Goal: Information Seeking & Learning: Learn about a topic

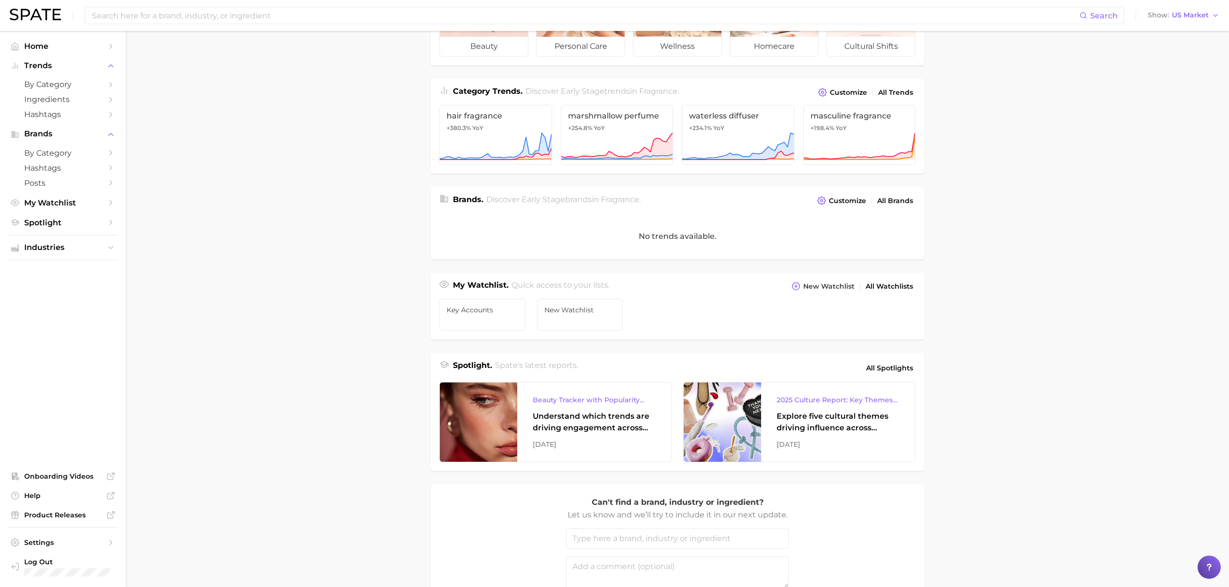
scroll to position [129, 0]
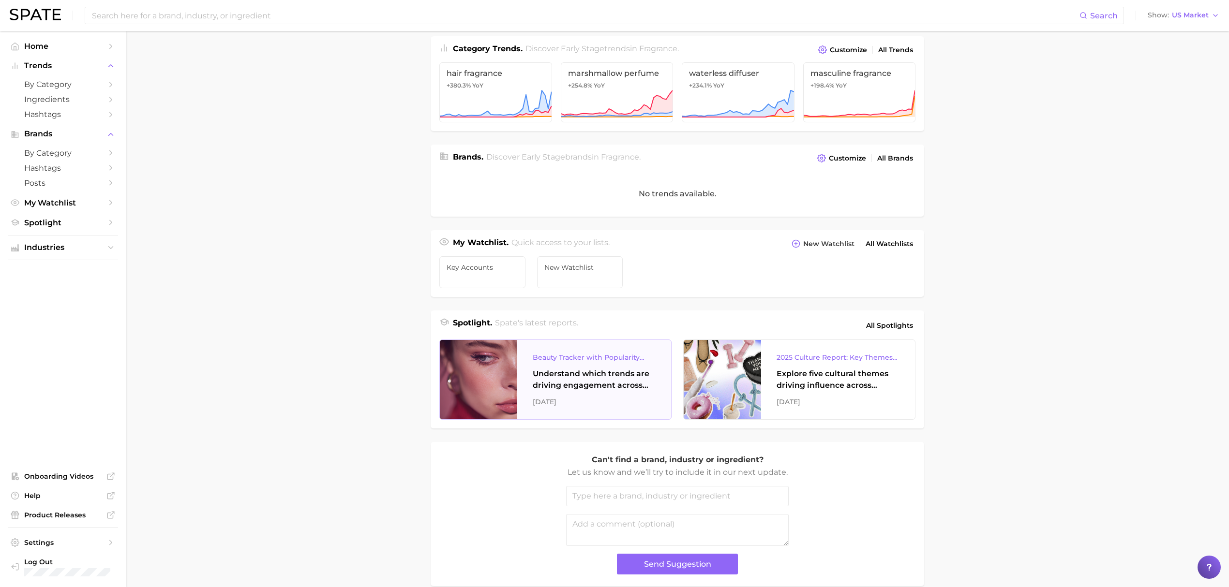
click at [574, 386] on div "Understand which trends are driving engagement across platforms in the skin, ha…" at bounding box center [594, 379] width 123 height 23
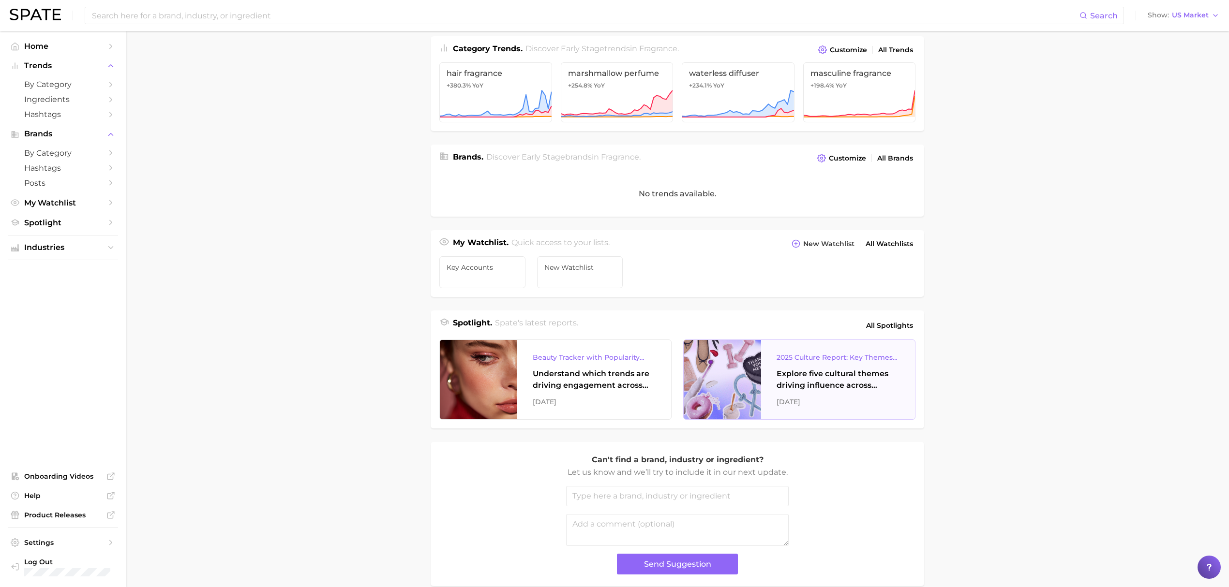
click at [794, 390] on div "Explore five cultural themes driving influence across beauty, food, and pop cul…" at bounding box center [838, 379] width 123 height 23
click at [887, 328] on span "All Spotlights" at bounding box center [889, 326] width 47 height 12
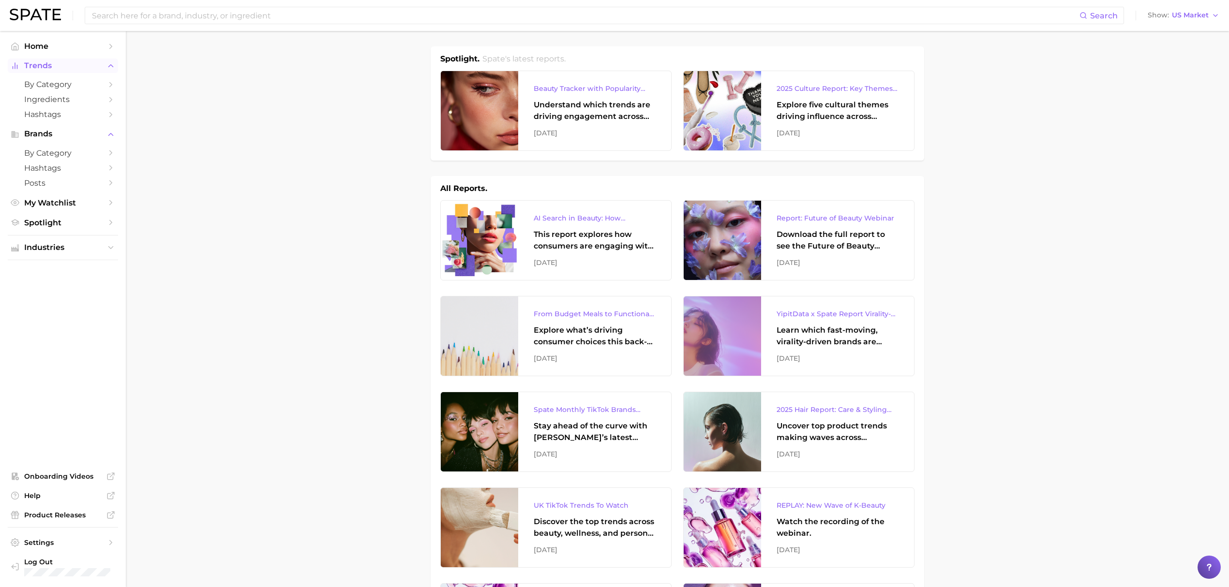
click at [42, 73] on button "Trends" at bounding box center [63, 66] width 110 height 15
click at [43, 66] on span "Trends" at bounding box center [62, 65] width 77 height 9
click at [41, 119] on span "Hashtags" at bounding box center [62, 114] width 77 height 9
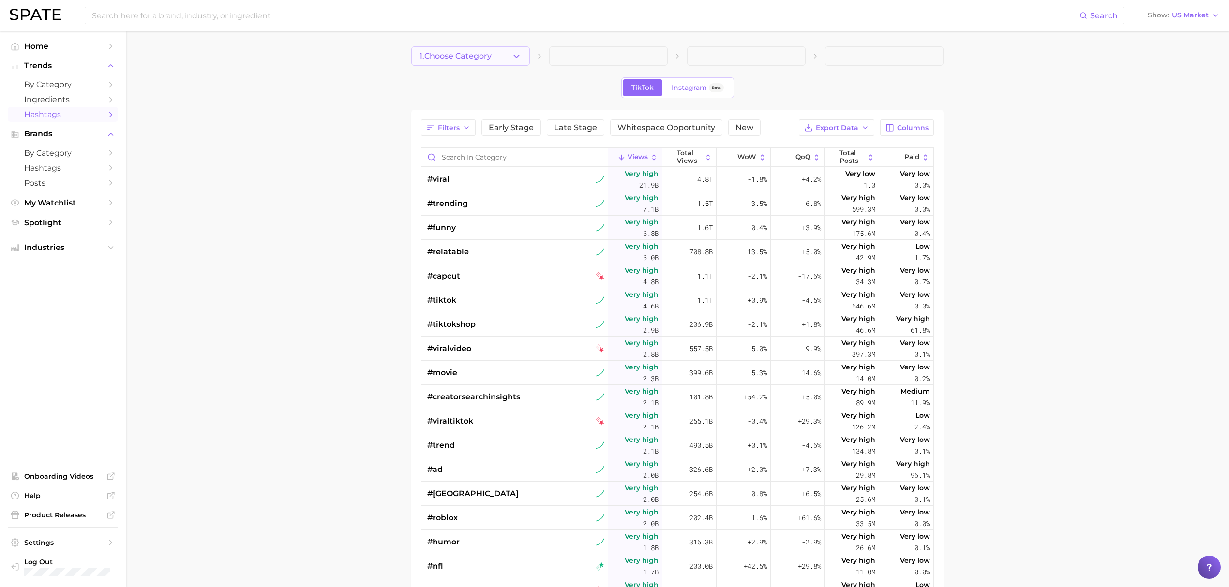
click at [461, 59] on span "1. Choose Category" at bounding box center [456, 56] width 72 height 9
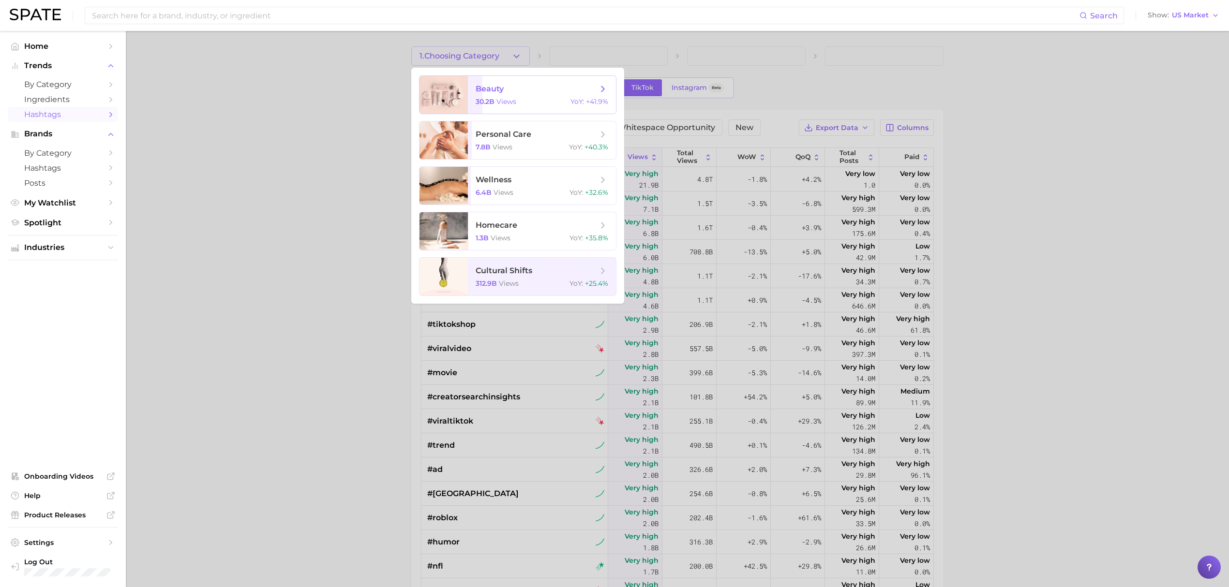
click at [487, 97] on span "30.2b" at bounding box center [485, 101] width 19 height 9
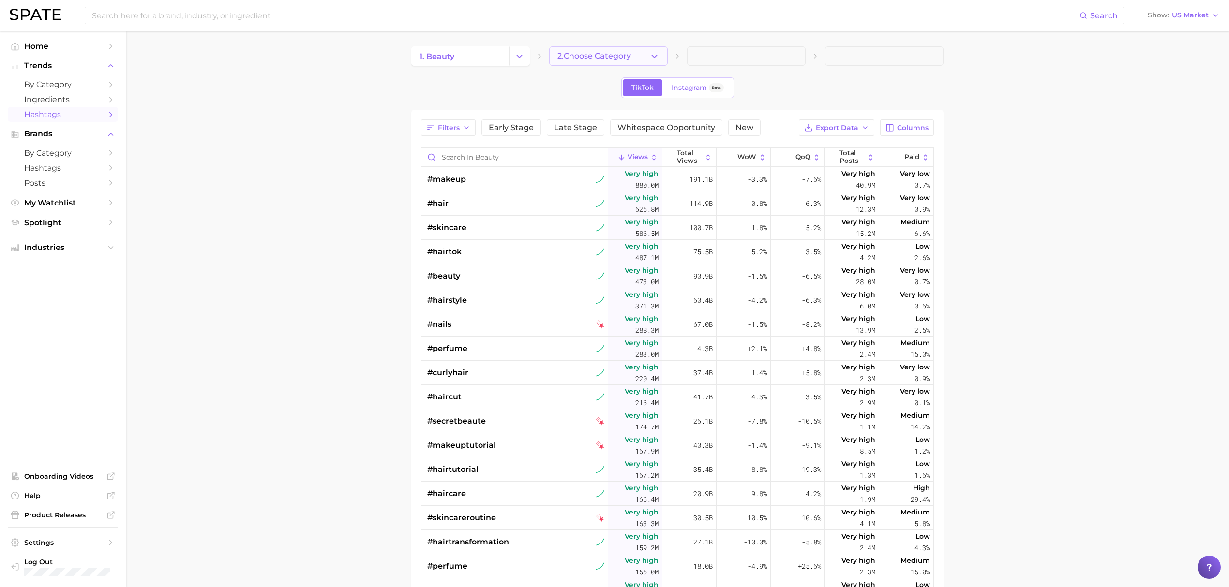
click at [600, 54] on span "2. Choose Category" at bounding box center [594, 56] width 74 height 9
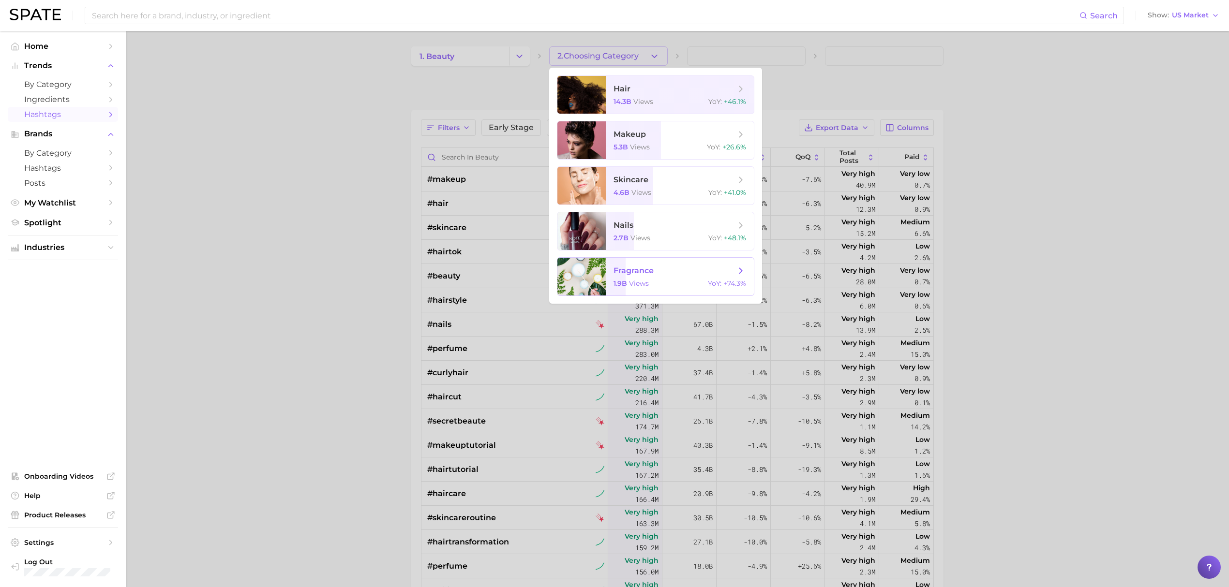
click at [653, 271] on span "fragrance" at bounding box center [634, 270] width 40 height 9
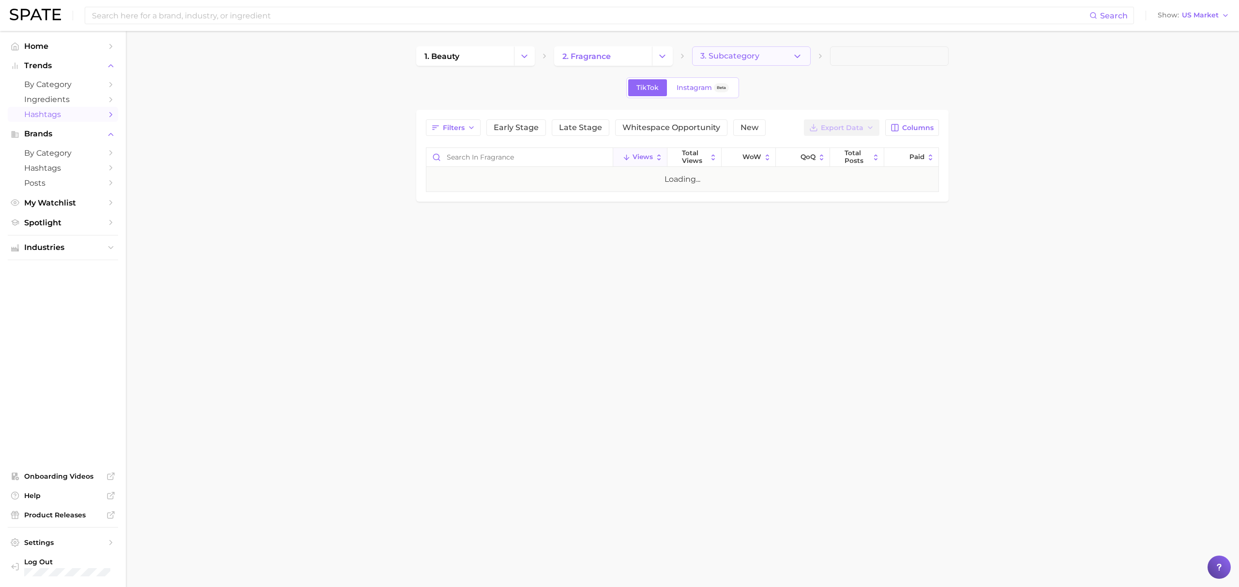
click at [728, 62] on button "3. Subcategory" at bounding box center [751, 55] width 119 height 19
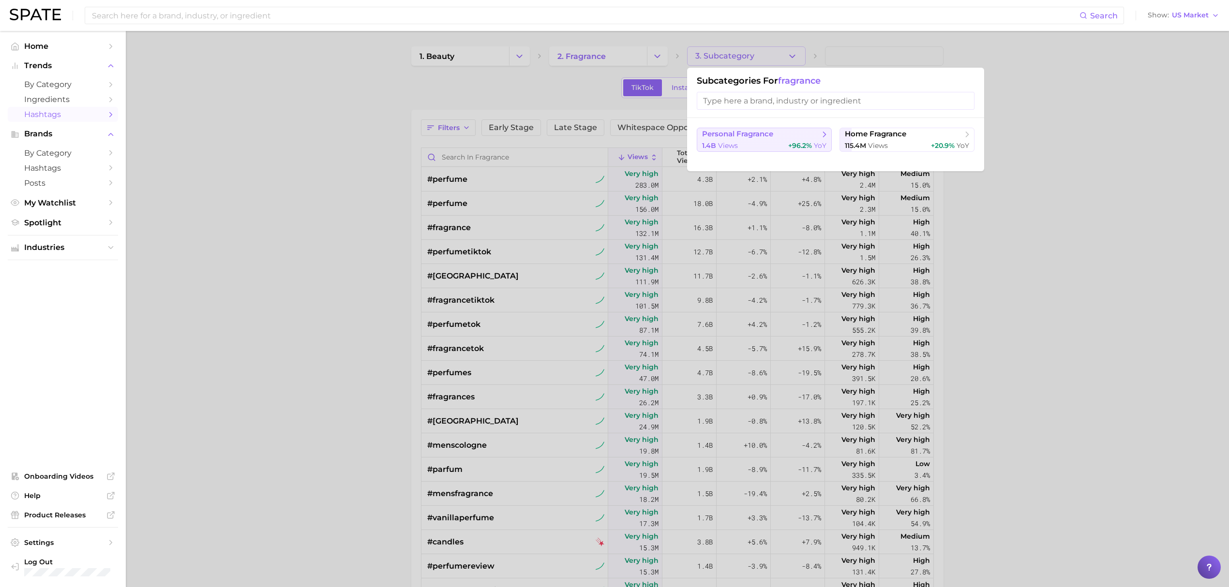
click at [745, 136] on span "personal fragrance" at bounding box center [737, 134] width 71 height 9
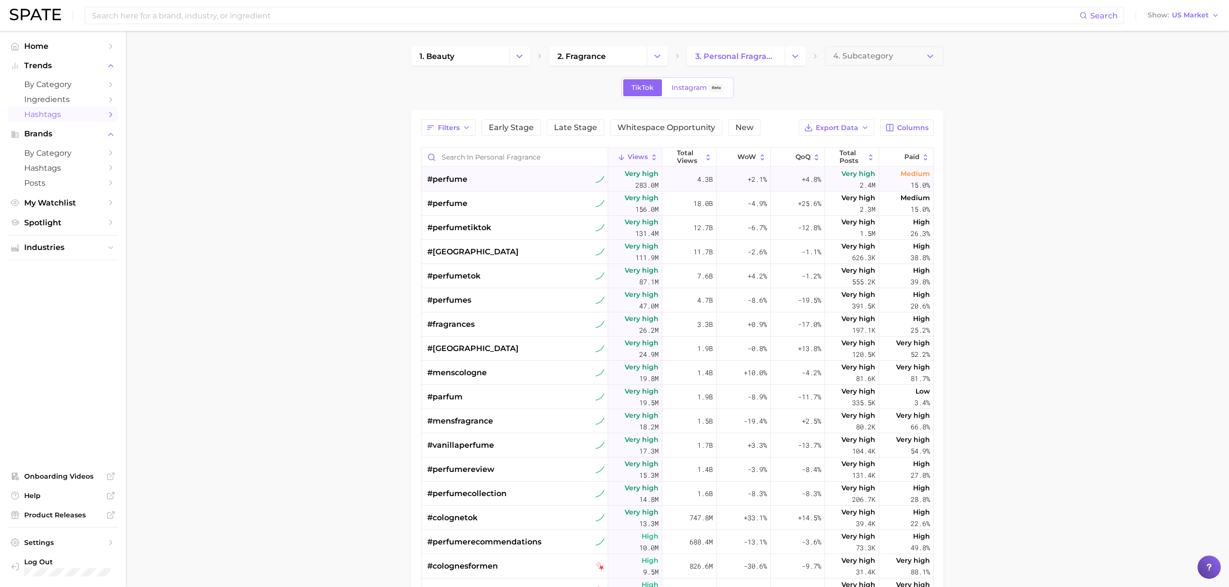
click at [510, 177] on div "#perfume⁠" at bounding box center [515, 179] width 177 height 24
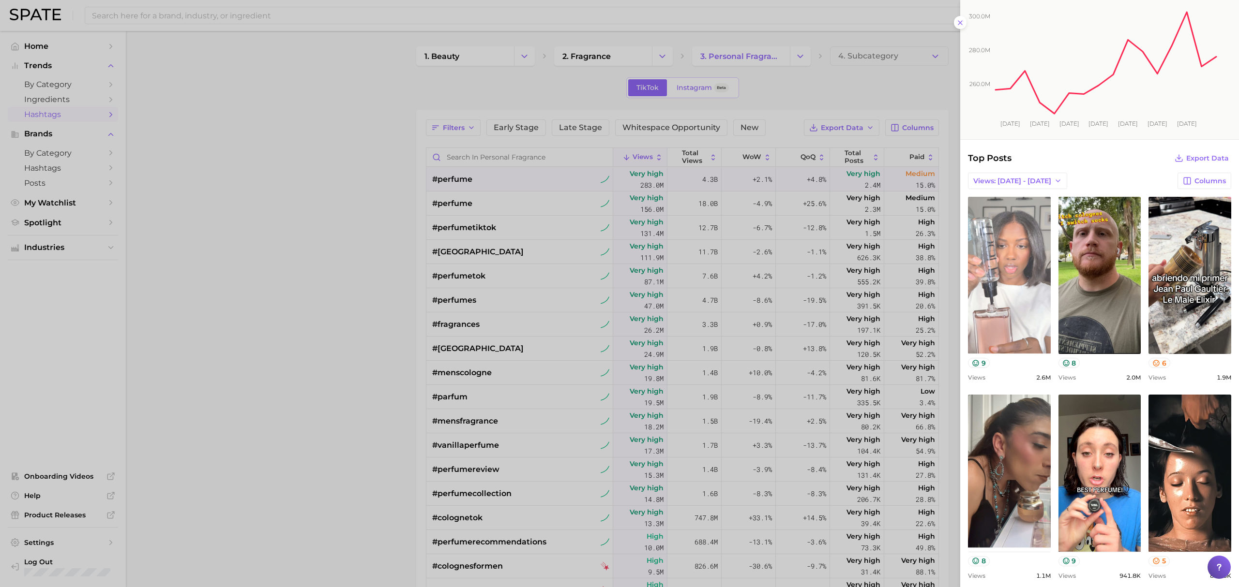
scroll to position [129, 0]
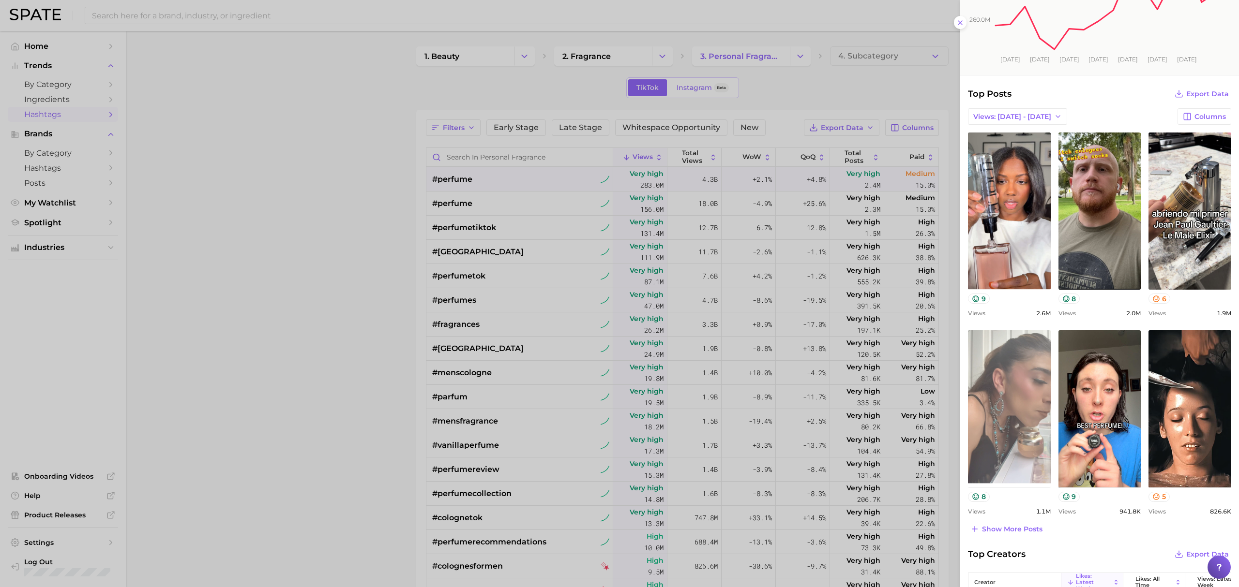
click at [1021, 413] on link "view post on TikTok" at bounding box center [1009, 409] width 83 height 157
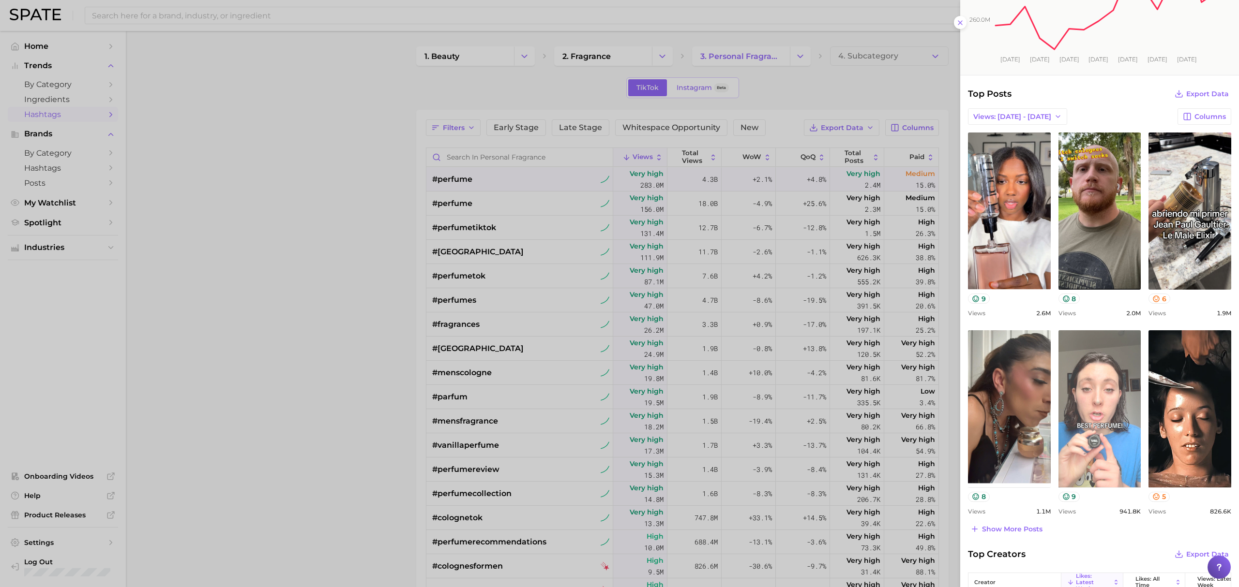
click at [1083, 389] on link "view post on TikTok" at bounding box center [1099, 409] width 83 height 157
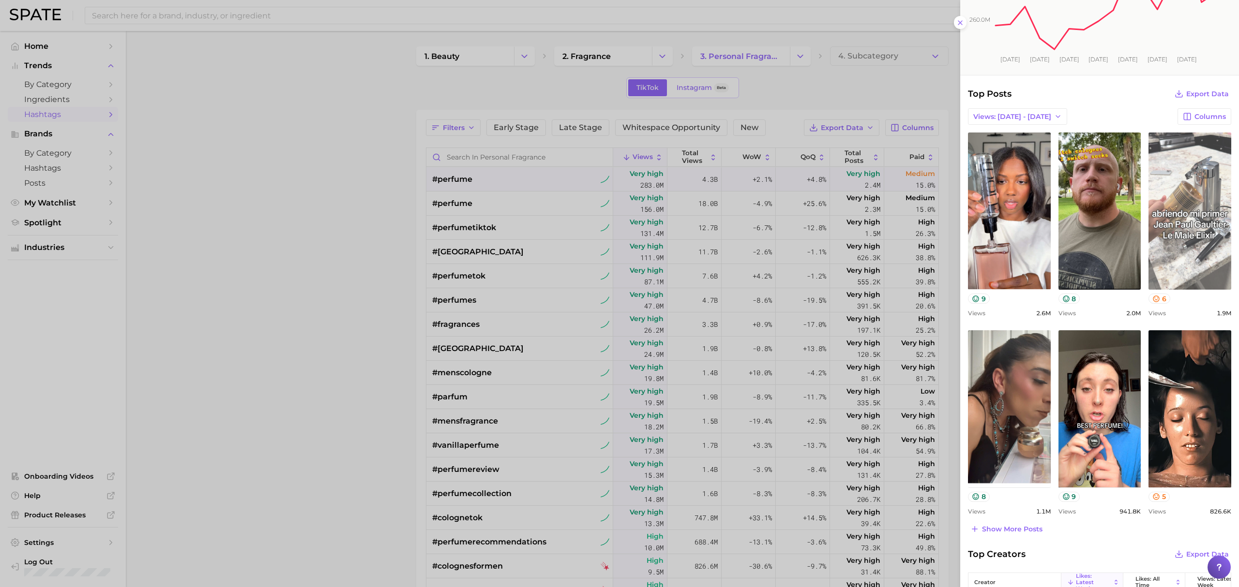
click at [1185, 247] on link "view post on TikTok" at bounding box center [1189, 211] width 83 height 157
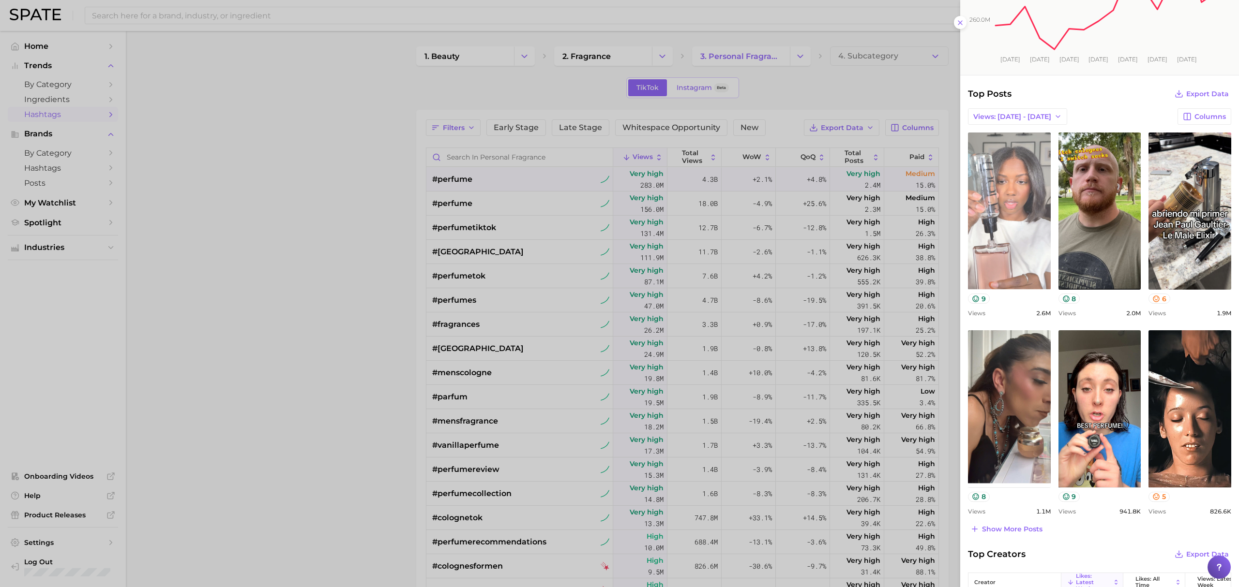
click at [1030, 250] on link "view post on TikTok" at bounding box center [1009, 211] width 83 height 157
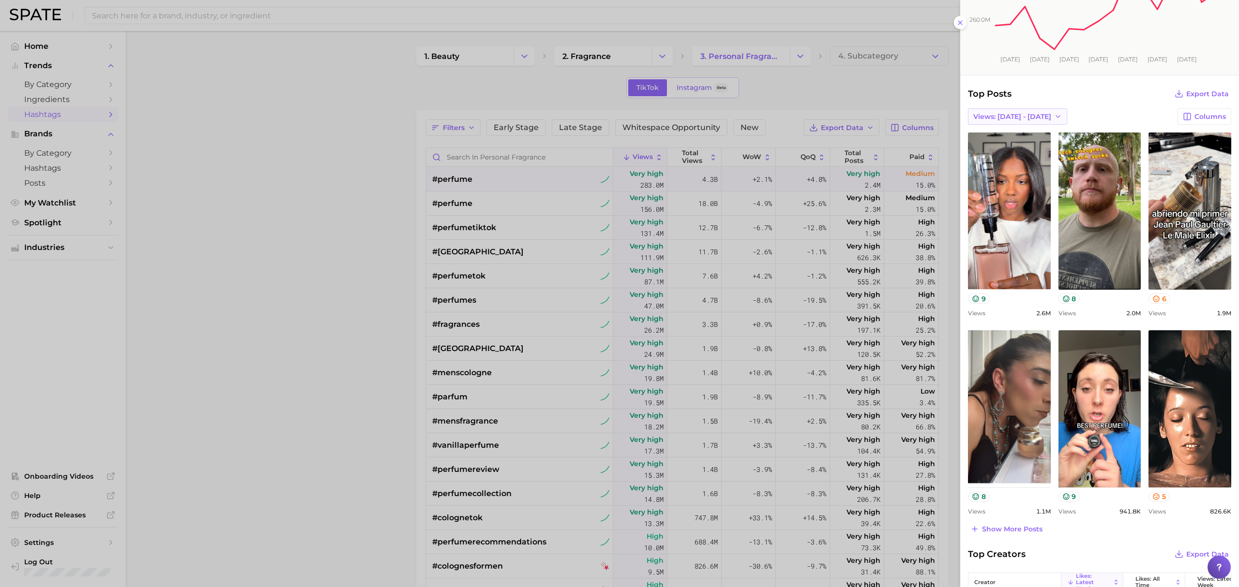
click at [1033, 110] on button "Views: [DATE] - [DATE]" at bounding box center [1017, 116] width 99 height 16
click at [1026, 158] on button "Views: [DATE] - [DATE]" at bounding box center [1021, 151] width 106 height 17
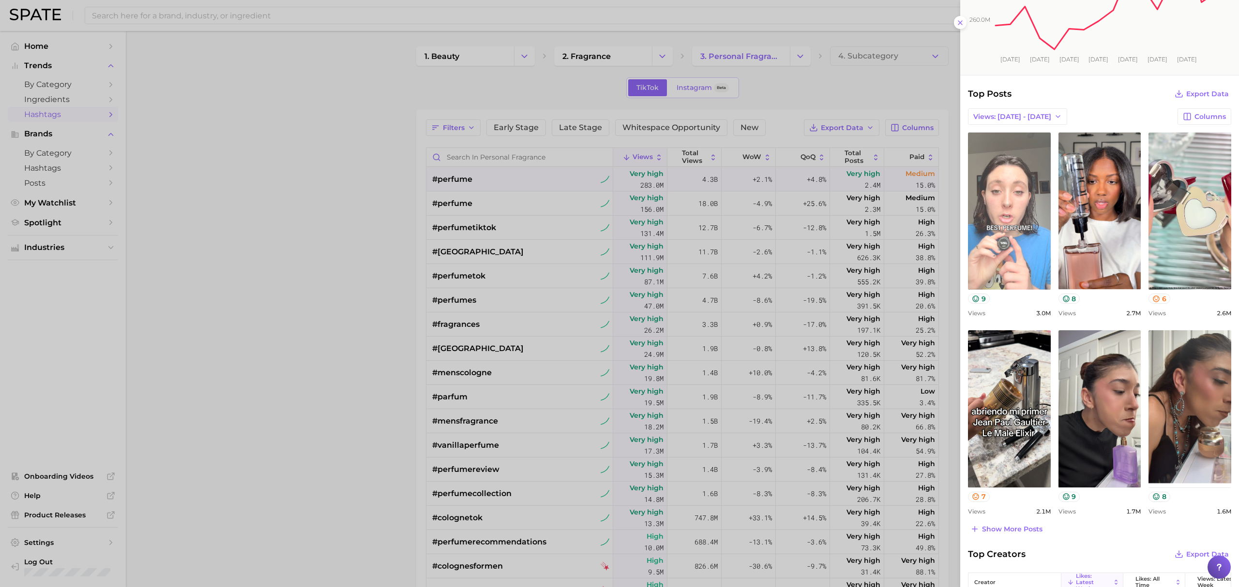
scroll to position [0, 0]
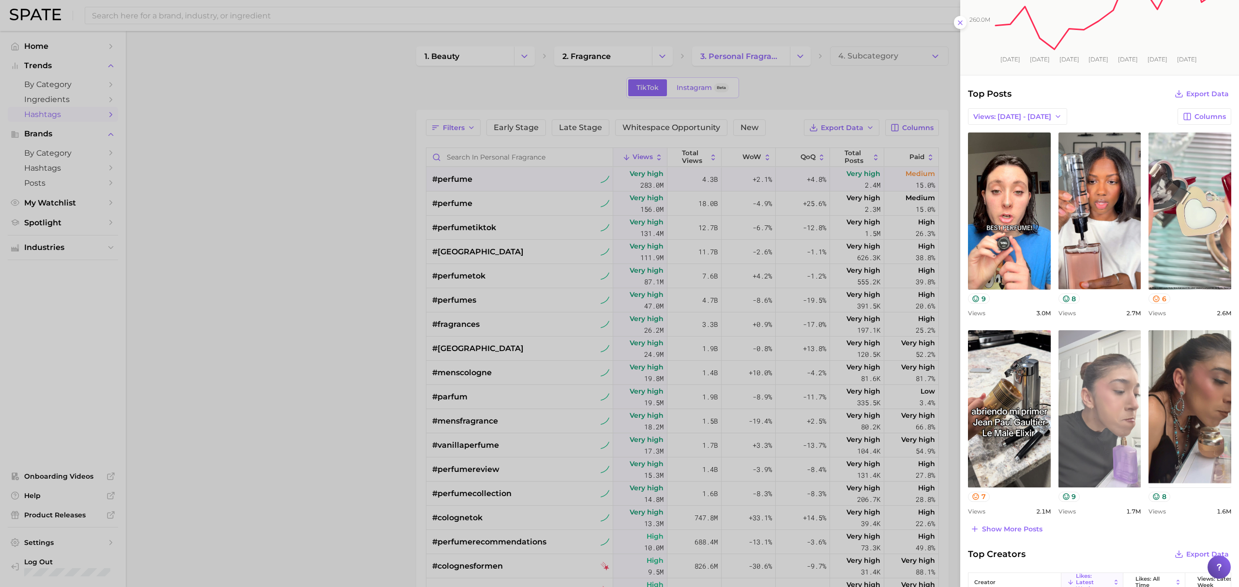
click at [1097, 399] on link "view post on TikTok" at bounding box center [1099, 409] width 83 height 157
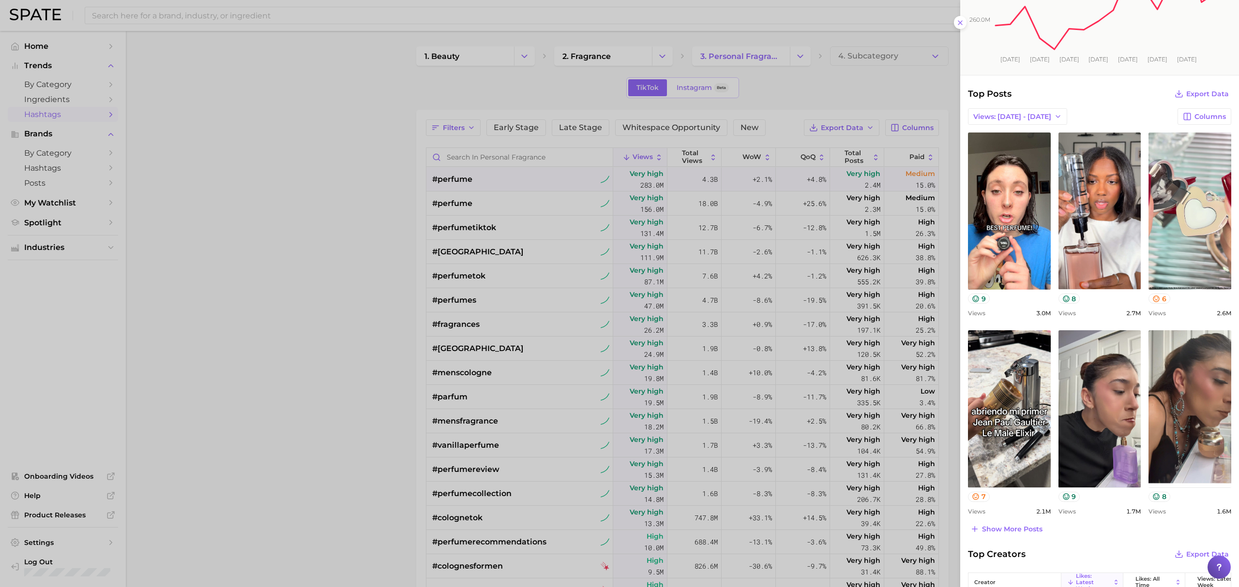
click at [1003, 523] on div "Top Posts Export Data Views: Sep 7 - 14 Columns view post on TikTok 9 Views 3.0…" at bounding box center [1099, 311] width 263 height 449
click at [1011, 529] on span "Show more posts" at bounding box center [1012, 530] width 60 height 8
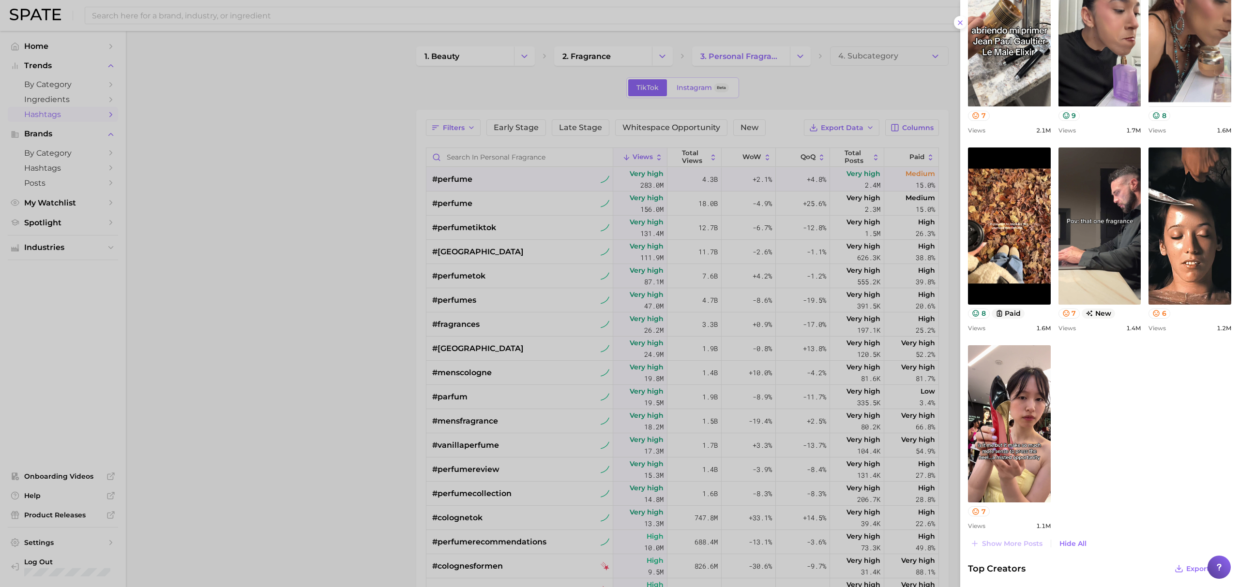
scroll to position [516, 0]
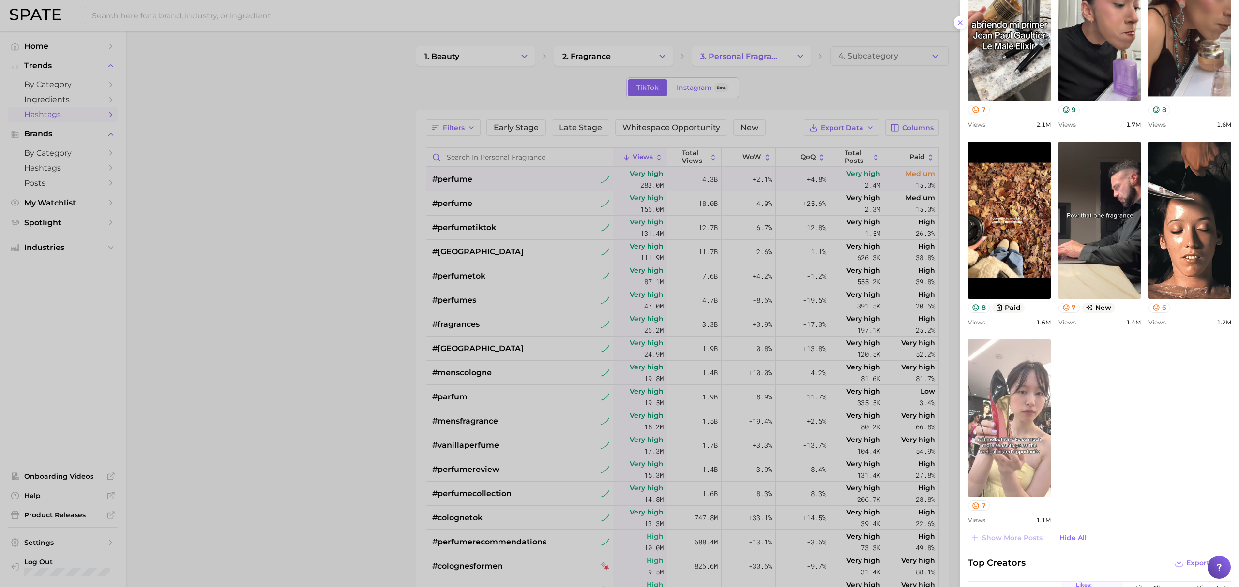
click at [1005, 439] on link "view post on TikTok" at bounding box center [1009, 418] width 83 height 157
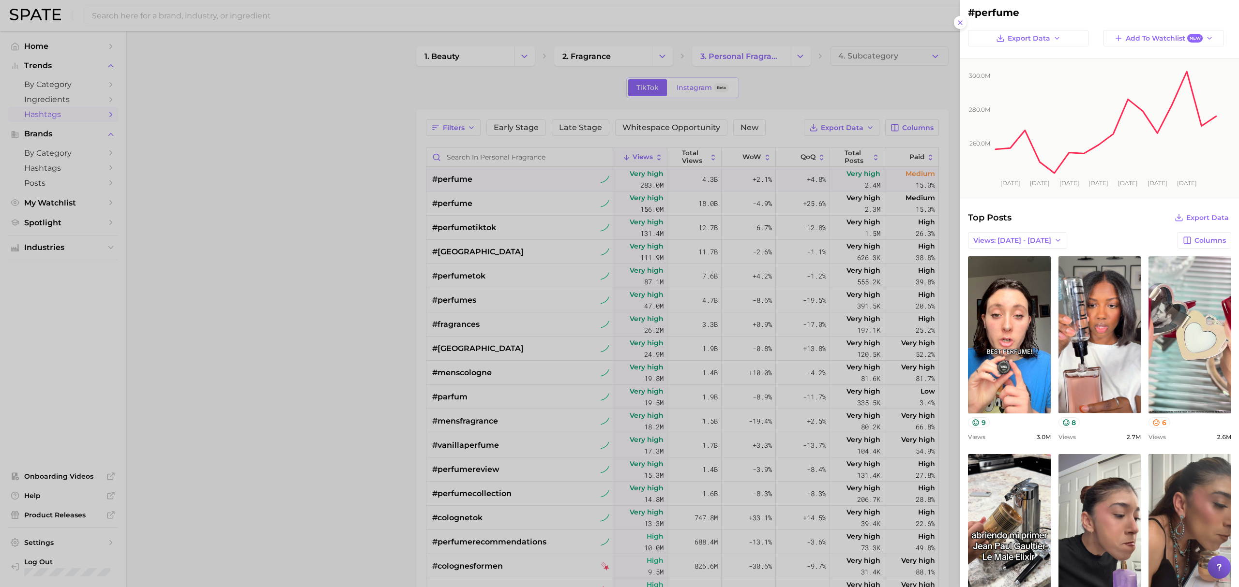
scroll to position [0, 0]
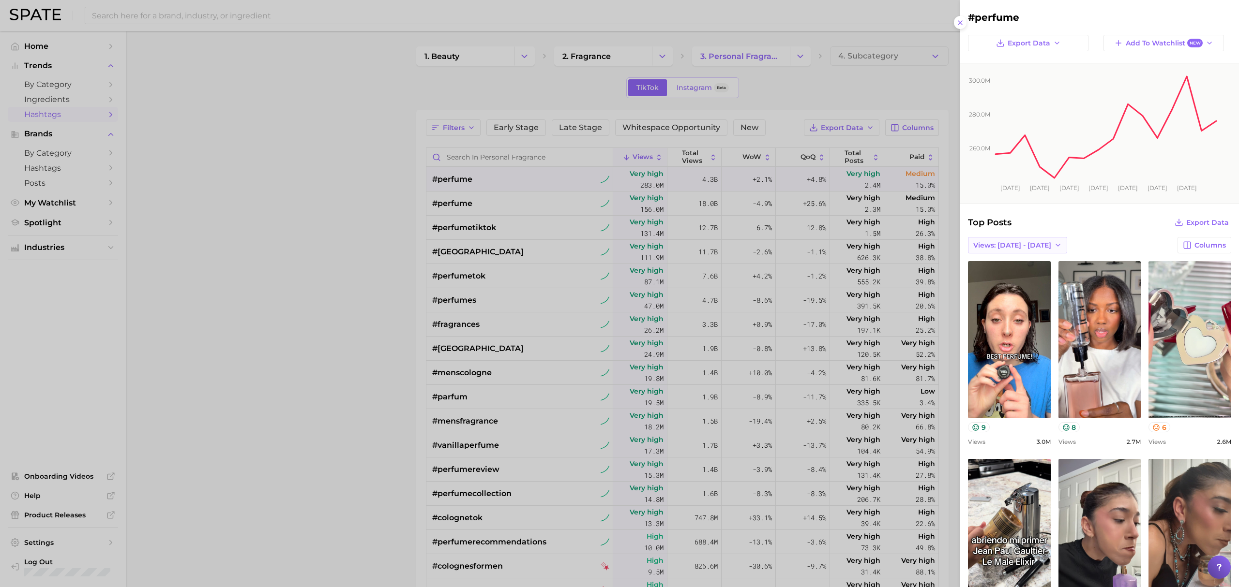
click at [1017, 243] on span "Views: [DATE] - [DATE]" at bounding box center [1012, 245] width 78 height 8
click at [1040, 269] on button "Views: [DATE] - [DATE]" at bounding box center [1021, 263] width 106 height 17
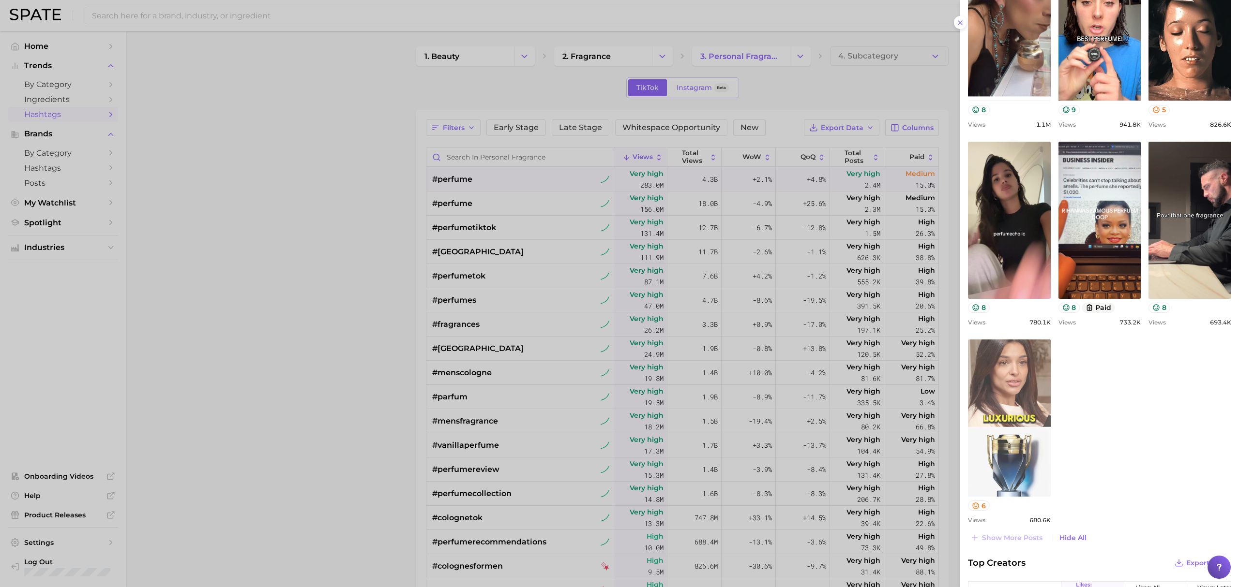
click at [1022, 446] on link "view post on TikTok" at bounding box center [1009, 418] width 83 height 157
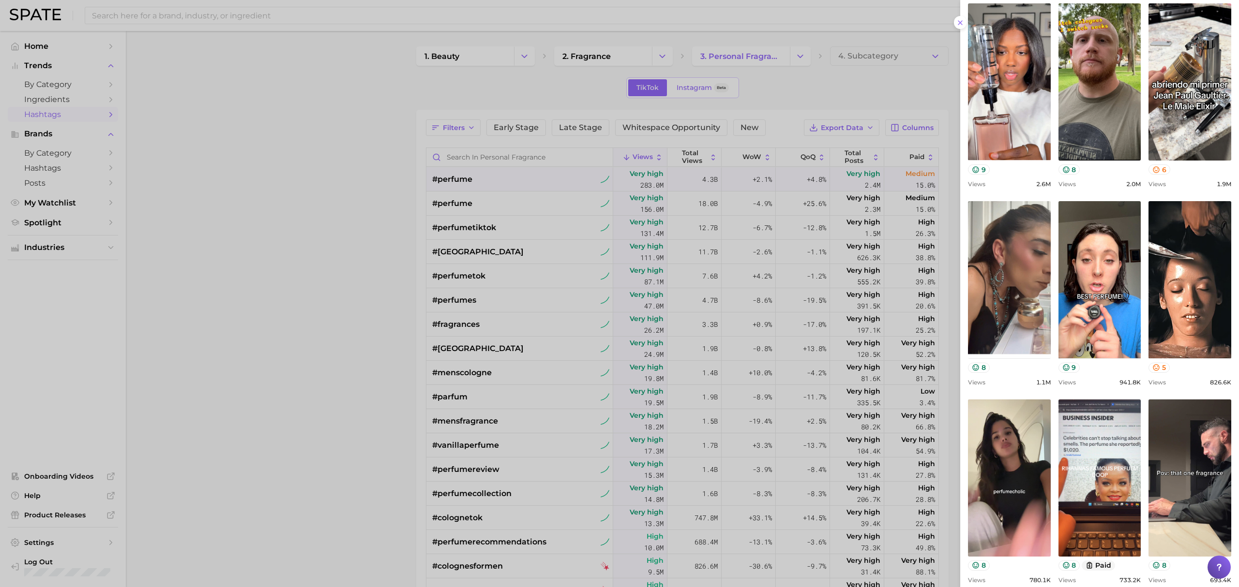
click at [535, 227] on div at bounding box center [619, 293] width 1239 height 587
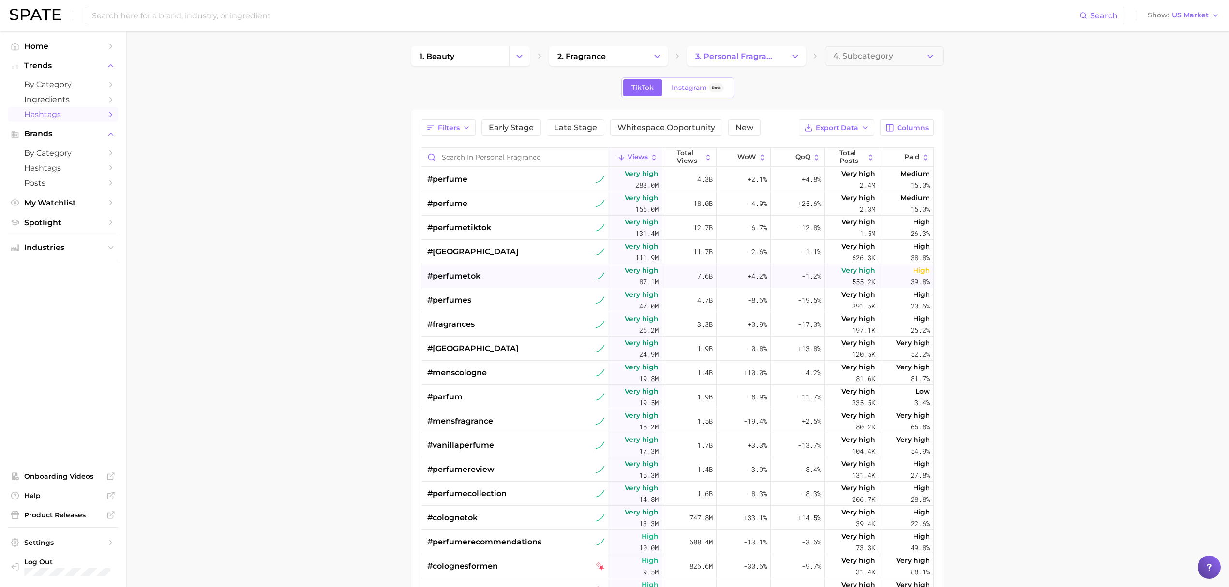
click at [517, 279] on div "#perfumetok" at bounding box center [515, 276] width 177 height 24
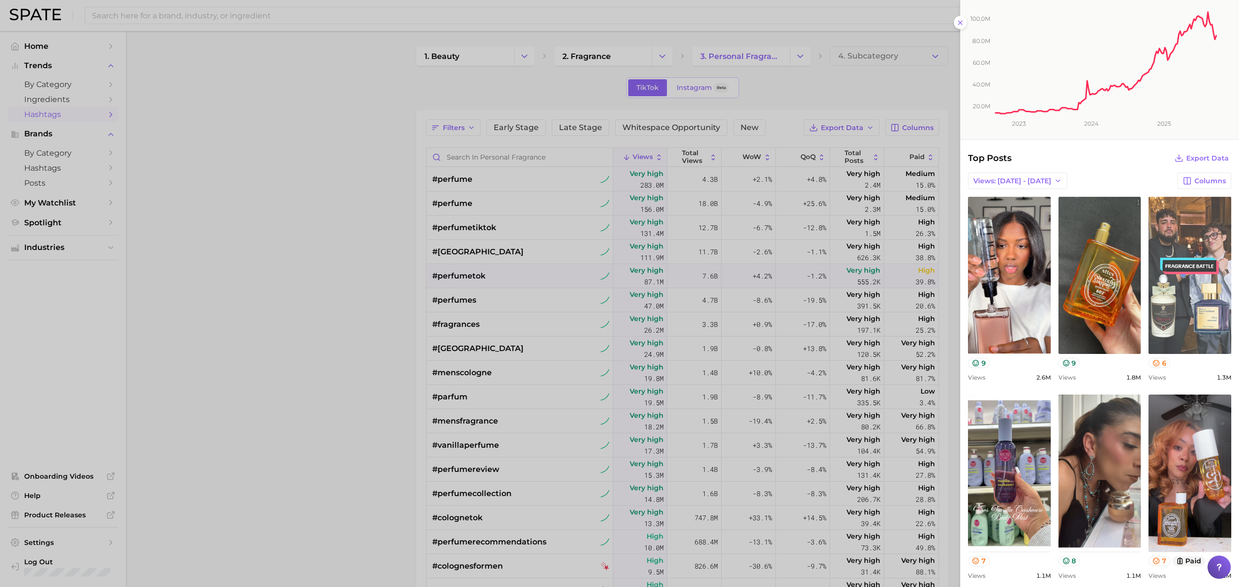
click at [1153, 299] on link "view post on TikTok" at bounding box center [1189, 275] width 83 height 157
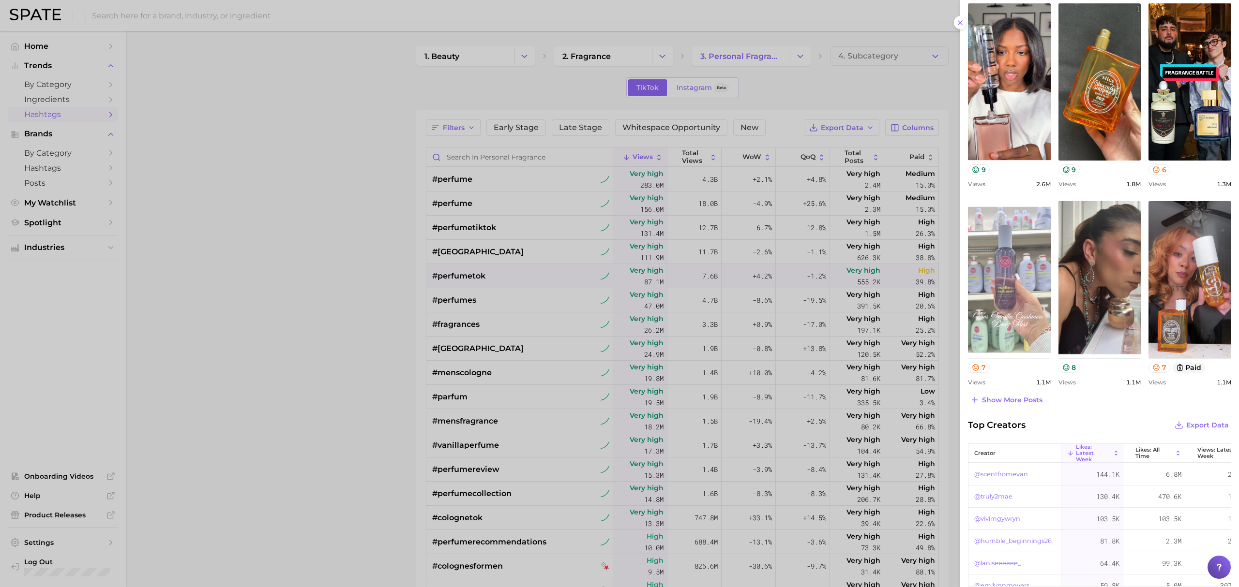
click at [982, 290] on link "view post on TikTok" at bounding box center [1009, 279] width 83 height 157
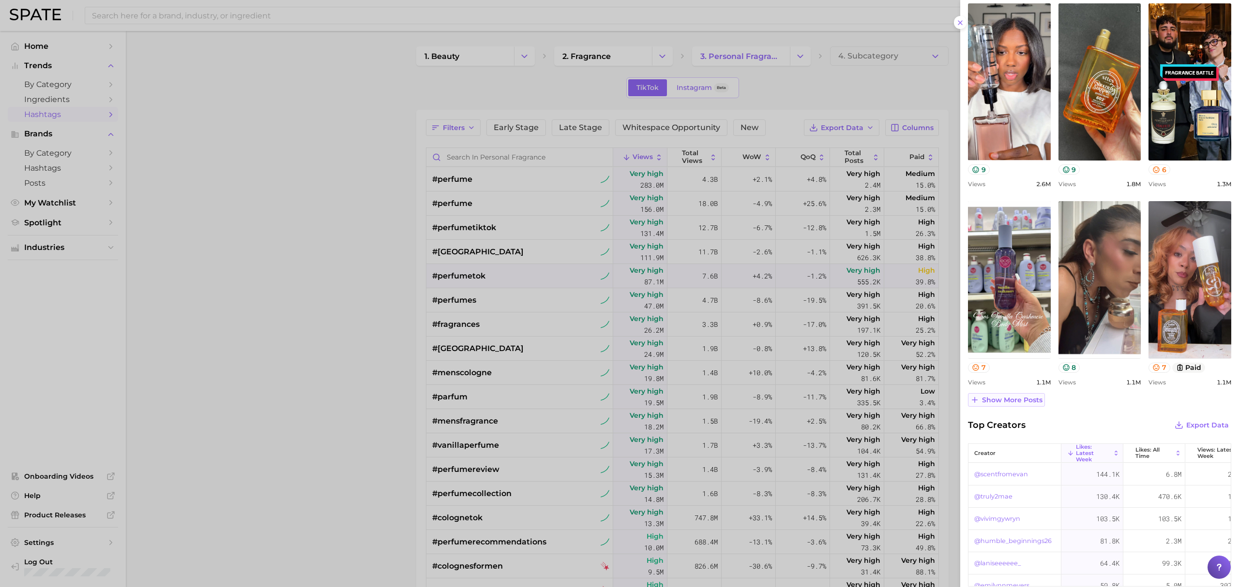
click at [999, 397] on span "Show more posts" at bounding box center [1012, 400] width 60 height 8
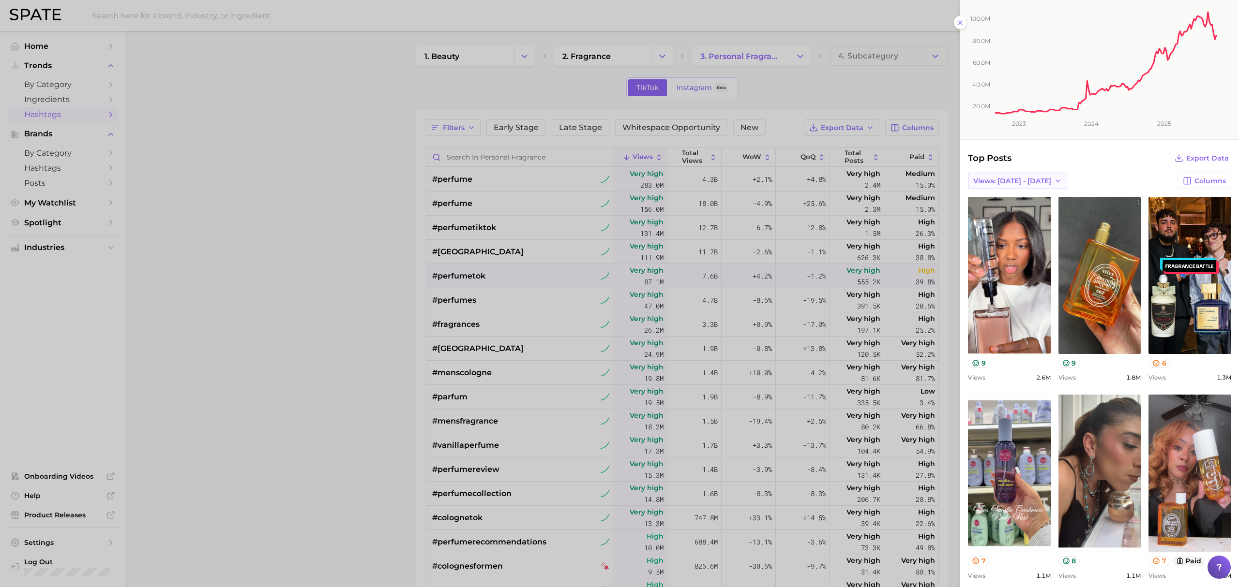
click at [1019, 182] on span "Views: [DATE] - [DATE]" at bounding box center [1012, 181] width 78 height 8
click at [1024, 213] on span "Views: [DATE] - [DATE]" at bounding box center [1012, 216] width 78 height 8
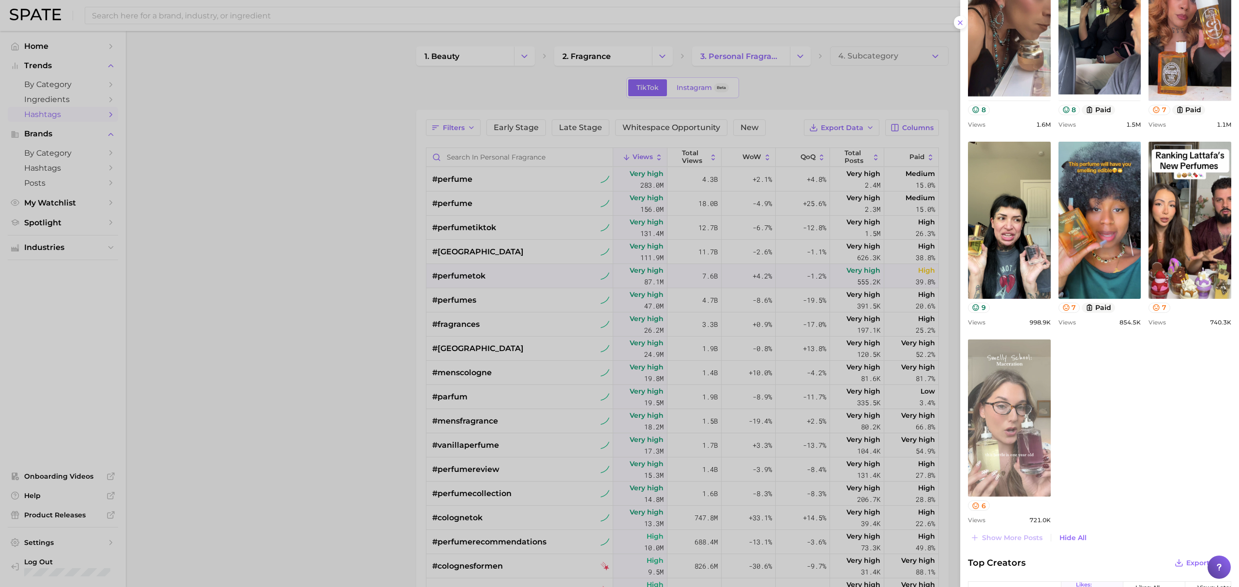
click at [986, 426] on link "view post on TikTok" at bounding box center [1009, 418] width 83 height 157
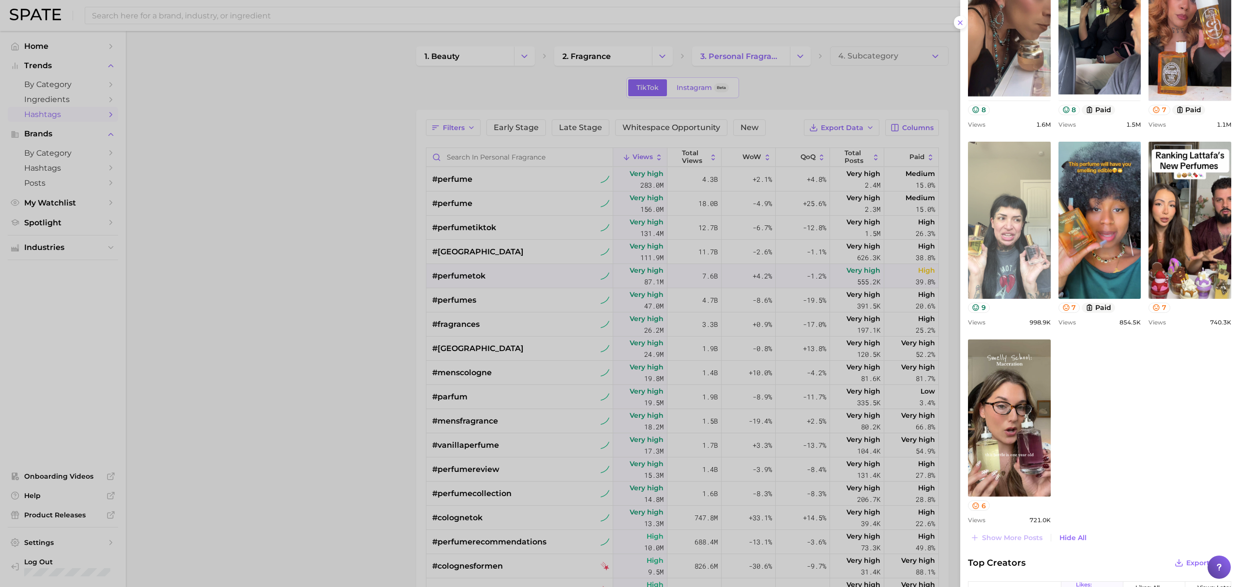
click at [1009, 264] on link "view post on TikTok" at bounding box center [1009, 220] width 83 height 157
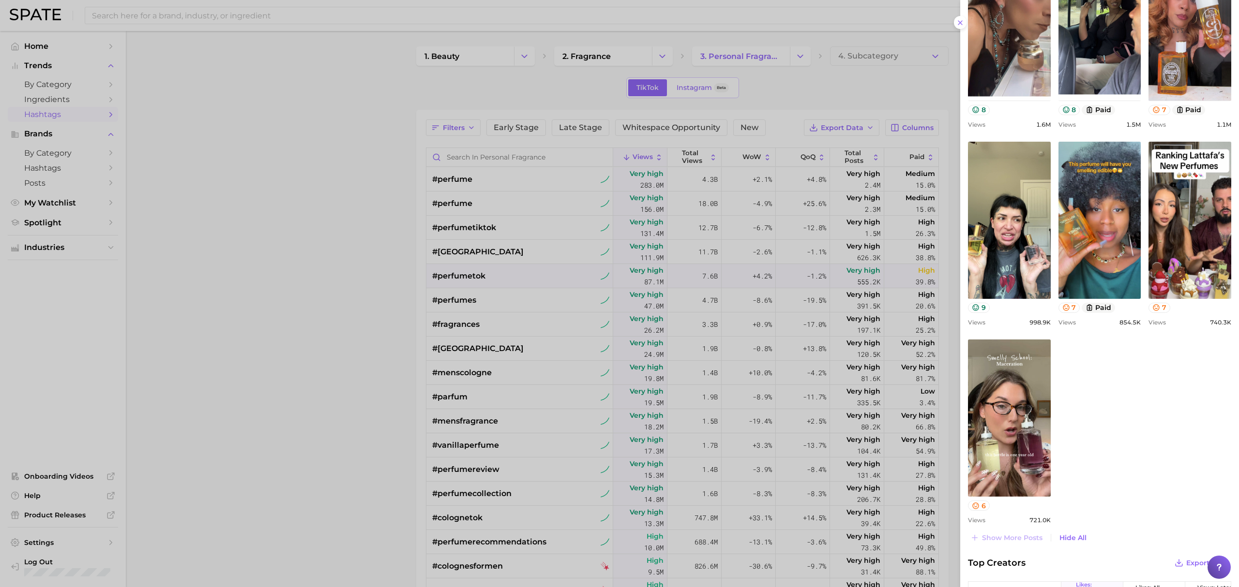
click at [351, 146] on div at bounding box center [619, 293] width 1239 height 587
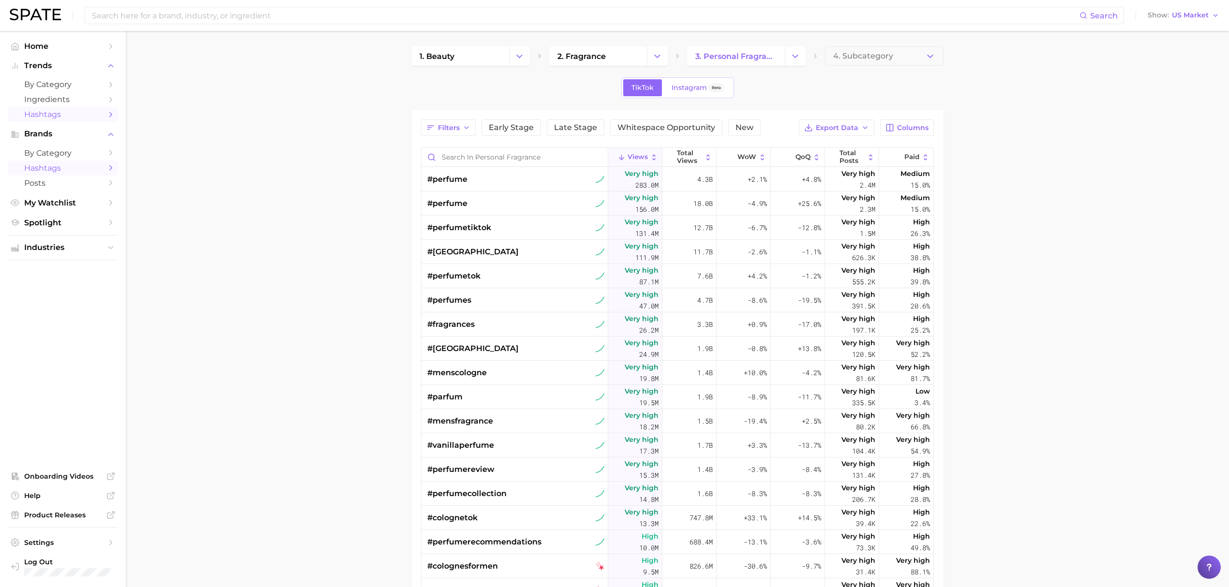
click at [60, 167] on span "Hashtags" at bounding box center [62, 168] width 77 height 9
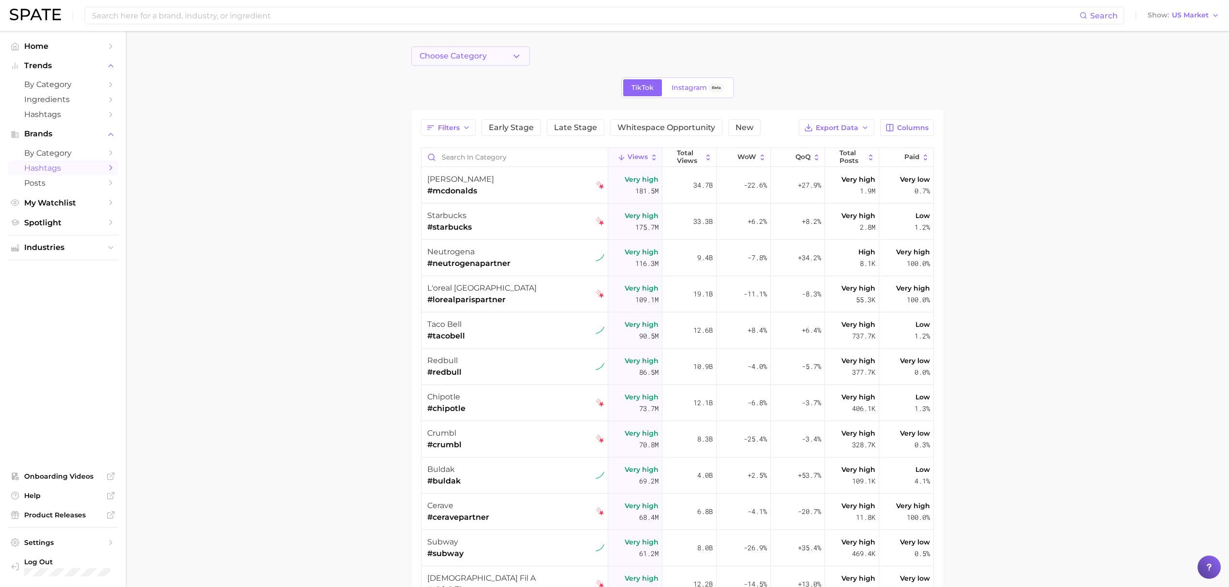
click at [497, 52] on button "Choose Category" at bounding box center [470, 55] width 119 height 19
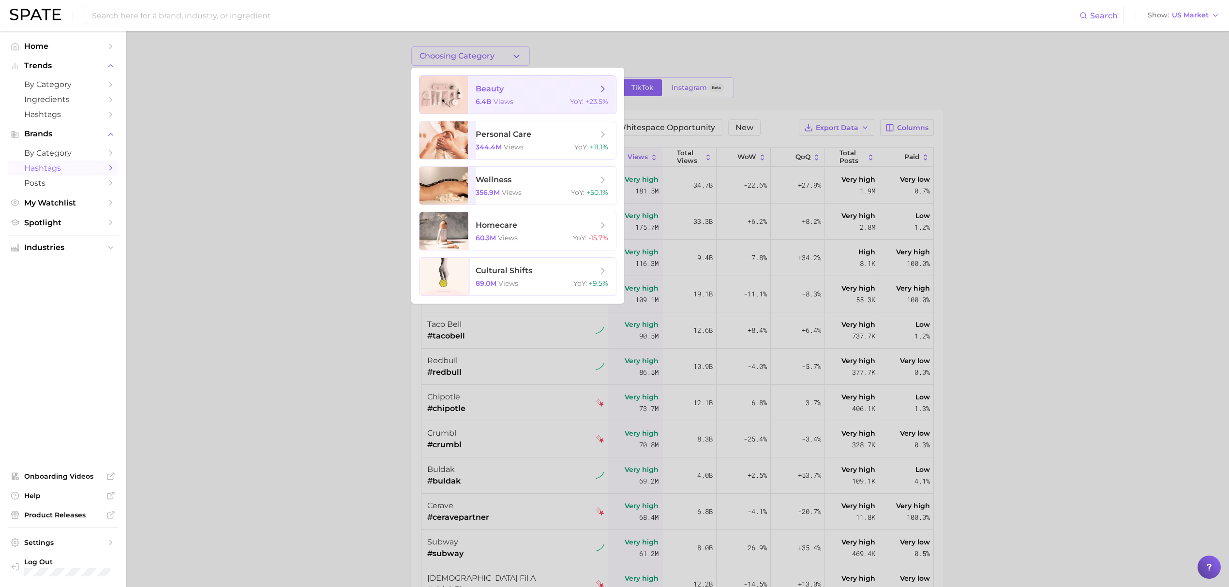
click at [496, 86] on span "beauty" at bounding box center [490, 88] width 28 height 9
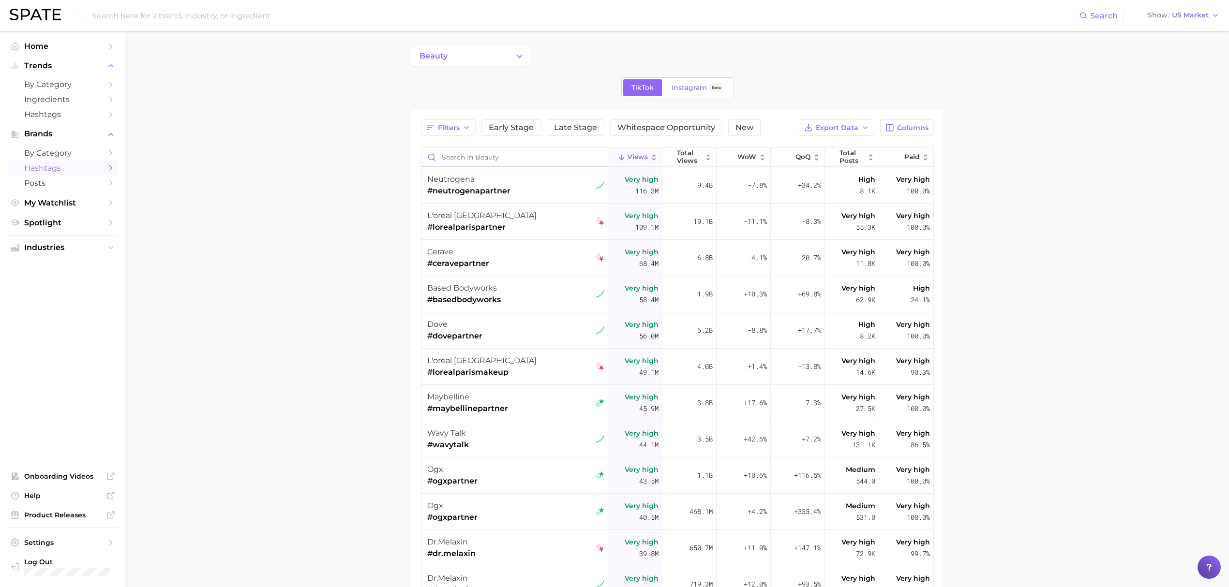
click at [516, 155] on input "Search in beauty" at bounding box center [515, 157] width 186 height 18
click at [49, 113] on span "Hashtags" at bounding box center [62, 114] width 77 height 9
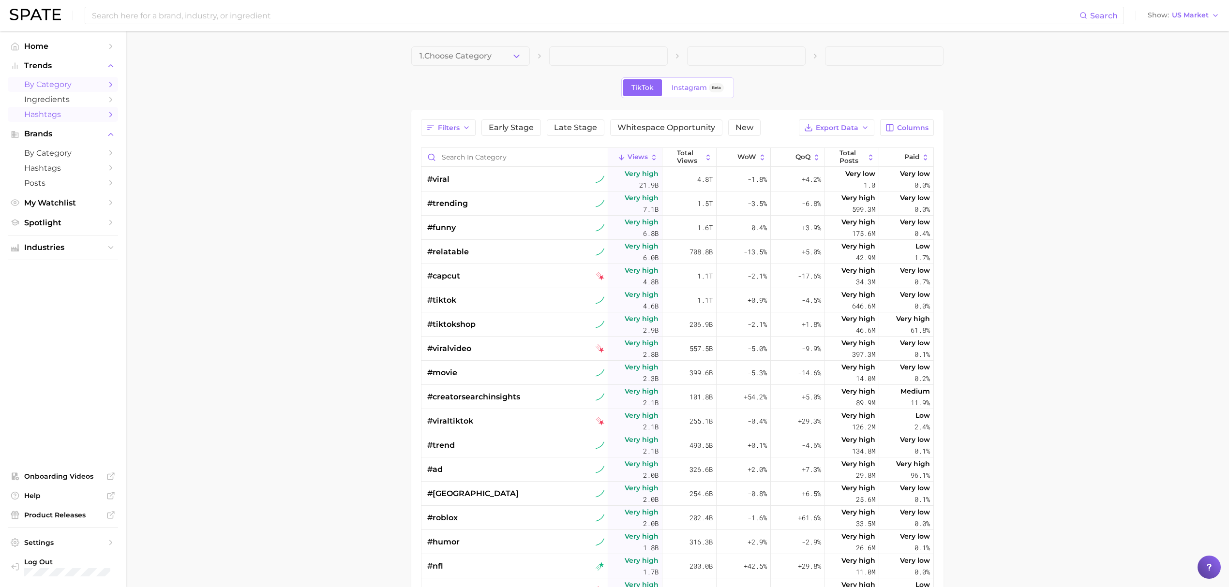
click at [59, 82] on span "by Category" at bounding box center [62, 84] width 77 height 9
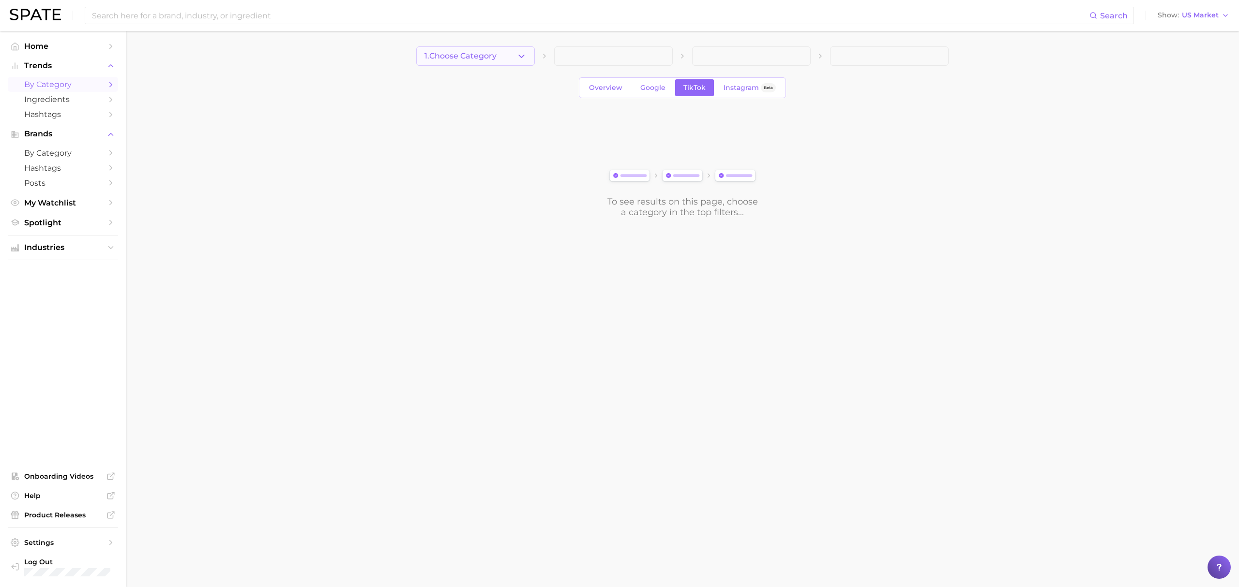
click at [433, 55] on span "1. Choose Category" at bounding box center [460, 56] width 72 height 9
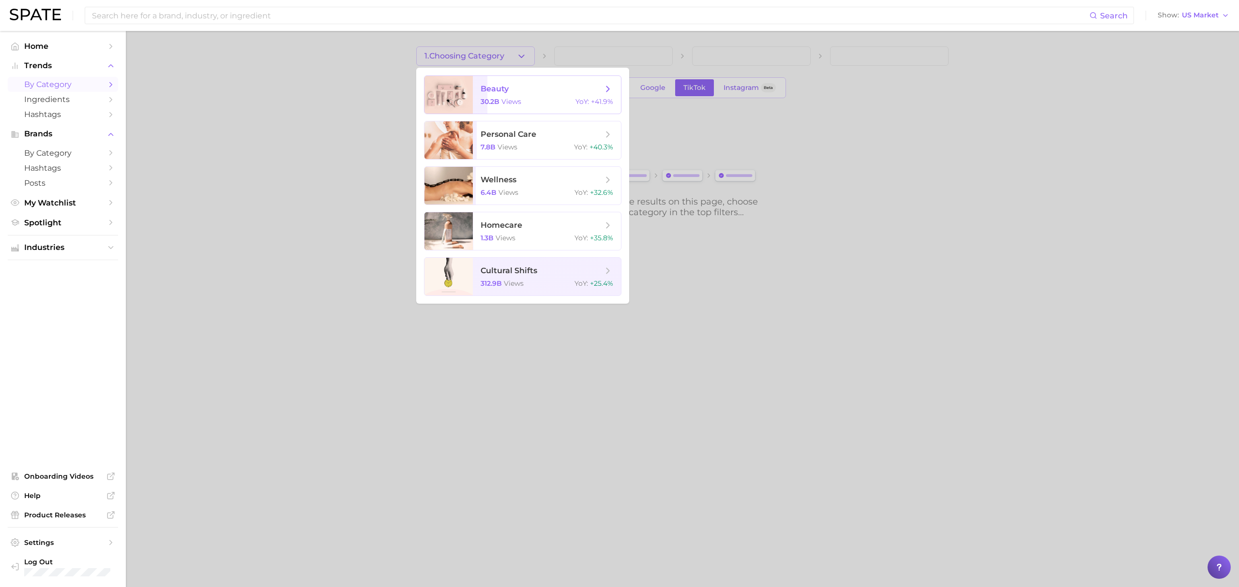
click at [504, 92] on span "beauty" at bounding box center [495, 88] width 28 height 9
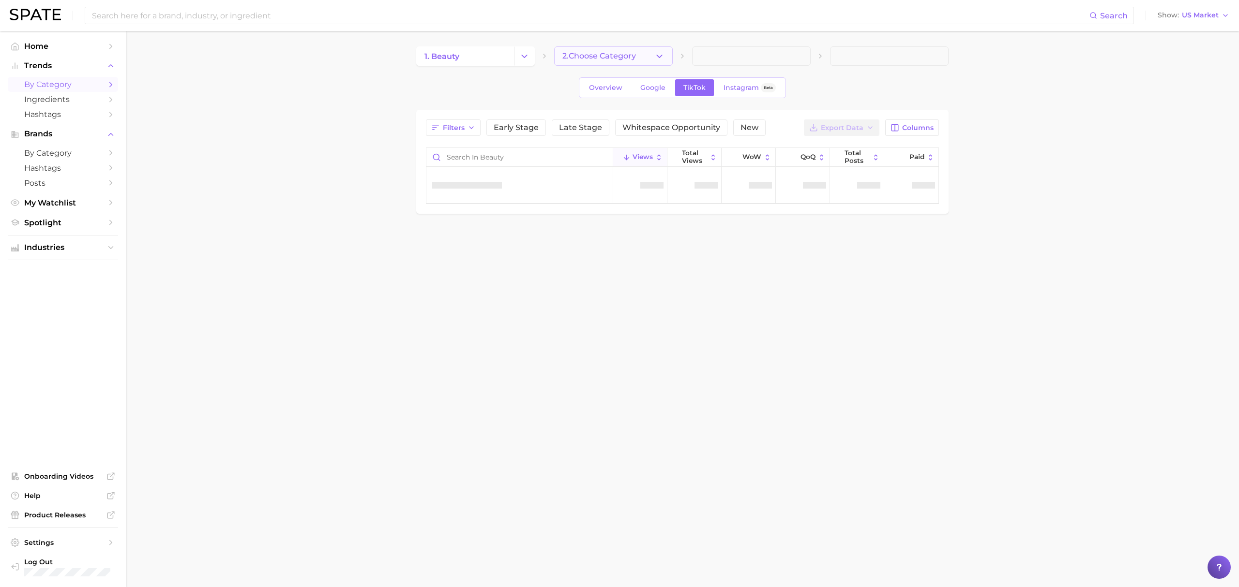
click at [597, 53] on span "2. Choose Category" at bounding box center [599, 56] width 74 height 9
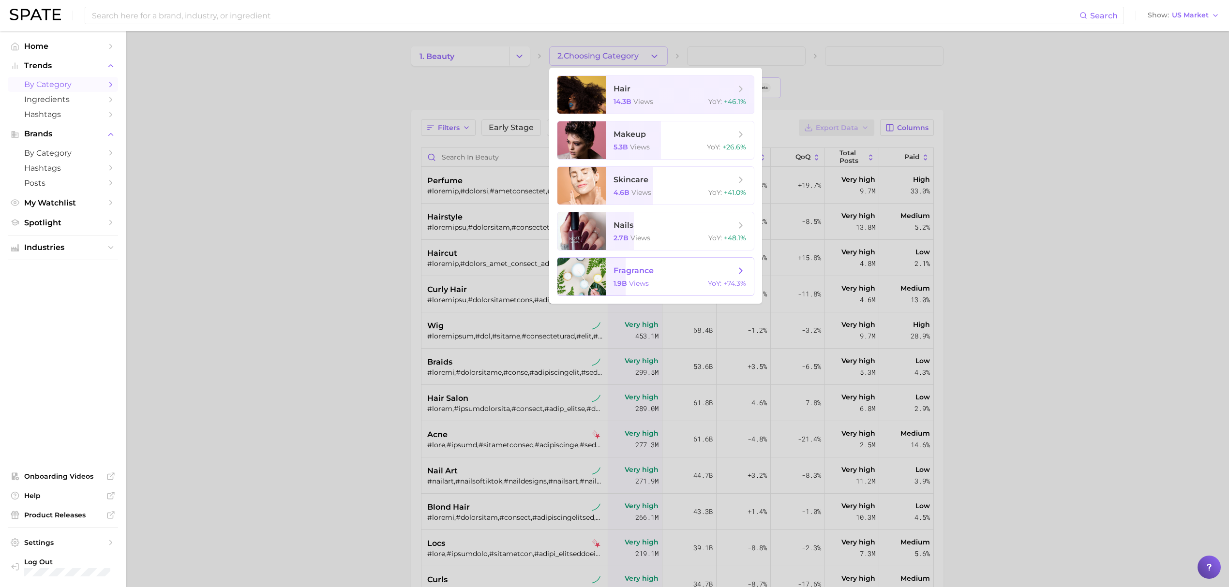
click at [653, 277] on span "fragrance 1.9b views YoY : +74.3%" at bounding box center [680, 277] width 148 height 38
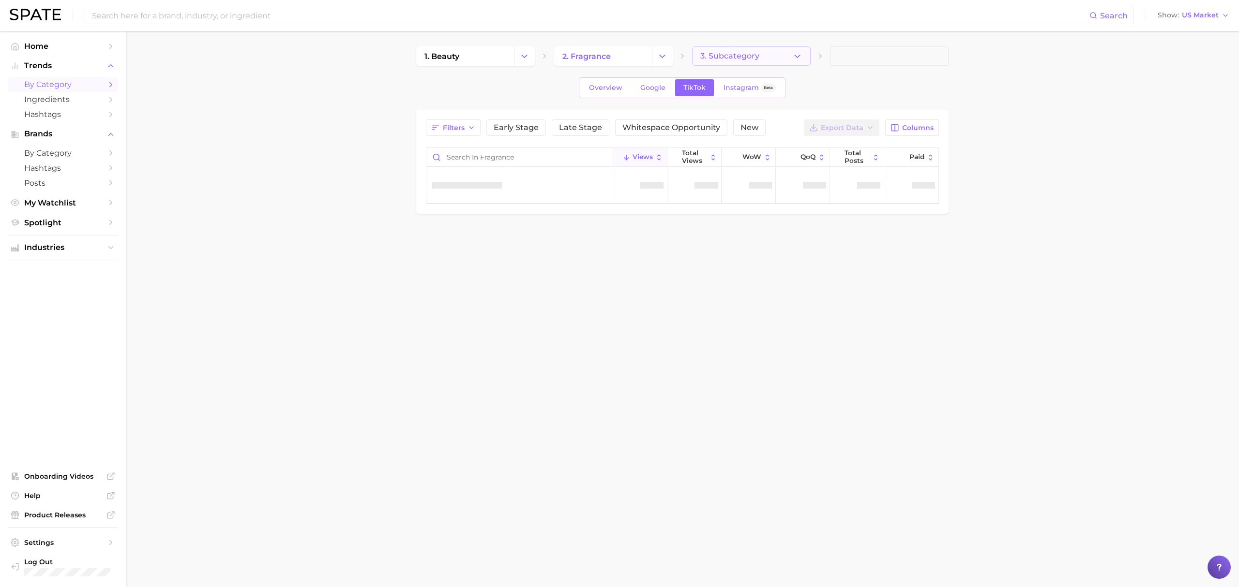
click at [764, 53] on button "3. Subcategory" at bounding box center [751, 55] width 119 height 19
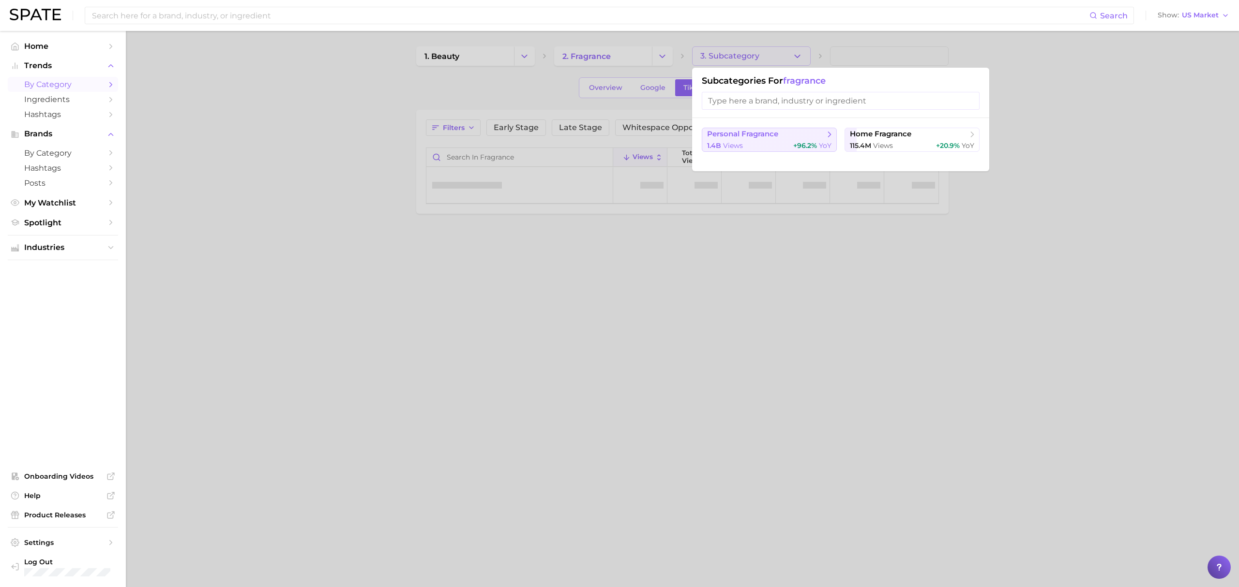
click at [737, 135] on span "personal fragrance" at bounding box center [742, 134] width 71 height 9
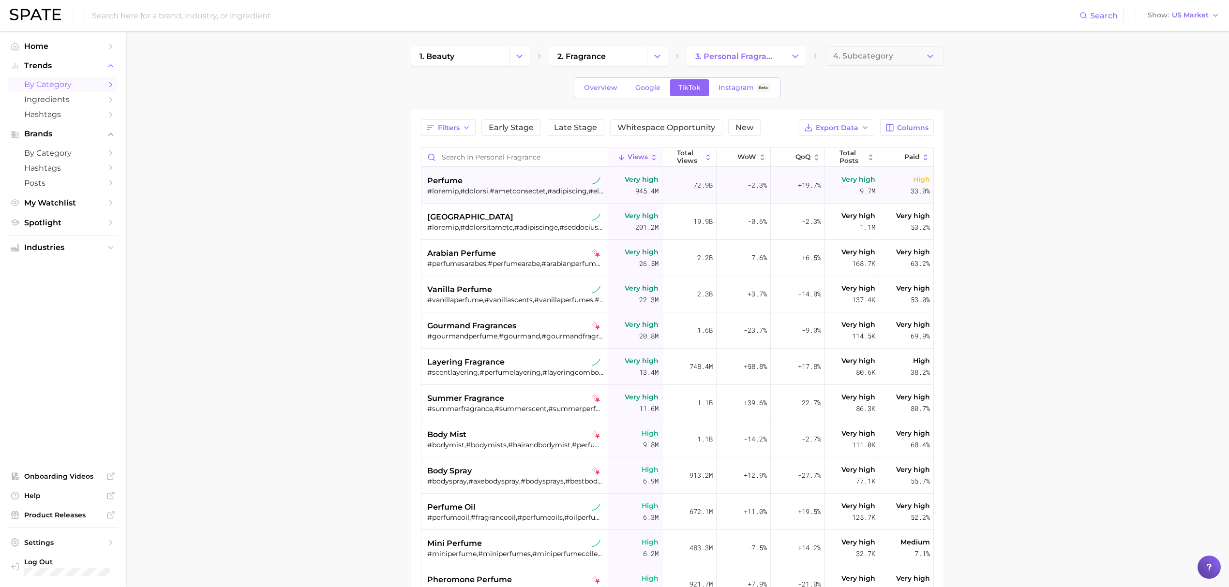
click at [568, 194] on div at bounding box center [515, 191] width 177 height 9
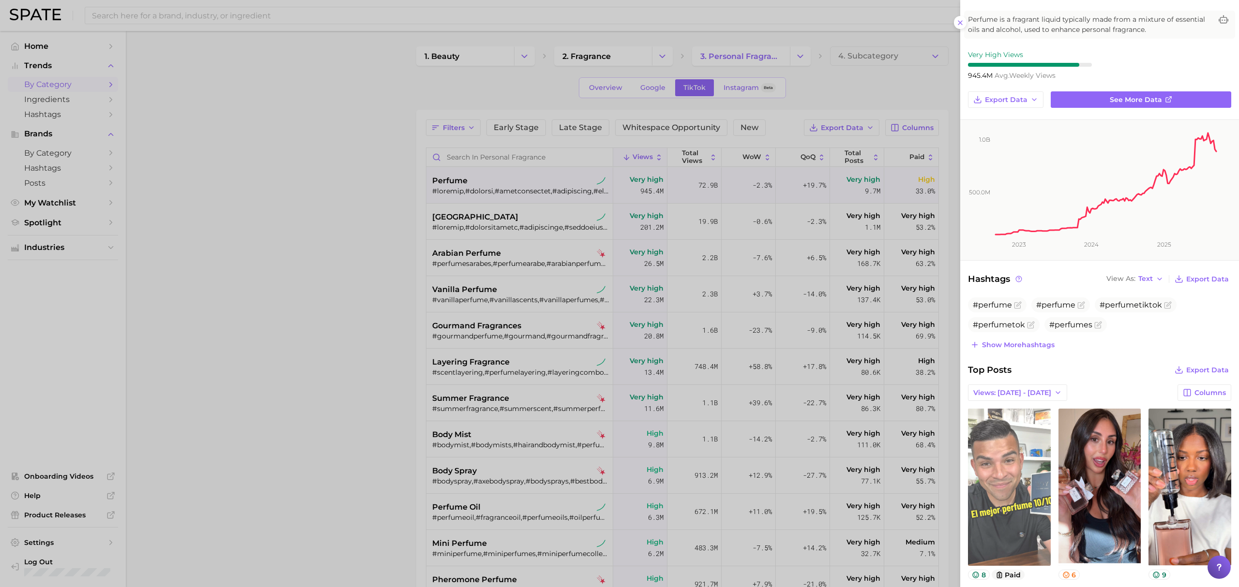
scroll to position [129, 0]
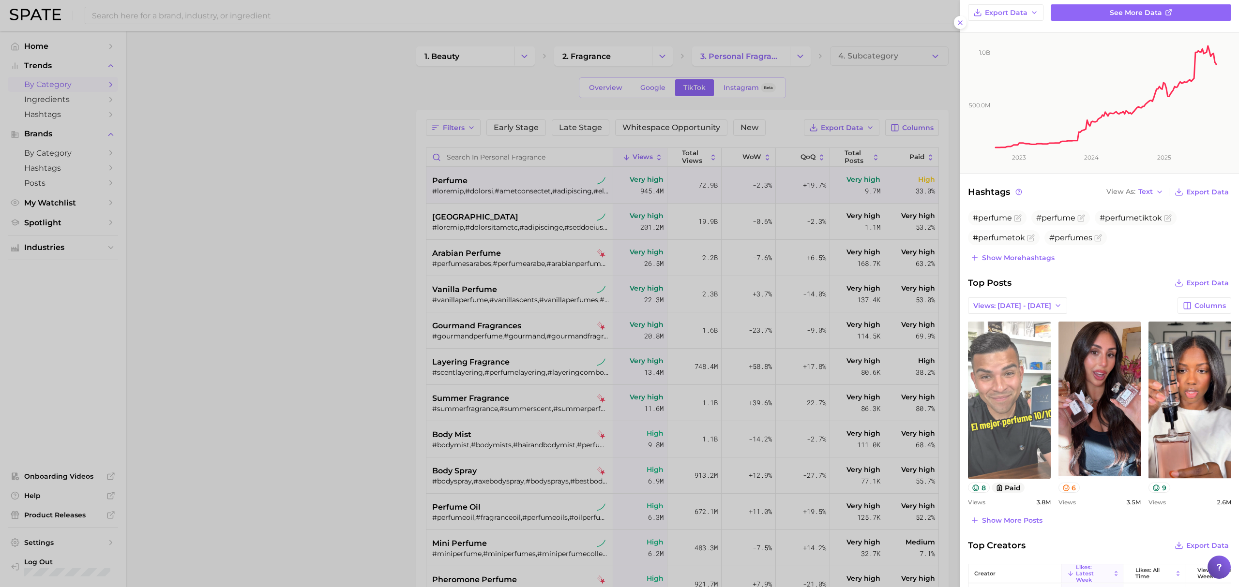
click at [1030, 401] on link "view post on TikTok" at bounding box center [1009, 400] width 83 height 157
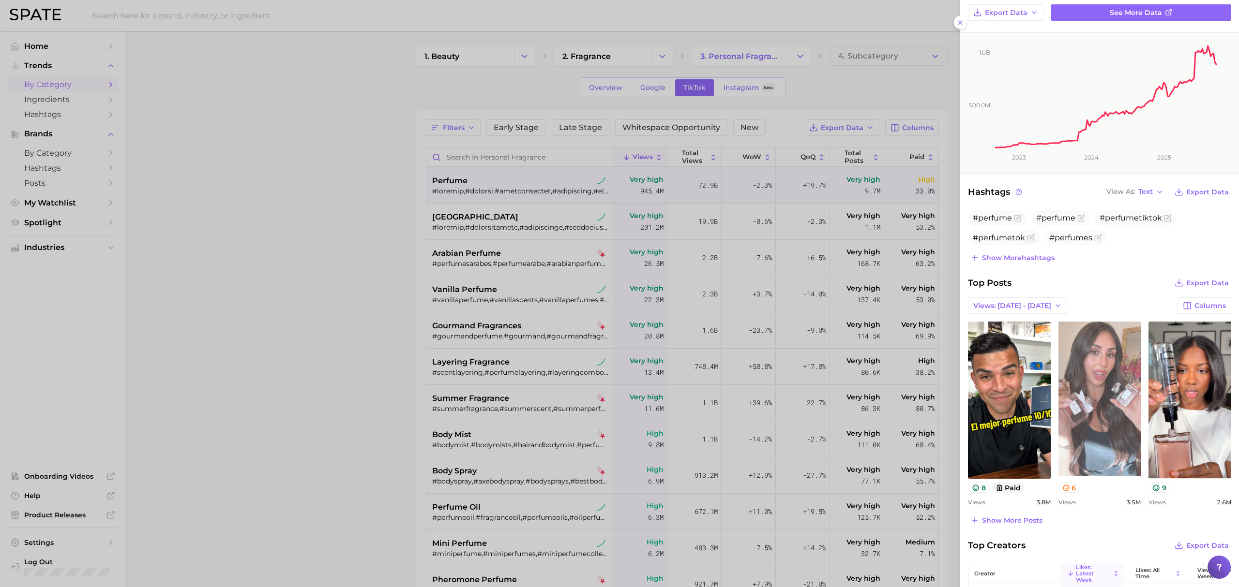
click at [1100, 381] on link "view post on TikTok" at bounding box center [1099, 400] width 83 height 157
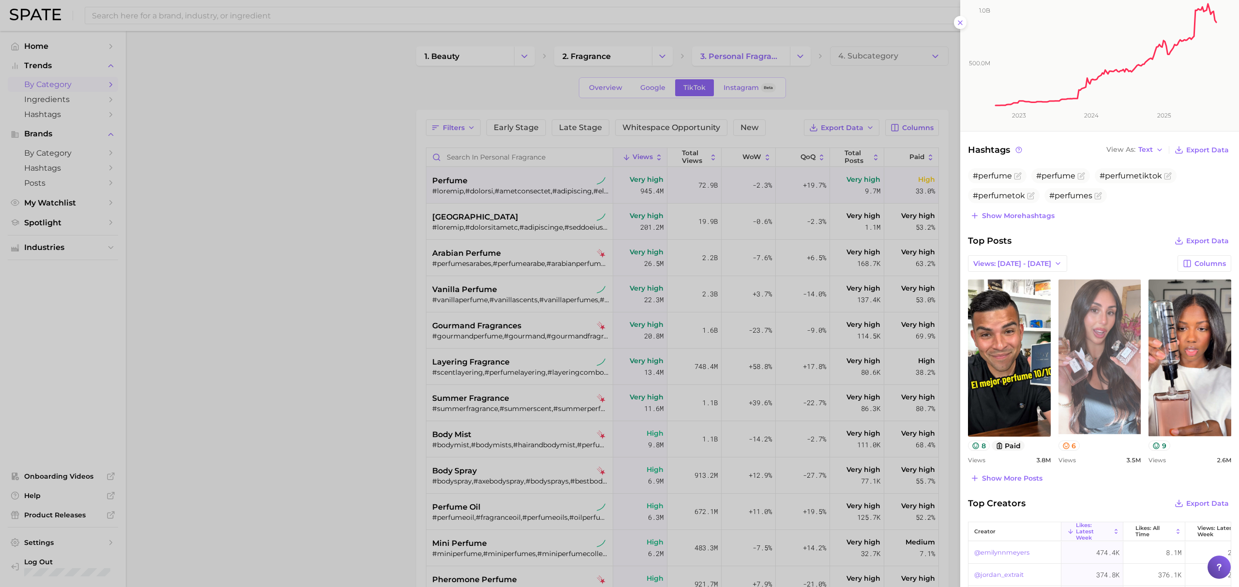
scroll to position [194, 0]
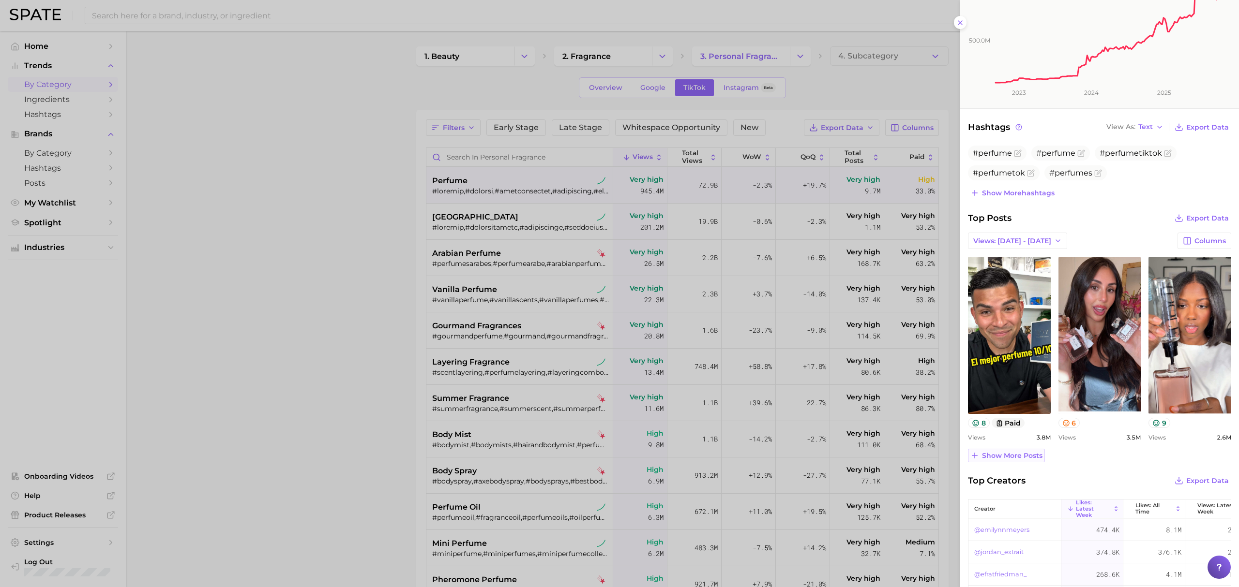
click at [1025, 455] on span "Show more posts" at bounding box center [1012, 456] width 60 height 8
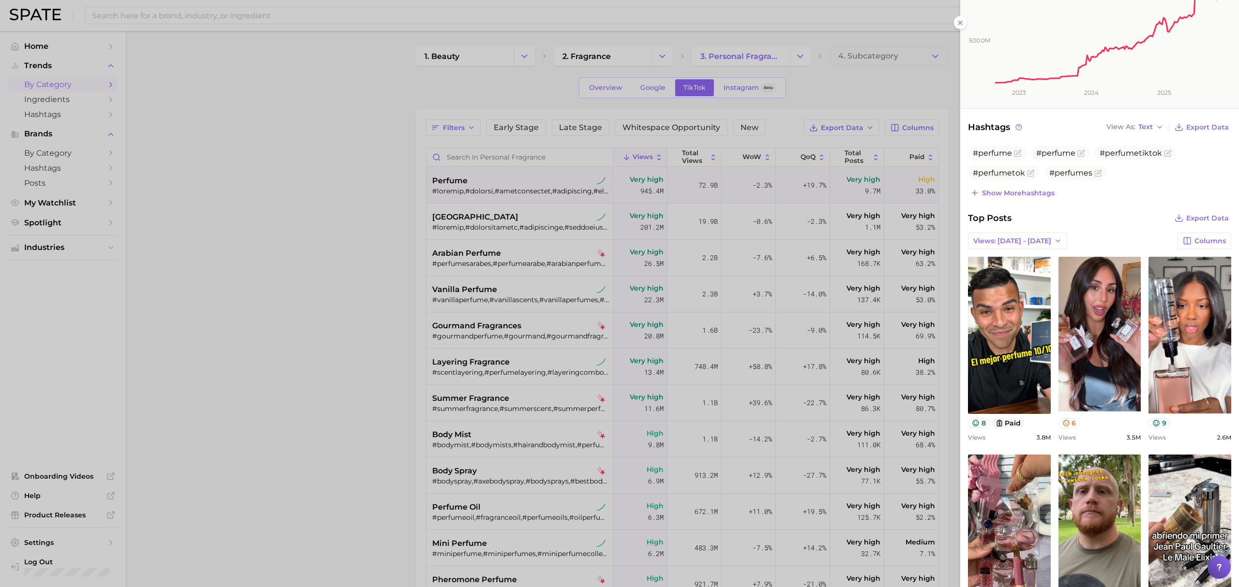
scroll to position [387, 0]
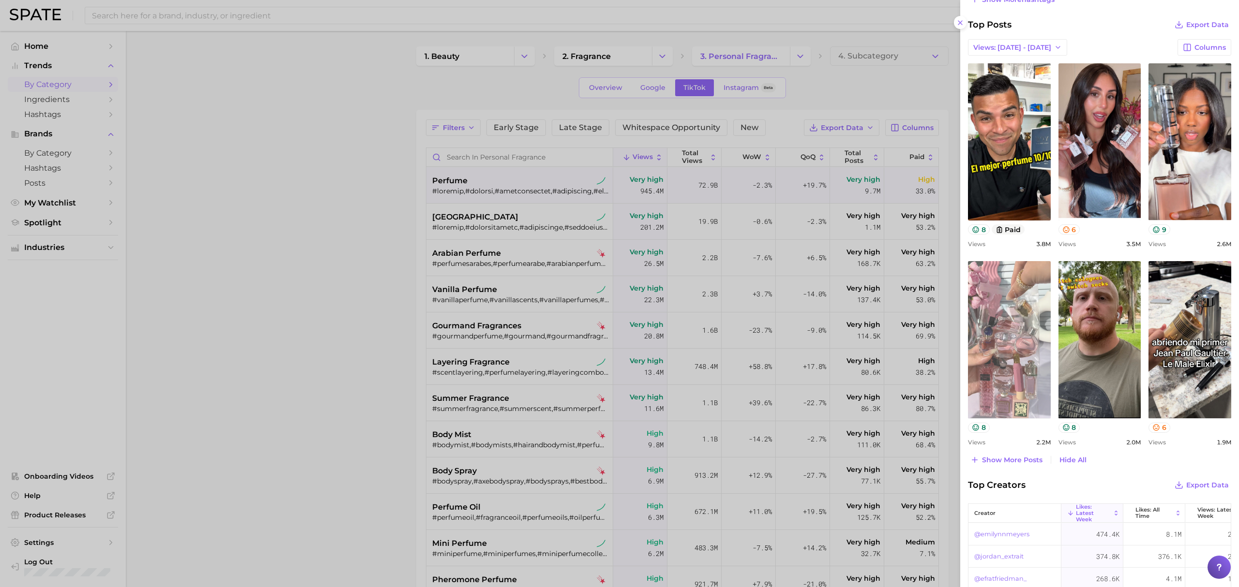
click at [1003, 364] on link "view post on TikTok" at bounding box center [1009, 339] width 83 height 157
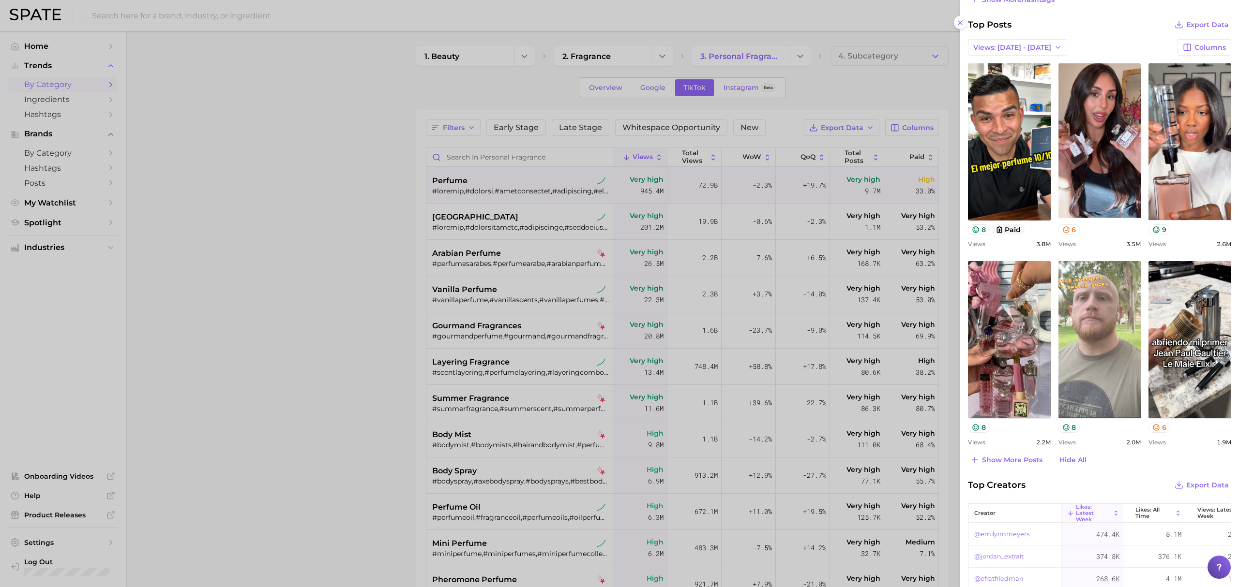
click at [1100, 349] on link "view post on TikTok" at bounding box center [1099, 339] width 83 height 157
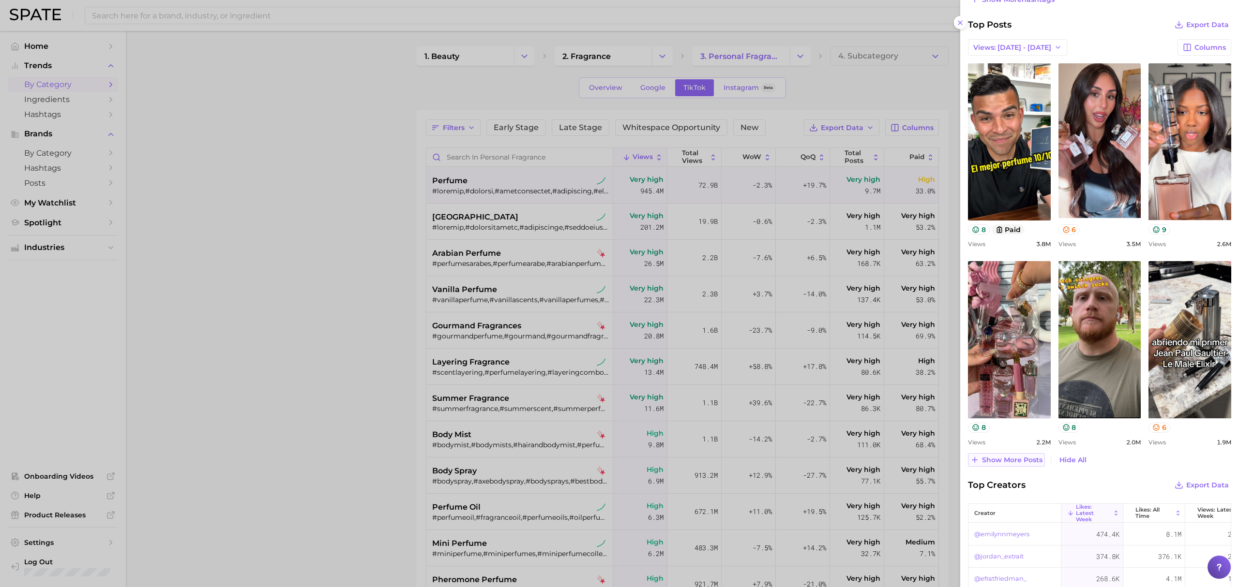
click at [1022, 457] on span "Show more posts" at bounding box center [1012, 460] width 60 height 8
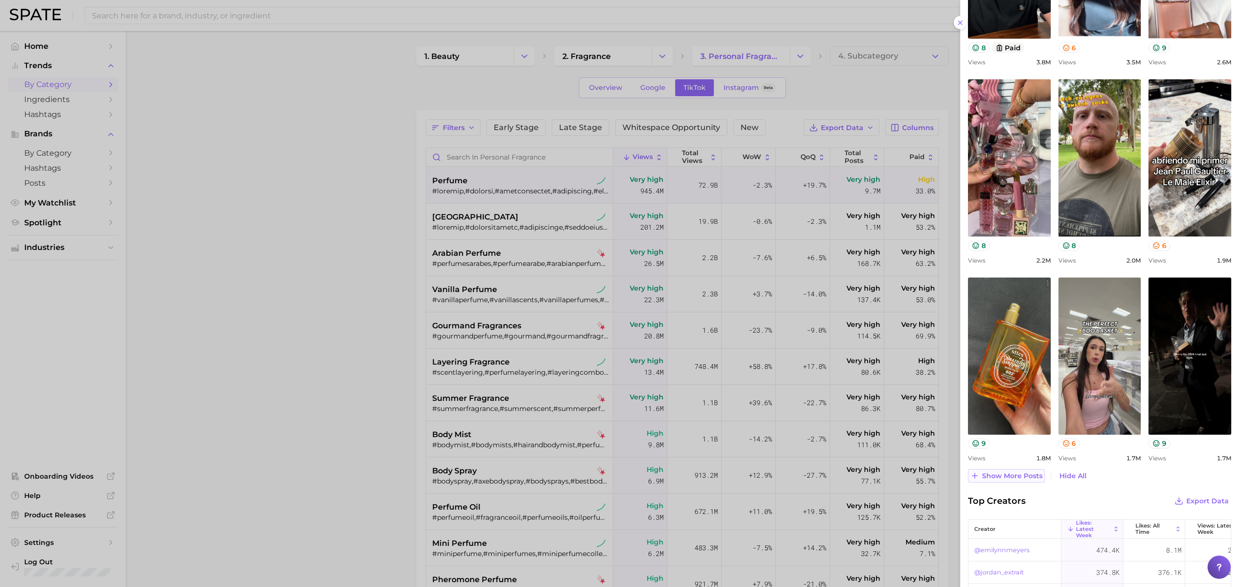
scroll to position [581, 0]
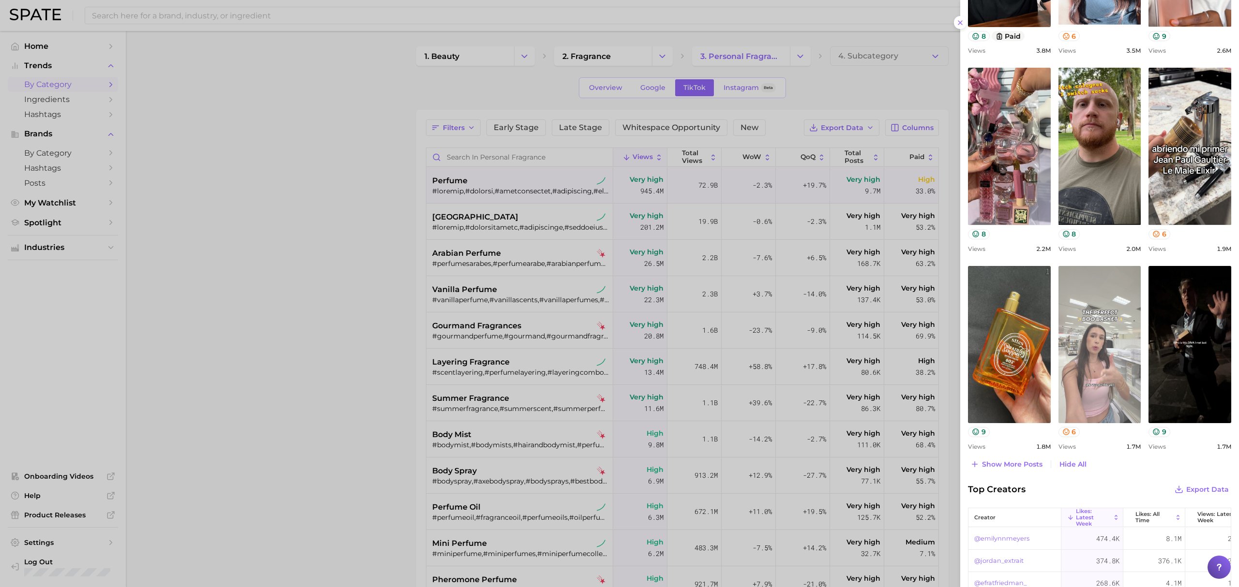
click at [1101, 348] on link "view post on TikTok" at bounding box center [1099, 344] width 83 height 157
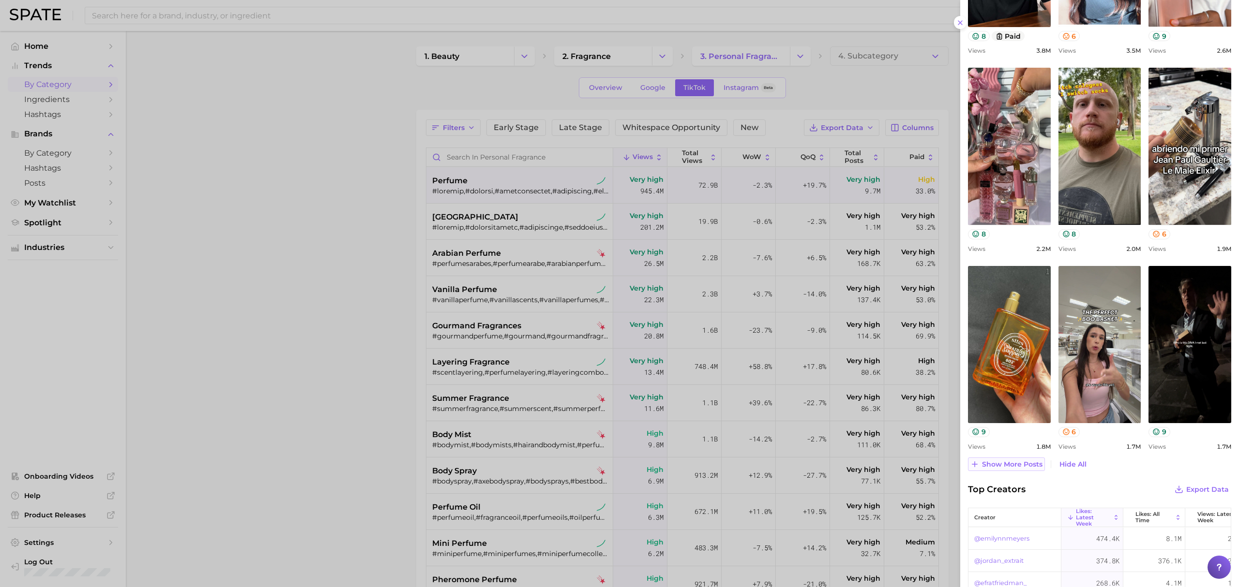
click at [1023, 465] on span "Show more posts" at bounding box center [1012, 465] width 60 height 8
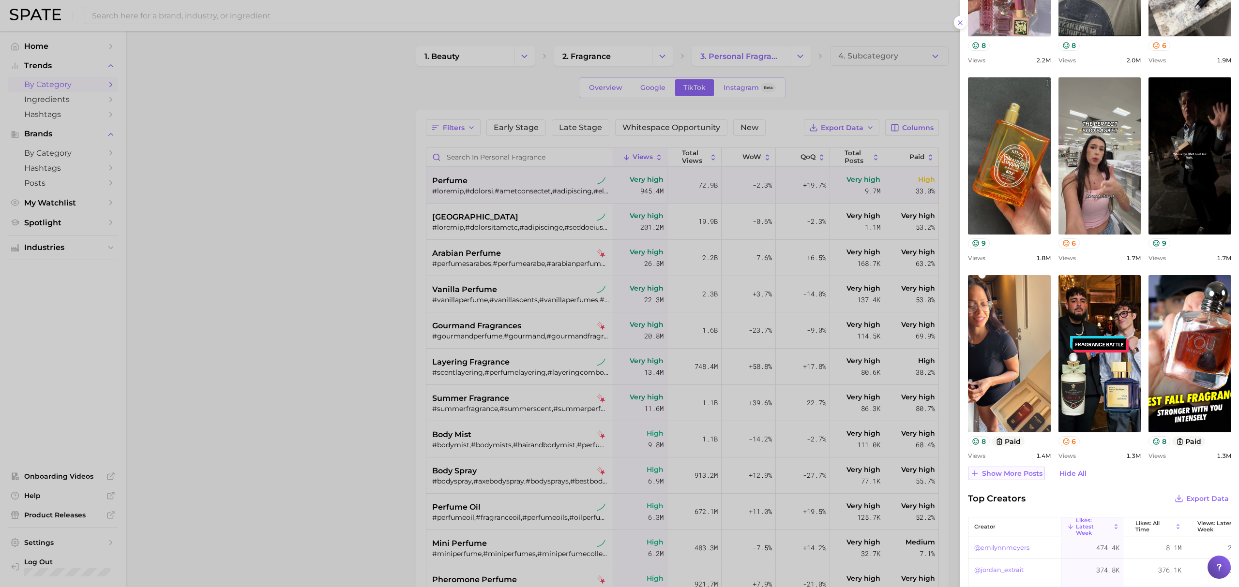
scroll to position [774, 0]
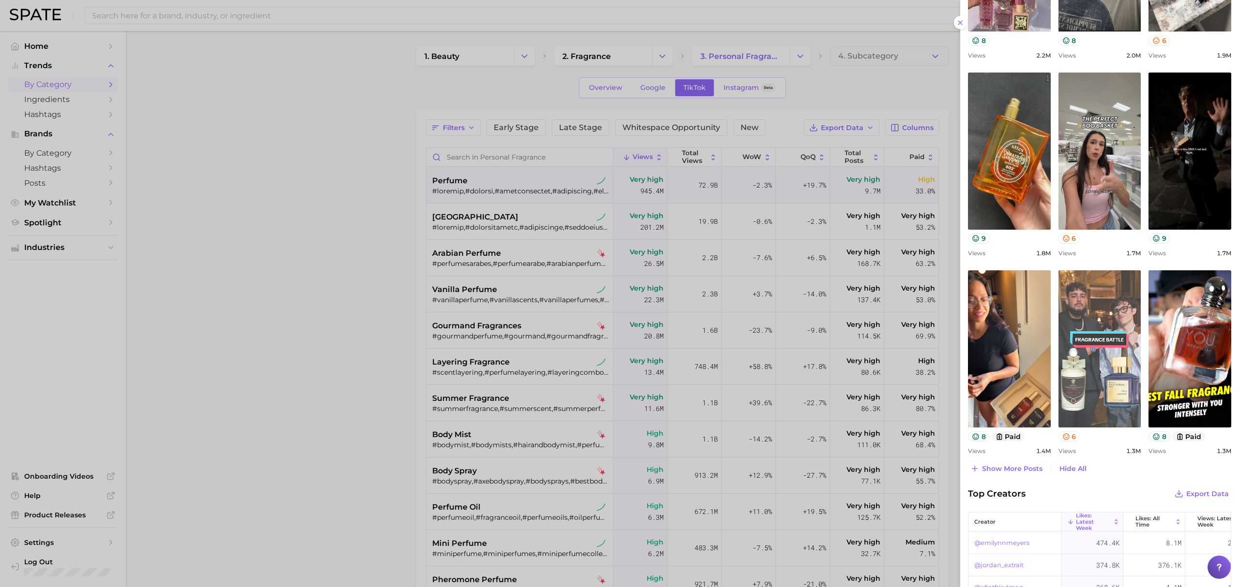
click at [1099, 397] on link "view post on TikTok" at bounding box center [1099, 349] width 83 height 157
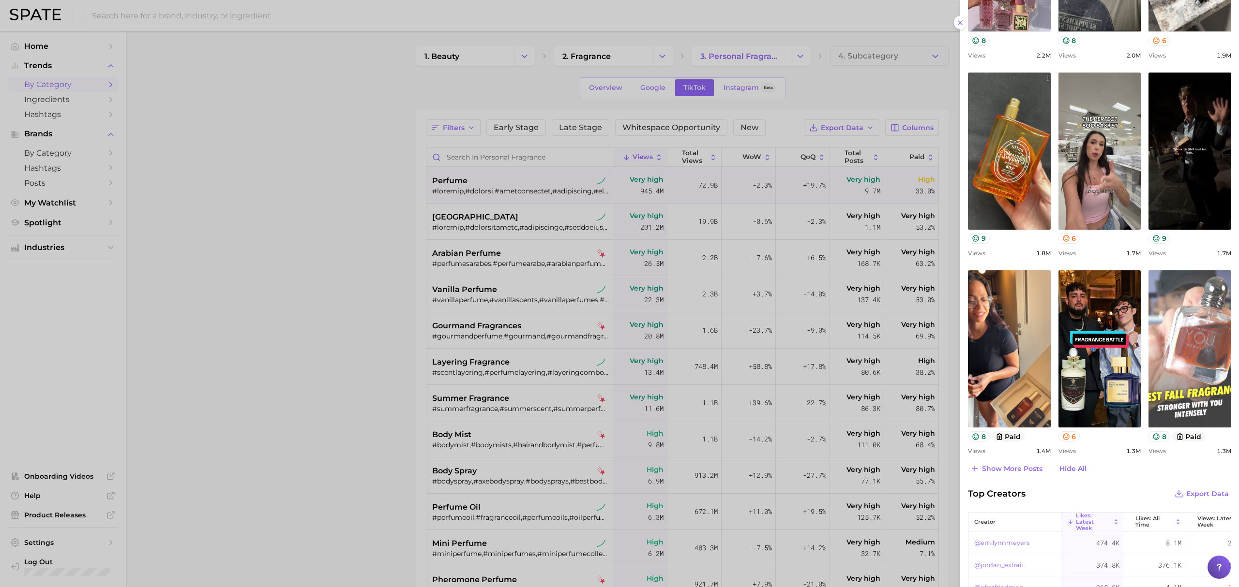
click at [1184, 388] on link "view post on TikTok" at bounding box center [1189, 349] width 83 height 157
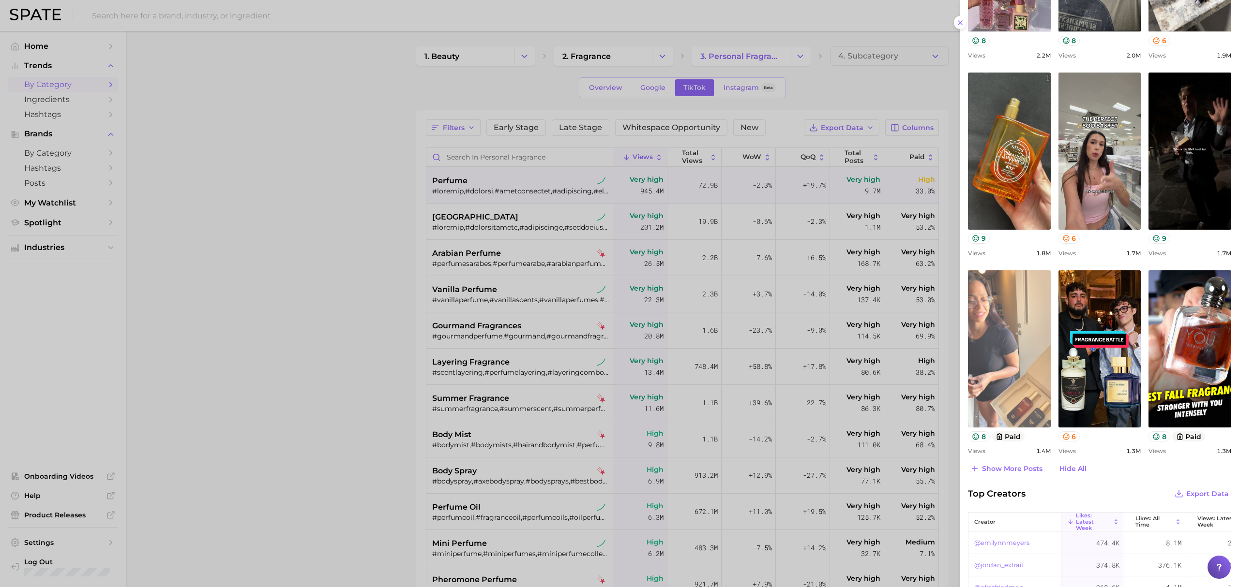
click at [1000, 378] on link "view post on TikTok" at bounding box center [1009, 349] width 83 height 157
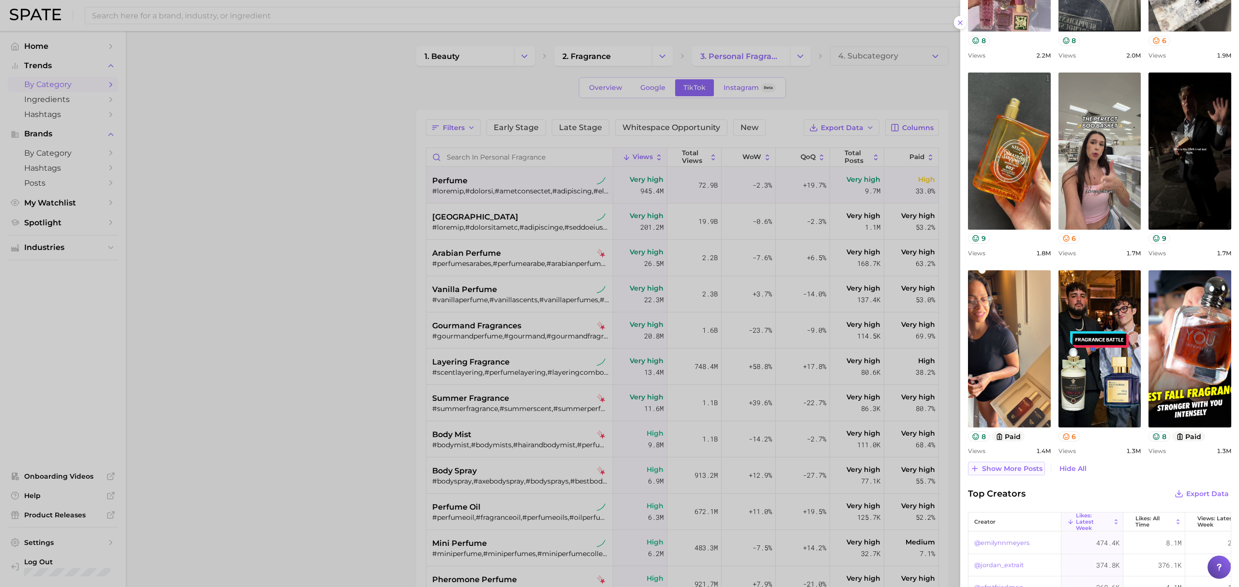
click at [1012, 472] on span "Show more posts" at bounding box center [1012, 469] width 60 height 8
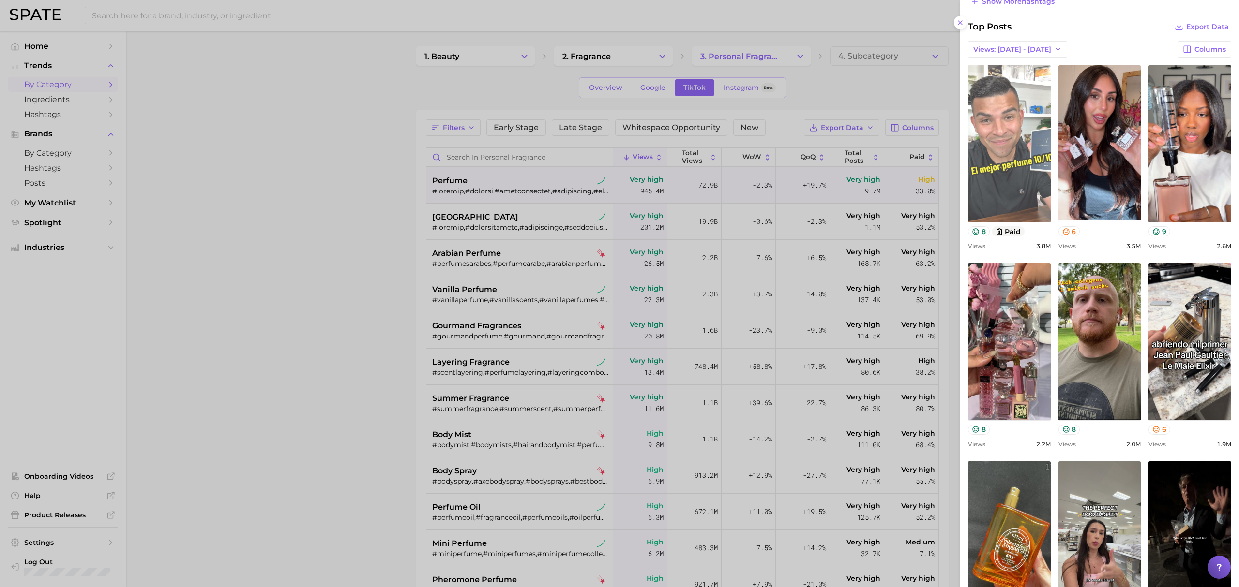
scroll to position [322, 0]
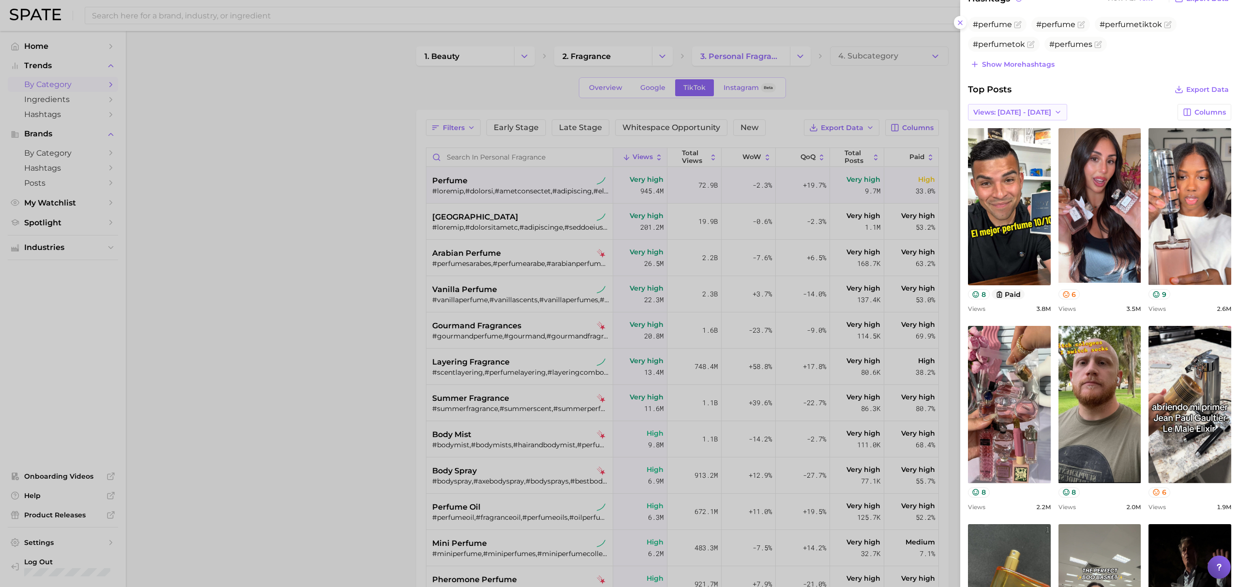
click at [1028, 119] on button "Views: [DATE] - [DATE]" at bounding box center [1017, 112] width 99 height 16
click at [1026, 144] on span "Views: [DATE] - [DATE]" at bounding box center [1012, 148] width 78 height 8
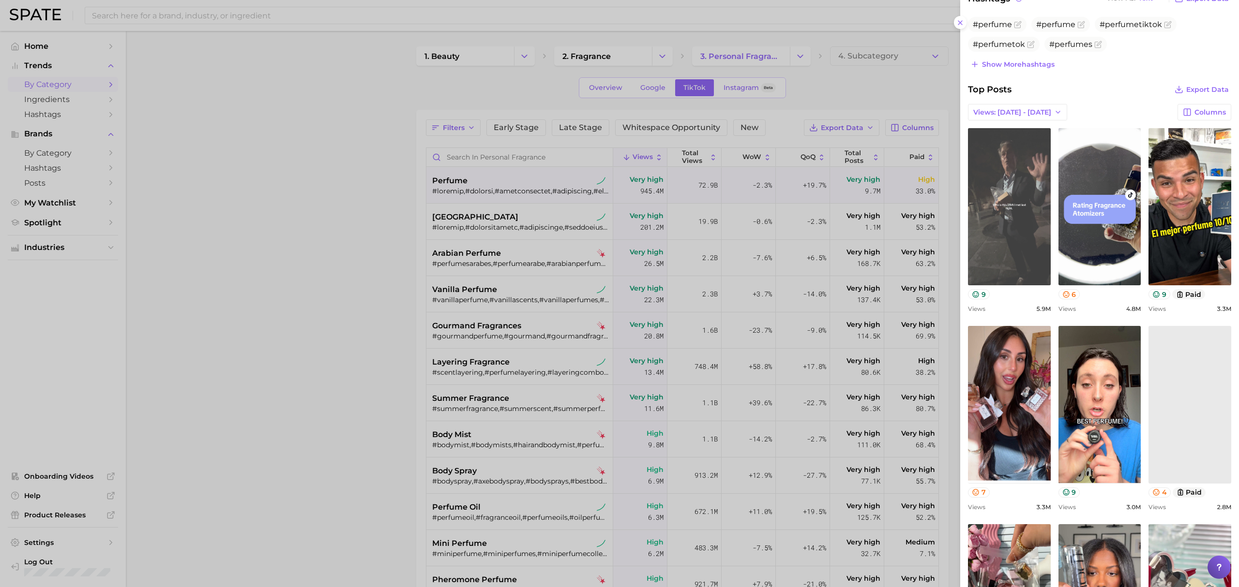
scroll to position [0, 0]
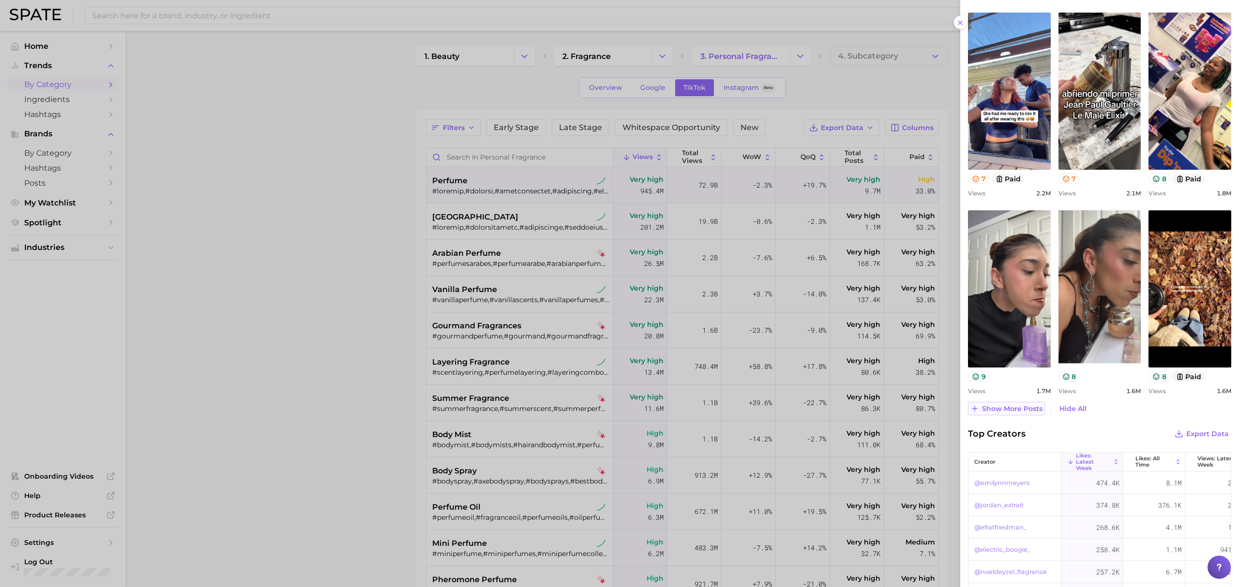
click at [978, 413] on icon at bounding box center [974, 409] width 9 height 9
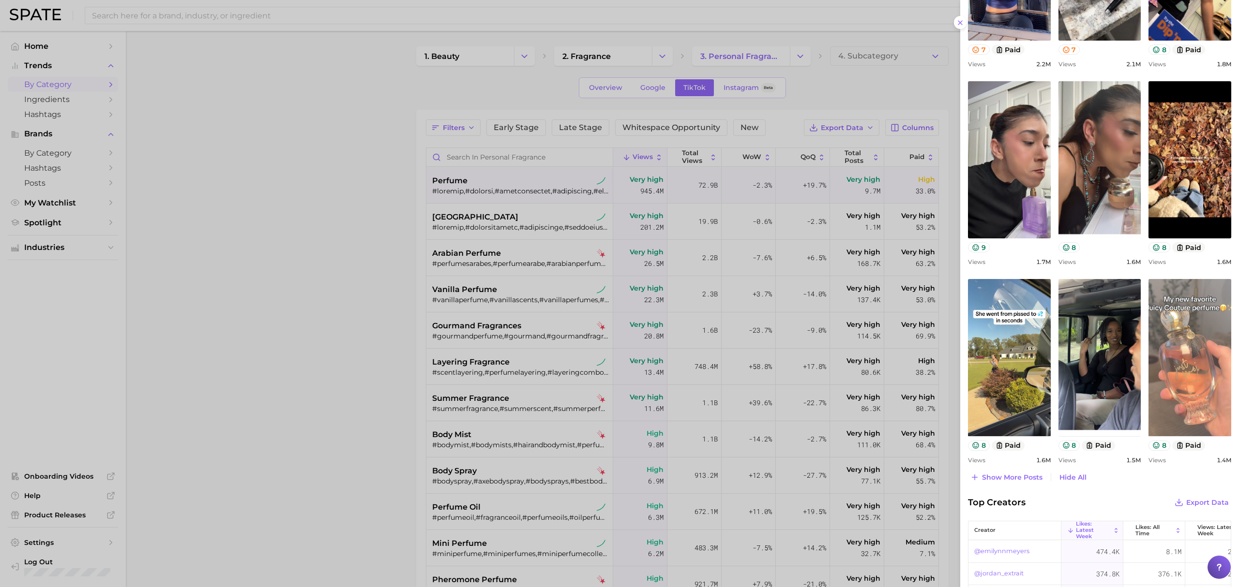
click at [1162, 360] on link "view post on TikTok" at bounding box center [1189, 357] width 83 height 157
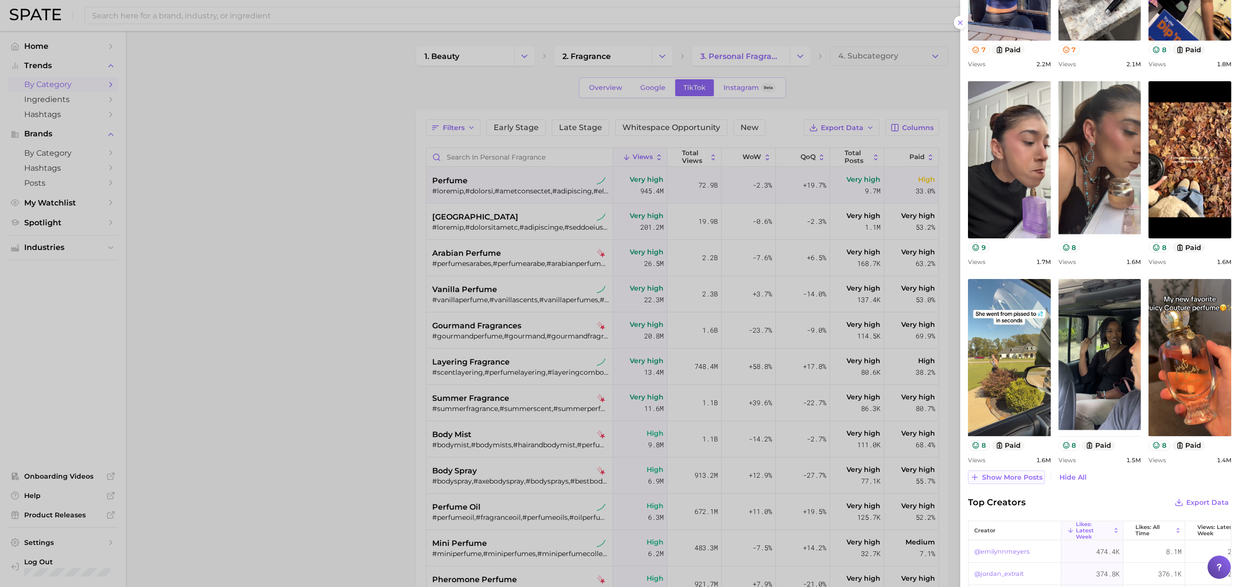
click at [988, 477] on span "Show more posts" at bounding box center [1012, 478] width 60 height 8
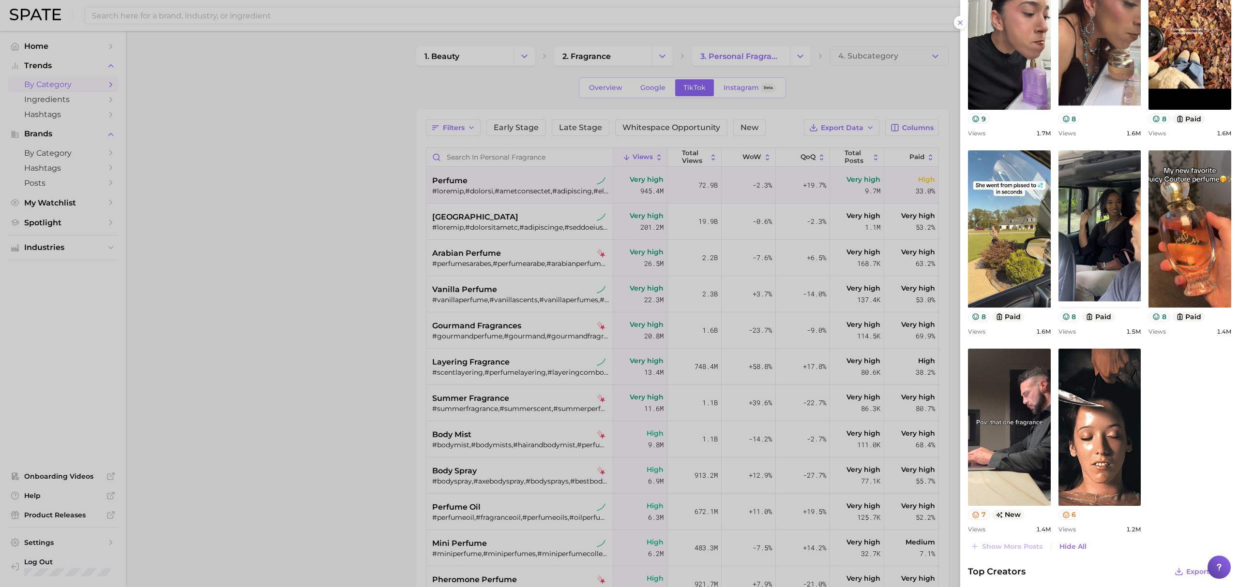
click at [339, 248] on div at bounding box center [619, 293] width 1239 height 587
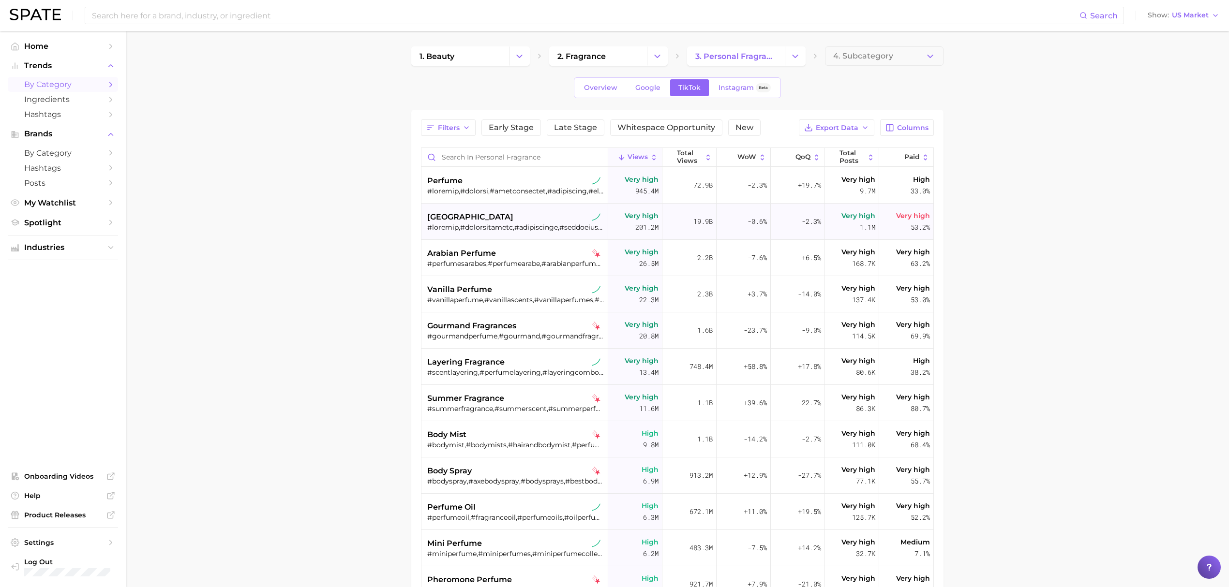
click at [548, 226] on div at bounding box center [515, 227] width 177 height 9
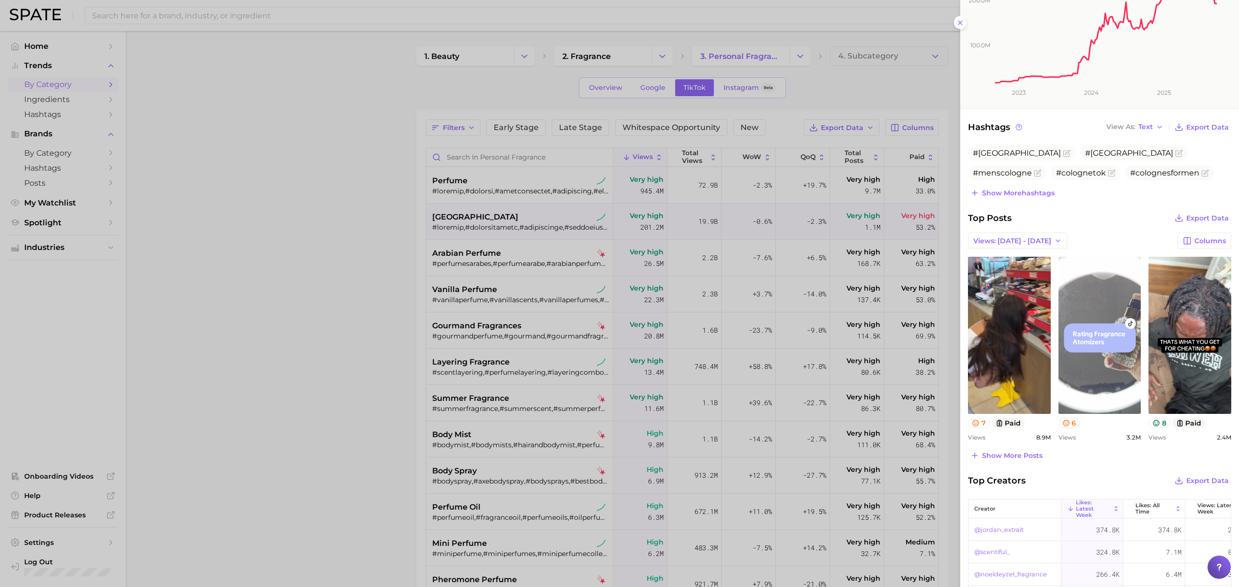
scroll to position [258, 0]
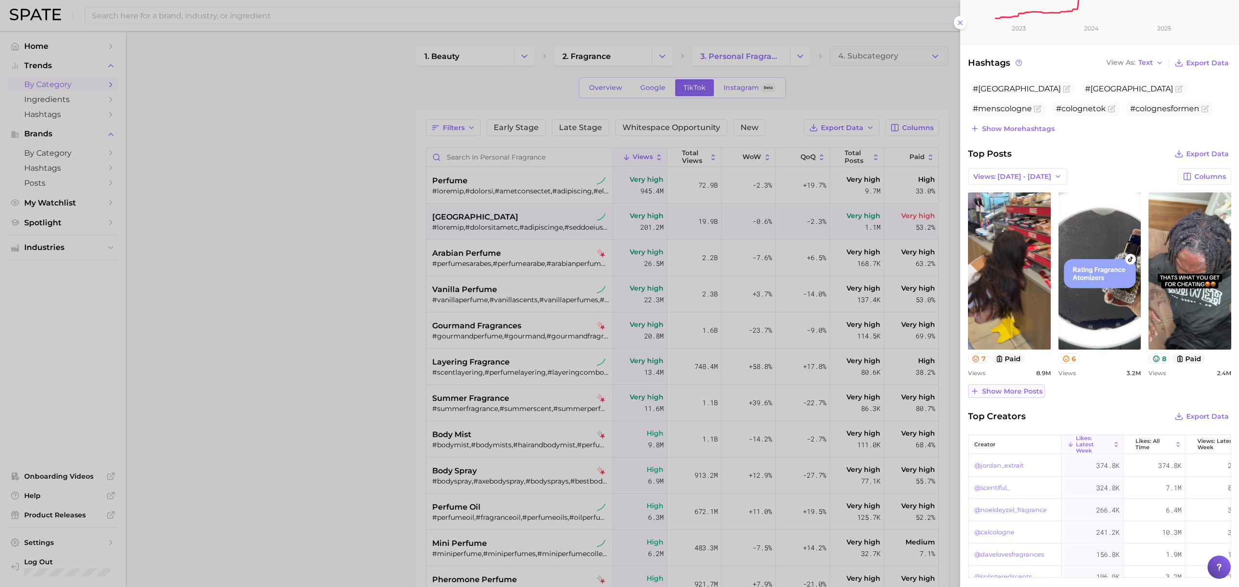
click at [1016, 386] on button "Show more posts" at bounding box center [1006, 392] width 77 height 14
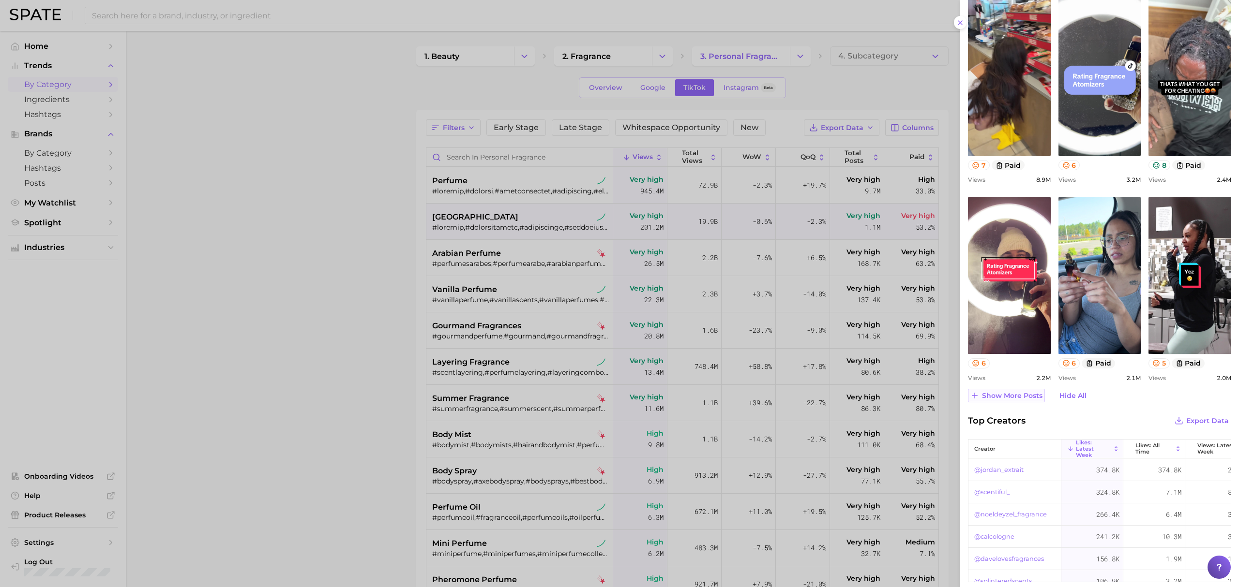
scroll to position [387, 0]
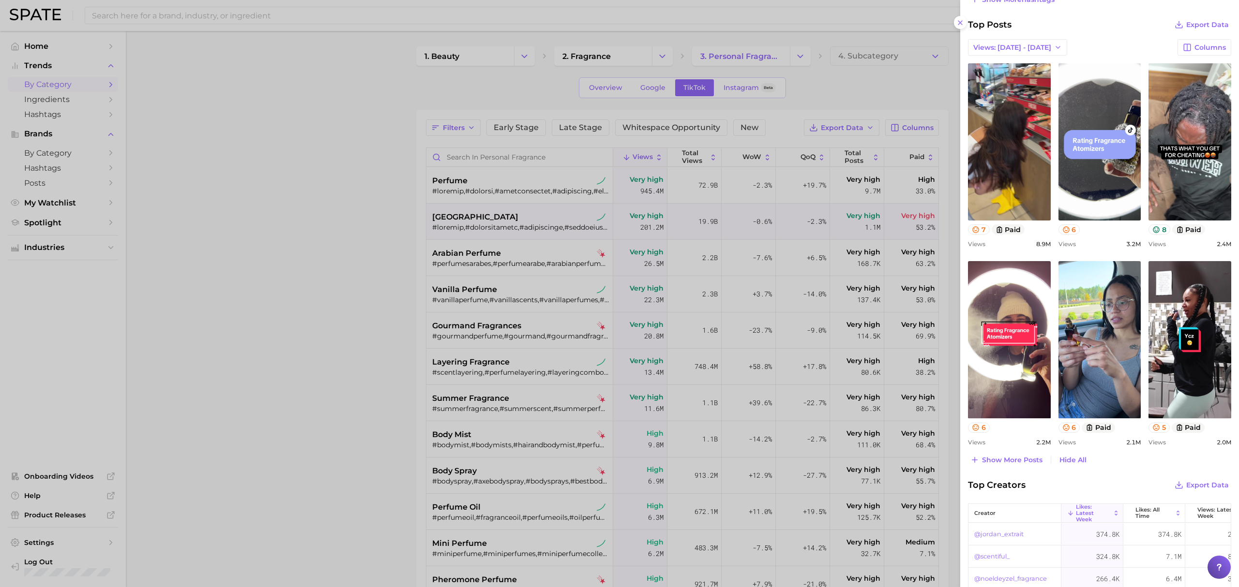
click at [453, 527] on div at bounding box center [619, 293] width 1239 height 587
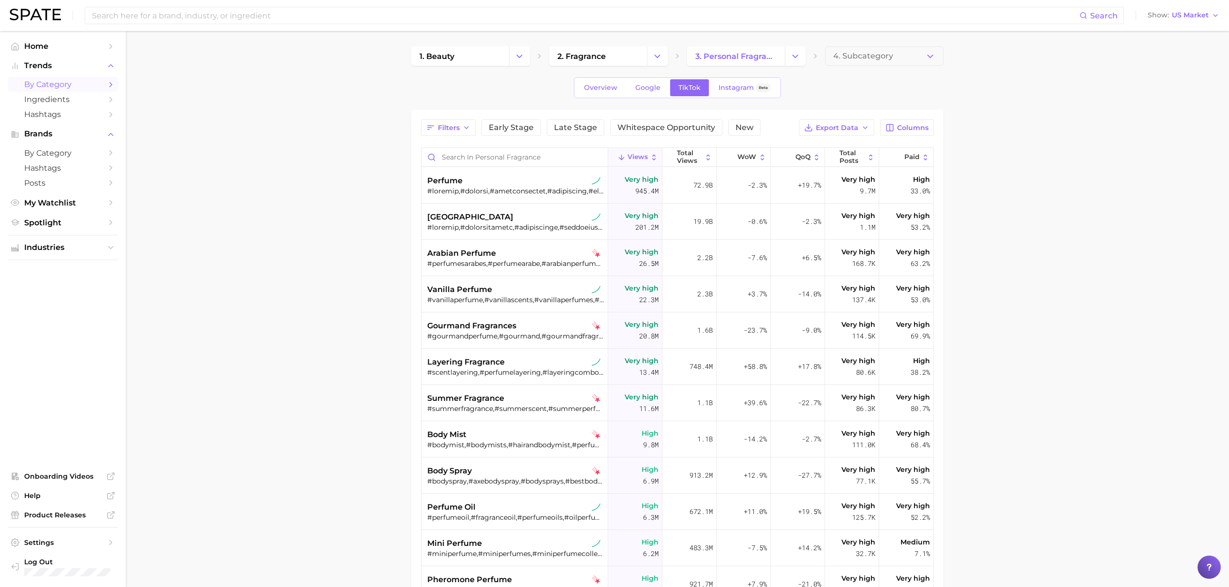
click at [536, 506] on div "perfume oil" at bounding box center [515, 508] width 177 height 12
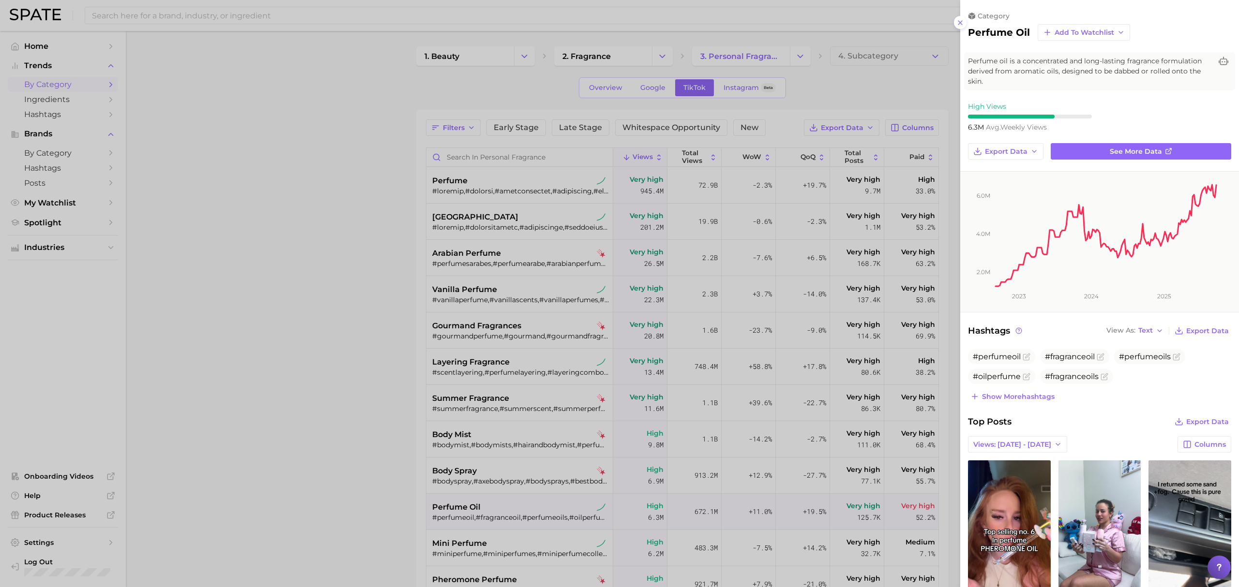
scroll to position [129, 0]
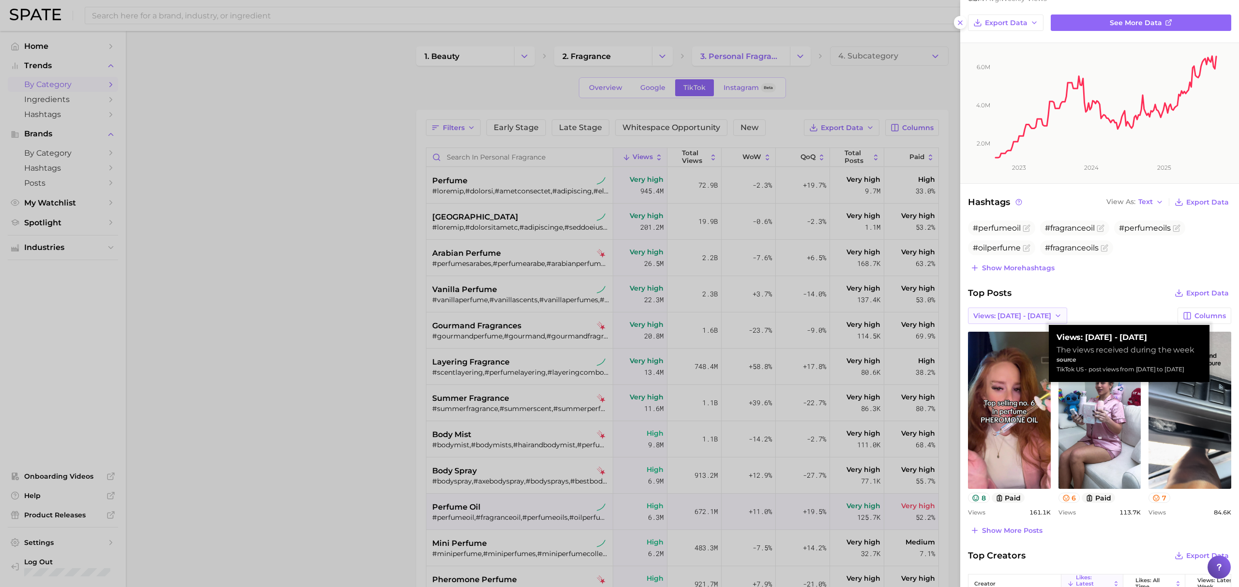
click at [1002, 313] on span "Views: [DATE] - [DATE]" at bounding box center [1012, 316] width 78 height 8
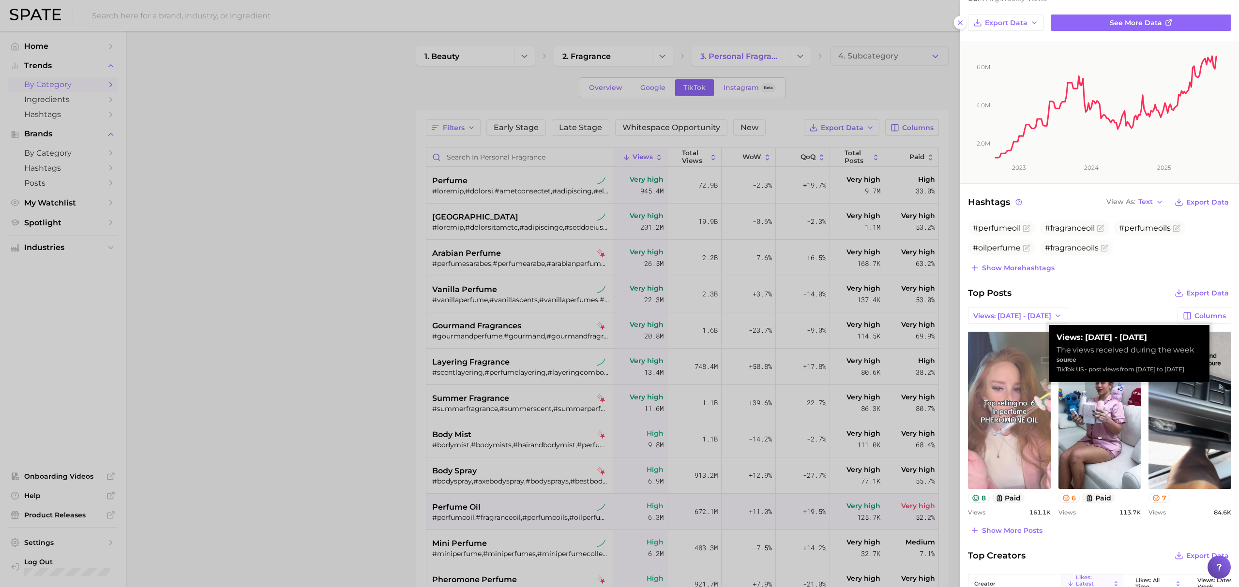
click at [996, 423] on link "view post on TikTok" at bounding box center [1009, 410] width 83 height 157
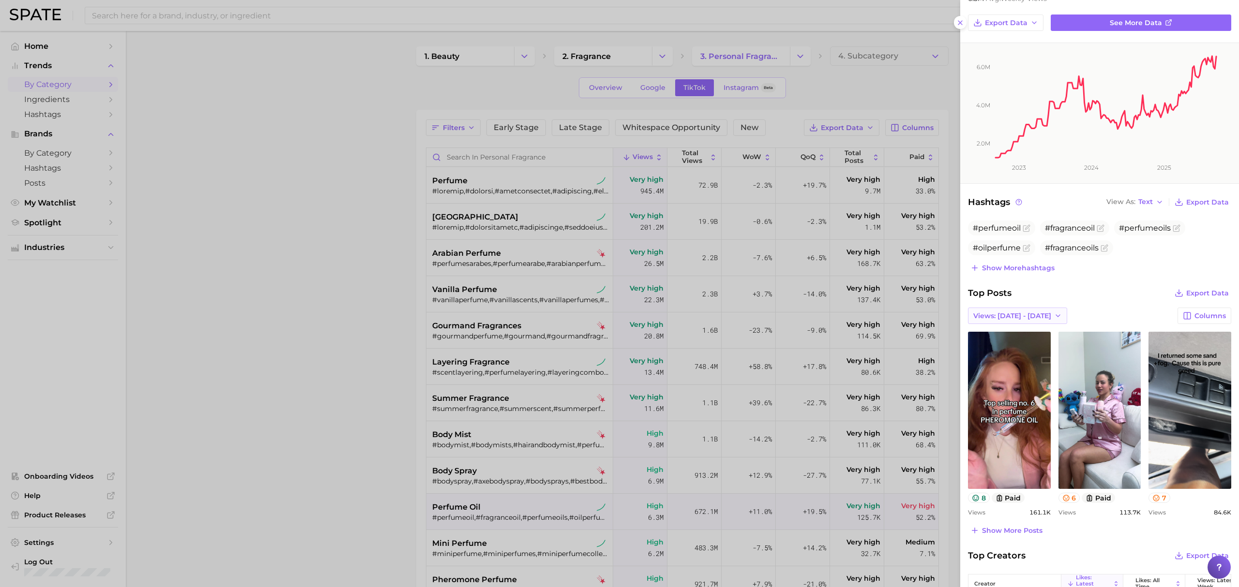
click at [1017, 312] on button "Views: [DATE] - [DATE]" at bounding box center [1017, 316] width 99 height 16
click at [1030, 360] on button "Views: [DATE] - [DATE]" at bounding box center [1021, 351] width 106 height 17
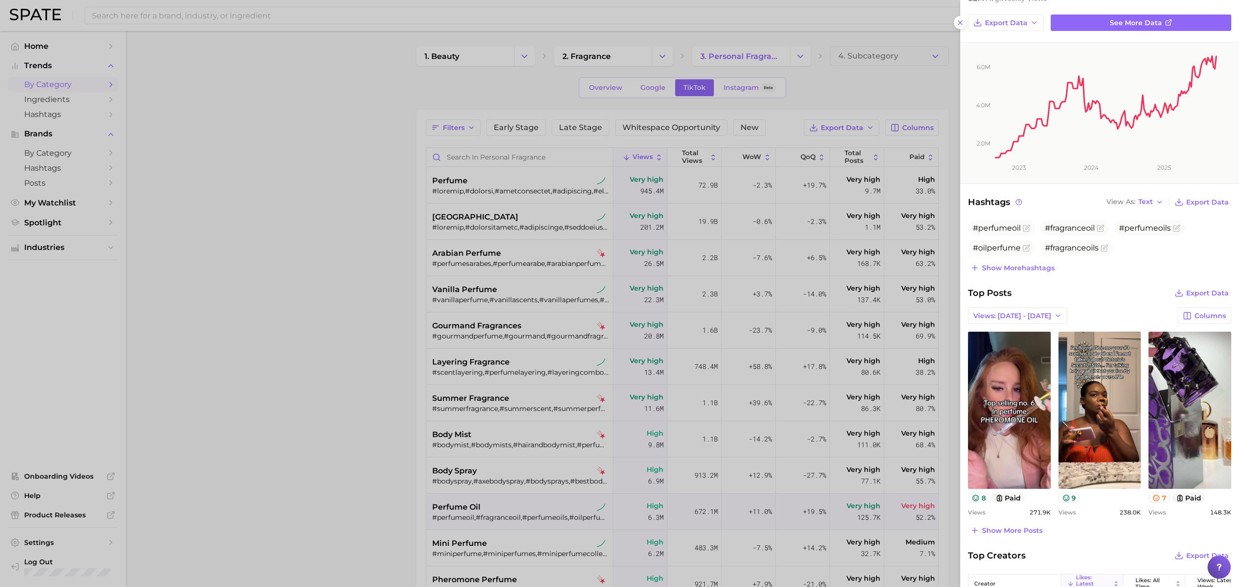
scroll to position [0, 0]
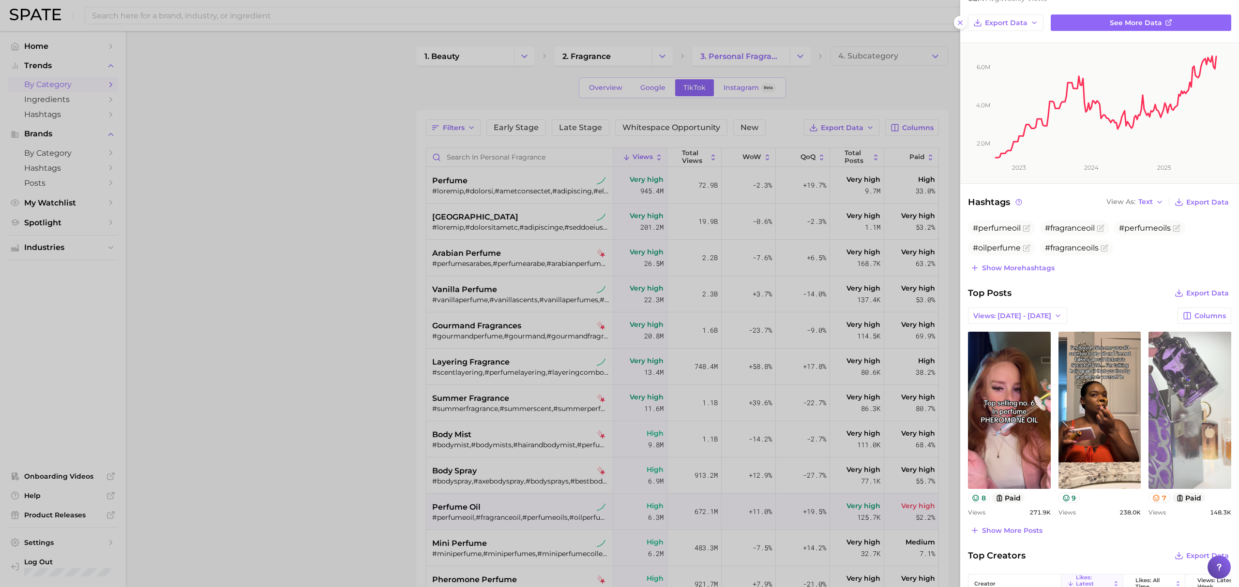
click at [1203, 400] on link "view post on TikTok" at bounding box center [1189, 410] width 83 height 157
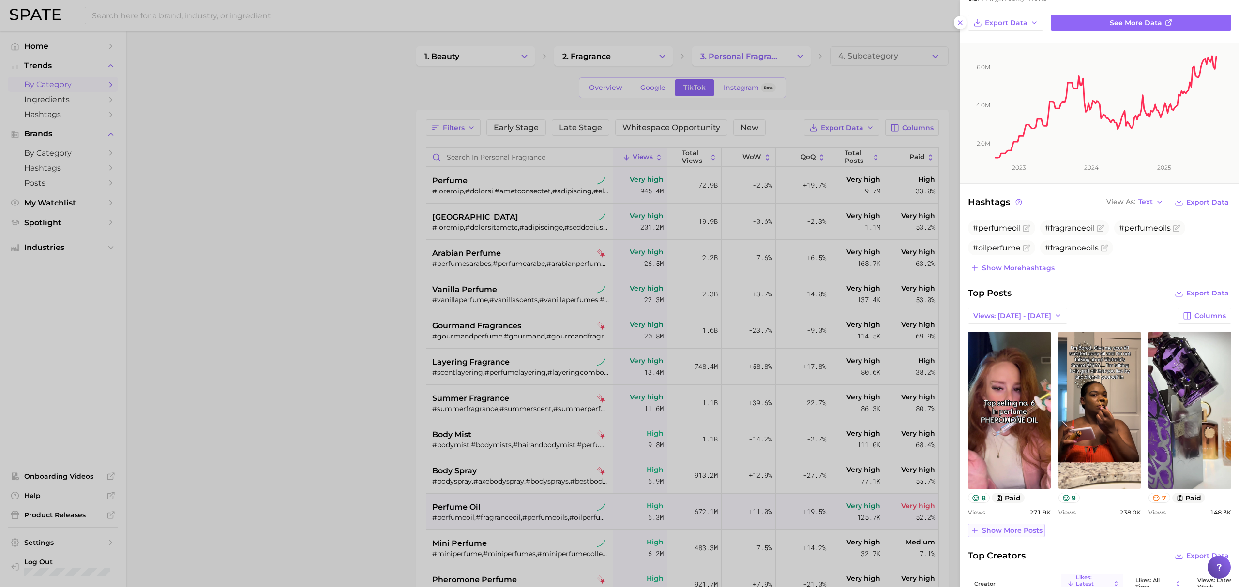
click at [999, 533] on span "Show more posts" at bounding box center [1012, 531] width 60 height 8
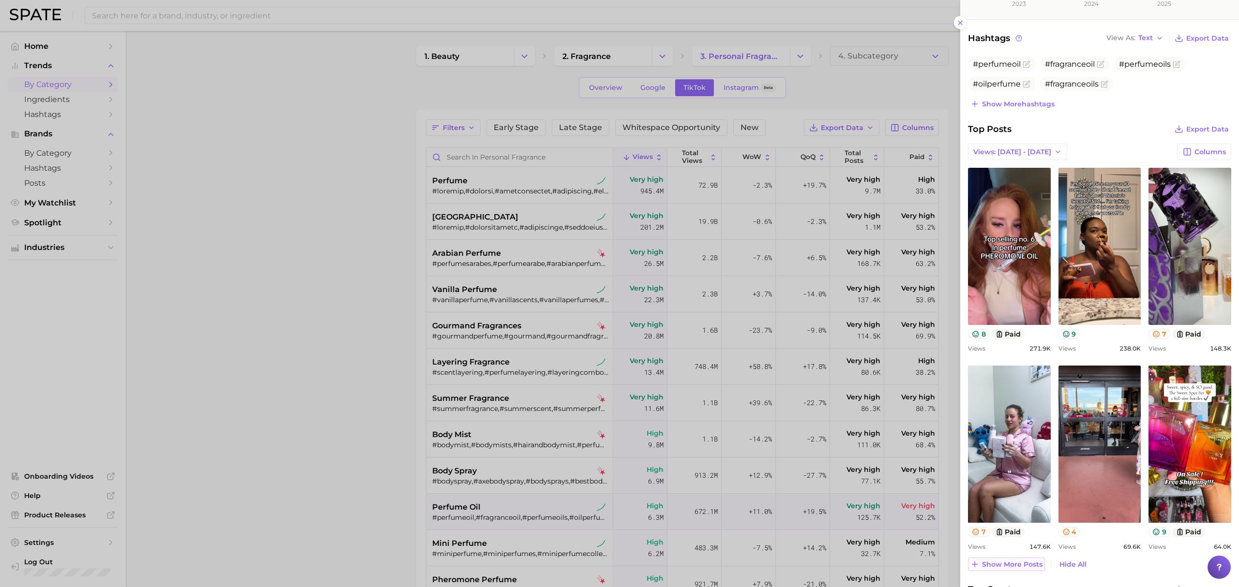
scroll to position [322, 0]
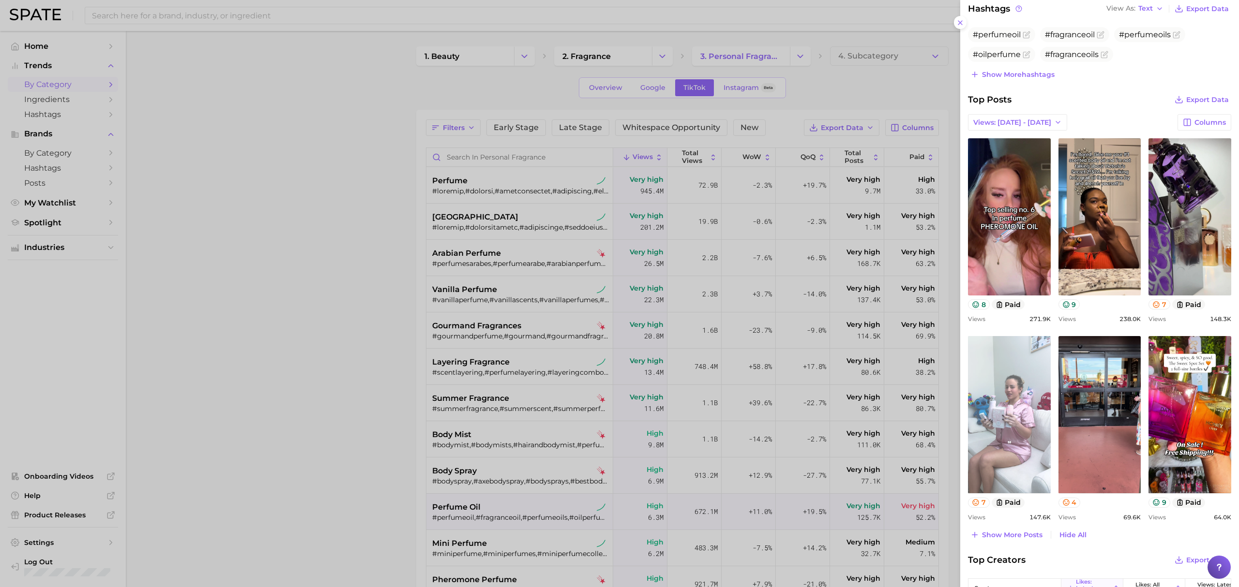
click at [1028, 417] on link "view post on TikTok" at bounding box center [1009, 414] width 83 height 157
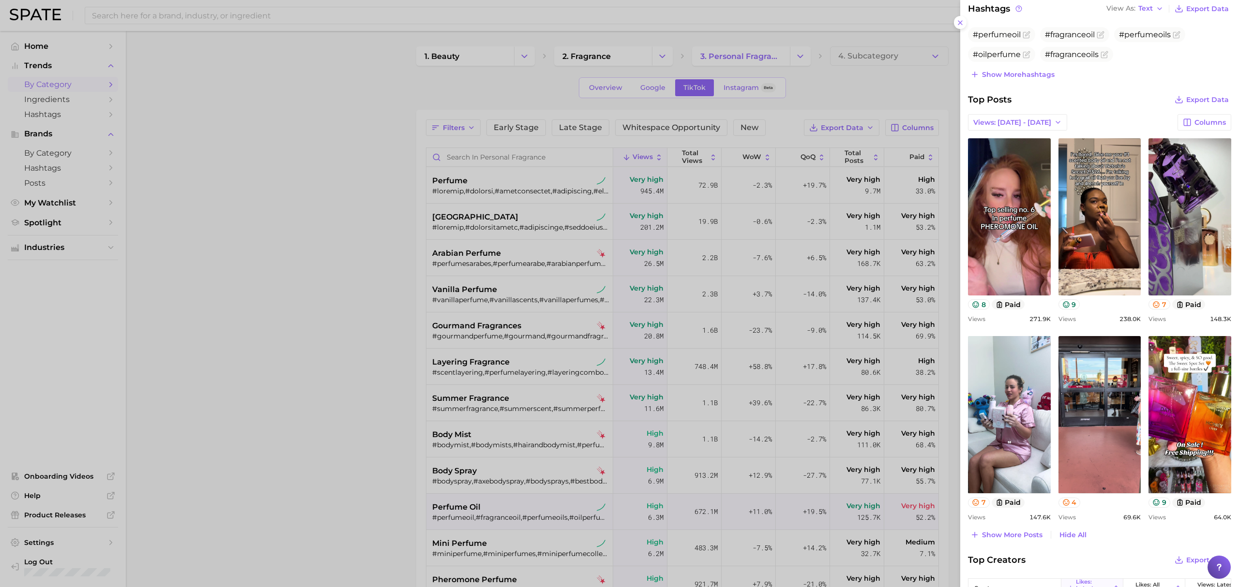
click at [503, 350] on div at bounding box center [619, 293] width 1239 height 587
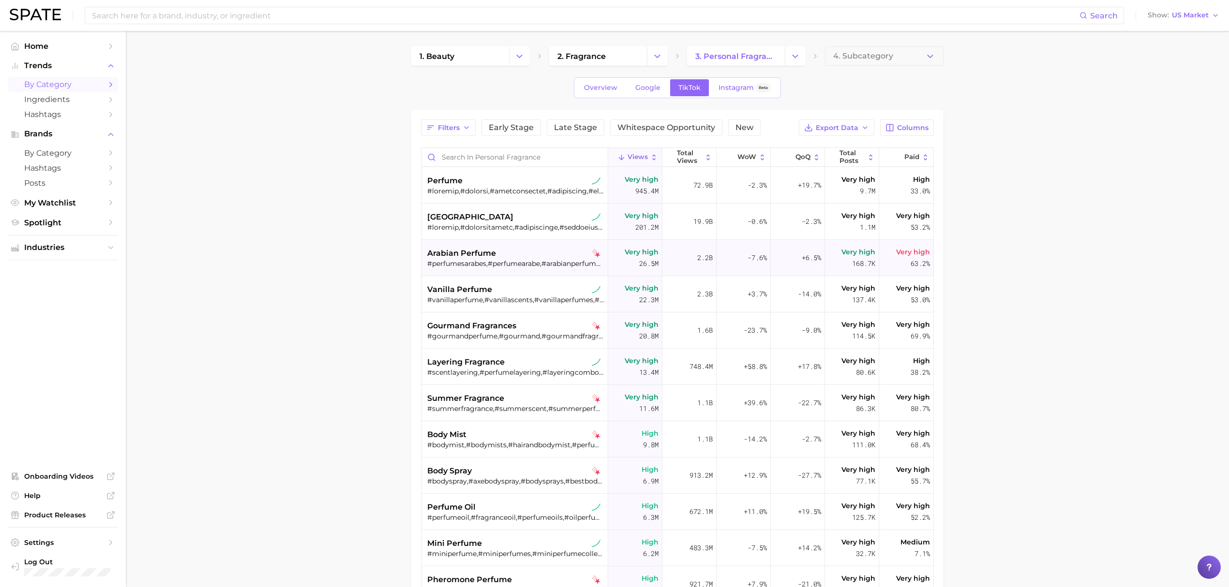
click at [517, 270] on div "arabian perfume #perfumesarabes,#perfumearabe,#arabianperfume,#arabicperfumes,#…" at bounding box center [515, 258] width 177 height 36
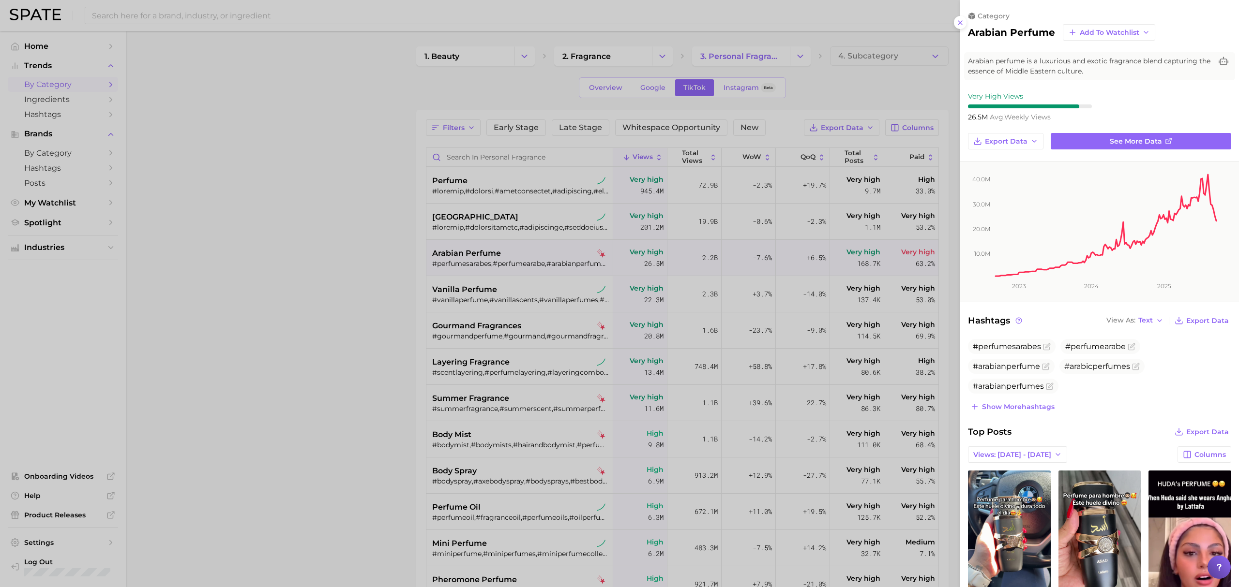
scroll to position [194, 0]
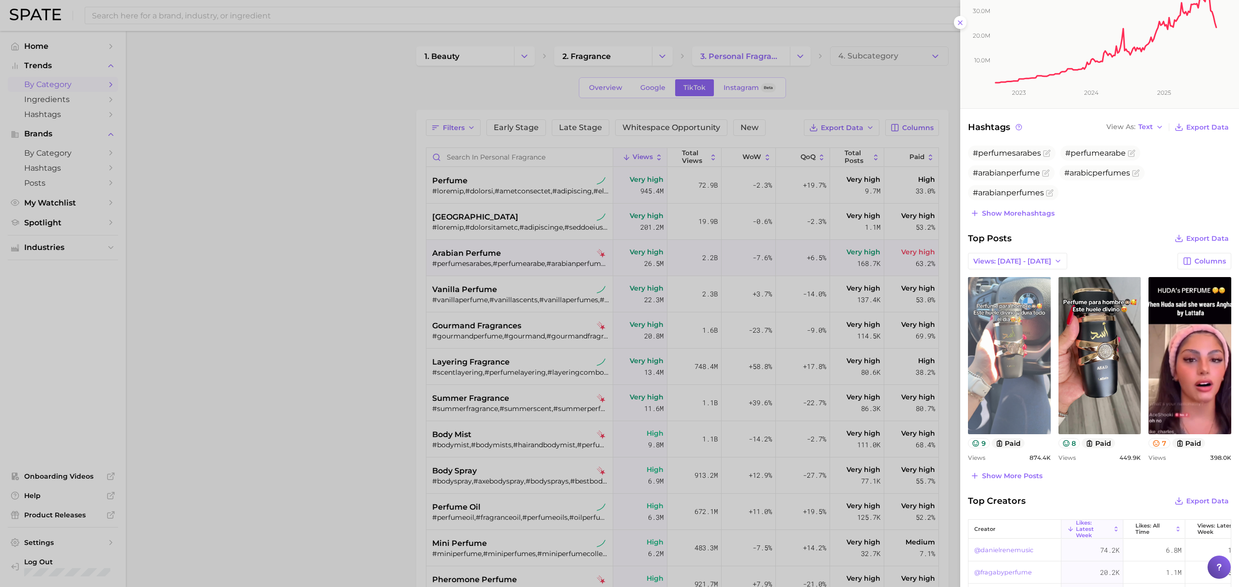
click at [1006, 380] on link "view post on TikTok" at bounding box center [1009, 355] width 83 height 157
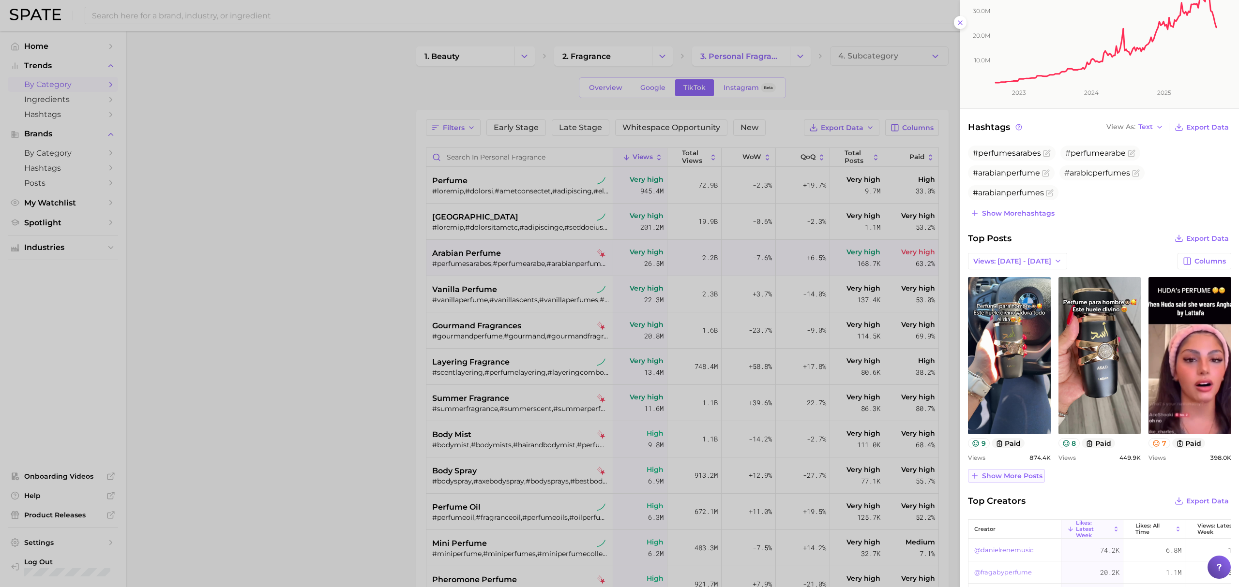
click at [1004, 478] on span "Show more posts" at bounding box center [1012, 476] width 60 height 8
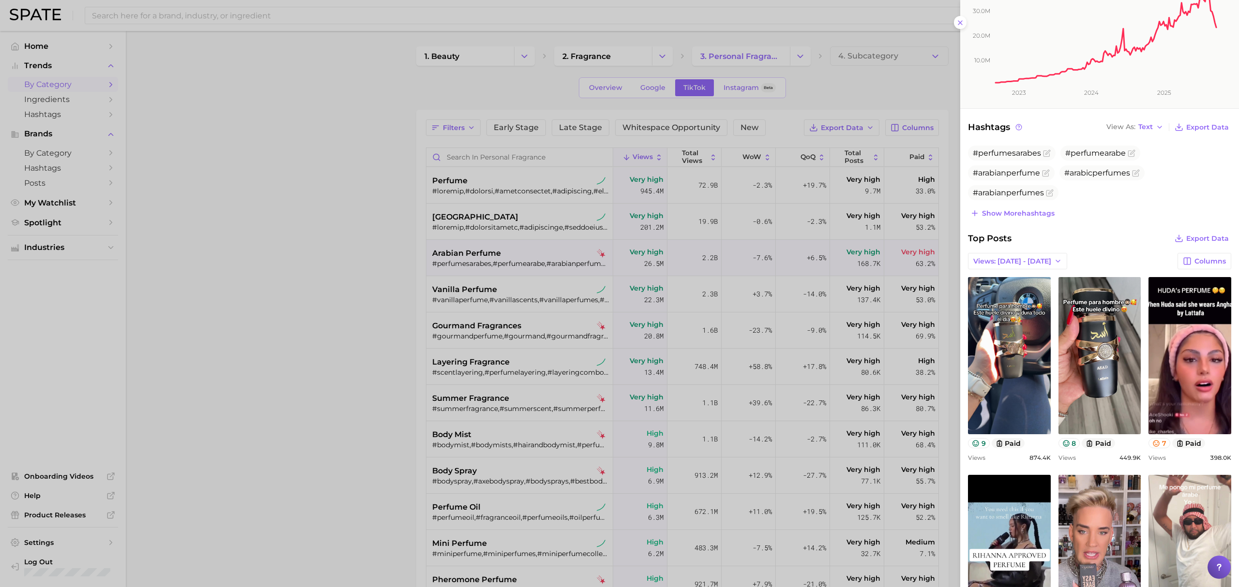
scroll to position [246, 0]
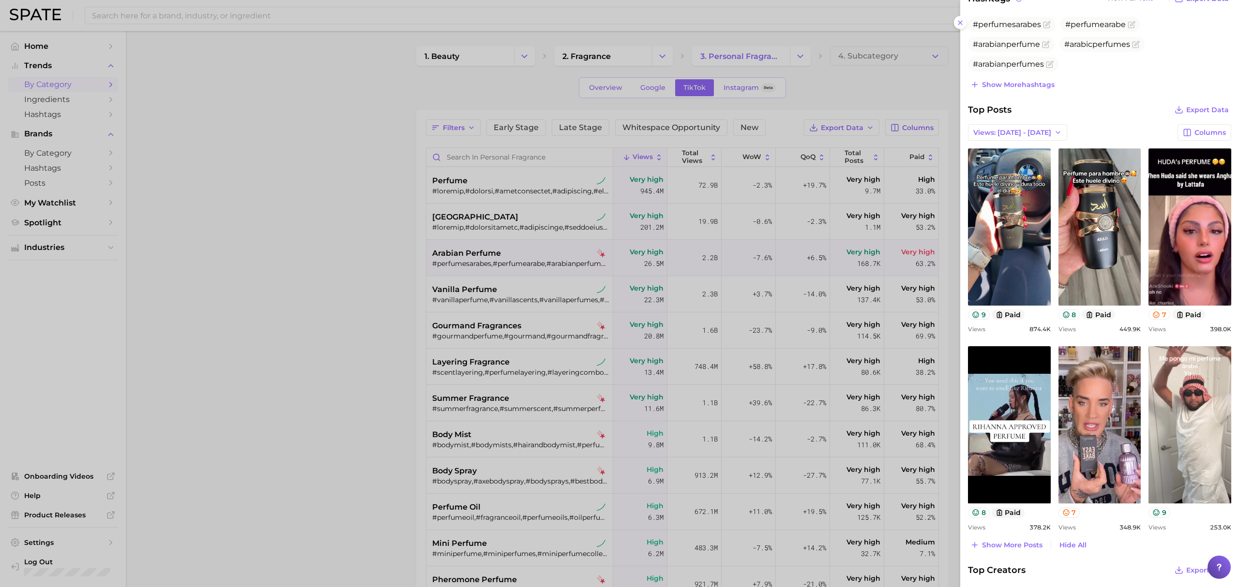
click at [542, 326] on div at bounding box center [619, 293] width 1239 height 587
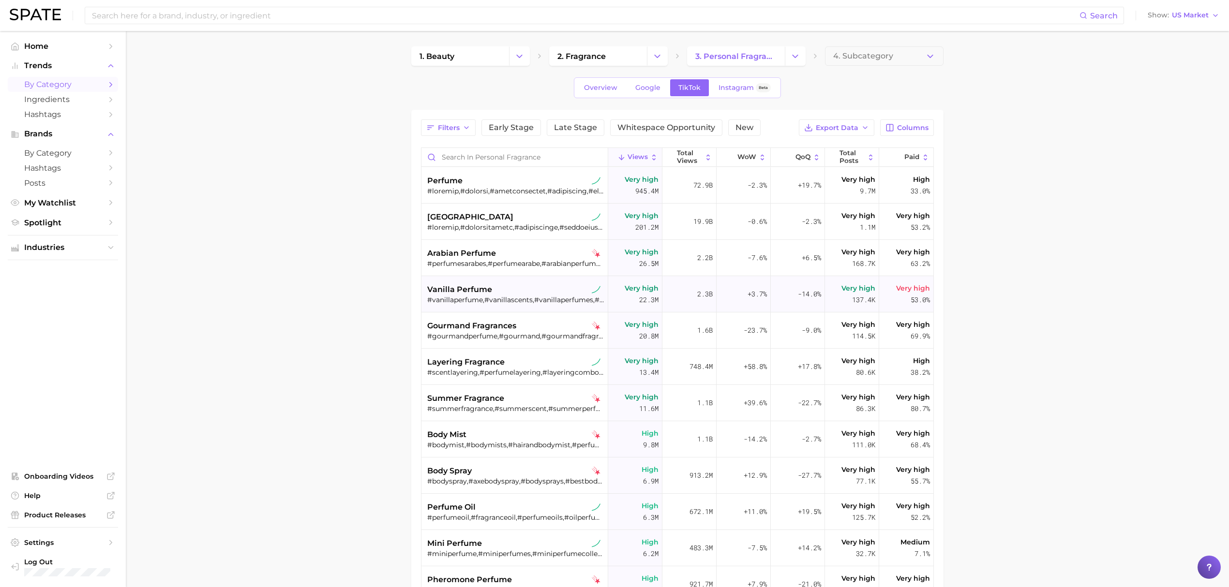
click at [530, 297] on div "#vanillaperfume,#vanillascents,#vanillaperfumes,#smelllikevanilla,#bestvanillap…" at bounding box center [515, 300] width 177 height 9
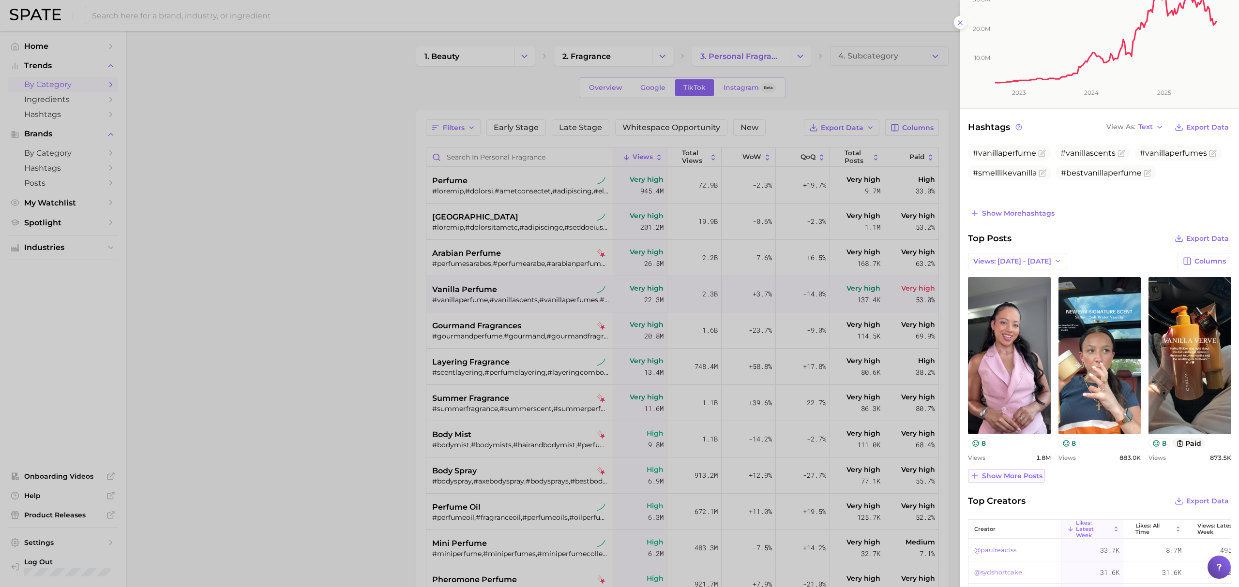
click at [1030, 479] on span "Show more posts" at bounding box center [1012, 476] width 60 height 8
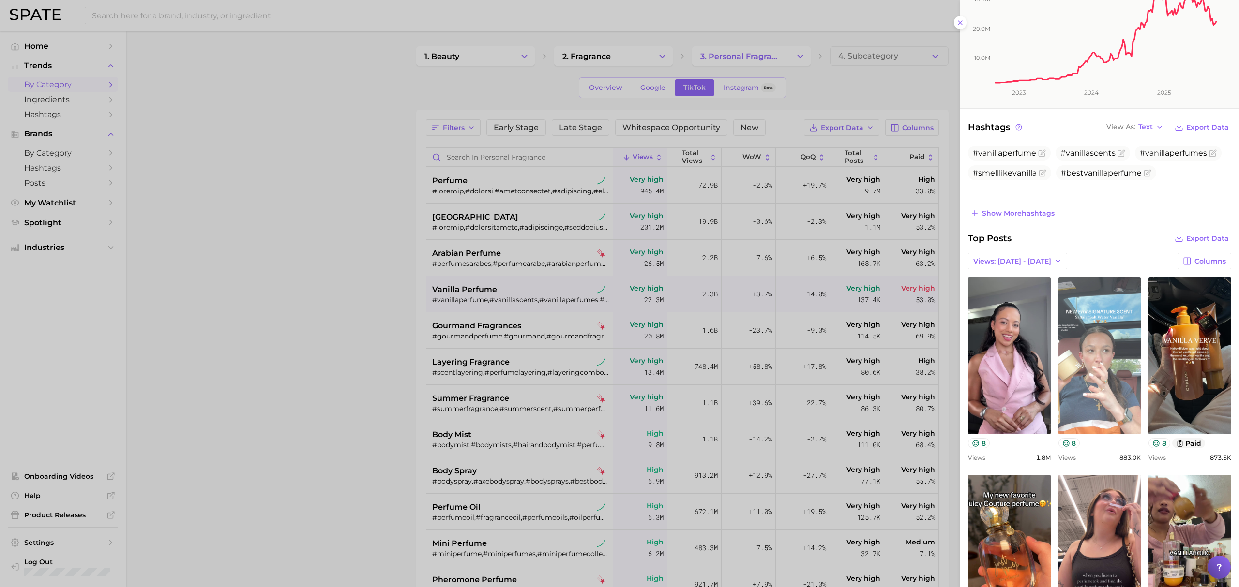
click at [1083, 412] on link "view post on TikTok" at bounding box center [1099, 355] width 83 height 157
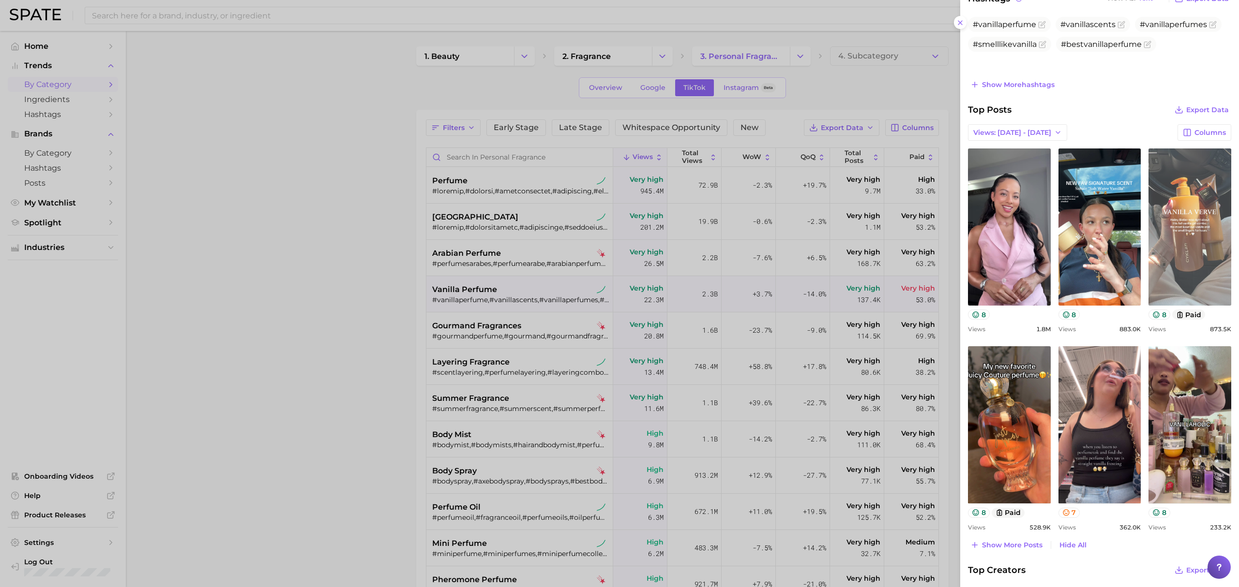
click at [1168, 267] on link "view post on TikTok" at bounding box center [1189, 227] width 83 height 157
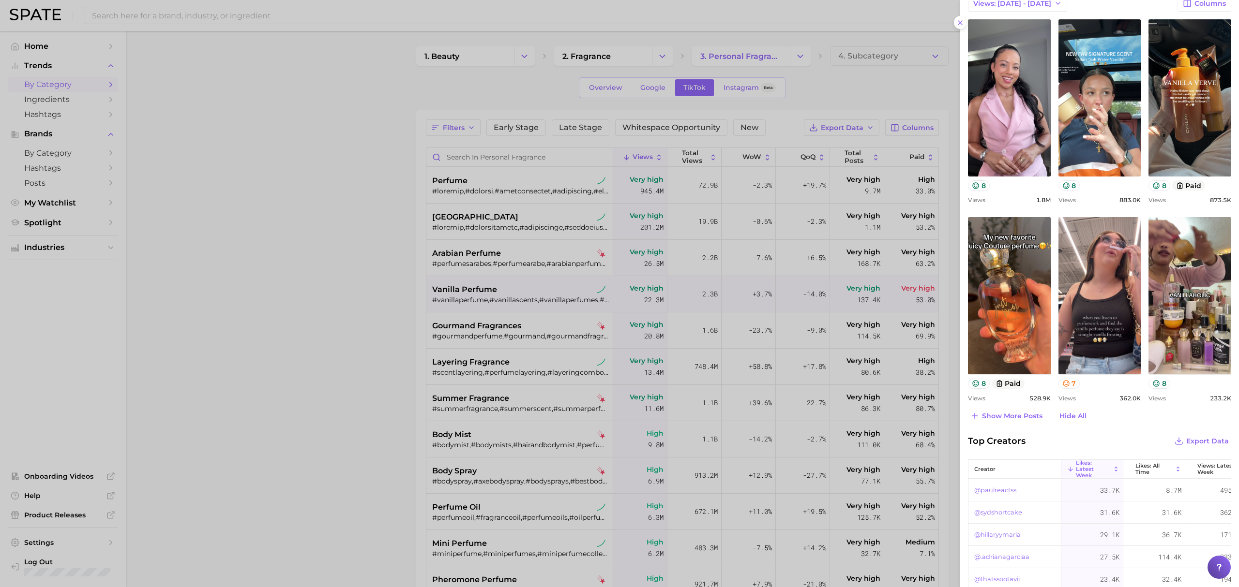
drag, startPoint x: 568, startPoint y: 273, endPoint x: 529, endPoint y: 267, distance: 39.2
click at [564, 275] on div at bounding box center [619, 293] width 1239 height 587
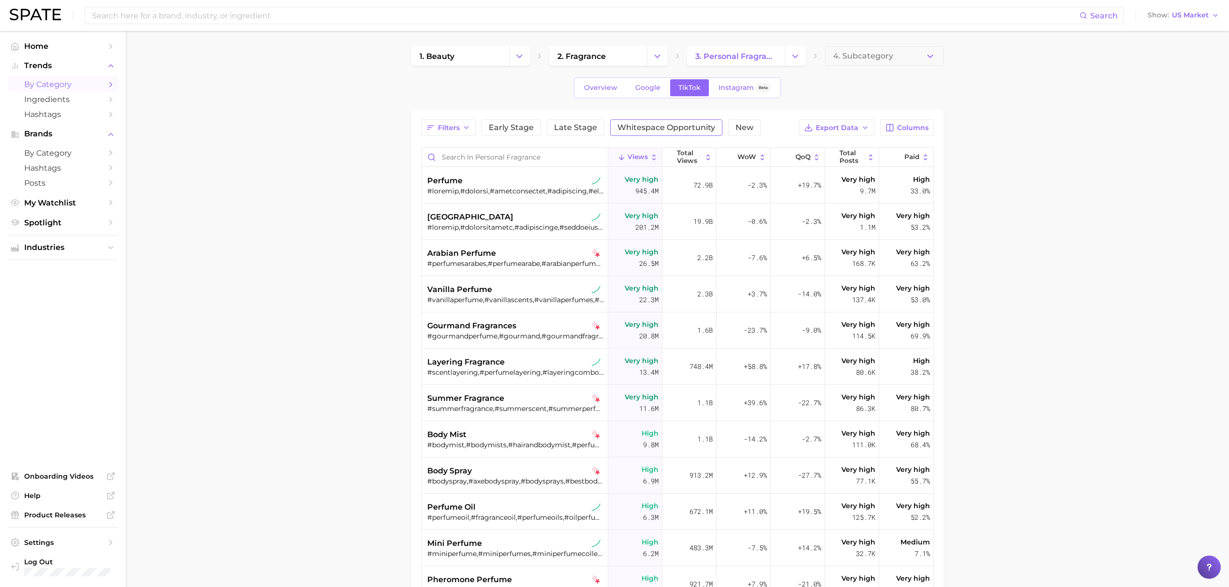
click at [633, 124] on span "Whitespace Opportunity" at bounding box center [666, 128] width 98 height 8
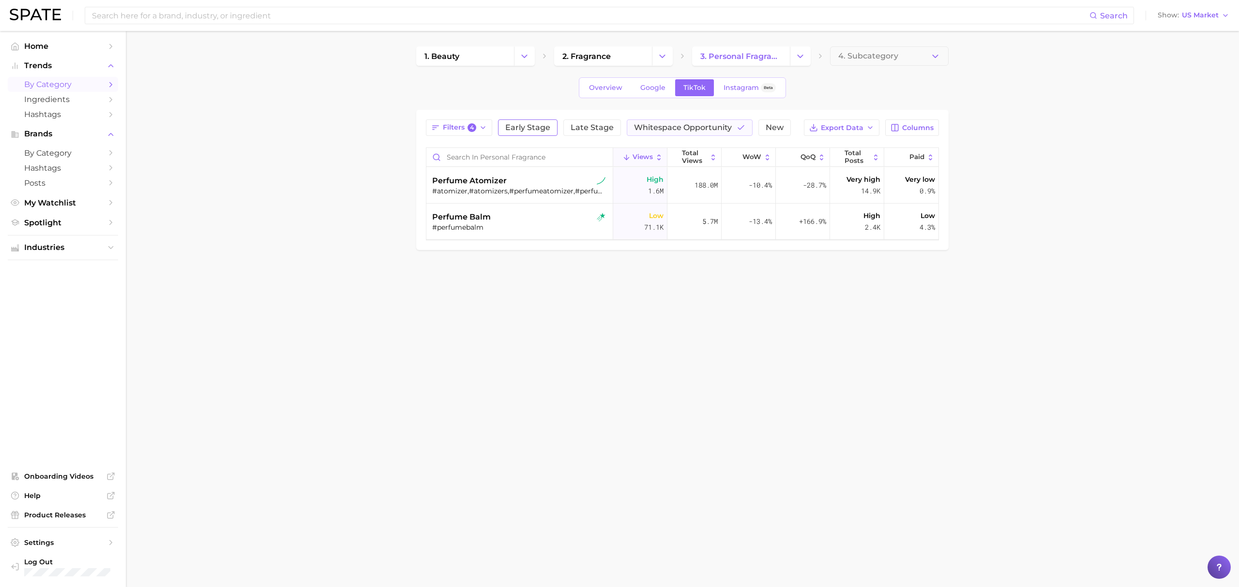
click at [505, 134] on button "Early Stage" at bounding box center [528, 128] width 60 height 16
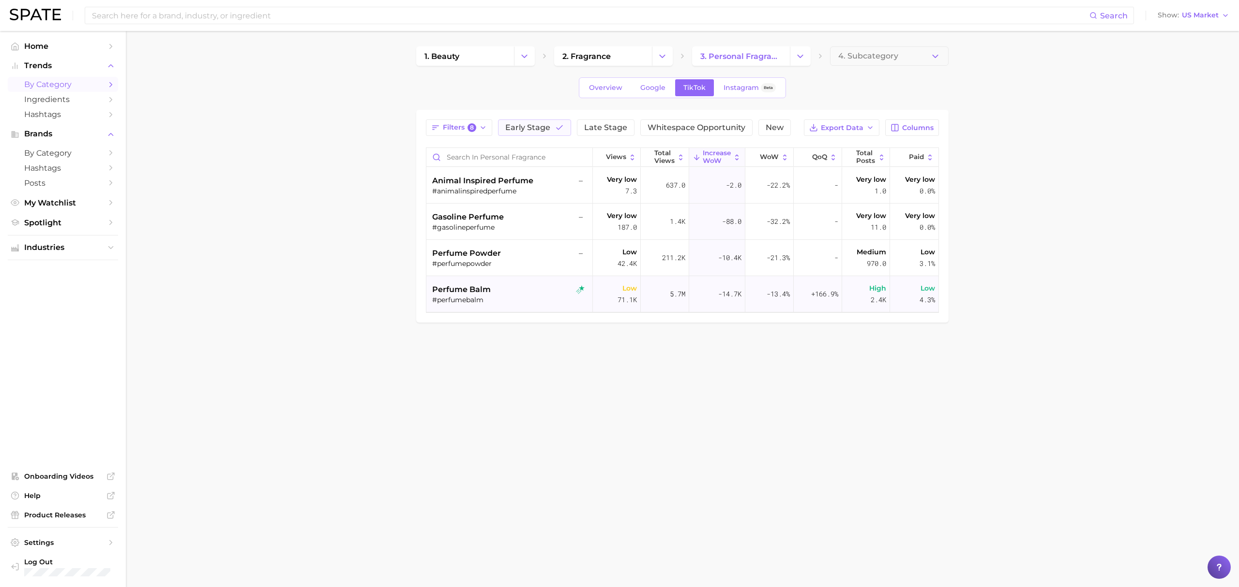
click at [495, 288] on div "perfume balm" at bounding box center [510, 290] width 156 height 12
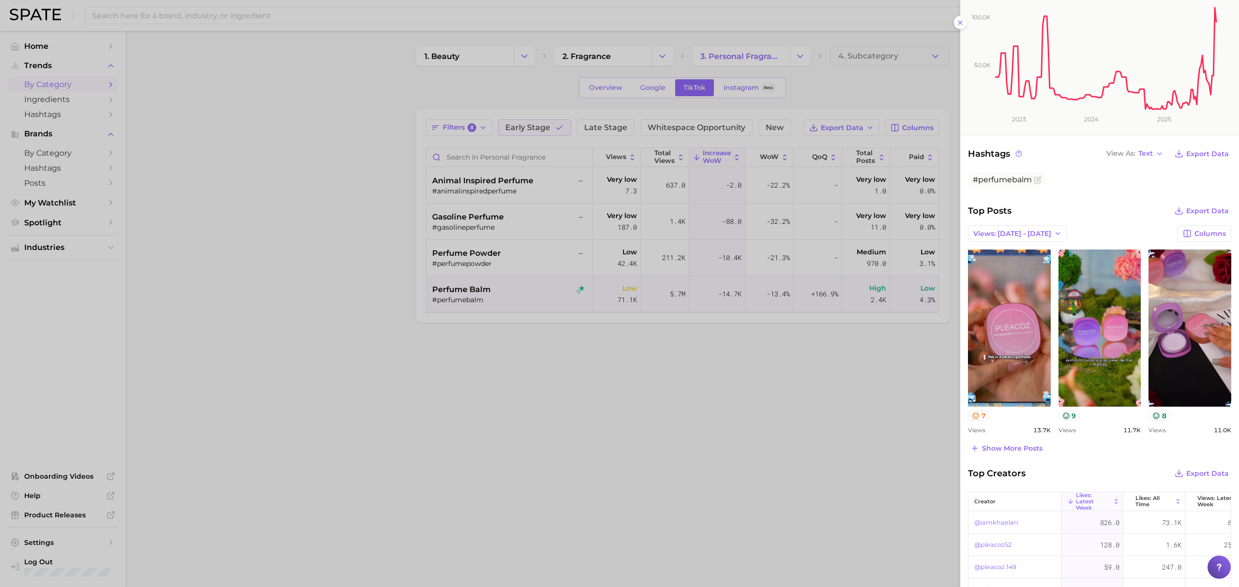
scroll to position [194, 0]
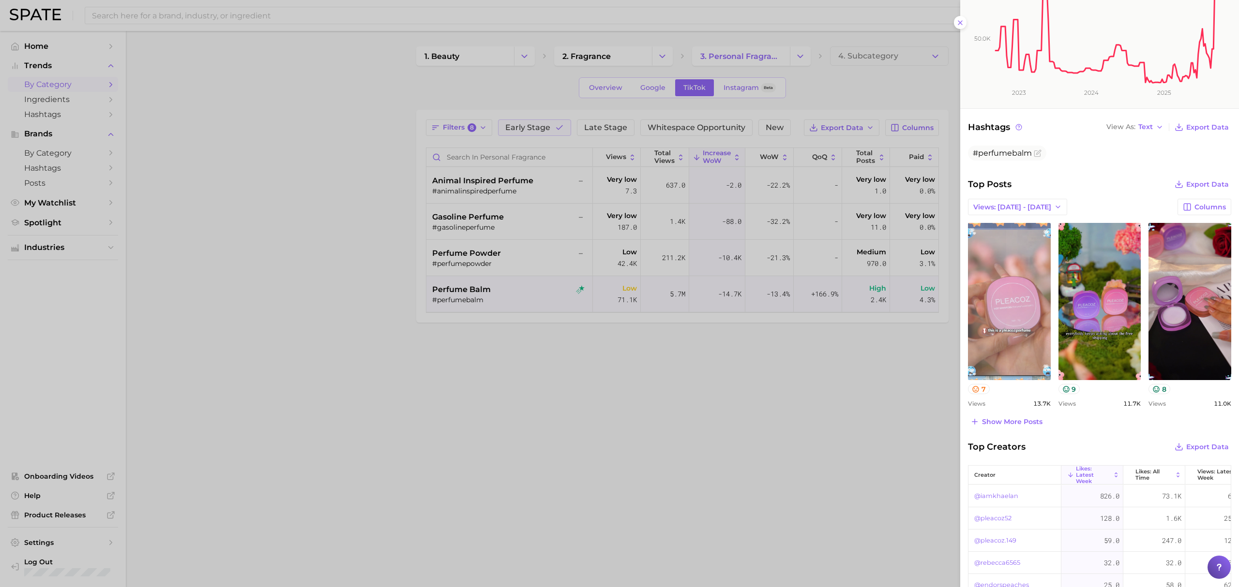
click at [1017, 347] on link "view post on TikTok" at bounding box center [1009, 301] width 83 height 157
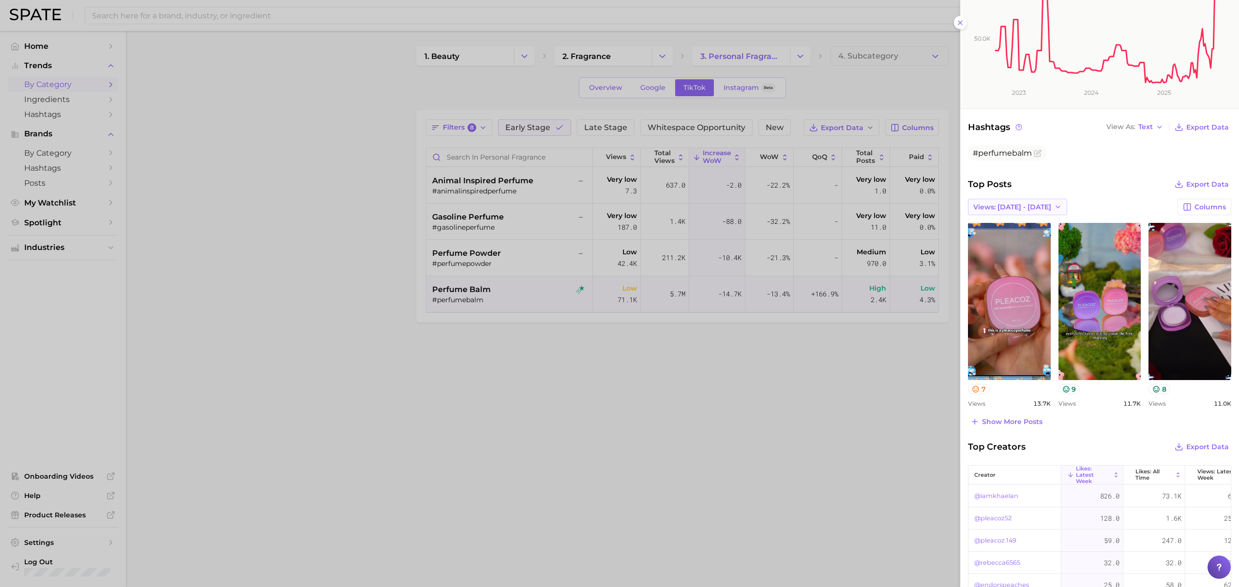
click at [1004, 204] on span "Views: [DATE] - [DATE]" at bounding box center [1012, 207] width 78 height 8
click at [1007, 239] on span "Views: [DATE] - [DATE]" at bounding box center [1012, 243] width 78 height 8
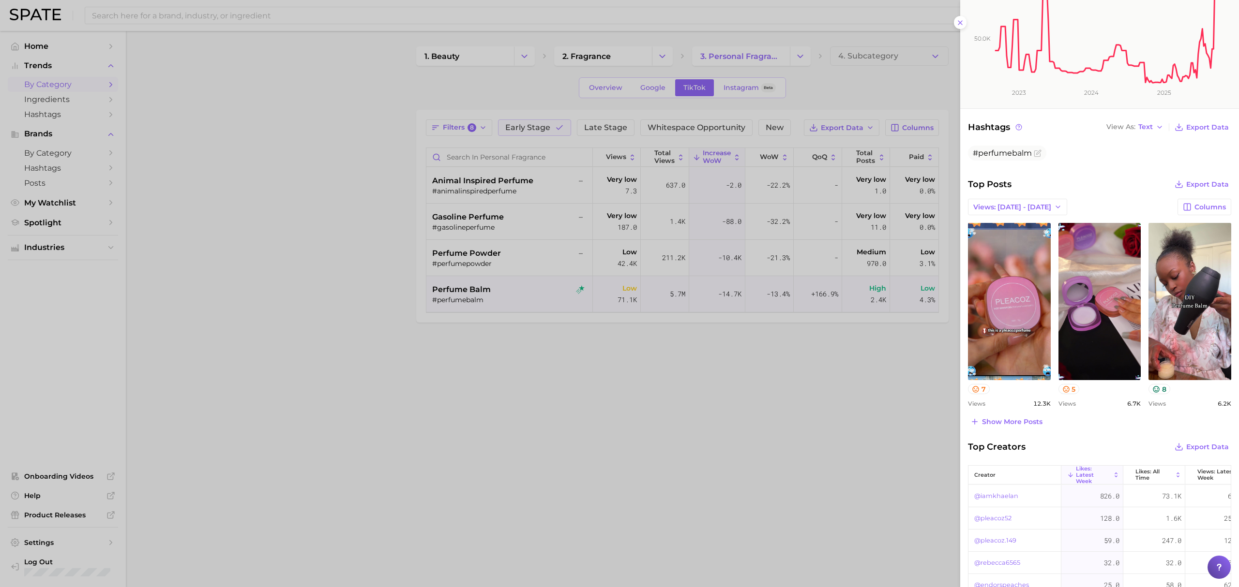
scroll to position [0, 0]
click at [699, 395] on div at bounding box center [619, 293] width 1239 height 587
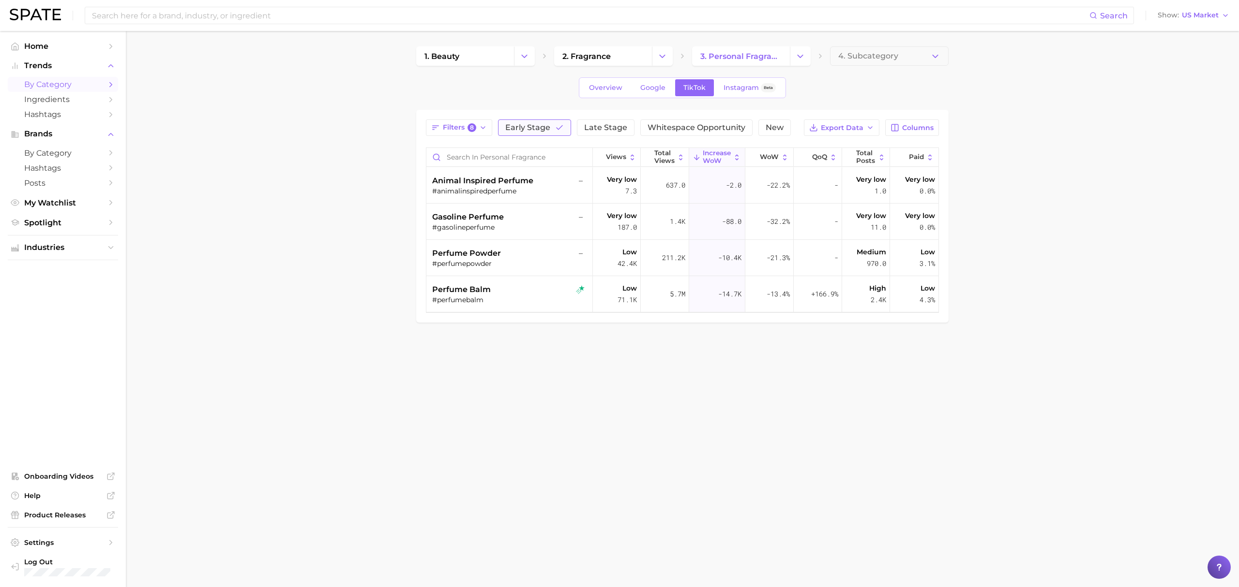
click at [519, 132] on span "Early Stage" at bounding box center [527, 128] width 45 height 8
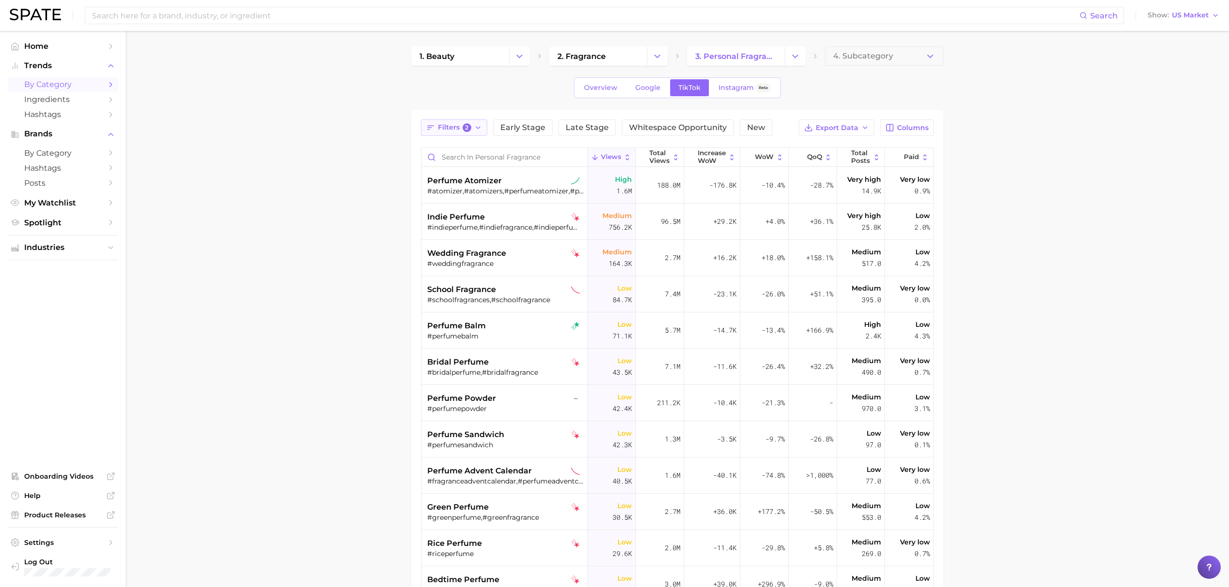
click at [471, 136] on button "Filters 2" at bounding box center [454, 128] width 66 height 16
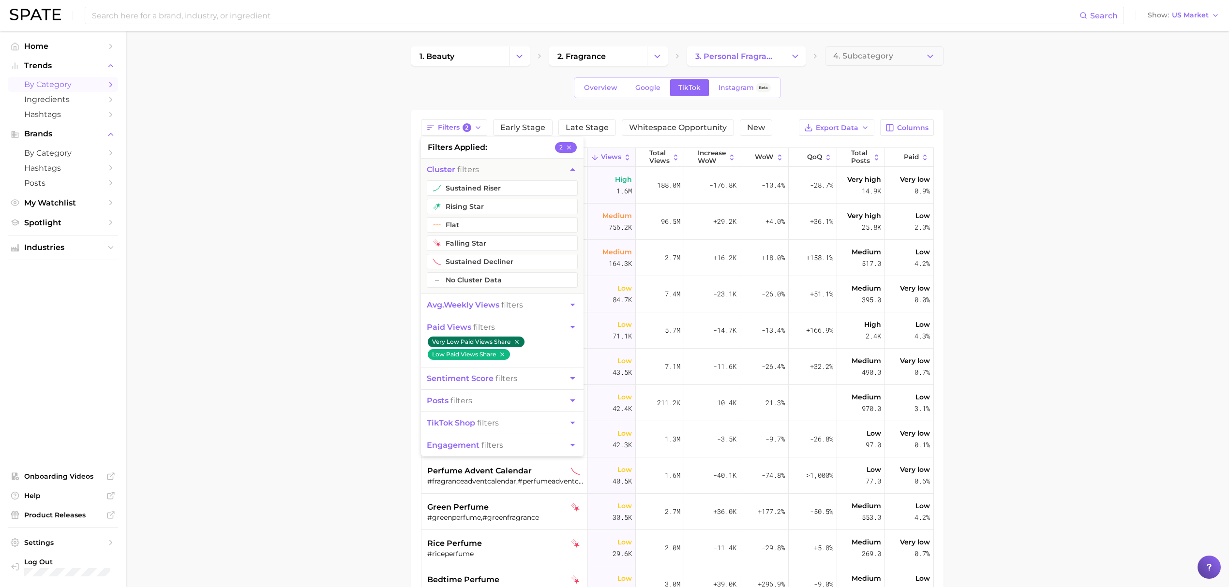
click at [519, 345] on icon "button" at bounding box center [516, 342] width 7 height 7
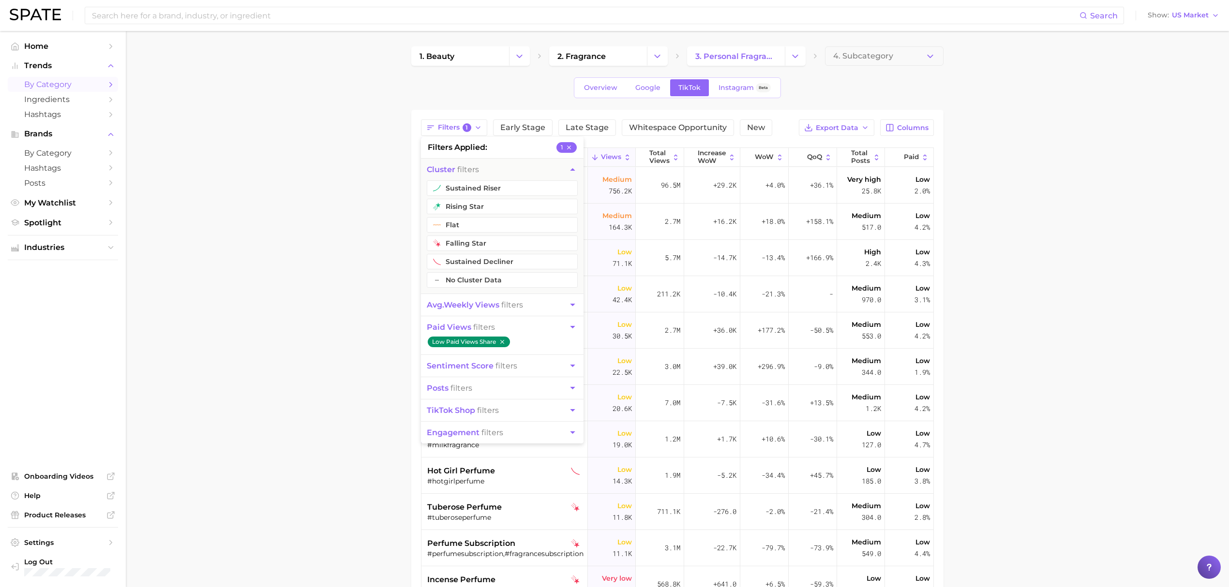
click at [500, 341] on icon "button" at bounding box center [502, 342] width 7 height 7
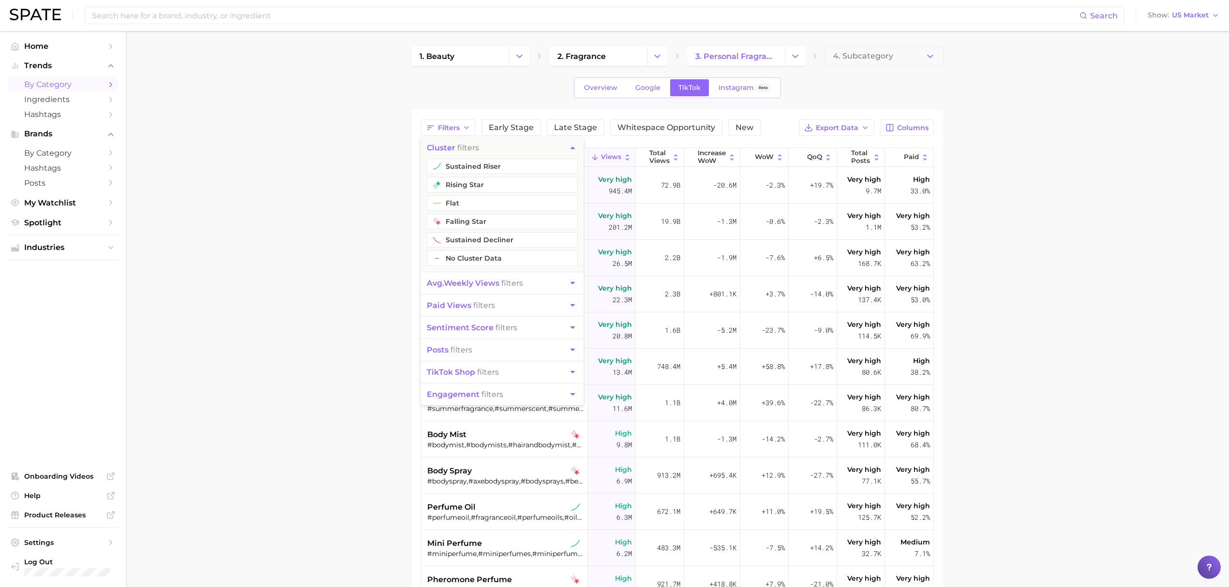
click at [372, 357] on main "1. beauty 2. fragrance 3. personal fragrance 4. Subcategory Overview Google Tik…" at bounding box center [677, 412] width 1103 height 762
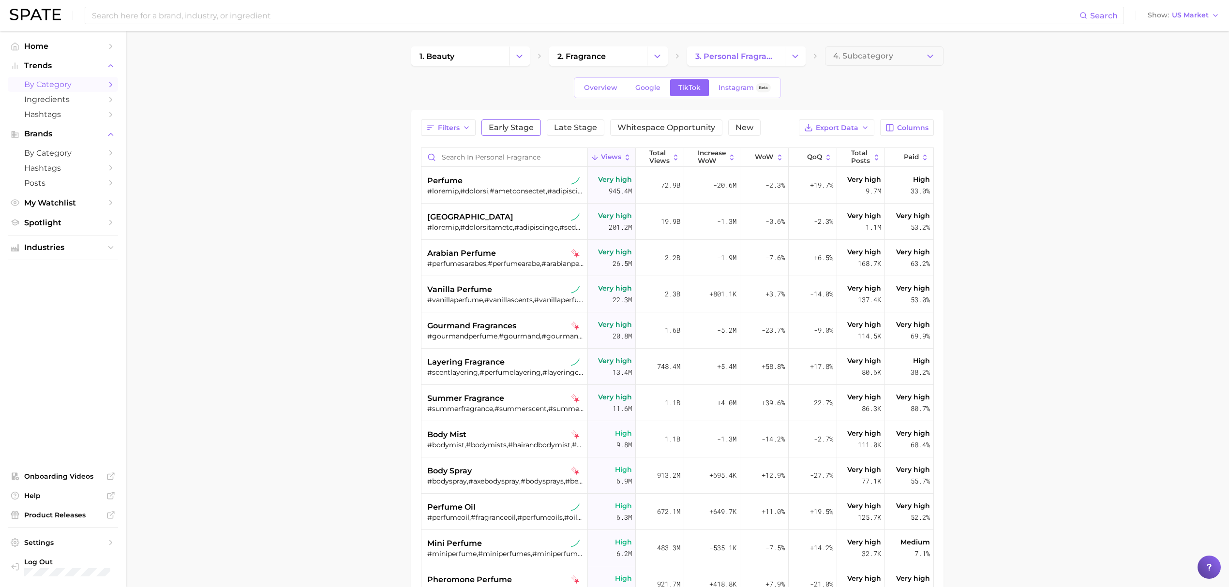
click at [522, 128] on span "Early Stage" at bounding box center [511, 128] width 45 height 8
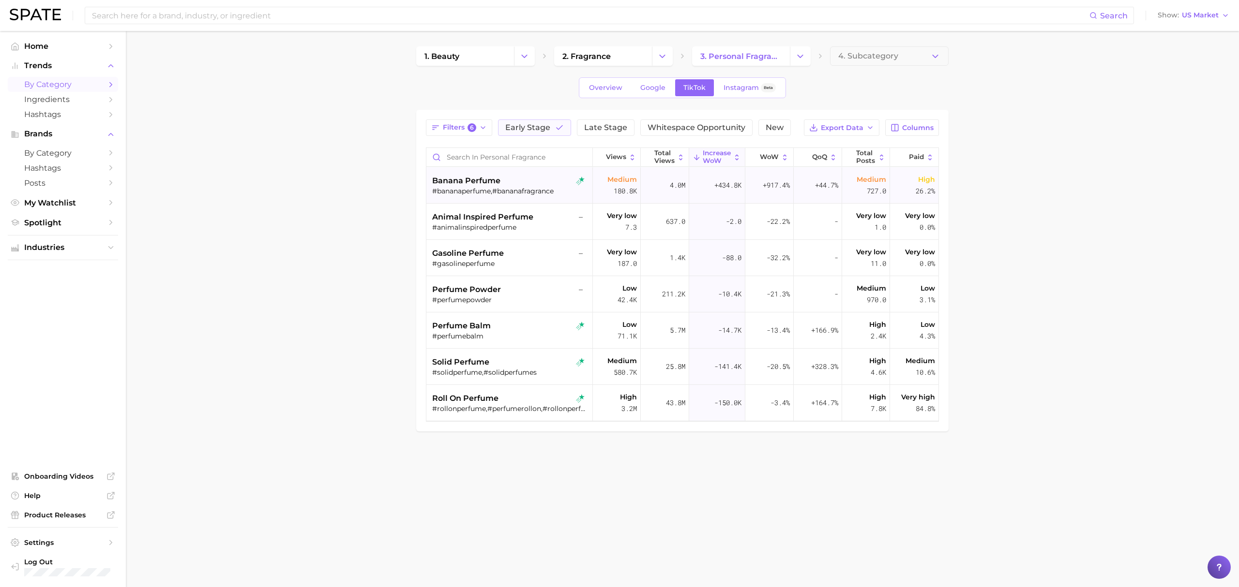
click at [539, 191] on div "#bananaperfume,#bananafragrance" at bounding box center [510, 191] width 156 height 9
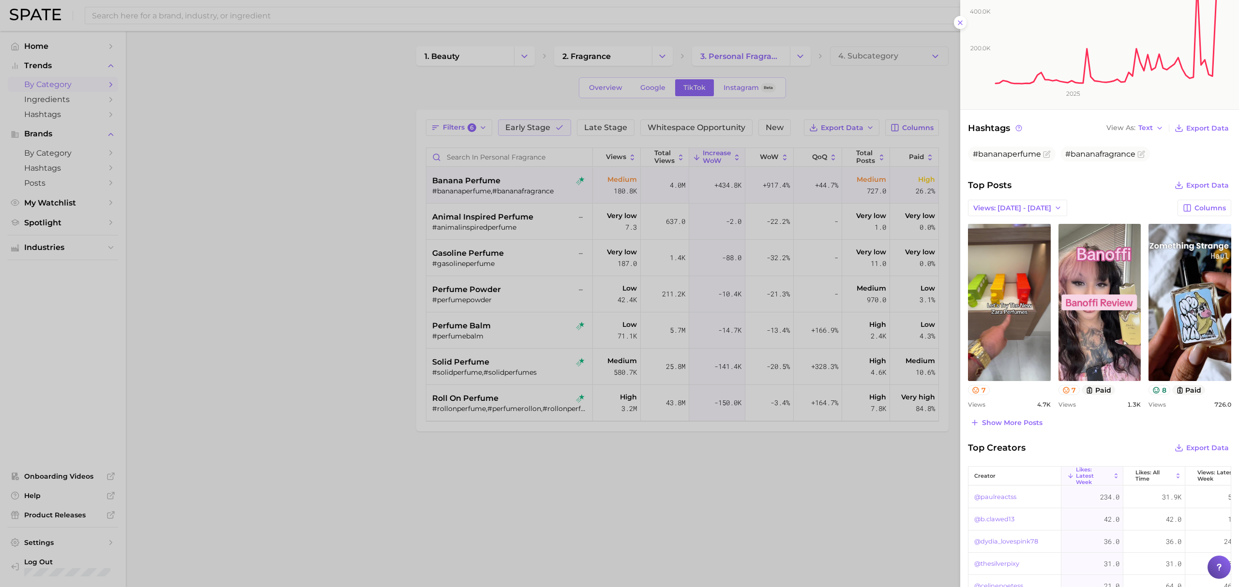
scroll to position [194, 0]
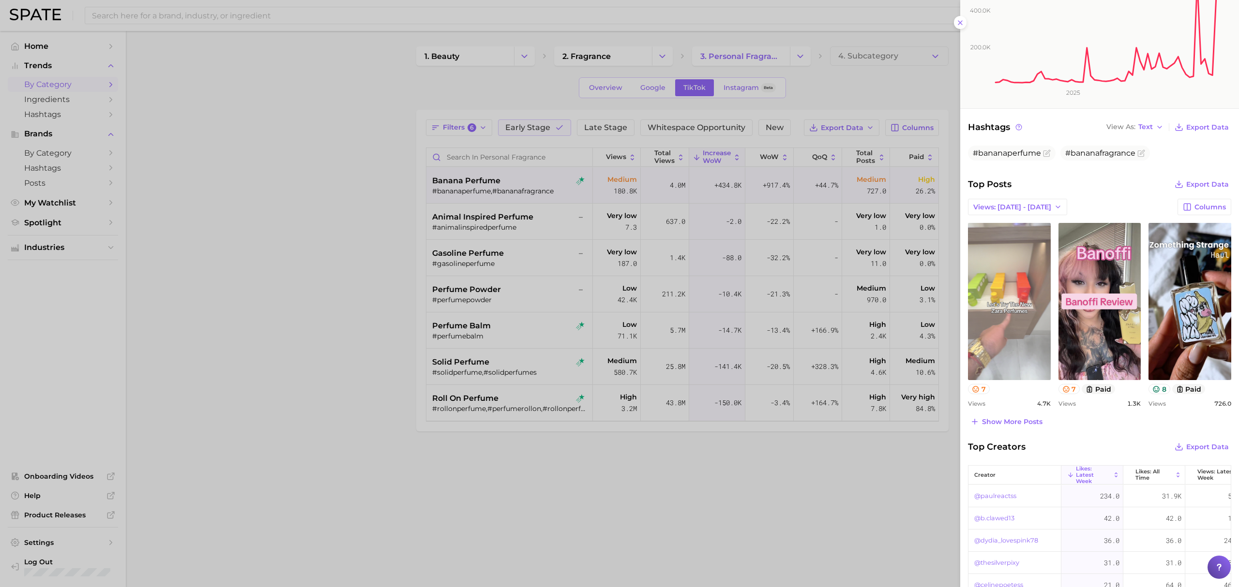
click at [1018, 332] on link "view post on TikTok" at bounding box center [1009, 301] width 83 height 157
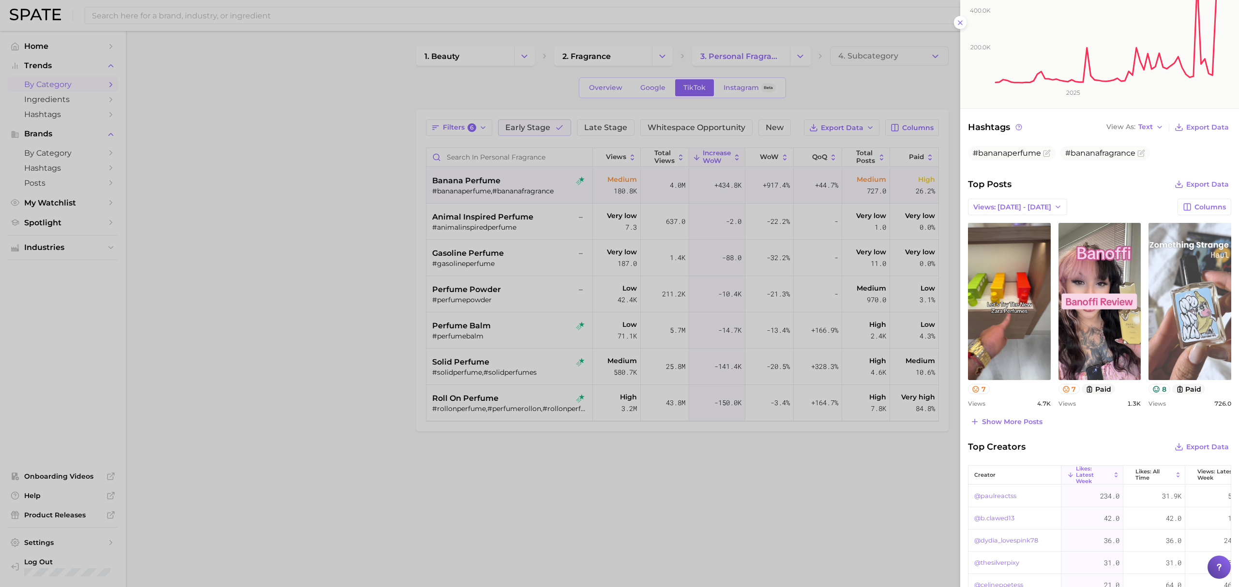
click at [1174, 330] on link "view post on TikTok" at bounding box center [1189, 301] width 83 height 157
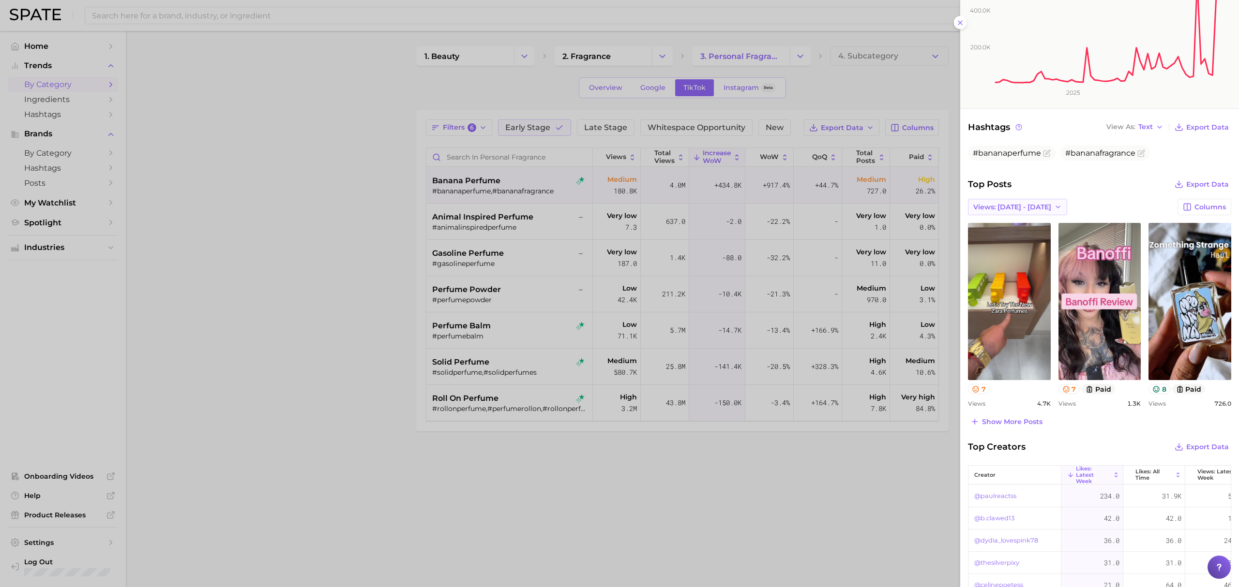
click at [1027, 202] on button "Views: [DATE] - [DATE]" at bounding box center [1017, 207] width 99 height 16
click at [1023, 244] on span "Views: [DATE] - [DATE]" at bounding box center [1012, 243] width 78 height 8
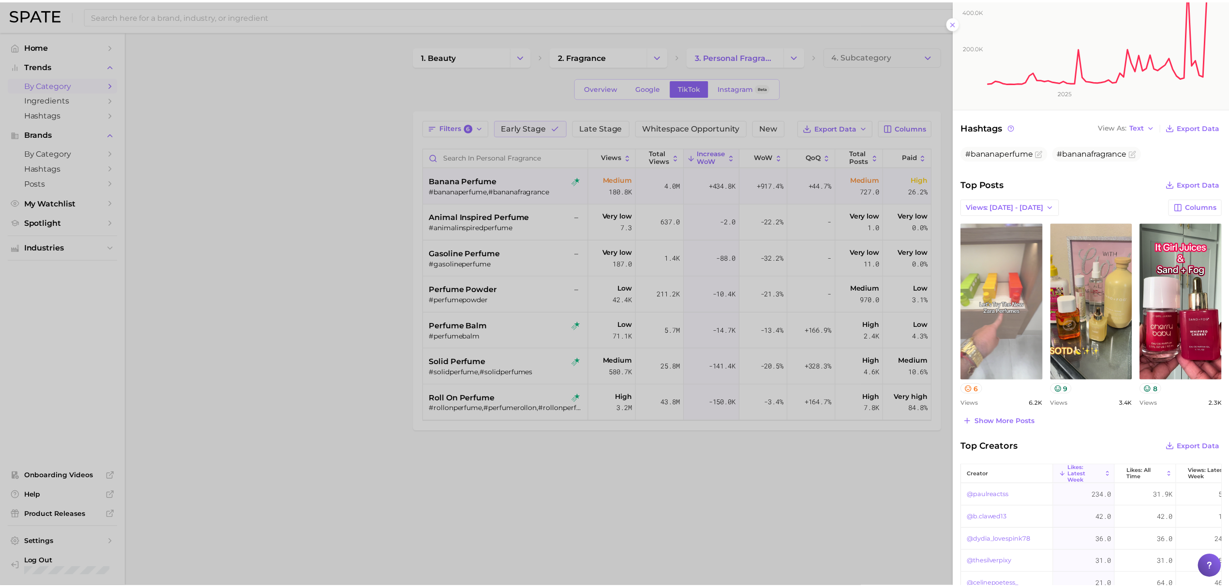
scroll to position [0, 0]
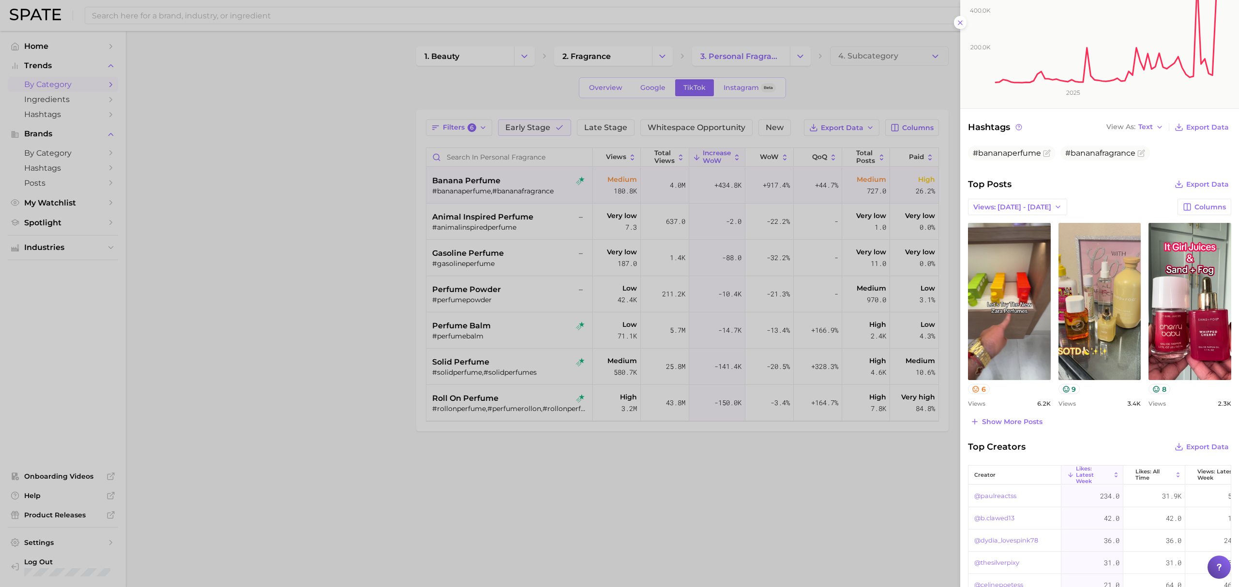
click at [616, 473] on div at bounding box center [619, 293] width 1239 height 587
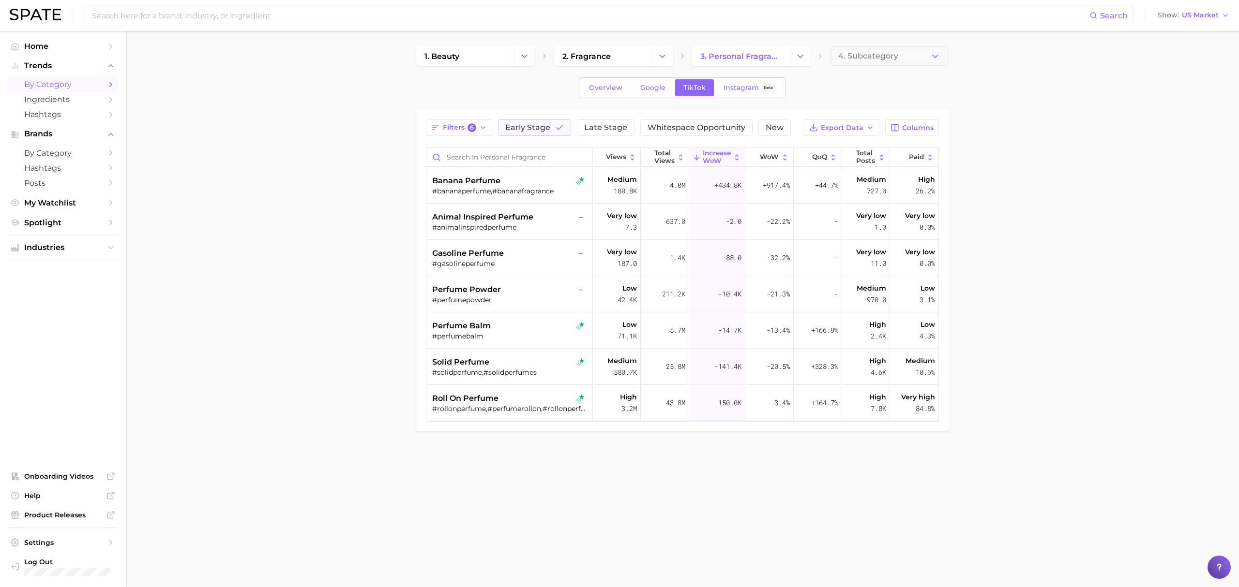
click at [1104, 291] on main "1. beauty 2. fragrance 3. personal fragrance 4. Subcategory Overview Google Tik…" at bounding box center [682, 255] width 1113 height 449
click at [558, 135] on button "Early Stage" at bounding box center [534, 128] width 73 height 16
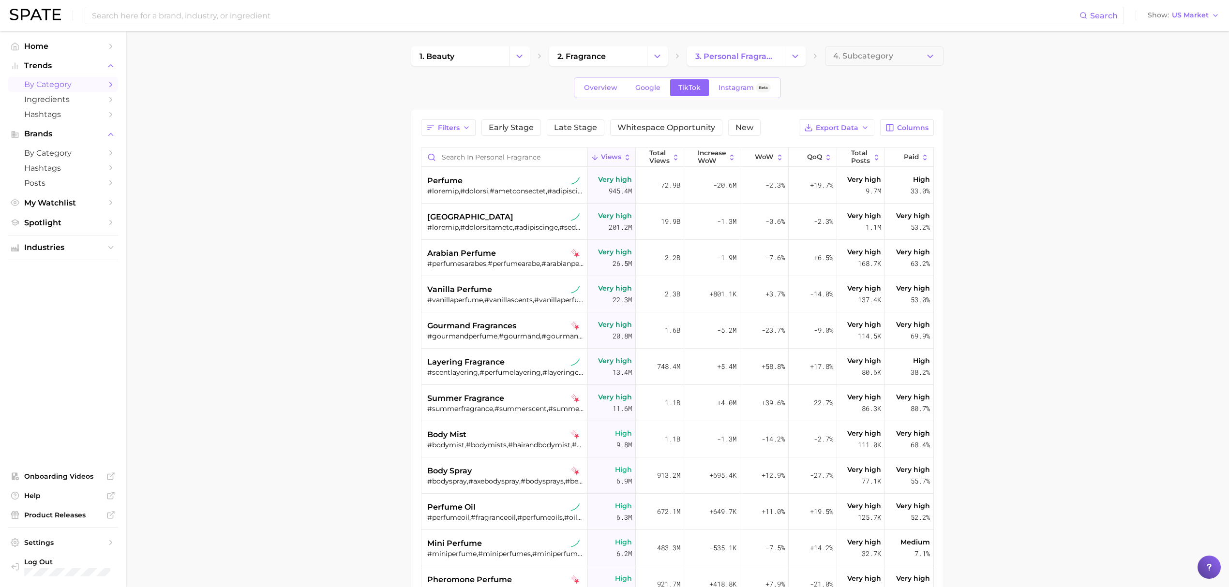
click at [633, 140] on div "Filters Early Stage Late Stage Whitespace Opportunity New Export Data Columns V…" at bounding box center [677, 428] width 513 height 616
click at [657, 128] on span "Whitespace Opportunity" at bounding box center [666, 128] width 98 height 8
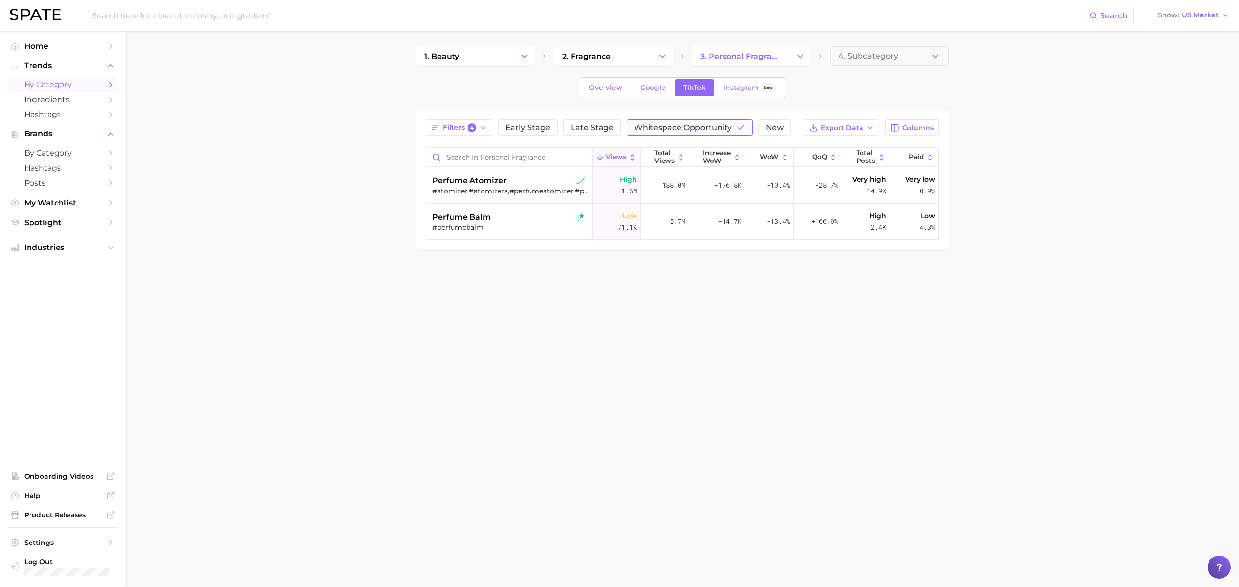
click at [657, 128] on span "Whitespace Opportunity" at bounding box center [683, 128] width 98 height 8
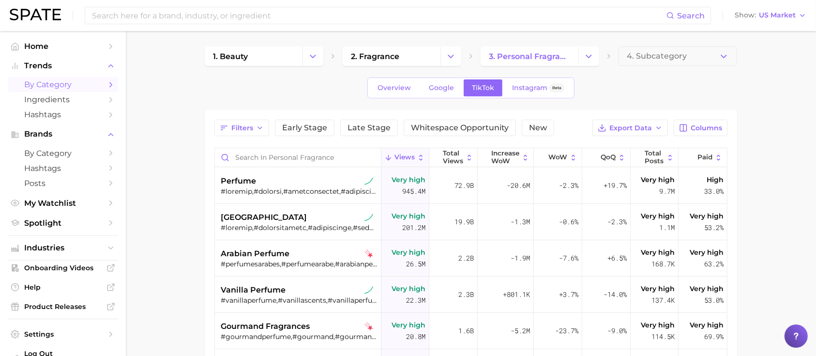
click at [50, 83] on span "by Category" at bounding box center [62, 84] width 77 height 9
click at [63, 82] on span "by Category" at bounding box center [62, 84] width 77 height 9
click at [384, 89] on span "Overview" at bounding box center [393, 88] width 33 height 8
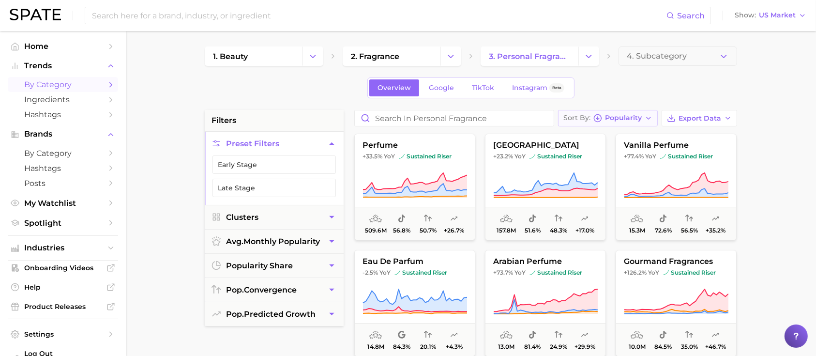
click at [613, 118] on span "Popularity" at bounding box center [623, 117] width 37 height 5
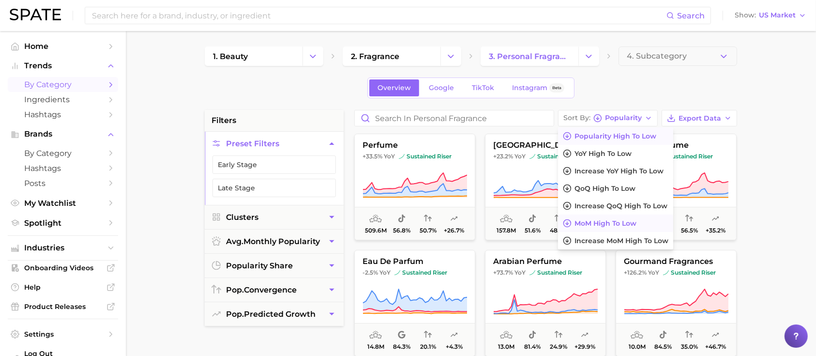
click at [633, 227] on button "MoM high to low" at bounding box center [615, 222] width 115 height 17
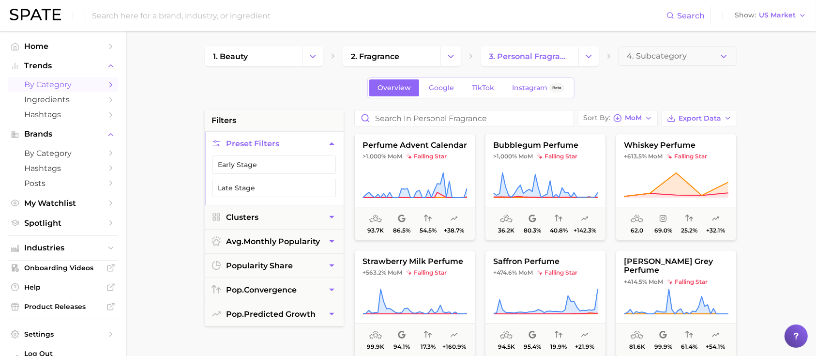
click at [263, 220] on button "Clusters" at bounding box center [274, 217] width 139 height 24
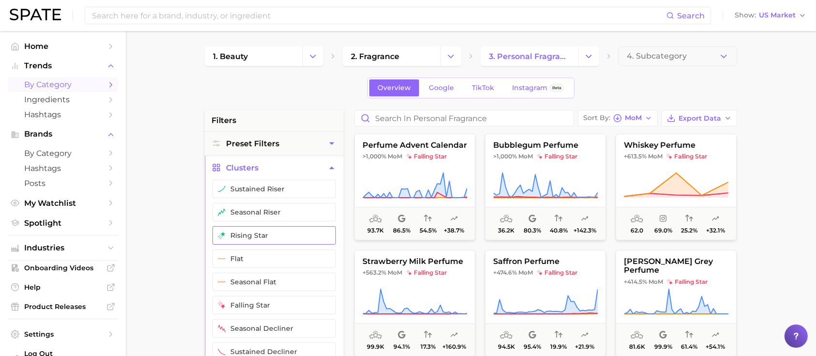
click at [270, 239] on button "rising star" at bounding box center [273, 235] width 123 height 18
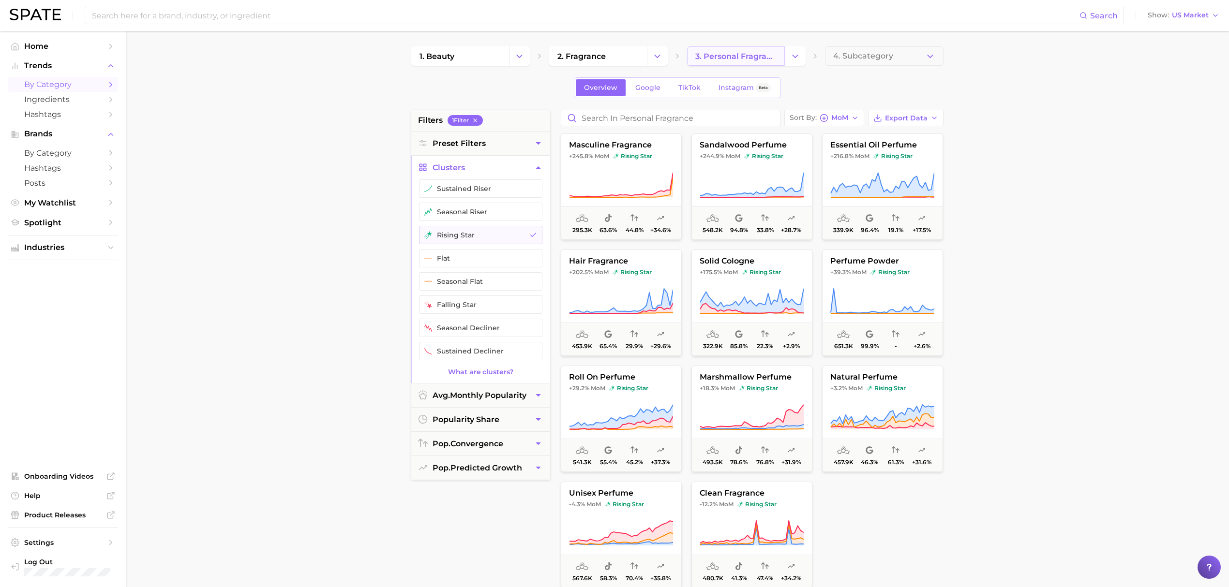
click at [748, 47] on link "3. personal fragrance" at bounding box center [736, 55] width 98 height 19
click at [798, 59] on icon "Change Category" at bounding box center [795, 56] width 10 height 10
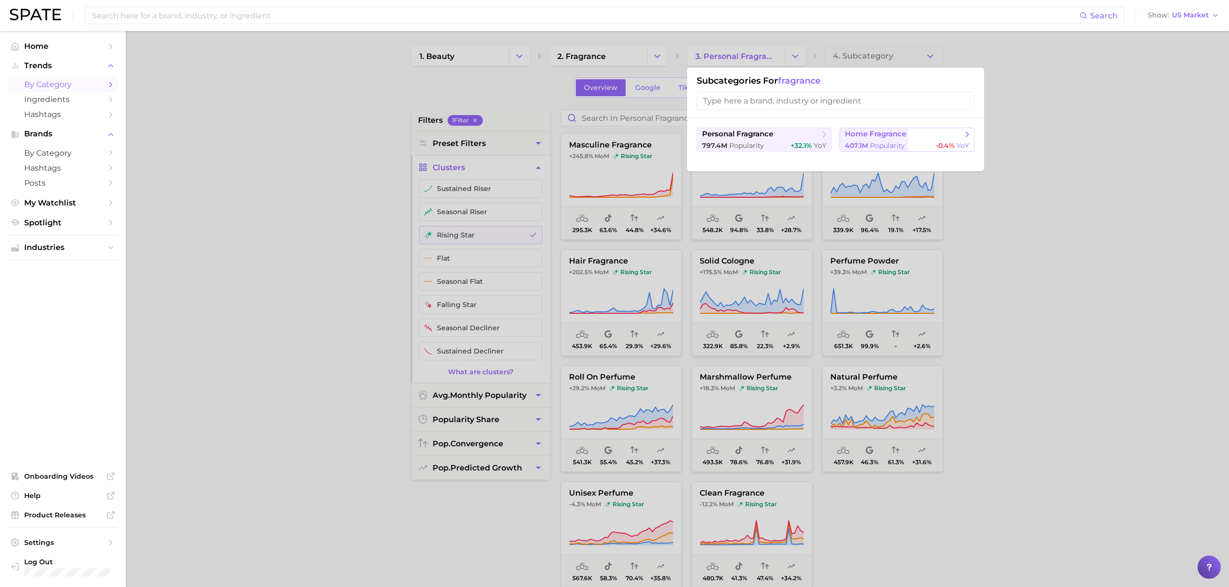
click at [879, 133] on span "home fragrance" at bounding box center [875, 134] width 61 height 9
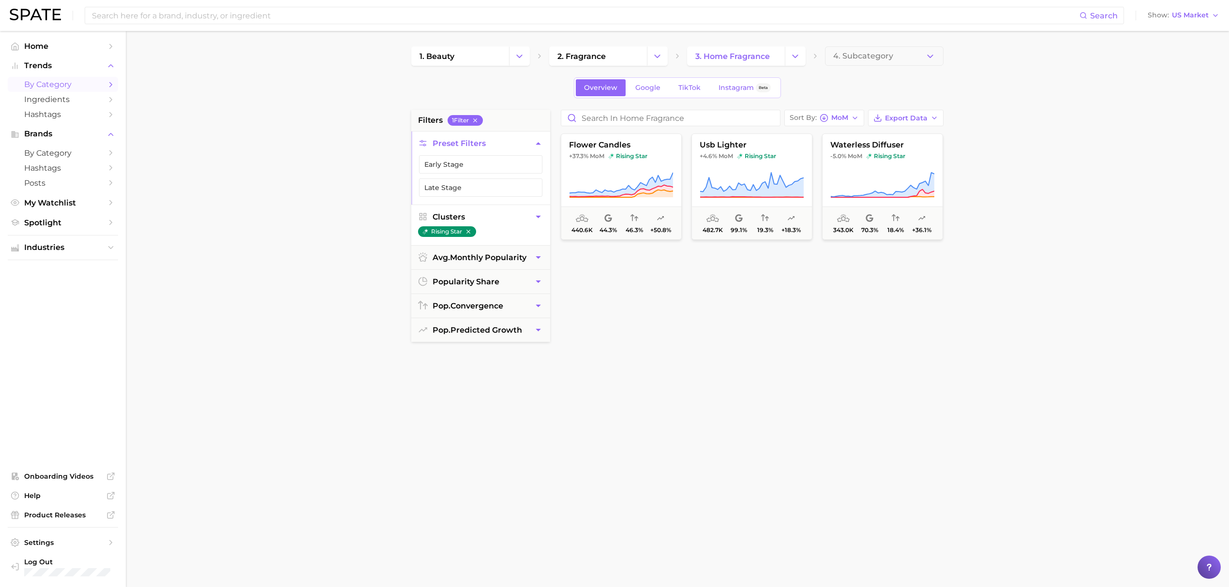
click at [512, 227] on ul "rising star" at bounding box center [480, 235] width 139 height 19
click at [527, 217] on button "Clusters" at bounding box center [480, 217] width 139 height 24
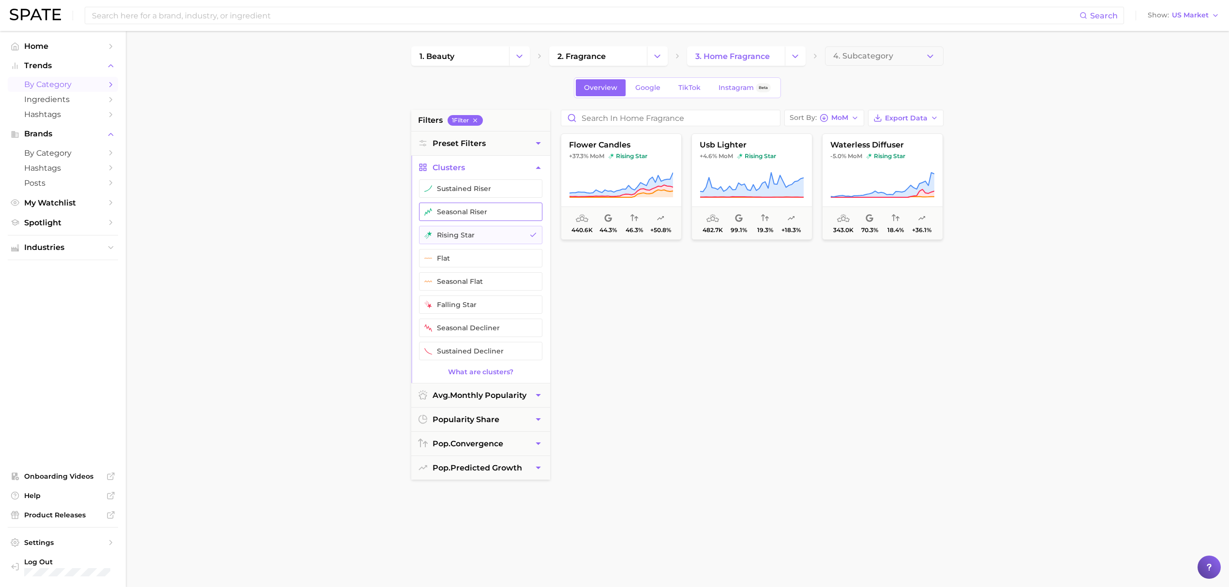
click at [494, 216] on button "seasonal riser" at bounding box center [480, 212] width 123 height 18
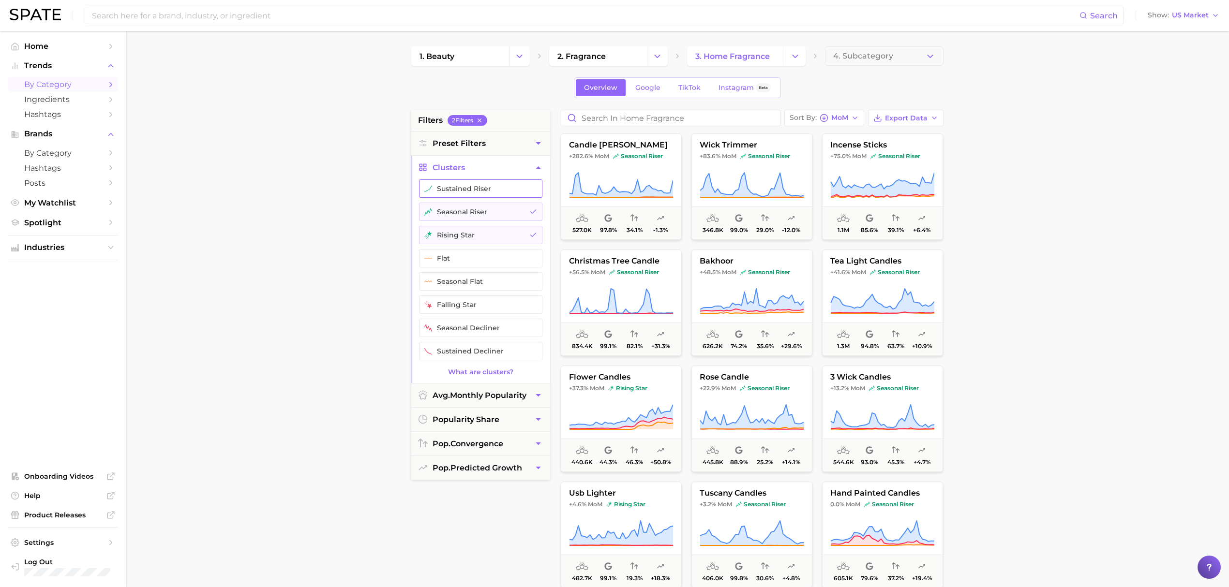
click at [497, 196] on button "sustained riser" at bounding box center [480, 189] width 123 height 18
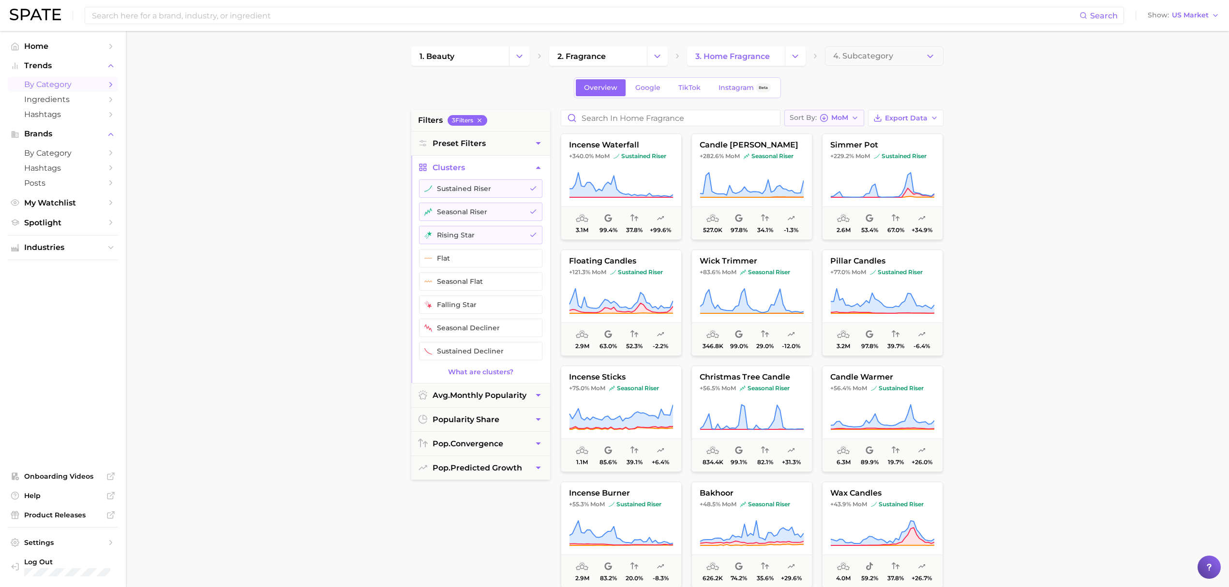
click at [818, 115] on div "Sort By MoM" at bounding box center [819, 118] width 59 height 9
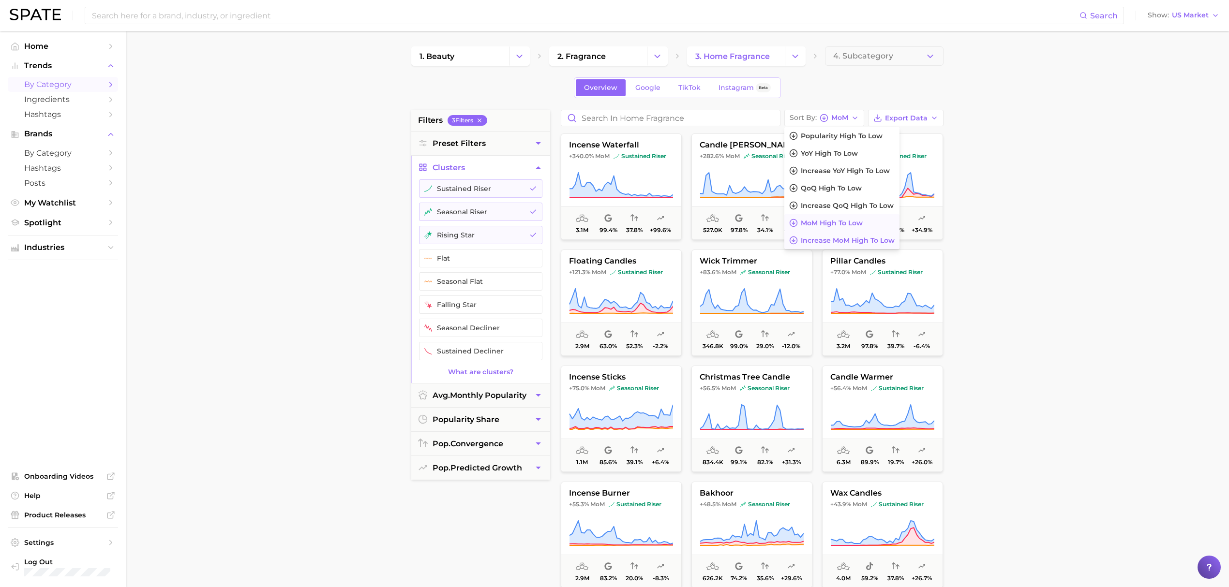
click at [862, 239] on span "Increase MoM high to low" at bounding box center [848, 241] width 94 height 8
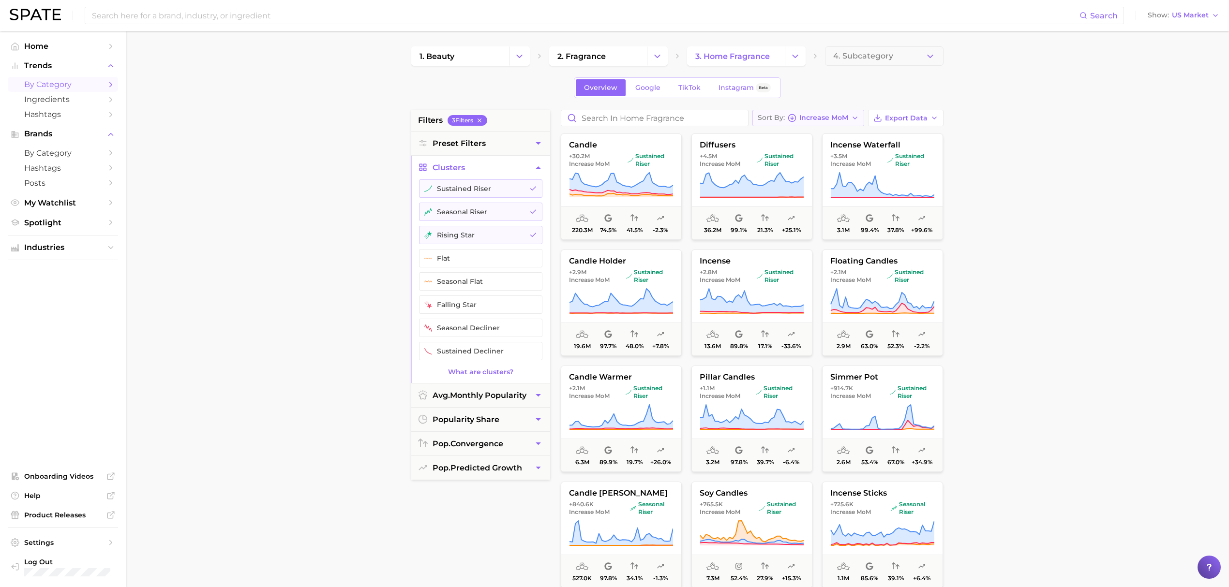
click at [836, 123] on button "Sort By Increase MoM" at bounding box center [809, 118] width 112 height 16
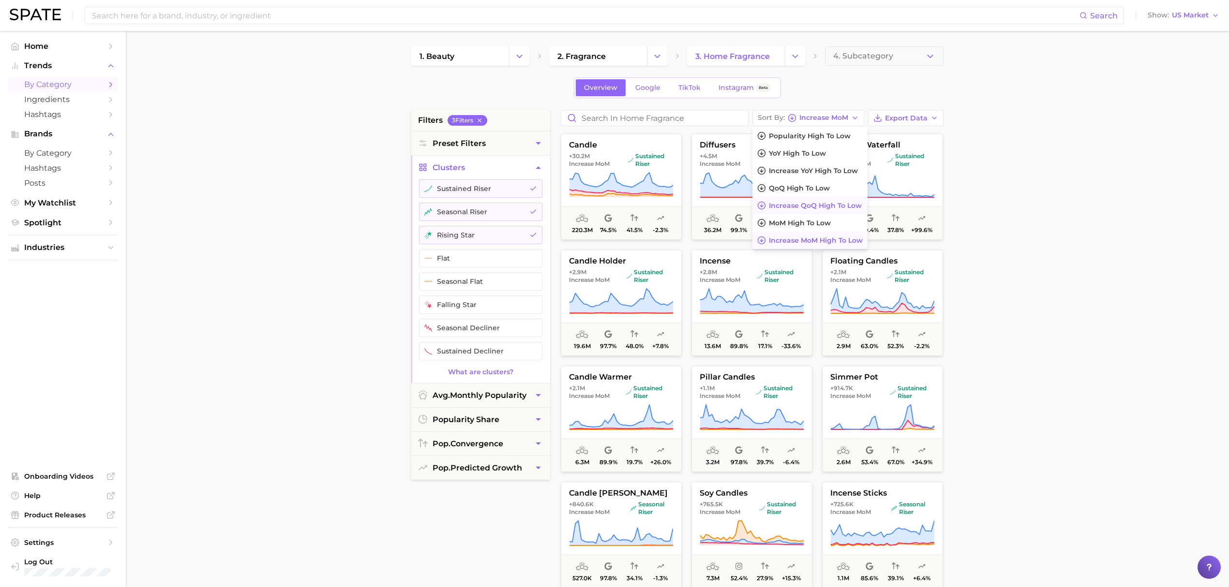
click at [852, 211] on button "Increase QoQ high to low" at bounding box center [810, 205] width 115 height 17
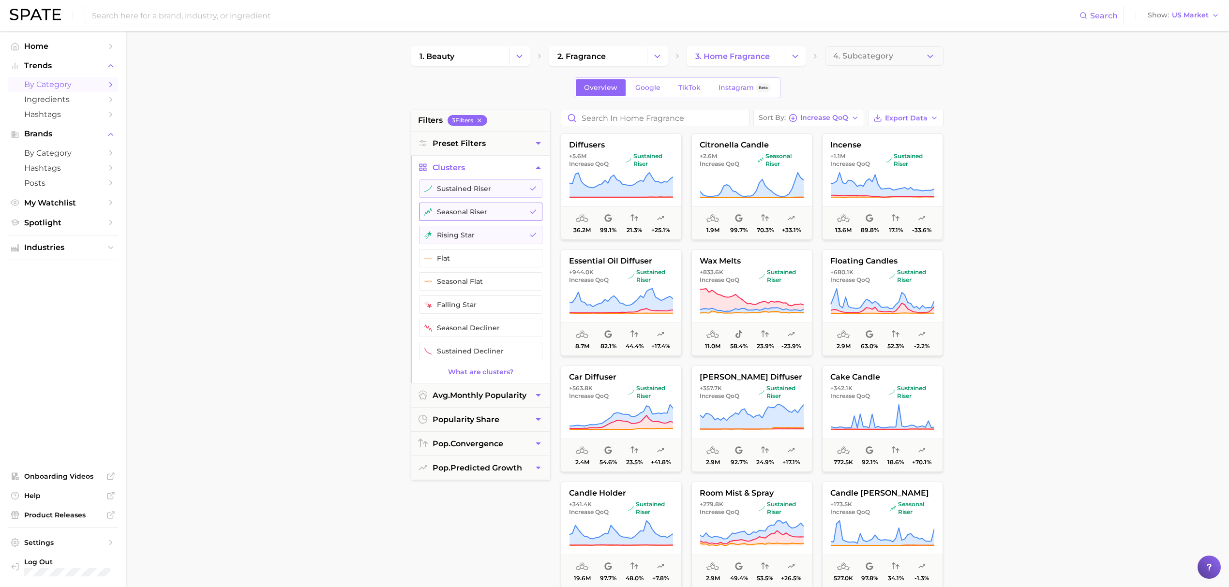
click at [457, 213] on button "seasonal riser" at bounding box center [480, 212] width 123 height 18
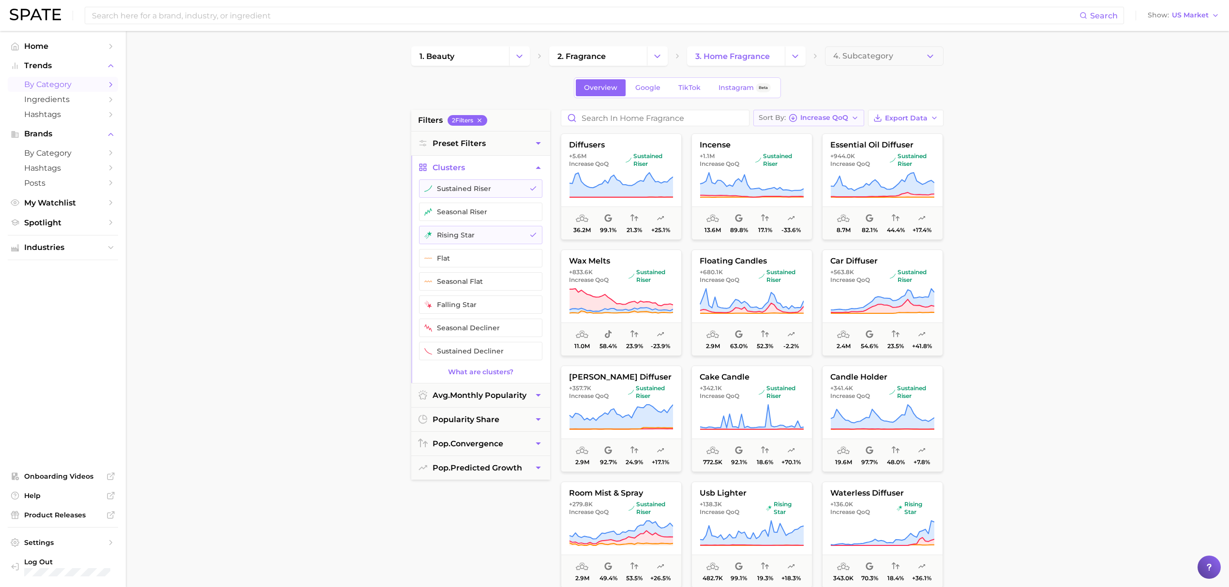
click at [811, 120] on span "Increase QoQ" at bounding box center [824, 117] width 48 height 5
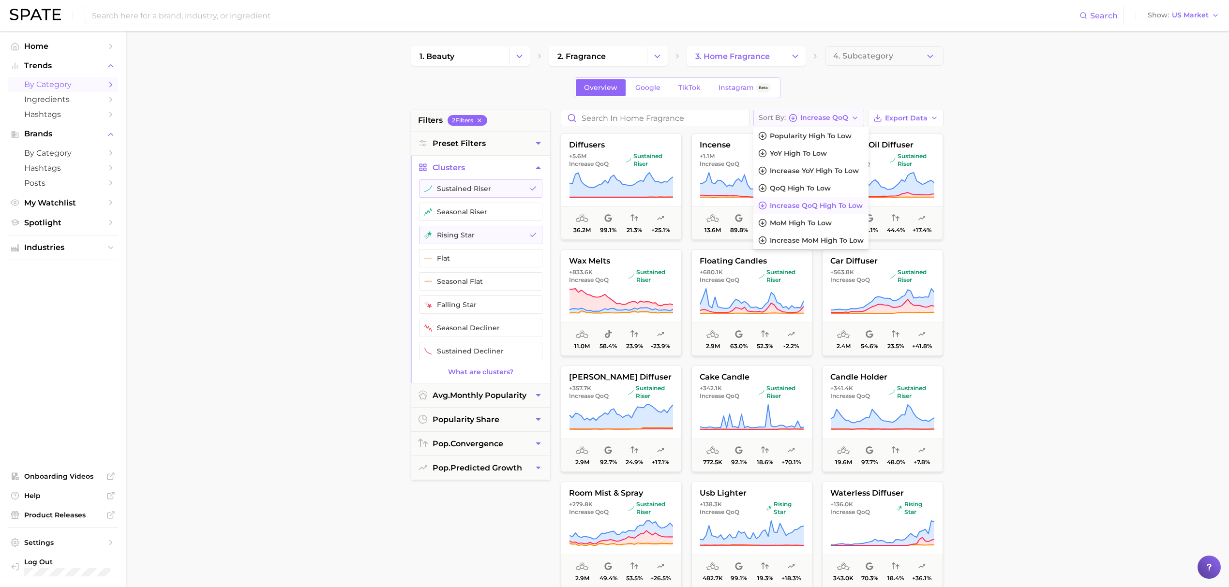
click at [817, 126] on button "Sort By Increase QoQ" at bounding box center [808, 118] width 111 height 16
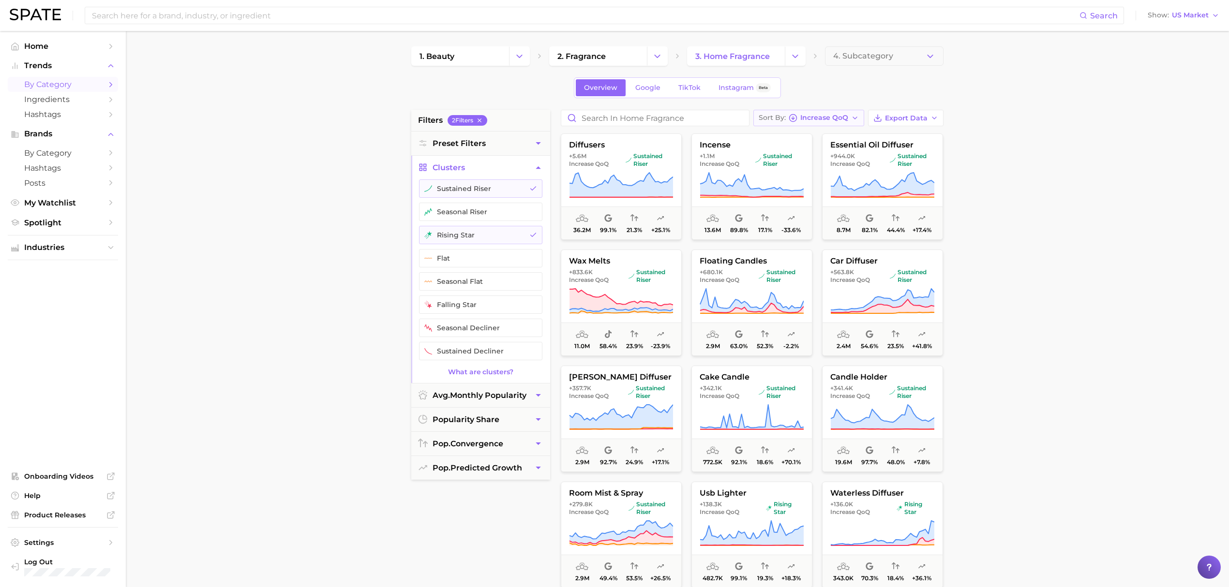
click at [816, 112] on button "Sort By Increase QoQ" at bounding box center [808, 118] width 111 height 16
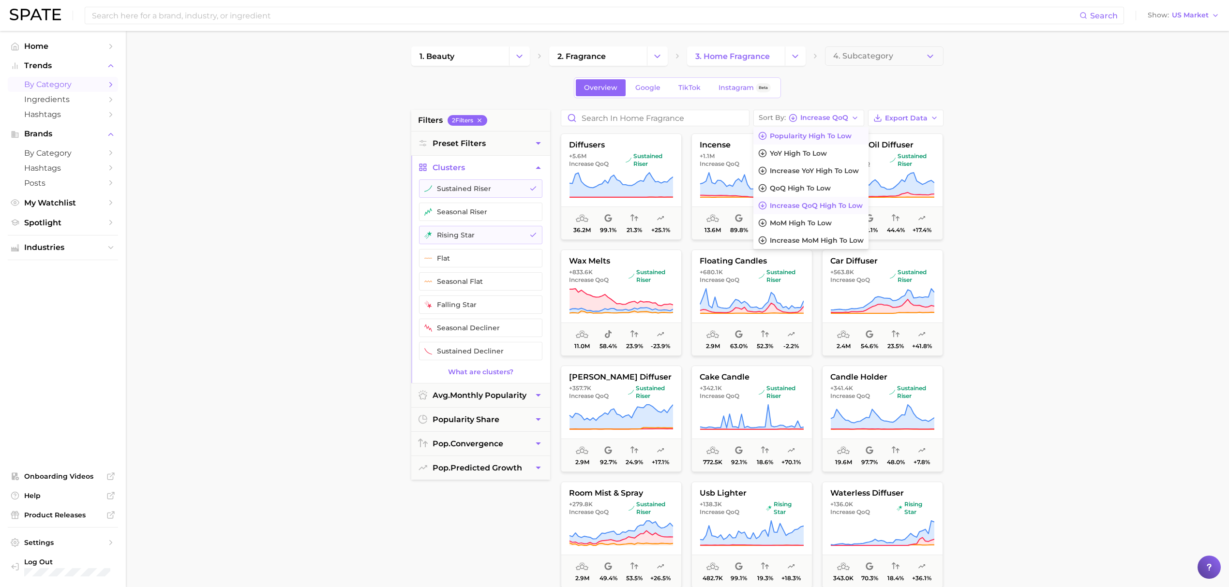
click at [825, 141] on button "Popularity high to low" at bounding box center [810, 135] width 115 height 17
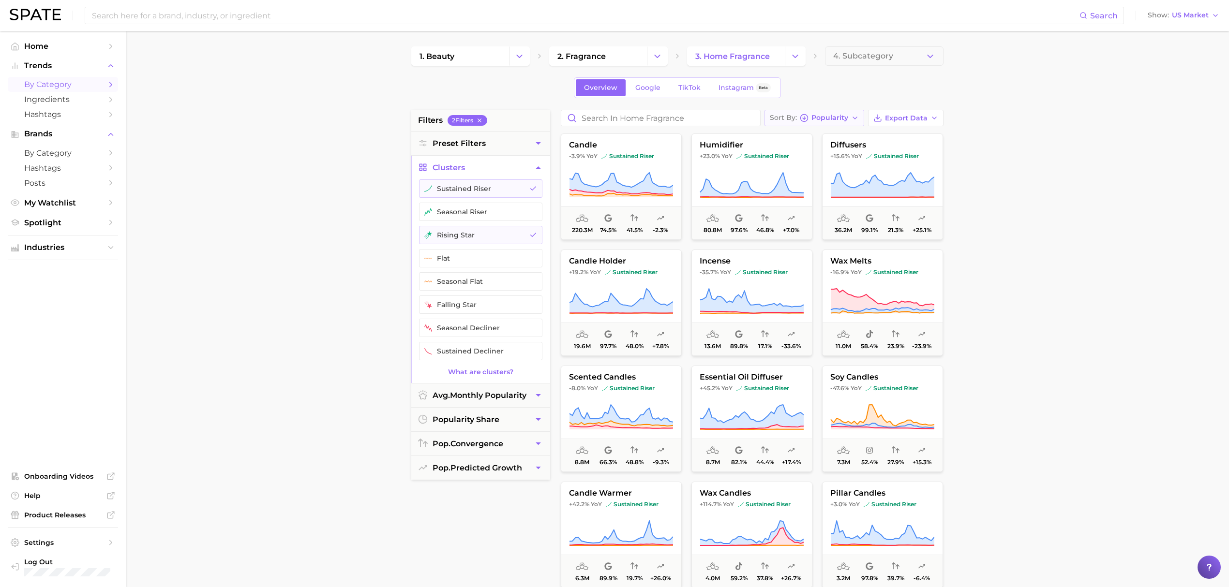
click at [831, 125] on button "Sort By Popularity" at bounding box center [815, 118] width 100 height 16
click at [827, 195] on button "QoQ high to low" at bounding box center [822, 188] width 115 height 17
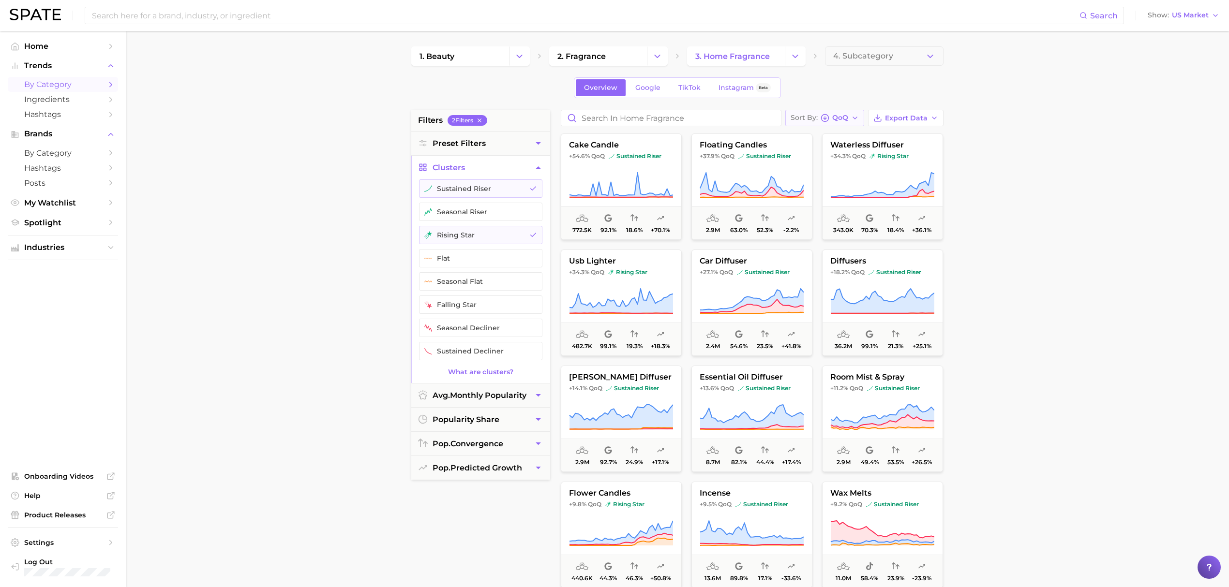
click at [833, 123] on button "Sort By QoQ" at bounding box center [824, 118] width 79 height 16
click at [838, 209] on span "Increase QoQ high to low" at bounding box center [848, 206] width 93 height 8
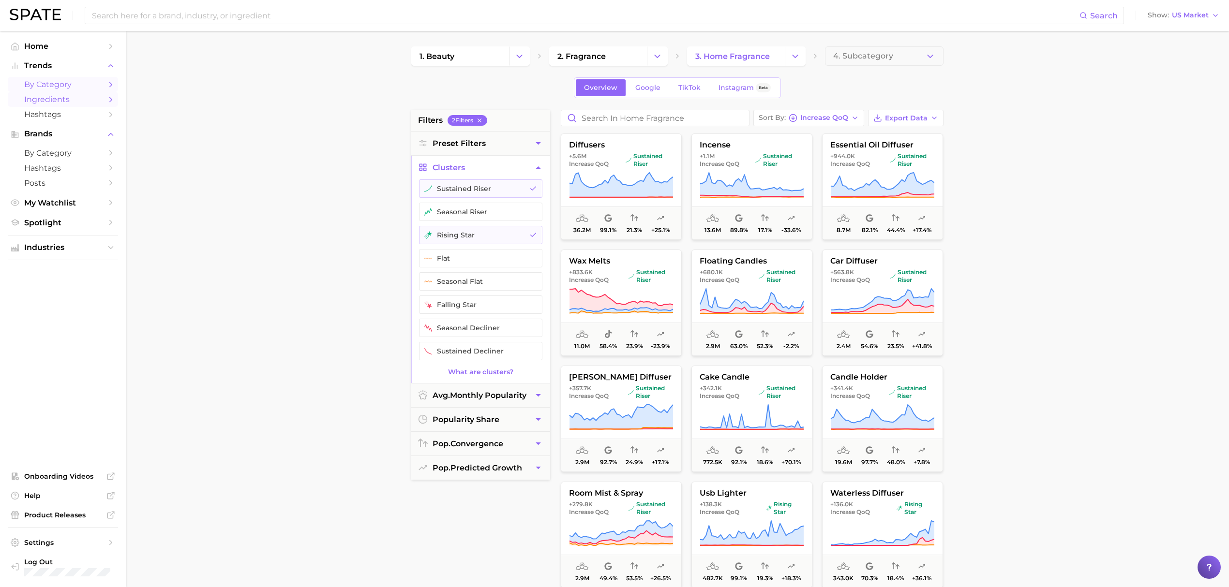
click at [48, 101] on span "Ingredients" at bounding box center [62, 99] width 77 height 9
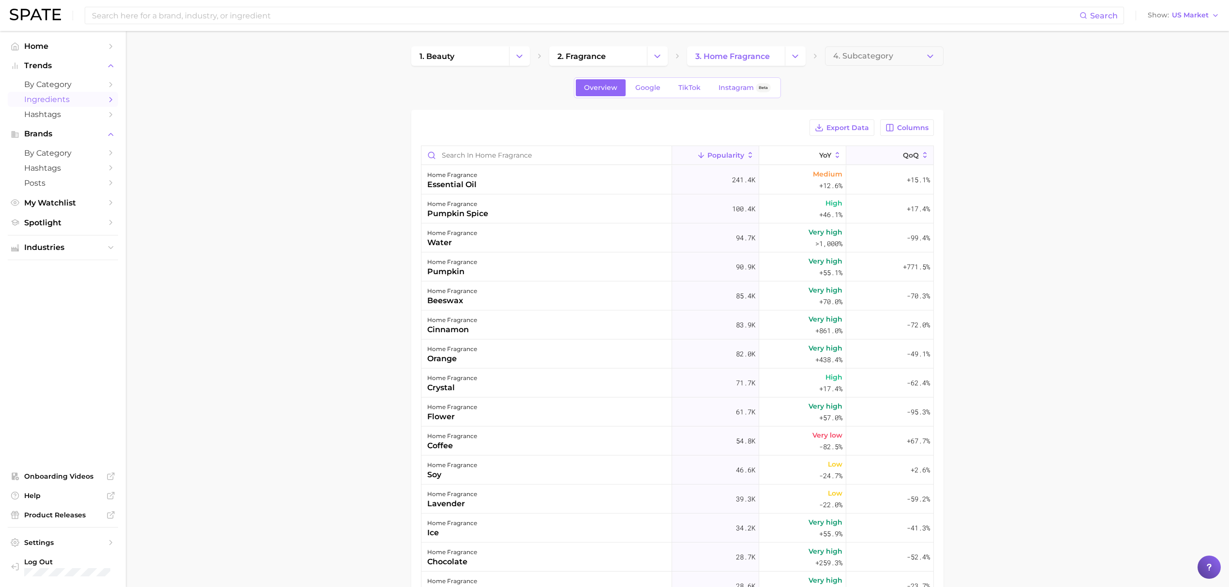
click at [903, 154] on span "QoQ" at bounding box center [911, 155] width 16 height 8
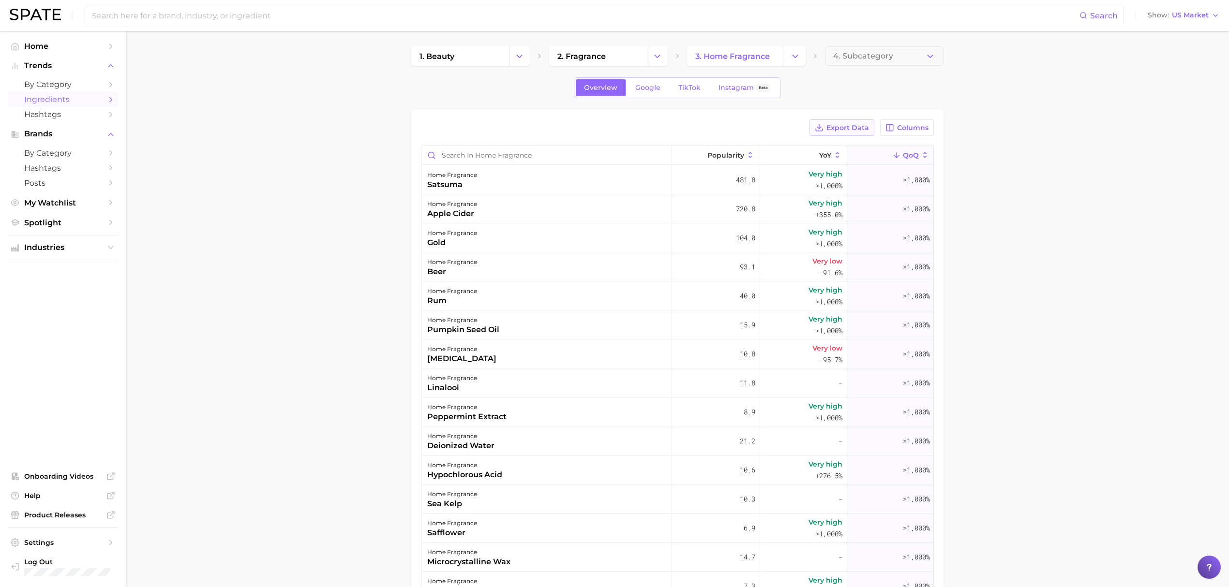
click at [826, 127] on button "Export Data" at bounding box center [842, 128] width 65 height 16
click at [550, 177] on div "home fragrance satsuma" at bounding box center [547, 180] width 251 height 29
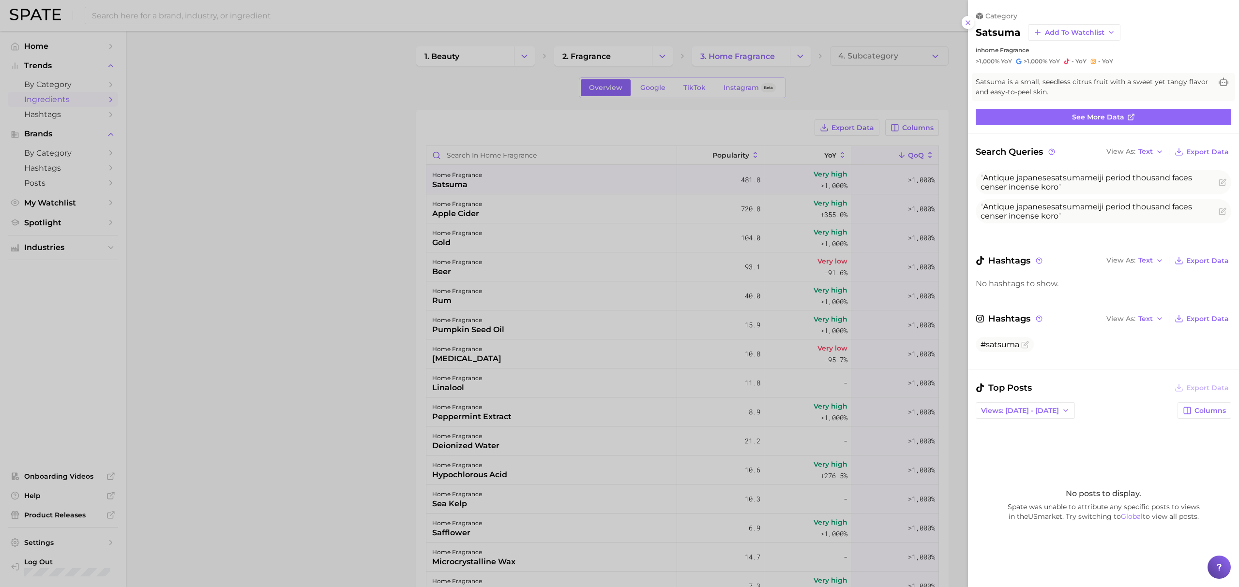
click at [134, 166] on div at bounding box center [619, 293] width 1239 height 587
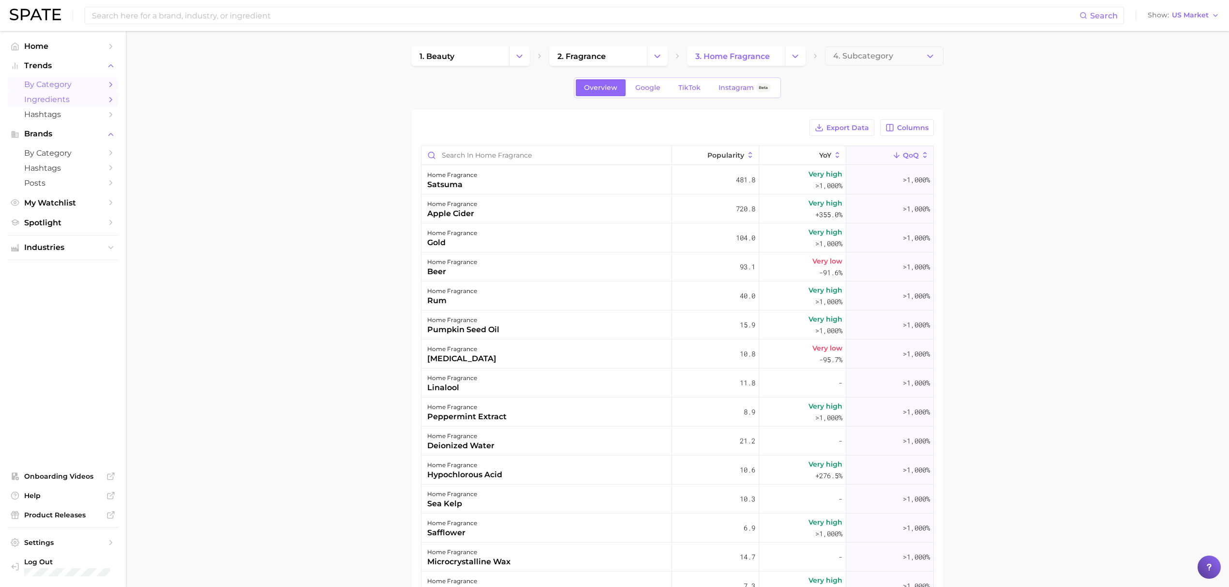
click at [43, 82] on span "by Category" at bounding box center [62, 84] width 77 height 9
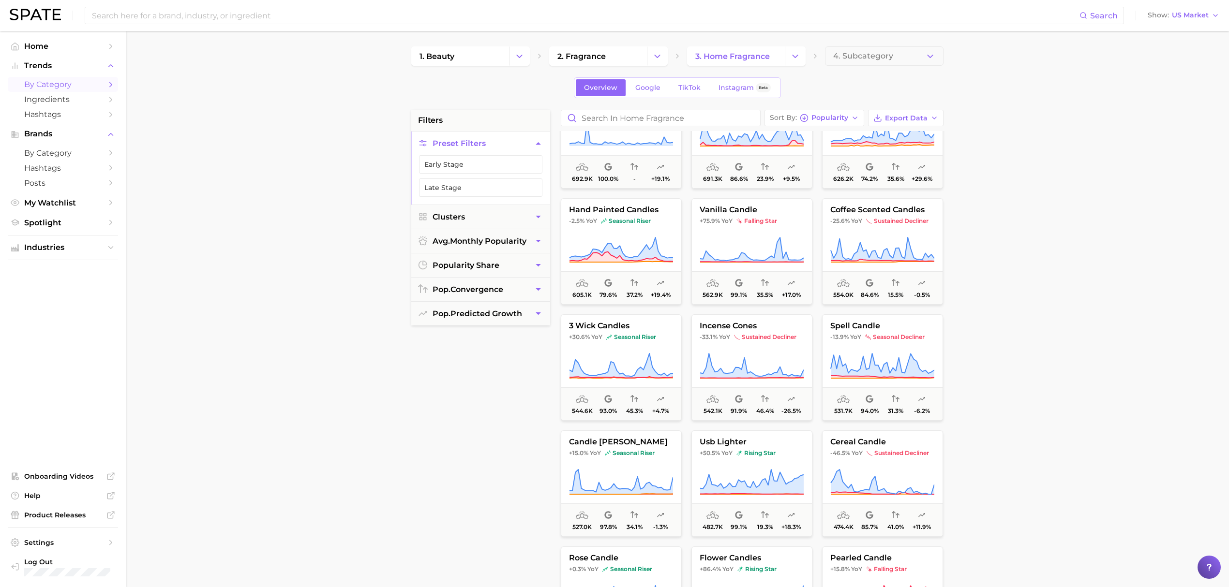
scroll to position [2129, 0]
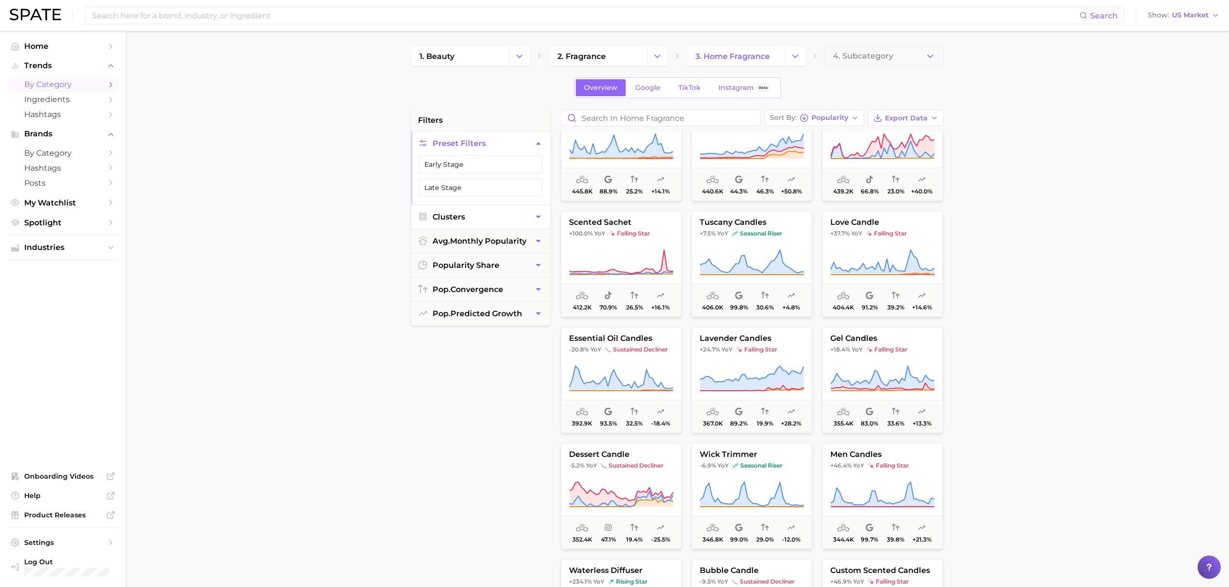
click at [464, 222] on span "Clusters" at bounding box center [449, 216] width 32 height 9
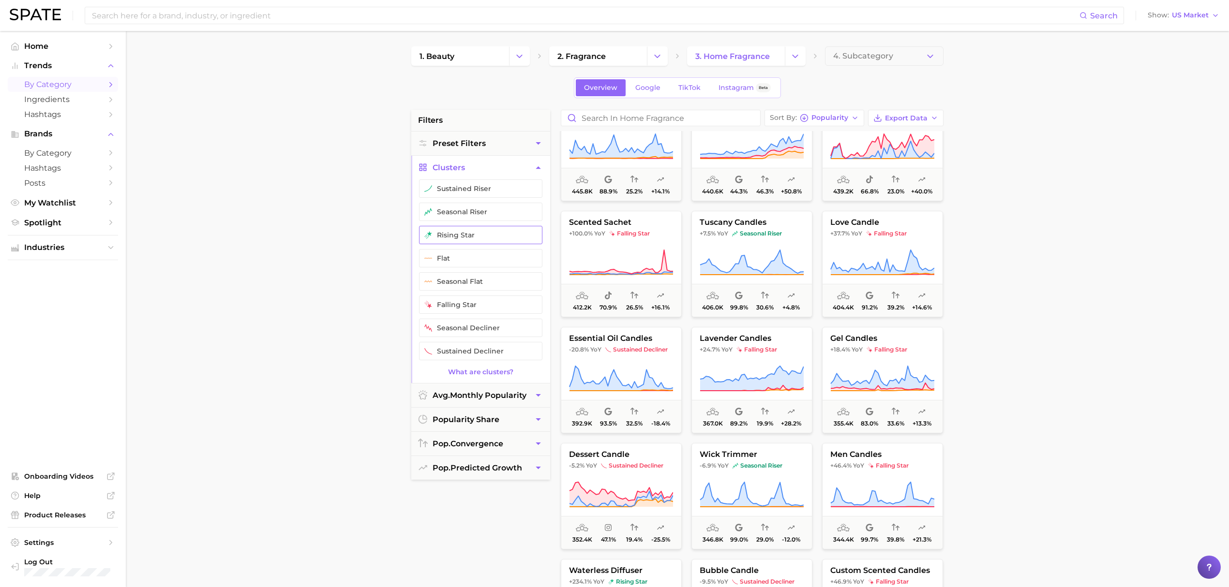
click at [486, 238] on button "rising star" at bounding box center [480, 235] width 123 height 18
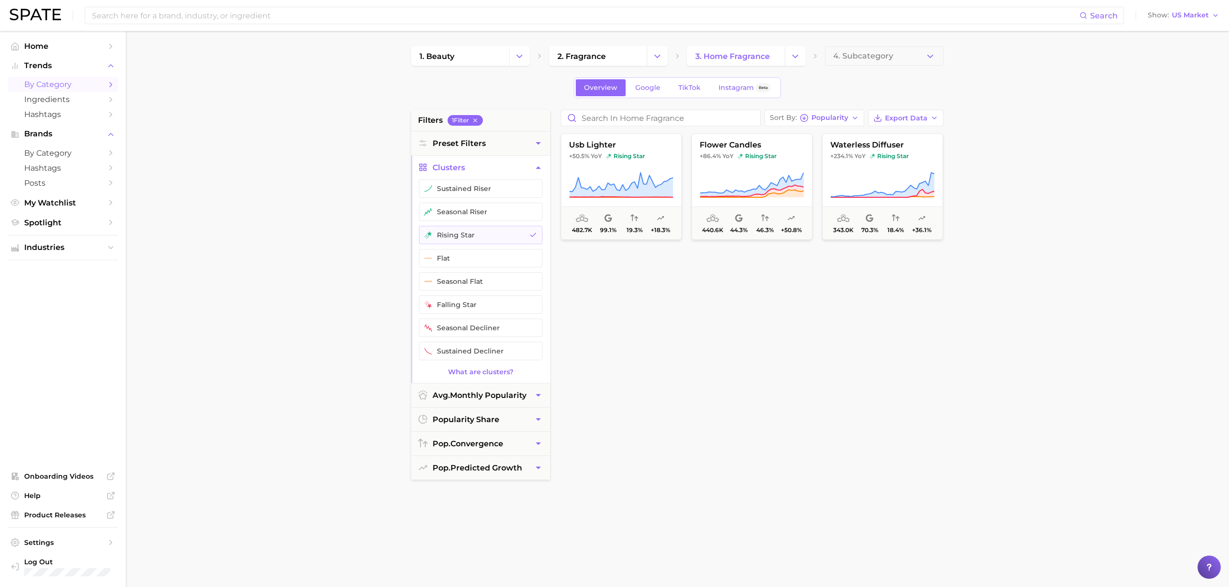
click at [526, 163] on button "Clusters" at bounding box center [480, 168] width 139 height 24
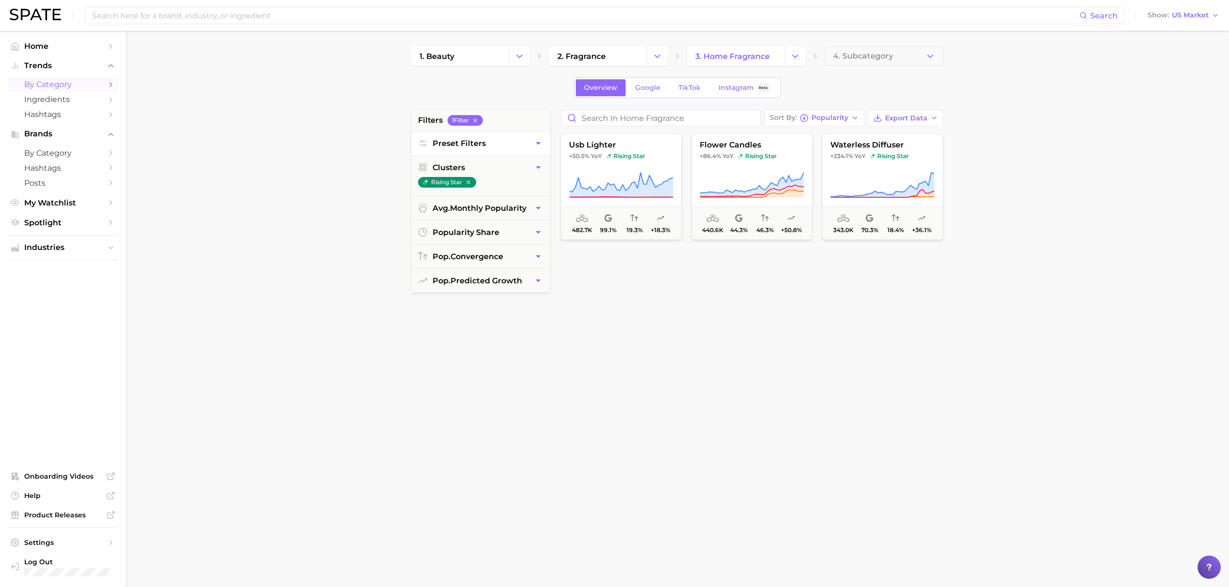
click at [518, 150] on button "Preset Filters" at bounding box center [480, 144] width 139 height 24
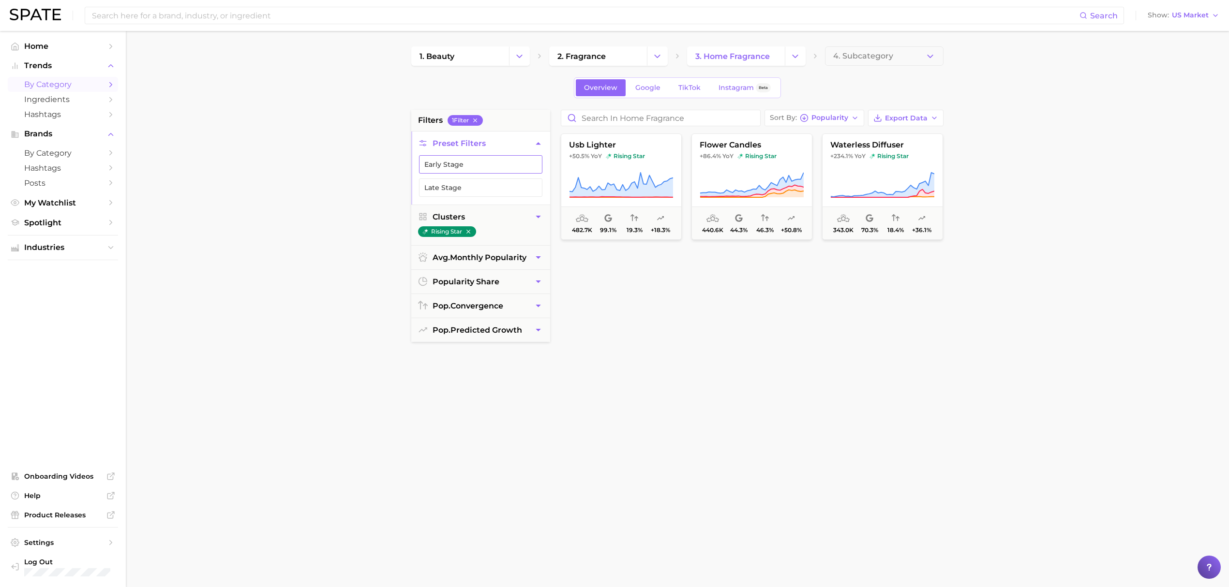
click at [504, 168] on button "Early Stage" at bounding box center [480, 164] width 123 height 18
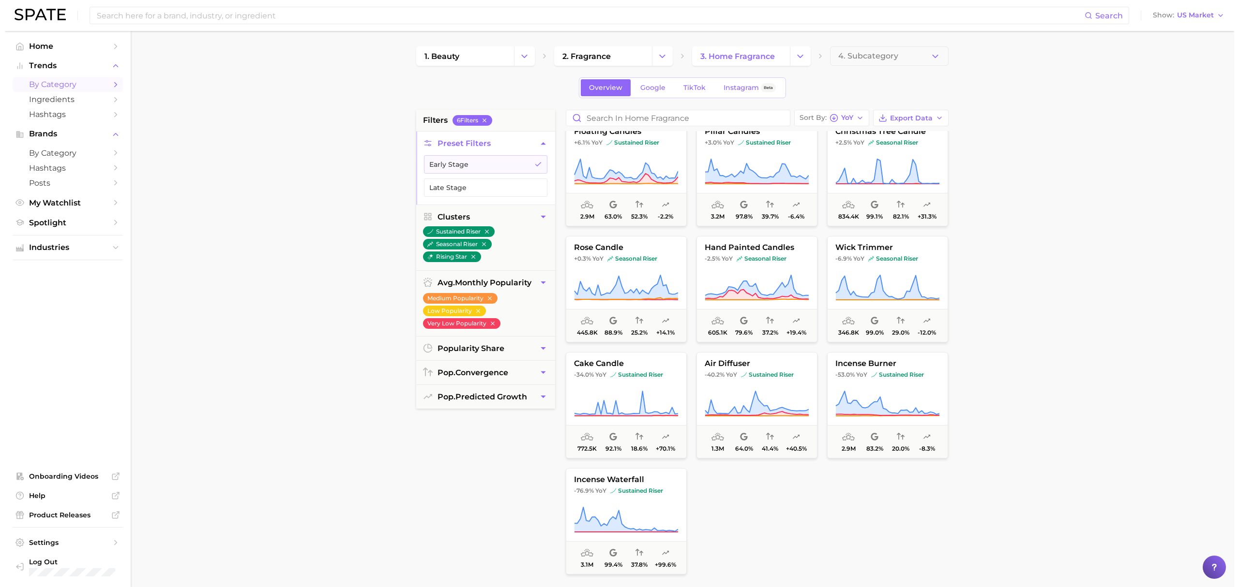
scroll to position [827, 0]
click at [53, 100] on span "Ingredients" at bounding box center [62, 99] width 77 height 9
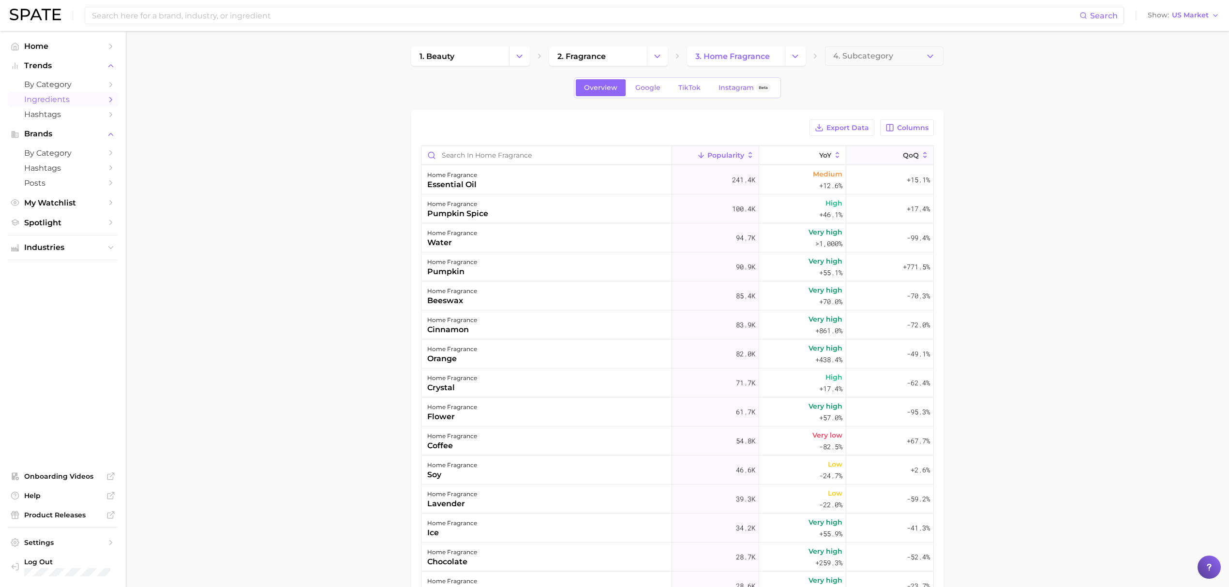
click at [892, 156] on icon at bounding box center [896, 155] width 9 height 9
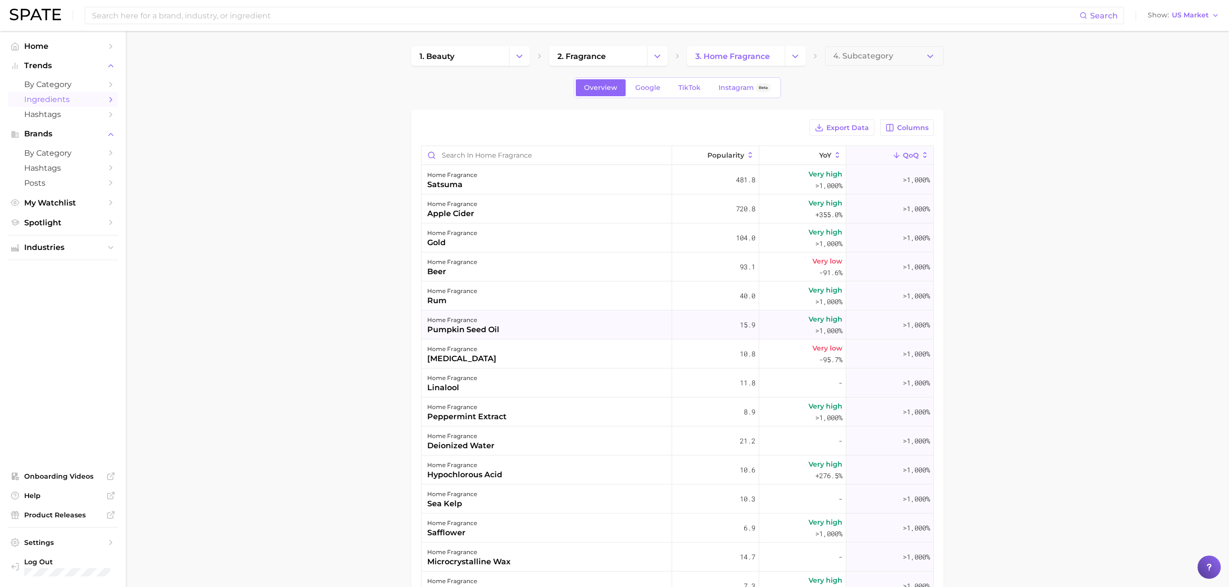
click at [630, 317] on div "home fragrance pumpkin seed oil" at bounding box center [547, 325] width 251 height 29
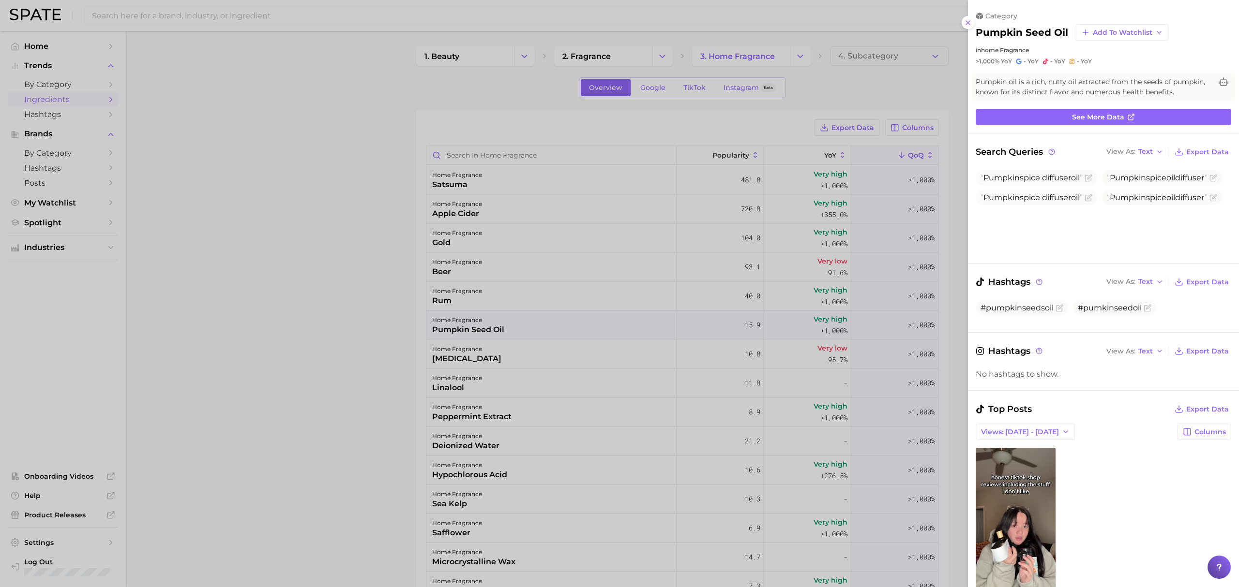
drag, startPoint x: 538, startPoint y: 260, endPoint x: 540, endPoint y: 281, distance: 20.4
click at [538, 260] on div at bounding box center [619, 293] width 1239 height 587
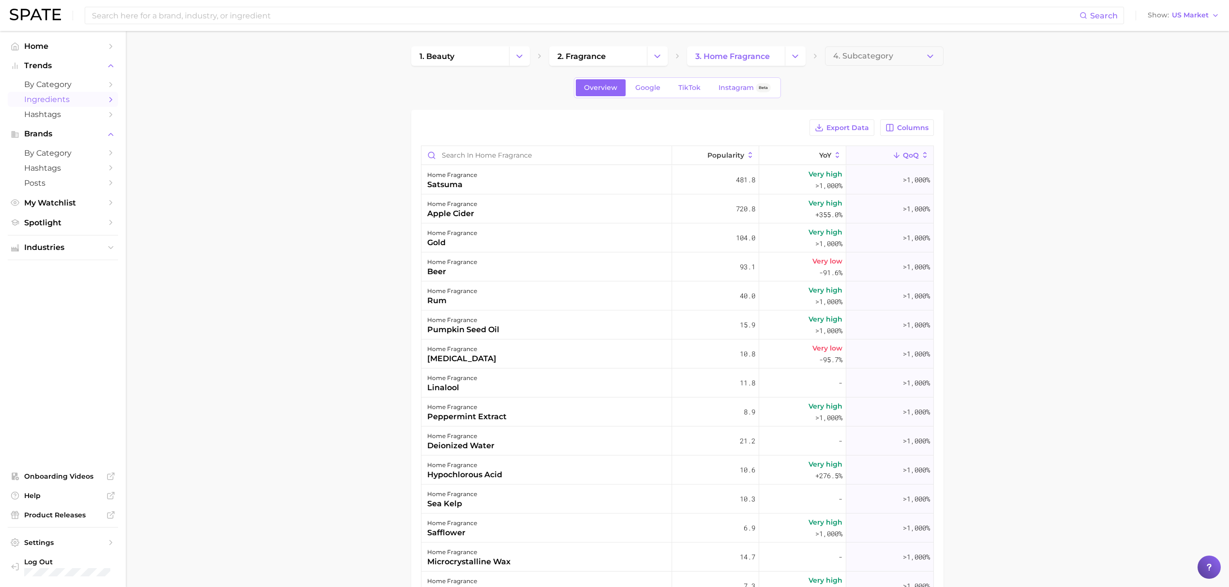
click at [540, 298] on div "home fragrance rum" at bounding box center [547, 296] width 251 height 29
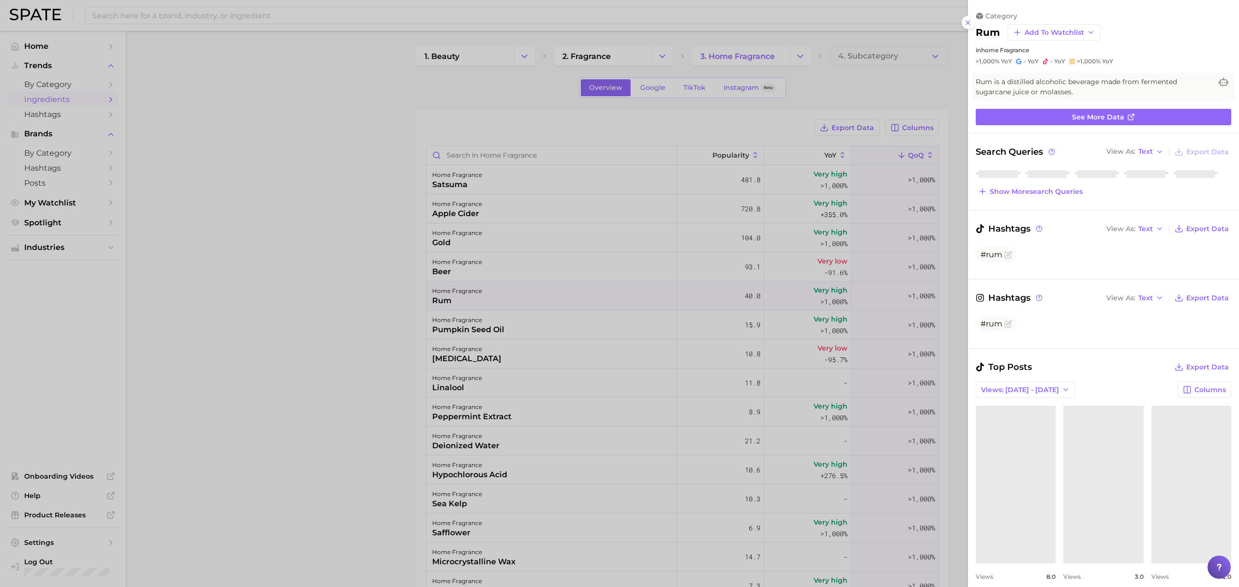
click at [546, 285] on div at bounding box center [619, 293] width 1239 height 587
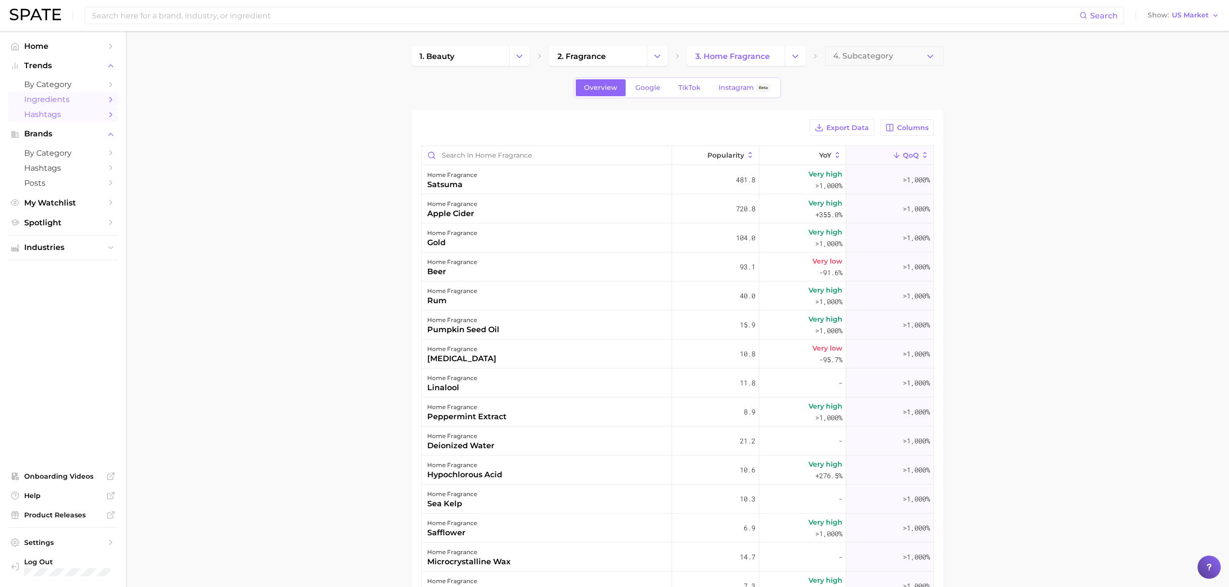
click at [26, 115] on span "Hashtags" at bounding box center [62, 114] width 77 height 9
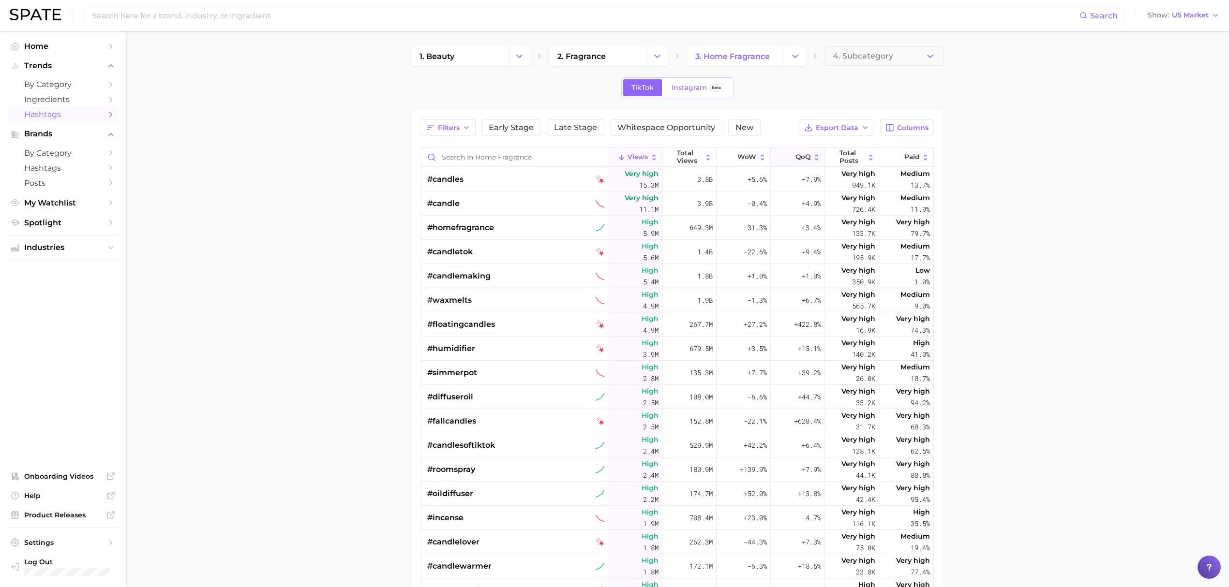
click at [779, 164] on button "QoQ" at bounding box center [798, 157] width 54 height 19
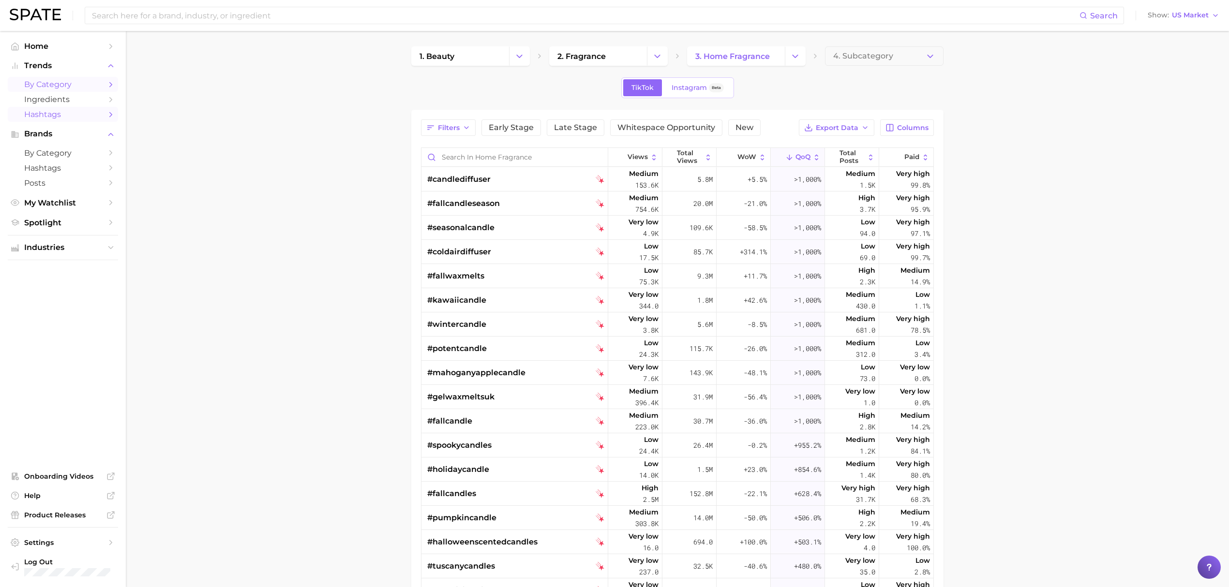
click at [52, 85] on span "by Category" at bounding box center [62, 84] width 77 height 9
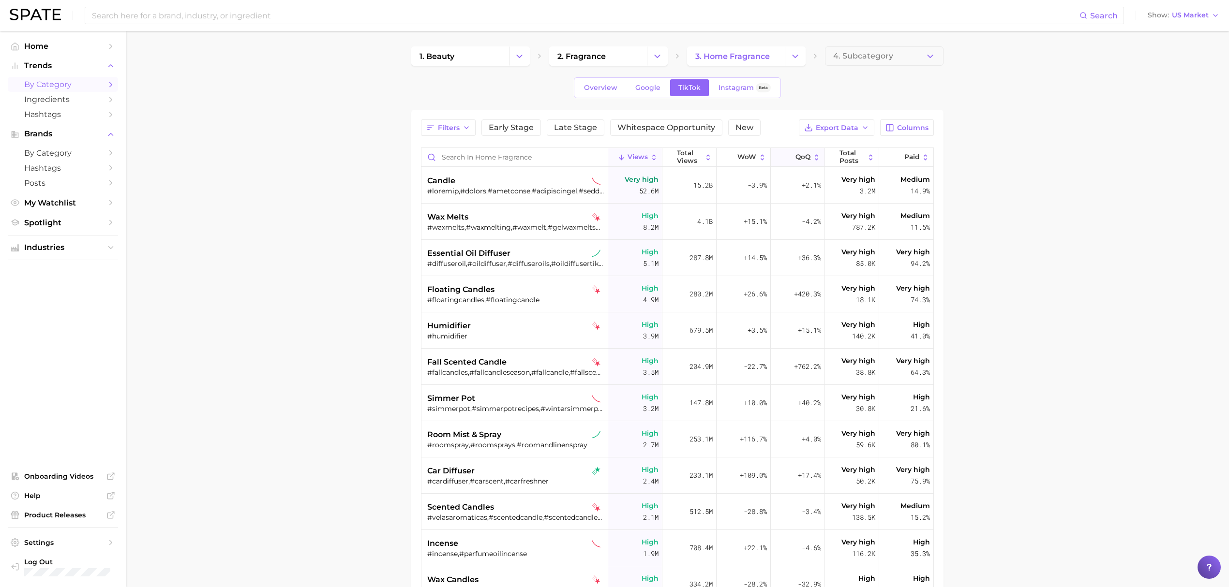
click at [800, 153] on button "QoQ" at bounding box center [798, 157] width 54 height 19
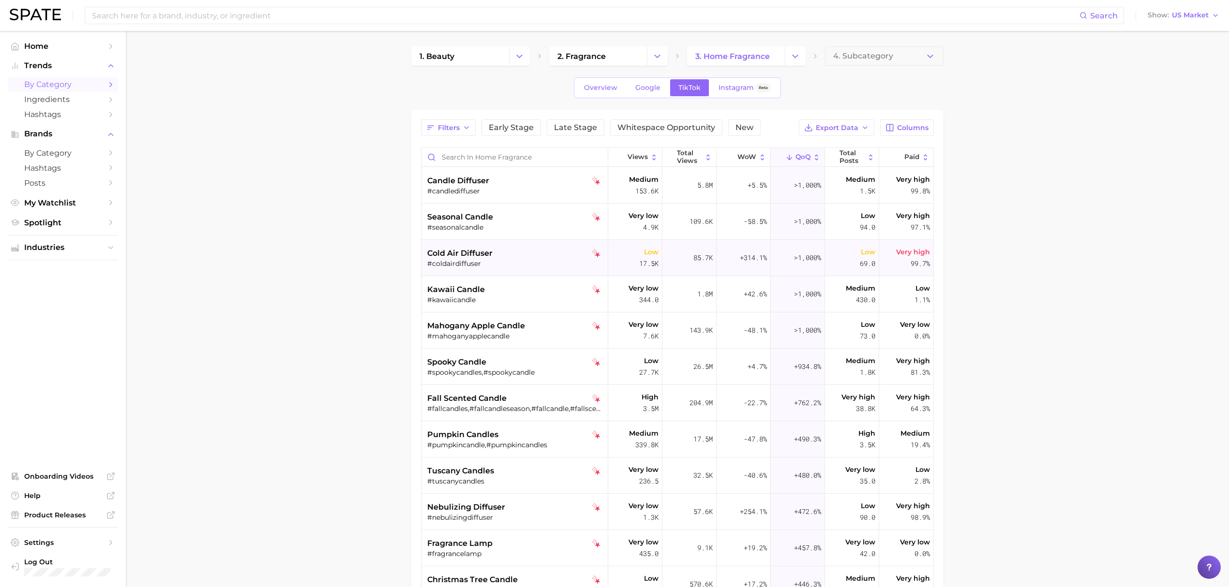
click at [513, 249] on div "cold air diffuser" at bounding box center [515, 254] width 177 height 12
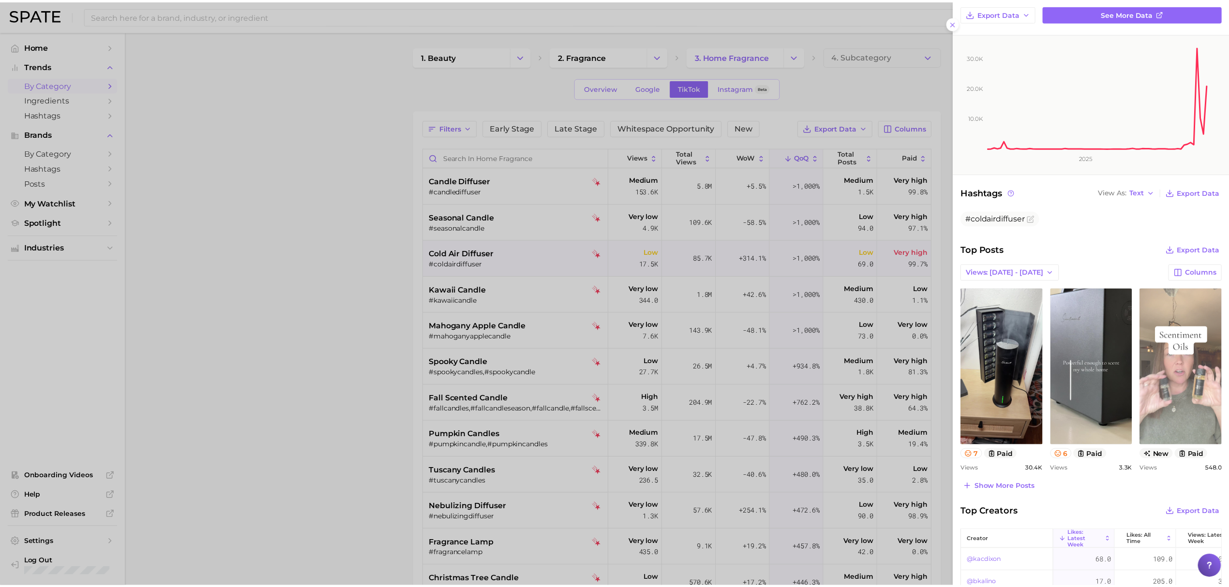
scroll to position [129, 0]
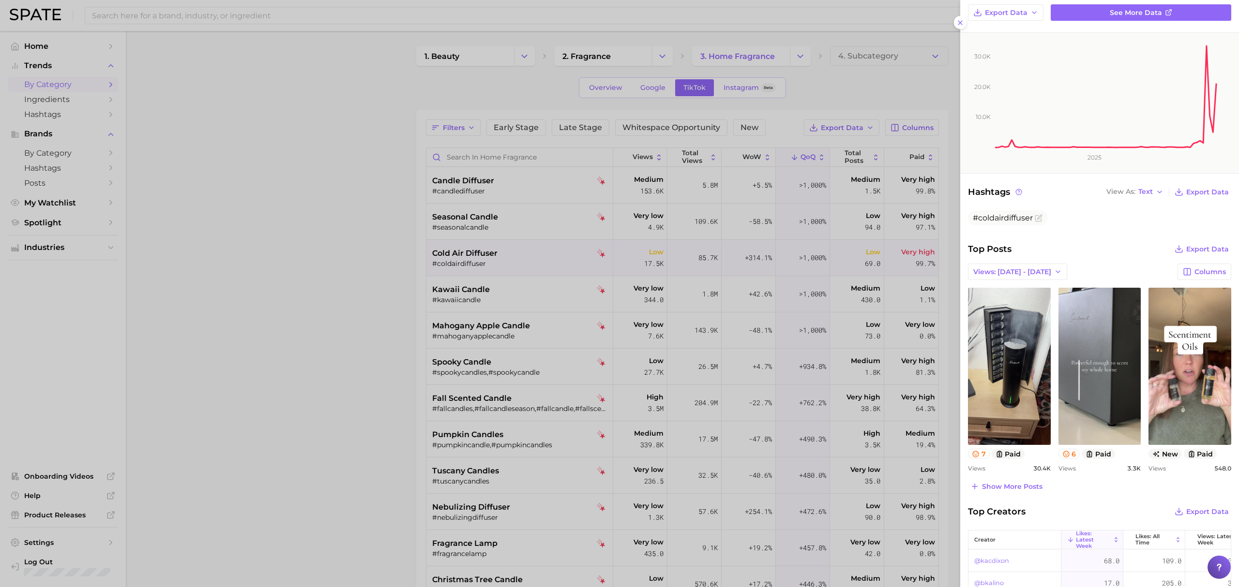
drag, startPoint x: 395, startPoint y: 250, endPoint x: 232, endPoint y: 184, distance: 175.4
click at [395, 250] on div at bounding box center [619, 293] width 1239 height 587
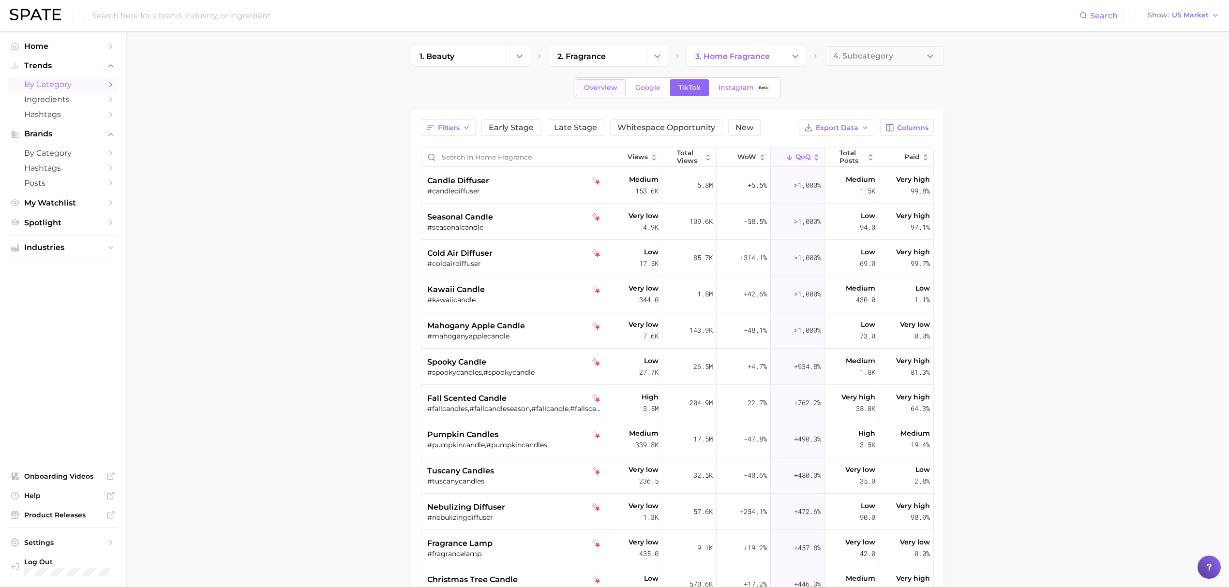
click at [596, 88] on span "Overview" at bounding box center [600, 88] width 33 height 8
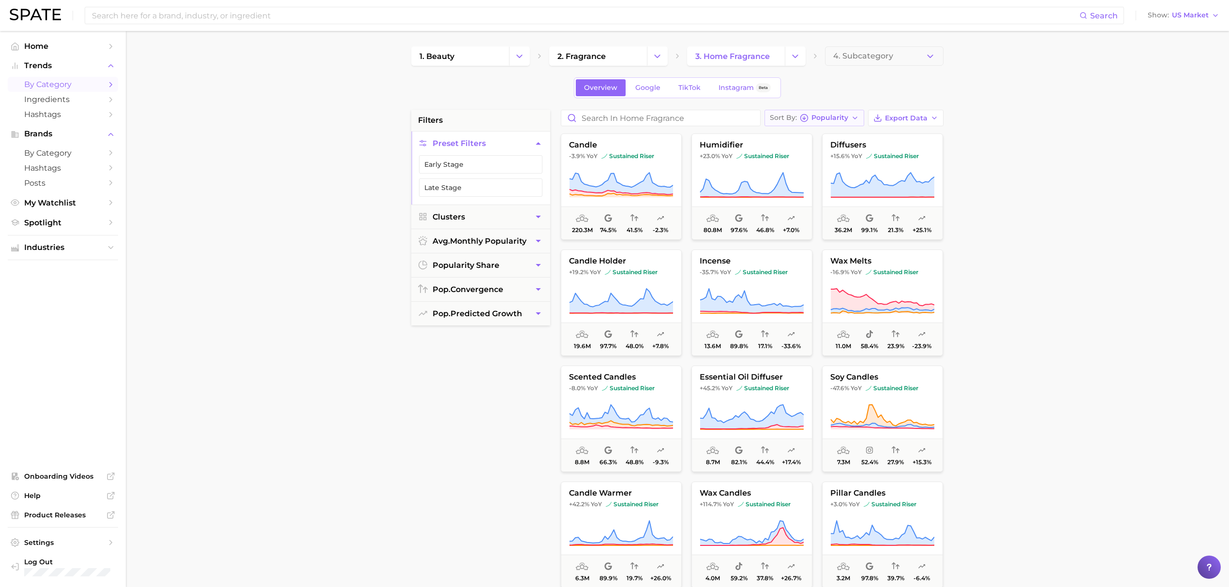
click at [833, 123] on button "Sort By Popularity" at bounding box center [815, 118] width 100 height 16
click at [845, 195] on button "QoQ high to low" at bounding box center [822, 188] width 115 height 17
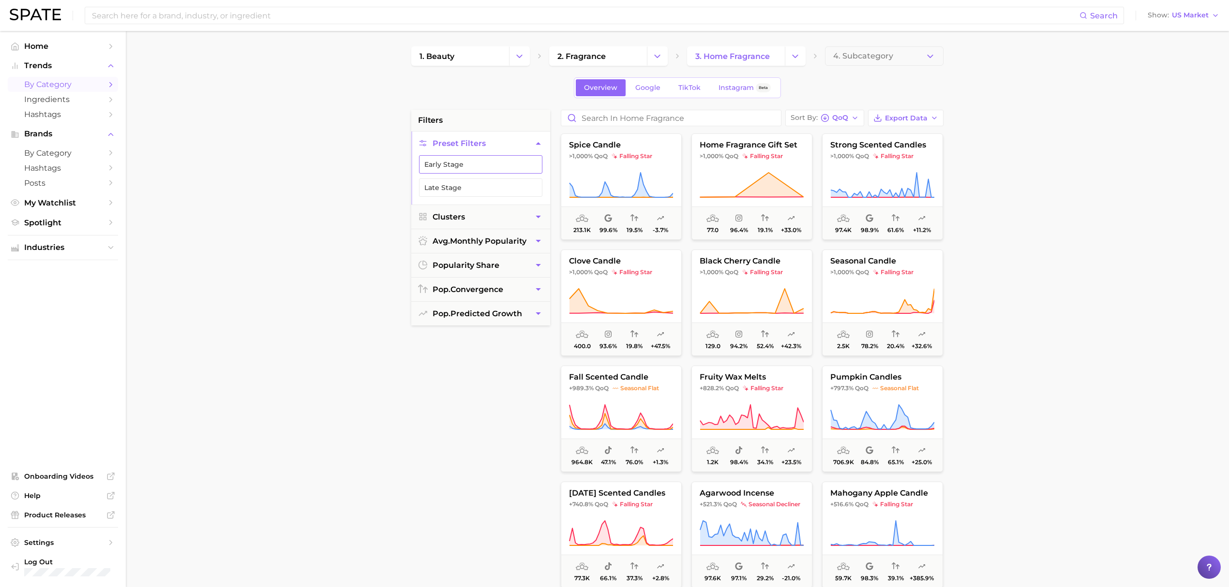
click at [483, 173] on button "Early Stage" at bounding box center [480, 164] width 123 height 18
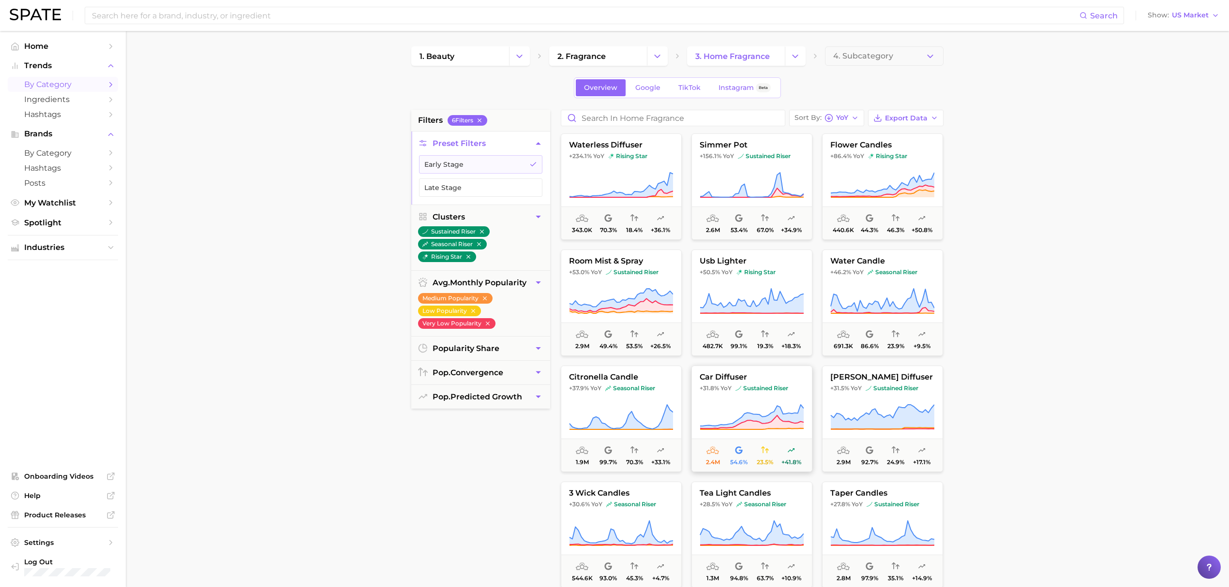
click at [767, 420] on icon at bounding box center [752, 417] width 104 height 24
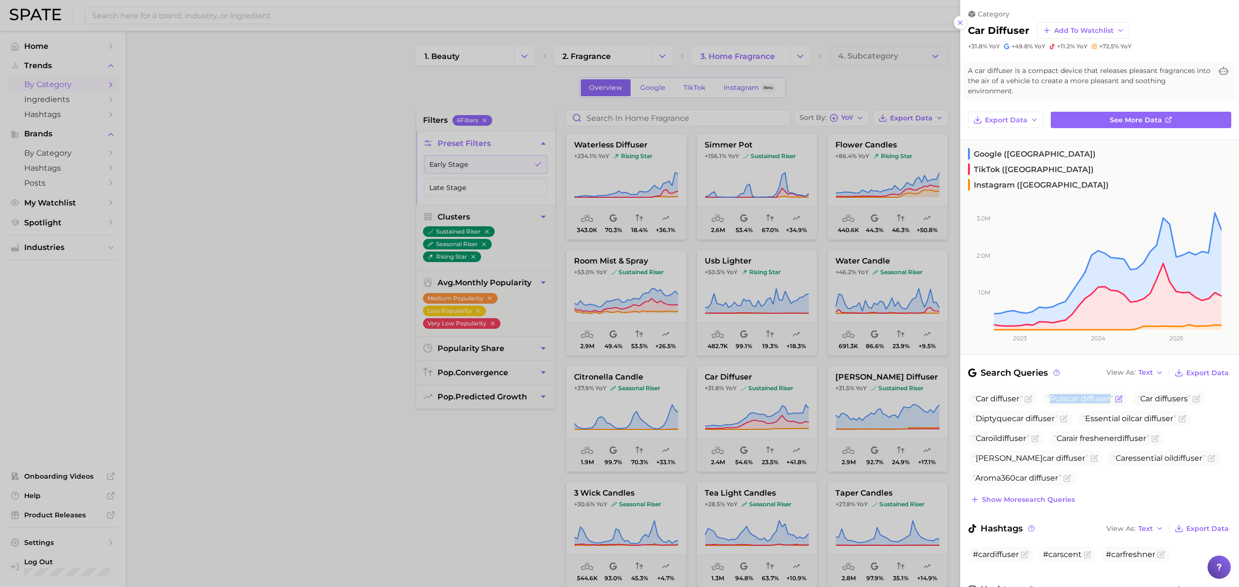
drag, startPoint x: 1110, startPoint y: 368, endPoint x: 1050, endPoint y: 370, distance: 59.6
click at [1050, 394] on span "Pura car diffuser" at bounding box center [1080, 398] width 66 height 9
click at [785, 319] on div at bounding box center [619, 293] width 1239 height 587
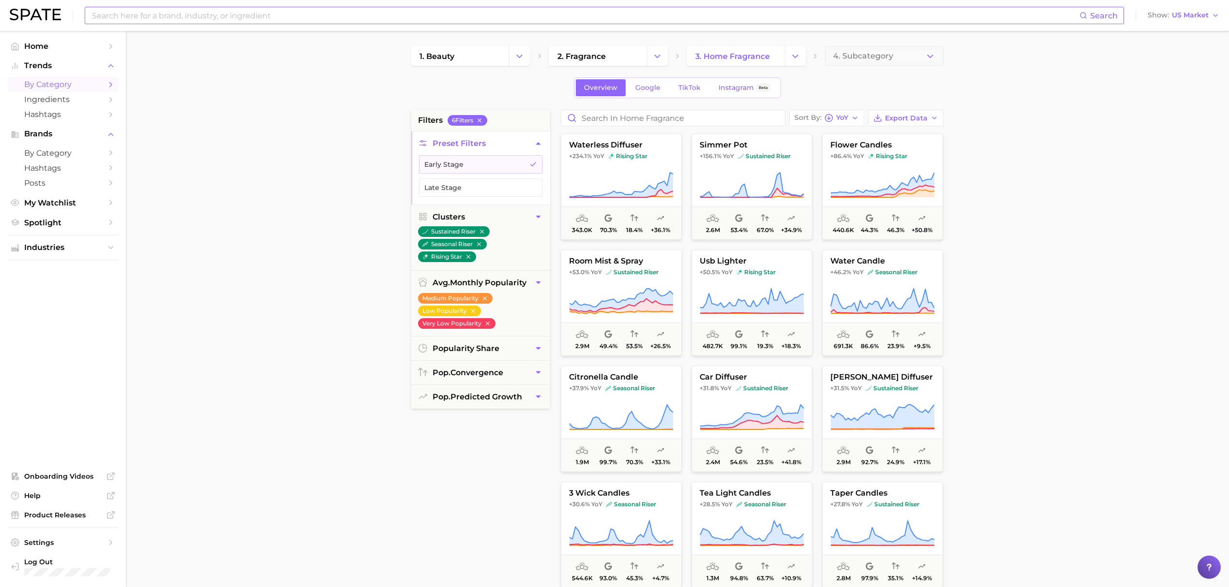
click at [434, 21] on input at bounding box center [585, 15] width 989 height 16
type input "a"
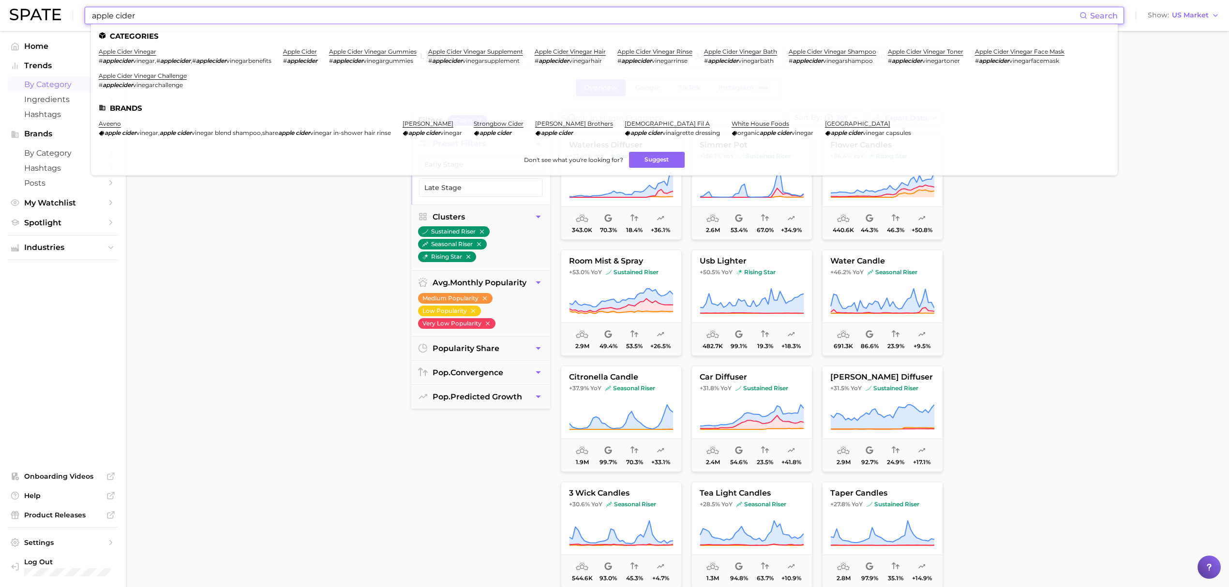
type input "apple cider"
click at [1146, 341] on main "1. beauty 2. fragrance 3. home fragrance 4. Subcategory Overview Google TikTok …" at bounding box center [677, 398] width 1103 height 734
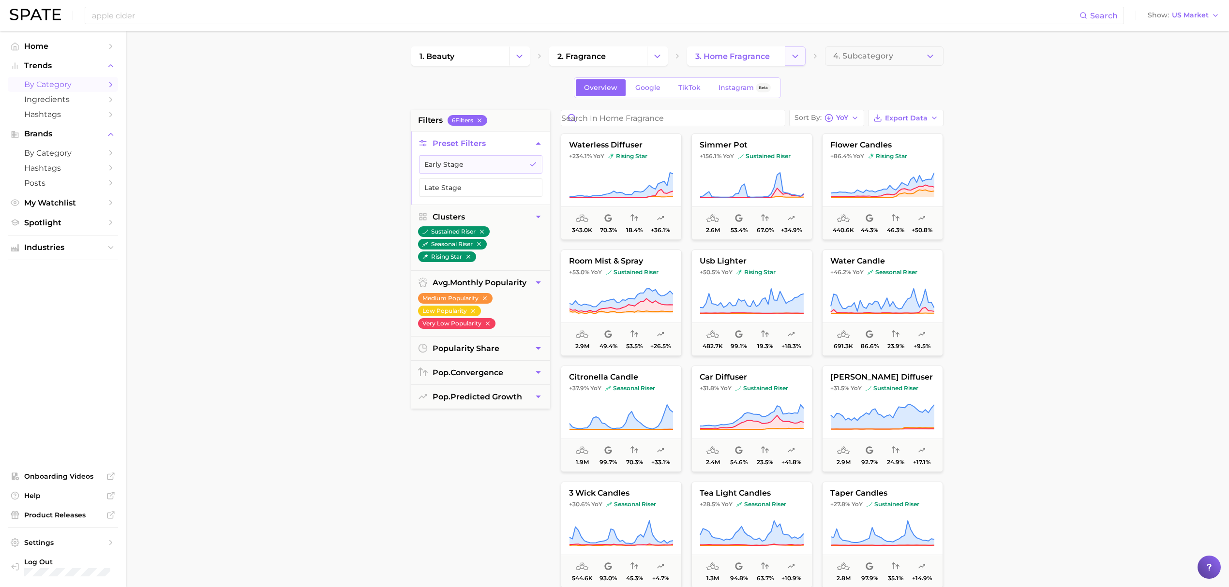
click at [788, 58] on button "Change Category" at bounding box center [795, 55] width 21 height 19
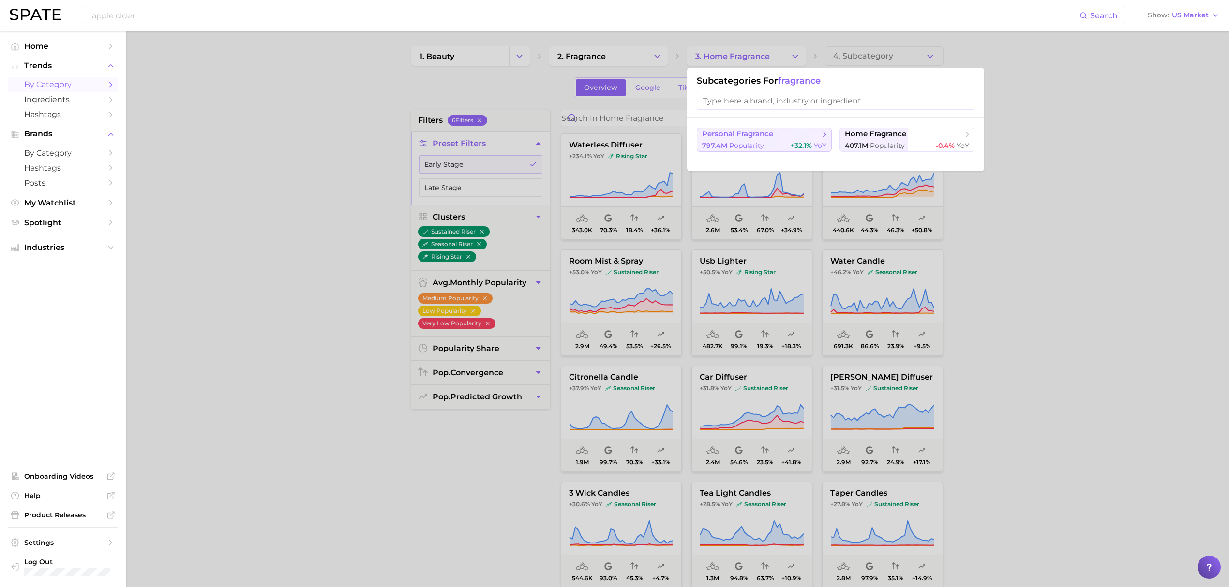
click at [754, 135] on span "personal fragrance" at bounding box center [737, 134] width 71 height 9
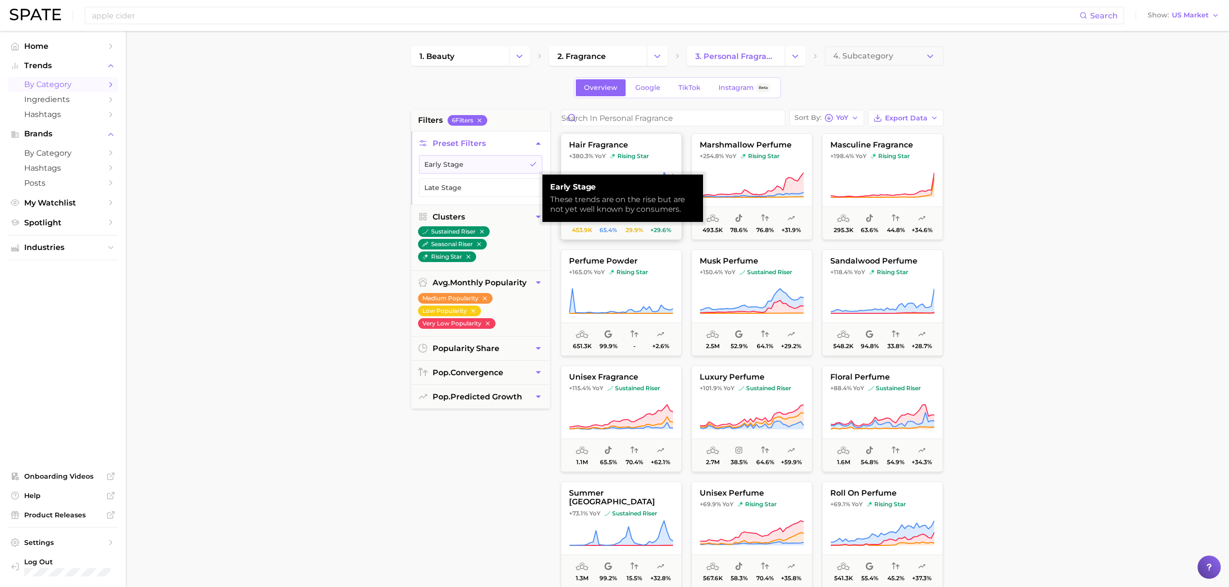
click at [610, 156] on img at bounding box center [613, 156] width 6 height 6
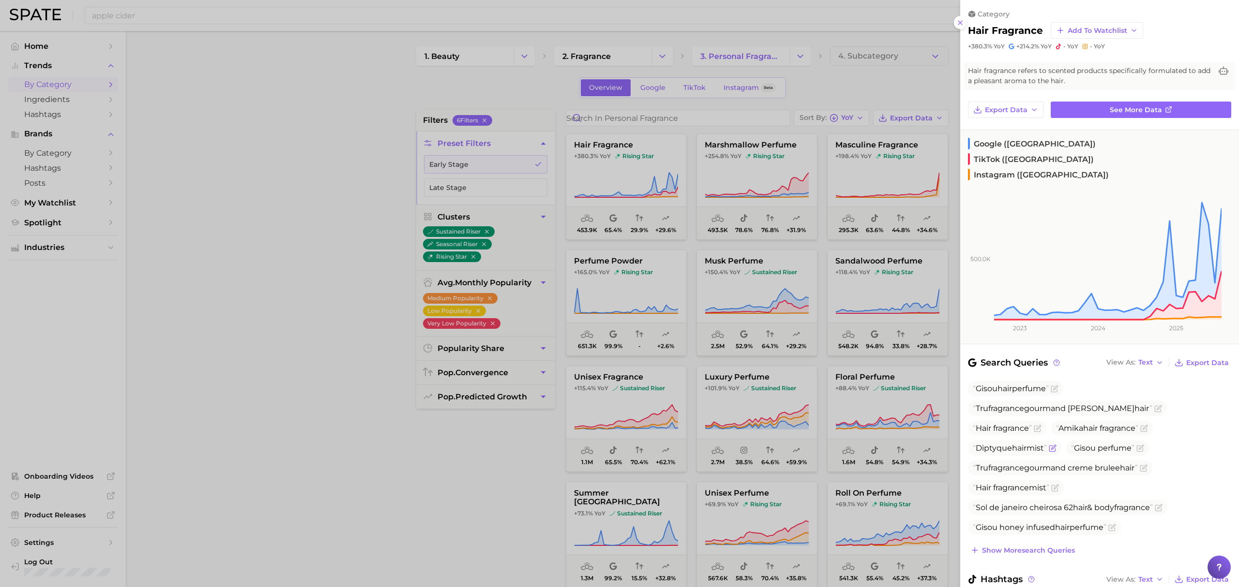
drag, startPoint x: 1048, startPoint y: 422, endPoint x: 976, endPoint y: 424, distance: 71.6
click at [976, 444] on span "Diptyque hair mist" at bounding box center [1010, 448] width 74 height 9
copy span "Diptyque hair mist"
click at [867, 206] on div at bounding box center [619, 293] width 1239 height 587
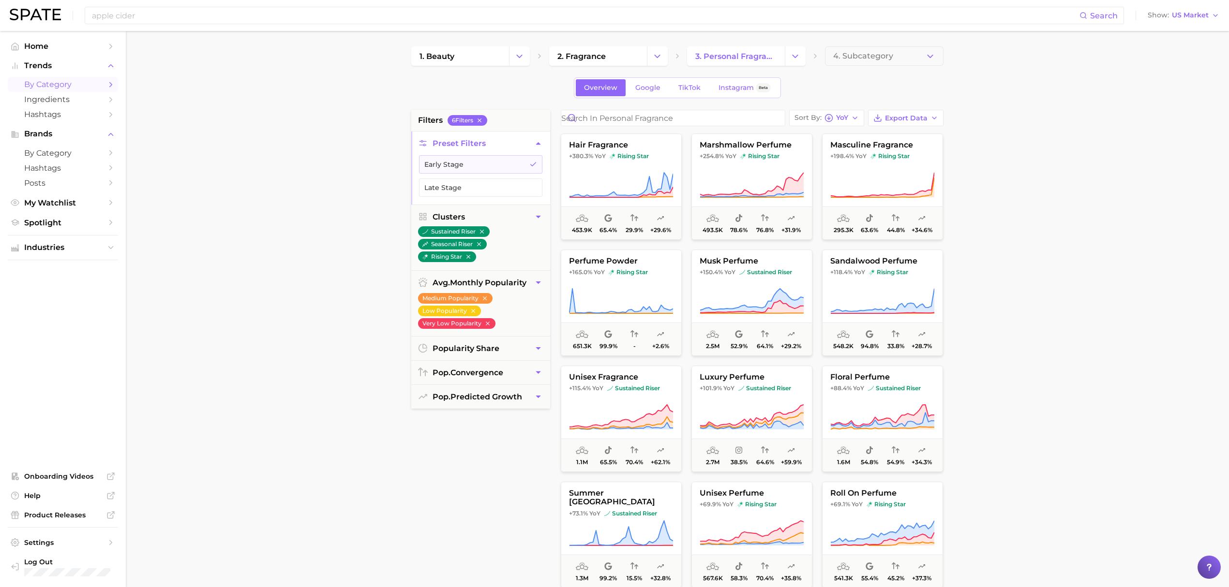
click at [864, 169] on button "masculine fragrance +198.4% YoY rising star 295.3k 63.6% 44.8% +34.6%" at bounding box center [882, 187] width 121 height 106
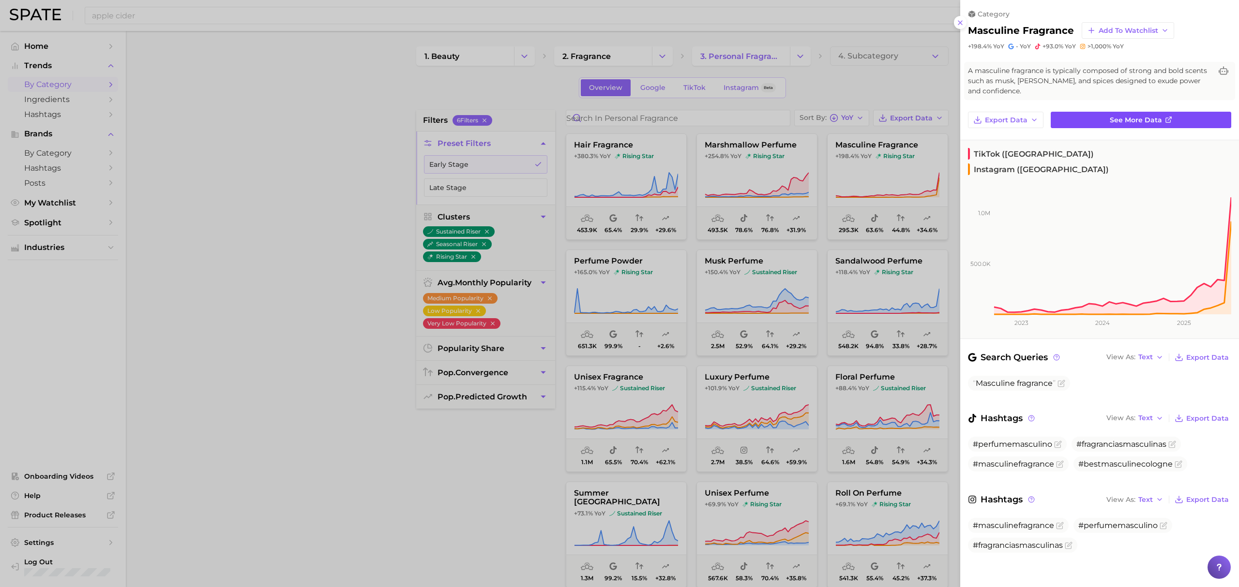
click at [1112, 112] on link "See more data" at bounding box center [1141, 120] width 181 height 16
click at [721, 302] on div at bounding box center [619, 293] width 1239 height 587
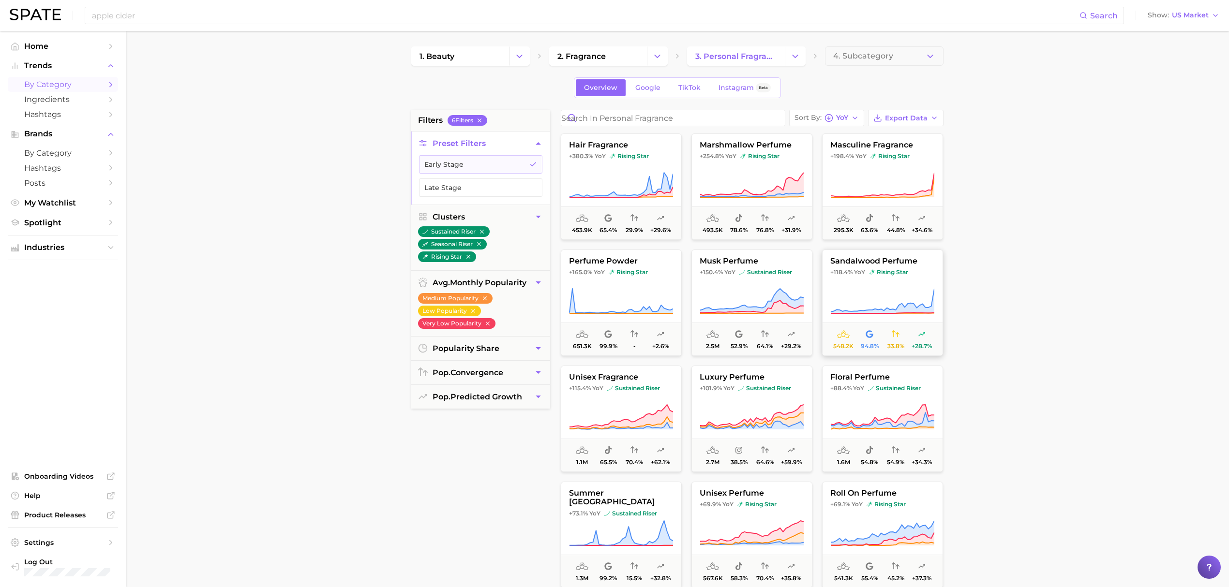
click at [827, 294] on span at bounding box center [883, 301] width 120 height 27
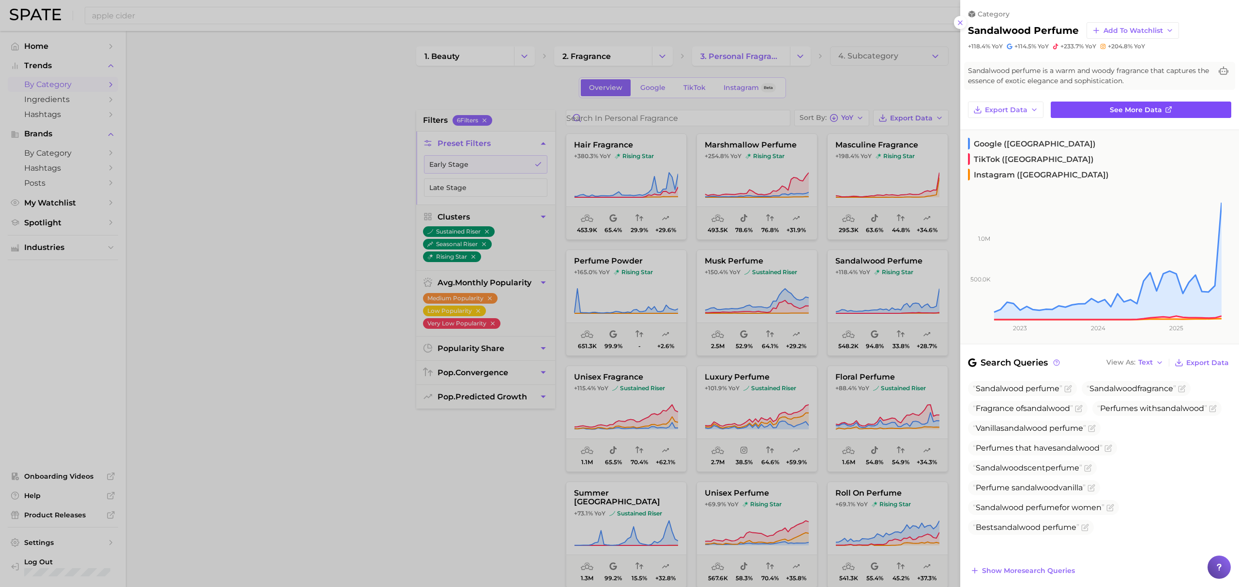
click at [1113, 102] on link "See more data" at bounding box center [1141, 110] width 181 height 16
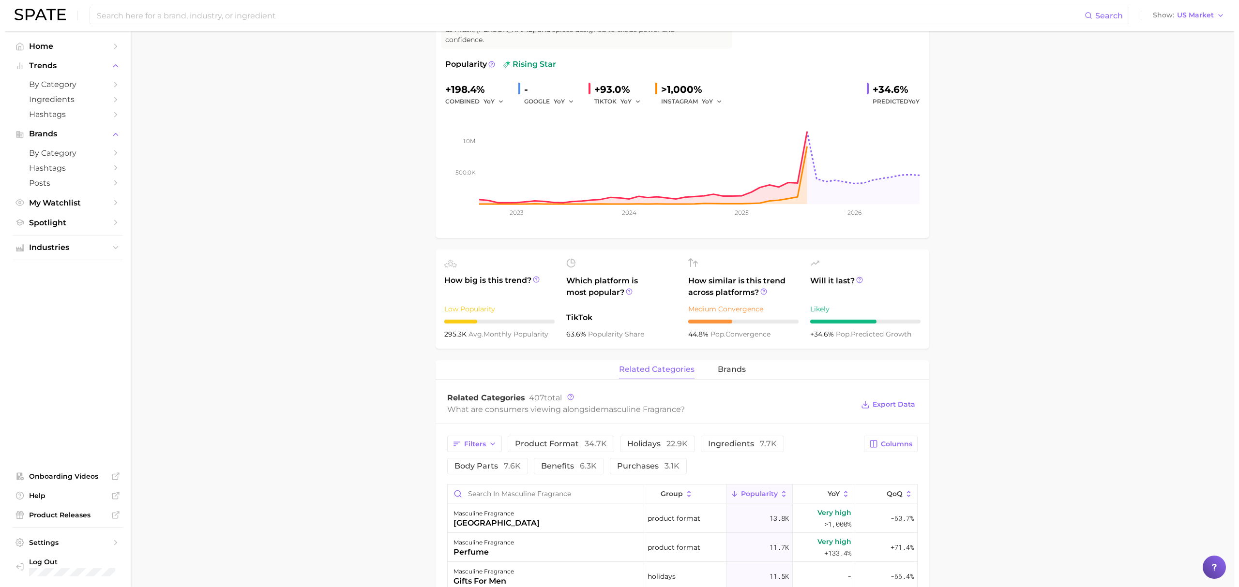
scroll to position [258, 0]
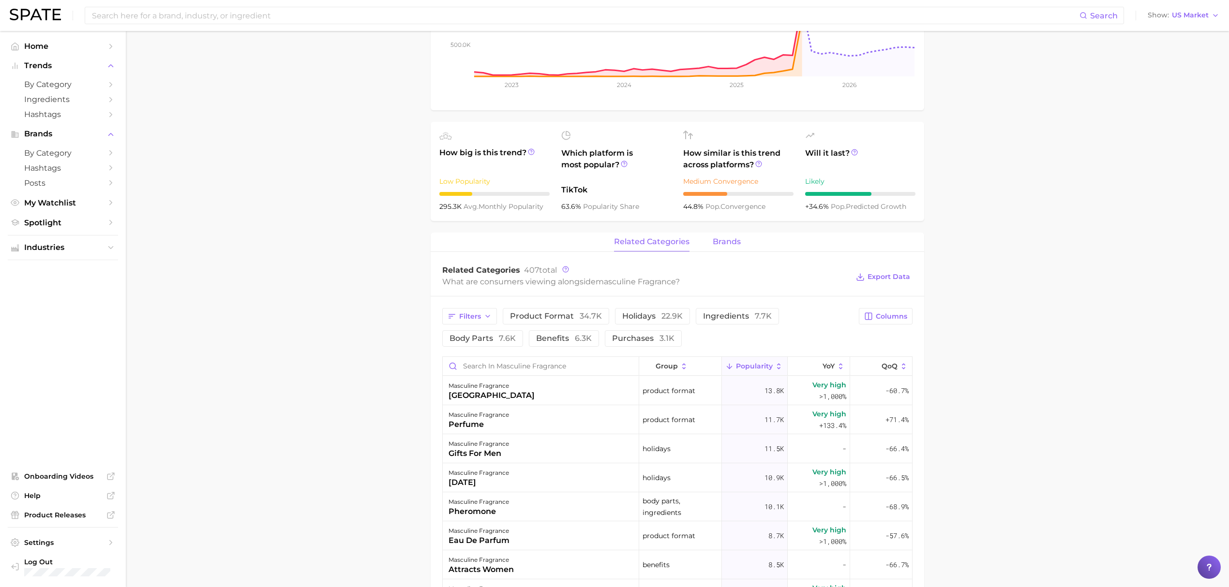
click at [736, 238] on span "brands" at bounding box center [727, 242] width 28 height 9
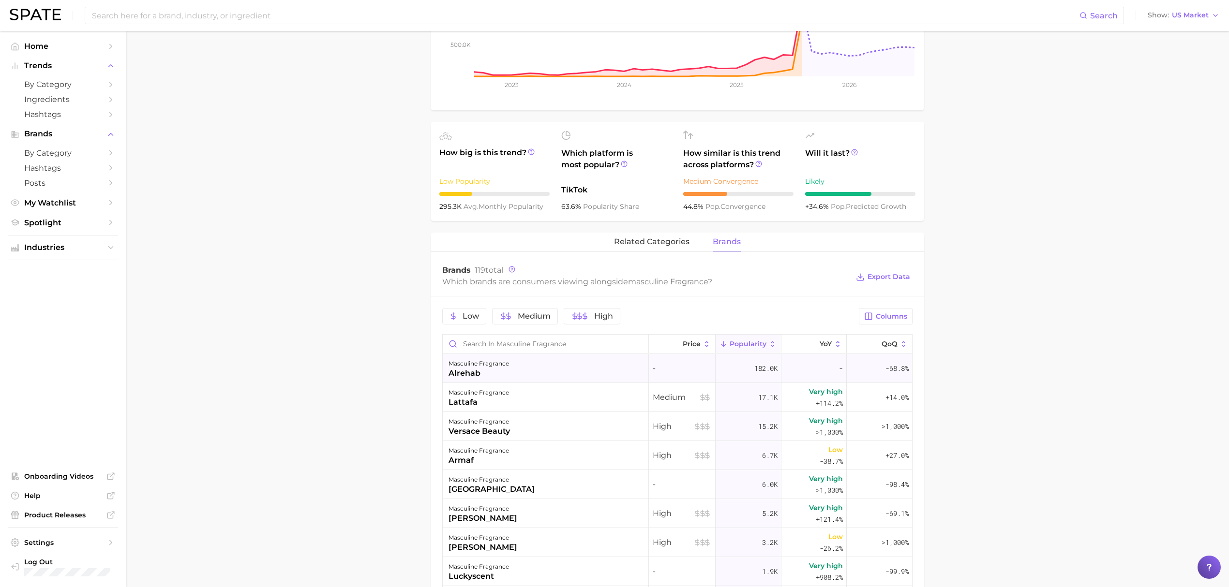
click at [623, 364] on div "masculine fragrance alrehab" at bounding box center [546, 368] width 206 height 29
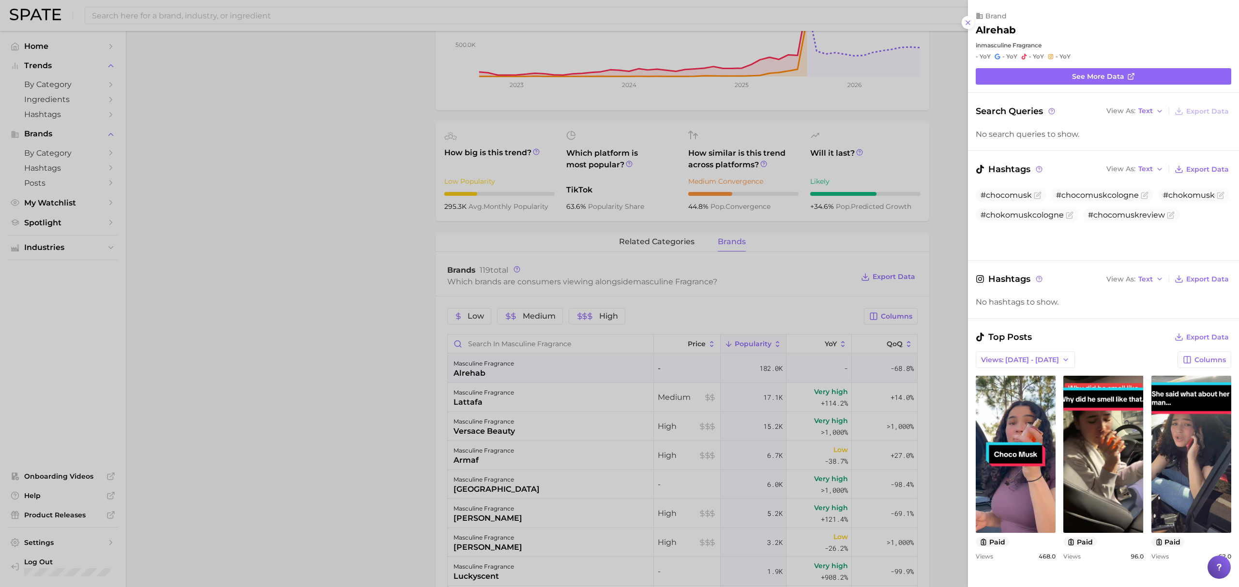
scroll to position [0, 0]
drag, startPoint x: 1017, startPoint y: 25, endPoint x: 978, endPoint y: 33, distance: 40.4
click at [978, 33] on div "alrehab" at bounding box center [1104, 30] width 256 height 12
copy h2 "alrehab"
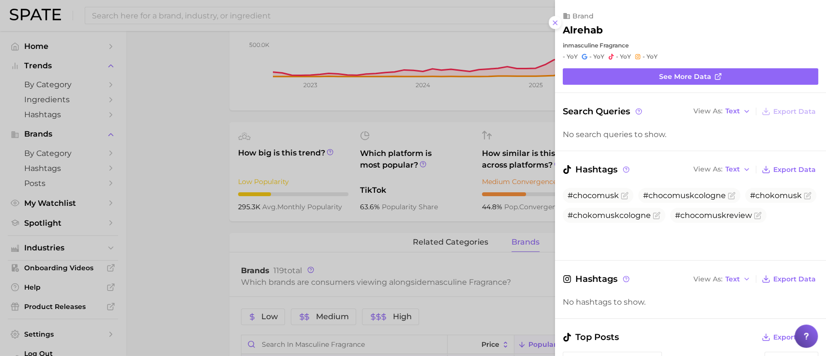
click at [156, 145] on div at bounding box center [413, 178] width 826 height 356
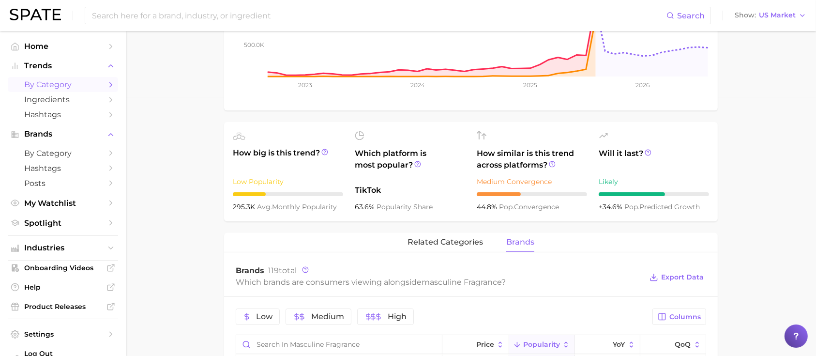
click at [39, 88] on span "by Category" at bounding box center [62, 84] width 77 height 9
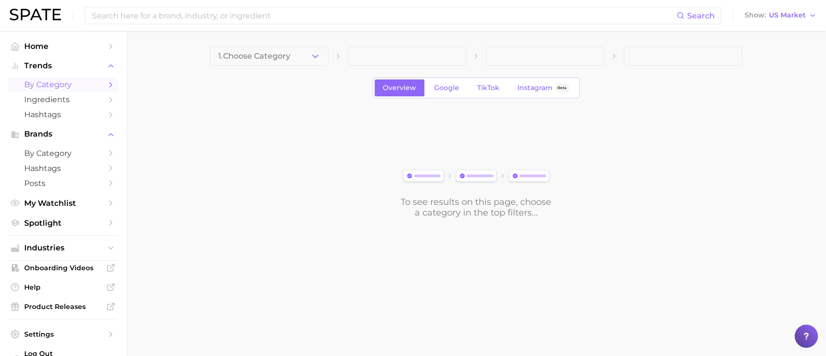
click at [252, 60] on span "1. Choose Category" at bounding box center [254, 56] width 72 height 9
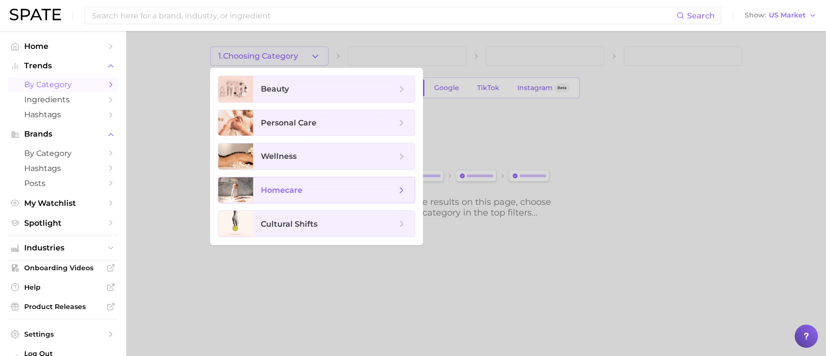
click at [289, 202] on span "homecare" at bounding box center [334, 190] width 162 height 26
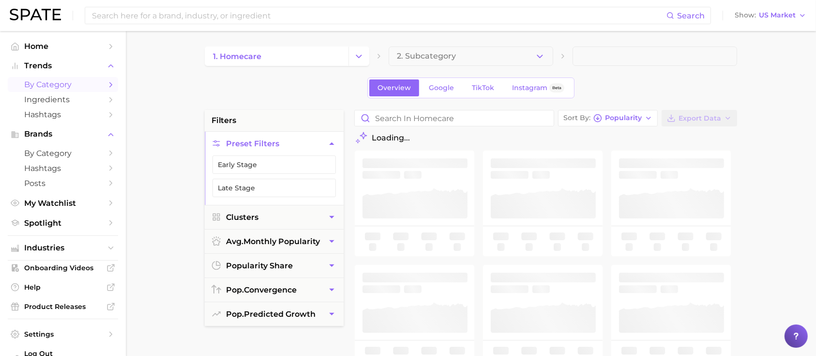
click at [426, 52] on span "2. Subcategory" at bounding box center [426, 56] width 59 height 9
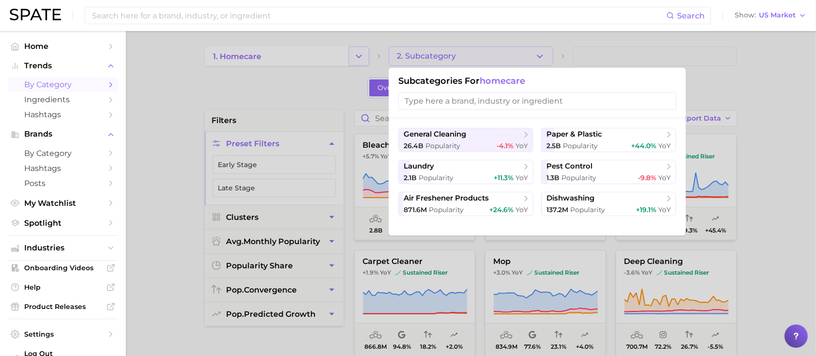
click at [366, 50] on div at bounding box center [408, 178] width 816 height 356
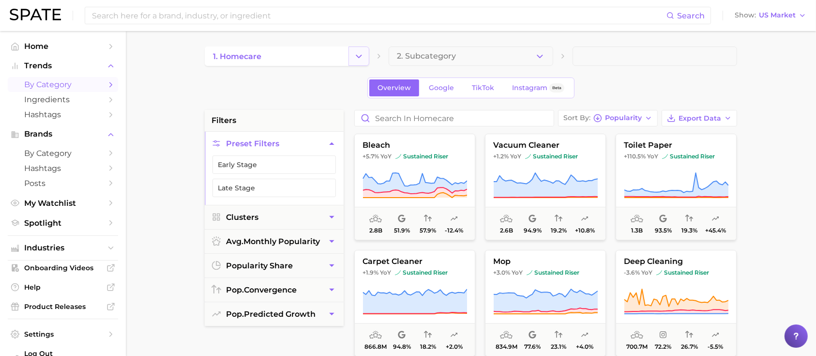
click at [359, 61] on button "Change Category" at bounding box center [358, 55] width 21 height 19
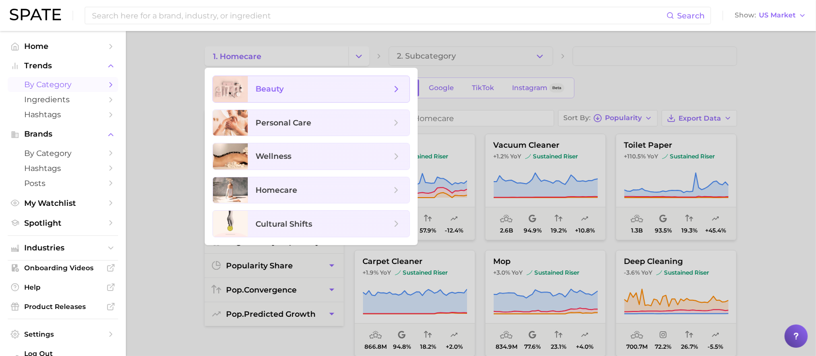
click at [333, 90] on span "beauty" at bounding box center [323, 89] width 135 height 11
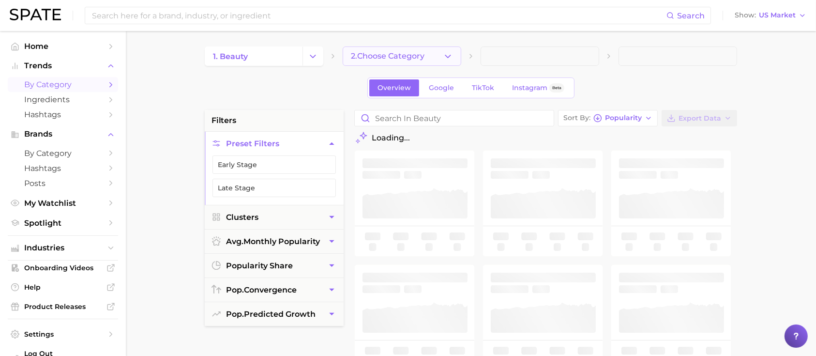
click at [418, 60] on span "2. Choose Category" at bounding box center [388, 56] width 74 height 9
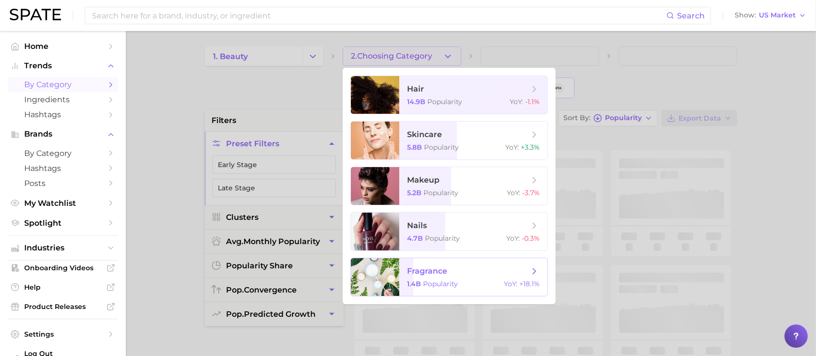
click at [439, 271] on span "fragrance" at bounding box center [427, 270] width 40 height 9
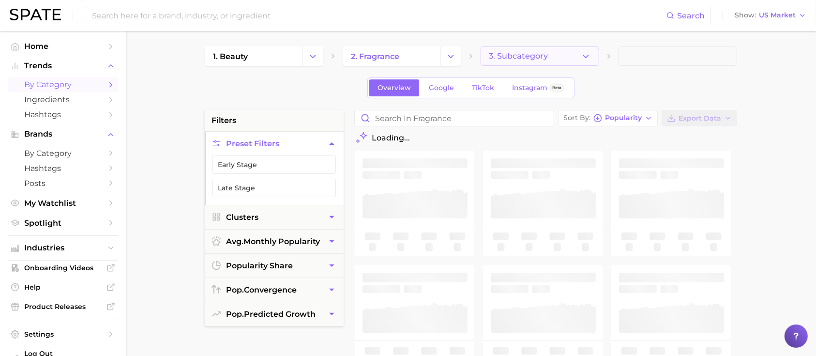
click at [535, 54] on span "3. Subcategory" at bounding box center [518, 56] width 59 height 9
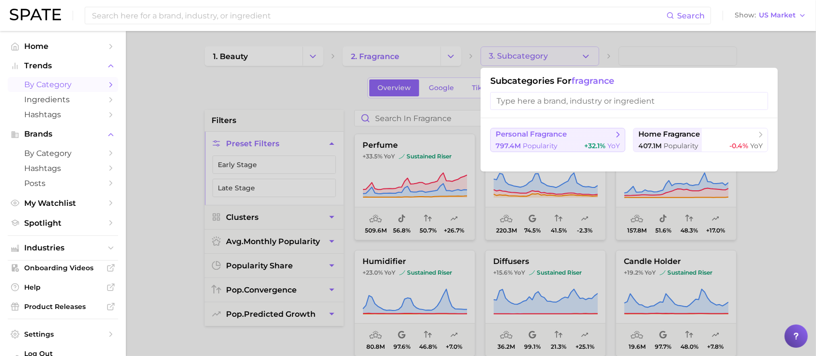
click at [539, 148] on span "Popularity" at bounding box center [540, 145] width 35 height 9
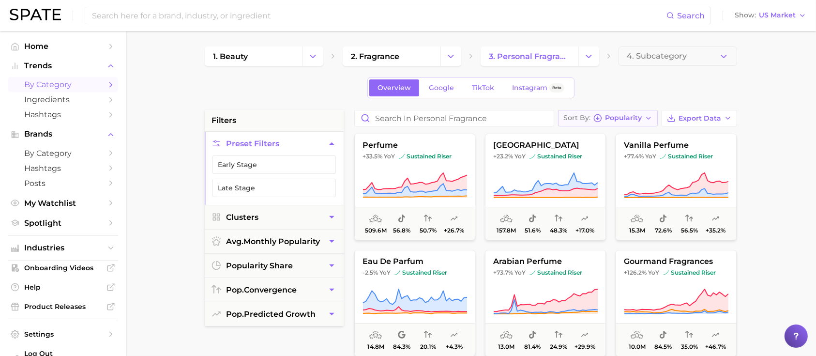
click at [611, 123] on button "Sort By Popularity" at bounding box center [608, 118] width 100 height 16
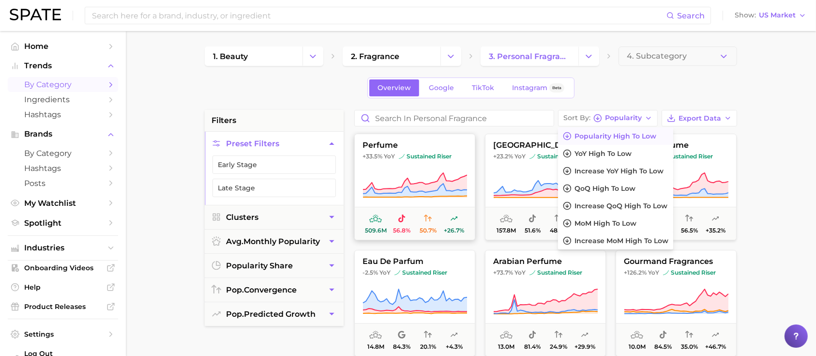
click at [451, 180] on icon at bounding box center [414, 185] width 105 height 27
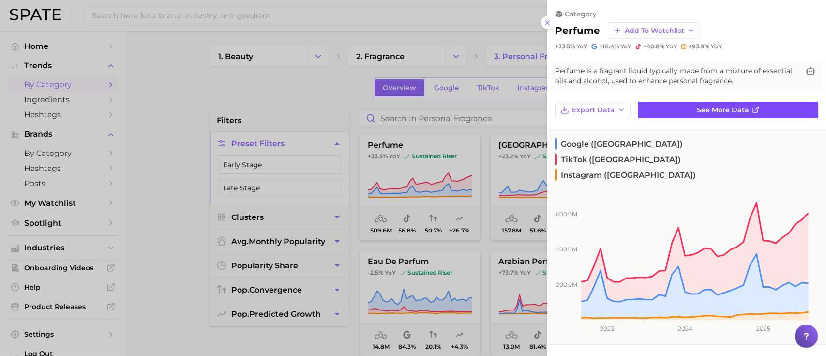
click at [689, 114] on link "See more data" at bounding box center [728, 110] width 181 height 16
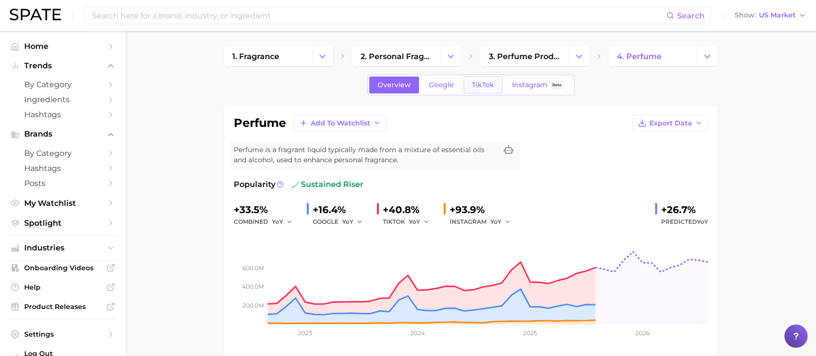
click at [498, 82] on link "TikTok" at bounding box center [483, 84] width 39 height 17
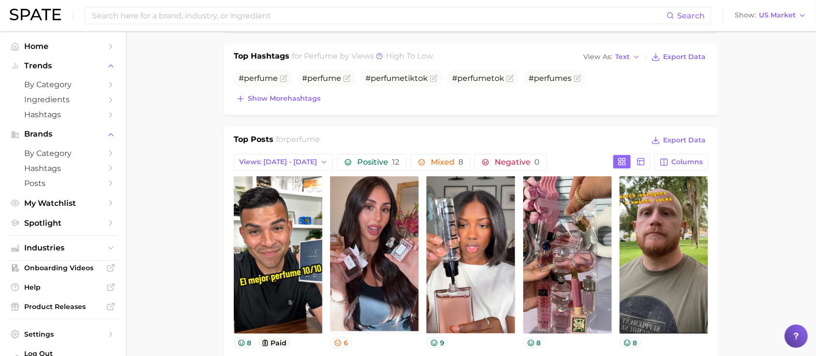
scroll to position [452, 0]
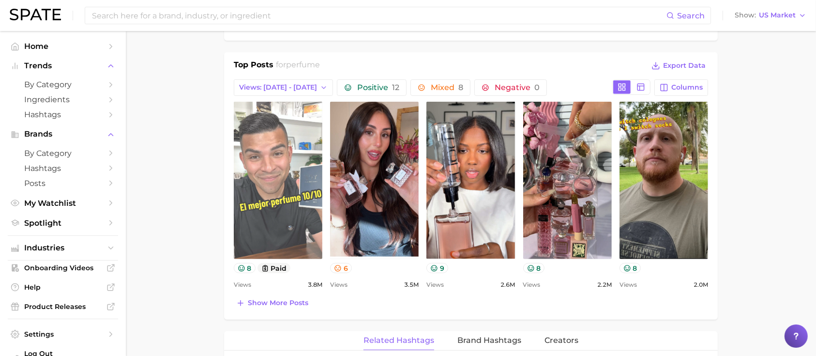
click at [282, 157] on link "view post on TikTok" at bounding box center [278, 180] width 89 height 157
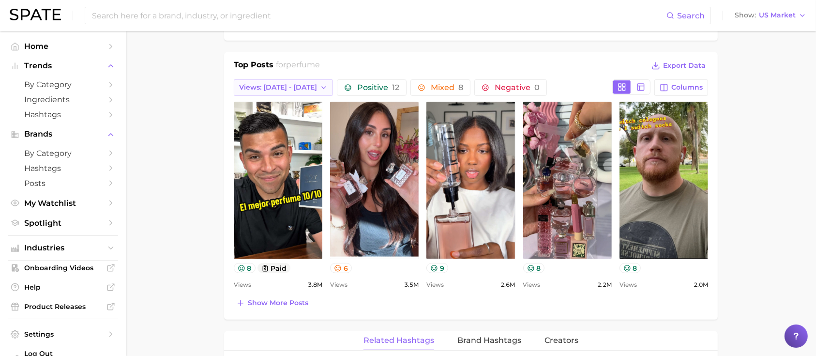
click at [312, 84] on button "Views: [DATE] - [DATE]" at bounding box center [283, 87] width 99 height 16
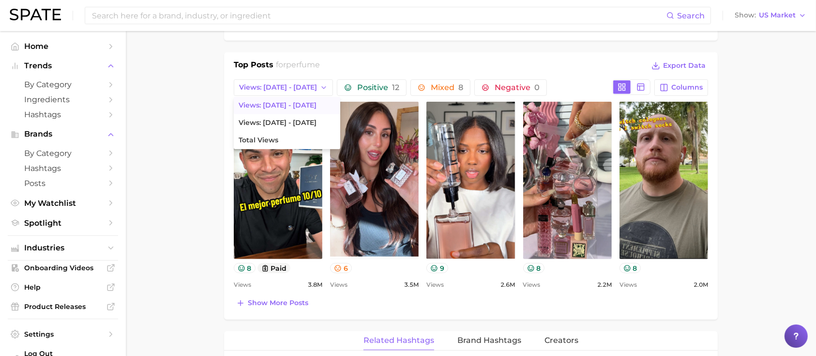
click at [170, 214] on main "1. fragrance 2. personal fragrance 3. perfume products 4. perfume Overview Goog…" at bounding box center [471, 225] width 690 height 1292
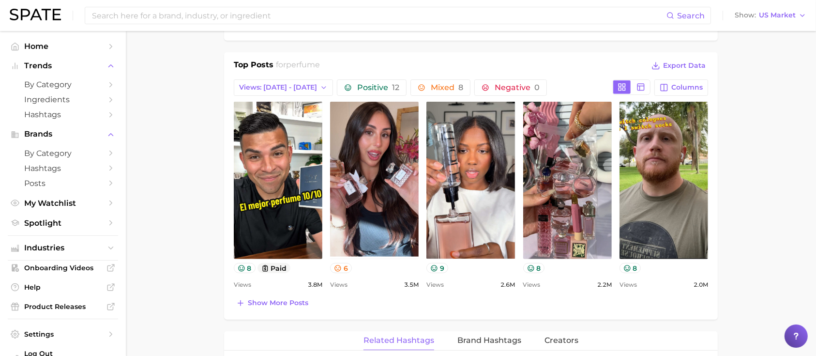
click at [280, 293] on div "Top Posts for perfume Export Data Views: Sep 14 - 21 Positive 12 Mixed 8 Negati…" at bounding box center [471, 184] width 474 height 251
click at [280, 299] on span "Show more posts" at bounding box center [278, 303] width 60 height 8
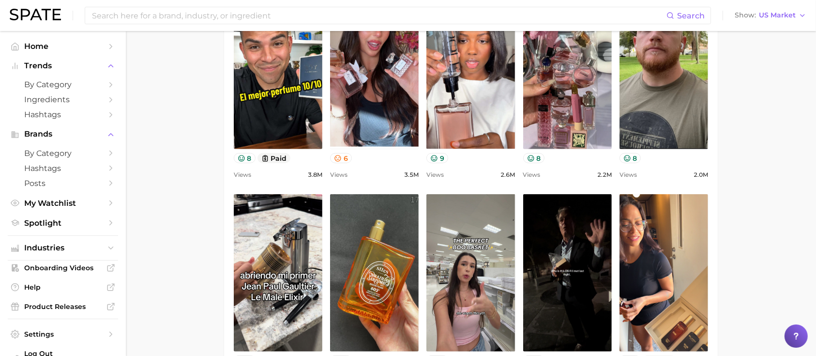
scroll to position [645, 0]
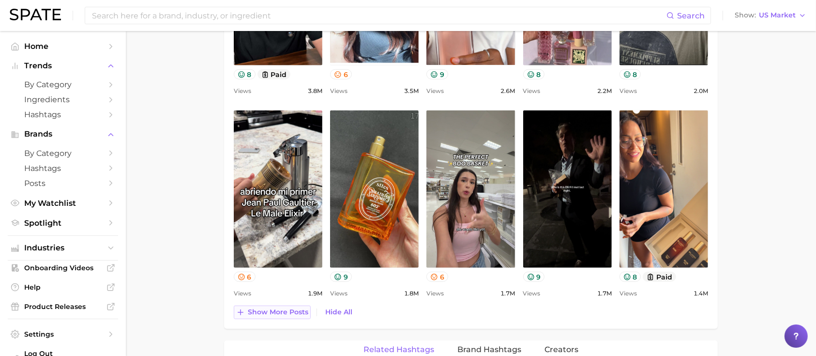
click at [277, 310] on span "Show more posts" at bounding box center [278, 312] width 60 height 8
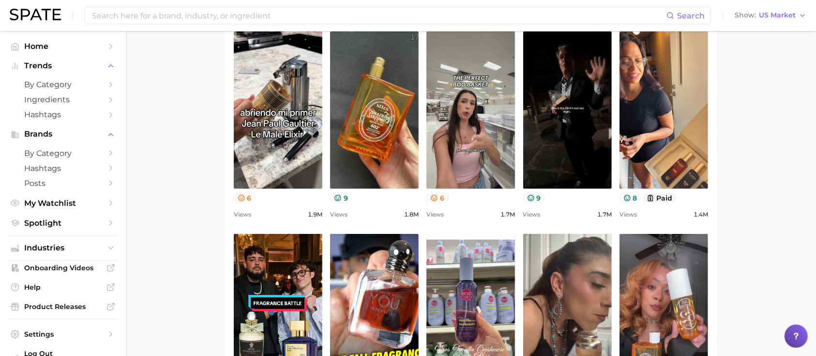
scroll to position [839, 0]
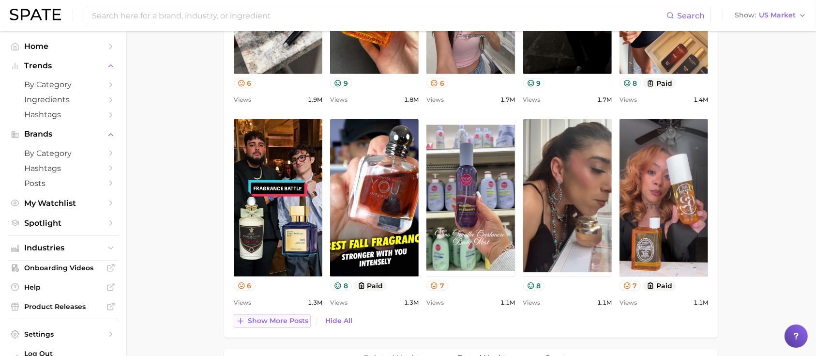
click at [275, 319] on span "Show more posts" at bounding box center [278, 320] width 60 height 8
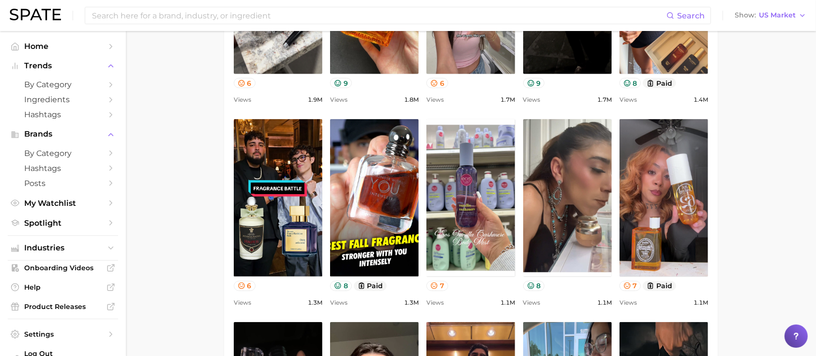
scroll to position [886, 0]
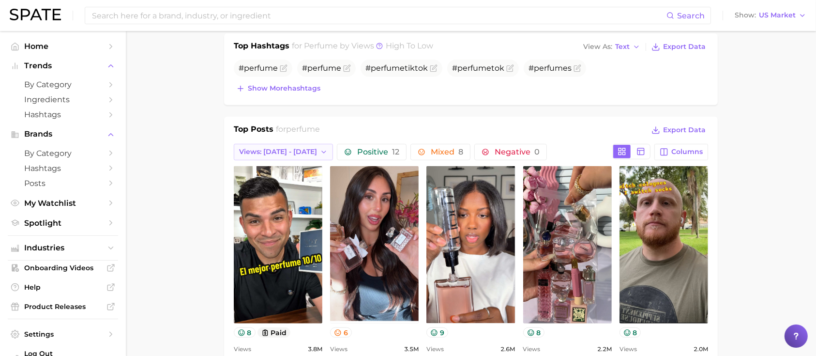
click at [273, 152] on span "Views: [DATE] - [DATE]" at bounding box center [278, 152] width 78 height 8
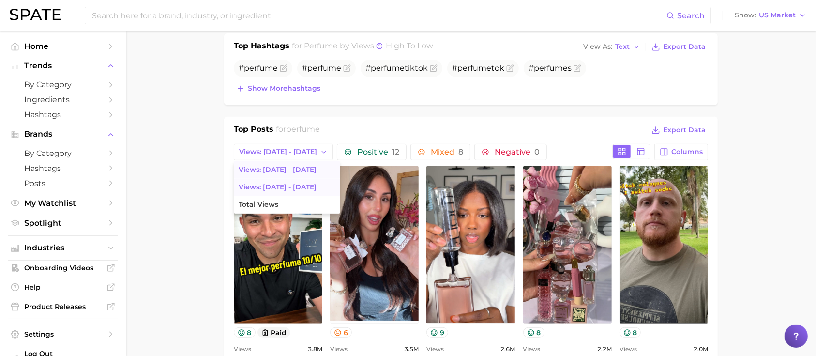
click at [273, 183] on span "Views: [DATE] - [DATE]" at bounding box center [278, 187] width 78 height 8
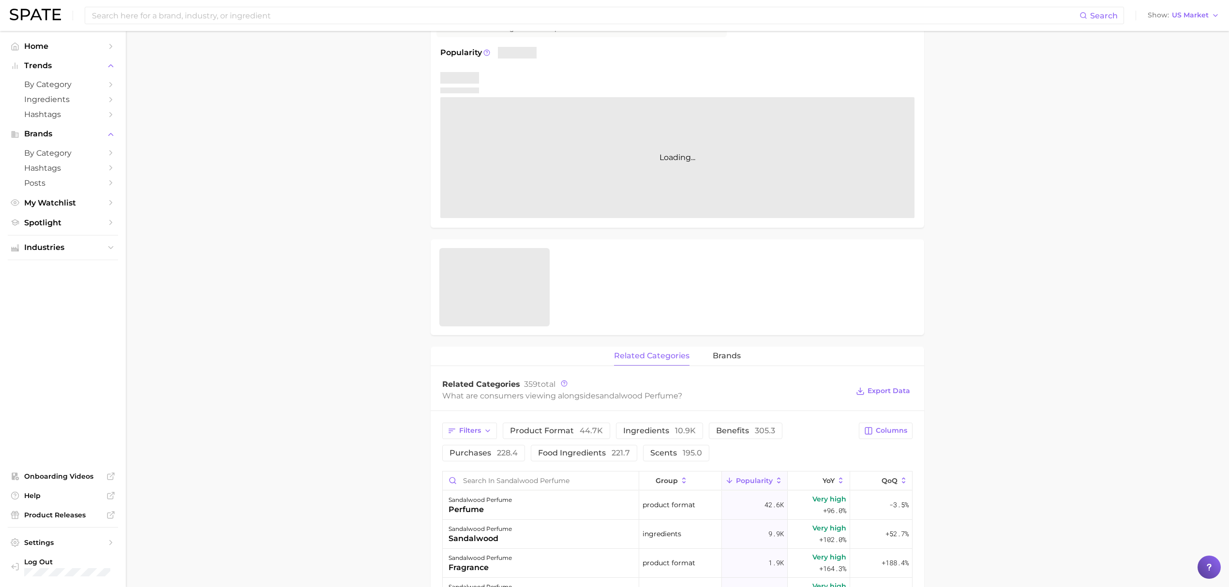
scroll to position [194, 0]
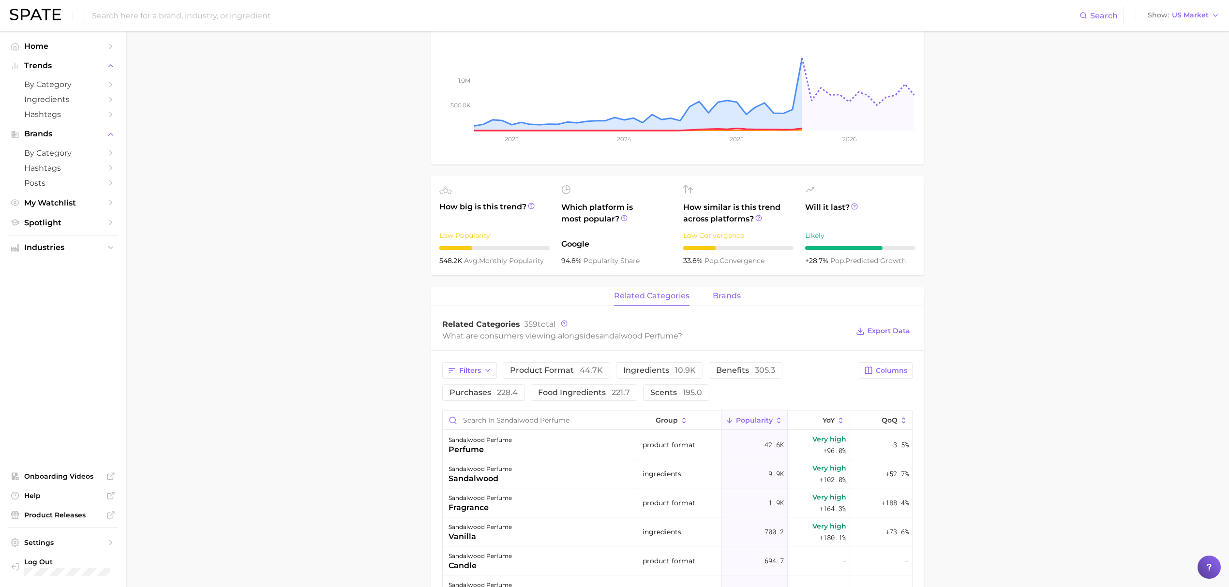
click at [733, 299] on span "brands" at bounding box center [727, 296] width 28 height 9
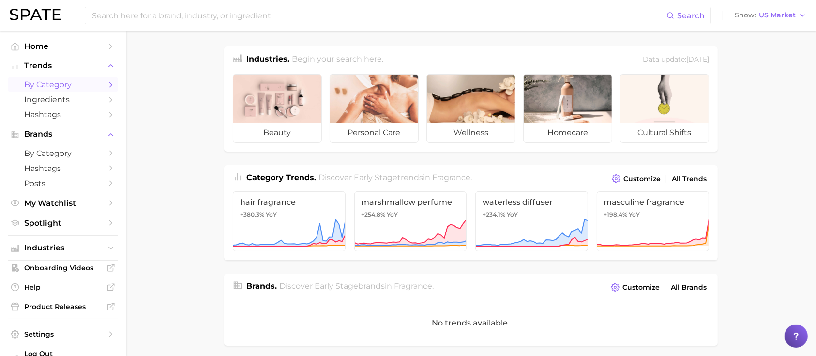
click at [72, 85] on span "by Category" at bounding box center [62, 84] width 77 height 9
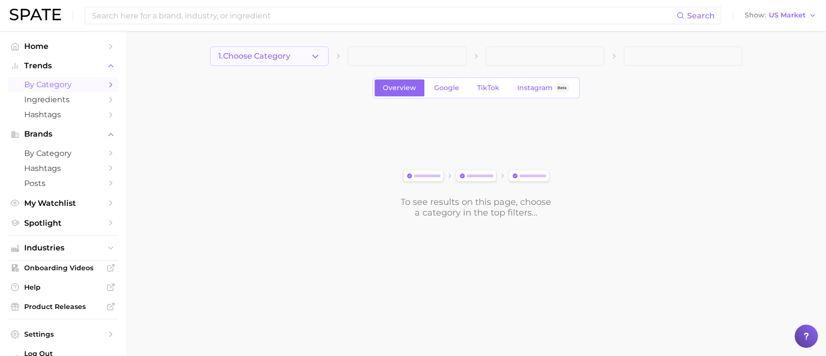
click at [294, 54] on button "1. Choose Category" at bounding box center [269, 55] width 119 height 19
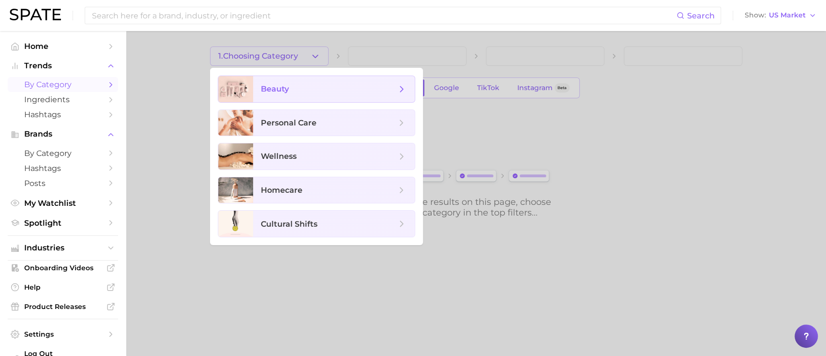
click at [298, 98] on span "beauty" at bounding box center [334, 89] width 162 height 26
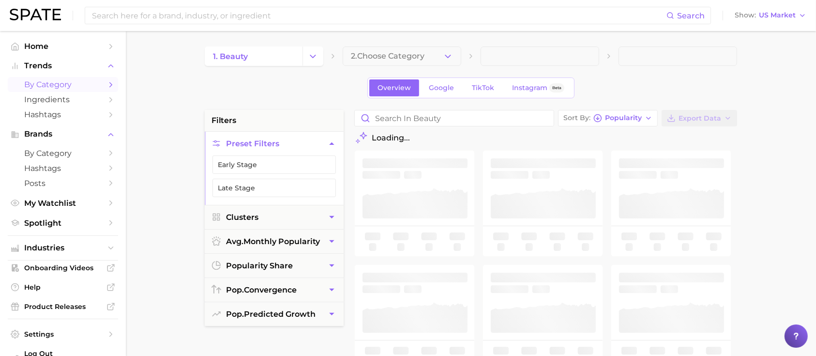
click at [409, 57] on span "2. Choose Category" at bounding box center [388, 56] width 74 height 9
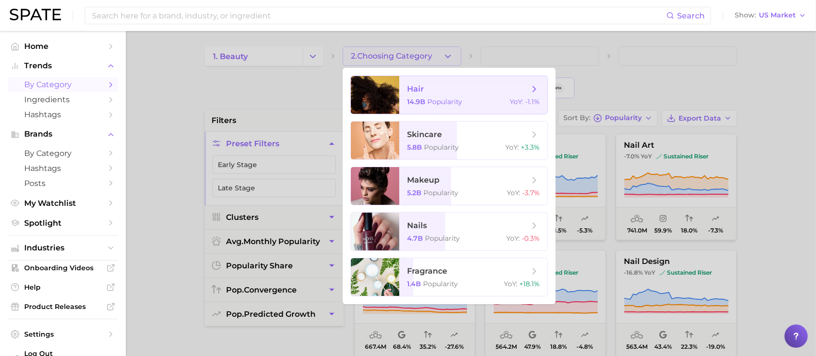
click at [415, 101] on span "14.9b" at bounding box center [416, 101] width 18 height 9
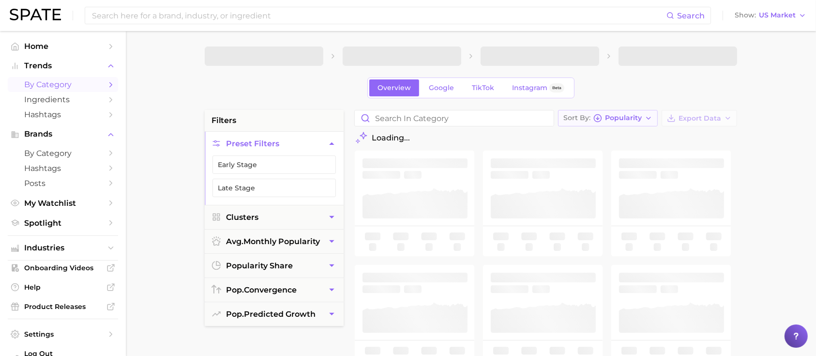
click at [627, 120] on span "Popularity" at bounding box center [623, 117] width 37 height 5
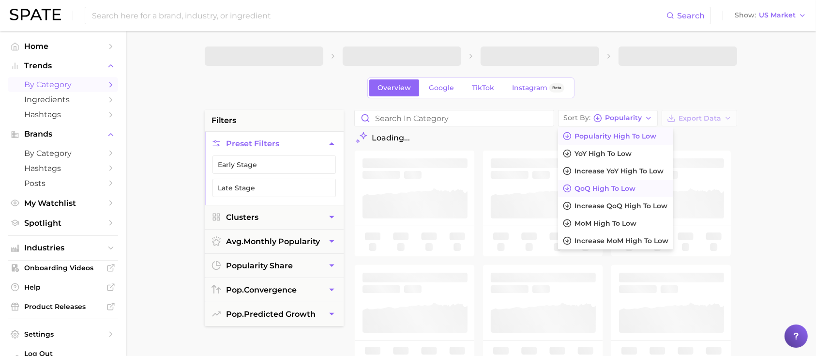
click at [612, 185] on span "QoQ high to low" at bounding box center [604, 188] width 61 height 8
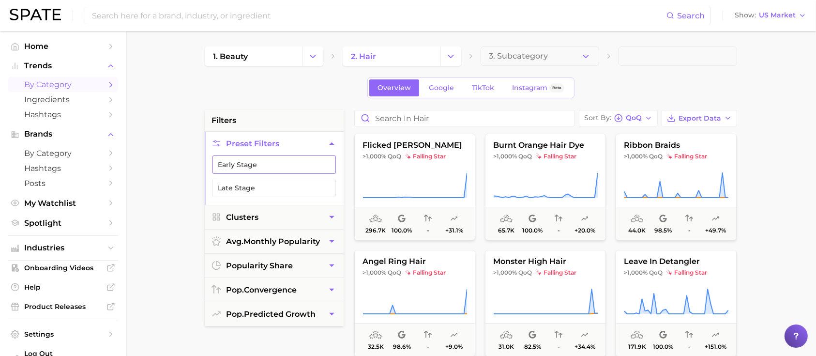
click at [268, 159] on button "Early Stage" at bounding box center [273, 164] width 123 height 18
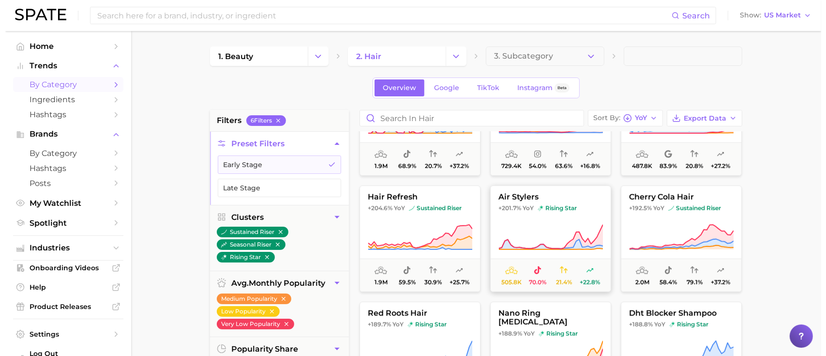
scroll to position [709, 0]
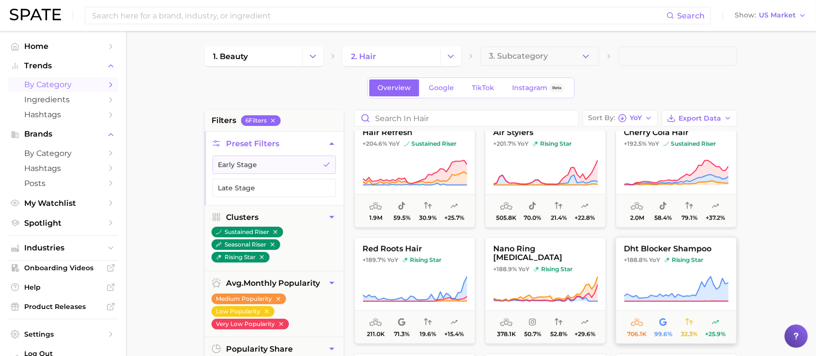
click at [655, 275] on icon at bounding box center [676, 288] width 105 height 27
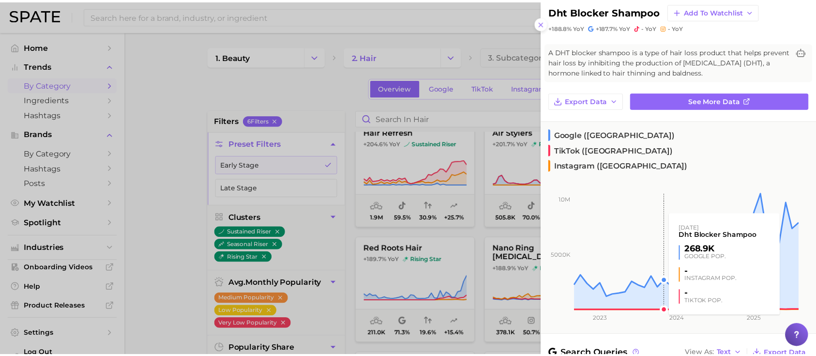
scroll to position [0, 0]
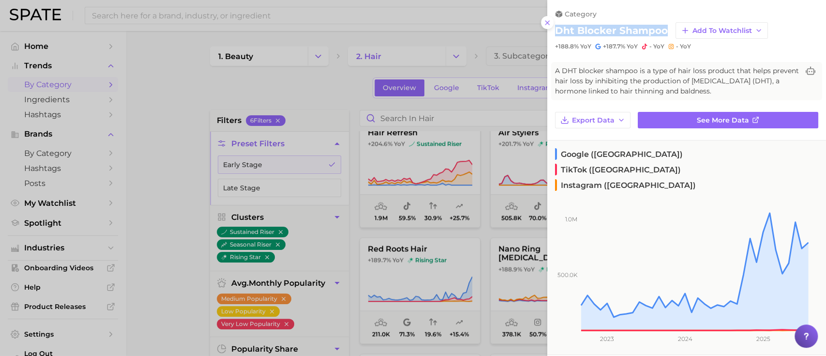
drag, startPoint x: 666, startPoint y: 29, endPoint x: 558, endPoint y: 33, distance: 108.0
click at [558, 33] on div "dht blocker shampoo Add to Watchlist" at bounding box center [686, 30] width 263 height 16
copy h2 "dht blocker shampoo"
click at [425, 238] on div at bounding box center [413, 178] width 826 height 356
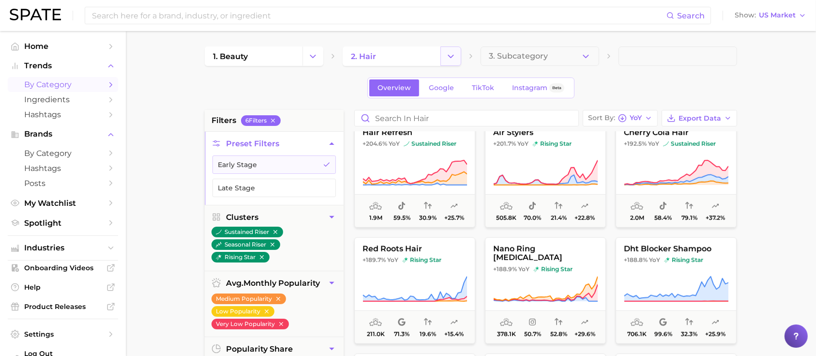
click at [444, 60] on button "Change Category" at bounding box center [450, 55] width 21 height 19
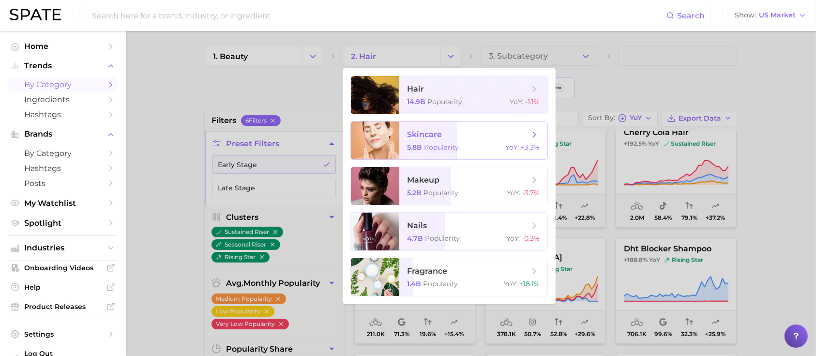
click at [466, 143] on div "5.8b Popularity YoY : +3.3%" at bounding box center [473, 147] width 133 height 9
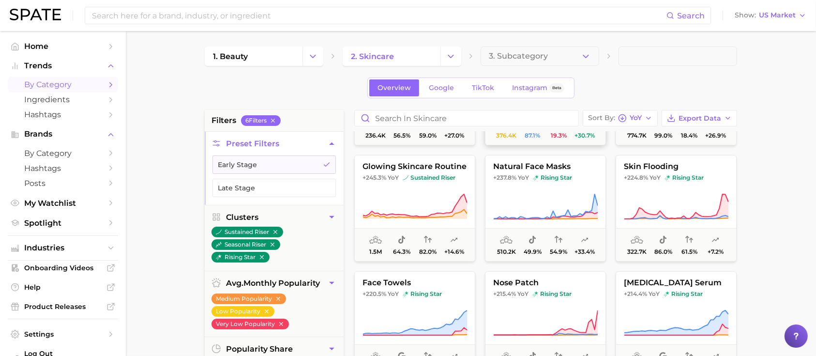
scroll to position [194, 0]
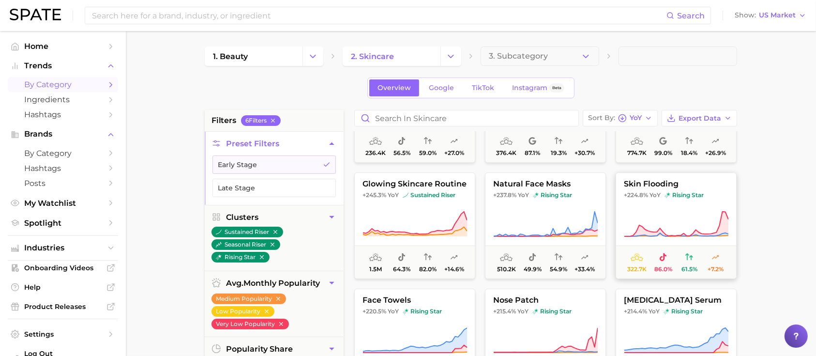
click at [644, 205] on button "skin flooding +224.8% YoY rising star 322.7k 86.0% 61.5% +7.2%" at bounding box center [676, 225] width 121 height 106
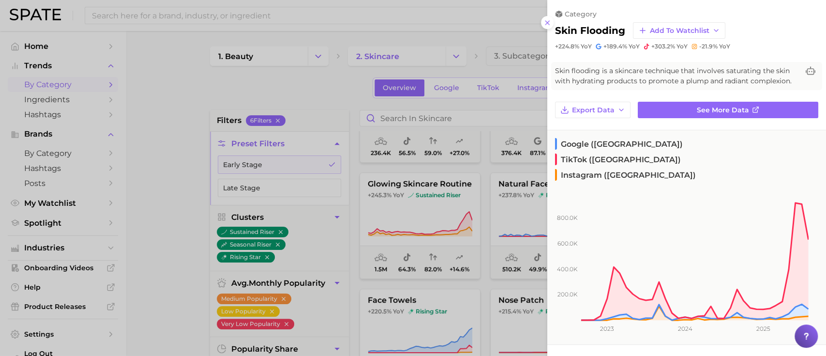
click at [529, 157] on div at bounding box center [413, 178] width 826 height 356
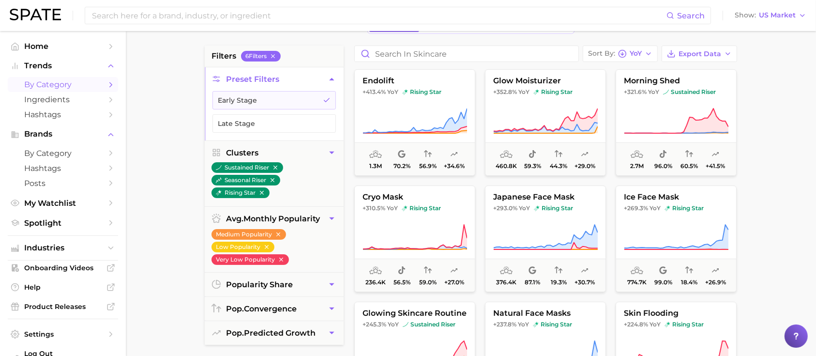
scroll to position [0, 0]
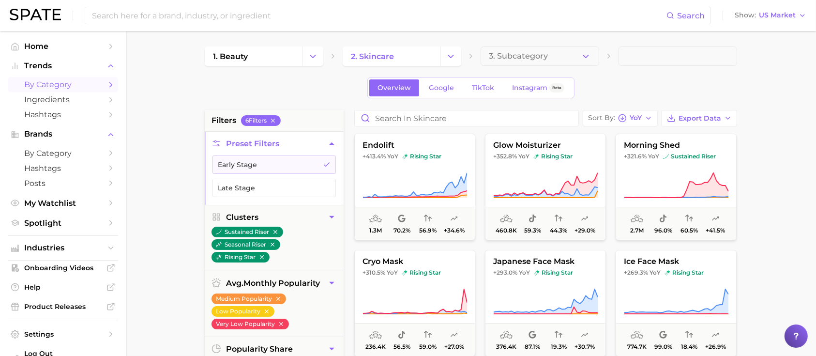
click at [451, 57] on icon "Change Category" at bounding box center [451, 56] width 10 height 10
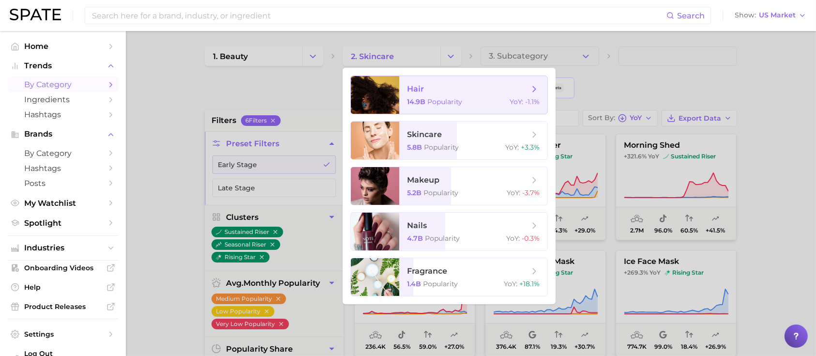
click at [451, 96] on span "hair 14.9b Popularity YoY : -1.1%" at bounding box center [473, 95] width 148 height 38
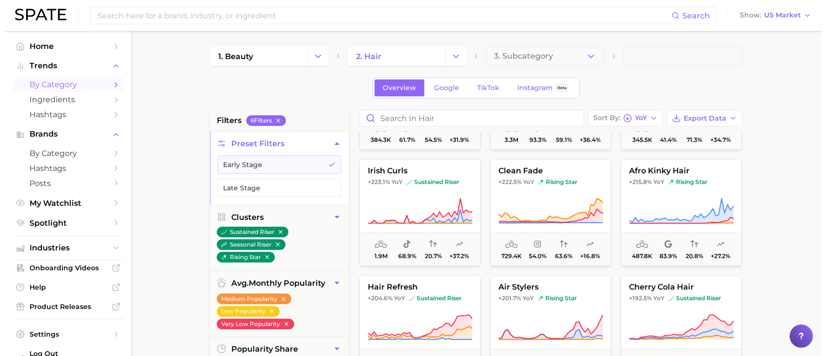
scroll to position [581, 0]
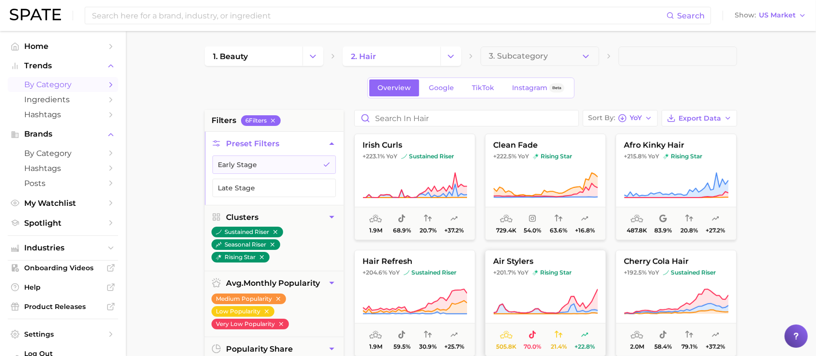
click at [527, 270] on span "YoY" at bounding box center [522, 273] width 11 height 8
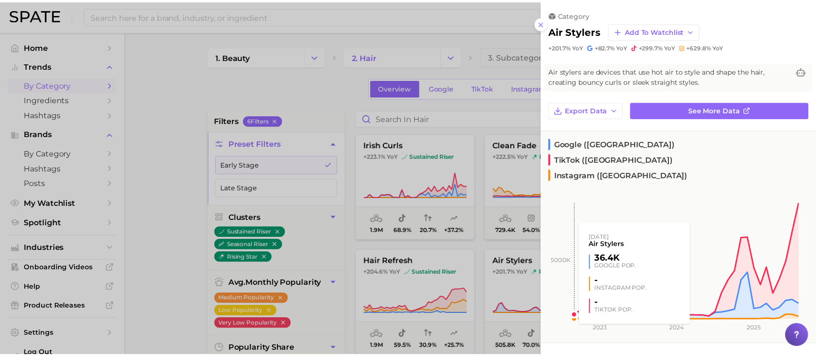
scroll to position [129, 0]
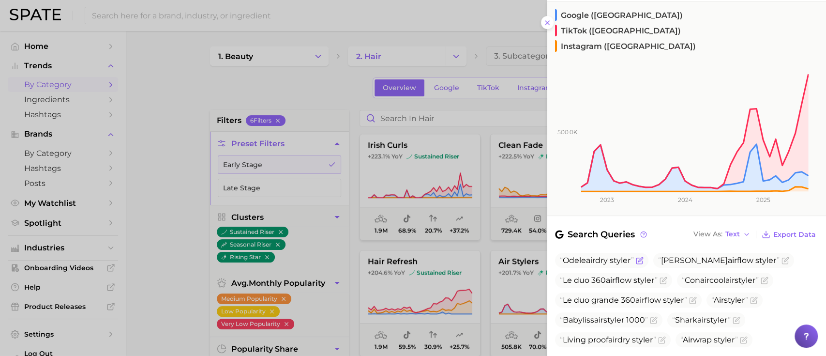
drag, startPoint x: 634, startPoint y: 230, endPoint x: 561, endPoint y: 231, distance: 73.1
click at [561, 256] on span "Odele air dry styler" at bounding box center [597, 260] width 74 height 9
copy span "Odele air dry styler"
click at [410, 71] on div at bounding box center [413, 178] width 826 height 356
click at [510, 69] on div at bounding box center [413, 178] width 826 height 356
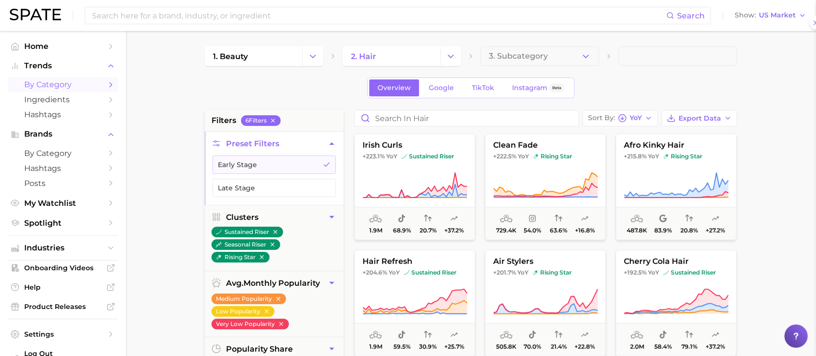
scroll to position [0, 0]
click at [455, 53] on icon "Change Category" at bounding box center [451, 56] width 10 height 10
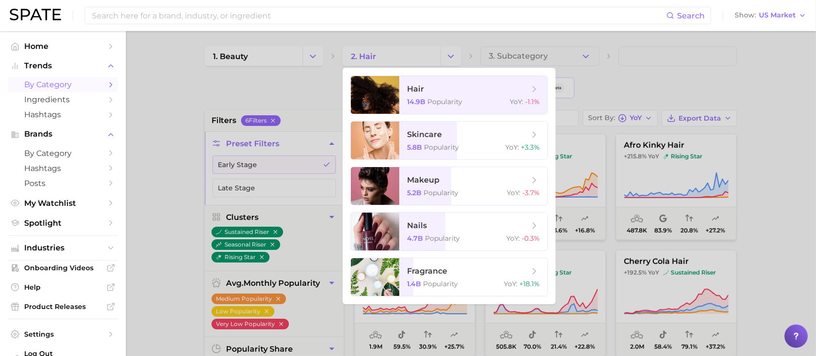
click at [317, 56] on div at bounding box center [408, 178] width 816 height 356
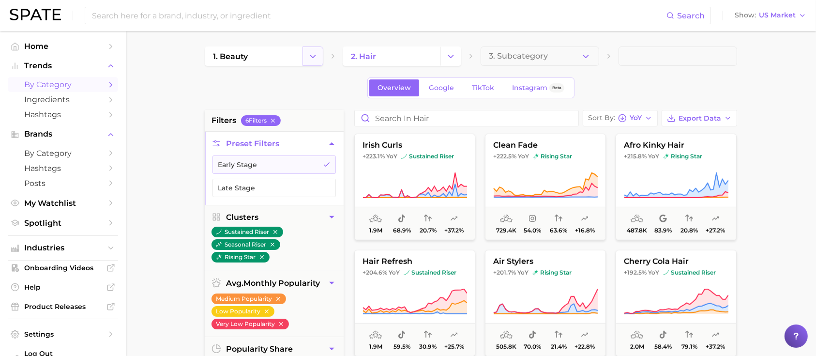
click at [309, 58] on icon "Change Category" at bounding box center [313, 56] width 10 height 10
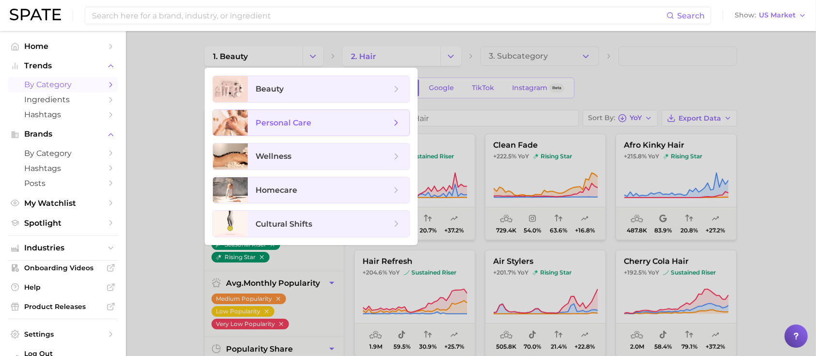
click at [308, 123] on span "personal care" at bounding box center [284, 122] width 56 height 9
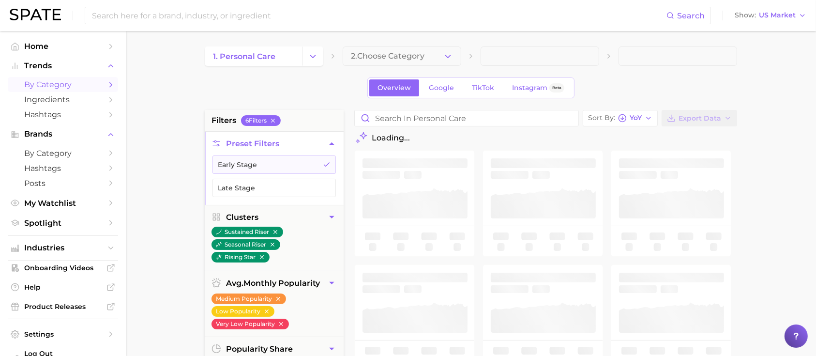
click at [444, 55] on icon "button" at bounding box center [448, 56] width 10 height 10
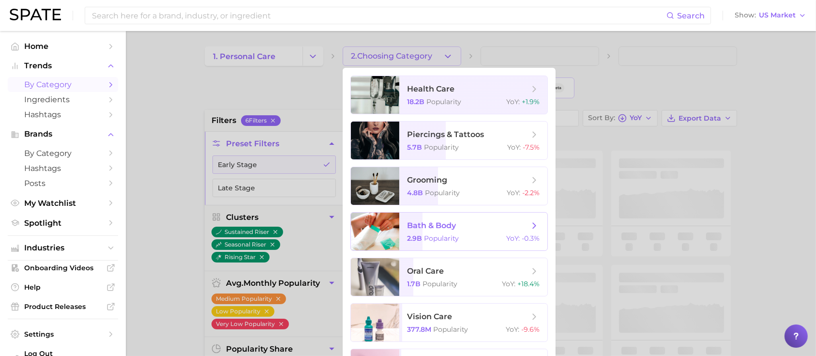
click at [461, 231] on span "bath & body 2.9b Popularity YoY : -0.3%" at bounding box center [473, 231] width 148 height 38
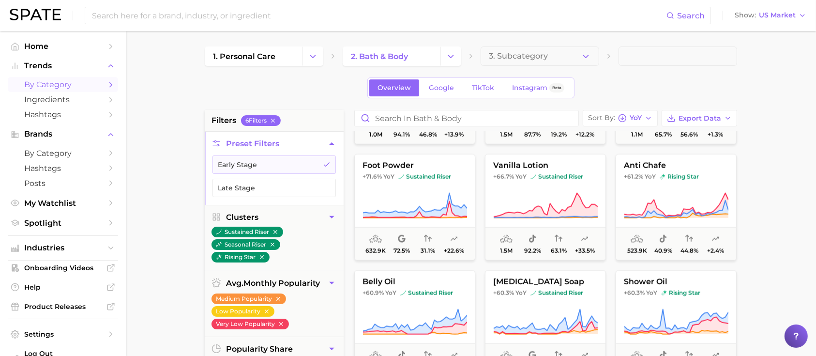
scroll to position [1161, 0]
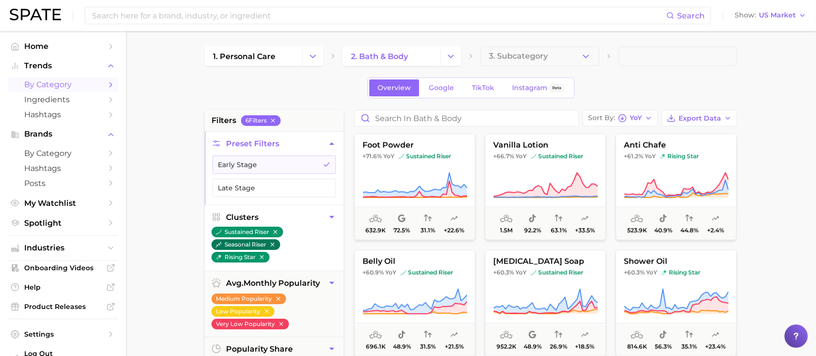
click at [273, 245] on icon "button" at bounding box center [272, 244] width 7 height 7
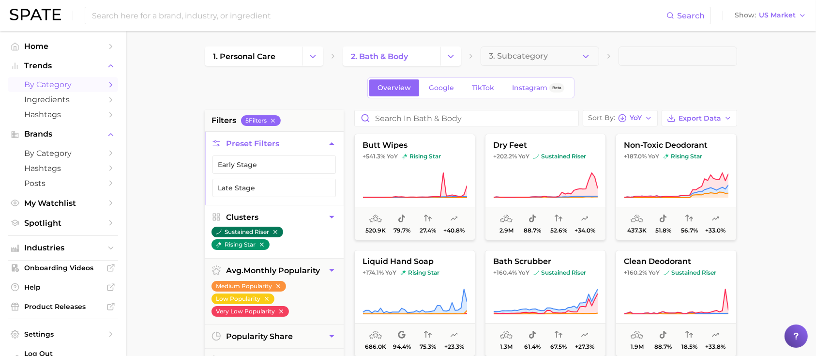
click at [277, 234] on icon "button" at bounding box center [275, 231] width 7 height 7
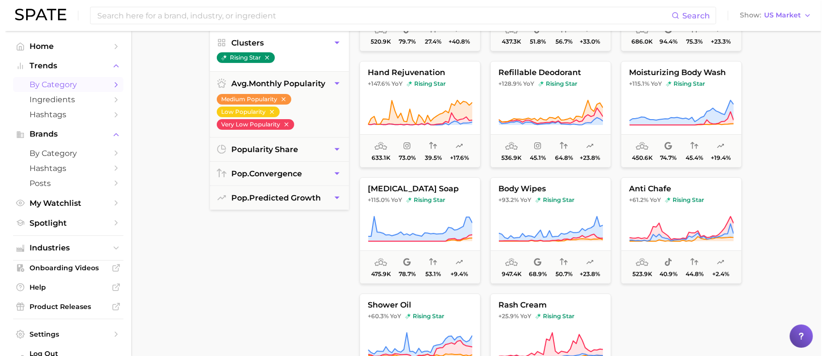
scroll to position [194, 0]
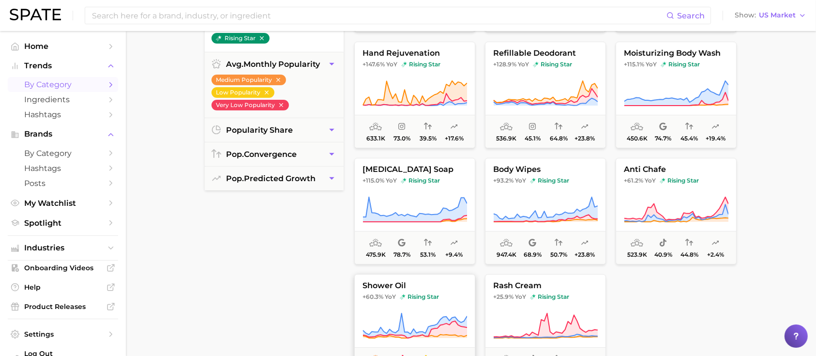
click at [449, 304] on button "shower oil +60.3% YoY rising star 814.6k 56.3% 35.1% +23.4%" at bounding box center [414, 327] width 121 height 106
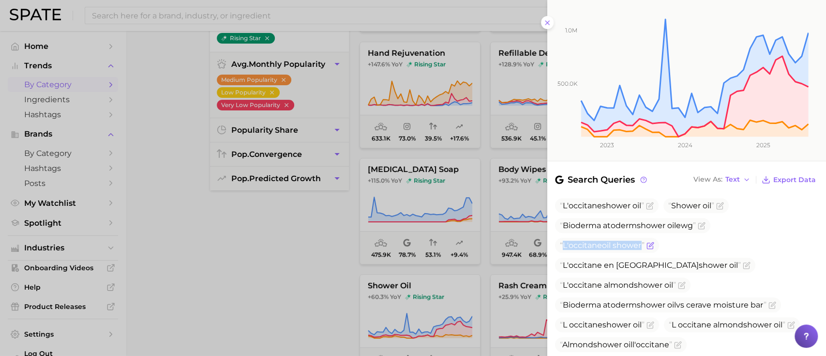
drag, startPoint x: 641, startPoint y: 214, endPoint x: 564, endPoint y: 217, distance: 77.0
click at [564, 241] on span "L'occitane oil shower" at bounding box center [602, 245] width 85 height 9
copy span "L'occitane oil shower"
click at [267, 245] on div at bounding box center [413, 178] width 826 height 356
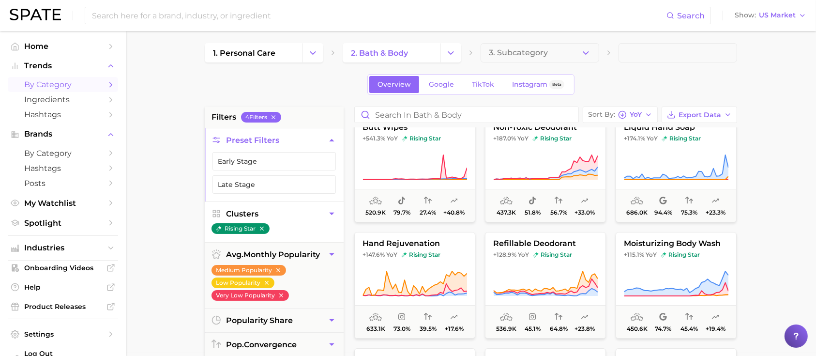
scroll to position [0, 0]
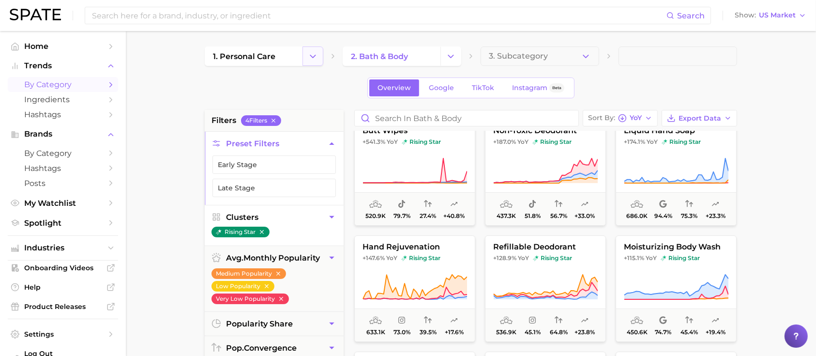
click at [312, 49] on button "Change Category" at bounding box center [312, 55] width 21 height 19
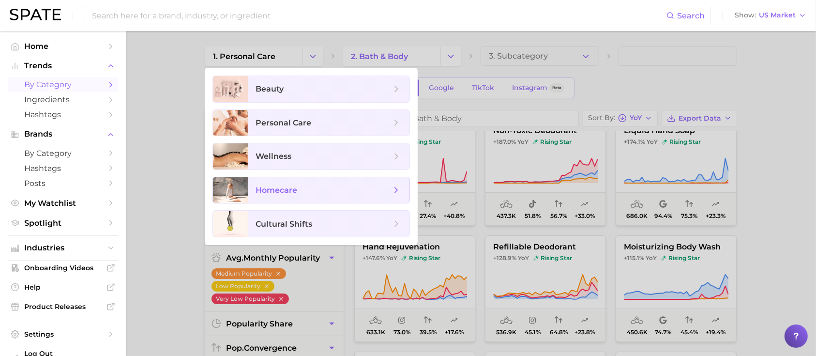
click at [298, 192] on span "homecare" at bounding box center [323, 190] width 135 height 11
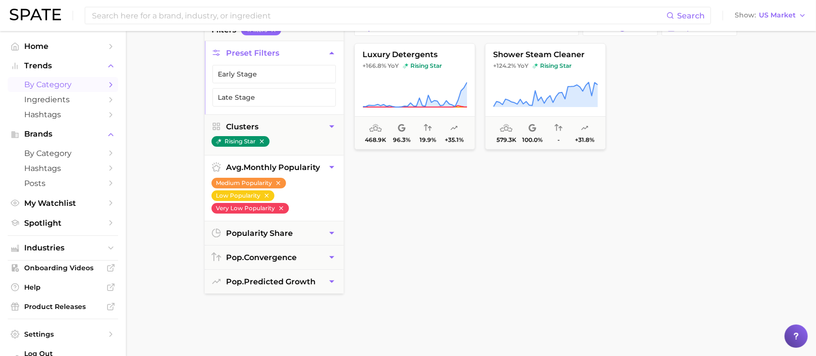
scroll to position [129, 0]
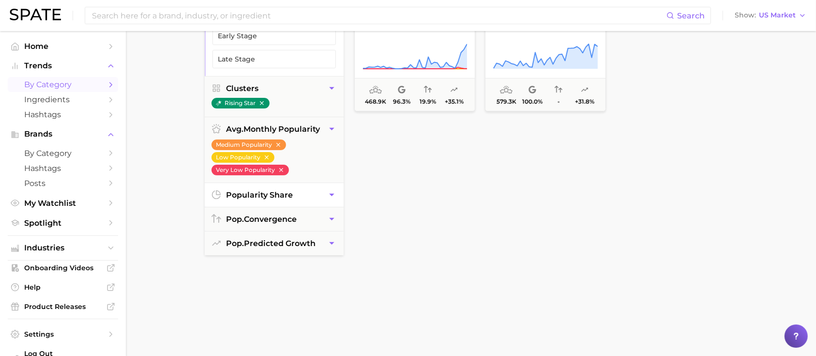
click at [272, 185] on button "popularity share" at bounding box center [274, 195] width 139 height 24
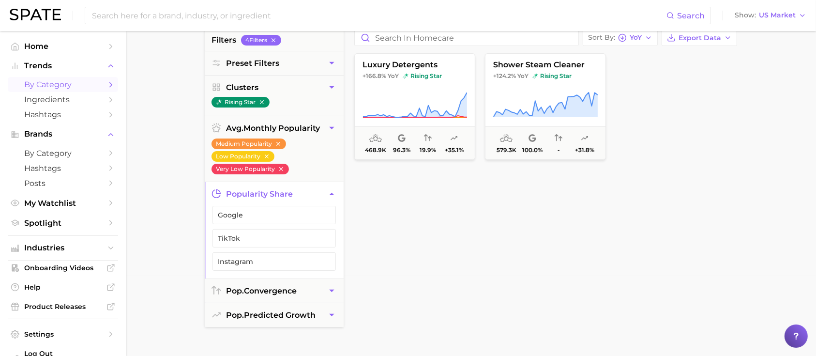
scroll to position [0, 0]
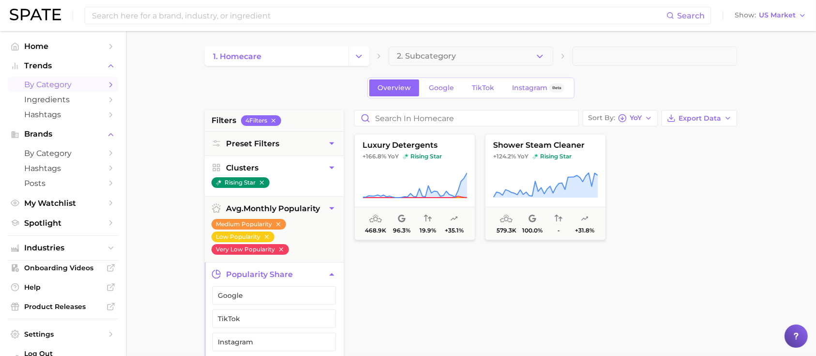
click at [290, 183] on ul "rising star" at bounding box center [274, 186] width 139 height 19
click at [310, 175] on button "Clusters" at bounding box center [274, 168] width 139 height 24
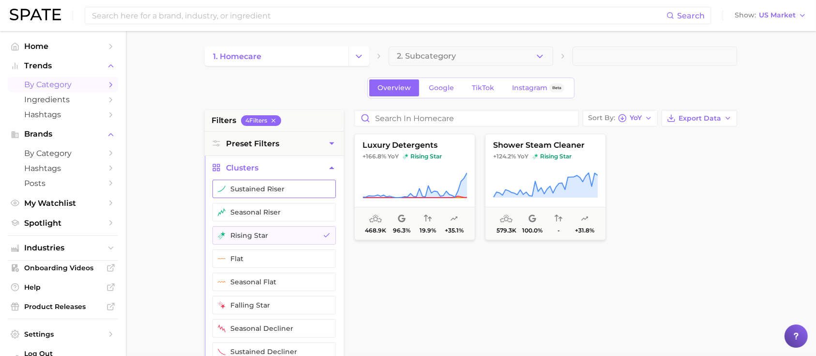
click at [286, 195] on button "sustained riser" at bounding box center [273, 189] width 123 height 18
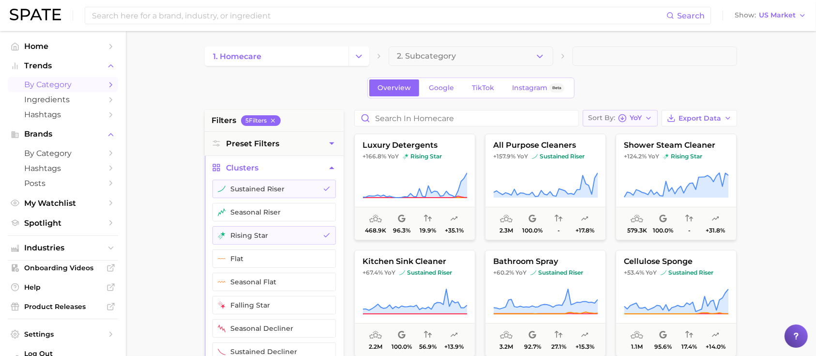
click at [631, 111] on button "Sort By [PERSON_NAME]" at bounding box center [620, 118] width 75 height 16
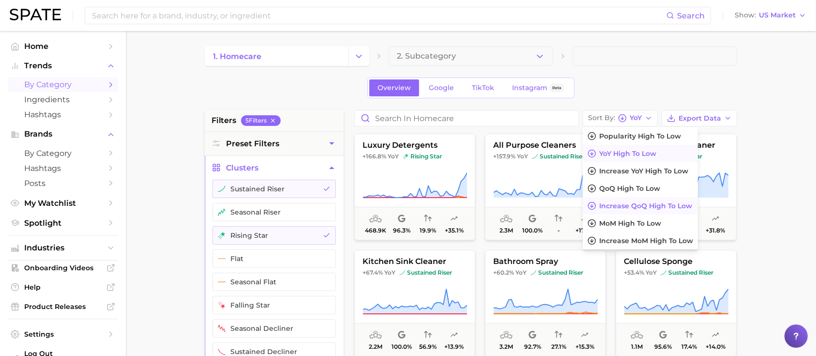
click at [643, 207] on span "Increase QoQ high to low" at bounding box center [645, 206] width 93 height 8
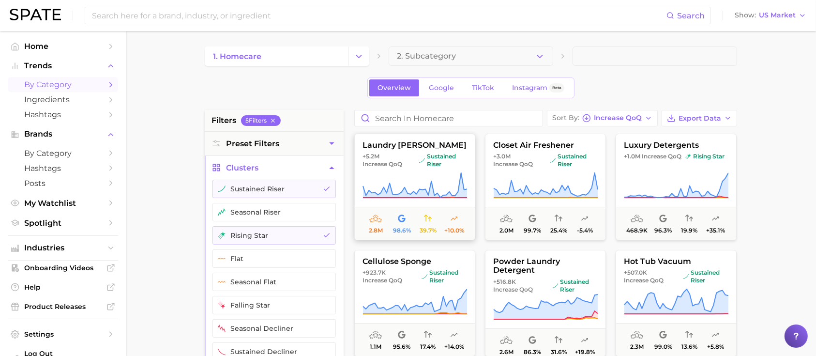
drag, startPoint x: 427, startPoint y: 171, endPoint x: 425, endPoint y: 189, distance: 18.1
click at [425, 189] on icon at bounding box center [414, 185] width 105 height 27
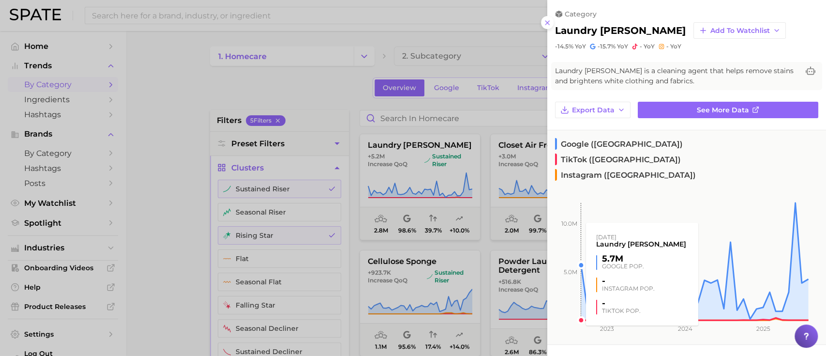
click at [626, 180] on rect at bounding box center [677, 249] width 261 height 141
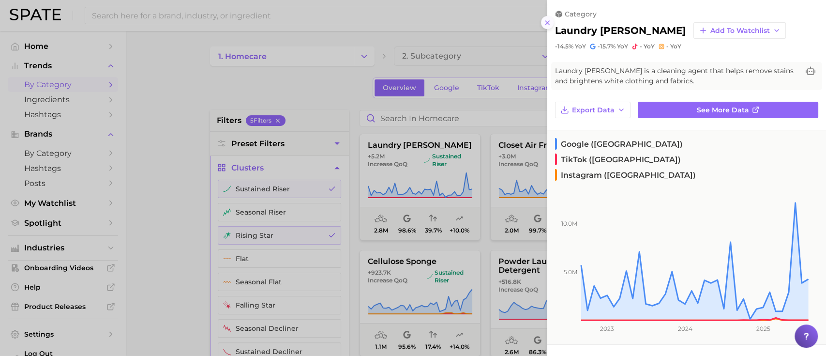
click at [550, 26] on button at bounding box center [547, 22] width 13 height 13
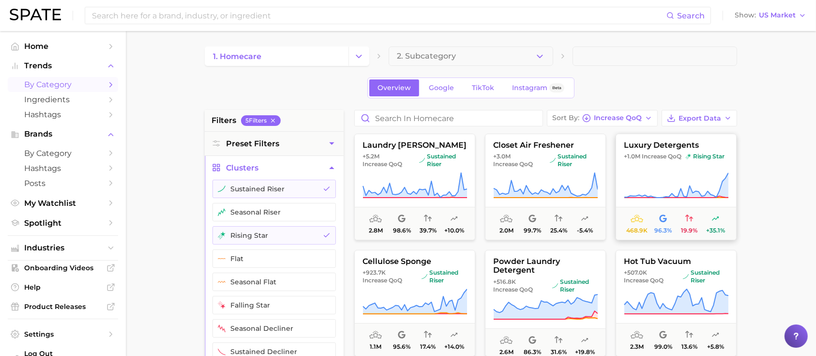
click at [666, 172] on icon at bounding box center [676, 185] width 105 height 27
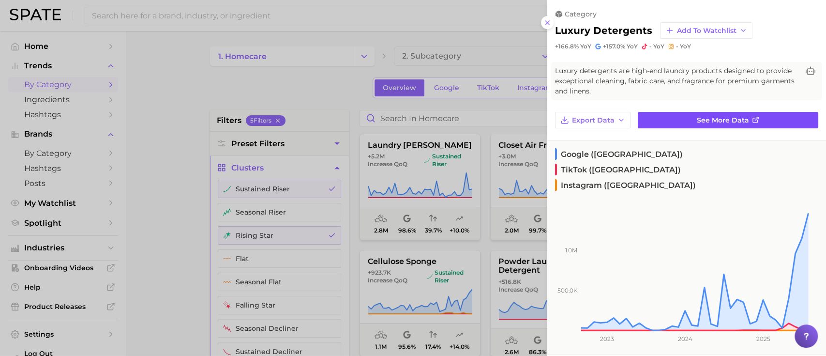
click at [686, 126] on link "See more data" at bounding box center [728, 120] width 181 height 16
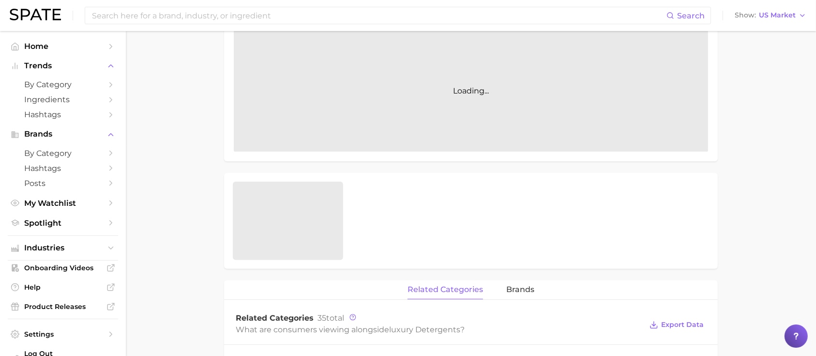
scroll to position [258, 0]
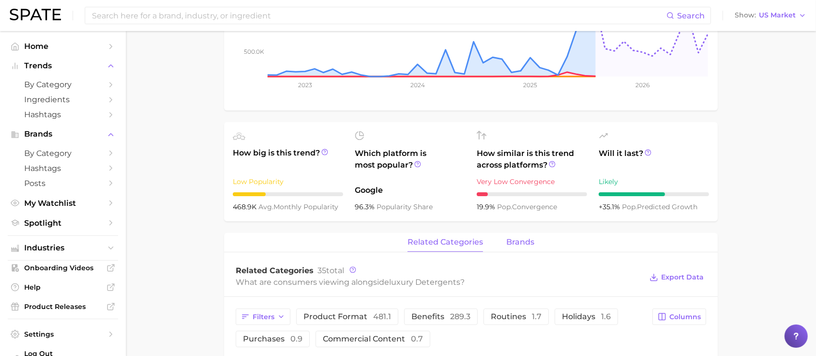
click at [509, 243] on span "brands" at bounding box center [520, 242] width 28 height 9
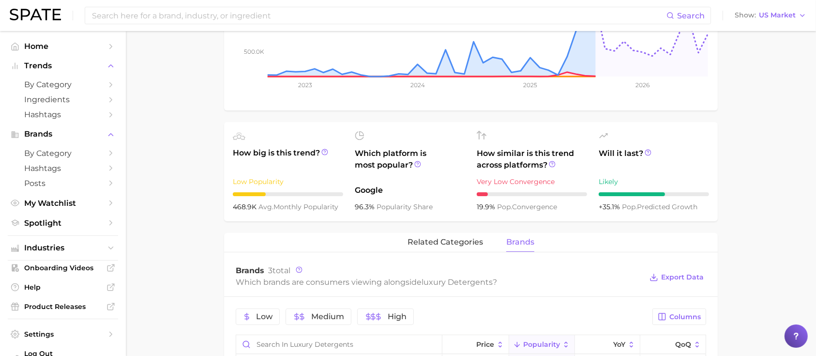
click at [509, 242] on span "brands" at bounding box center [520, 242] width 28 height 9
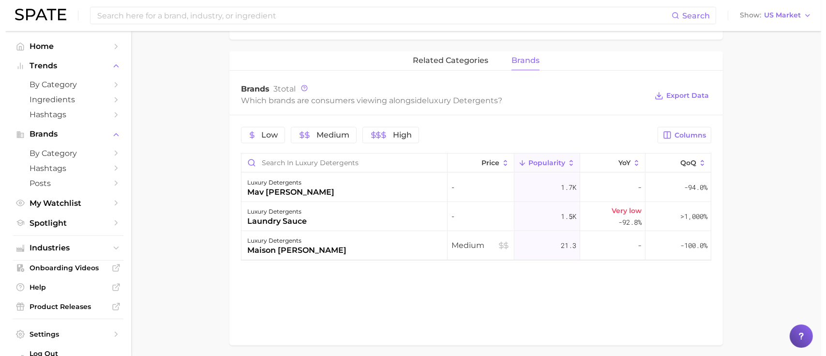
scroll to position [452, 0]
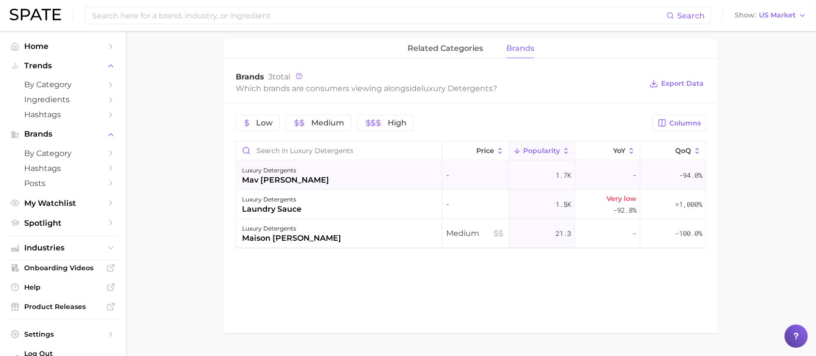
click at [356, 186] on div "luxury detergents mav wicks" at bounding box center [339, 175] width 206 height 29
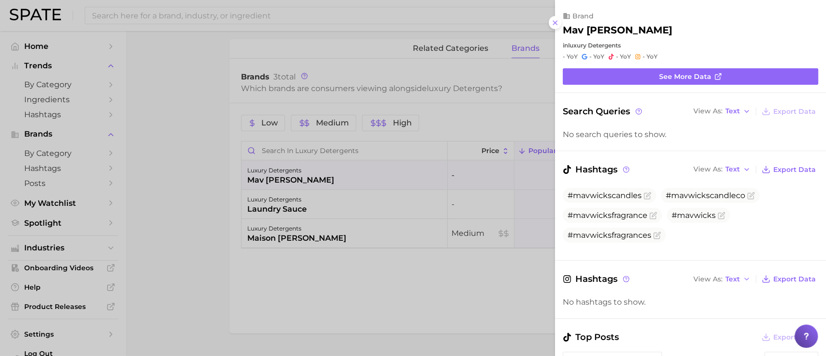
click at [354, 211] on div at bounding box center [413, 178] width 826 height 356
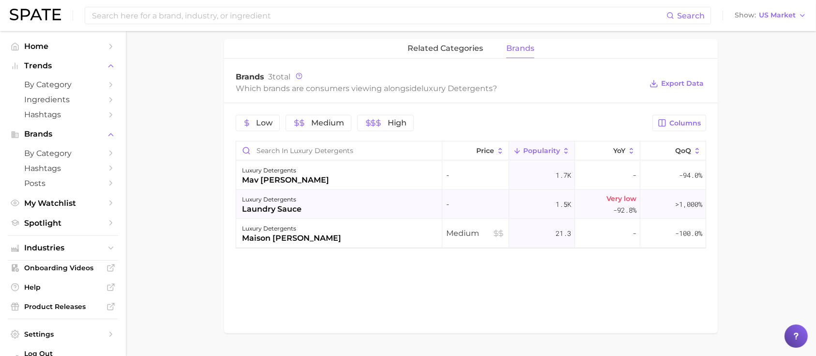
click at [354, 206] on div "luxury detergents laundry sauce" at bounding box center [339, 204] width 206 height 29
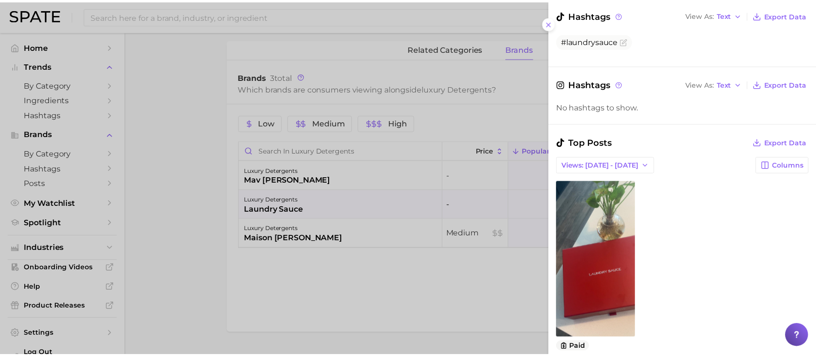
scroll to position [322, 0]
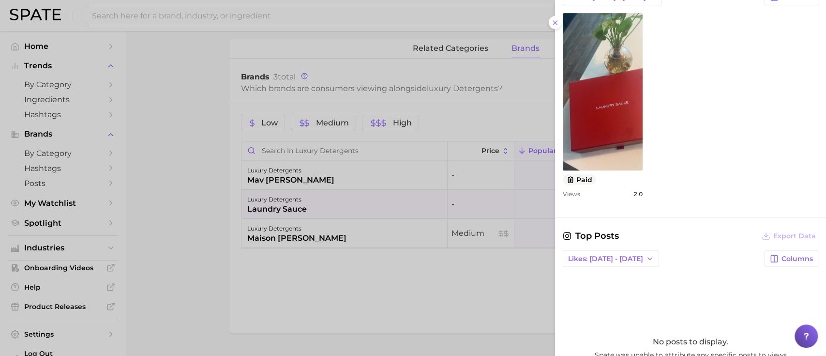
click at [406, 320] on div at bounding box center [413, 178] width 826 height 356
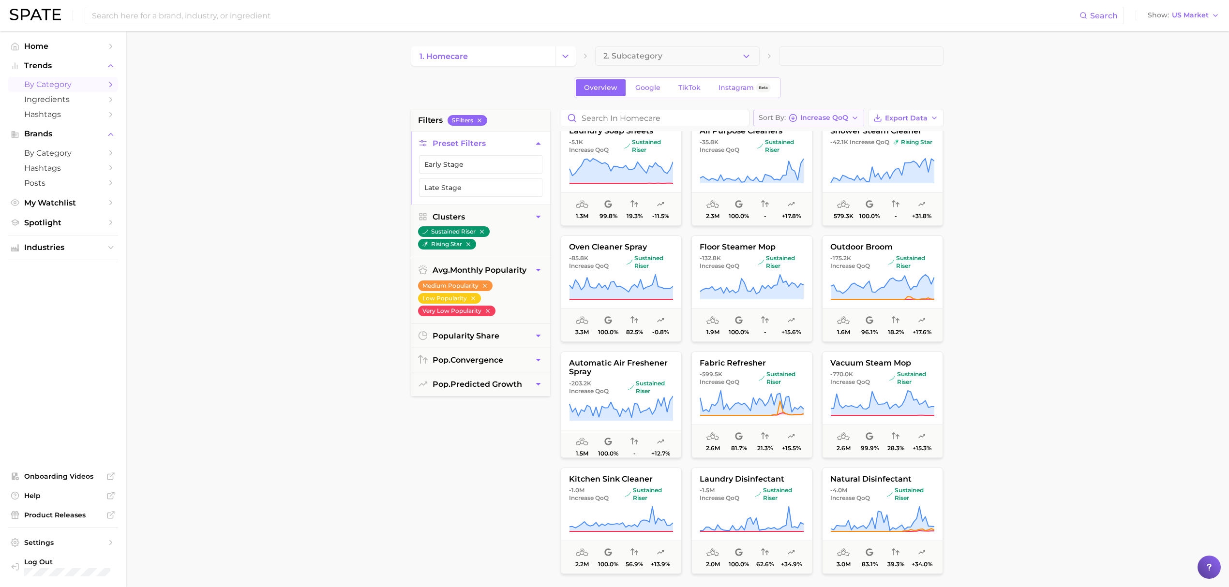
click at [826, 123] on button "Sort By Increase QoQ" at bounding box center [808, 118] width 111 height 16
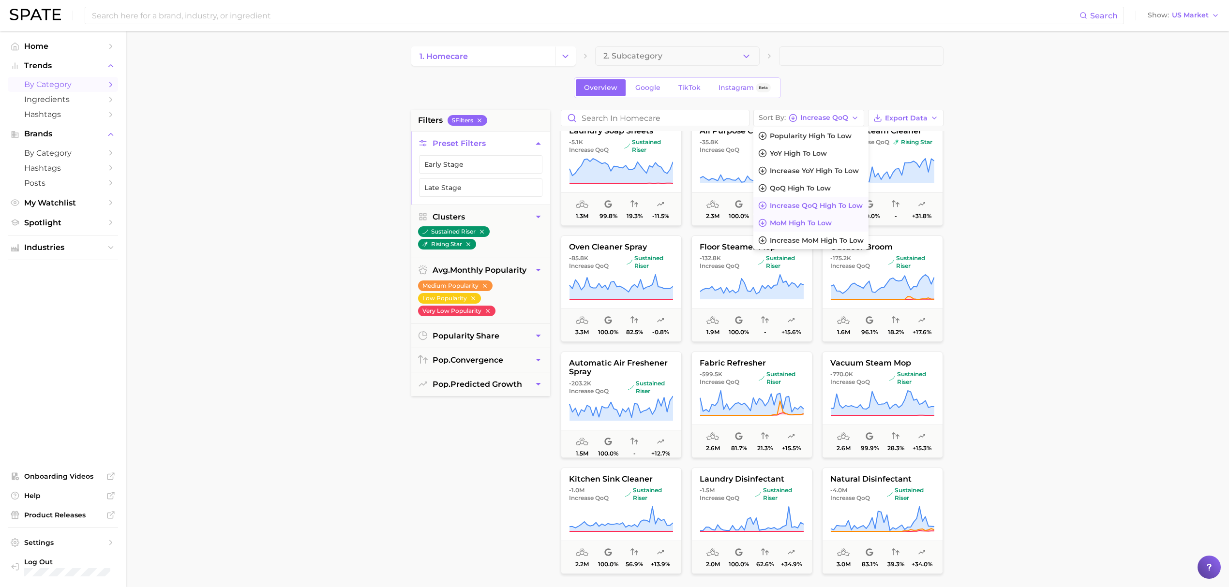
click at [826, 217] on button "MoM high to low" at bounding box center [810, 222] width 115 height 17
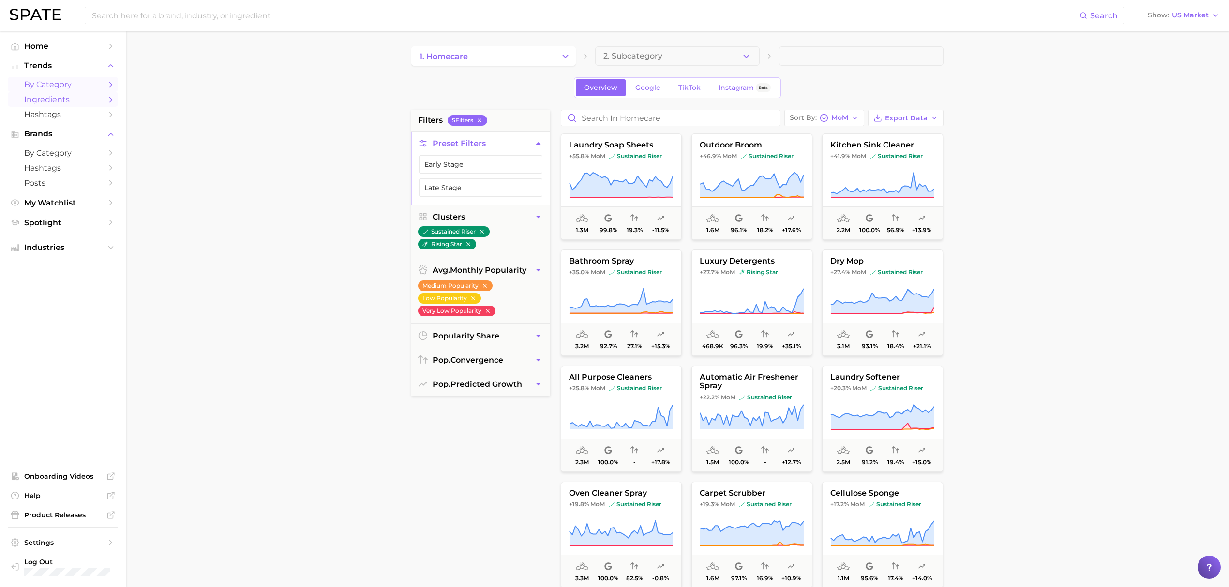
click at [60, 103] on span "Ingredients" at bounding box center [62, 99] width 77 height 9
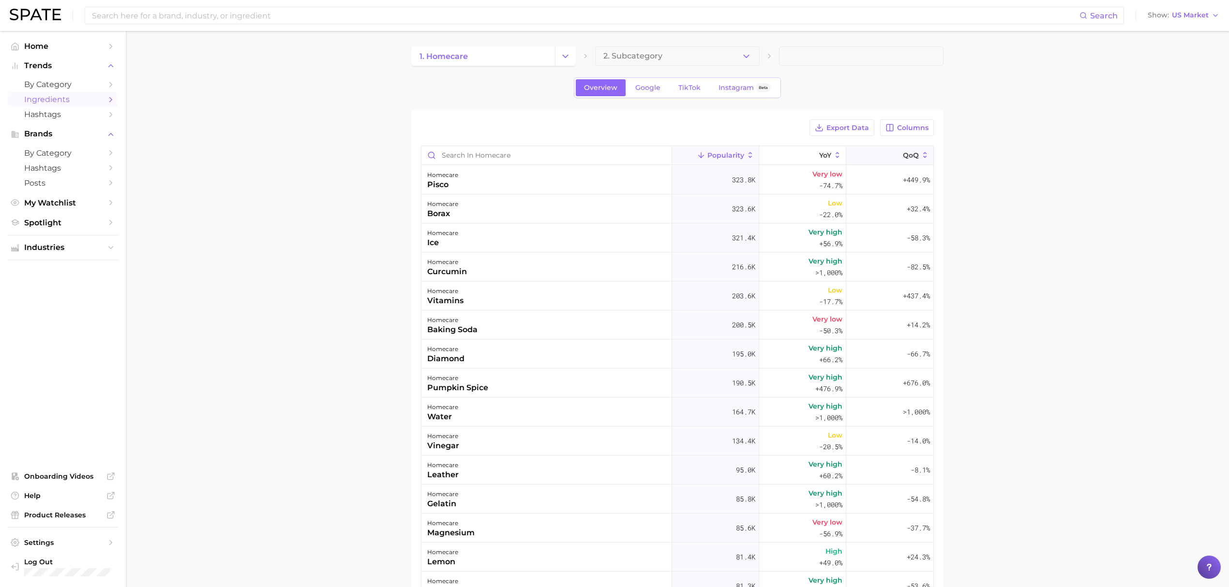
click at [826, 153] on span "QoQ" at bounding box center [911, 155] width 16 height 8
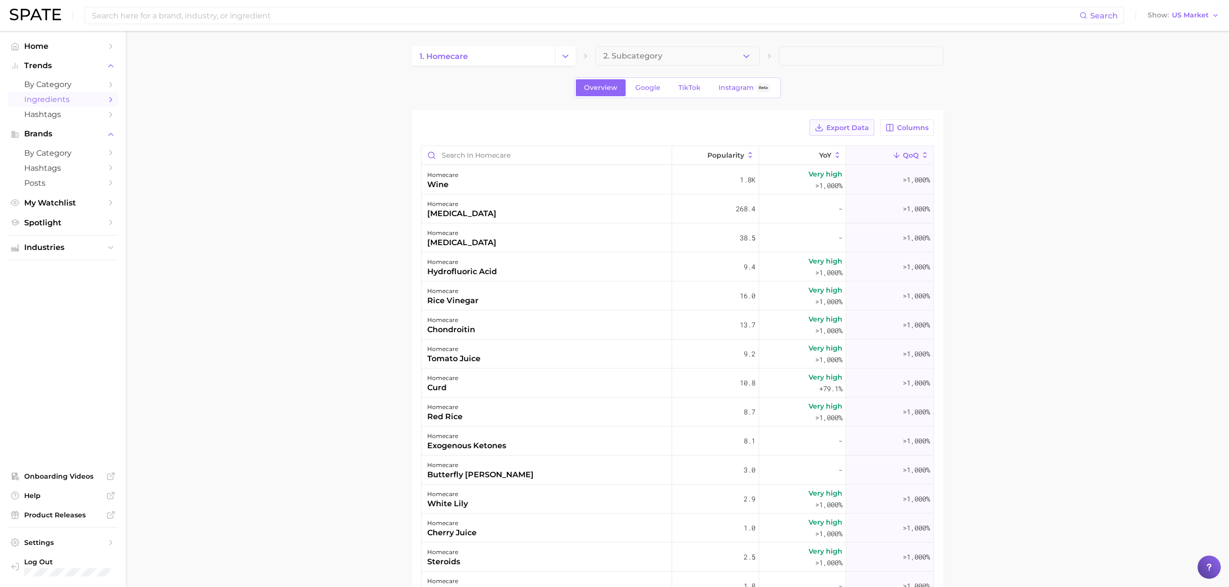
click at [826, 131] on span "Export Data" at bounding box center [848, 128] width 43 height 8
click at [559, 349] on div "homecare tomato juice" at bounding box center [547, 354] width 251 height 29
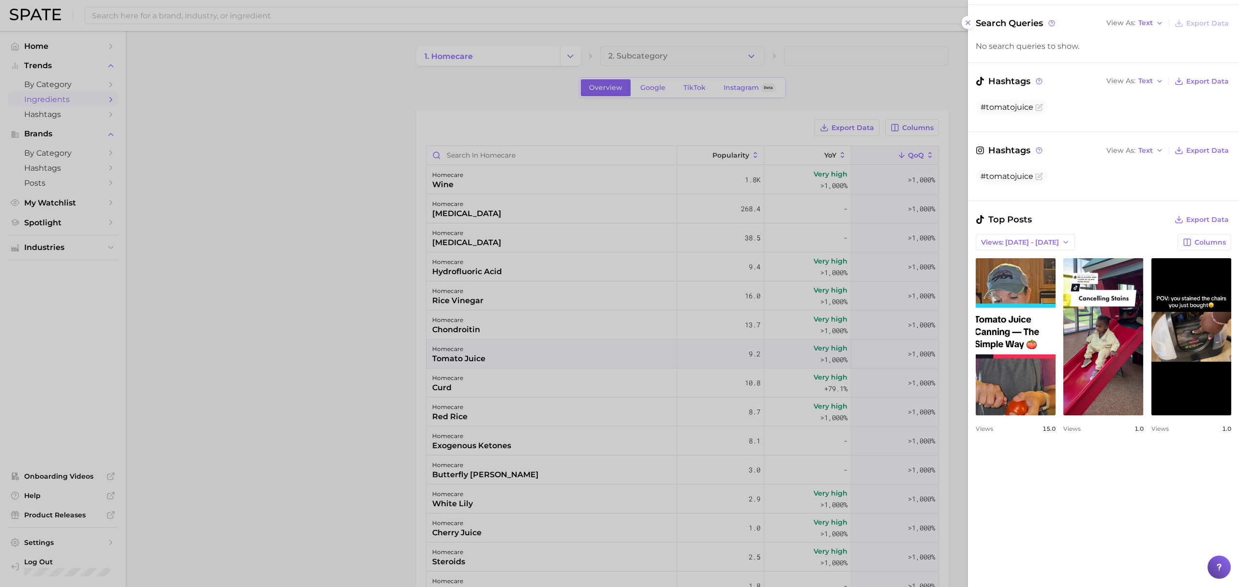
scroll to position [194, 0]
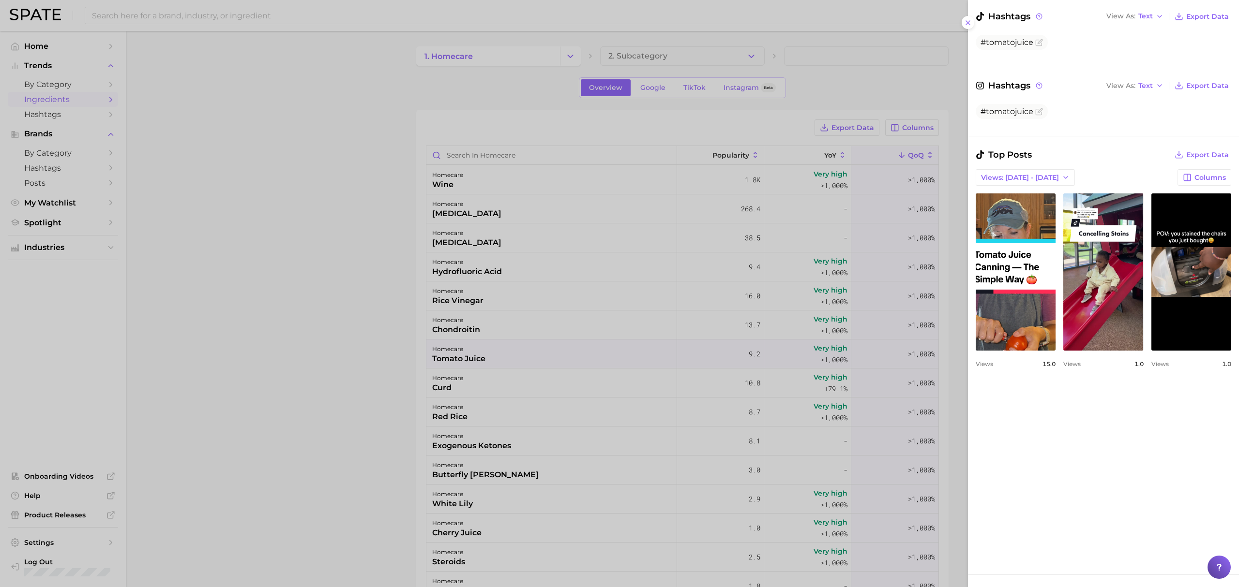
click at [826, 355] on div at bounding box center [619, 293] width 1239 height 587
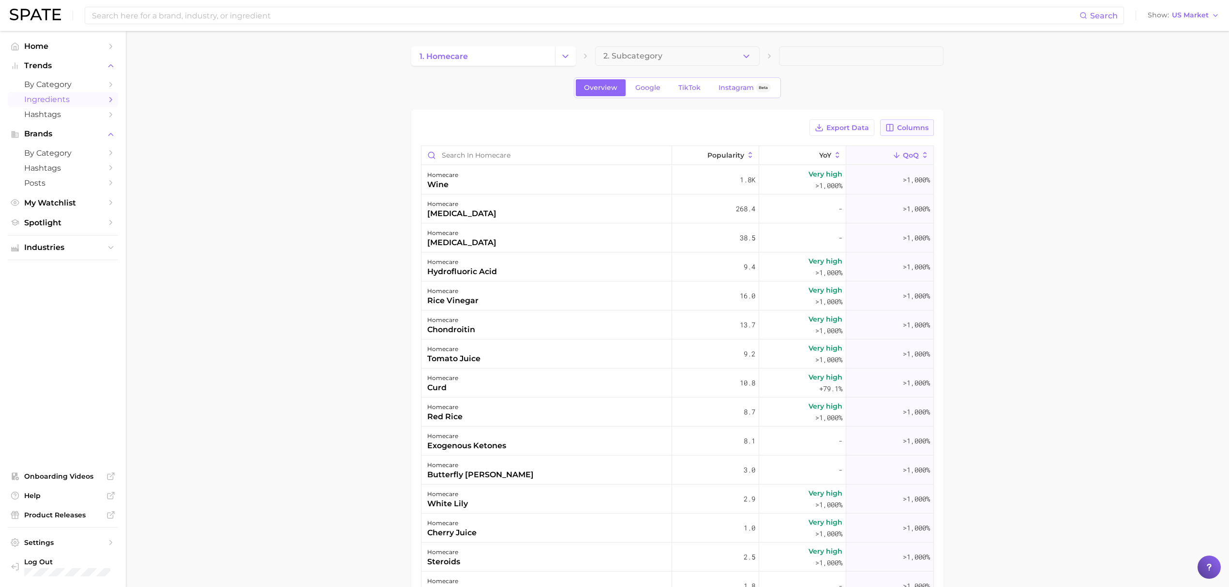
click at [826, 130] on span "Columns" at bounding box center [912, 128] width 31 height 8
click at [793, 214] on rect at bounding box center [790, 211] width 8 height 8
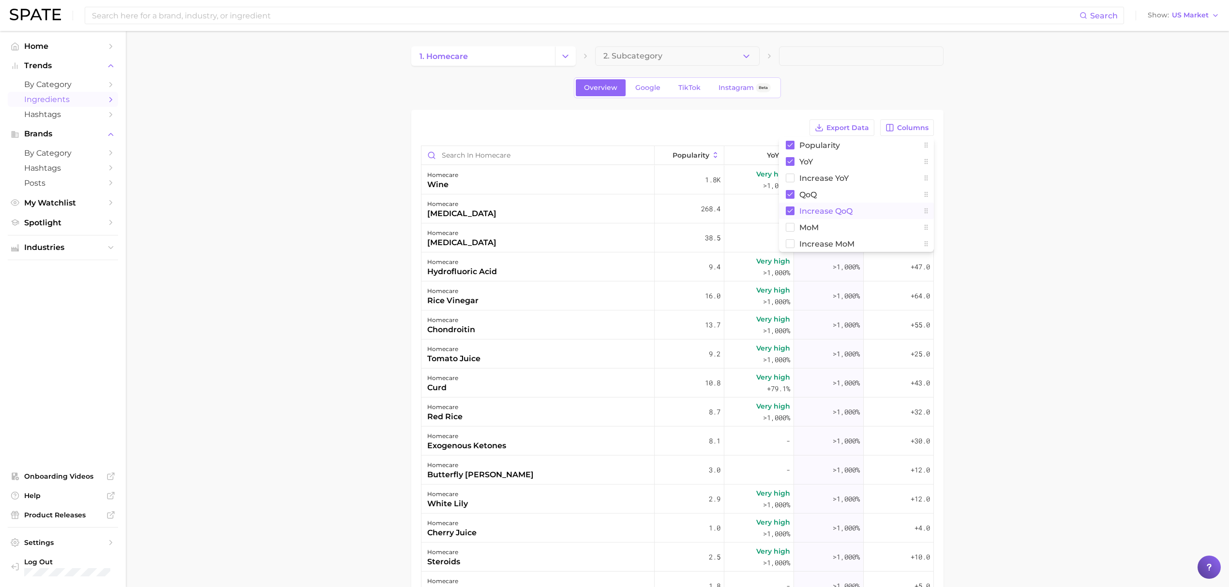
click at [826, 252] on main "1. homecare 2. Subcategory Overview Google TikTok Instagram Beta Export Data Co…" at bounding box center [677, 411] width 1103 height 760
click at [826, 157] on span "Increase QoQ" at bounding box center [898, 155] width 40 height 15
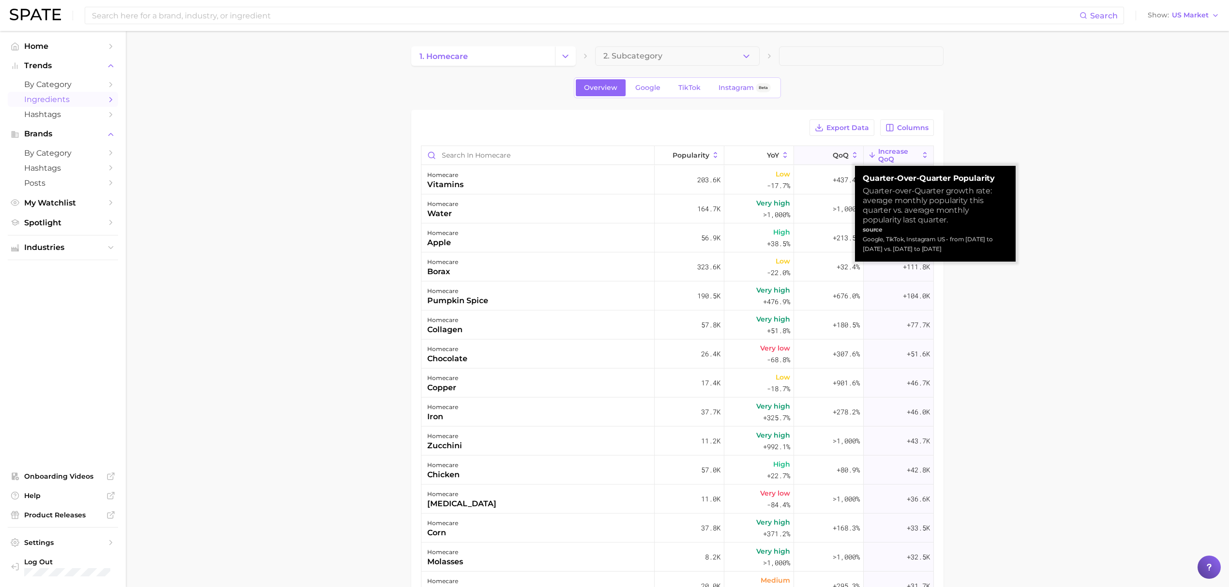
click at [826, 154] on span "QoQ" at bounding box center [841, 155] width 16 height 8
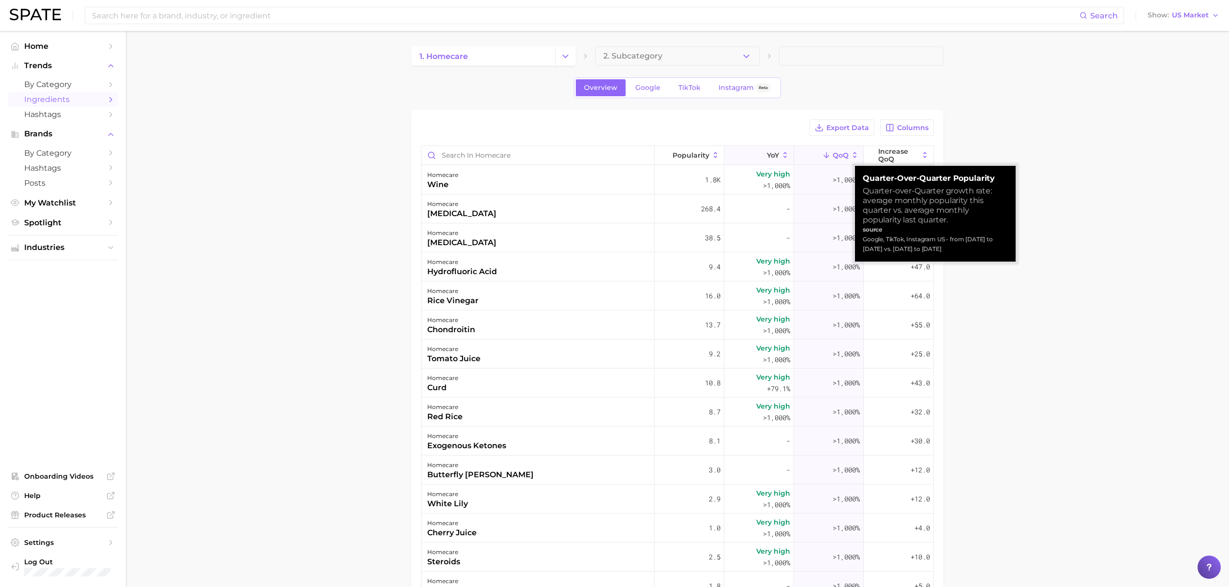
click at [726, 156] on button "YoY" at bounding box center [759, 155] width 70 height 19
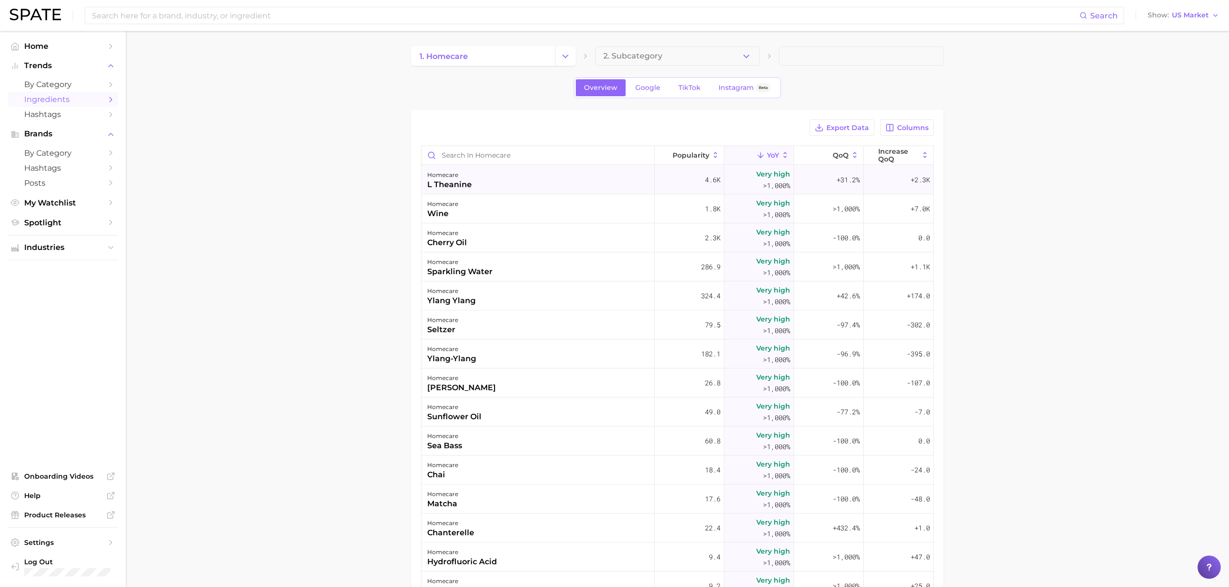
click at [532, 185] on div "homecare l theanine" at bounding box center [538, 180] width 233 height 29
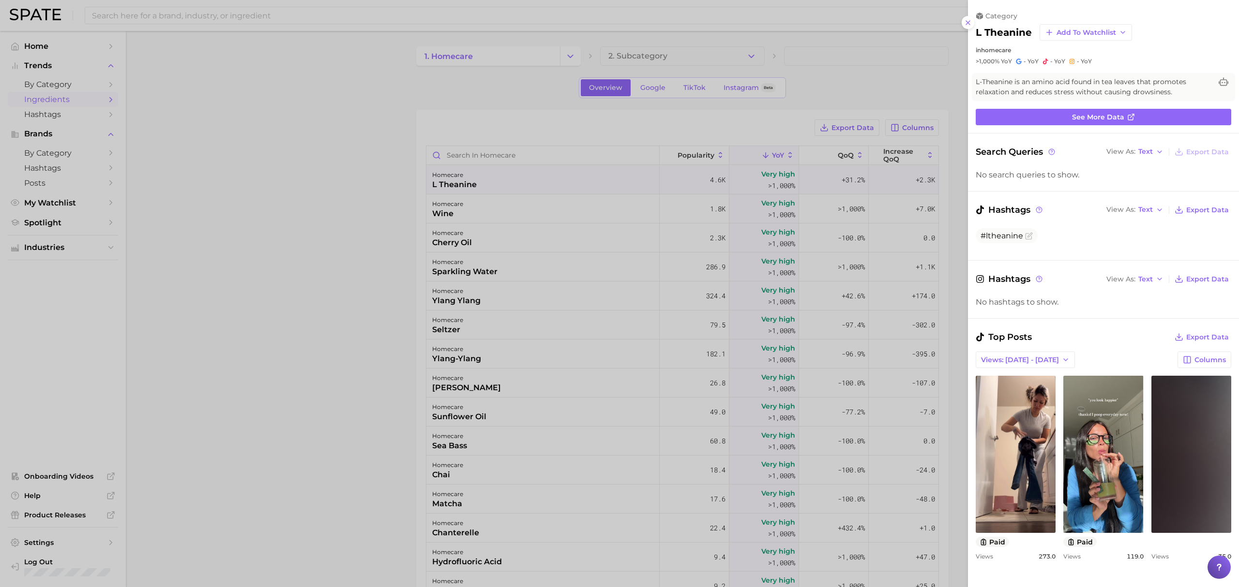
scroll to position [0, 0]
click at [290, 150] on div at bounding box center [619, 293] width 1239 height 587
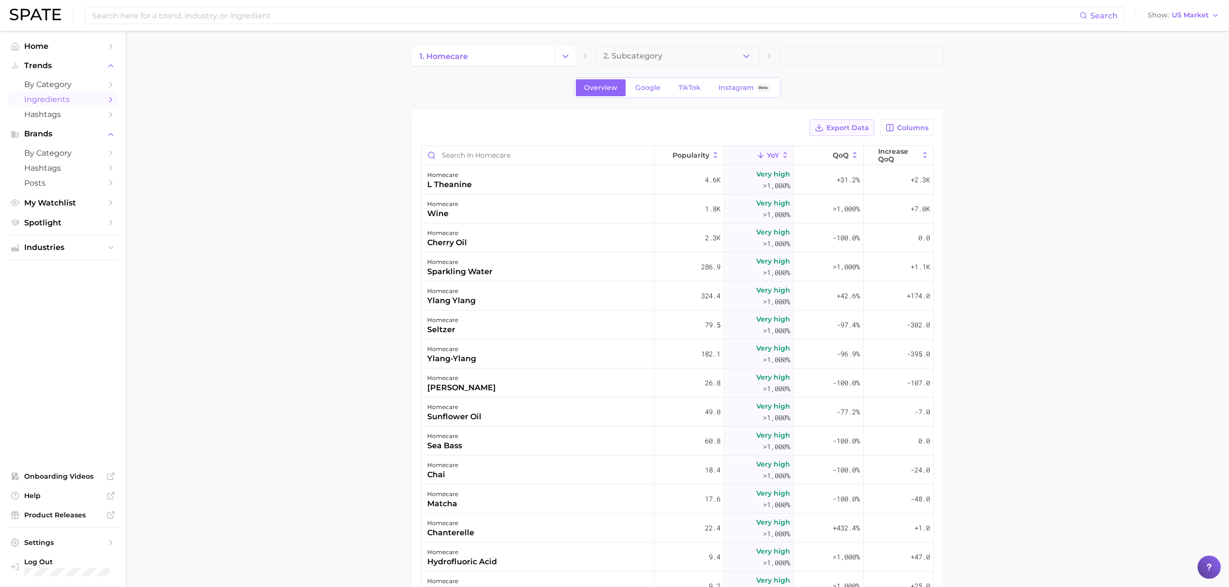
click at [826, 127] on span "Export Data" at bounding box center [848, 128] width 43 height 8
click at [826, 150] on button "QoQ" at bounding box center [829, 155] width 70 height 19
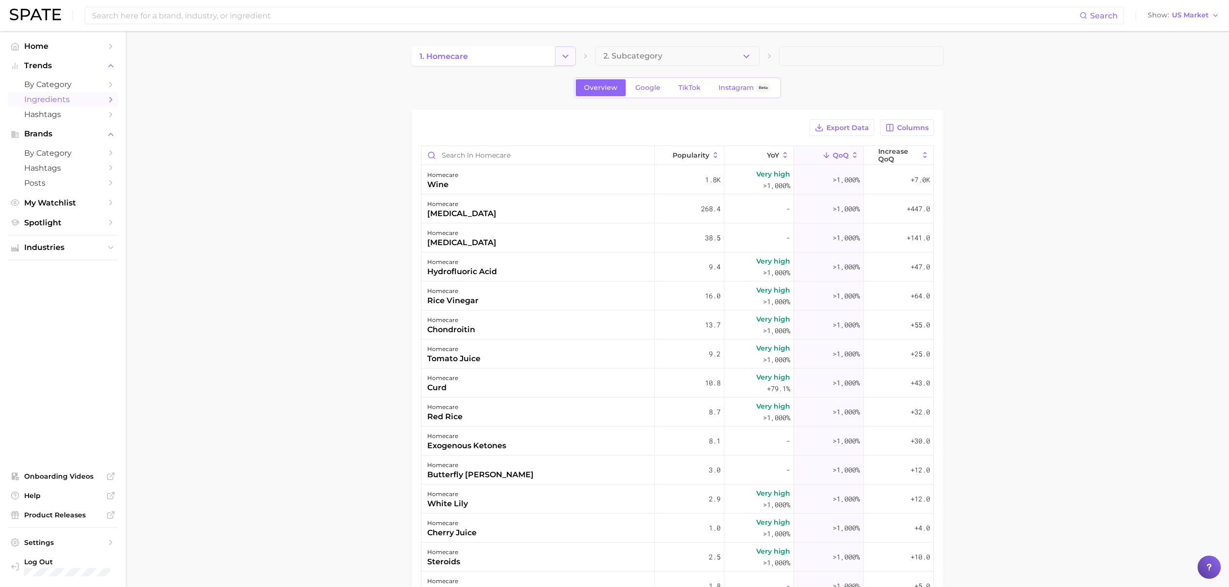
click at [567, 59] on icon "Change Category" at bounding box center [565, 56] width 10 height 10
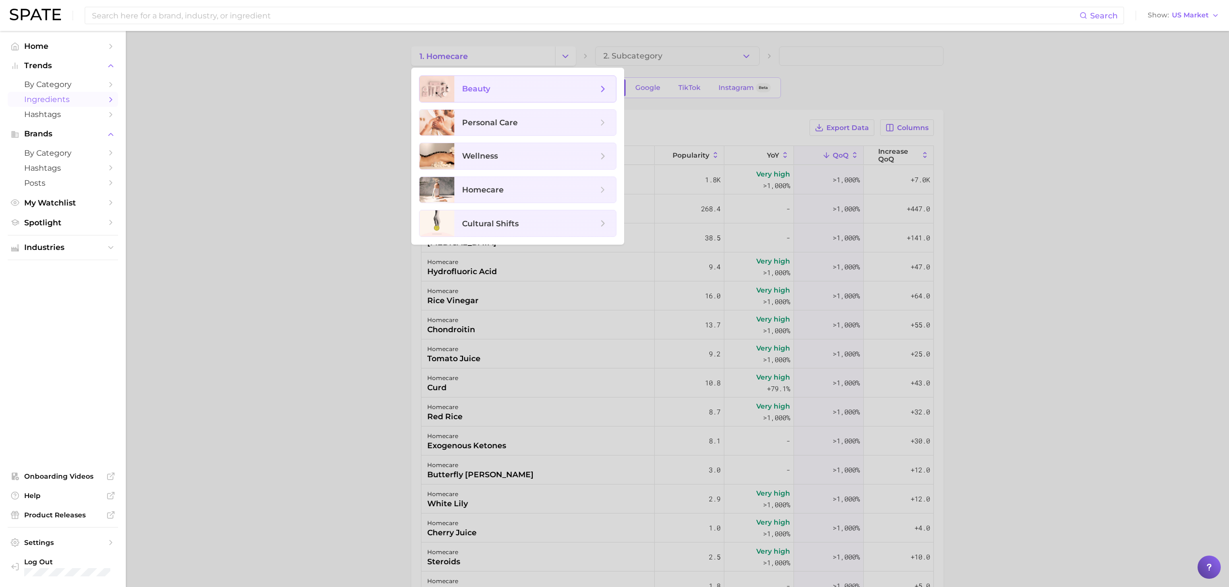
click at [553, 100] on span "beauty" at bounding box center [535, 89] width 162 height 26
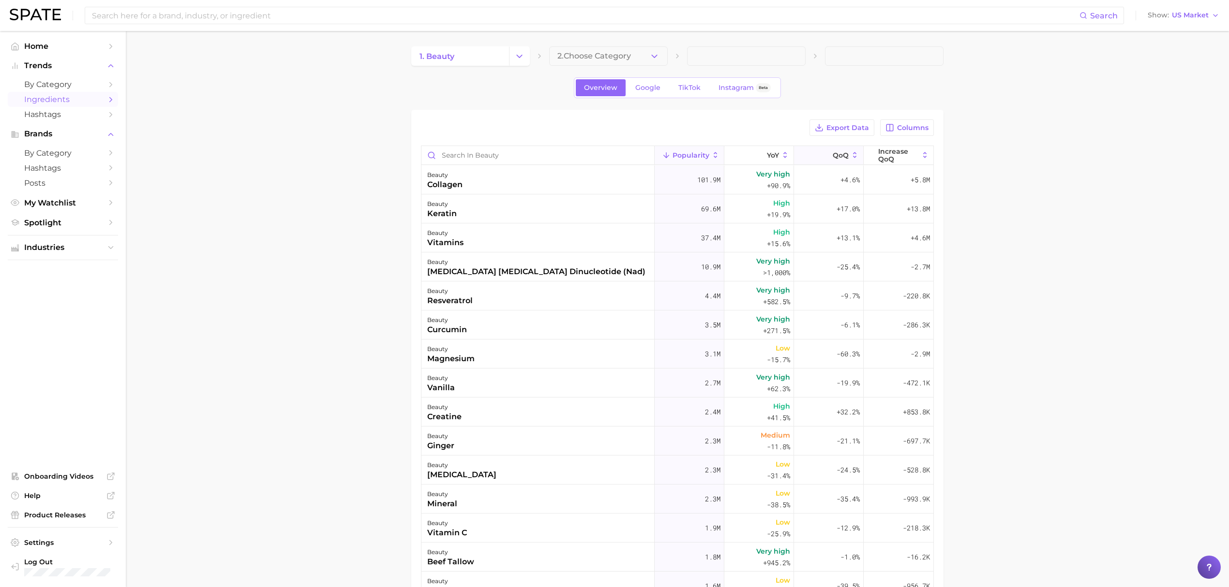
click at [804, 157] on button "QoQ" at bounding box center [829, 155] width 70 height 19
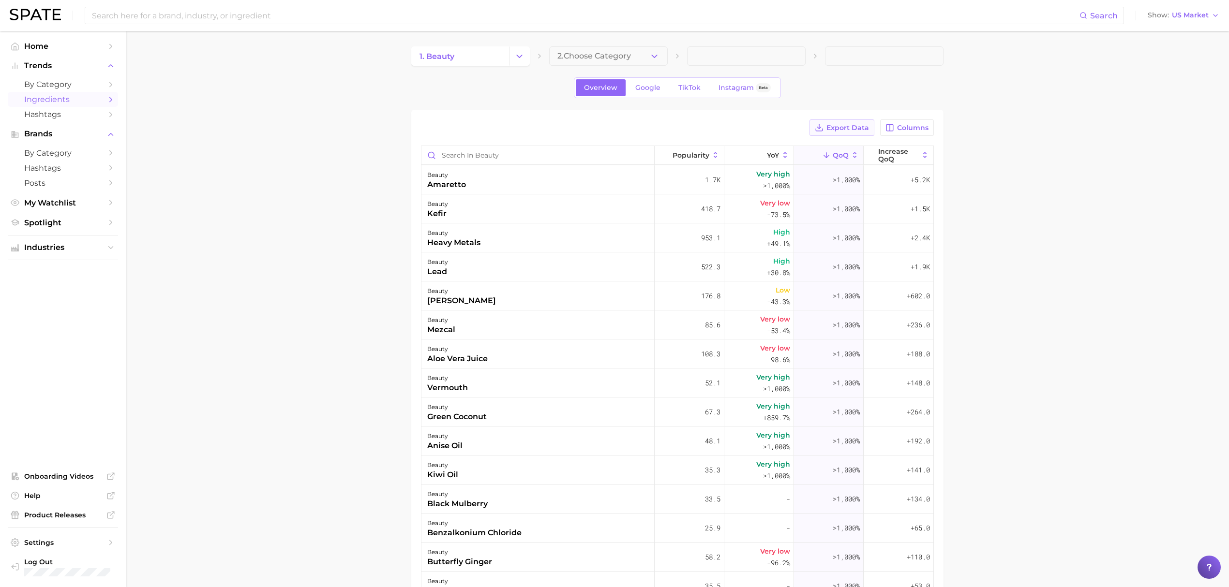
click at [826, 132] on span "Export Data" at bounding box center [848, 128] width 43 height 8
click at [523, 60] on icon "Change Category" at bounding box center [519, 56] width 10 height 10
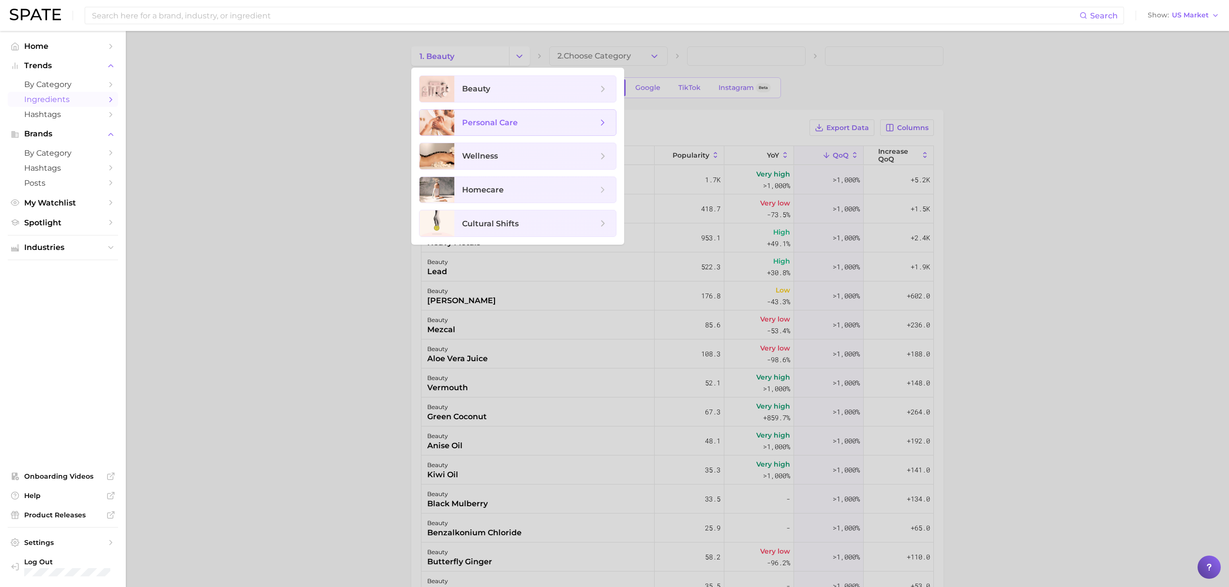
click at [515, 132] on span "personal care" at bounding box center [535, 123] width 162 height 26
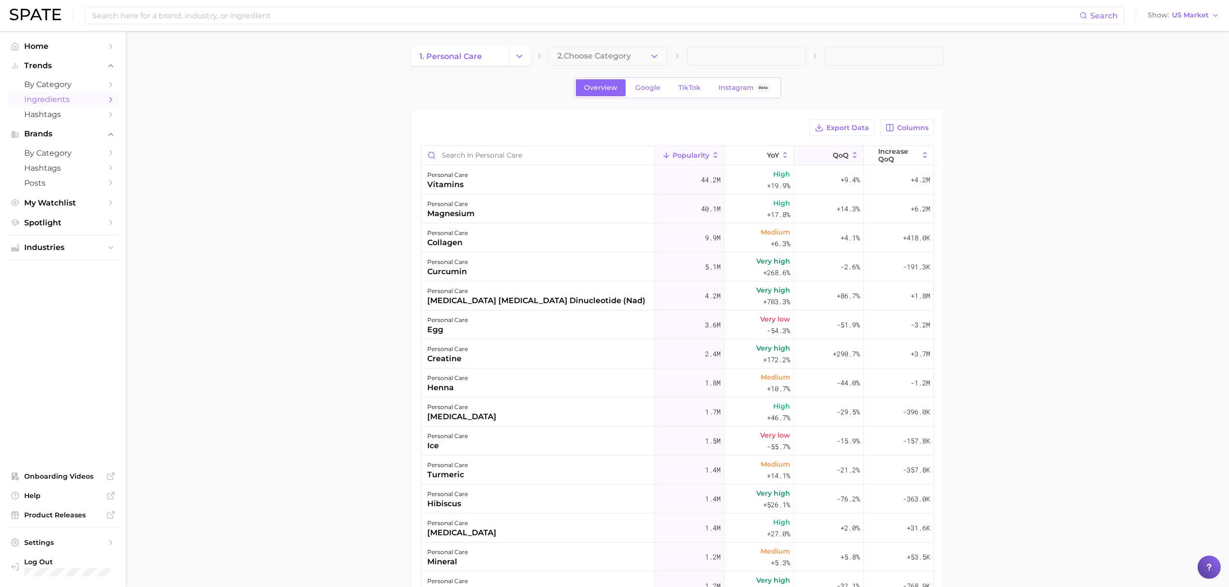
click at [822, 158] on icon at bounding box center [826, 155] width 9 height 9
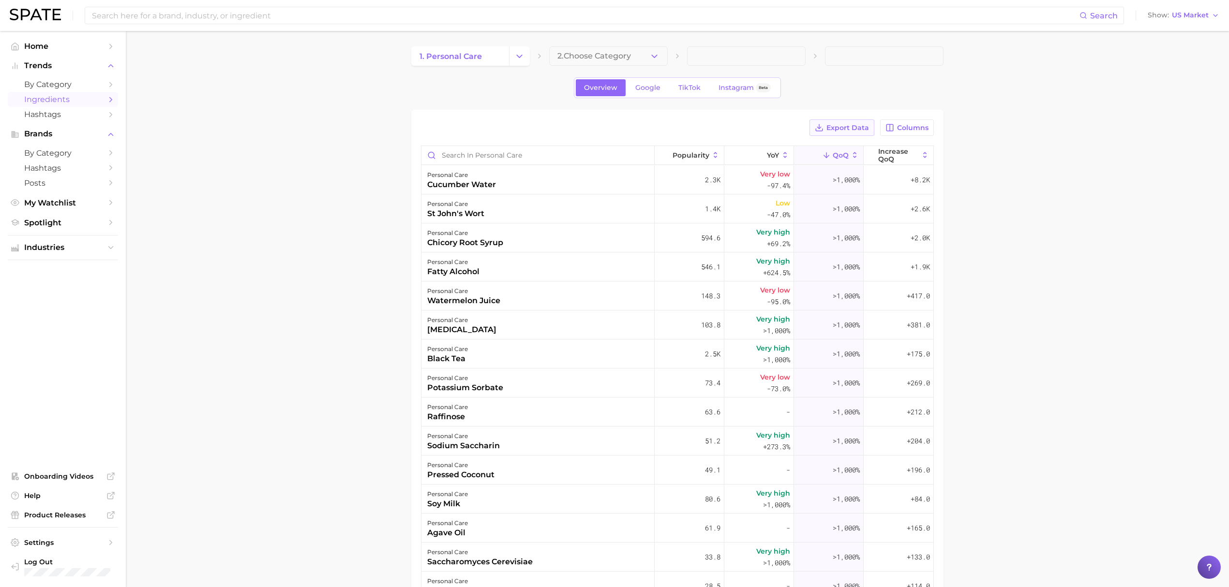
click at [826, 130] on span "Export Data" at bounding box center [848, 128] width 43 height 8
click at [523, 181] on div "personal care cucumber water" at bounding box center [538, 180] width 233 height 29
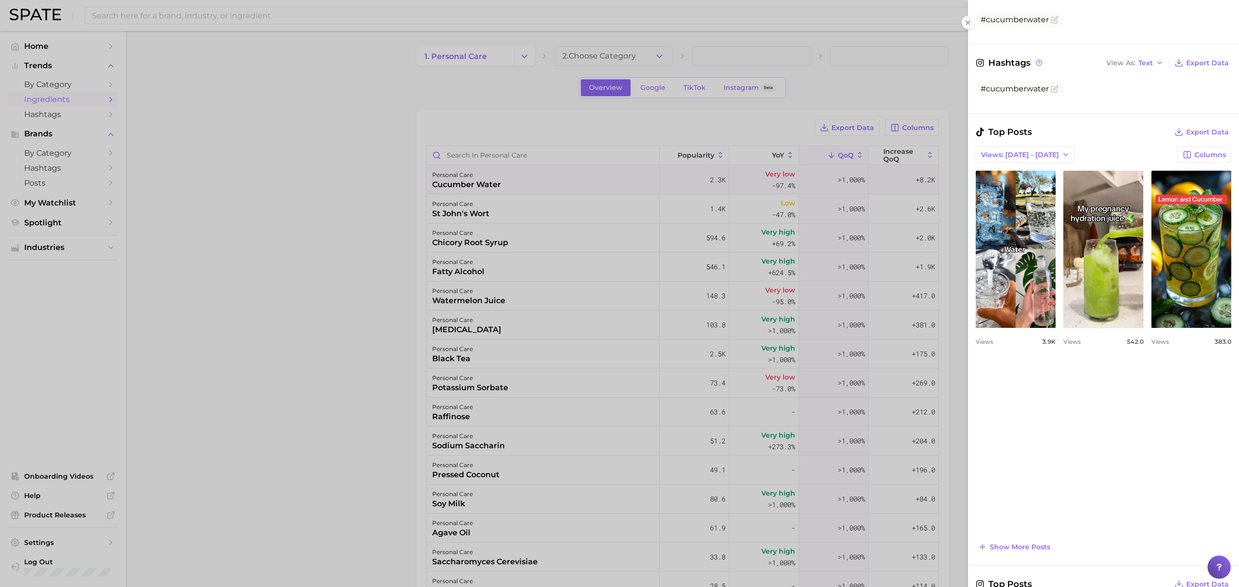
scroll to position [452, 0]
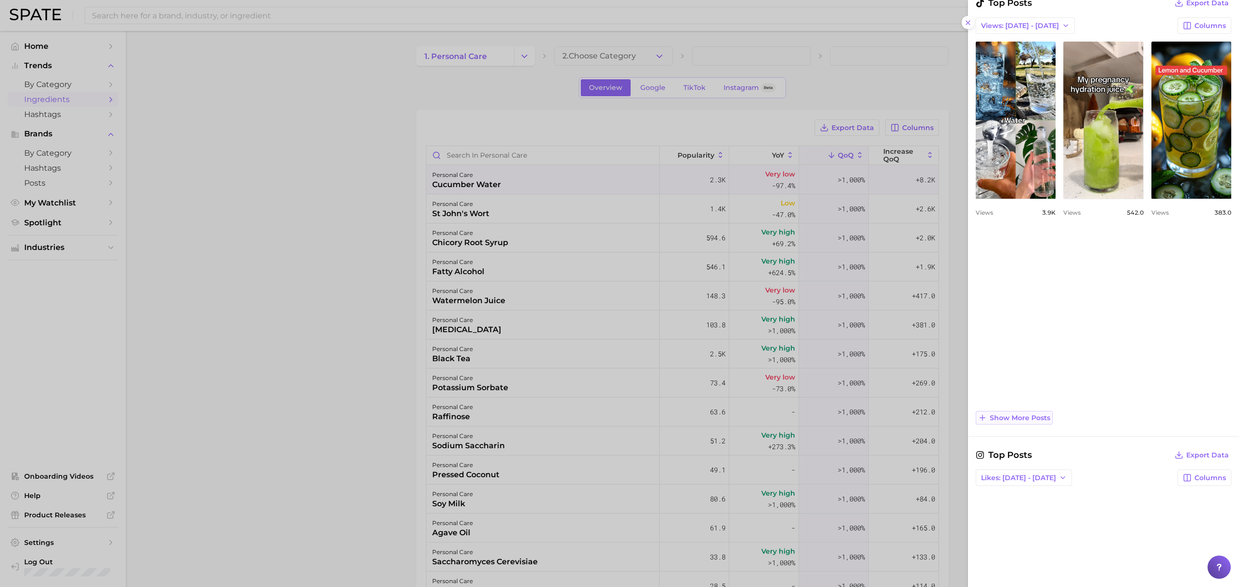
click at [826, 355] on span "Show more posts" at bounding box center [1020, 418] width 60 height 8
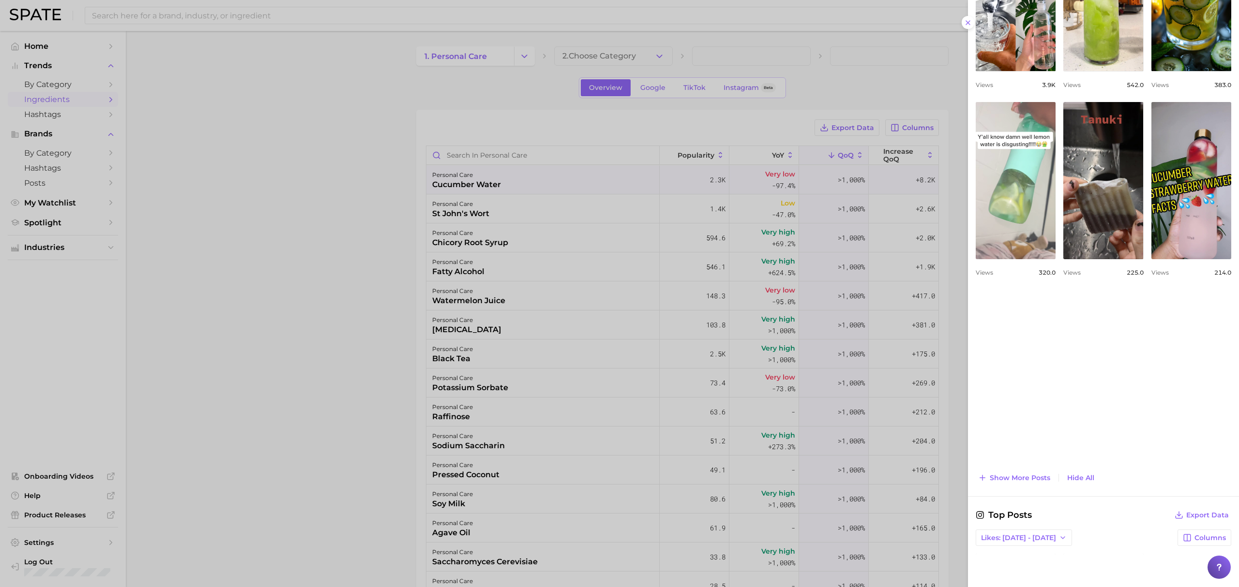
scroll to position [581, 0]
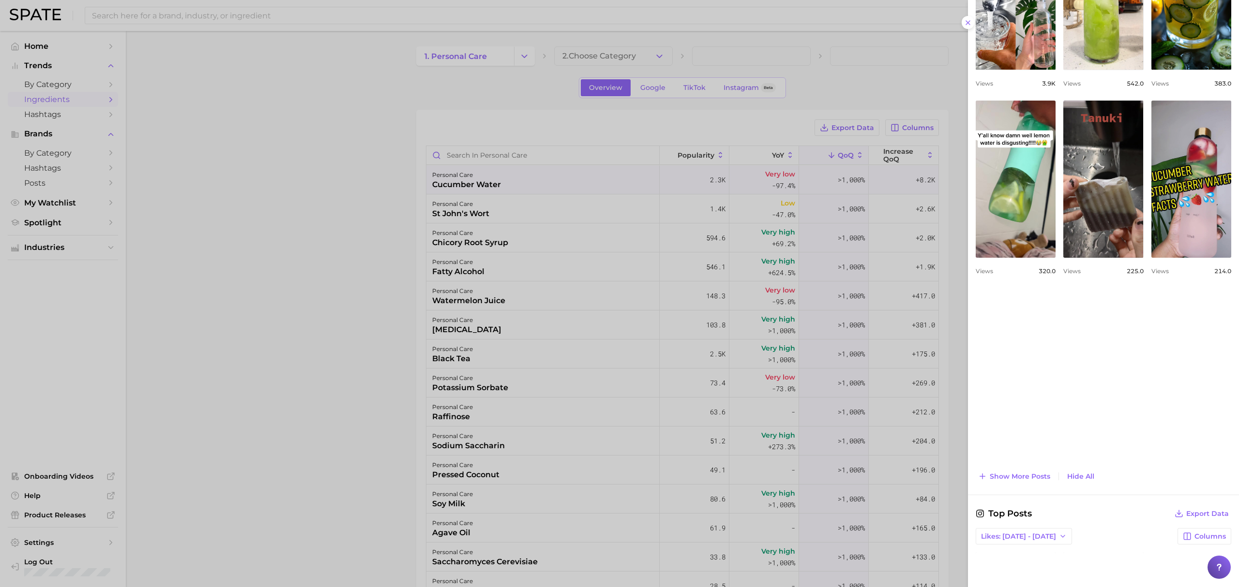
drag, startPoint x: 593, startPoint y: 228, endPoint x: 495, endPoint y: 198, distance: 103.2
click at [593, 228] on div at bounding box center [619, 293] width 1239 height 587
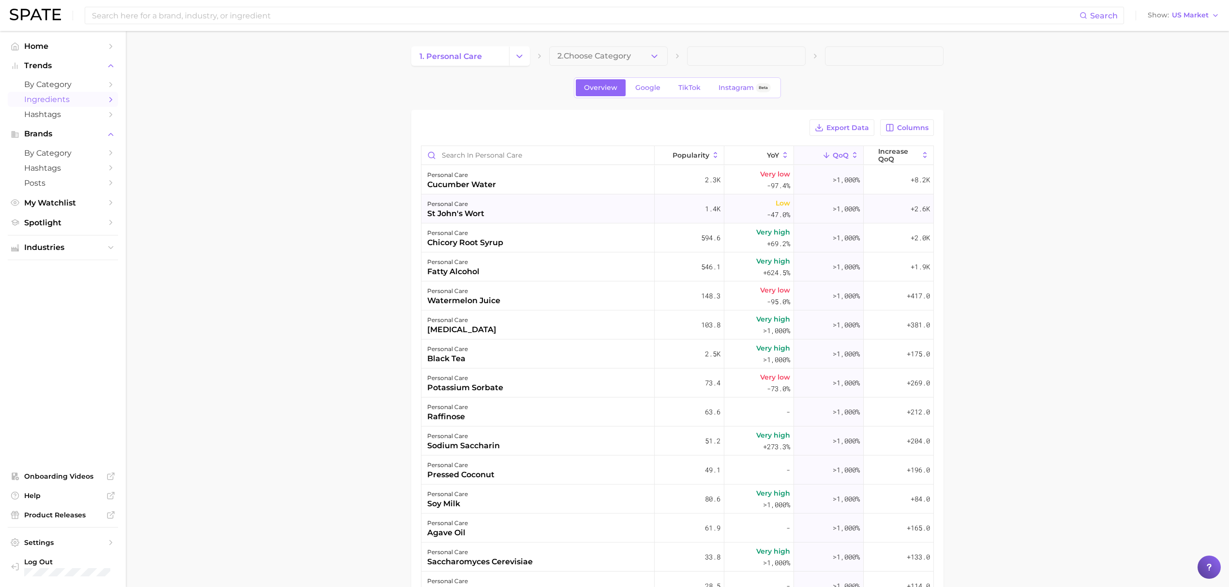
click at [489, 217] on div "personal care st john's wort" at bounding box center [538, 209] width 233 height 29
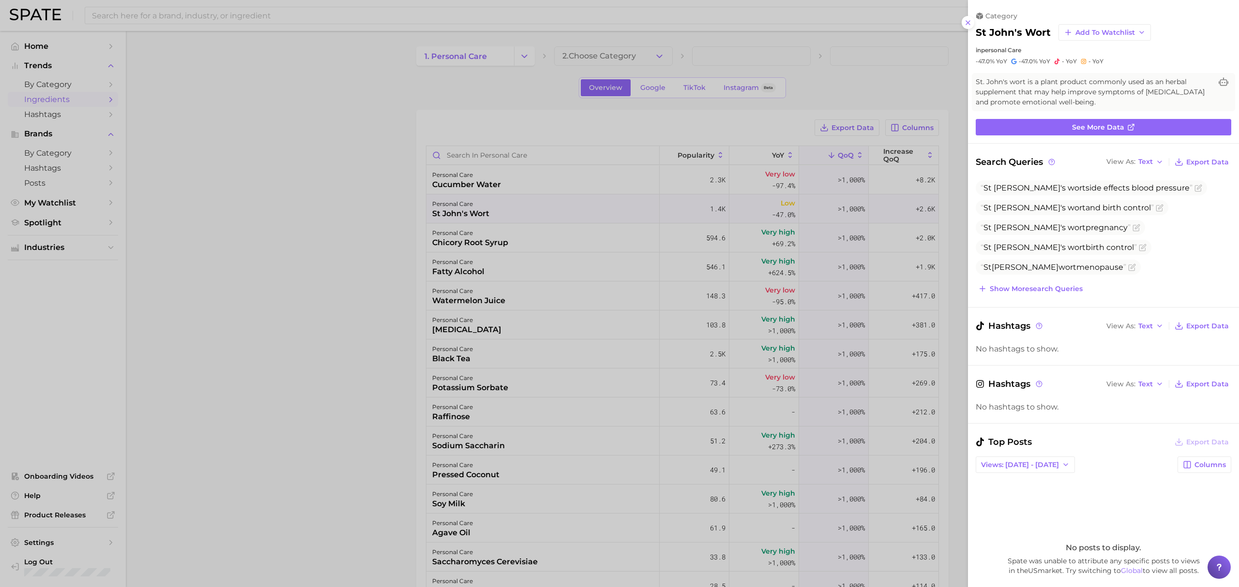
drag, startPoint x: 650, startPoint y: 237, endPoint x: 581, endPoint y: 246, distance: 70.2
click at [650, 237] on div at bounding box center [619, 293] width 1239 height 587
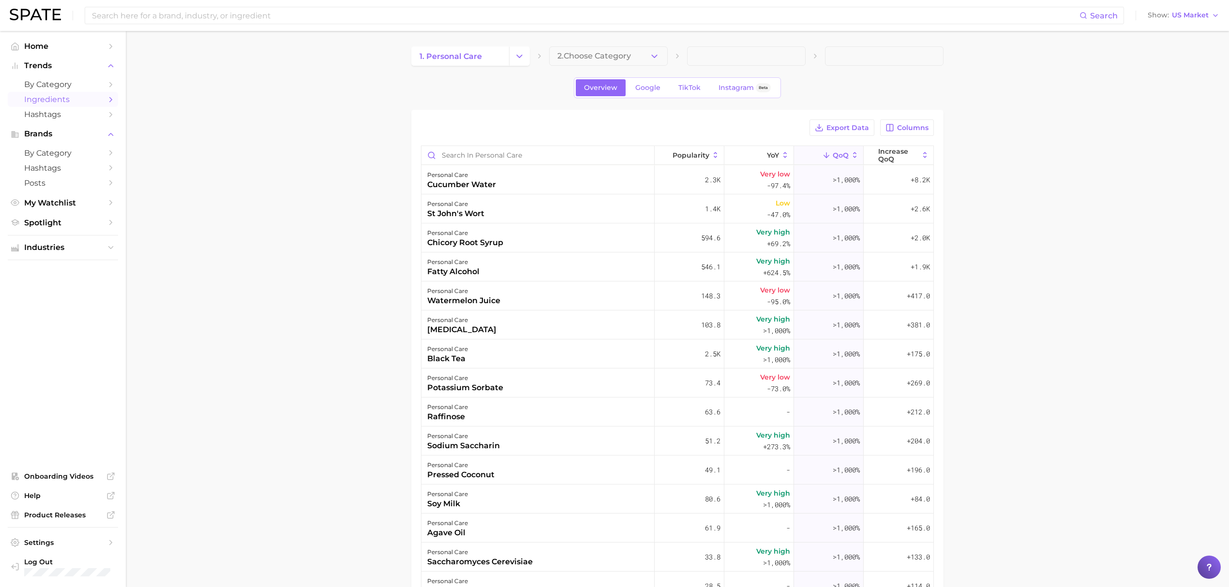
click at [556, 241] on div "personal care chicory root syrup" at bounding box center [538, 238] width 233 height 29
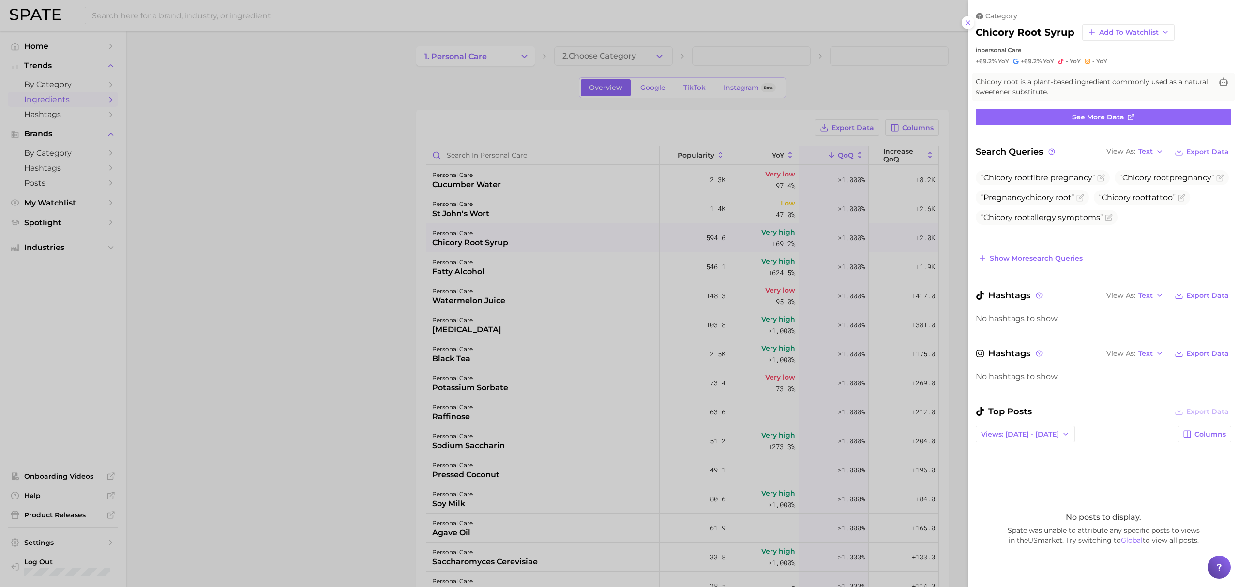
click at [553, 278] on div at bounding box center [619, 293] width 1239 height 587
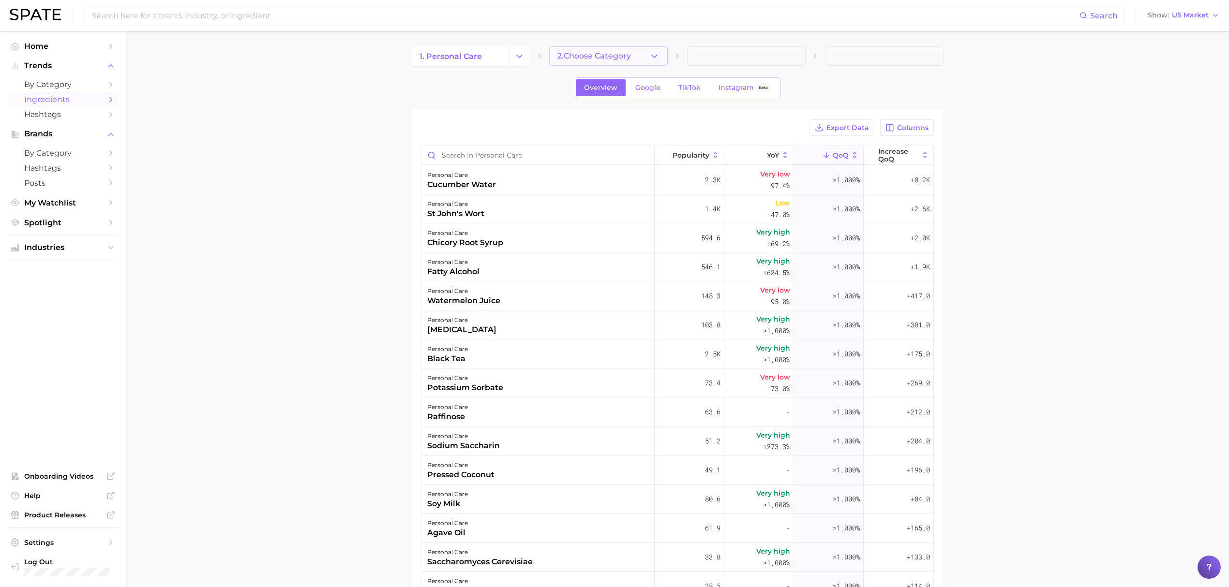
click at [600, 51] on button "2. Choose Category" at bounding box center [608, 55] width 119 height 19
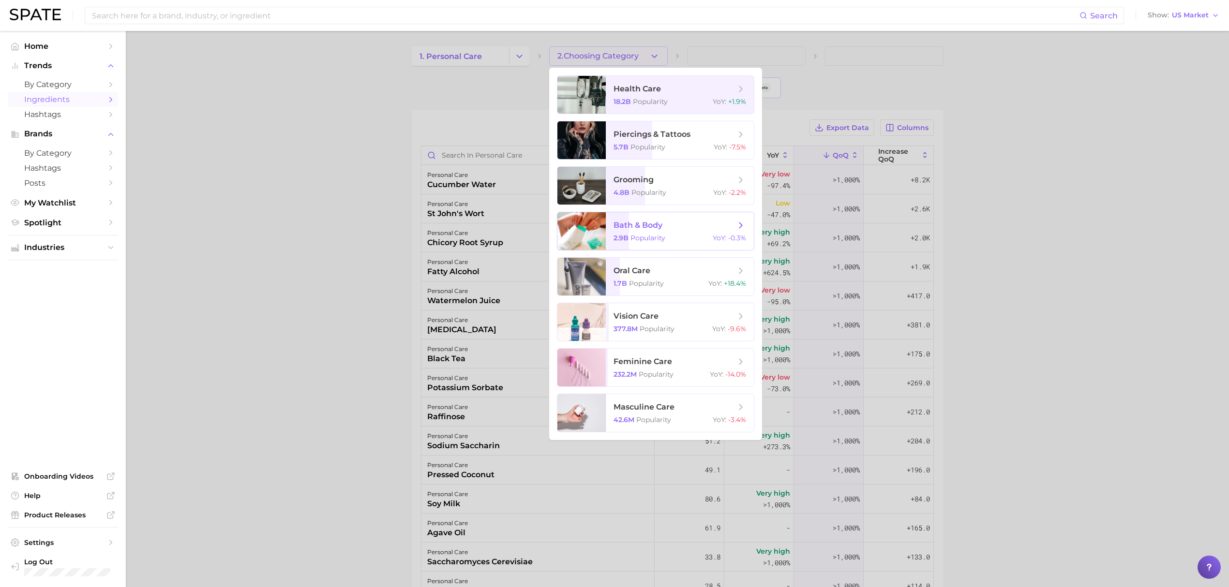
click at [649, 239] on span "Popularity" at bounding box center [648, 238] width 35 height 9
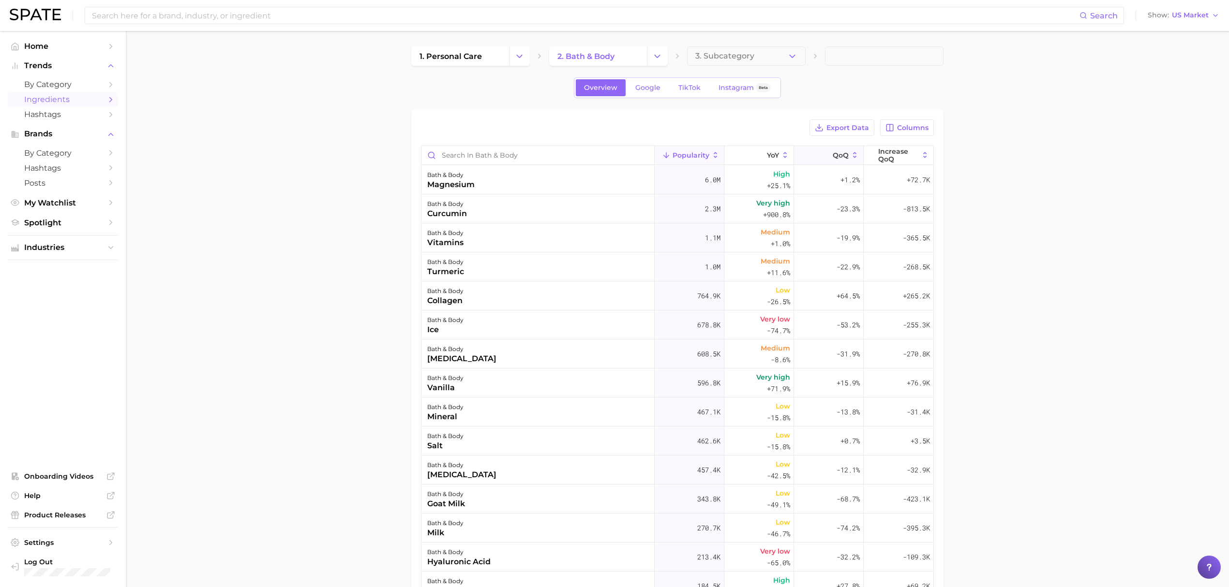
click at [826, 159] on span "QoQ" at bounding box center [841, 155] width 16 height 8
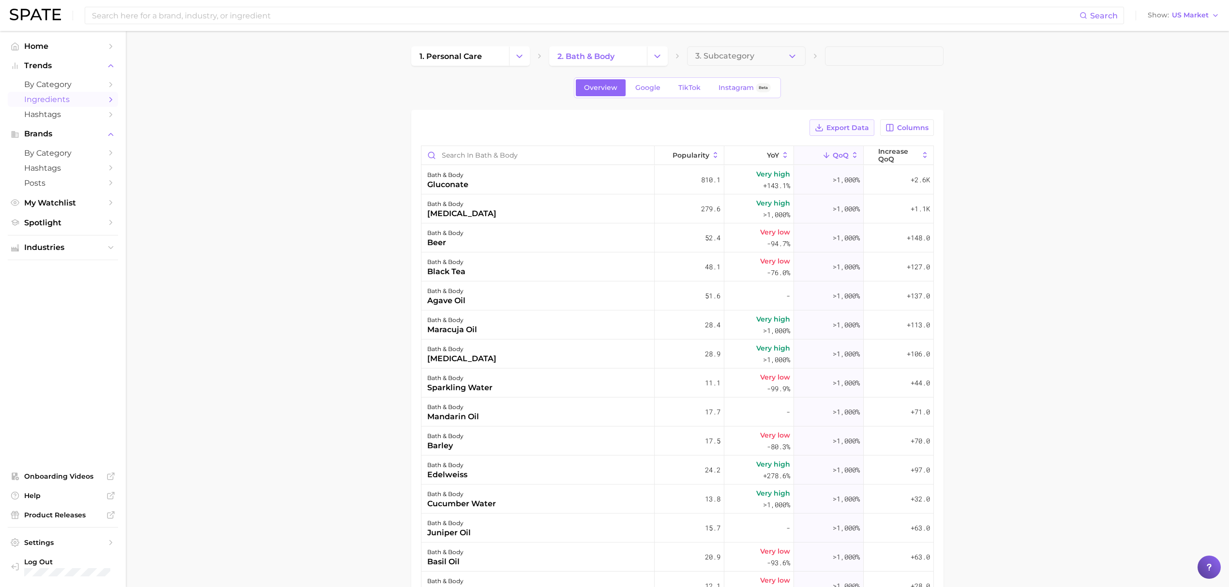
click at [826, 127] on span "Export Data" at bounding box center [848, 128] width 43 height 8
click at [515, 188] on div "bath & body gluconate" at bounding box center [538, 180] width 233 height 29
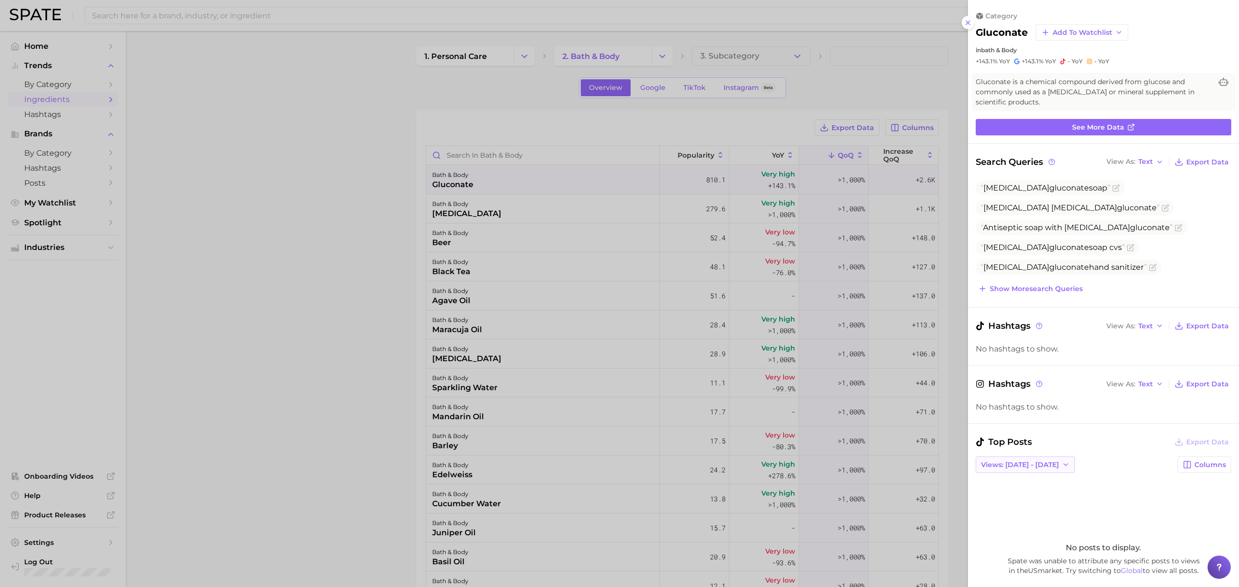
click at [826, 355] on span "Views: [DATE] - [DATE]" at bounding box center [1020, 465] width 78 height 8
click at [826, 355] on span "Total Views" at bounding box center [1000, 501] width 40 height 8
click at [593, 217] on div at bounding box center [619, 293] width 1239 height 587
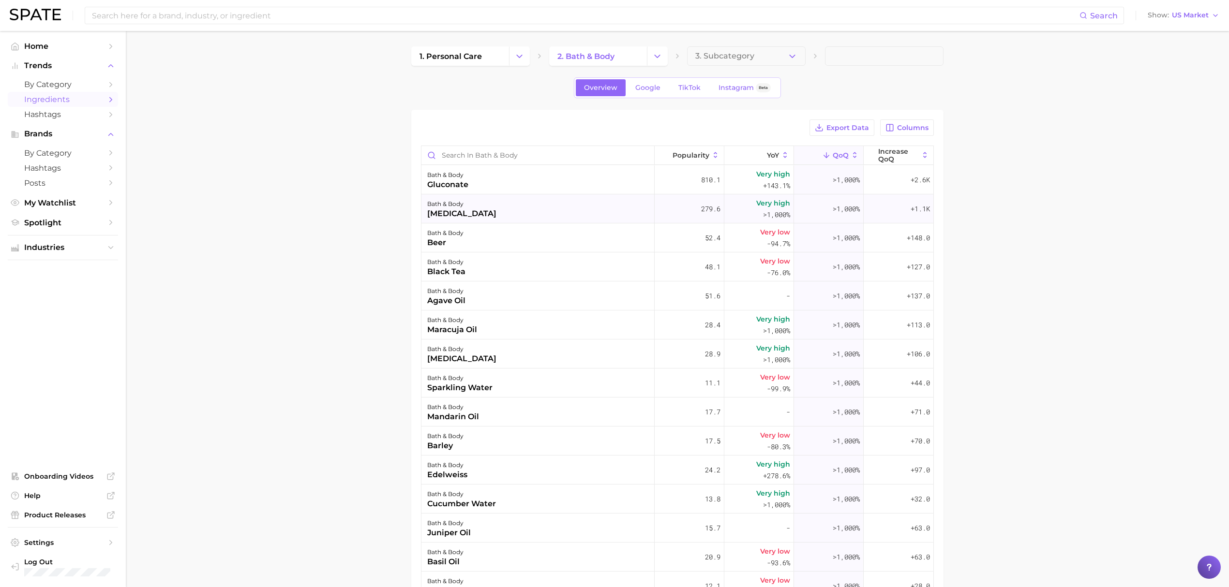
click at [527, 208] on div "bath & body nicotine" at bounding box center [538, 209] width 233 height 29
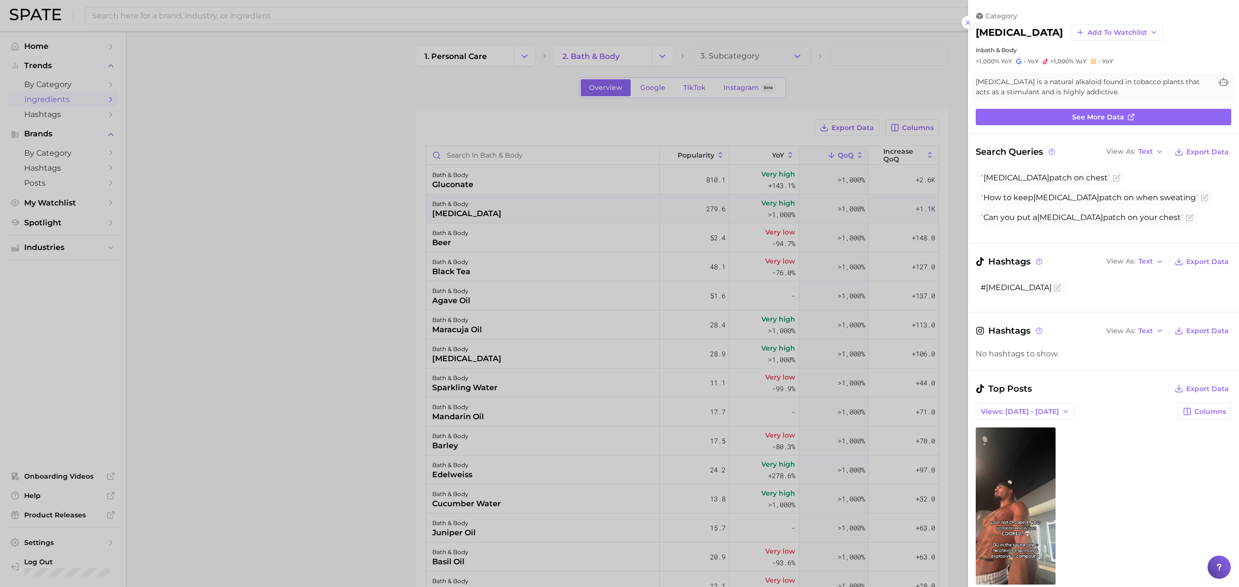
click at [563, 245] on div at bounding box center [619, 293] width 1239 height 587
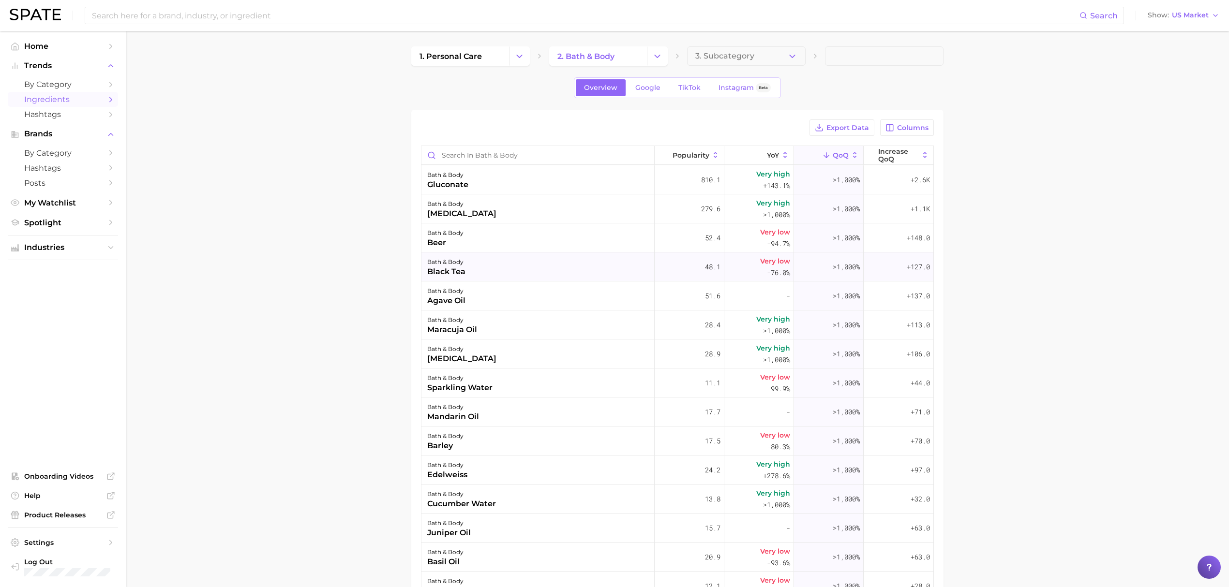
click at [560, 275] on div "bath & body black tea" at bounding box center [538, 267] width 233 height 29
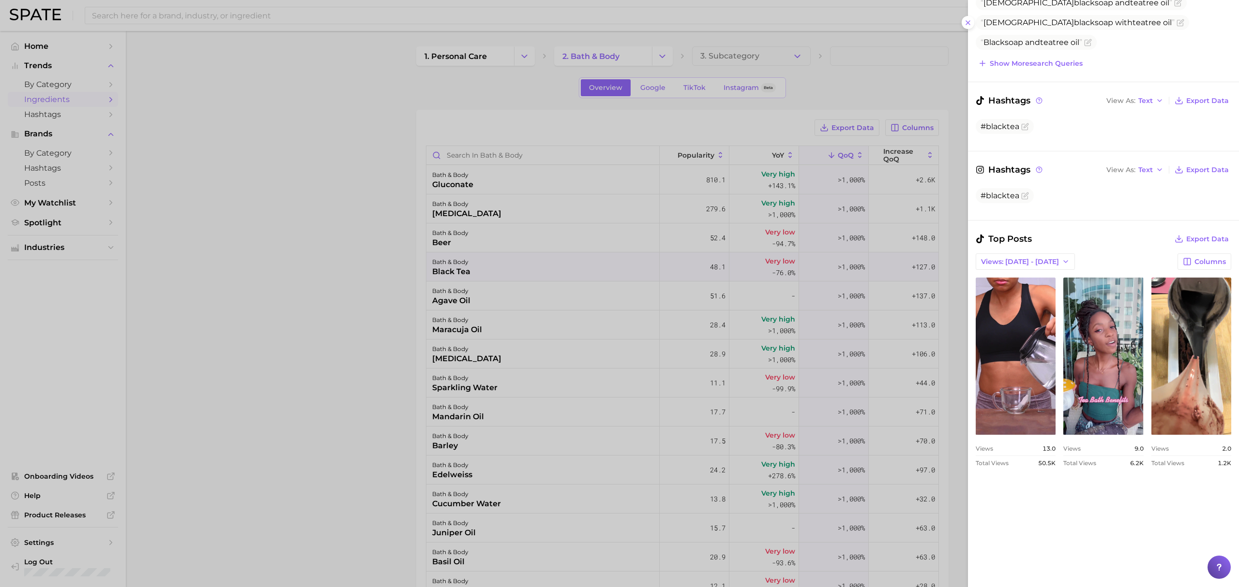
scroll to position [194, 0]
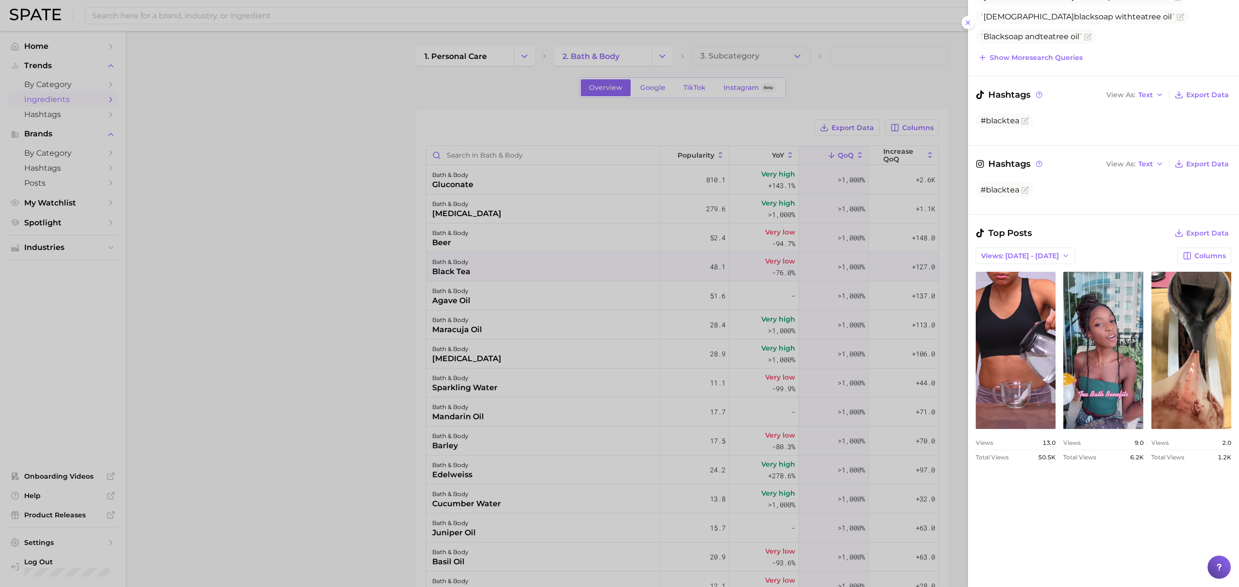
click at [482, 301] on div at bounding box center [619, 293] width 1239 height 587
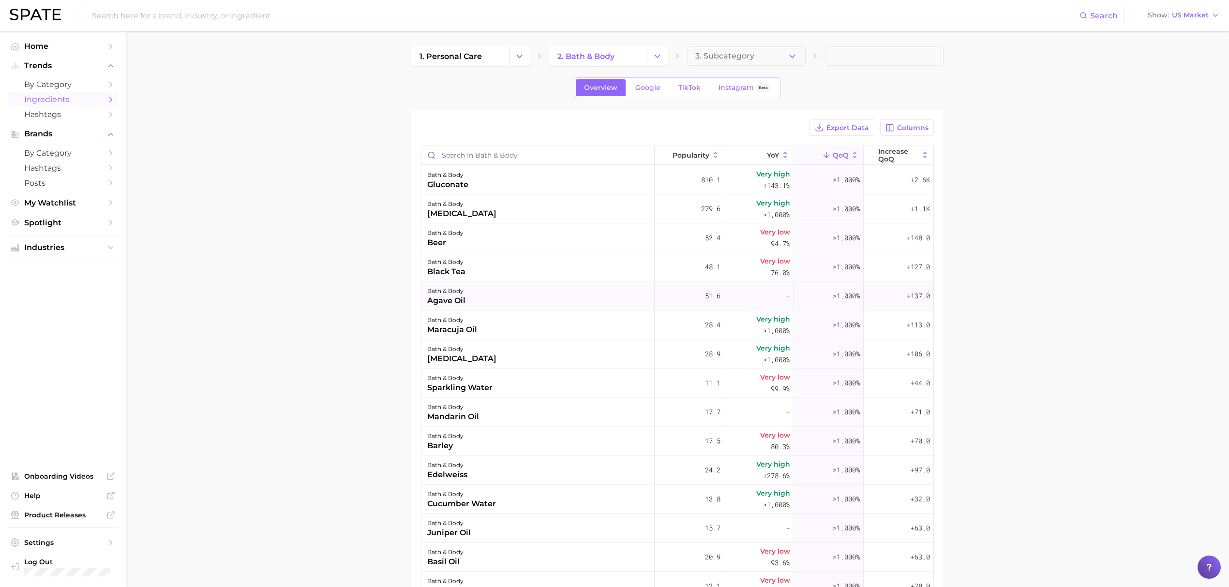
click at [493, 301] on div "bath & body agave oil" at bounding box center [538, 296] width 233 height 29
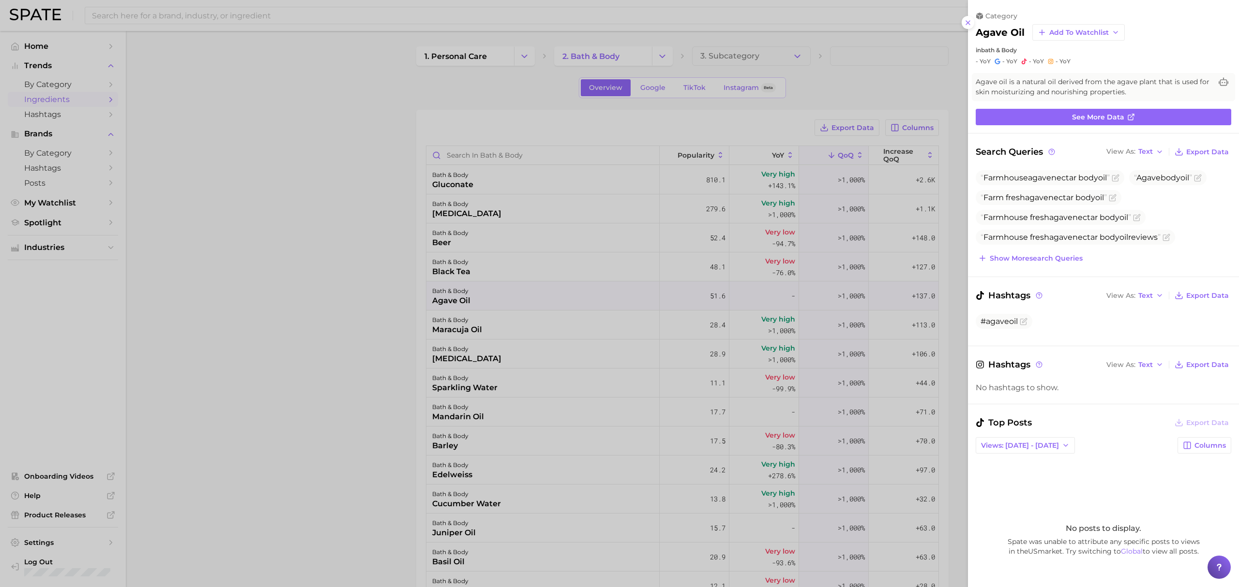
click at [495, 337] on div at bounding box center [619, 293] width 1239 height 587
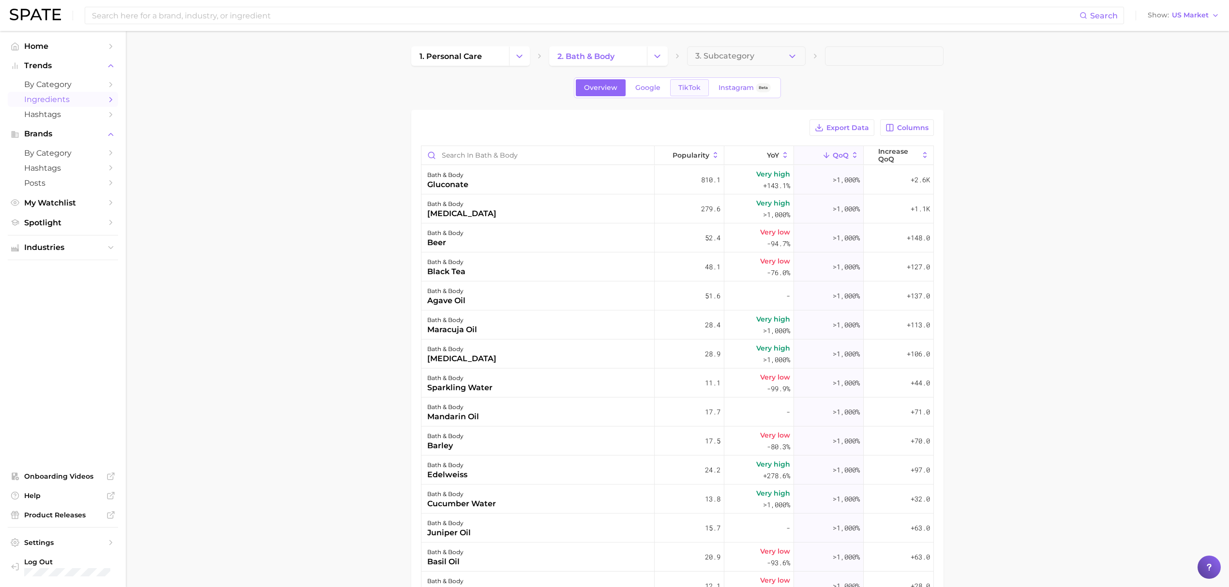
click at [693, 86] on span "TikTok" at bounding box center [689, 88] width 22 height 8
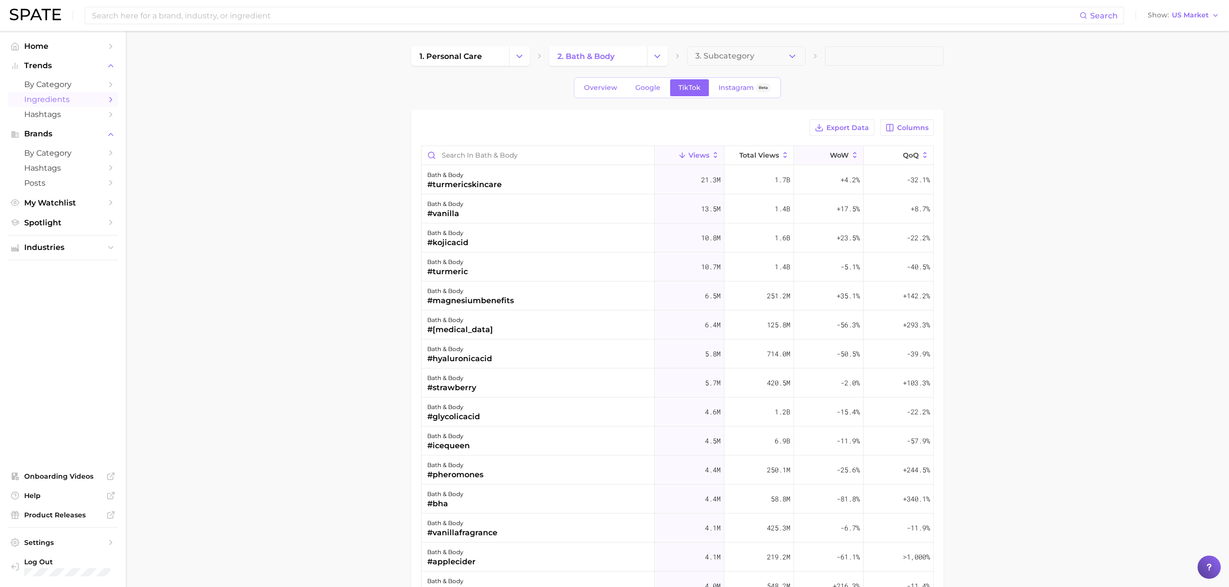
click at [819, 154] on icon at bounding box center [823, 155] width 9 height 9
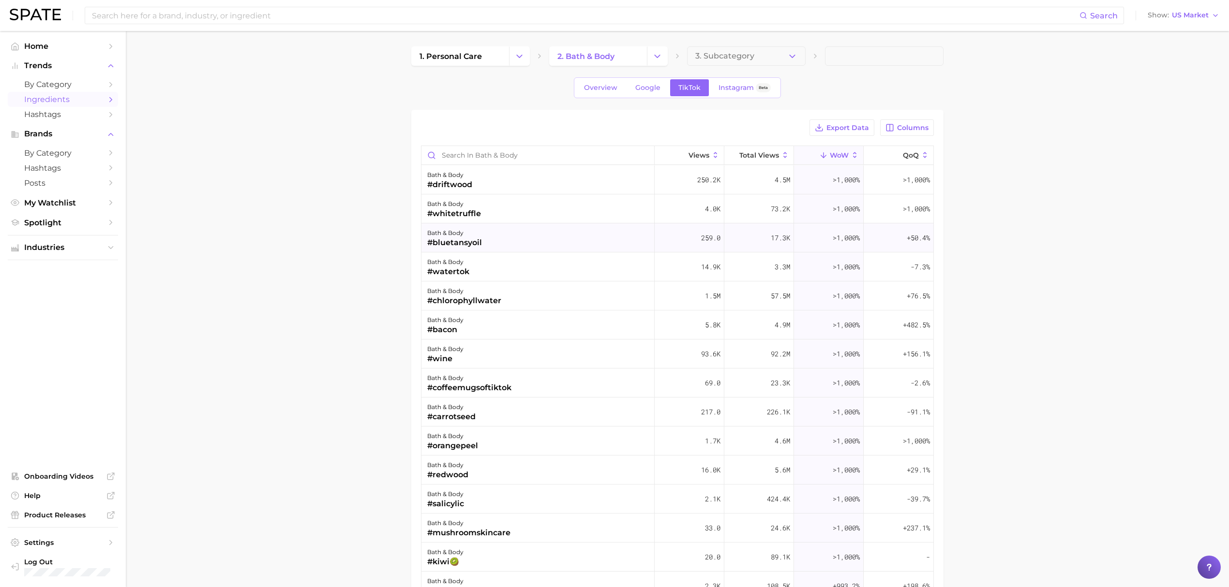
click at [595, 242] on div "bath & body #bluetansyoil" at bounding box center [538, 238] width 233 height 29
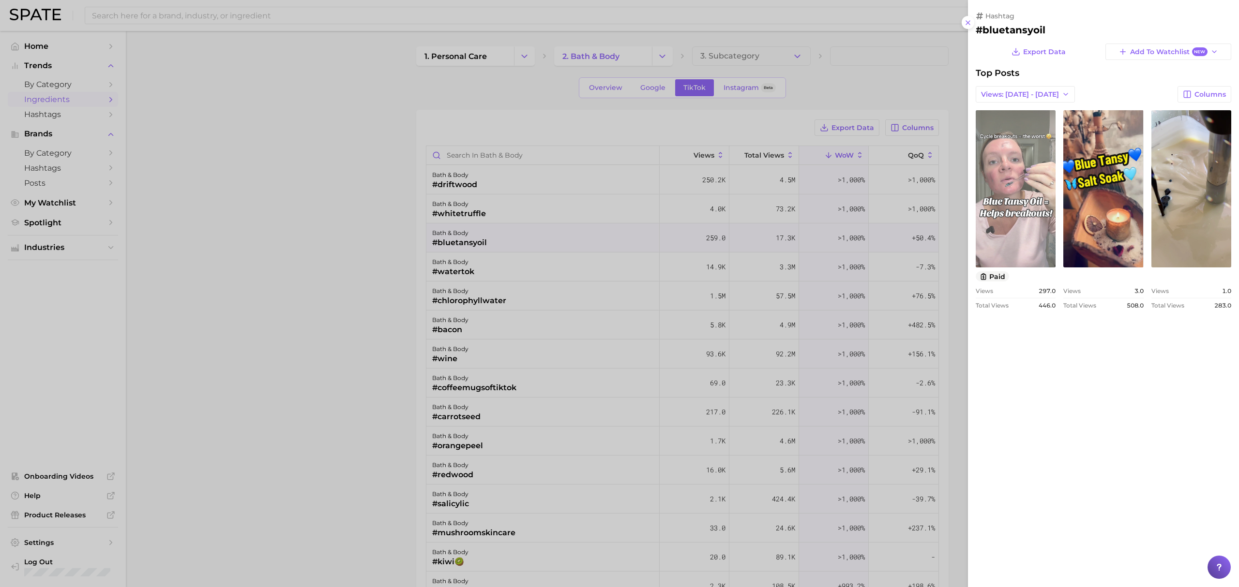
click at [826, 199] on link "view post on TikTok" at bounding box center [1016, 188] width 80 height 157
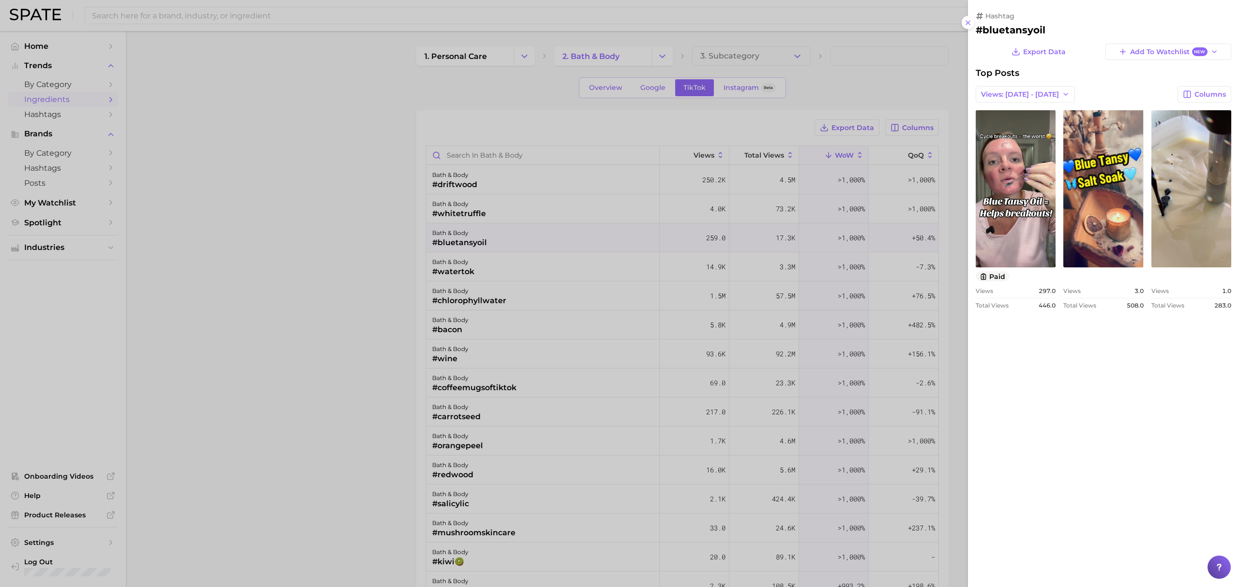
click at [560, 222] on div at bounding box center [619, 293] width 1239 height 587
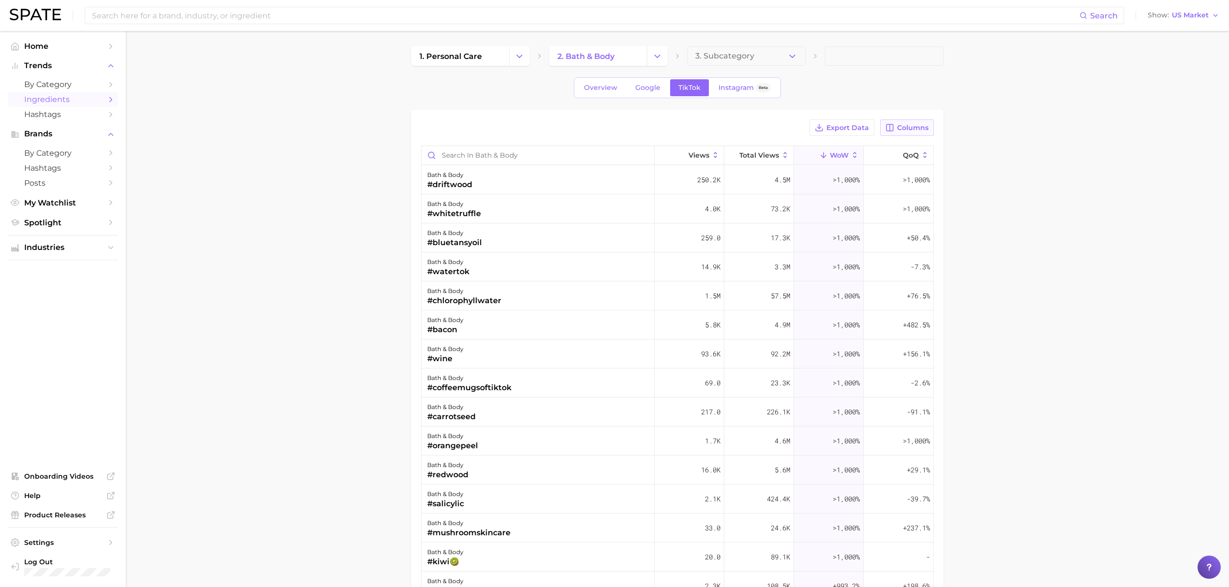
click at [826, 130] on span "Columns" at bounding box center [912, 128] width 31 height 8
click at [826, 208] on span "Increase WoW" at bounding box center [827, 211] width 57 height 8
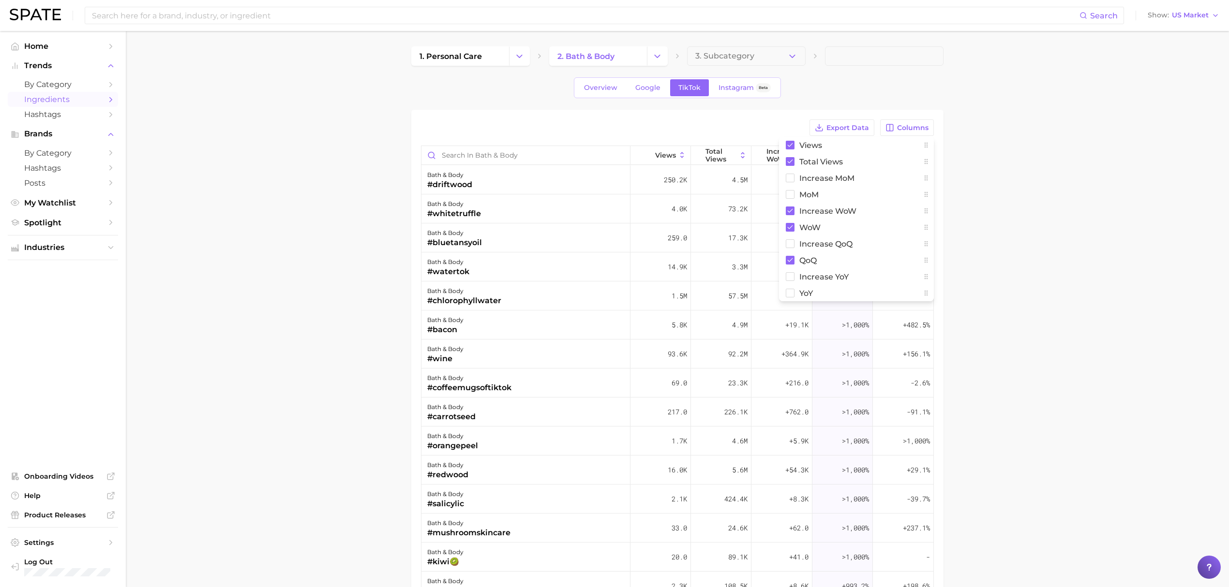
click at [826, 219] on main "1. personal care 2. bath & body 3. Subcategory Overview Google TikTok Instagram…" at bounding box center [677, 411] width 1103 height 760
click at [786, 155] on span "Increase WoW" at bounding box center [782, 155] width 31 height 15
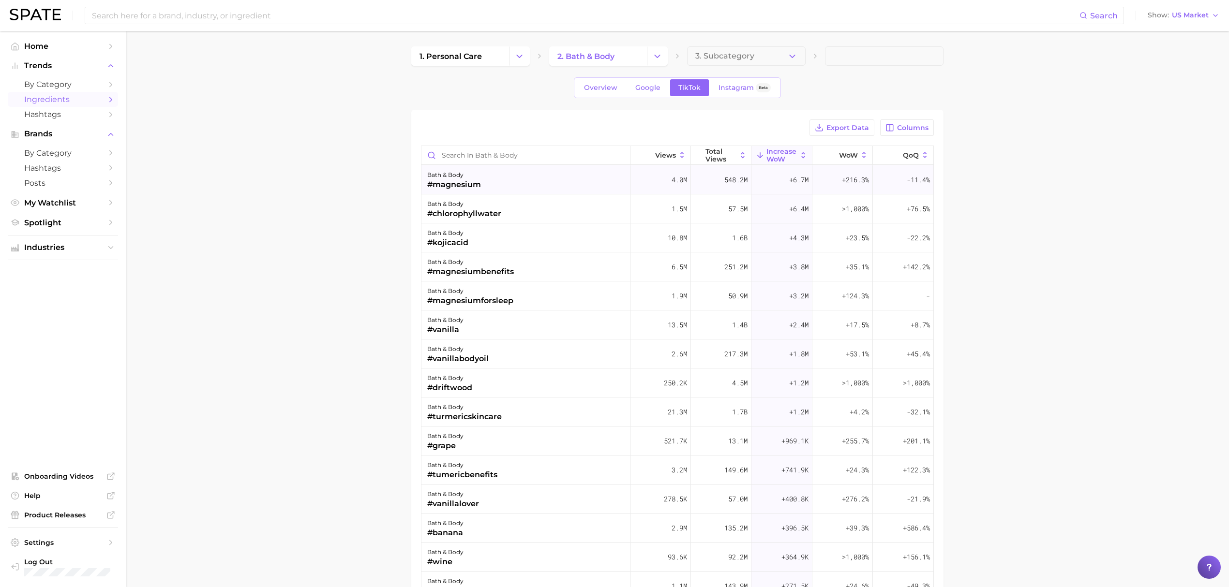
click at [465, 181] on div "#magnesium" at bounding box center [454, 185] width 54 height 12
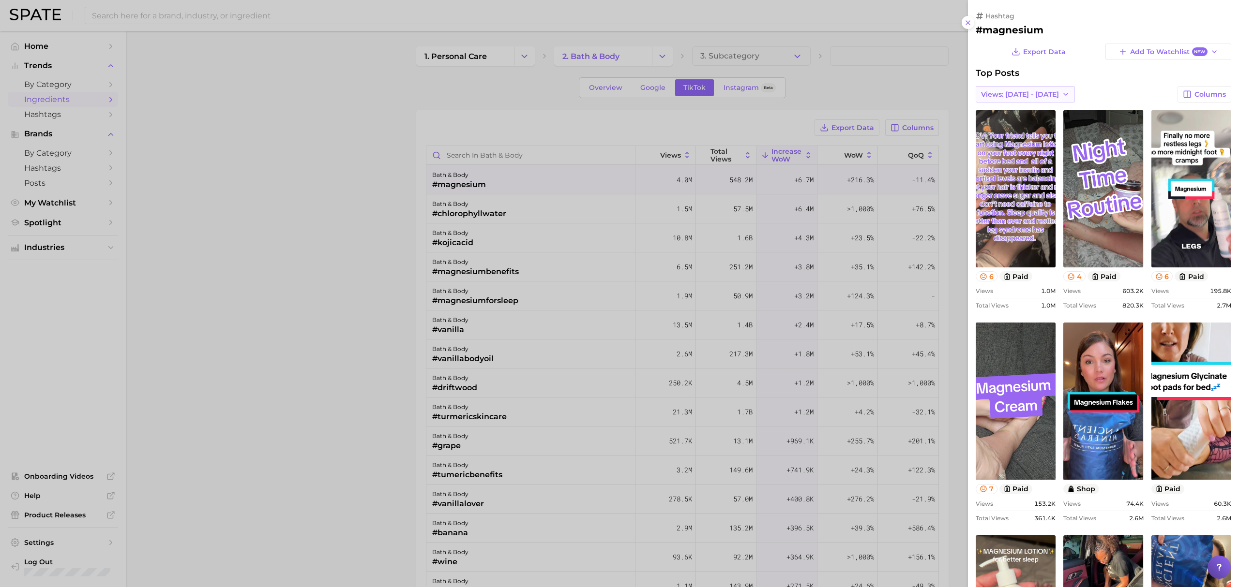
click at [826, 100] on button "Views: [DATE] - [DATE]" at bounding box center [1025, 94] width 99 height 16
click at [826, 123] on button "Total Views" at bounding box center [1029, 129] width 106 height 17
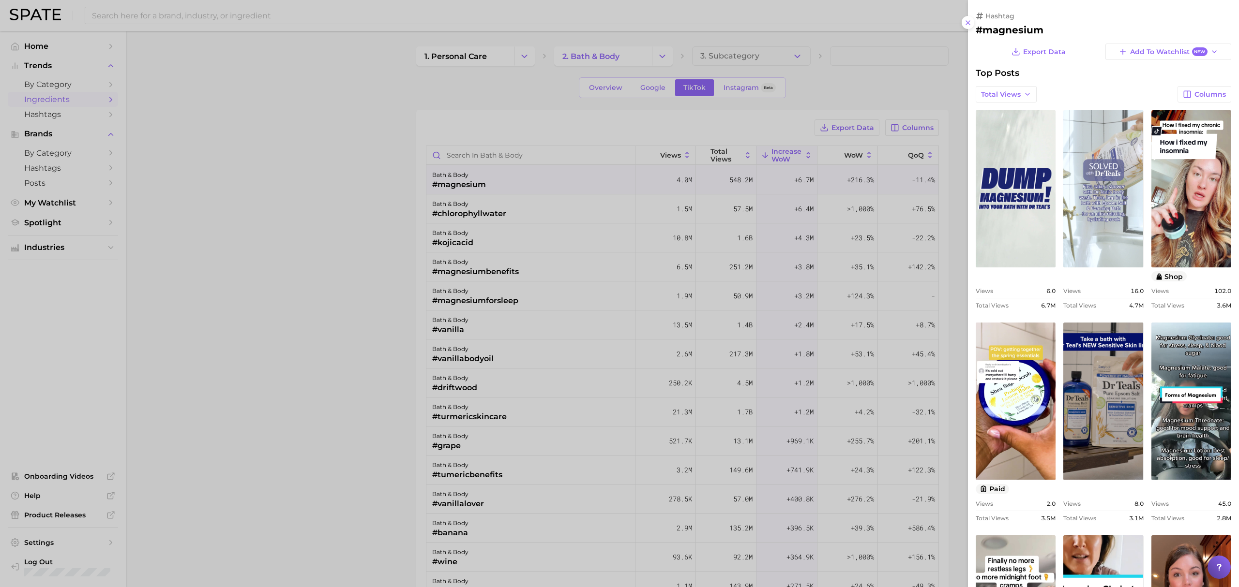
click at [826, 259] on link "view post on TikTok" at bounding box center [1103, 188] width 80 height 157
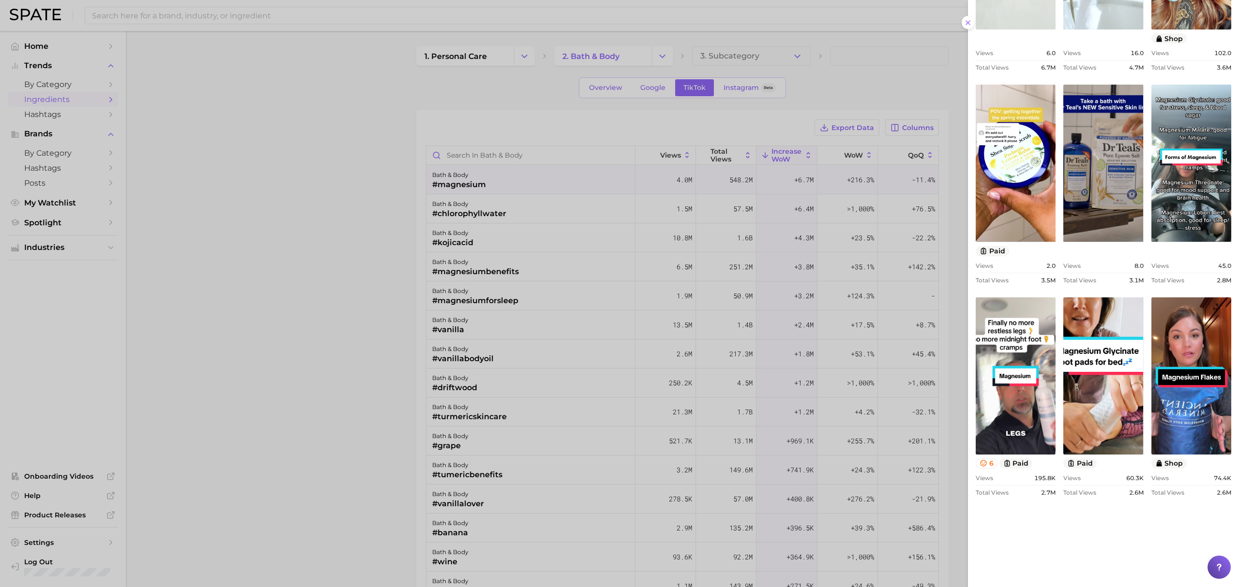
scroll to position [258, 0]
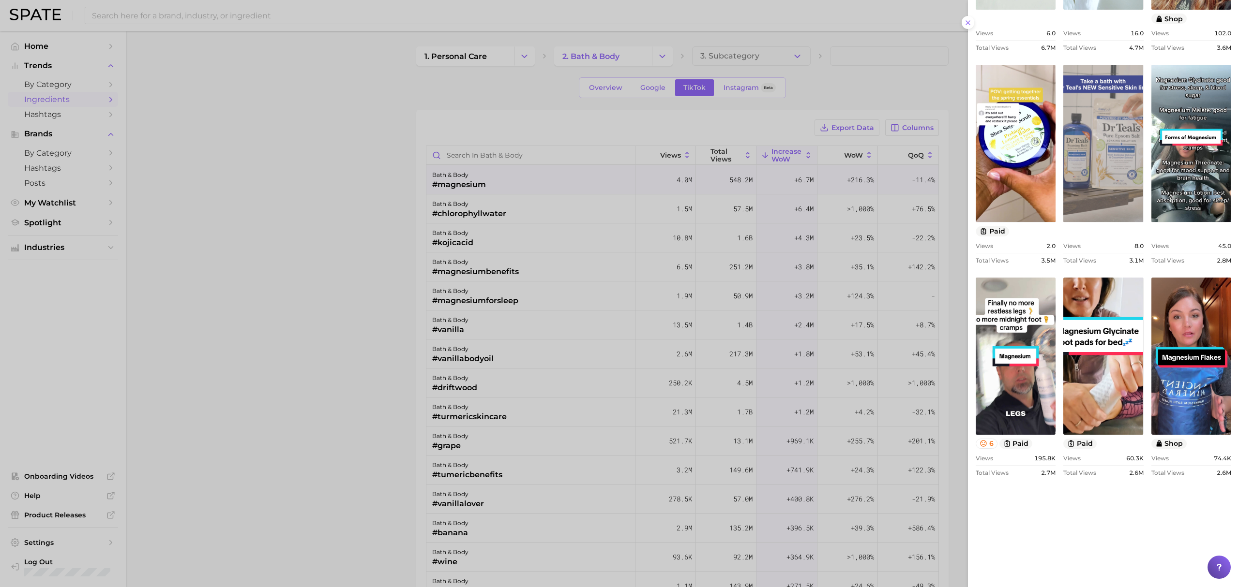
click at [826, 222] on link "view post on TikTok" at bounding box center [1103, 143] width 80 height 157
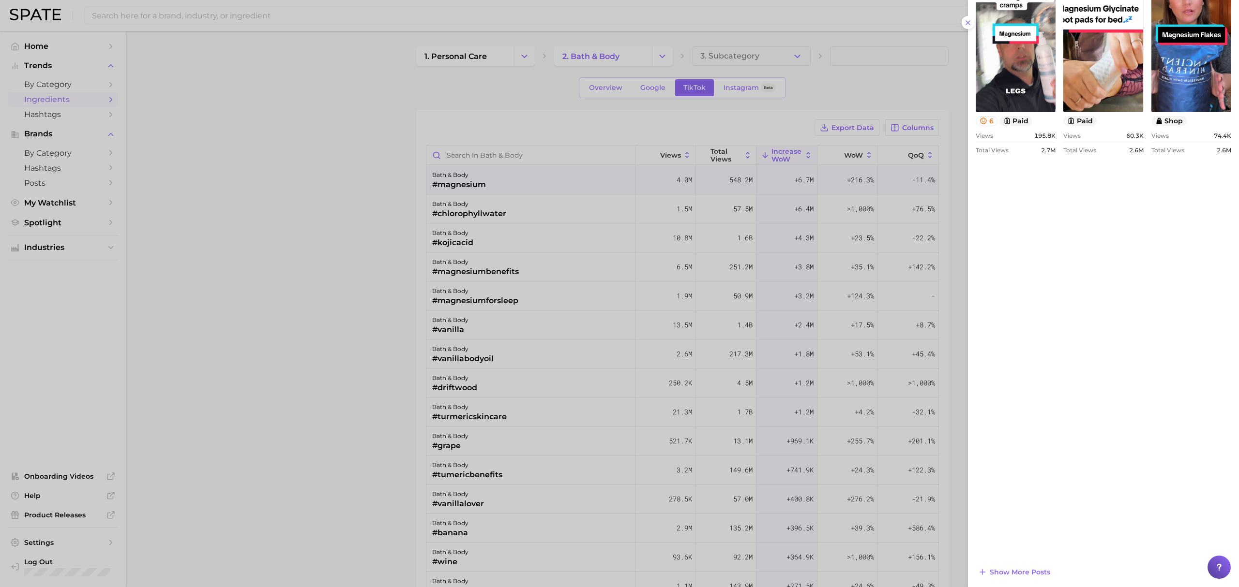
scroll to position [584, 0]
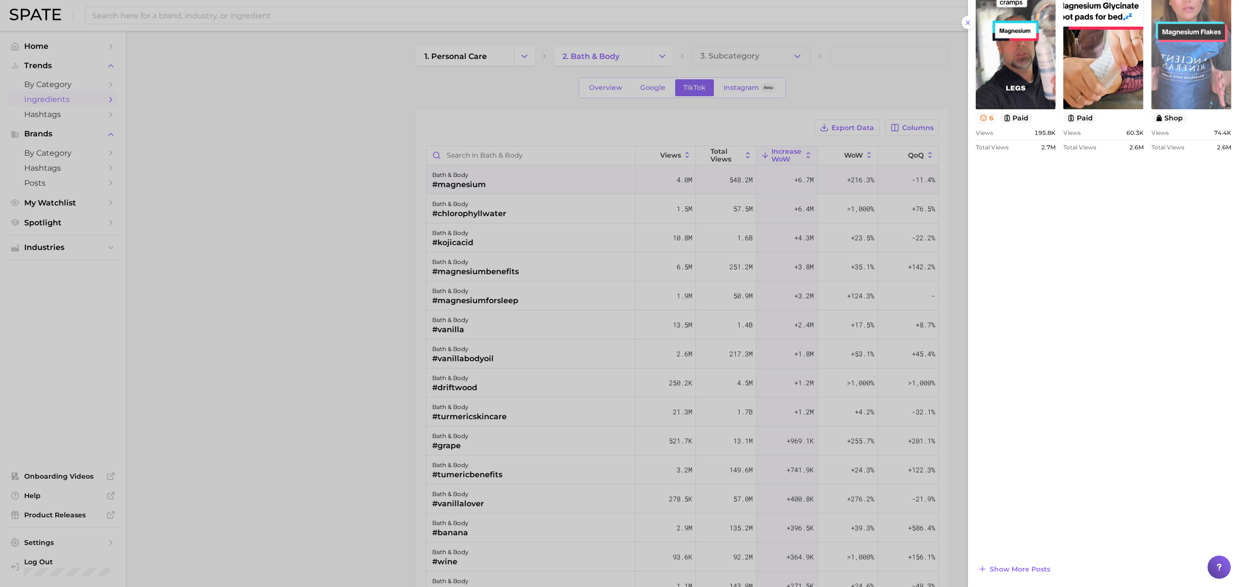
click at [826, 109] on link "view post on TikTok" at bounding box center [1191, 30] width 80 height 157
click at [525, 63] on div at bounding box center [619, 293] width 1239 height 587
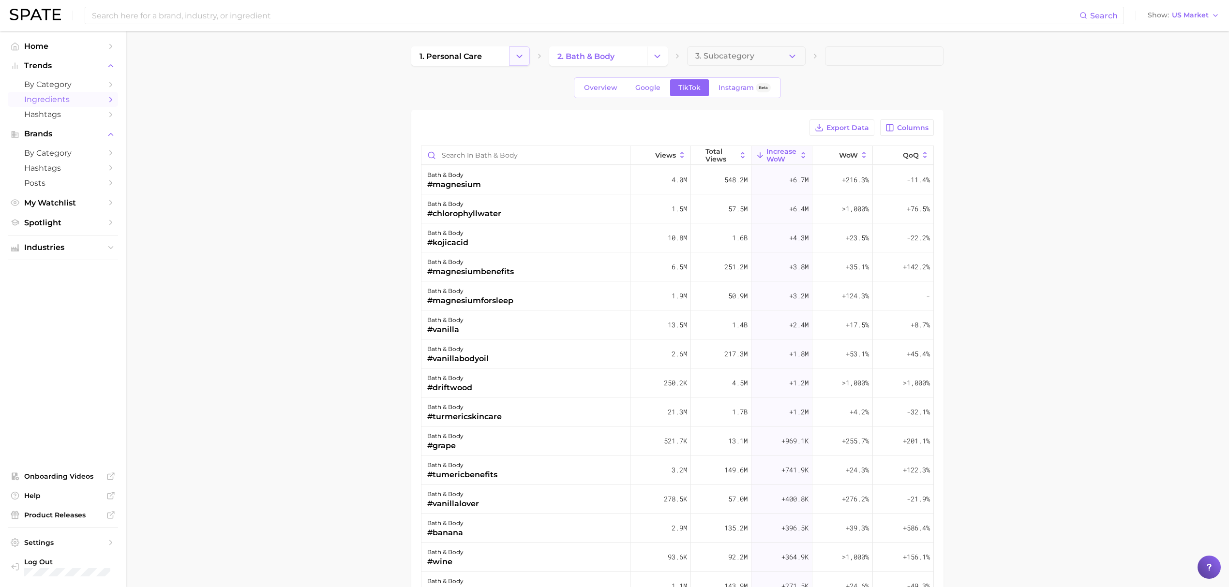
click at [522, 59] on icon "Change Category" at bounding box center [519, 56] width 10 height 10
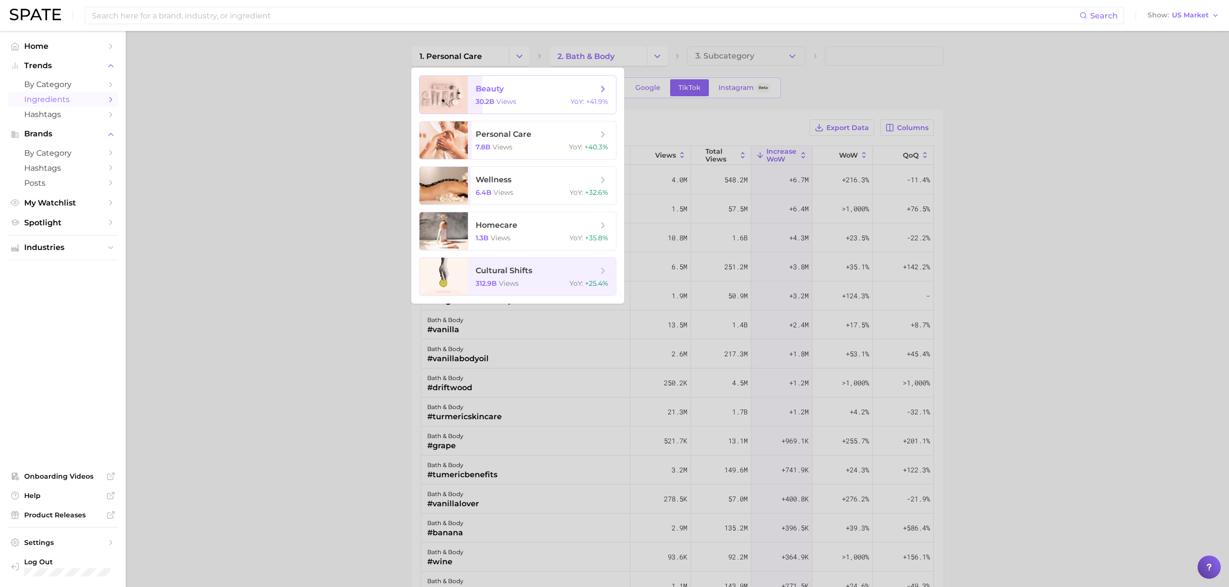
click at [496, 112] on span "beauty 30.2b views YoY : +41.9%" at bounding box center [542, 95] width 148 height 38
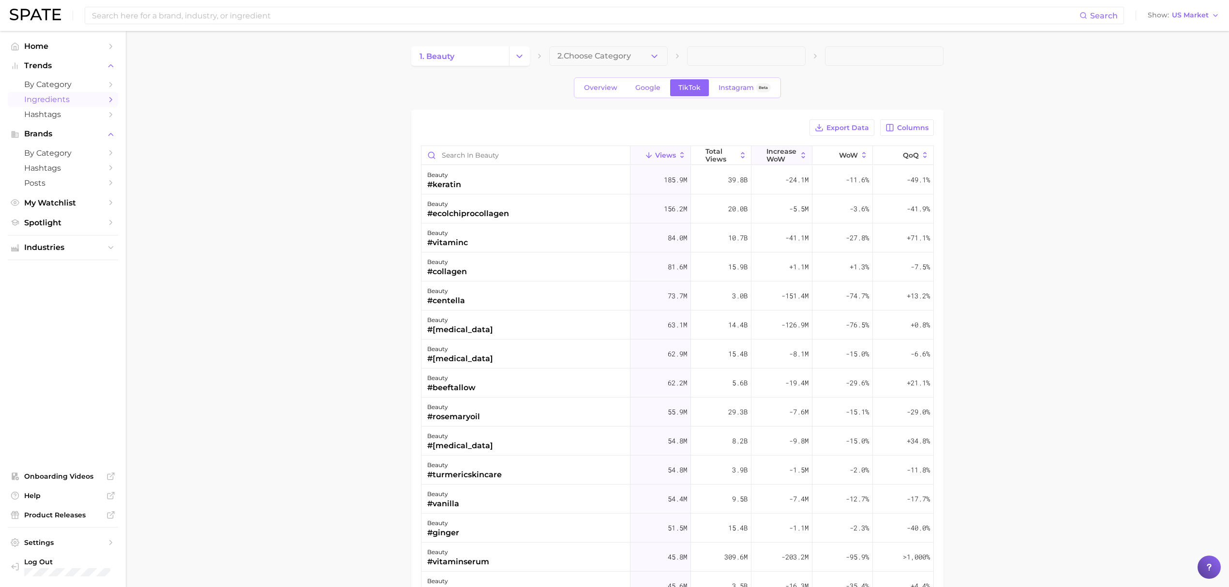
click at [767, 158] on span "Increase WoW" at bounding box center [782, 155] width 31 height 15
click at [516, 159] on input "Search in beauty" at bounding box center [526, 155] width 209 height 18
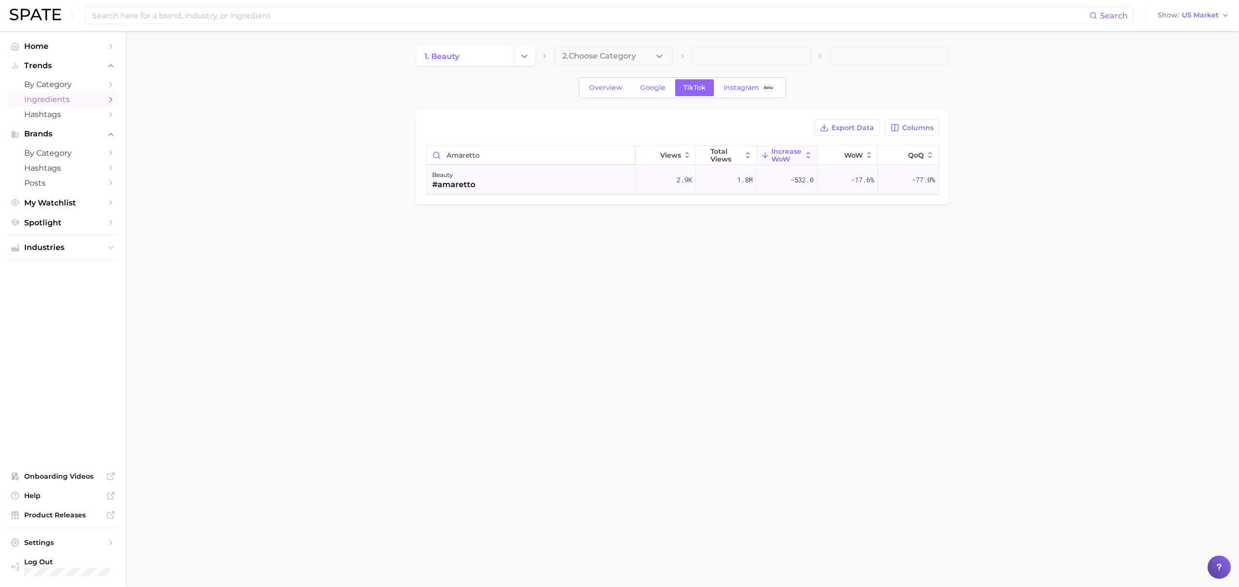
type input "amaretto"
click at [515, 180] on div "beauty #amaretto" at bounding box center [530, 180] width 209 height 29
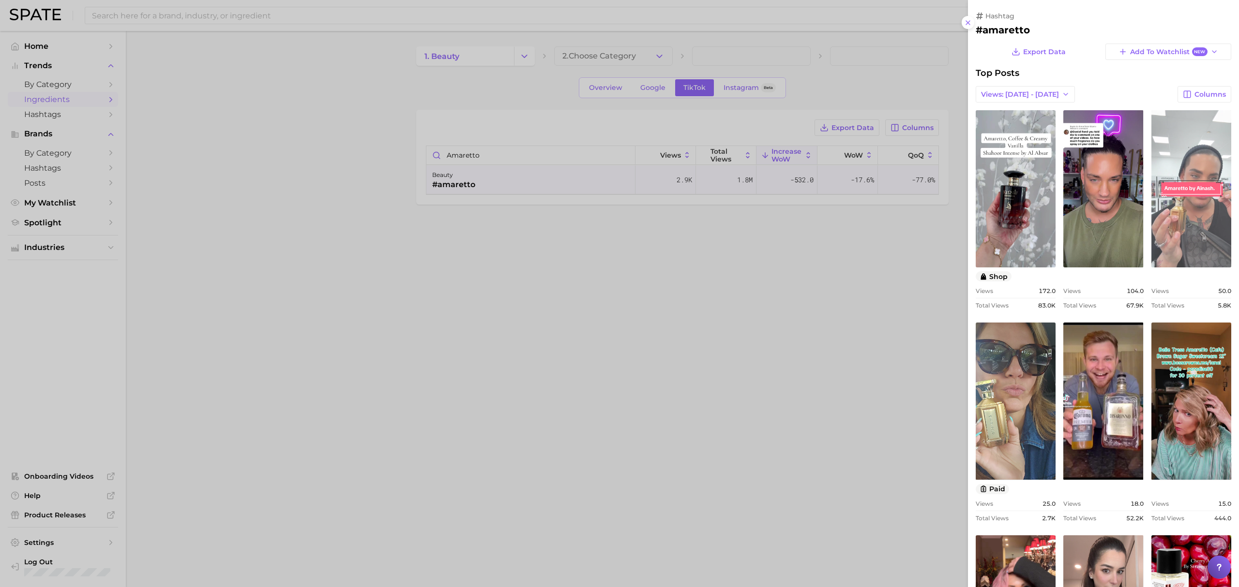
click at [826, 268] on link "view post on TikTok" at bounding box center [1191, 188] width 80 height 157
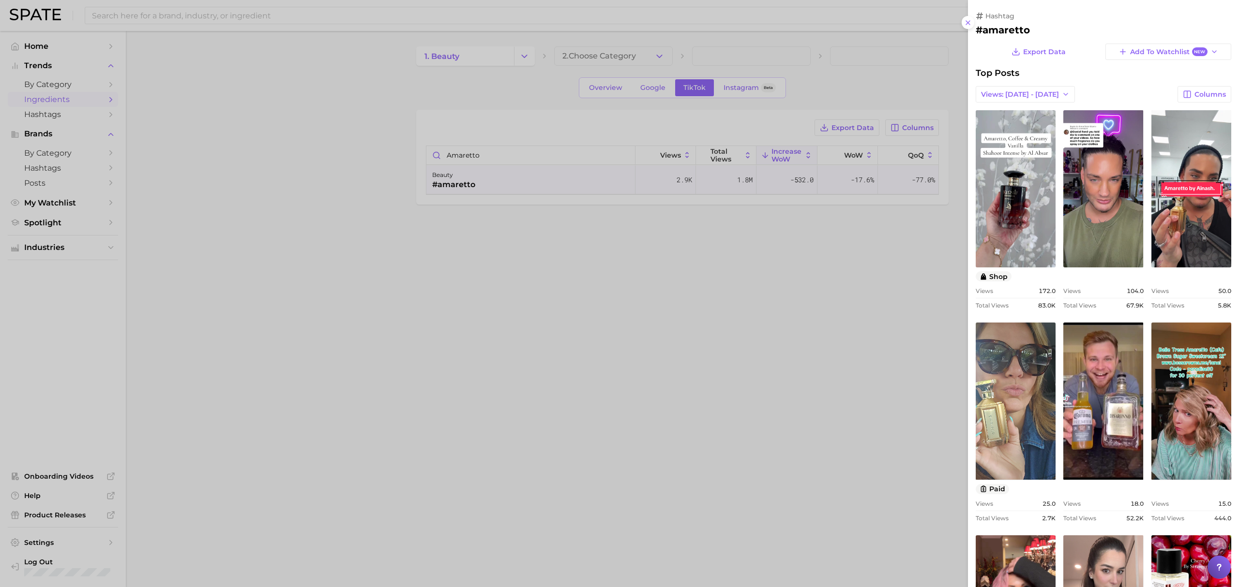
click at [394, 294] on div at bounding box center [619, 293] width 1239 height 587
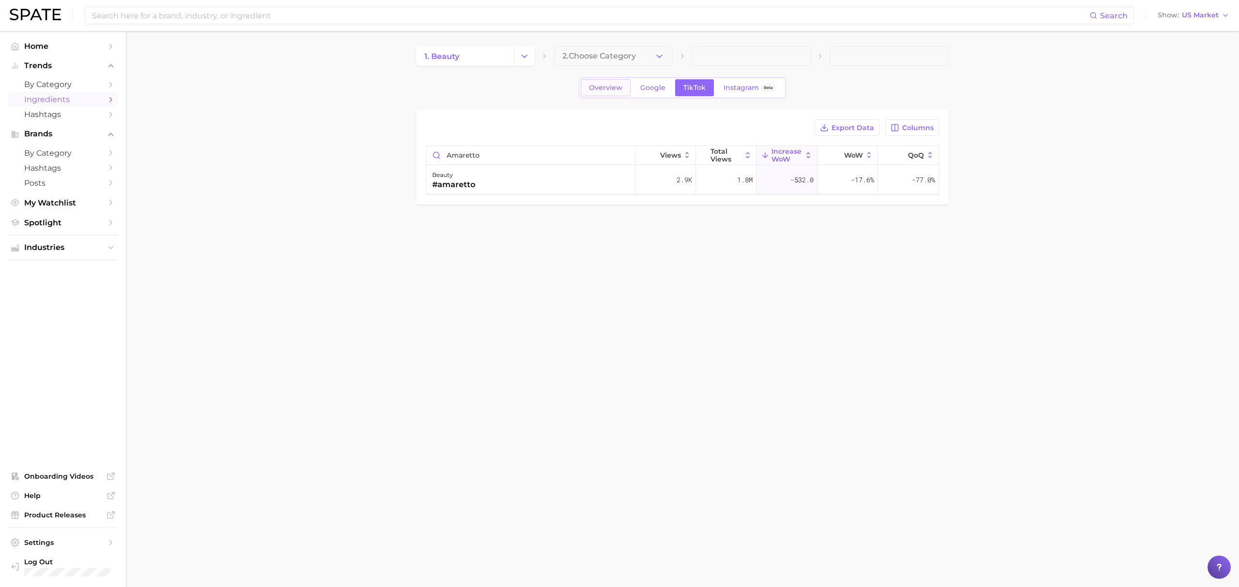
click at [616, 87] on span "Overview" at bounding box center [605, 88] width 33 height 8
click at [682, 84] on link "TikTok" at bounding box center [694, 87] width 39 height 17
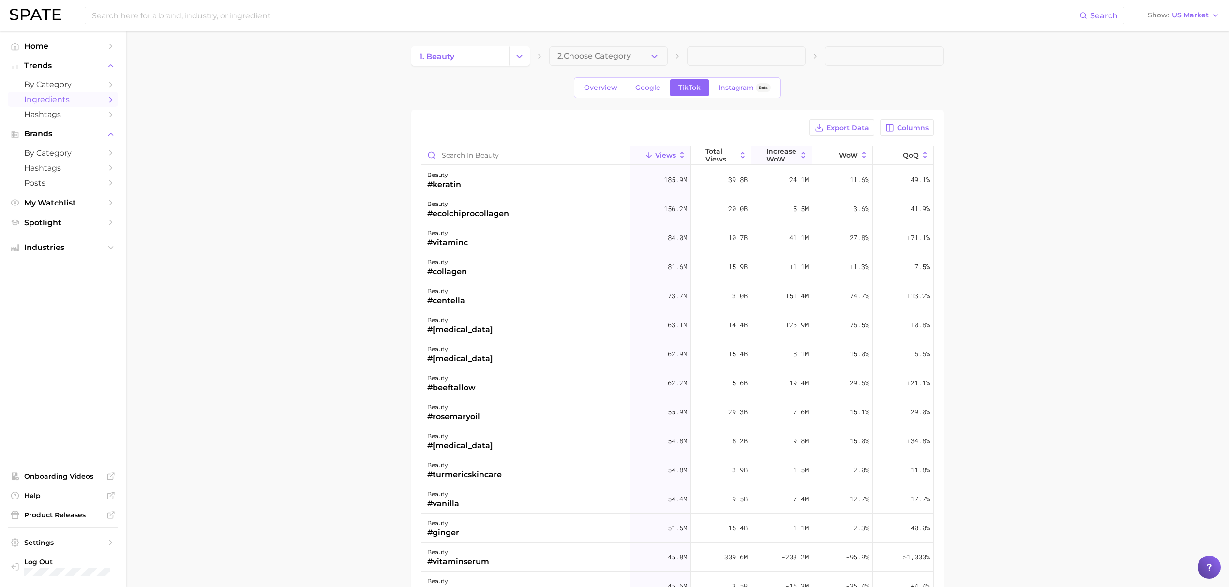
click at [768, 161] on span "Increase WoW" at bounding box center [782, 155] width 31 height 15
click at [532, 182] on div "beauty #honey" at bounding box center [526, 180] width 209 height 29
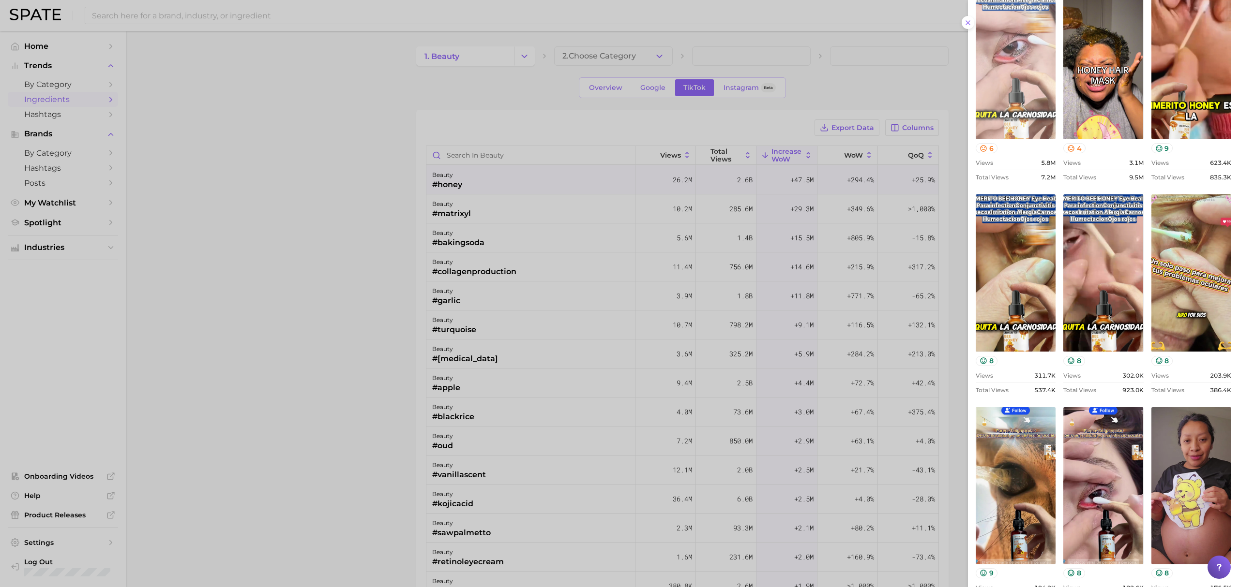
scroll to position [129, 0]
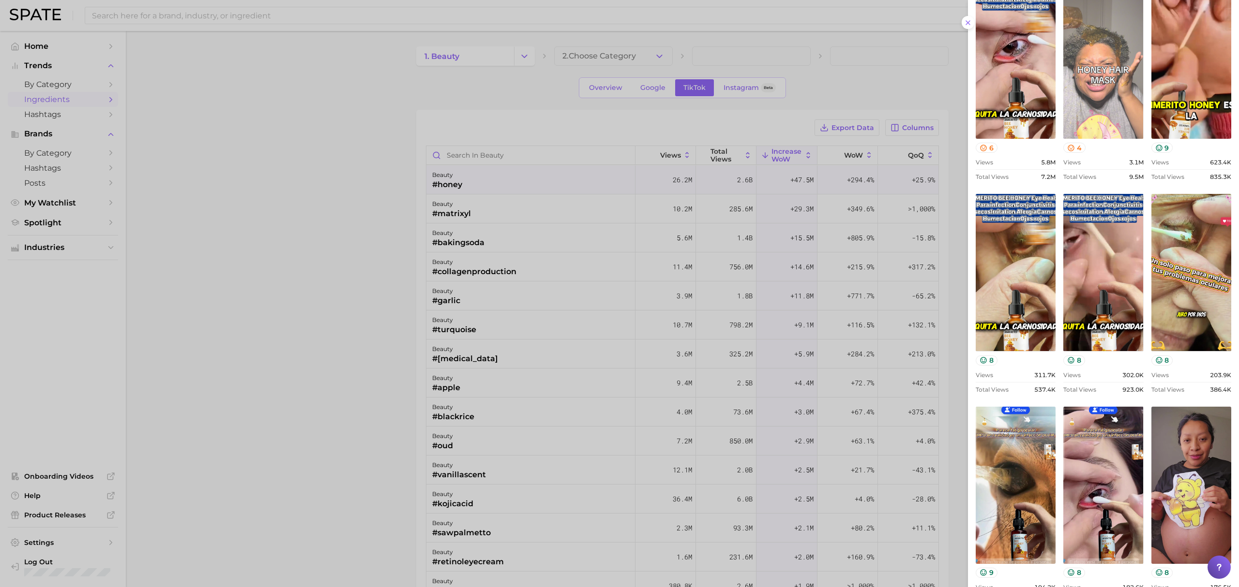
click at [826, 119] on link "view post on TikTok" at bounding box center [1103, 60] width 80 height 157
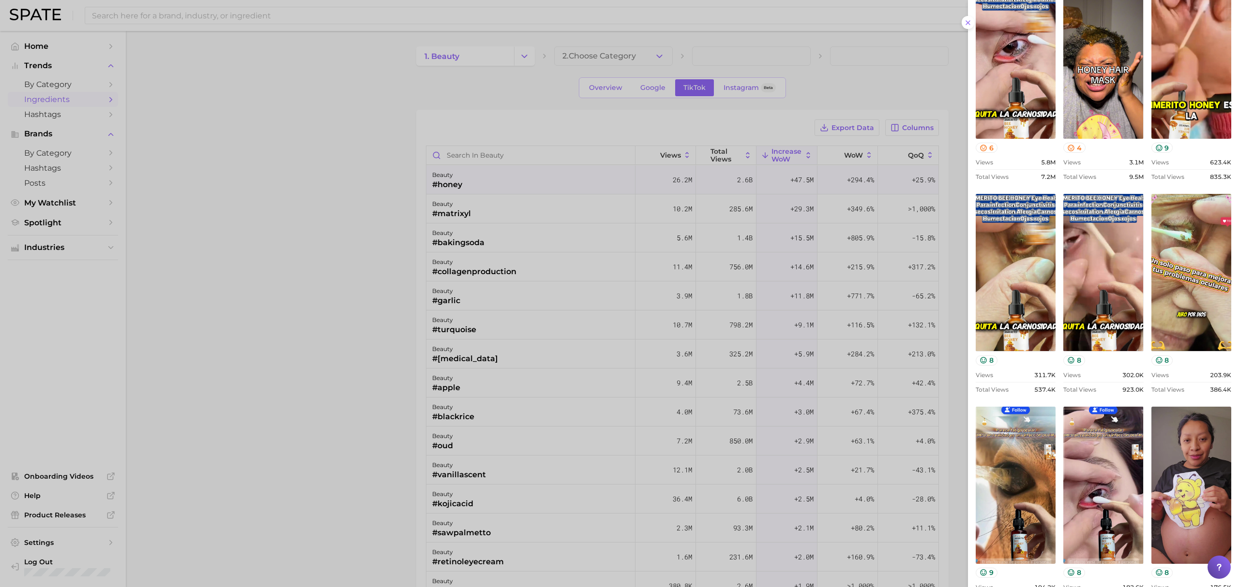
click at [541, 318] on div at bounding box center [619, 293] width 1239 height 587
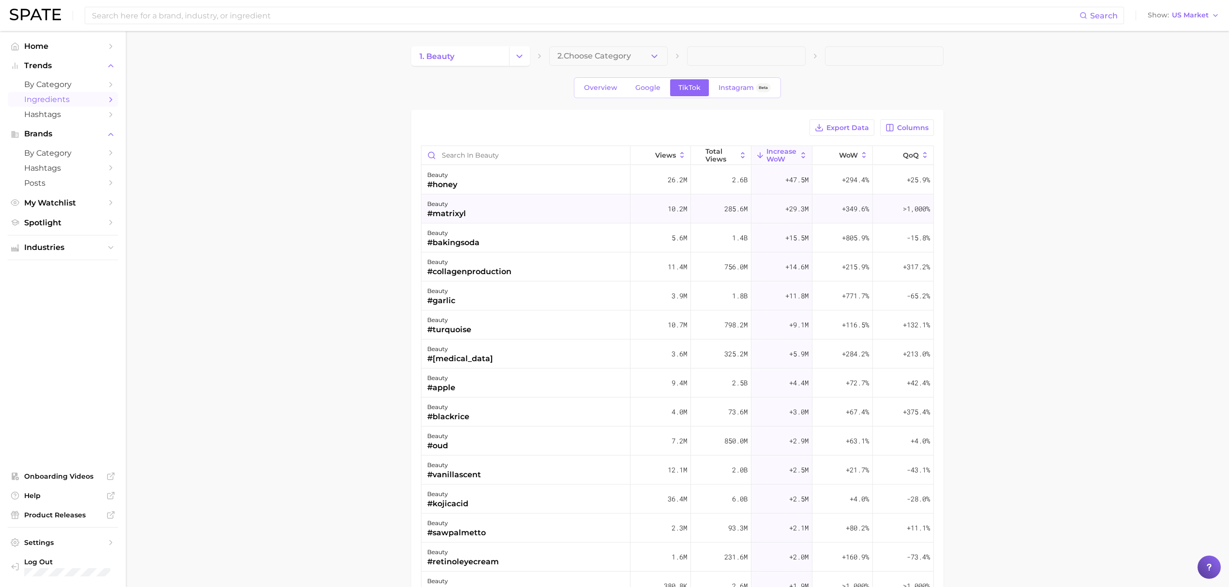
click at [512, 196] on div "beauty #matrixyl" at bounding box center [526, 209] width 209 height 29
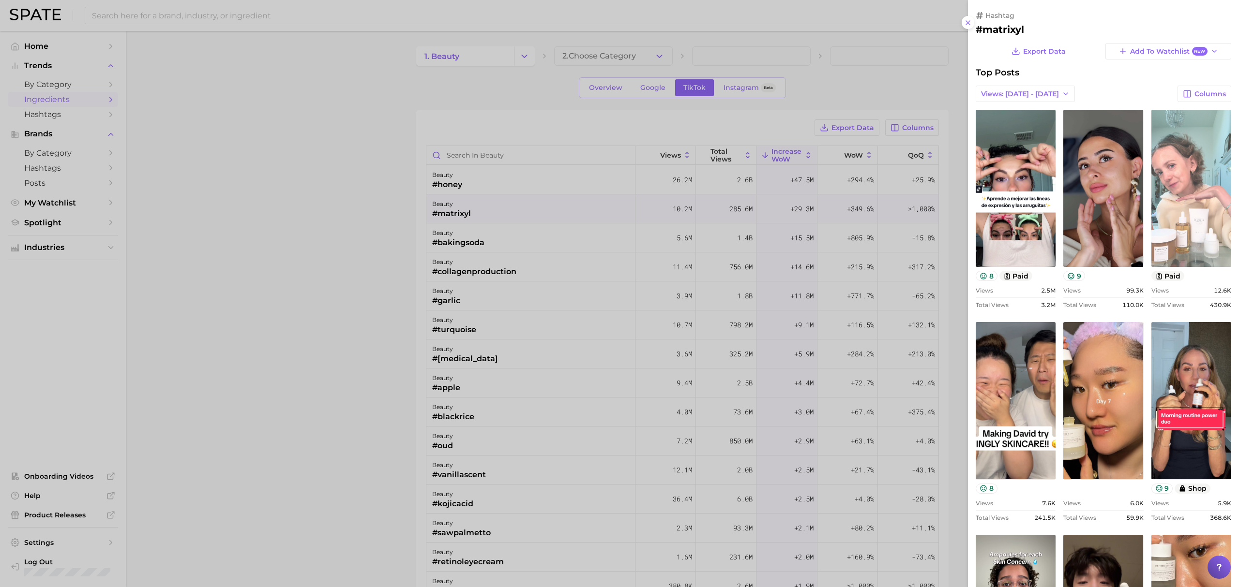
scroll to position [0, 0]
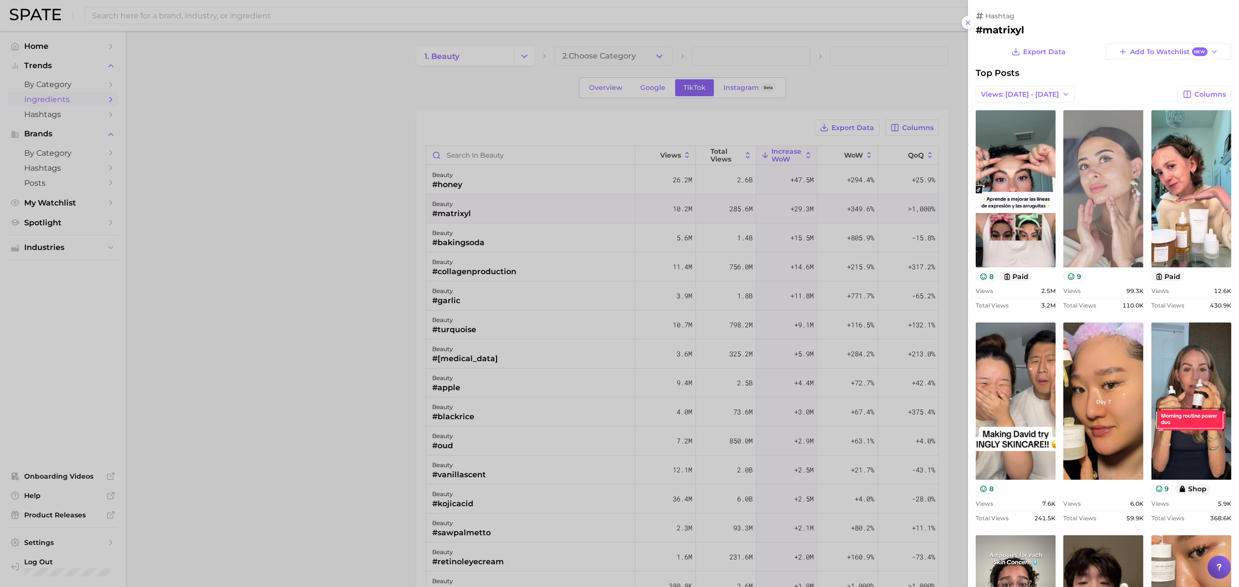
click at [826, 227] on link "view post on TikTok" at bounding box center [1103, 188] width 80 height 157
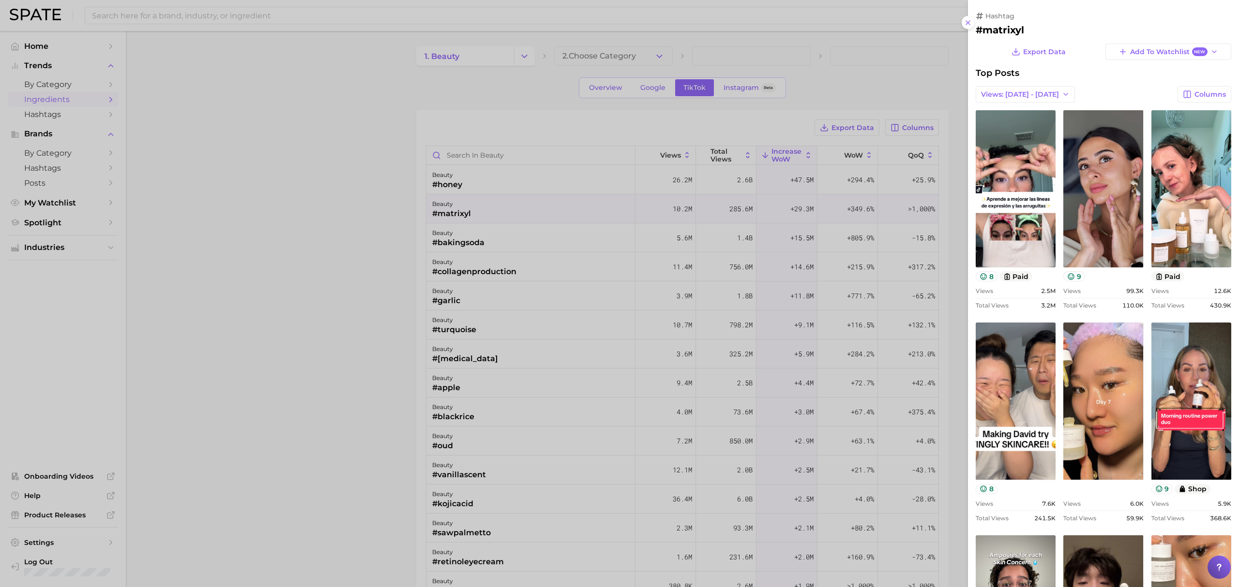
drag, startPoint x: 437, startPoint y: 90, endPoint x: 363, endPoint y: 91, distance: 74.5
click at [436, 90] on div at bounding box center [619, 293] width 1239 height 587
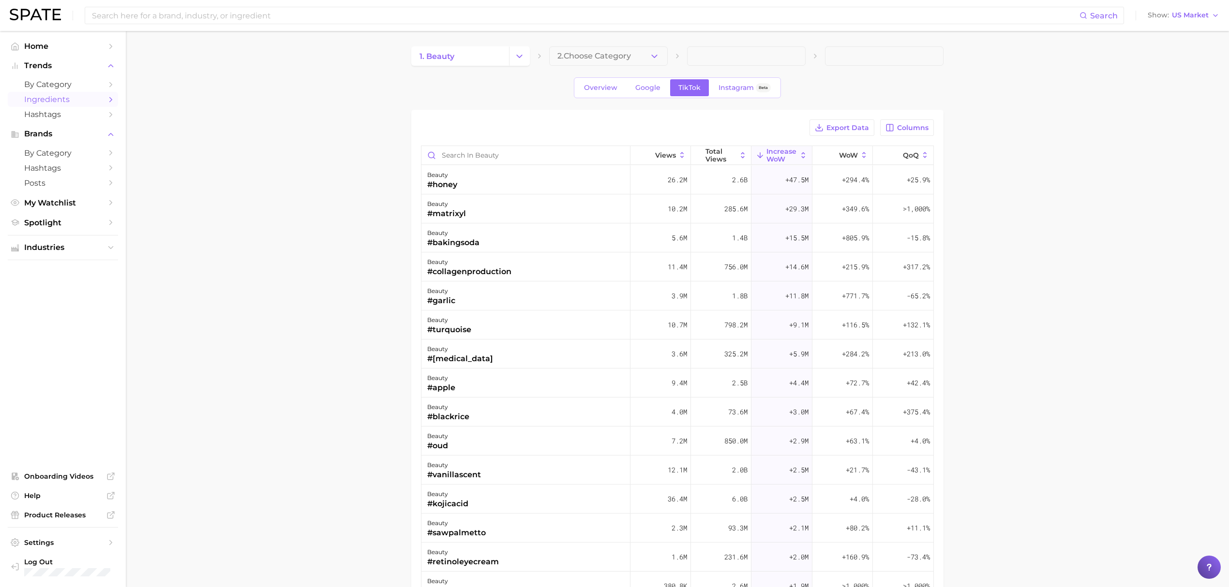
click at [76, 101] on span "Ingredients" at bounding box center [62, 99] width 77 height 9
click at [513, 55] on button "Change Category" at bounding box center [519, 55] width 21 height 19
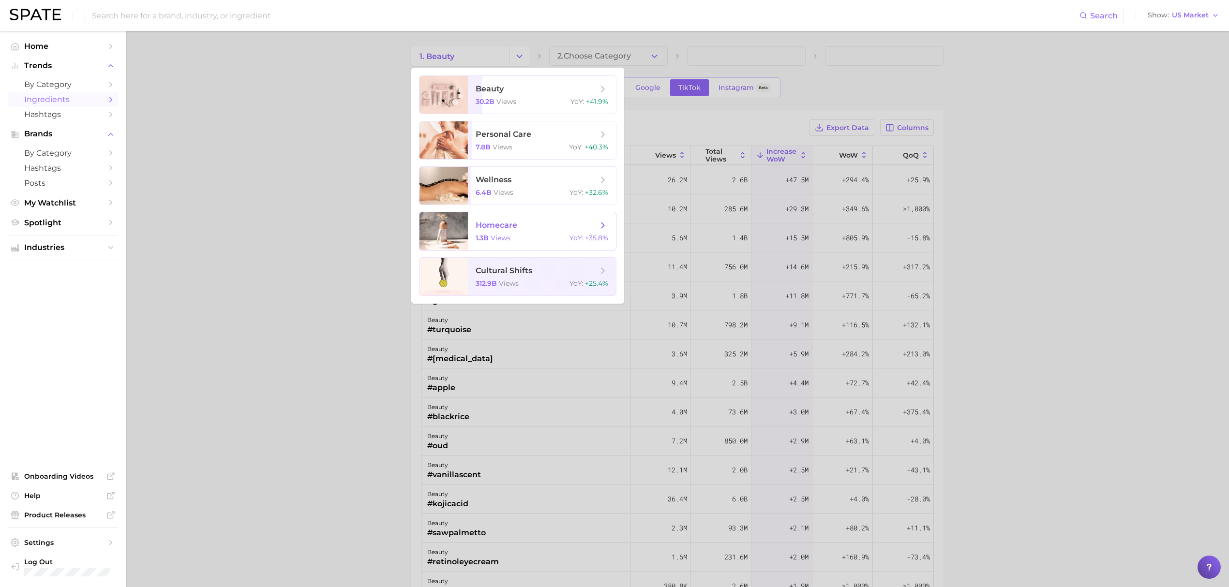
click at [517, 226] on span "homecare" at bounding box center [497, 225] width 42 height 9
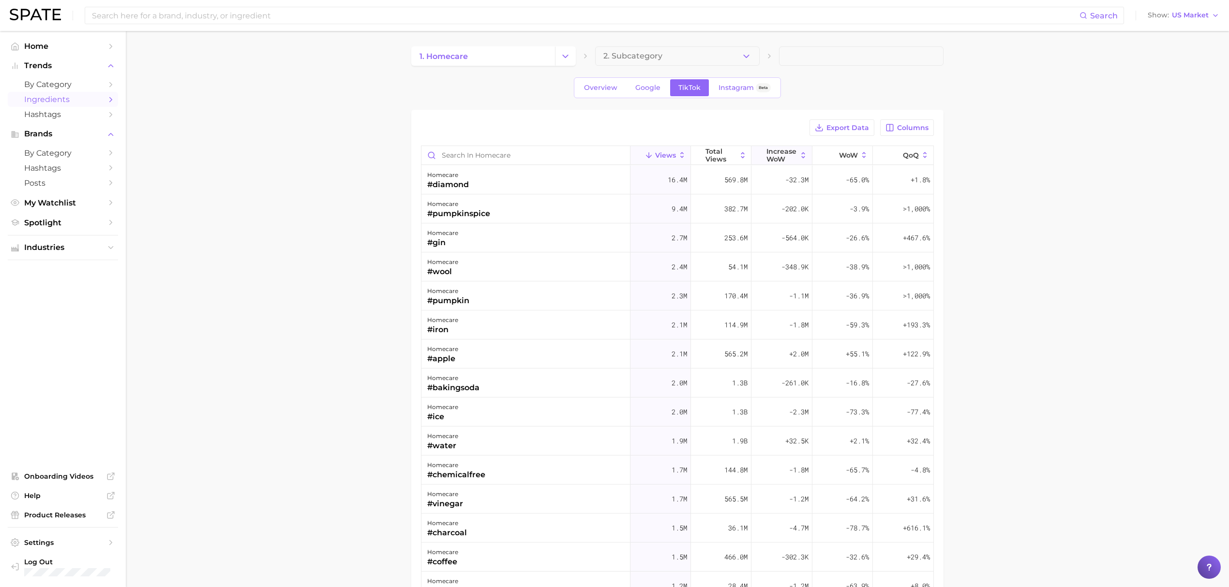
click at [775, 153] on span "Increase WoW" at bounding box center [782, 155] width 31 height 15
click at [469, 189] on div "homecare #apple" at bounding box center [526, 180] width 209 height 29
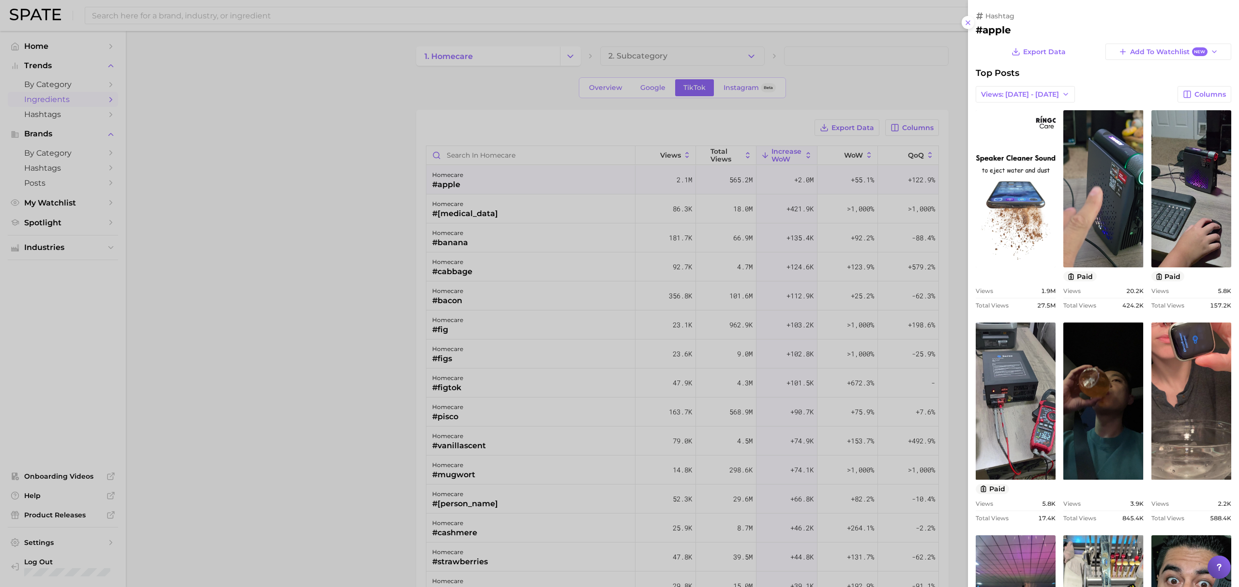
click at [759, 165] on div at bounding box center [619, 293] width 1239 height 587
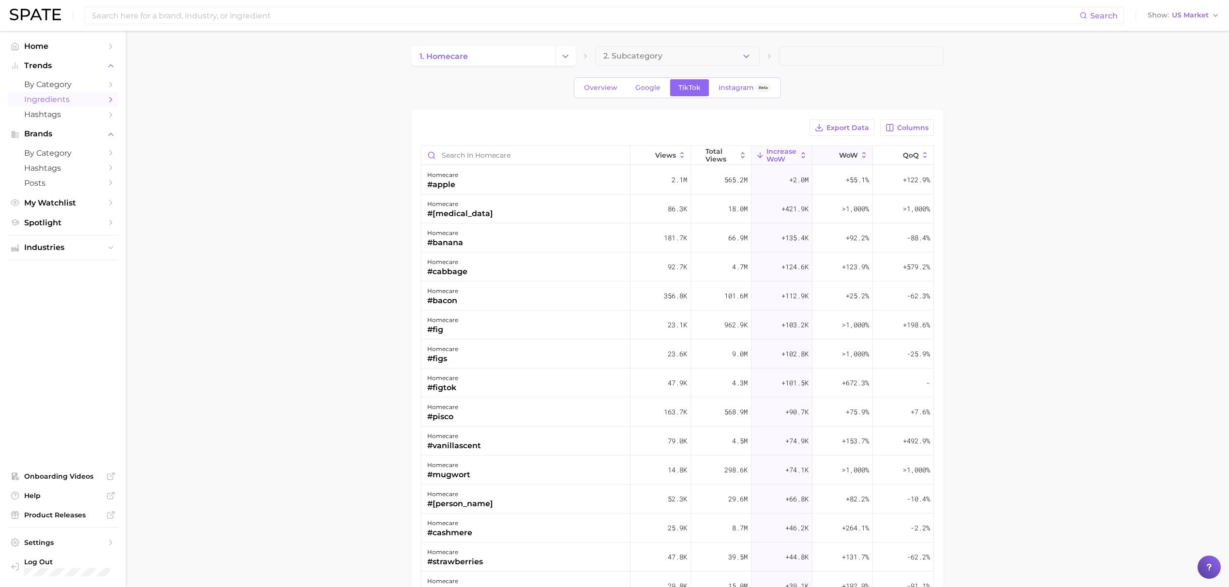
click at [826, 154] on button "WoW" at bounding box center [843, 155] width 60 height 19
click at [826, 157] on span "QoQ" at bounding box center [911, 155] width 16 height 8
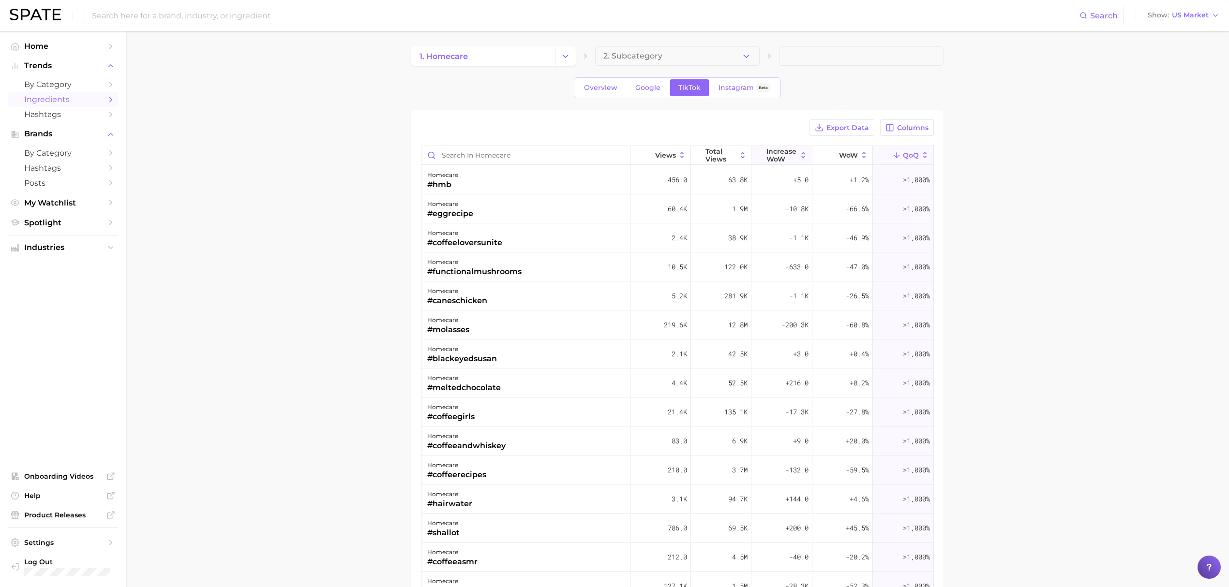
click at [784, 158] on span "Increase WoW" at bounding box center [782, 155] width 31 height 15
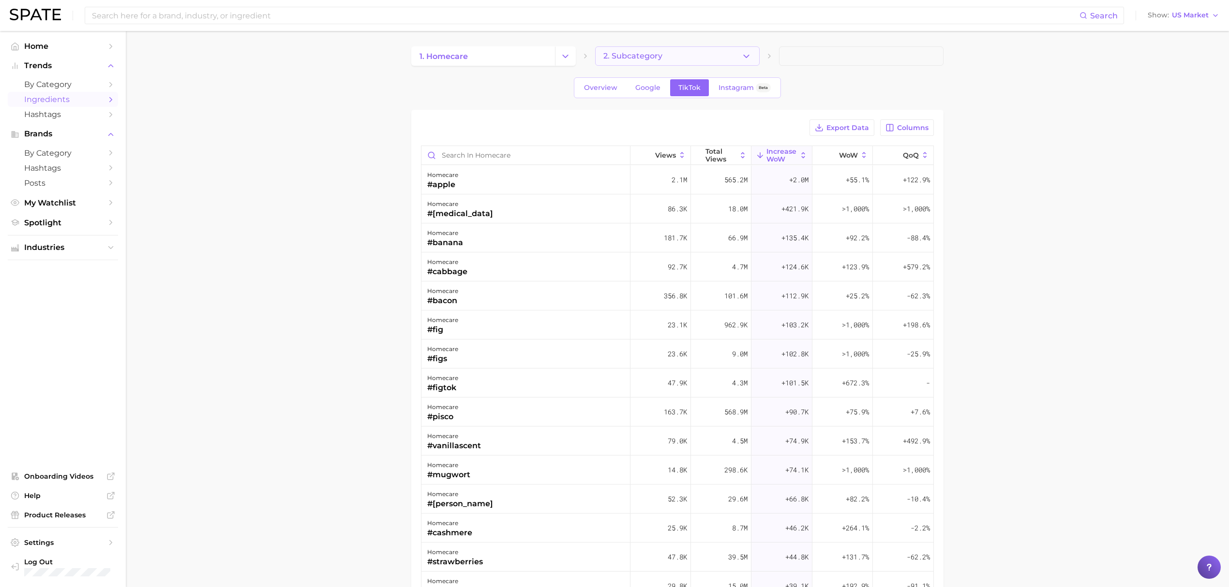
click at [649, 57] on span "2. Subcategory" at bounding box center [632, 56] width 59 height 9
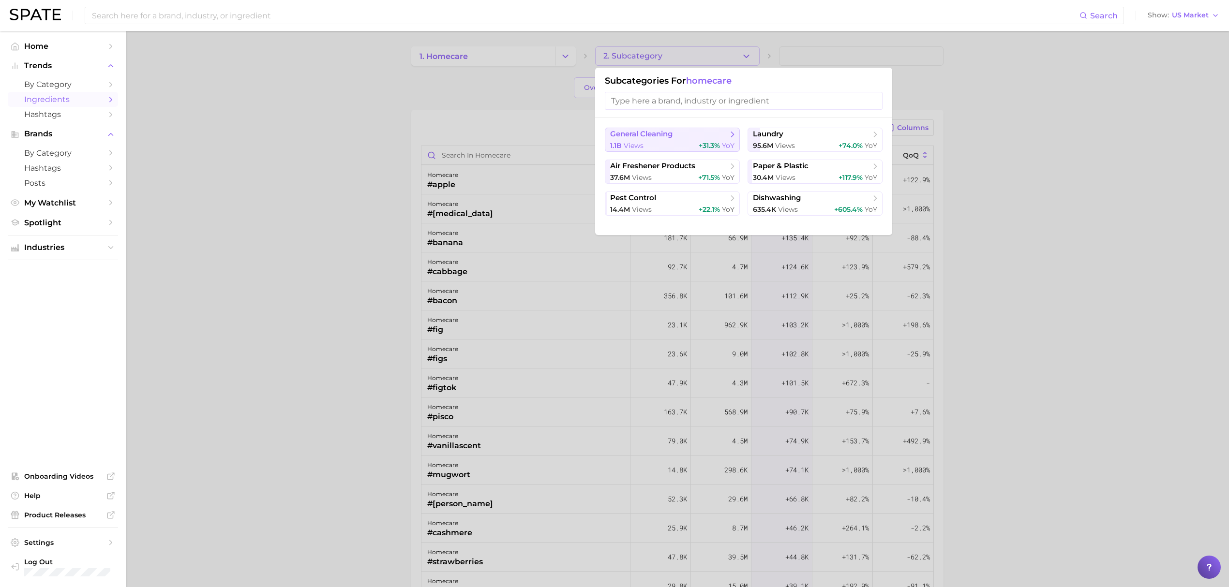
click at [668, 136] on span "general cleaning" at bounding box center [641, 134] width 62 height 9
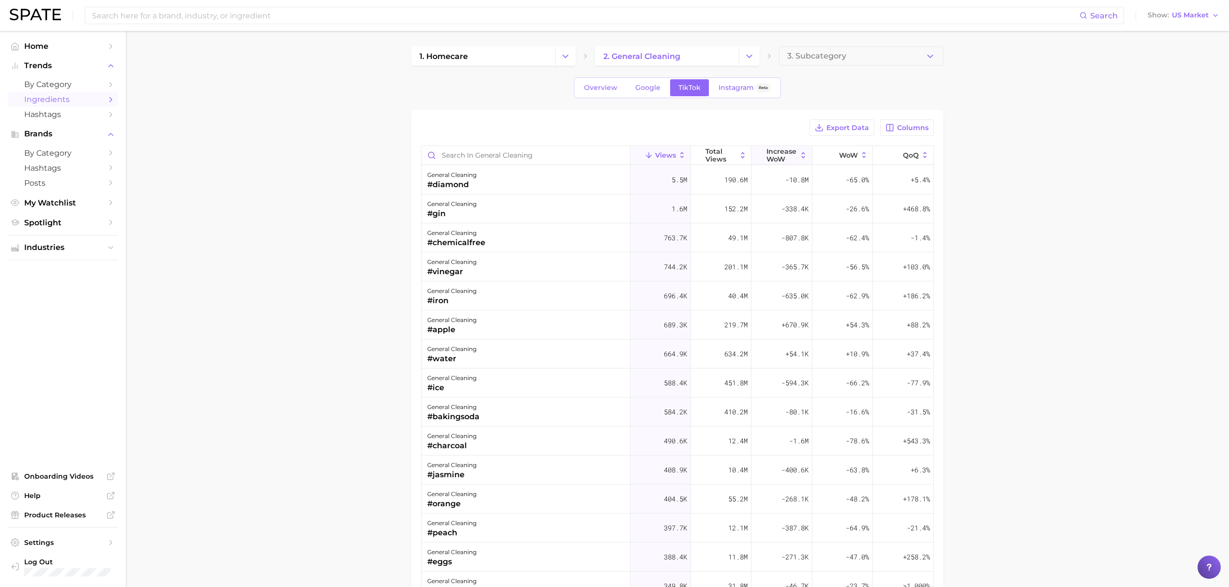
click at [781, 155] on span "Increase WoW" at bounding box center [782, 155] width 31 height 15
click at [826, 157] on span "WoW" at bounding box center [848, 155] width 19 height 8
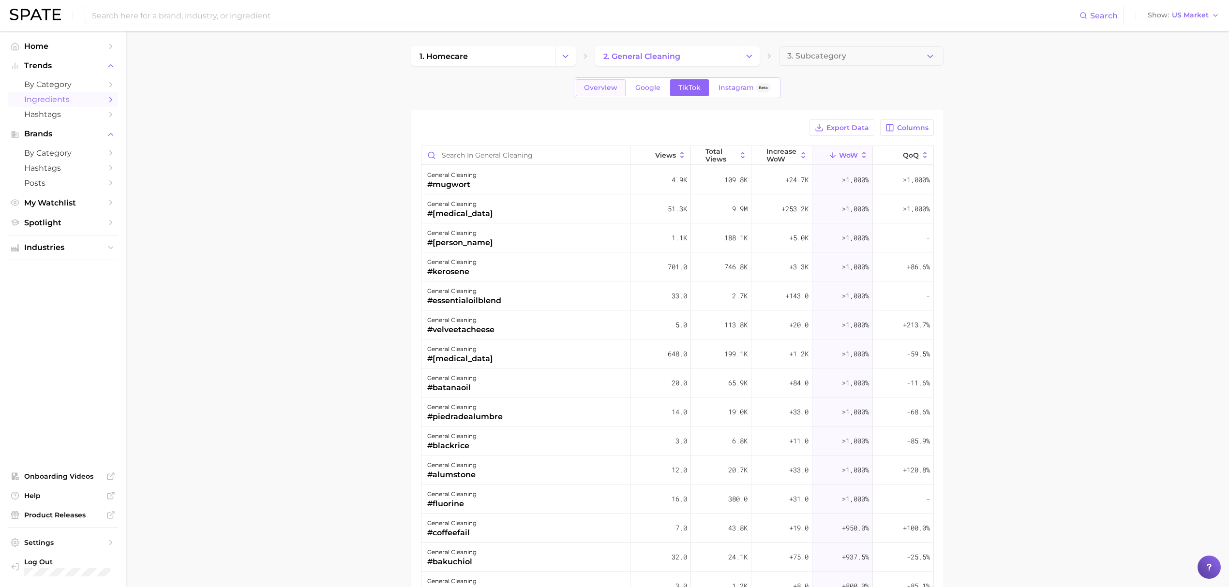
click at [589, 90] on span "Overview" at bounding box center [600, 88] width 33 height 8
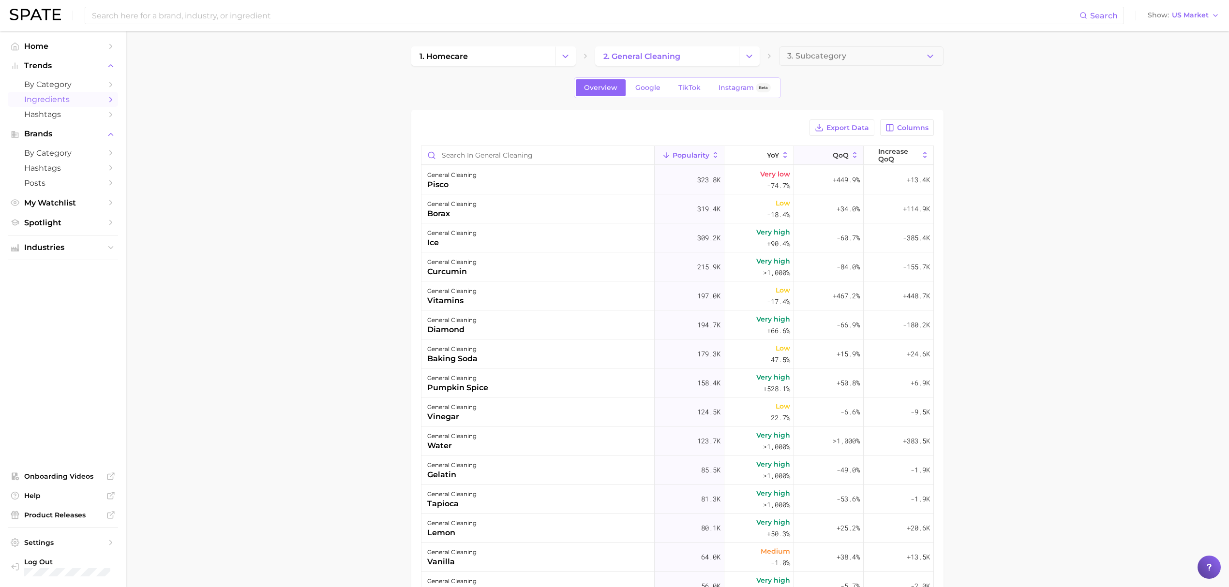
click at [826, 153] on icon at bounding box center [855, 155] width 9 height 9
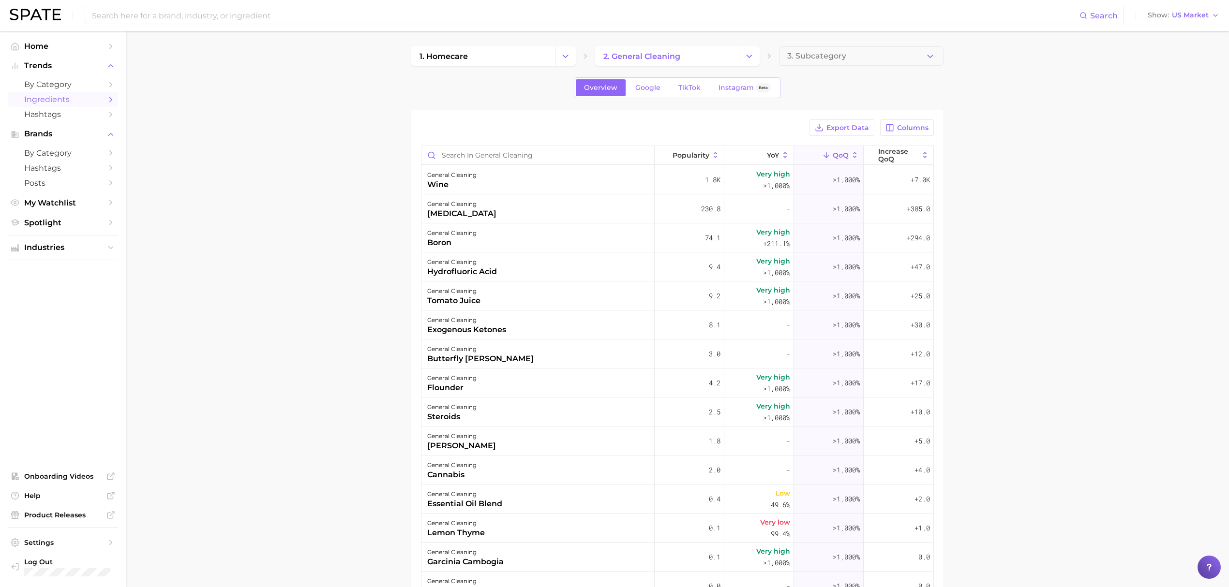
click at [526, 173] on div "general cleaning wine" at bounding box center [538, 180] width 233 height 29
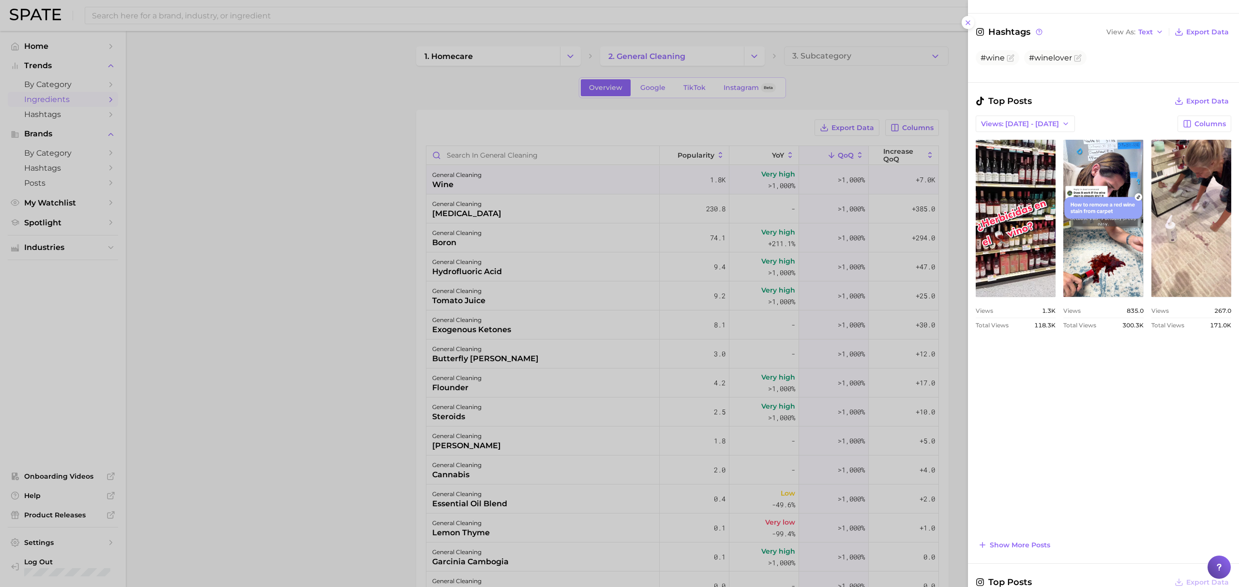
scroll to position [452, 0]
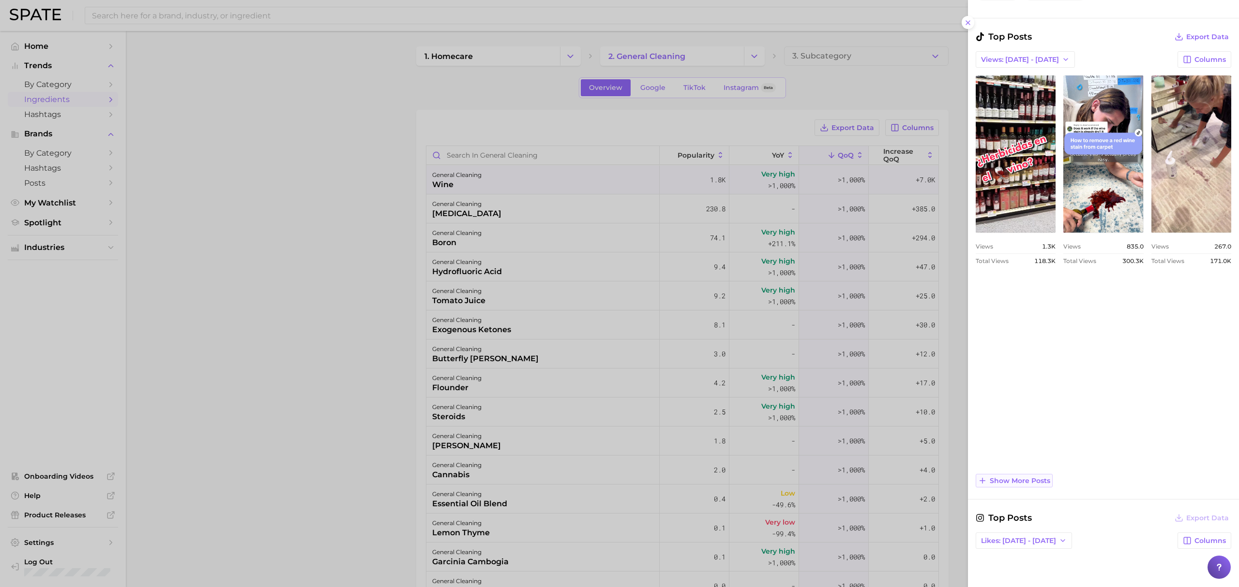
click at [826, 355] on span "Show more posts" at bounding box center [1020, 481] width 60 height 8
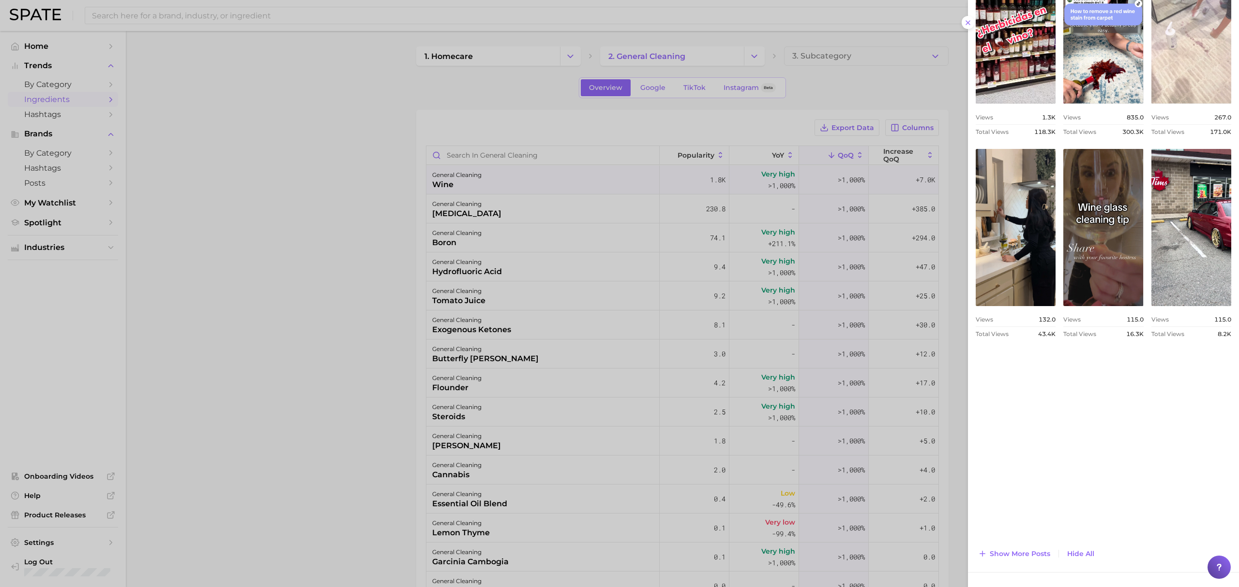
scroll to position [709, 0]
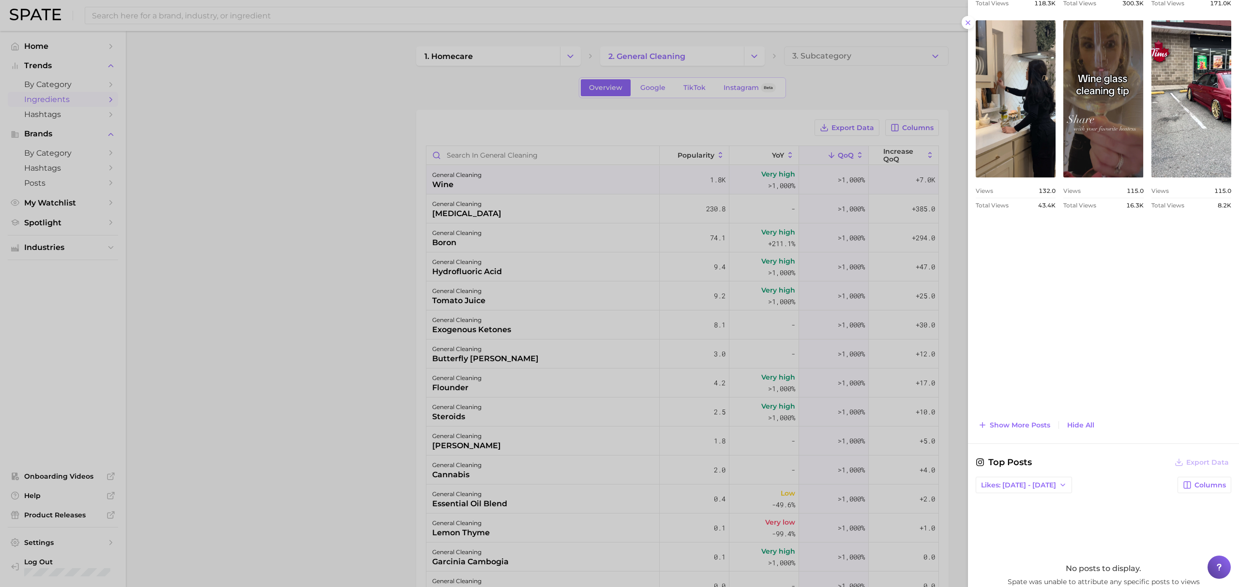
click at [826, 355] on div "Top Posts Export Data Views: Sep 14 - 21 Columns view post on TikTok Views 1.3k…" at bounding box center [1104, 102] width 256 height 660
click at [826, 355] on span "Show more posts" at bounding box center [1020, 426] width 60 height 8
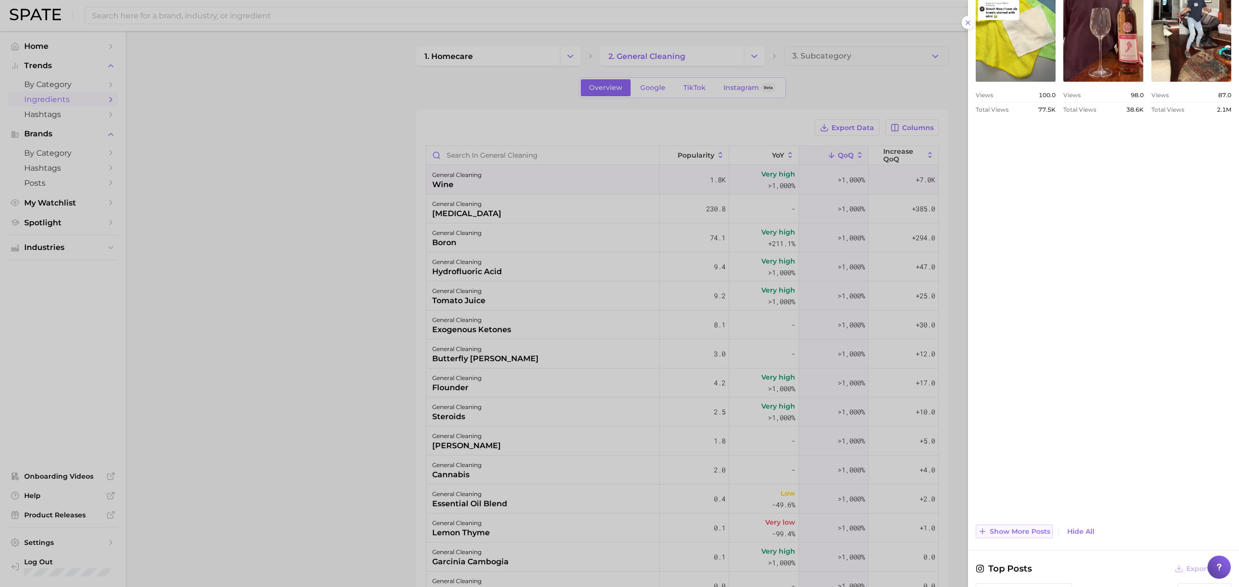
scroll to position [1161, 0]
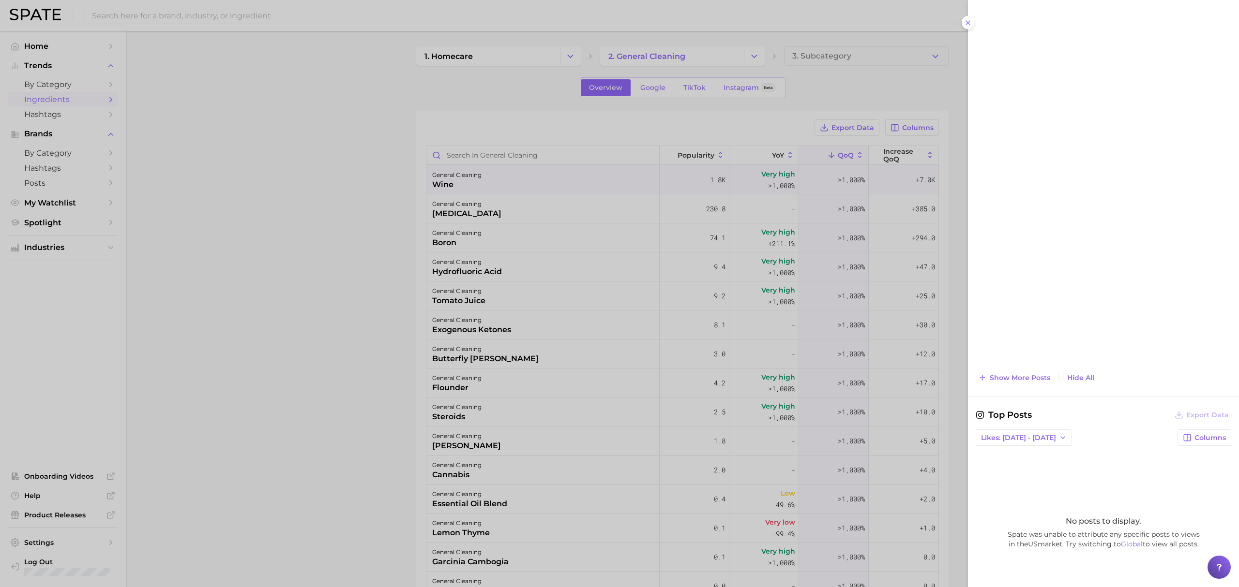
click at [826, 355] on button "Show more posts" at bounding box center [1014, 378] width 77 height 14
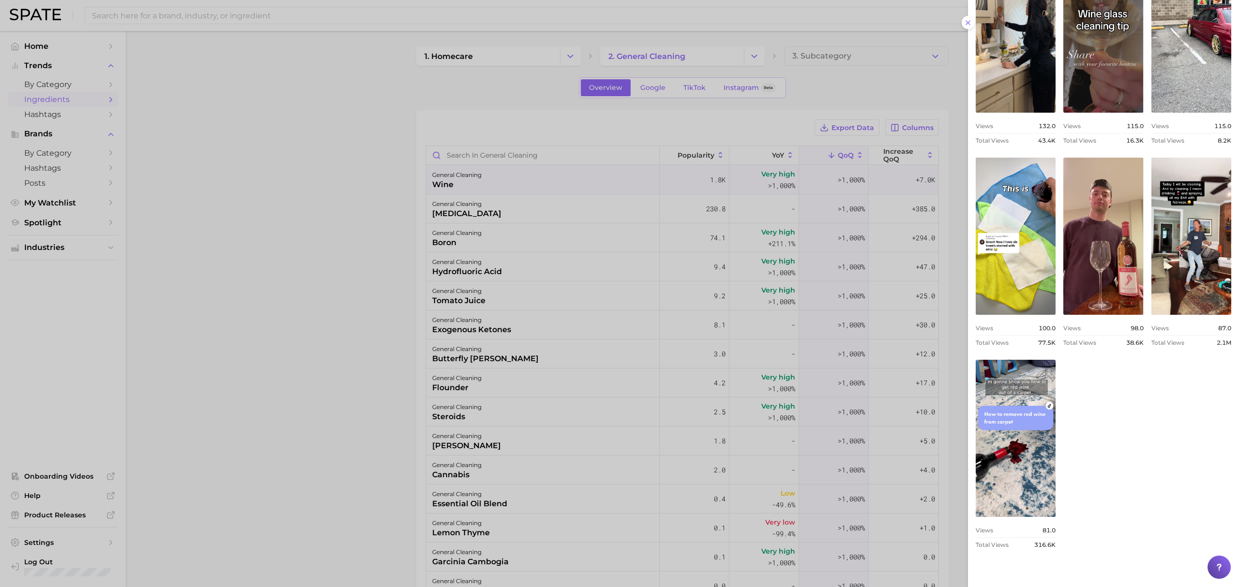
scroll to position [0, 0]
click at [666, 300] on div at bounding box center [619, 293] width 1239 height 587
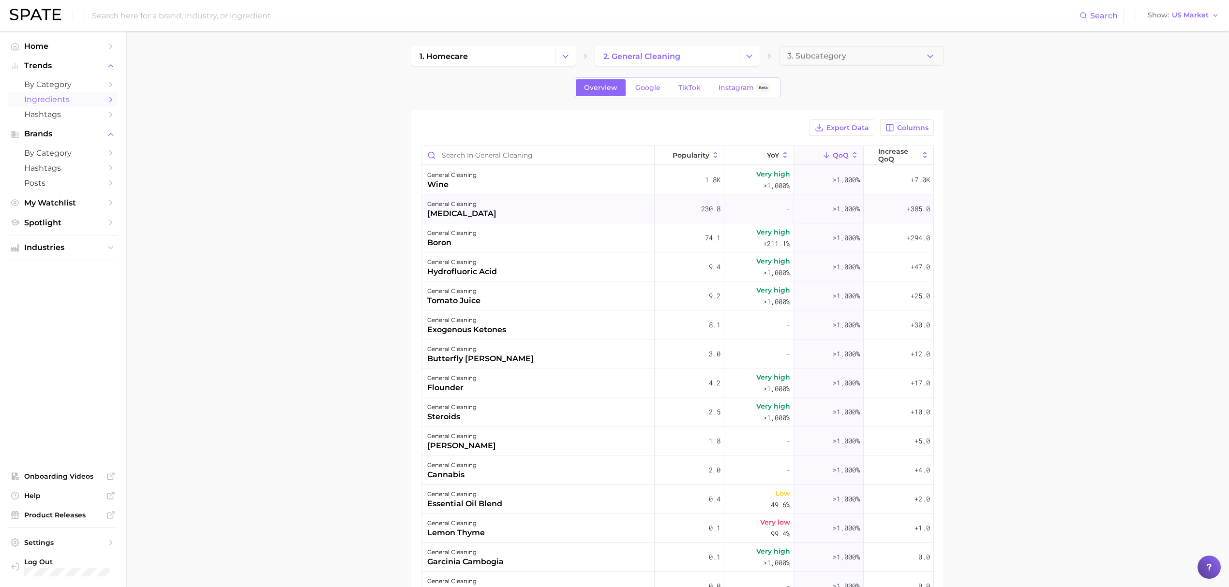
click at [535, 202] on div "general cleaning citric acid" at bounding box center [538, 209] width 233 height 29
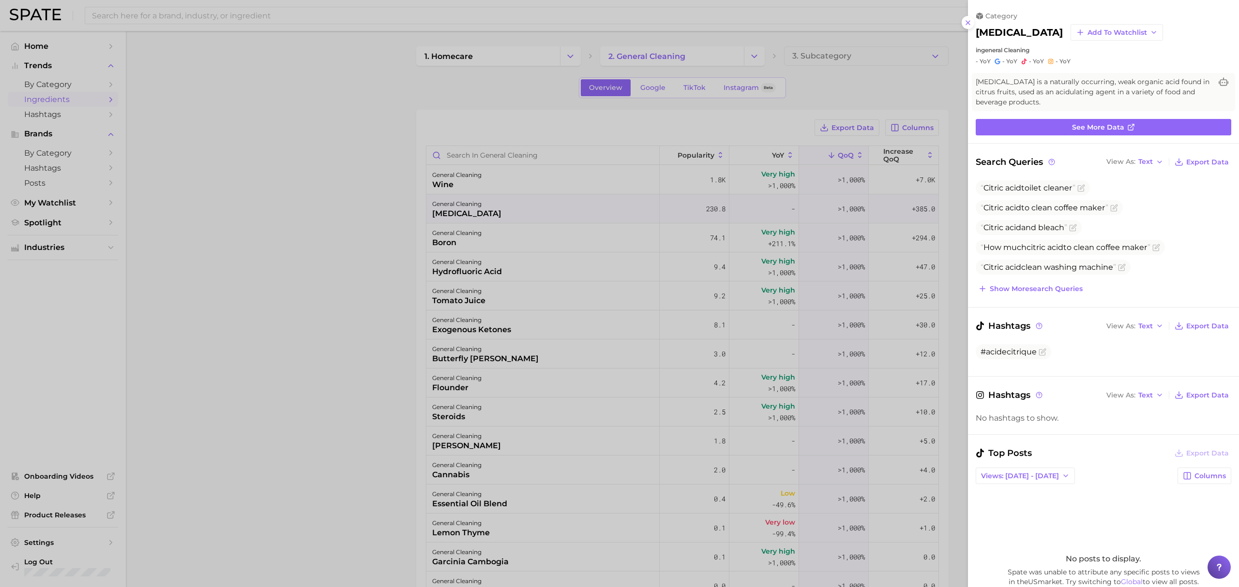
click at [641, 299] on div at bounding box center [619, 293] width 1239 height 587
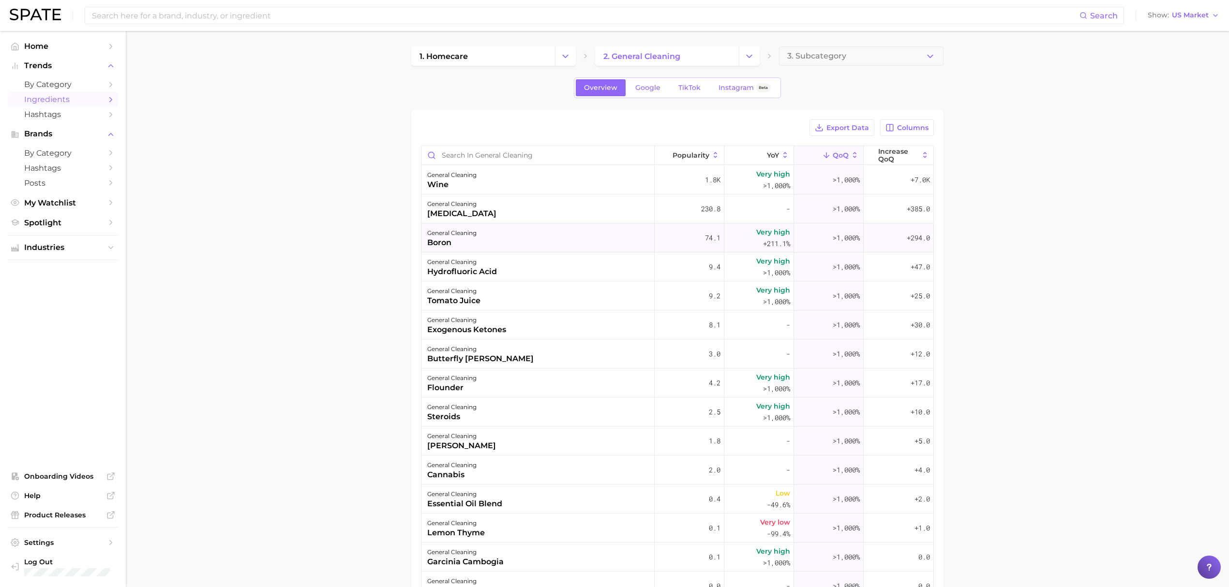
click at [510, 239] on div "general cleaning boron" at bounding box center [538, 238] width 233 height 29
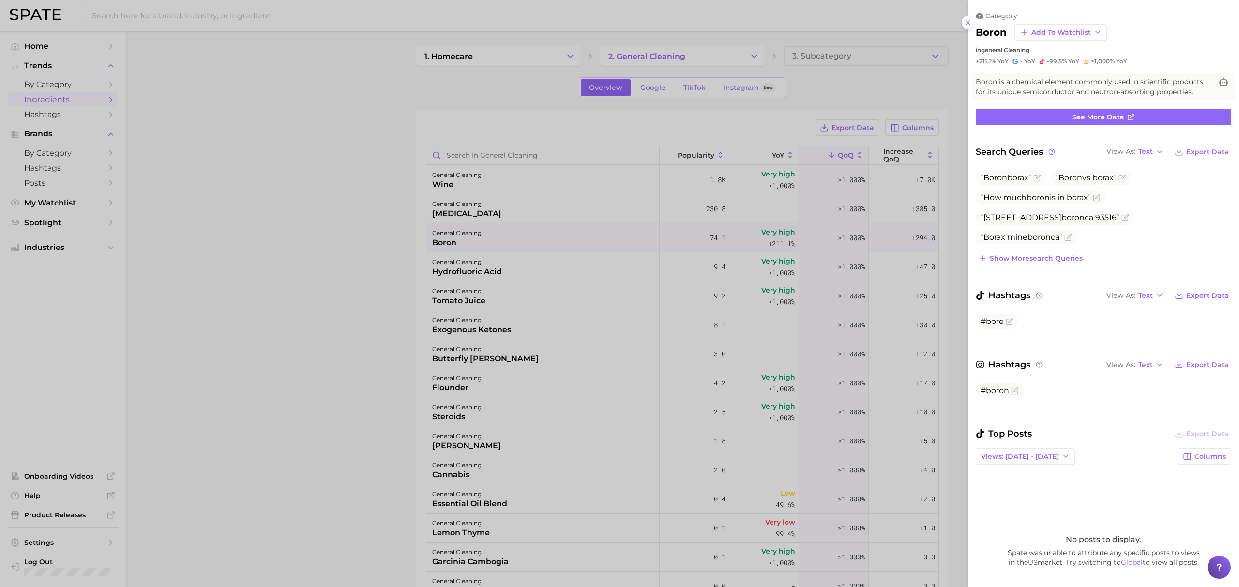
click at [504, 259] on div at bounding box center [619, 293] width 1239 height 587
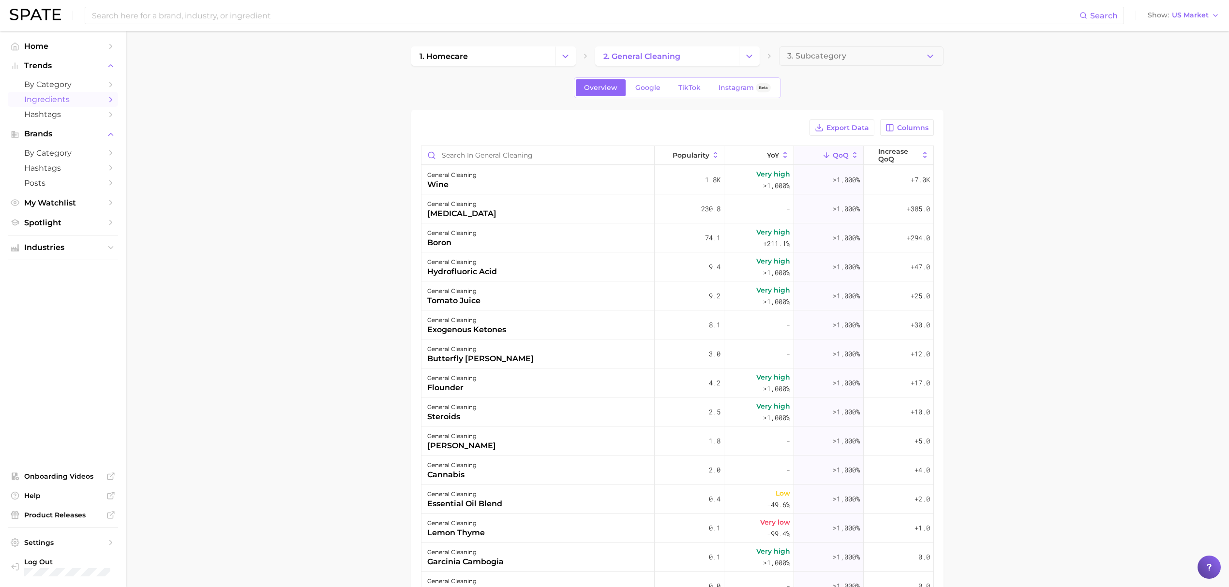
click at [508, 270] on div "general cleaning hydrofluoric acid" at bounding box center [538, 267] width 233 height 29
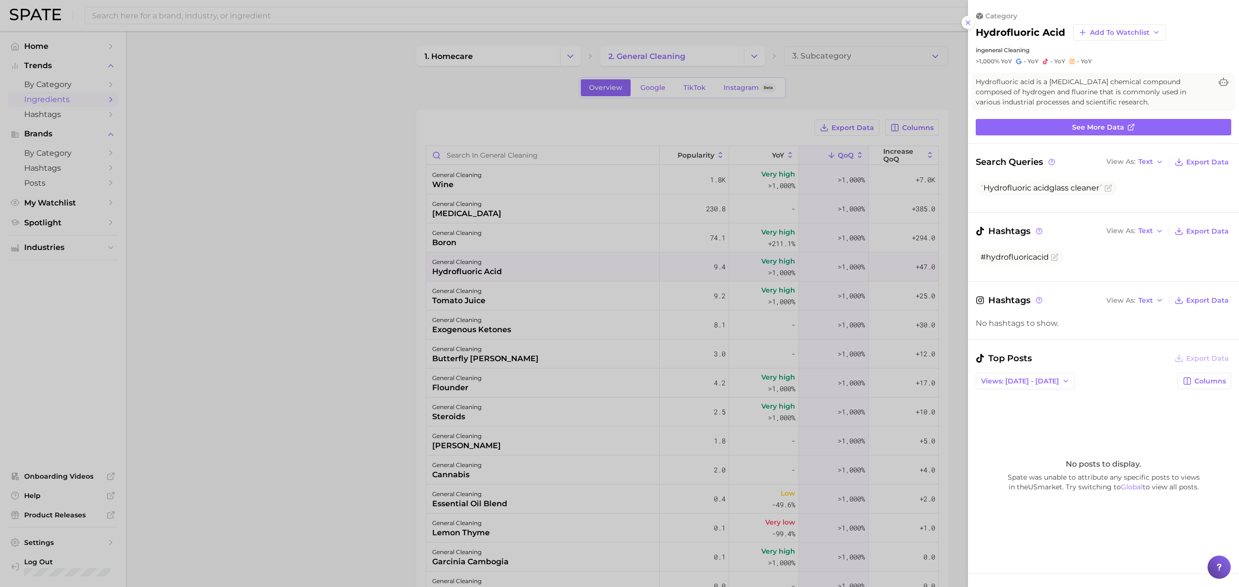
click at [507, 298] on div at bounding box center [619, 293] width 1239 height 587
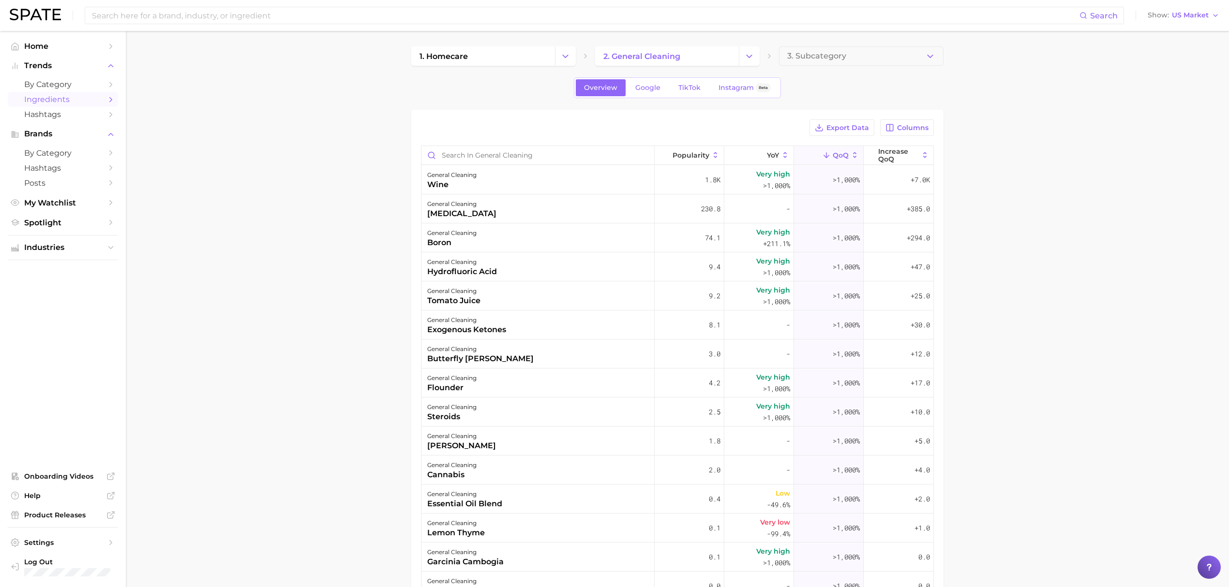
click at [507, 308] on div "general cleaning tomato juice" at bounding box center [538, 296] width 233 height 29
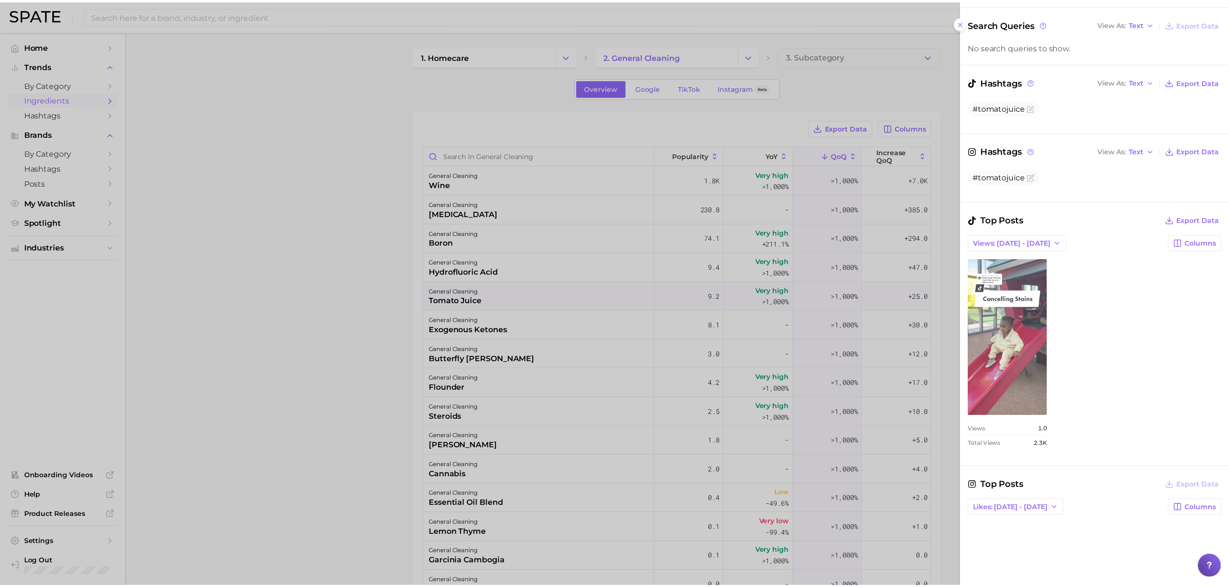
scroll to position [129, 0]
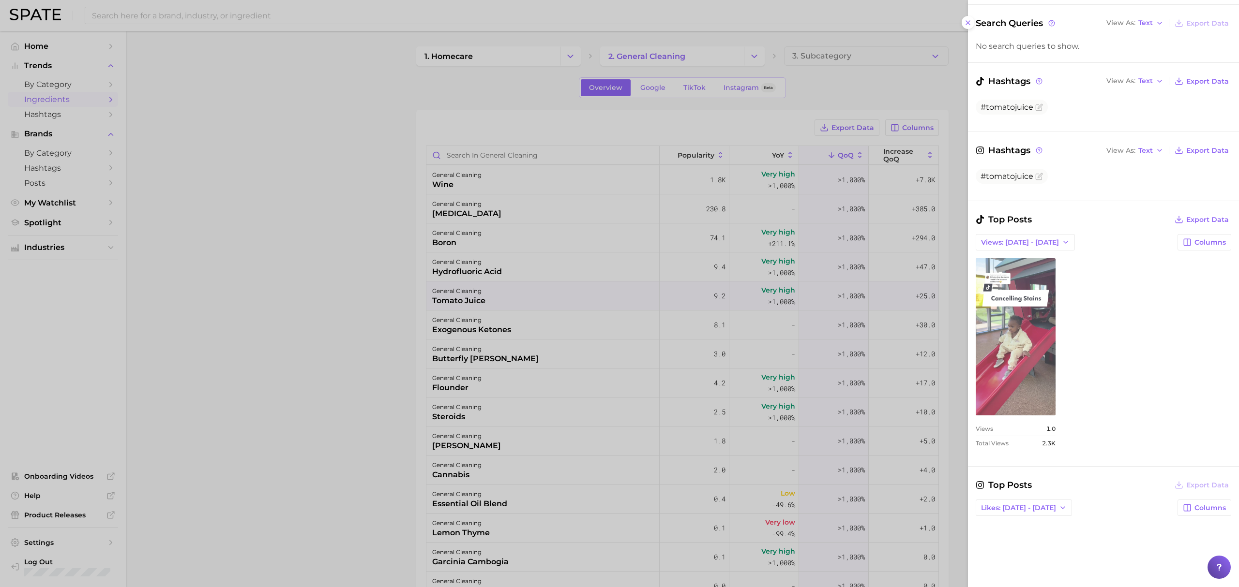
click at [826, 355] on link "view post on TikTok" at bounding box center [1016, 336] width 80 height 157
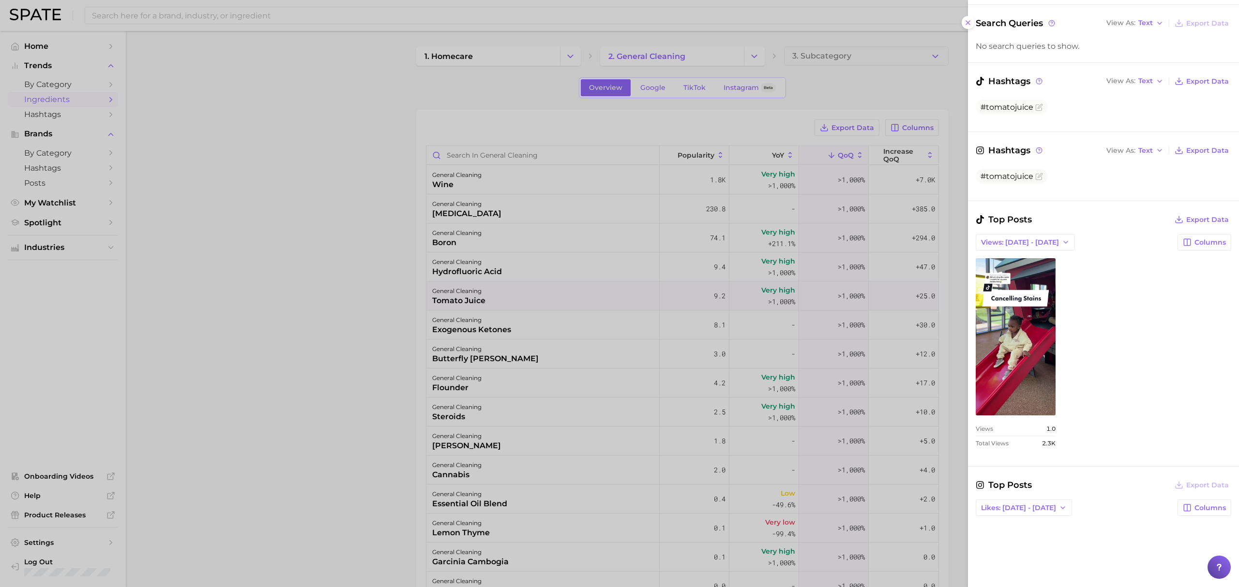
click at [554, 328] on div at bounding box center [619, 293] width 1239 height 587
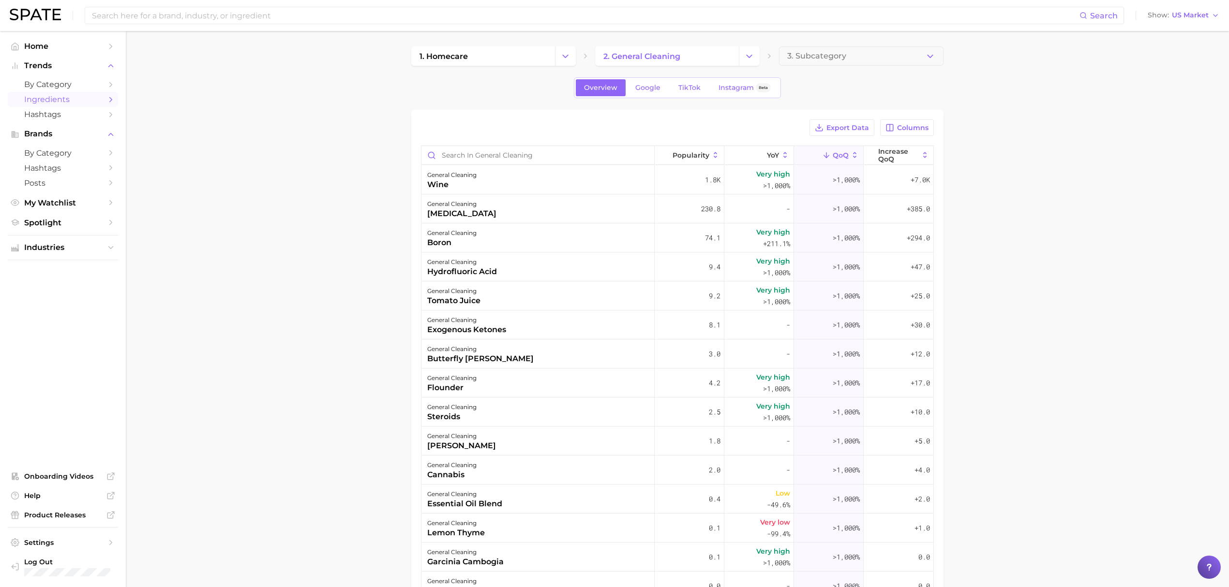
click at [554, 331] on div "general cleaning exogenous ketones" at bounding box center [538, 325] width 233 height 29
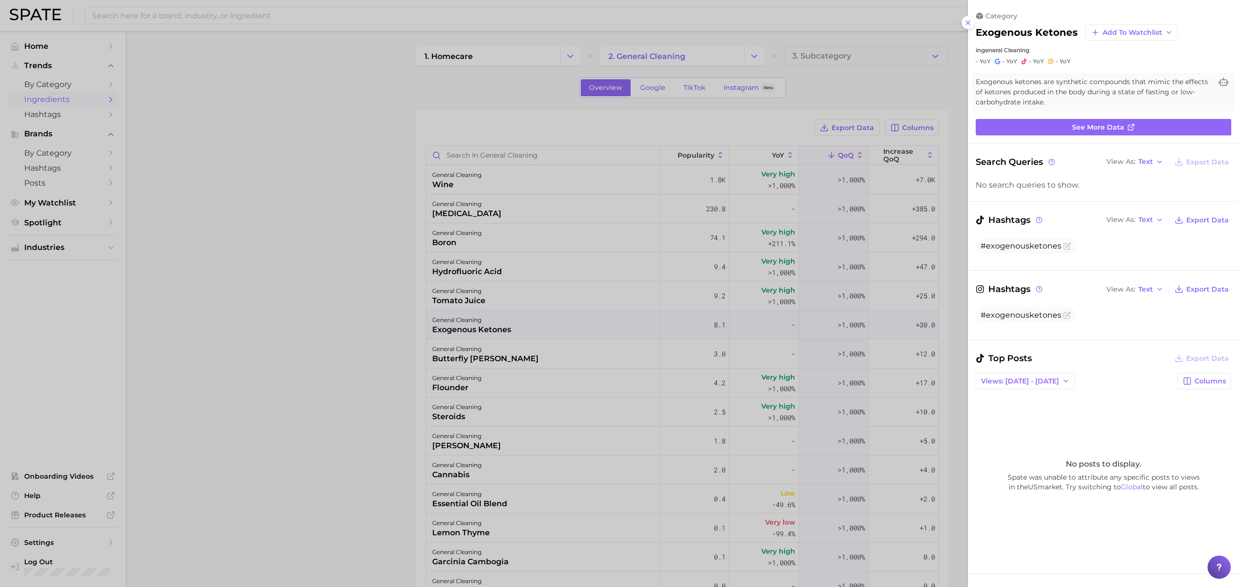
click at [738, 346] on div at bounding box center [619, 293] width 1239 height 587
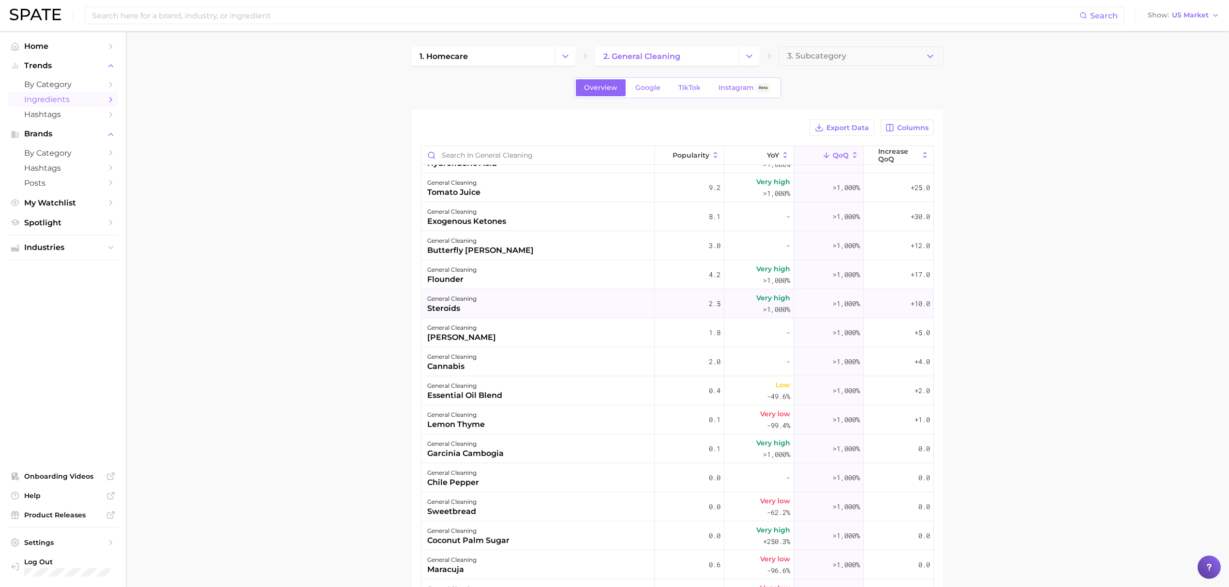
scroll to position [0, 0]
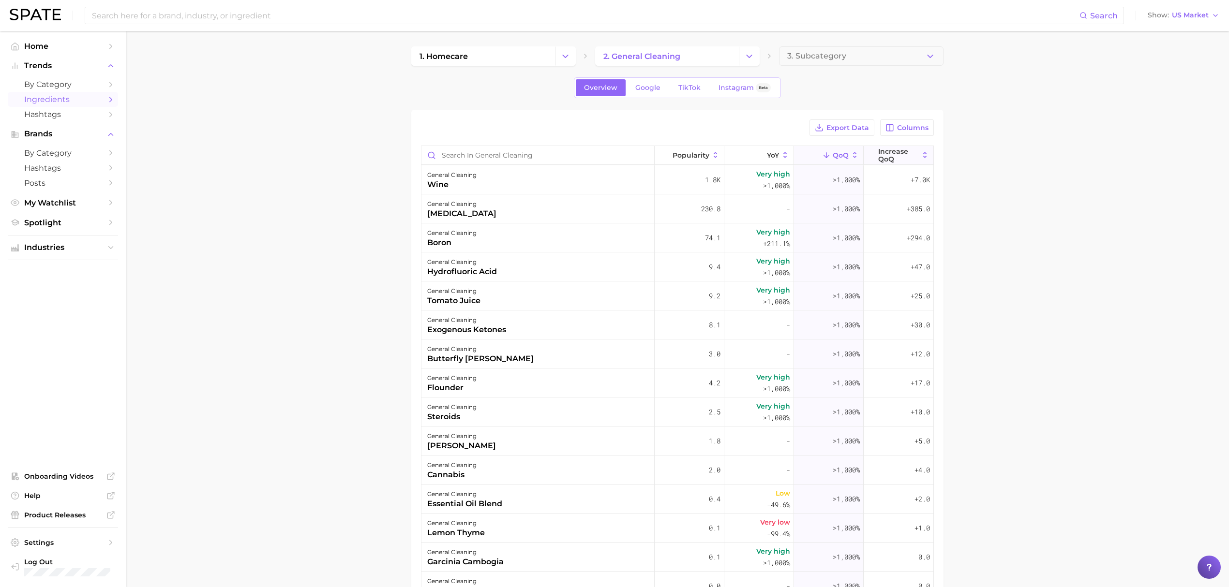
click at [826, 149] on span "Increase QoQ" at bounding box center [898, 155] width 40 height 15
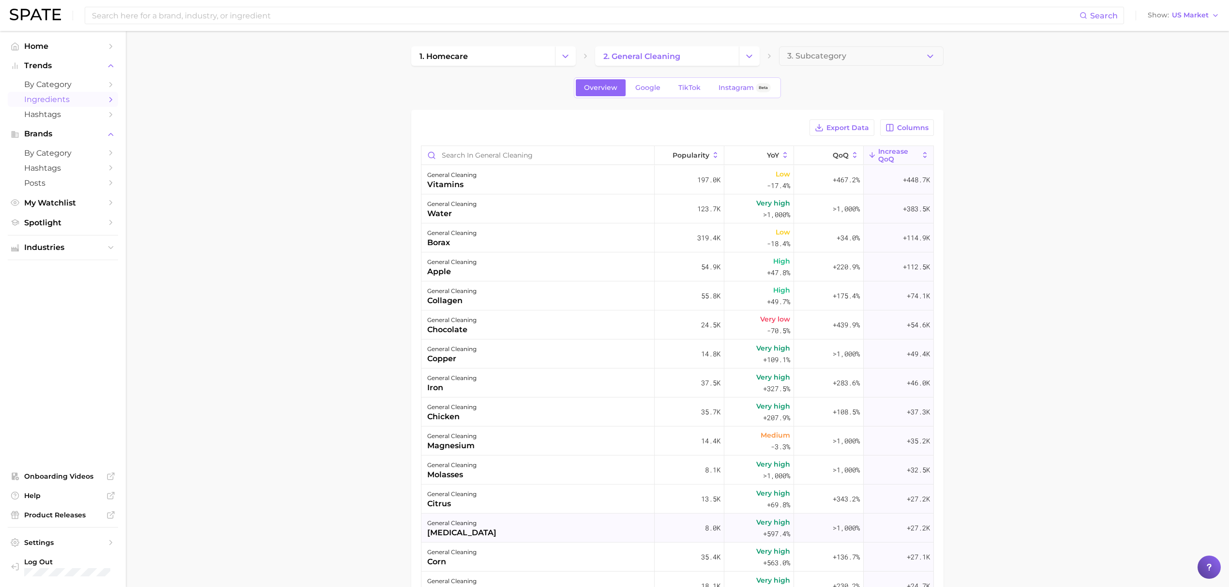
click at [604, 355] on div "general cleaning activated charcoal" at bounding box center [538, 528] width 233 height 29
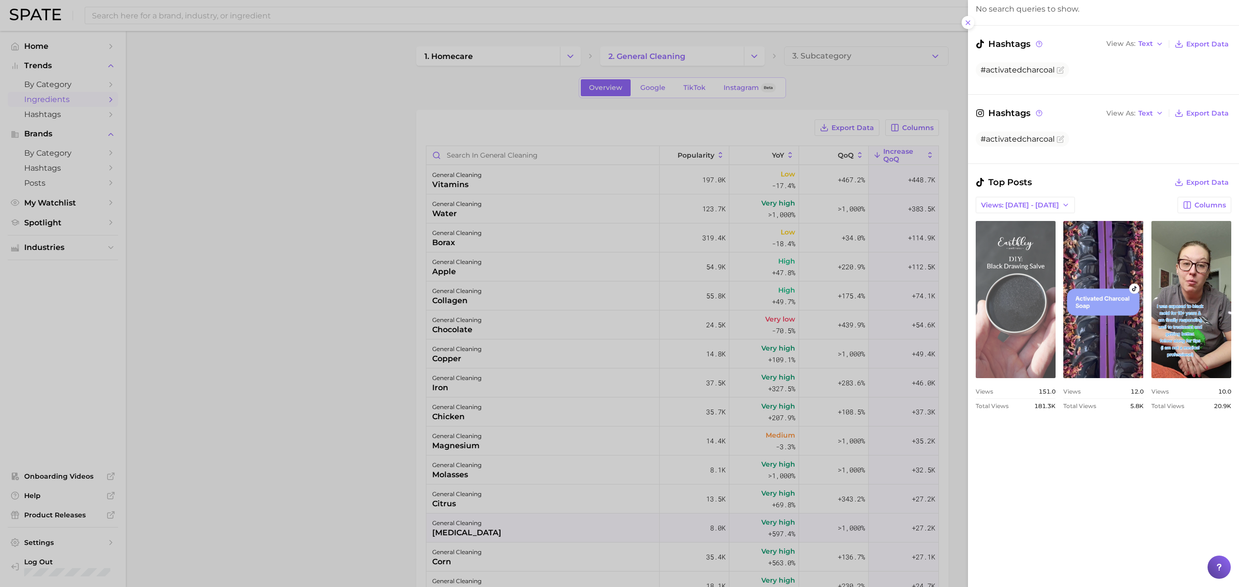
scroll to position [194, 0]
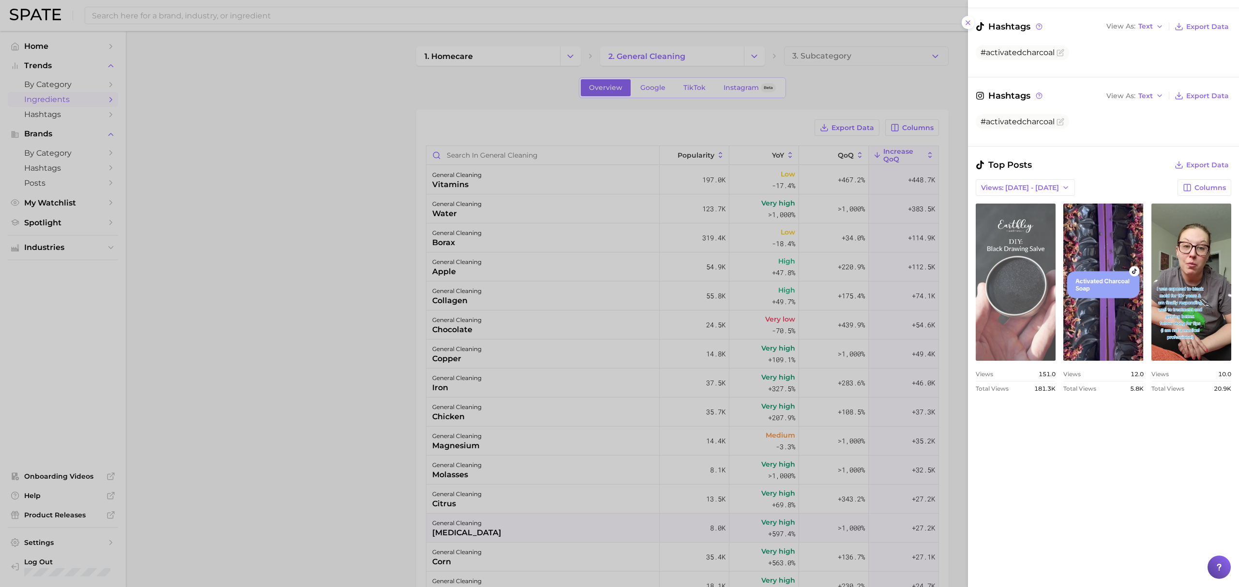
click at [1055, 306] on link "view post on TikTok" at bounding box center [1016, 282] width 80 height 157
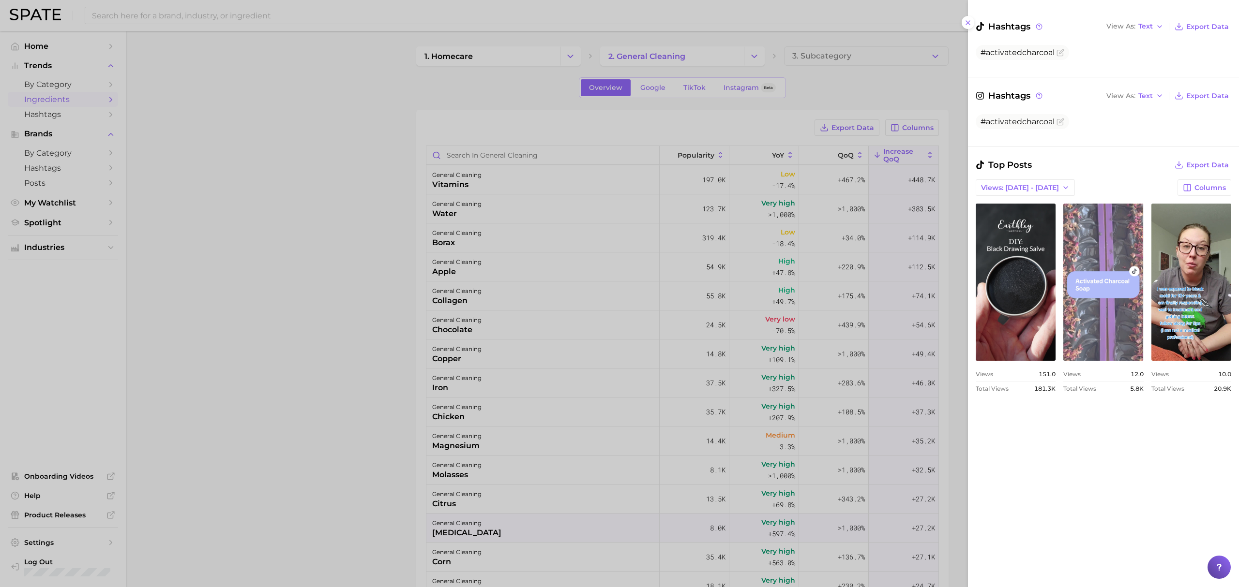
click at [1137, 317] on link "view post on TikTok" at bounding box center [1103, 282] width 80 height 157
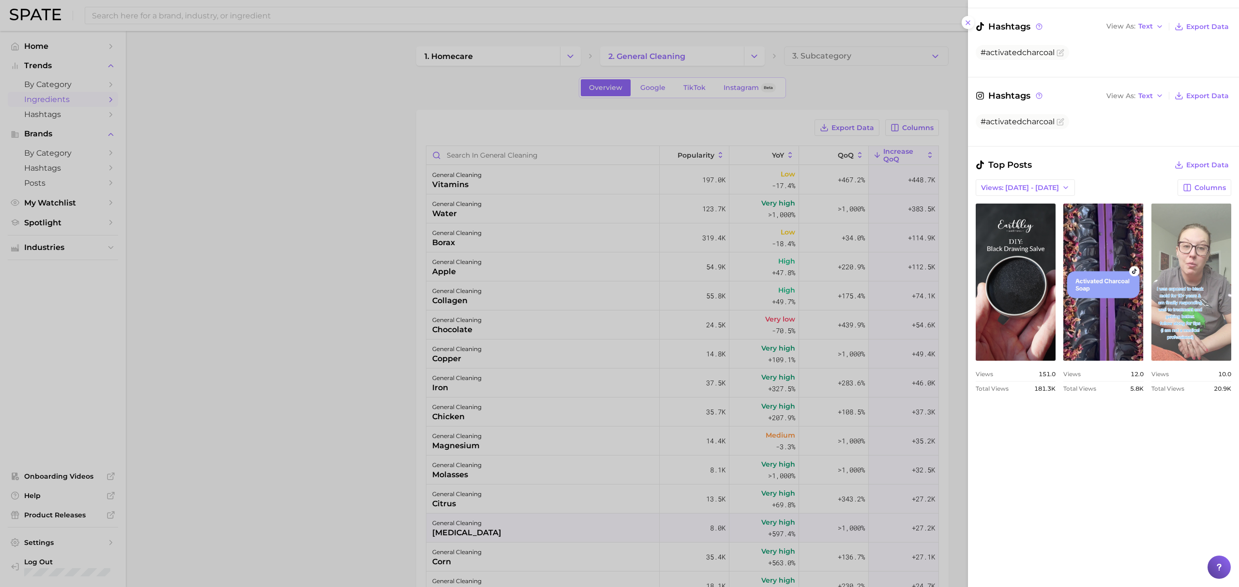
click at [1151, 361] on link "view post on TikTok" at bounding box center [1191, 282] width 80 height 157
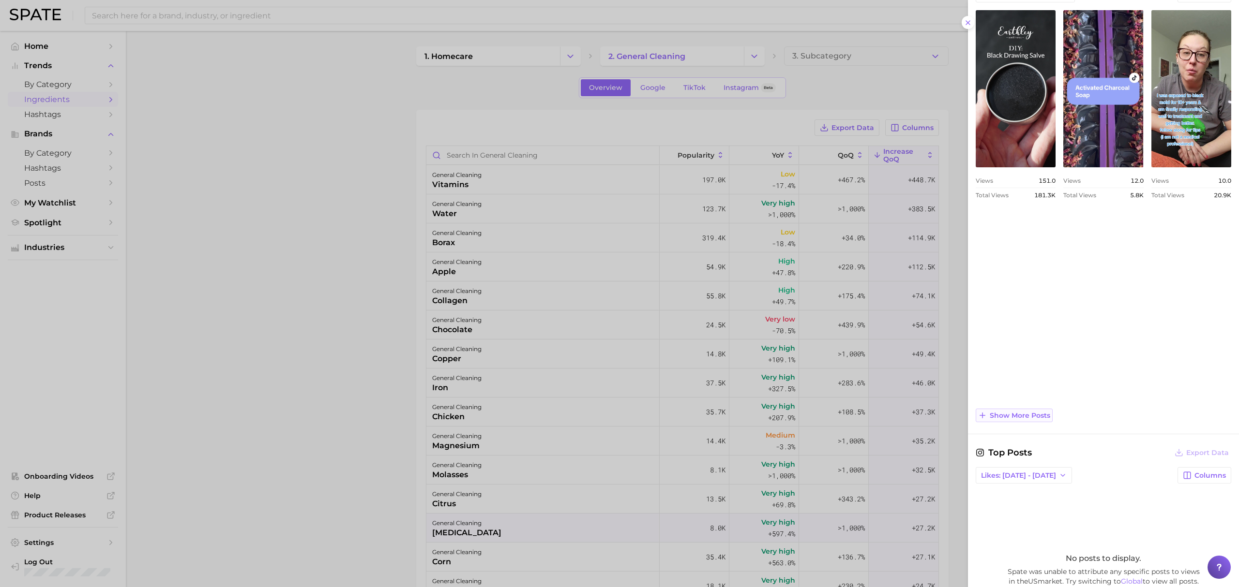
click at [1009, 420] on span "Show more posts" at bounding box center [1020, 416] width 60 height 8
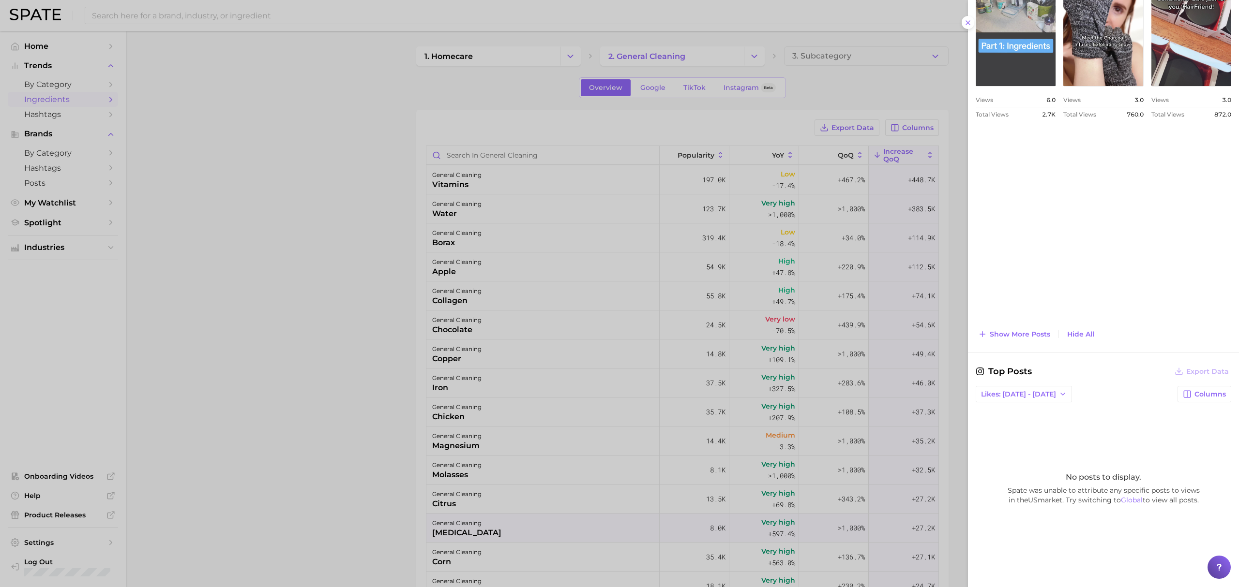
scroll to position [157, 0]
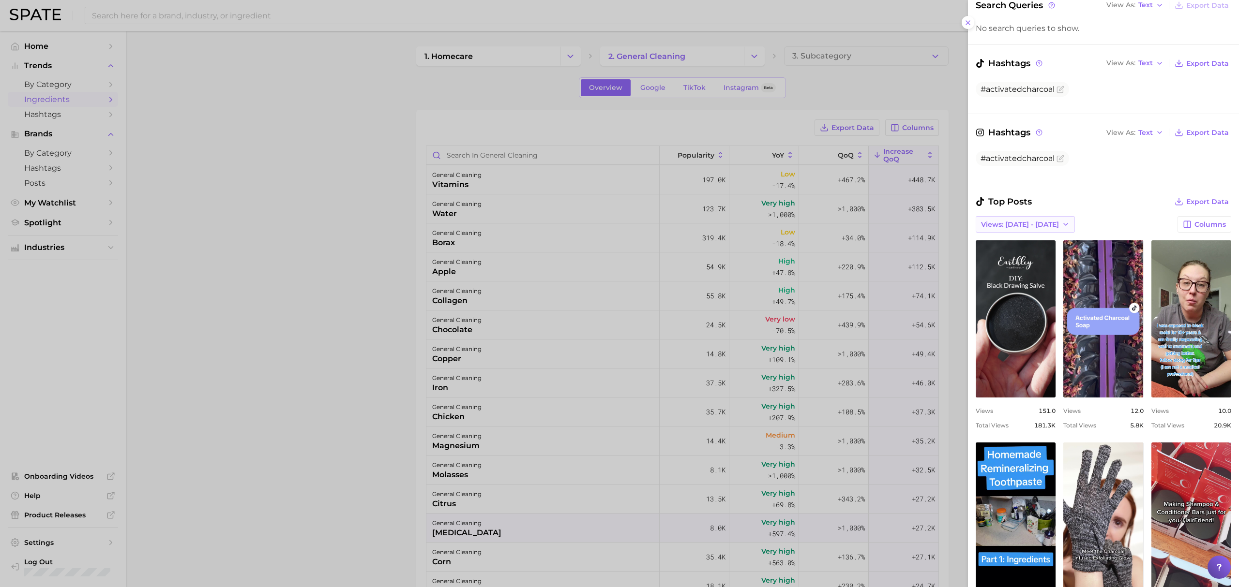
click at [1027, 227] on span "Views: [DATE] - [DATE]" at bounding box center [1020, 225] width 78 height 8
click at [1028, 260] on button "Total Views" at bounding box center [1029, 259] width 106 height 17
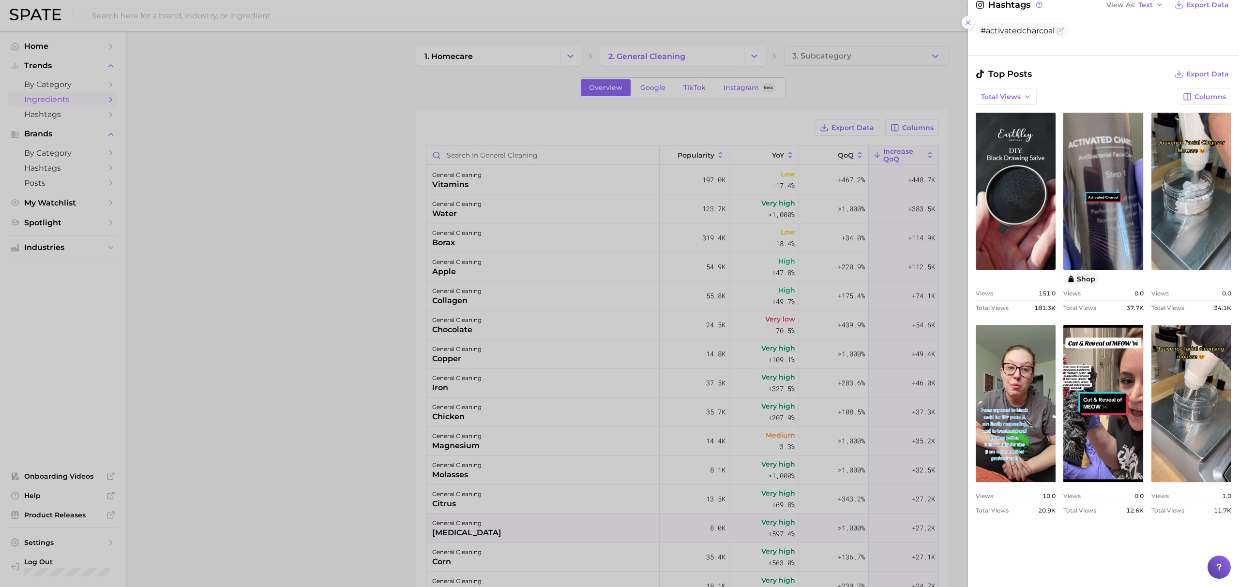
scroll to position [286, 0]
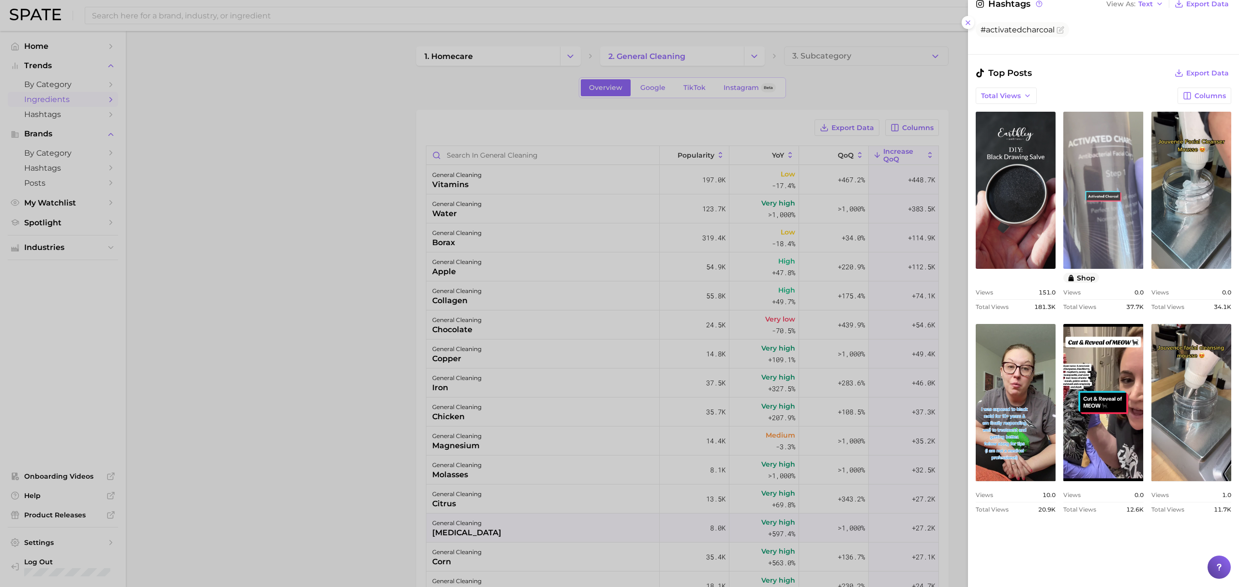
click at [1143, 210] on link "view post on TikTok" at bounding box center [1103, 190] width 80 height 157
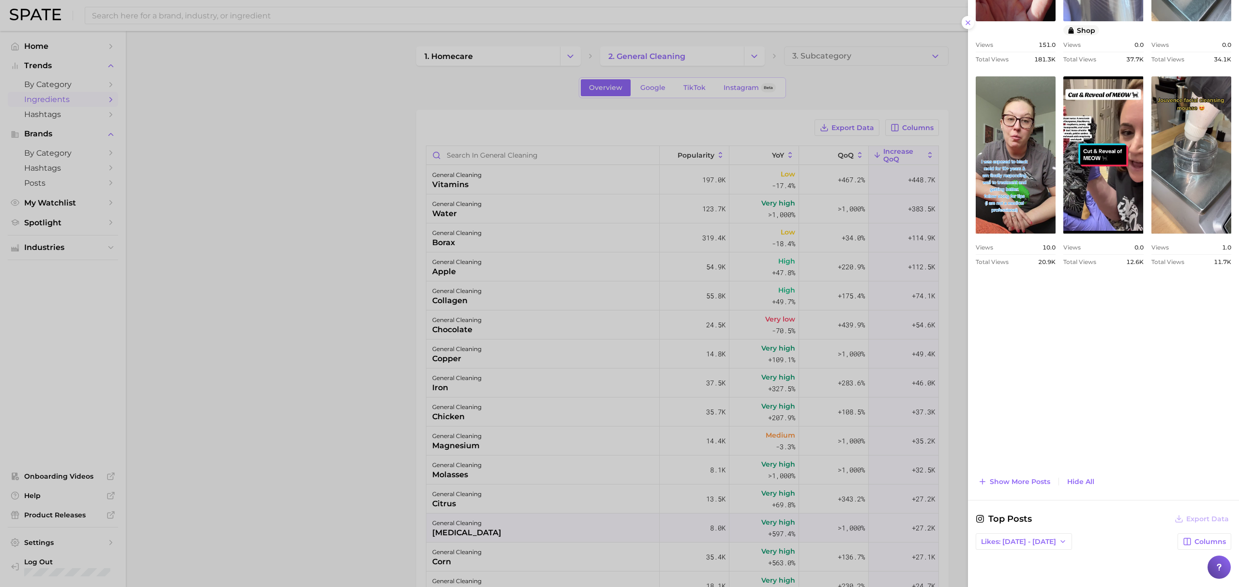
scroll to position [544, 0]
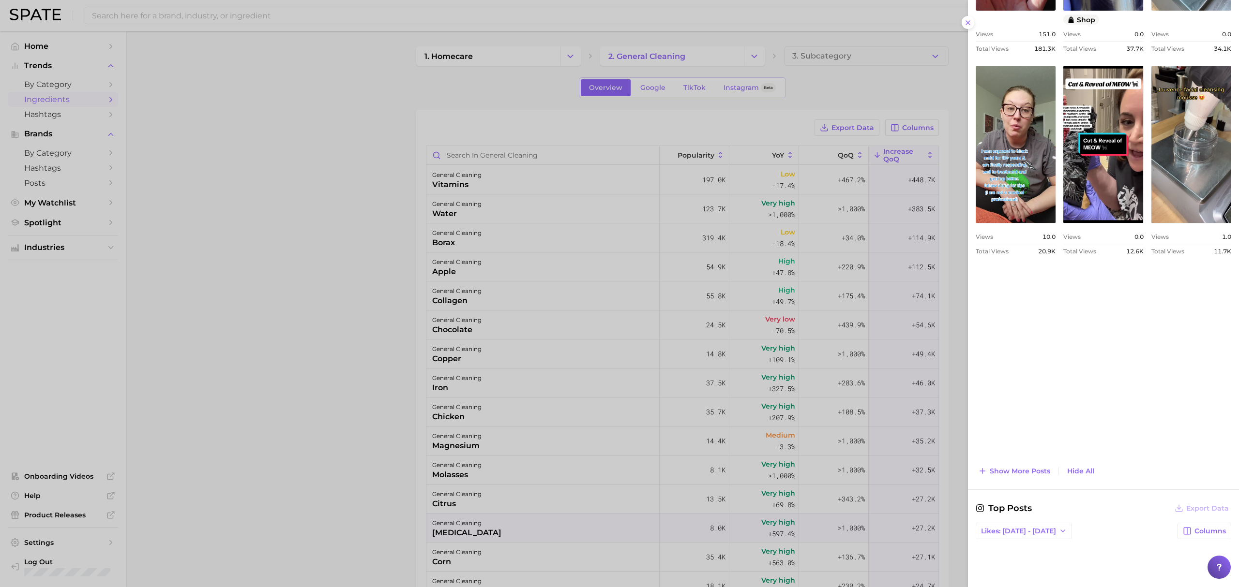
click at [496, 445] on div at bounding box center [619, 293] width 1239 height 587
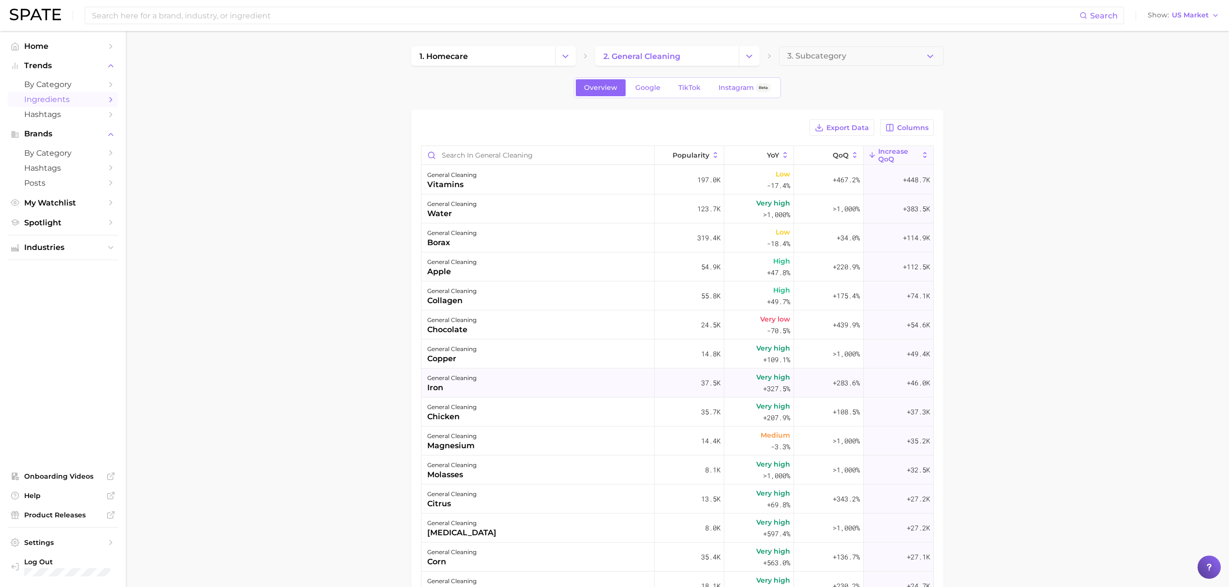
click at [488, 381] on div "general cleaning iron" at bounding box center [538, 383] width 233 height 29
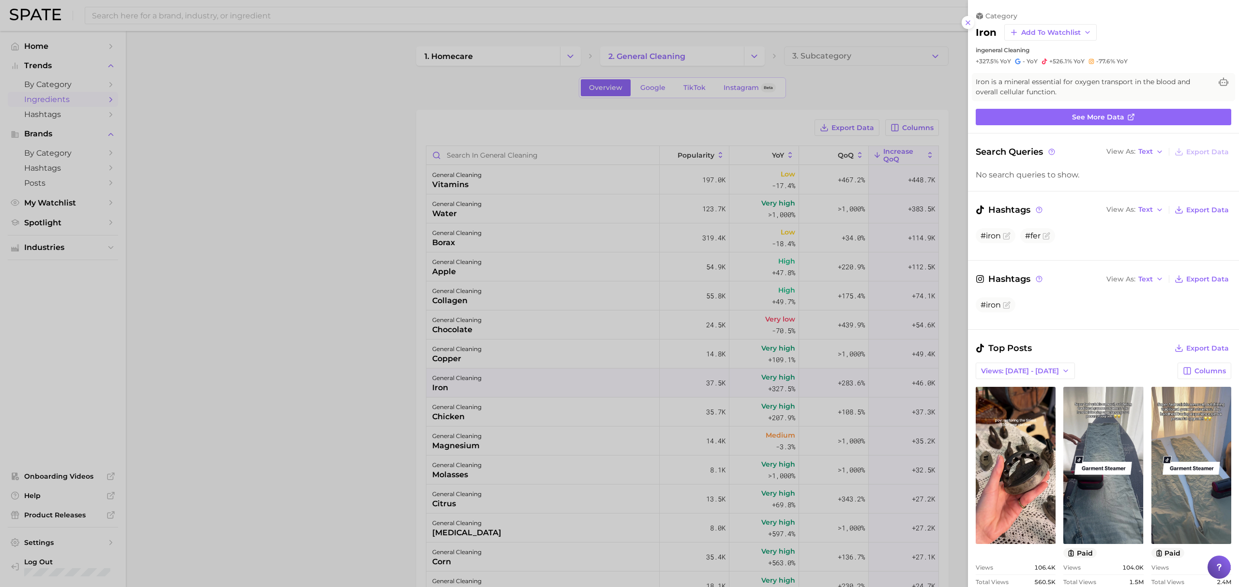
scroll to position [0, 0]
click at [541, 362] on div at bounding box center [619, 293] width 1239 height 587
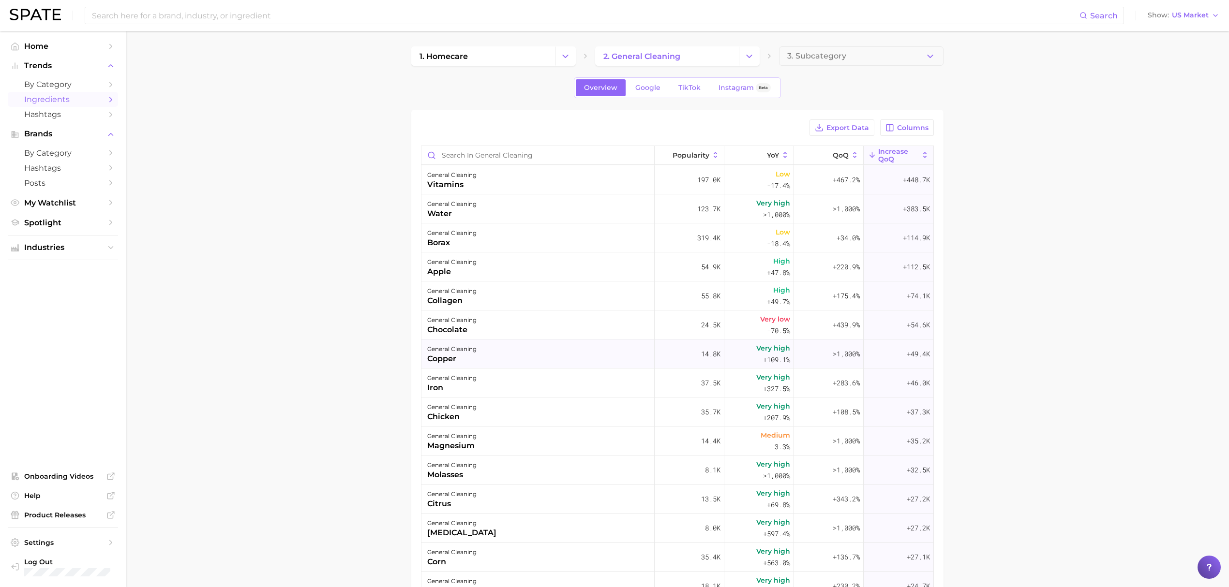
click at [508, 342] on div "general cleaning copper" at bounding box center [538, 354] width 233 height 29
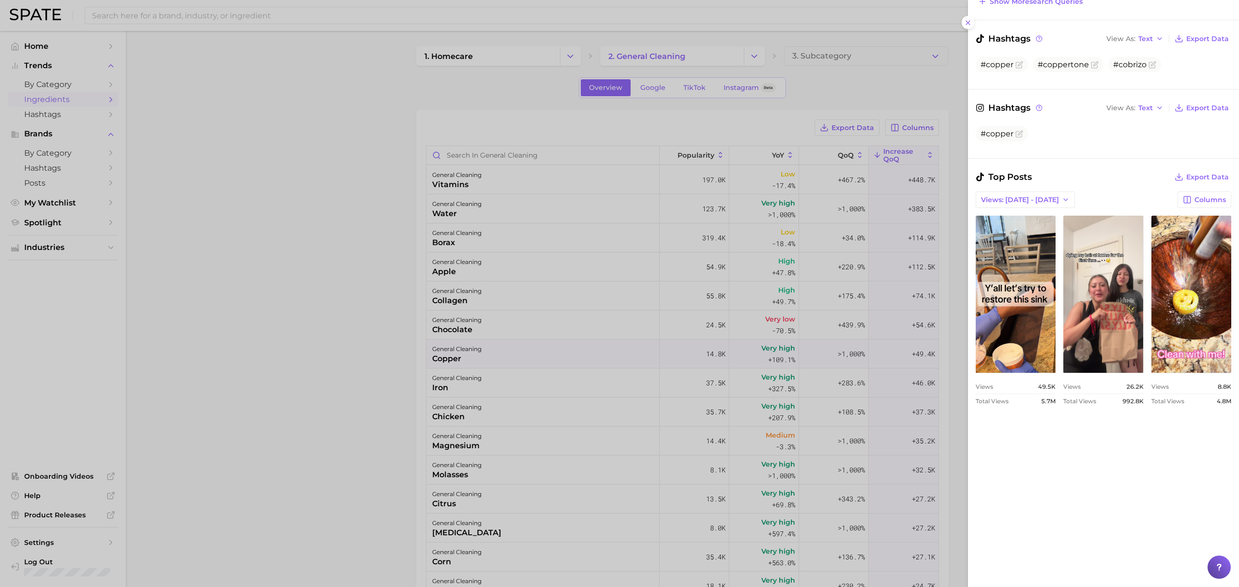
scroll to position [322, 0]
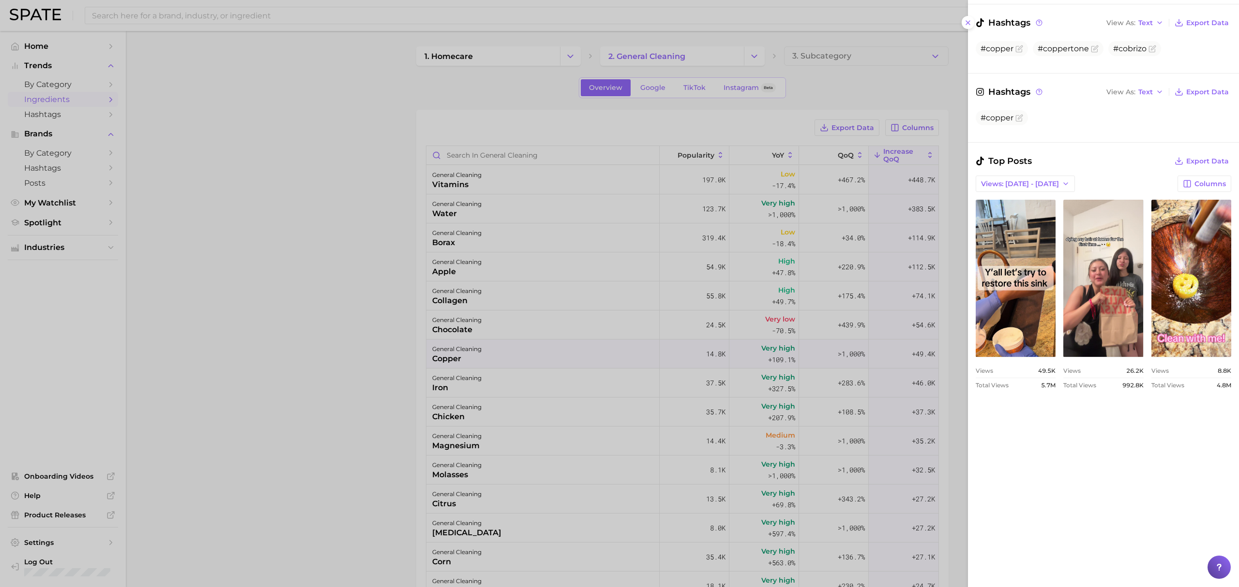
click at [581, 316] on div at bounding box center [619, 293] width 1239 height 587
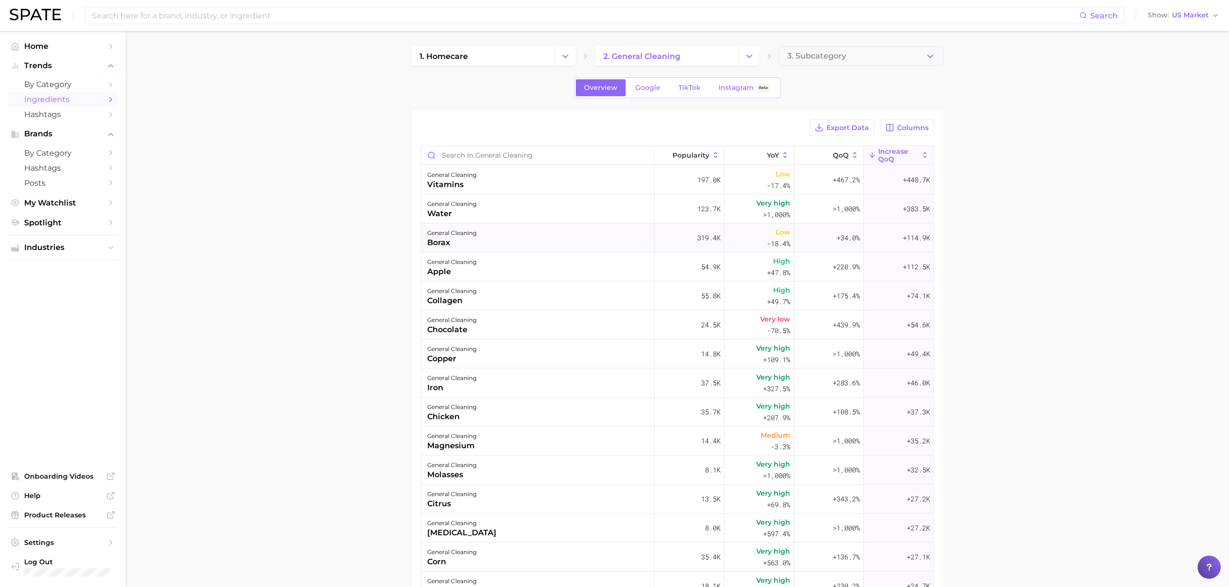
click at [550, 242] on div "general cleaning borax" at bounding box center [538, 238] width 233 height 29
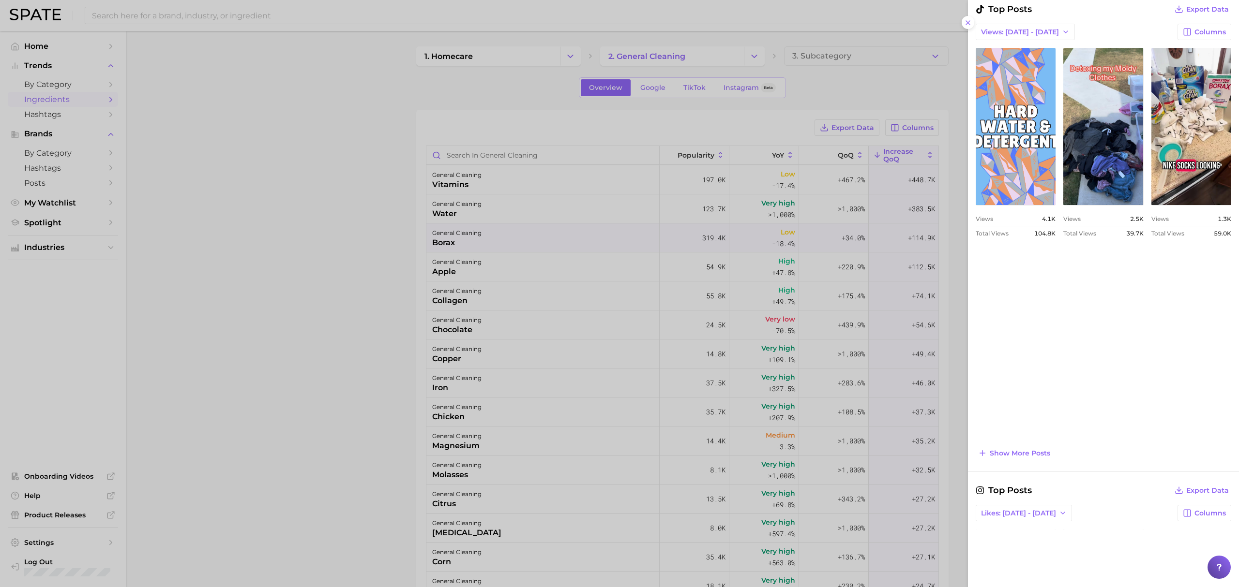
scroll to position [0, 0]
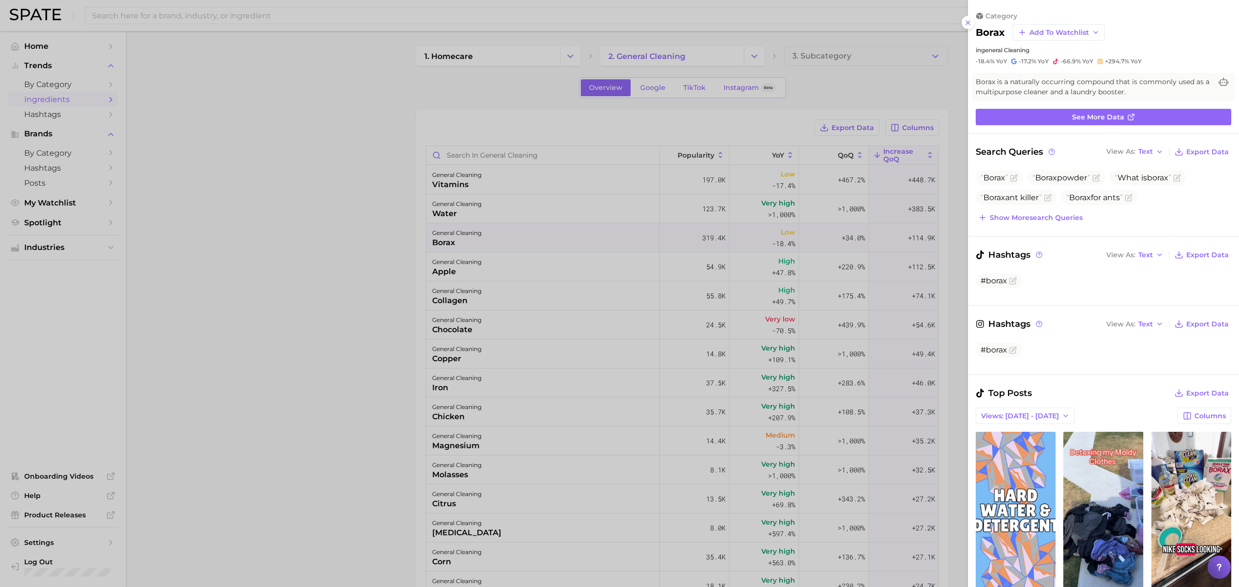
click at [708, 314] on div at bounding box center [619, 293] width 1239 height 587
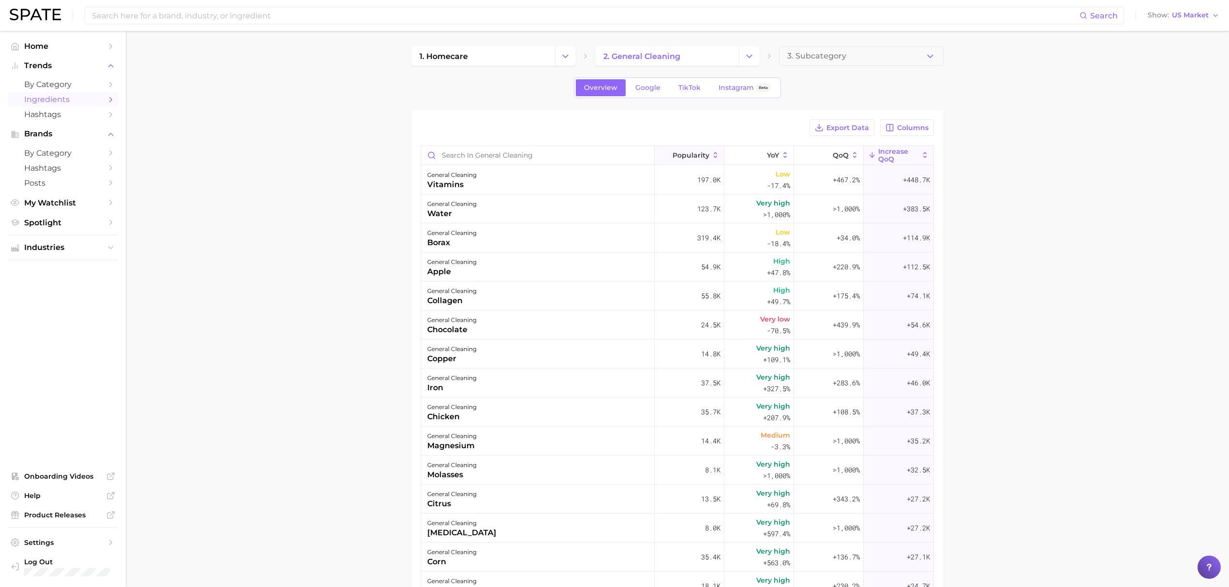
click at [693, 159] on span "Popularity" at bounding box center [691, 155] width 37 height 8
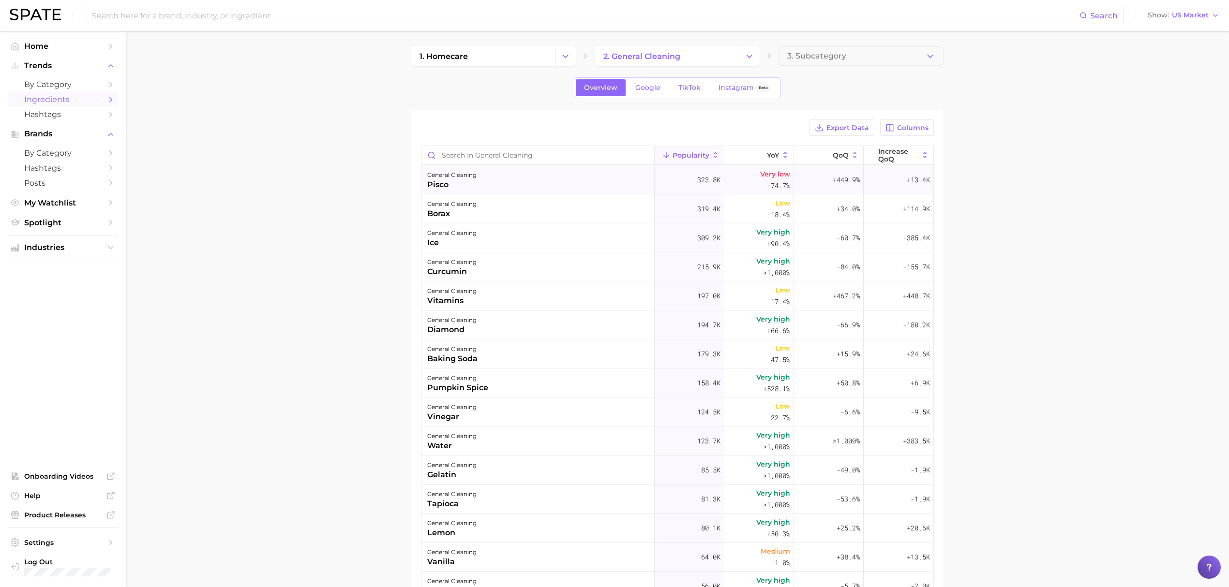
click at [552, 184] on div "general cleaning pisco" at bounding box center [538, 180] width 233 height 29
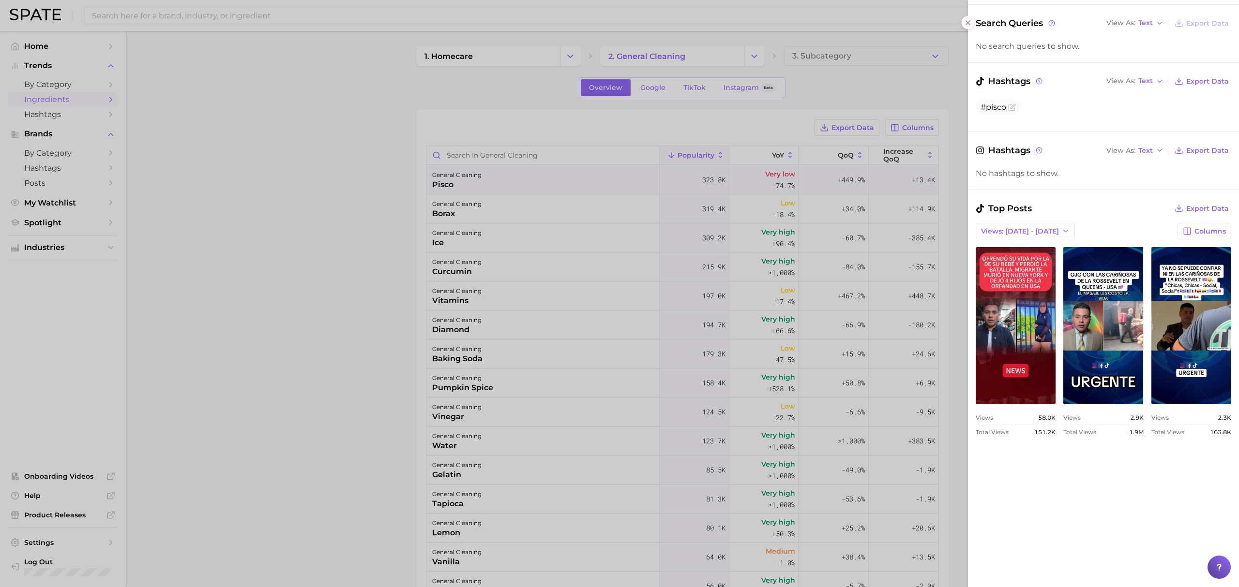
click at [442, 208] on div at bounding box center [619, 293] width 1239 height 587
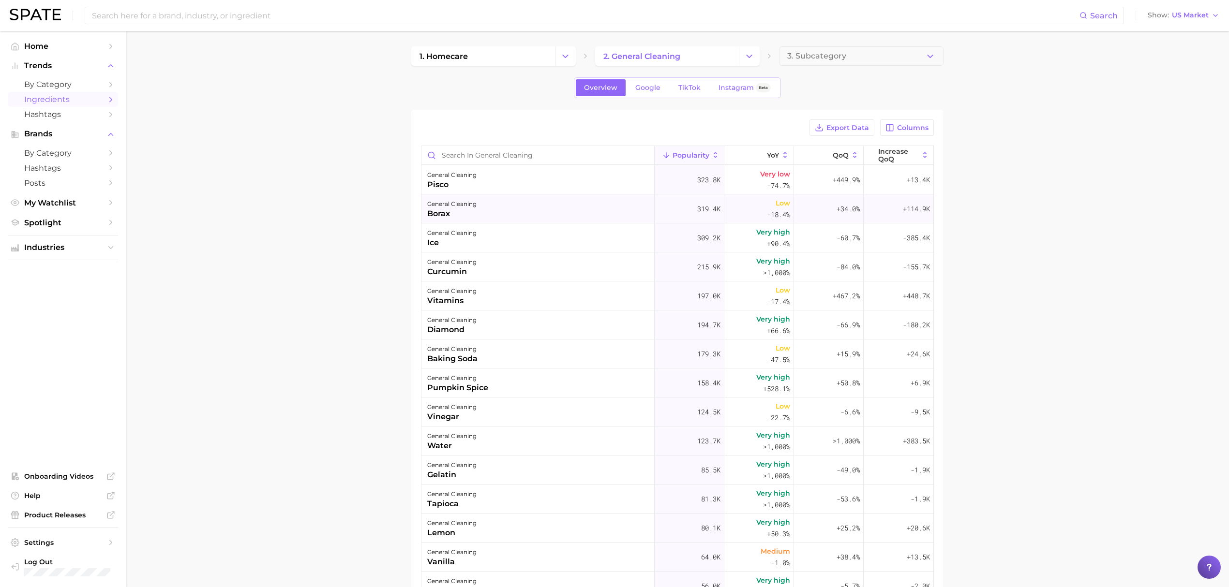
click at [467, 209] on div "general cleaning" at bounding box center [451, 204] width 49 height 12
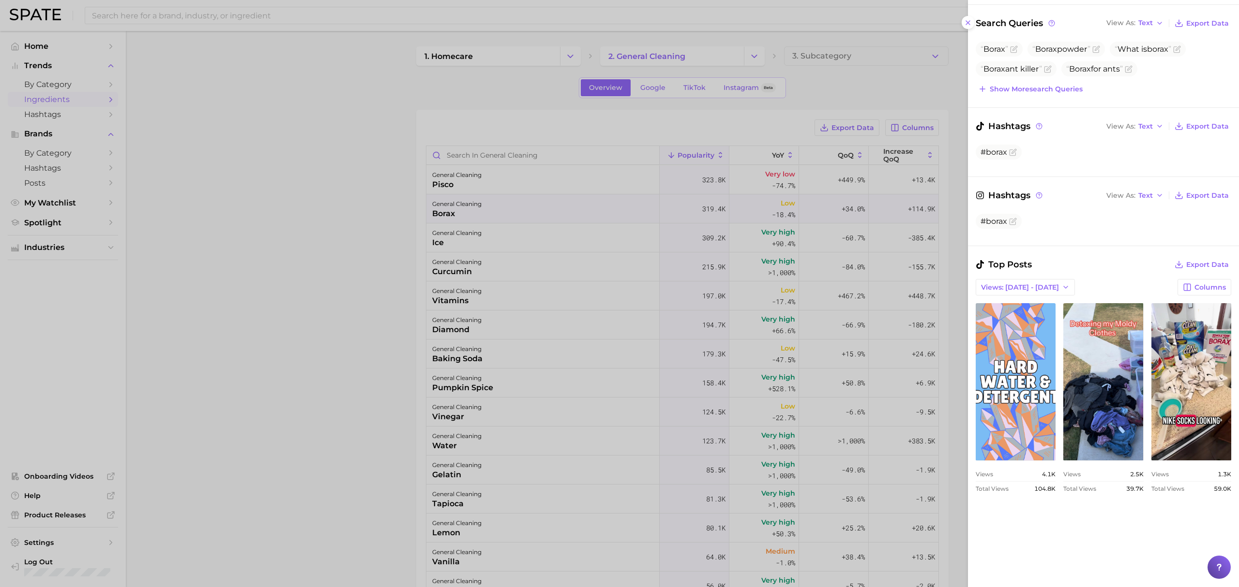
click at [504, 255] on div at bounding box center [619, 293] width 1239 height 587
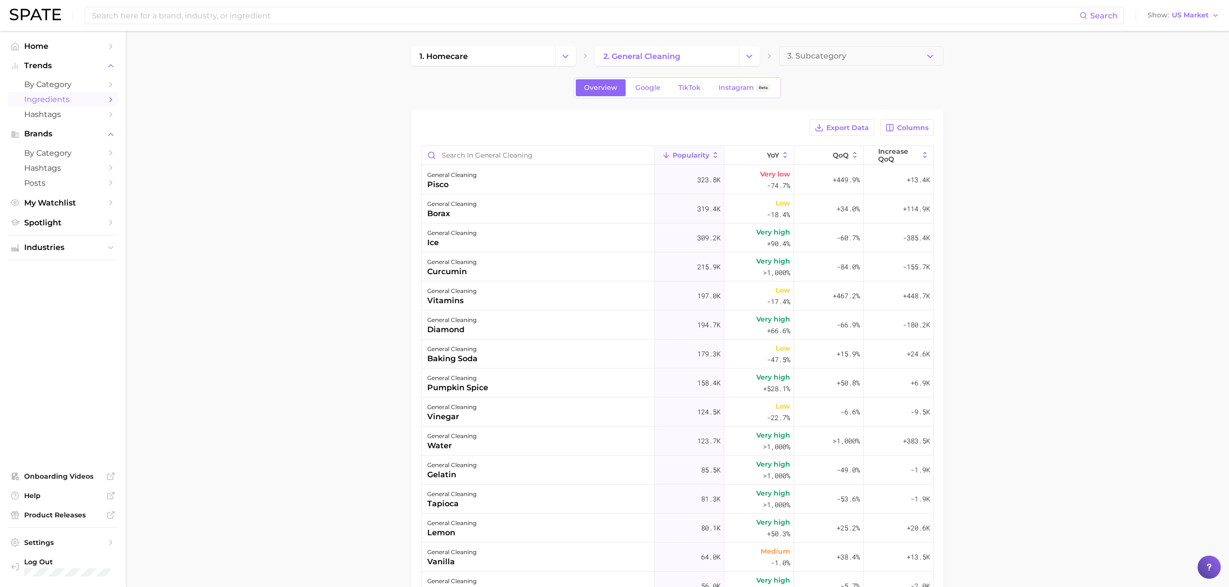
click at [504, 265] on div "general cleaning curcumin" at bounding box center [538, 267] width 233 height 29
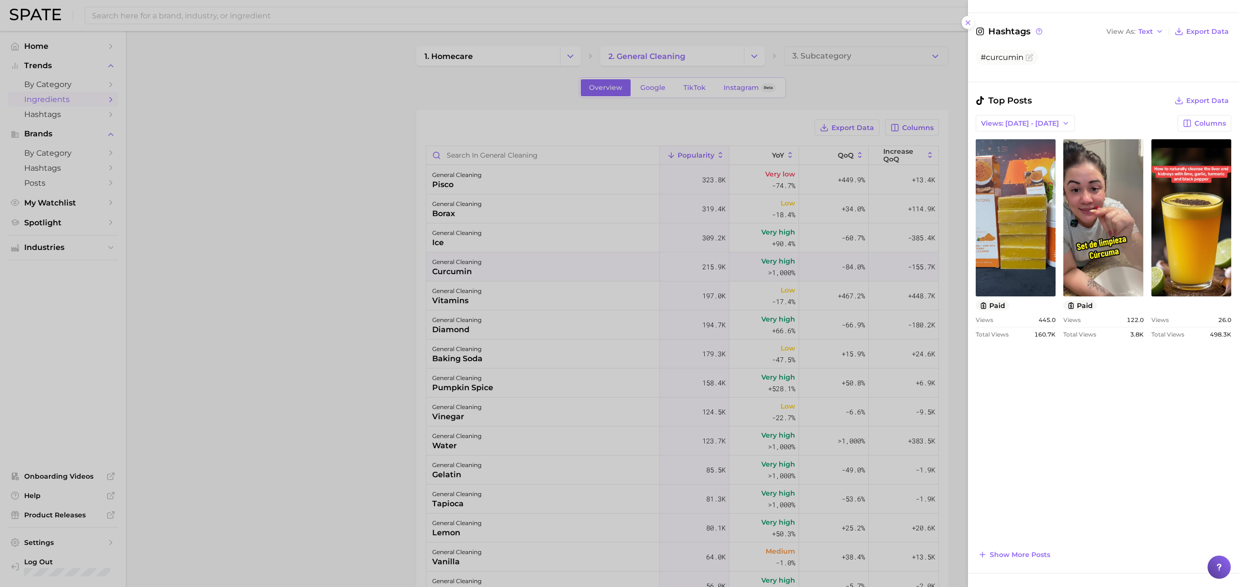
click at [570, 309] on div at bounding box center [619, 293] width 1239 height 587
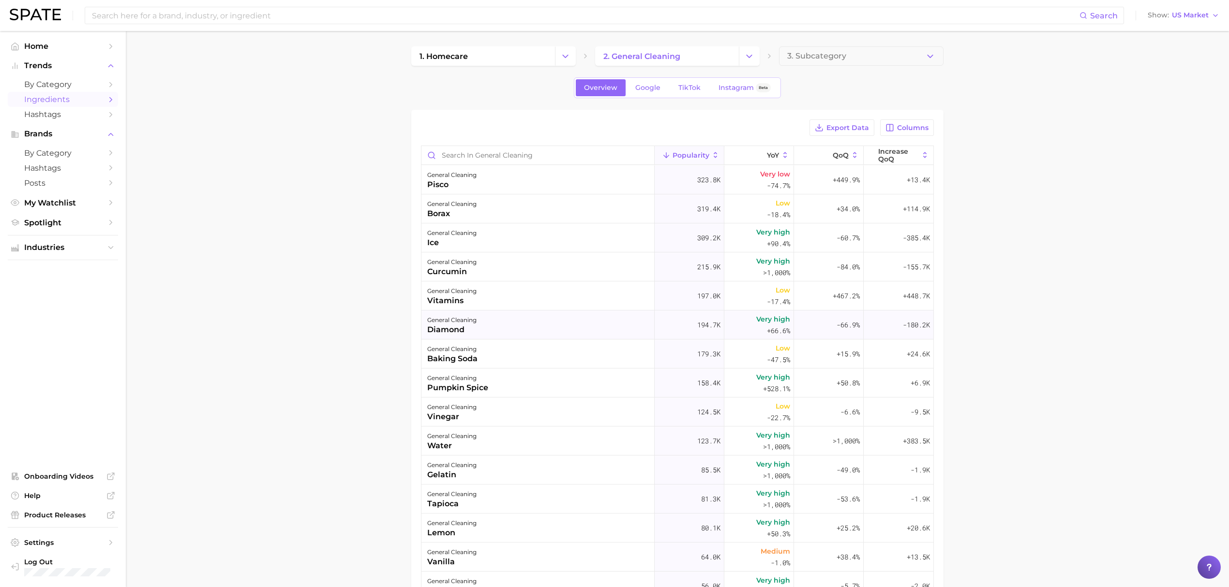
click at [525, 320] on div "general cleaning diamond" at bounding box center [538, 325] width 233 height 29
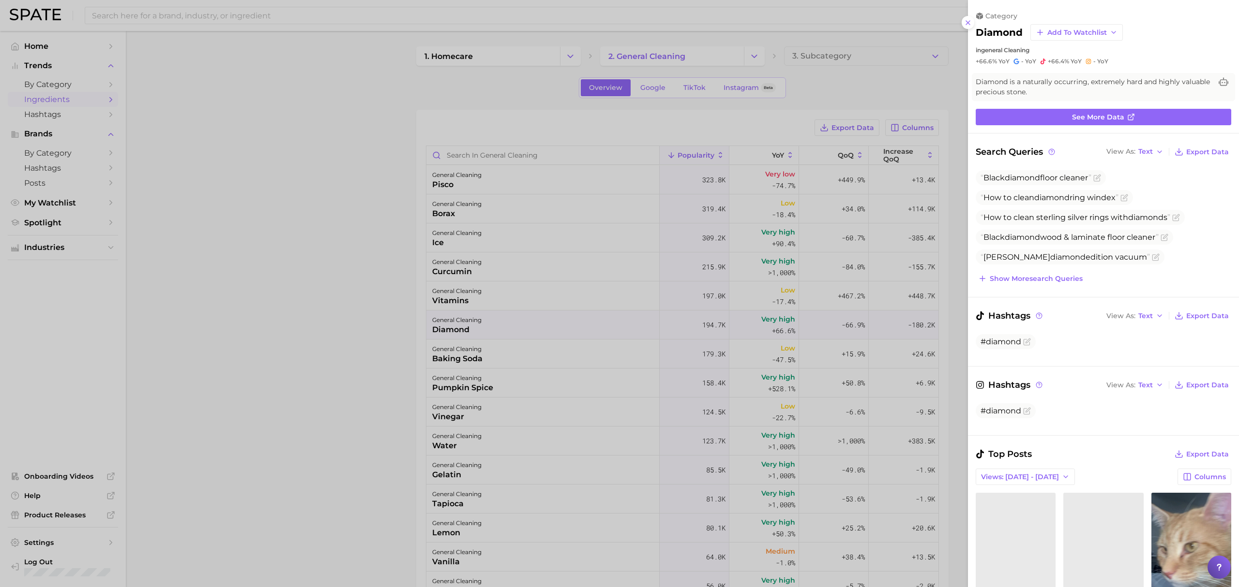
click at [654, 260] on div at bounding box center [619, 293] width 1239 height 587
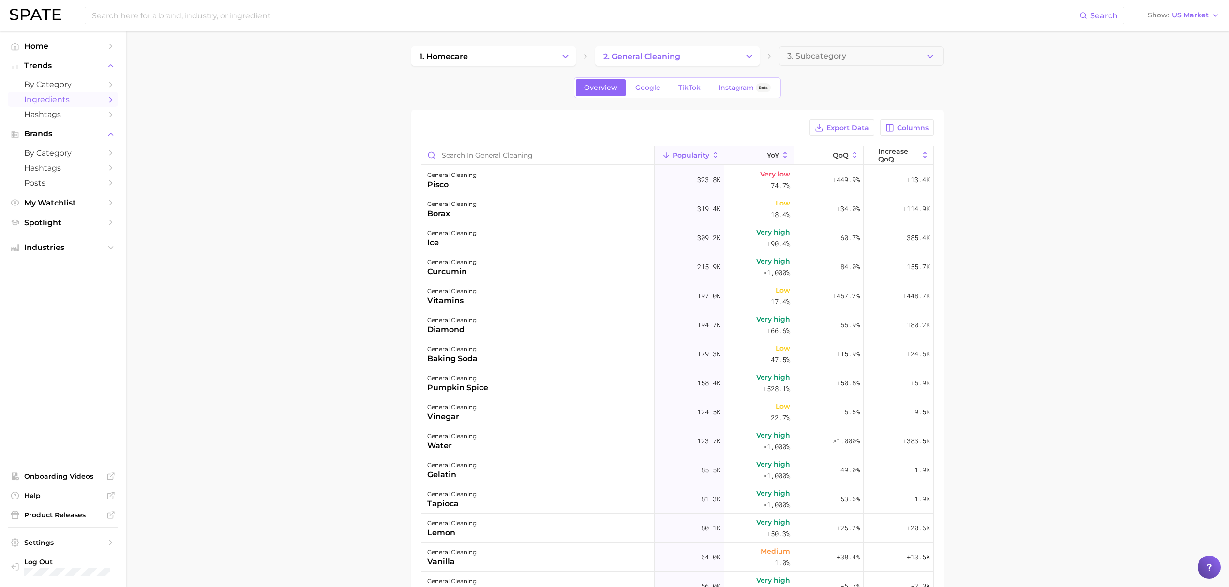
click at [749, 148] on button "YoY" at bounding box center [759, 155] width 70 height 19
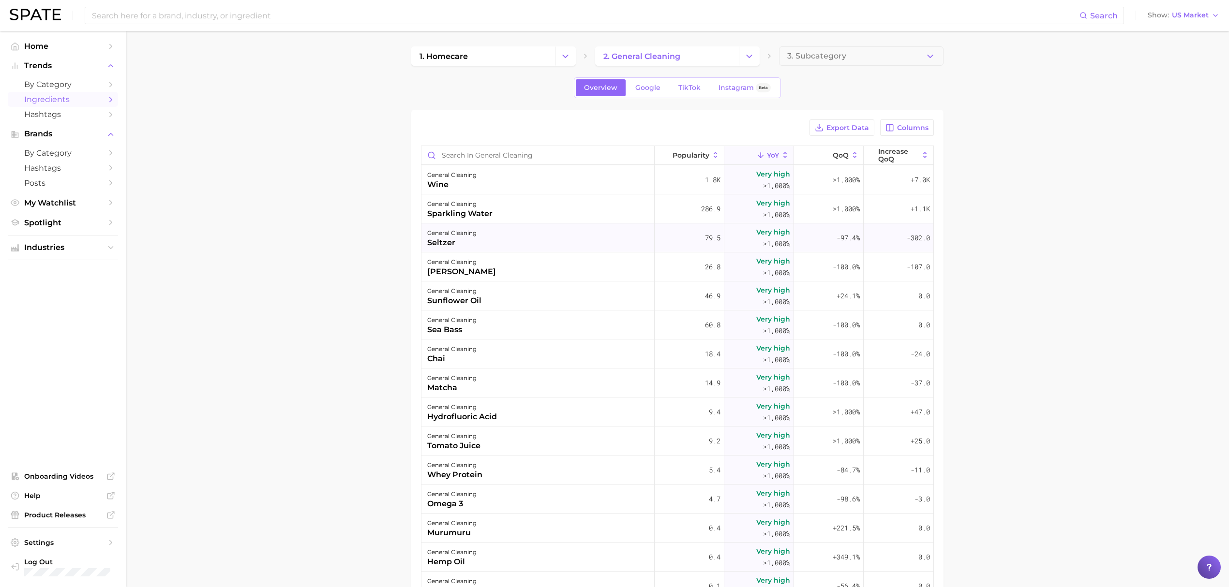
click at [600, 241] on div "general cleaning [PERSON_NAME]" at bounding box center [538, 238] width 233 height 29
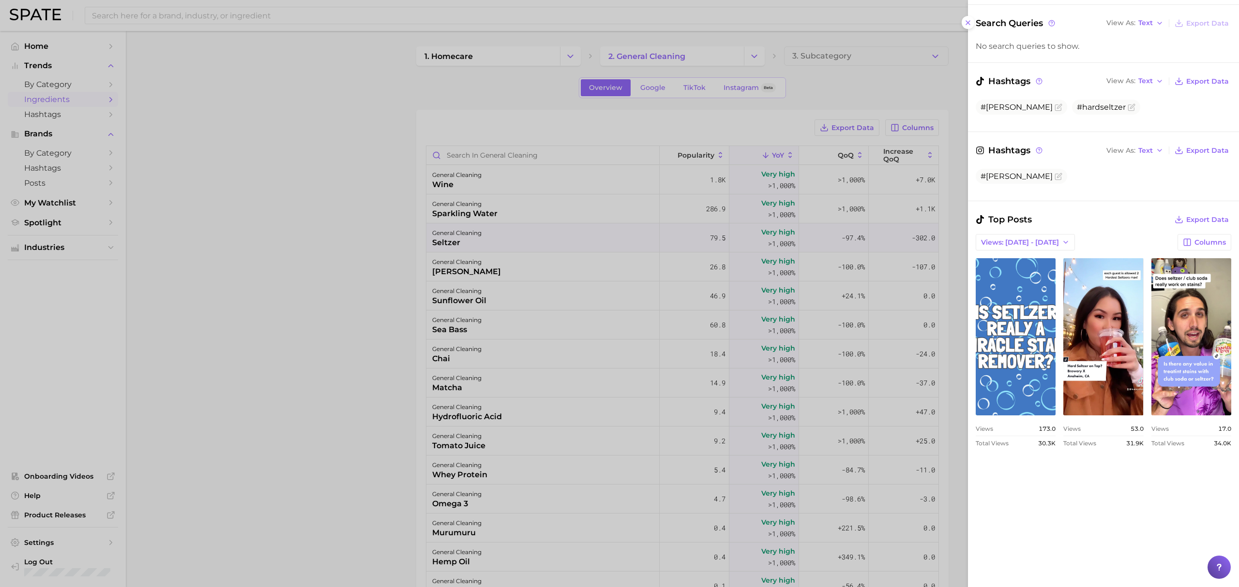
click at [1052, 370] on link "view post on TikTok" at bounding box center [1016, 336] width 80 height 157
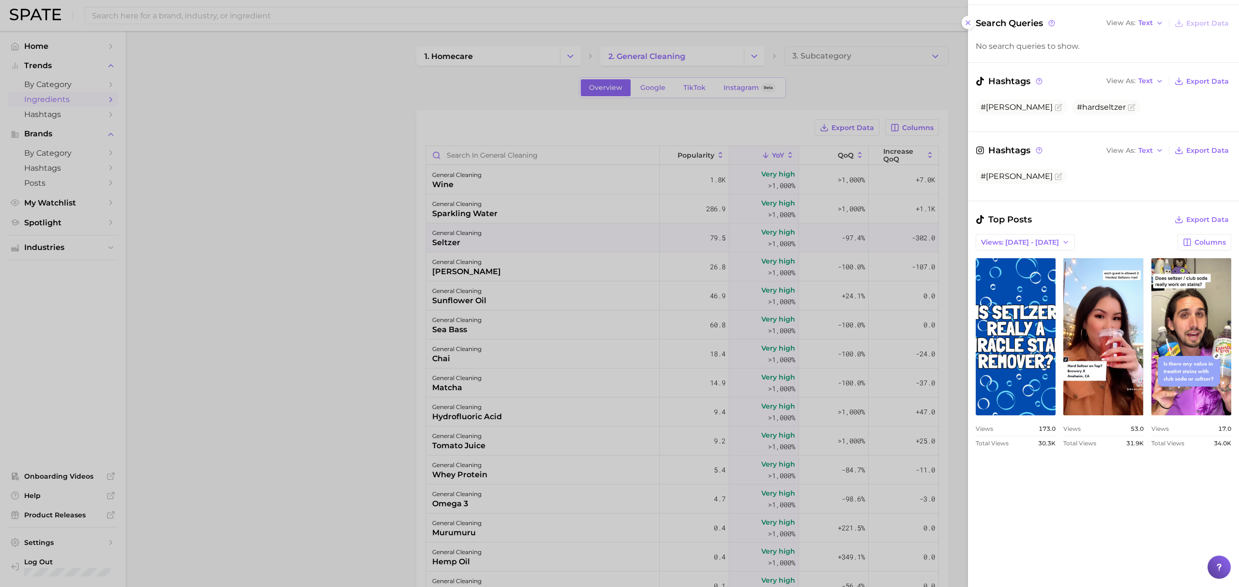
click at [1176, 447] on div "view post on TikTok Views 173.0 Total Views 30.3k view post on TikTok Views 53.…" at bounding box center [1104, 352] width 256 height 189
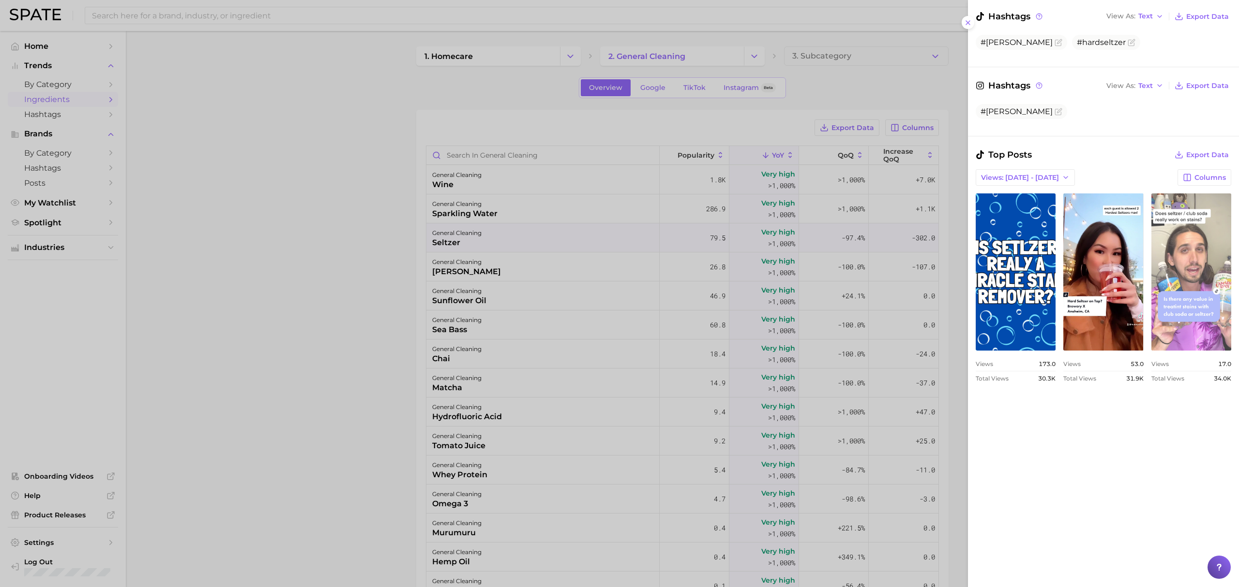
click at [1151, 351] on link "view post on TikTok" at bounding box center [1191, 272] width 80 height 157
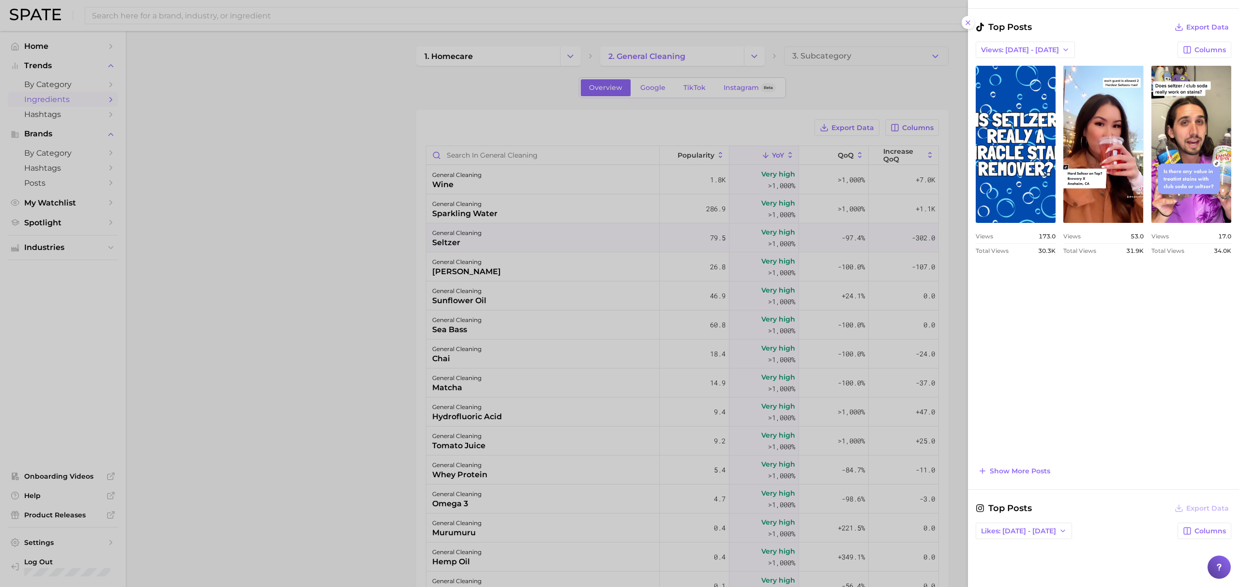
scroll to position [322, 0]
click at [1026, 475] on span "Show more posts" at bounding box center [1020, 471] width 60 height 8
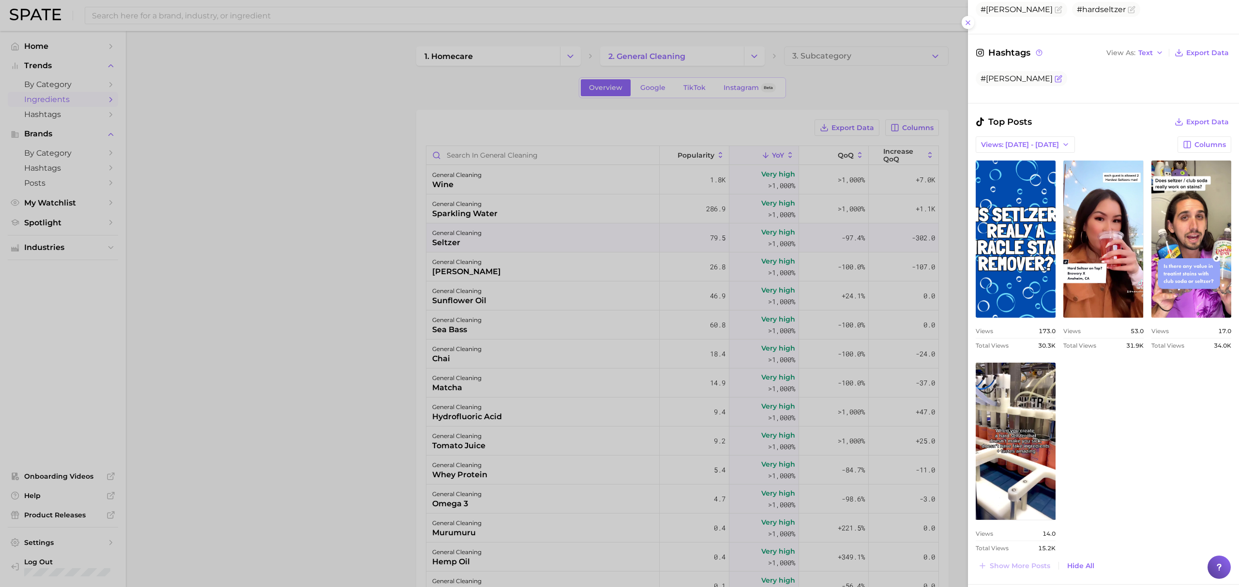
scroll to position [129, 0]
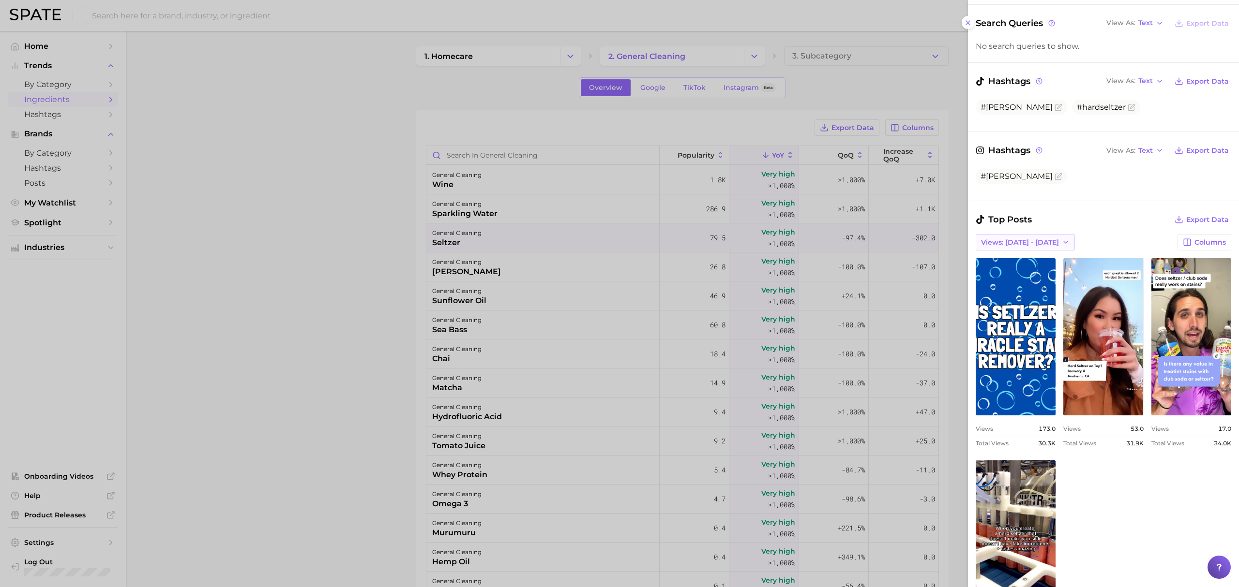
click at [1003, 243] on span "Views: [DATE] - [DATE]" at bounding box center [1020, 243] width 78 height 8
click at [1005, 276] on span "Total Views" at bounding box center [1000, 278] width 40 height 8
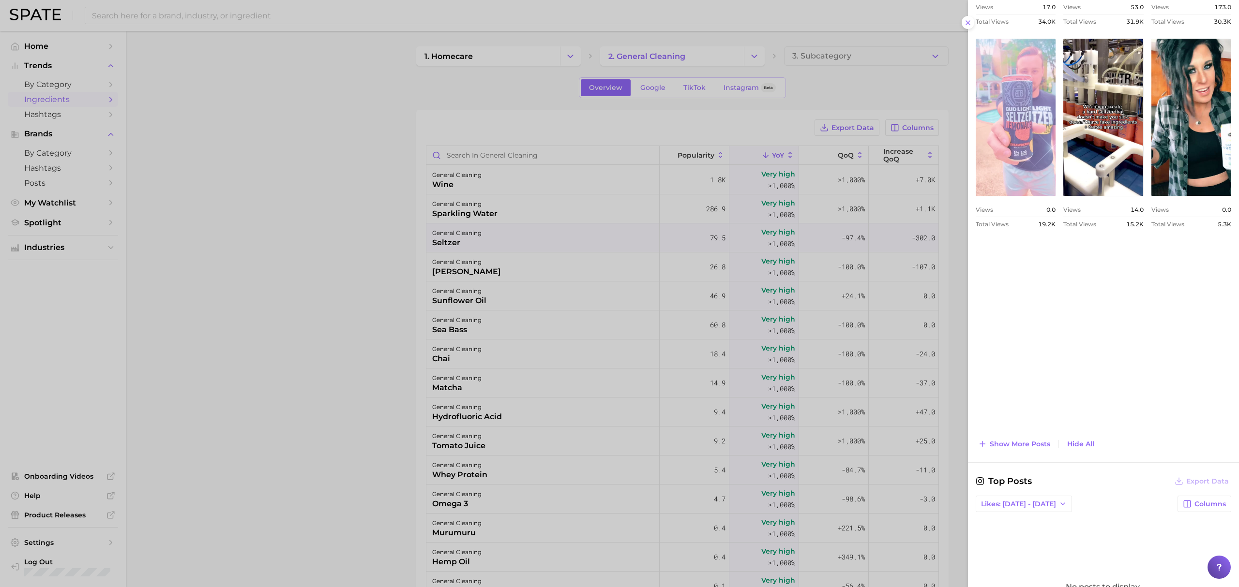
scroll to position [581, 0]
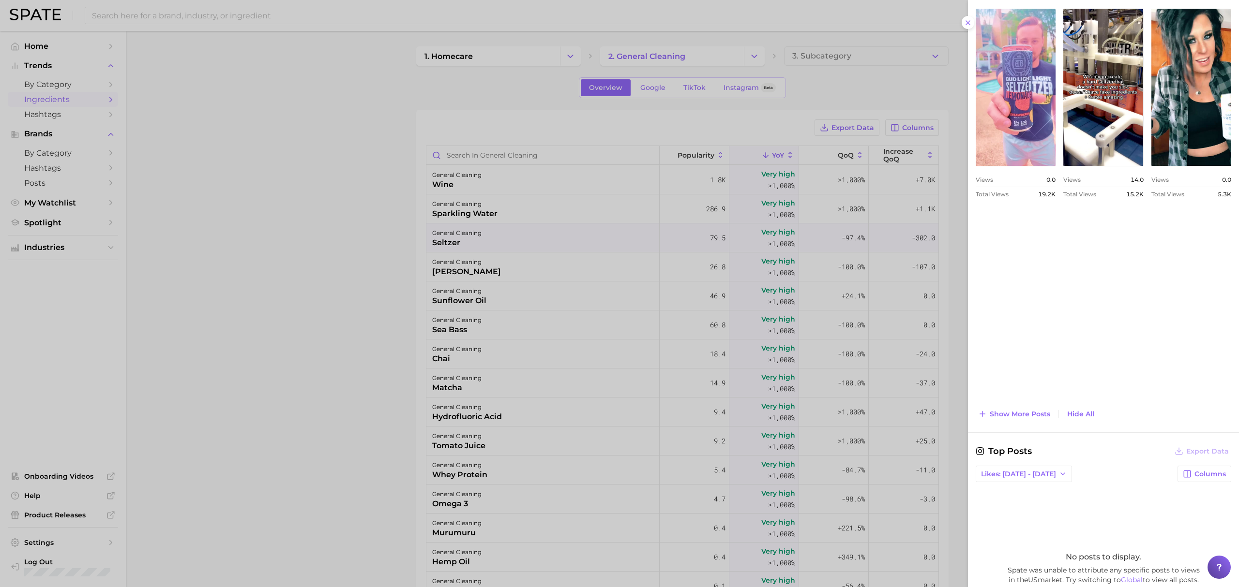
click at [649, 327] on div at bounding box center [619, 293] width 1239 height 587
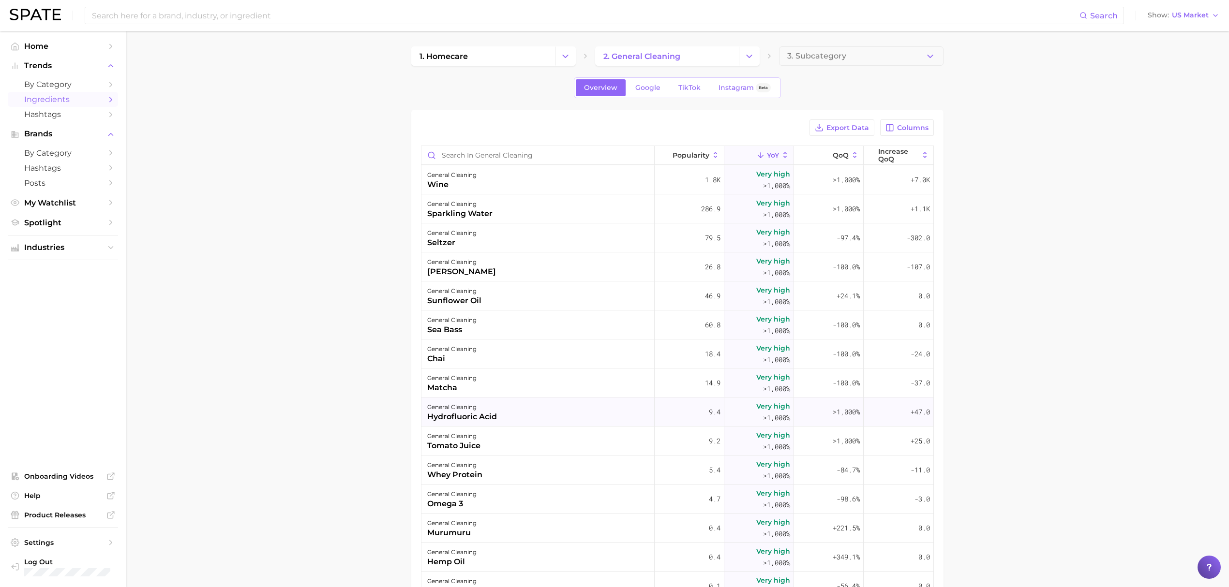
click at [610, 406] on div "general cleaning hydrofluoric acid" at bounding box center [538, 412] width 233 height 29
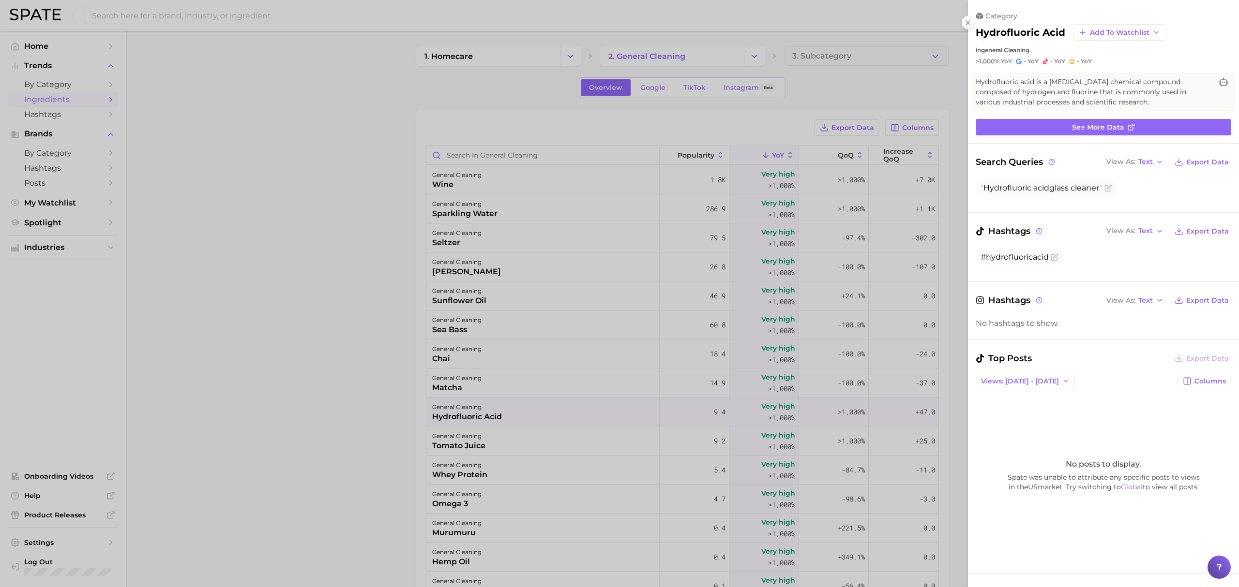
click at [556, 424] on div at bounding box center [619, 293] width 1239 height 587
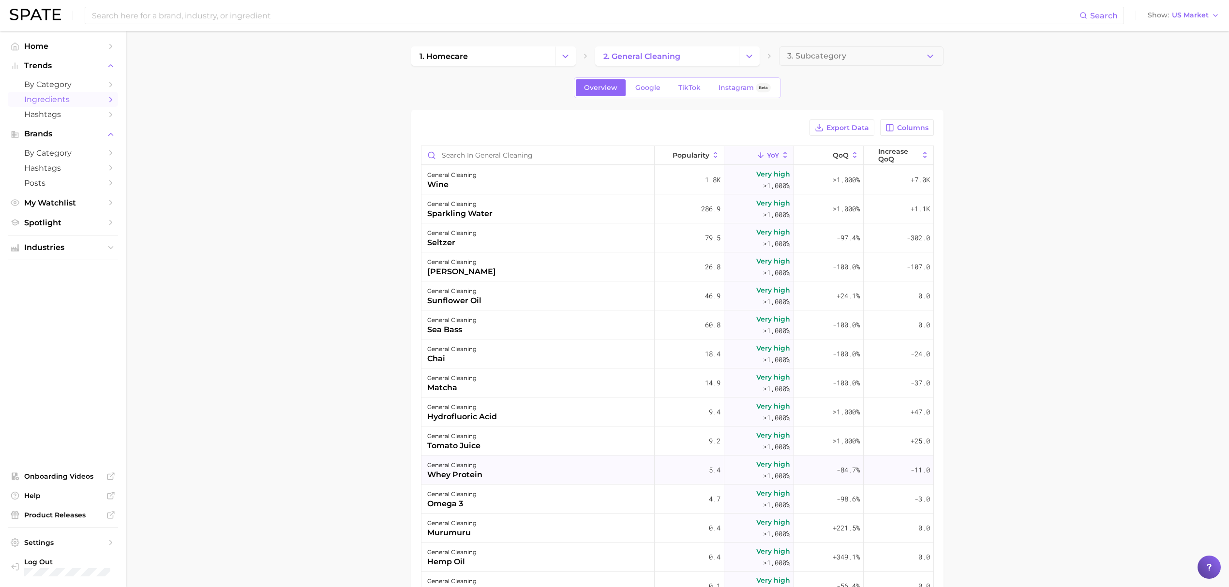
click at [564, 469] on div "general cleaning whey protein" at bounding box center [538, 470] width 233 height 29
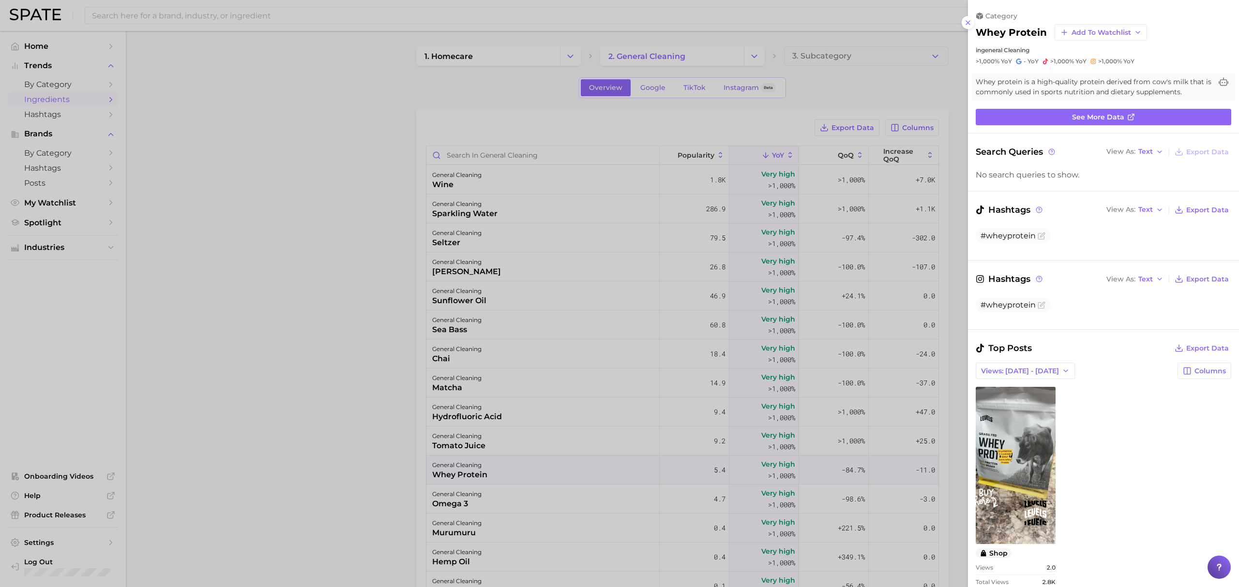
scroll to position [0, 0]
click at [591, 482] on div at bounding box center [619, 293] width 1239 height 587
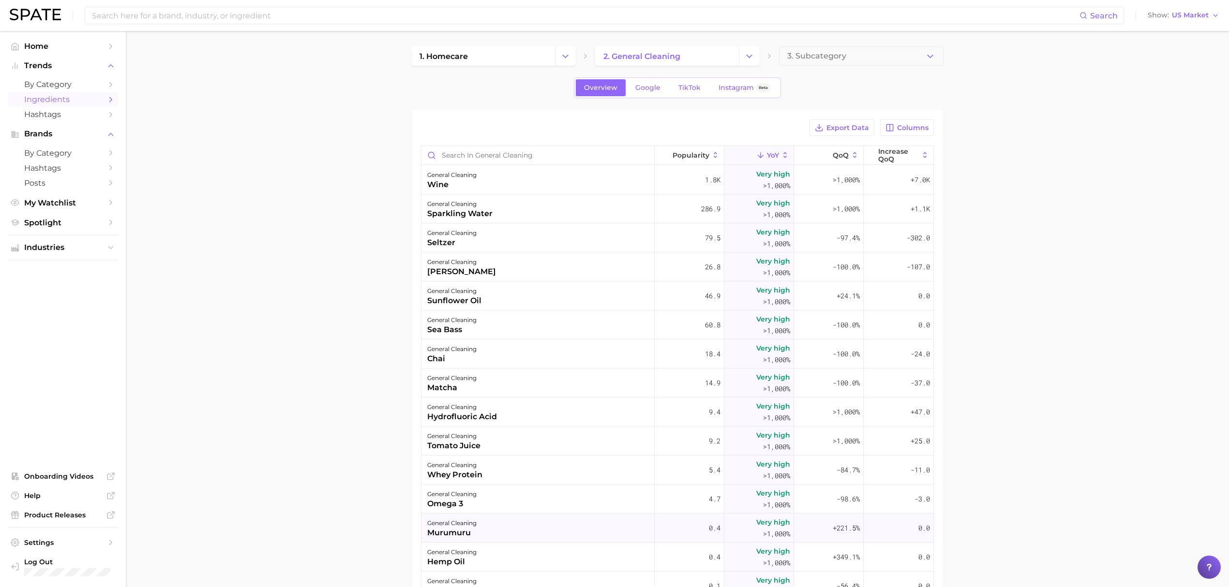
click at [546, 536] on div "general cleaning murumuru" at bounding box center [538, 528] width 233 height 29
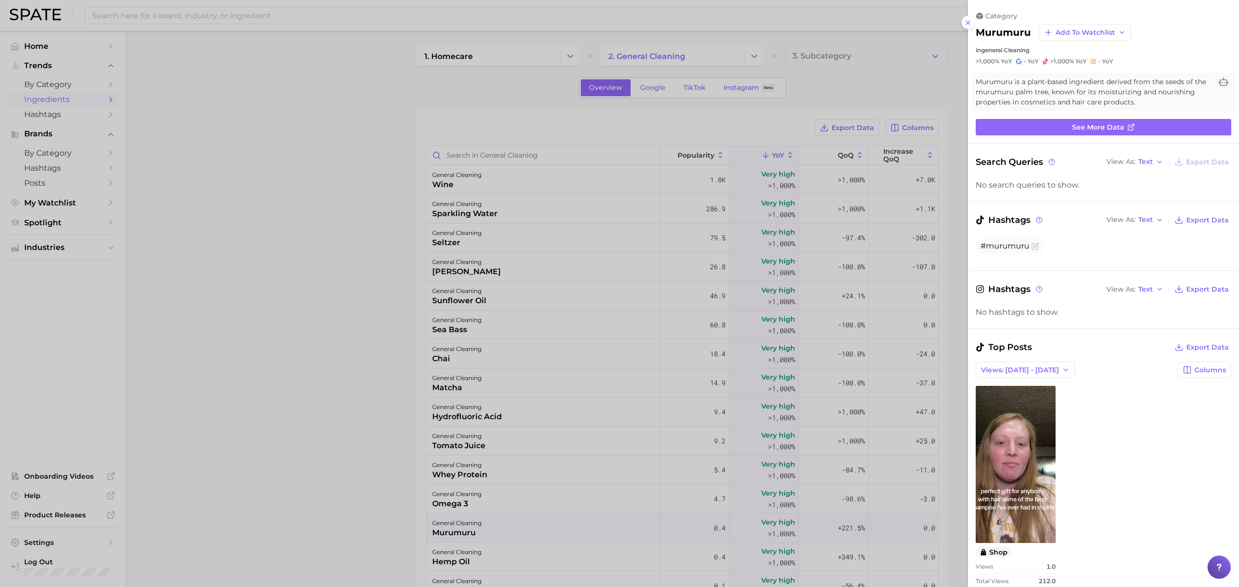
click at [700, 391] on div at bounding box center [619, 293] width 1239 height 587
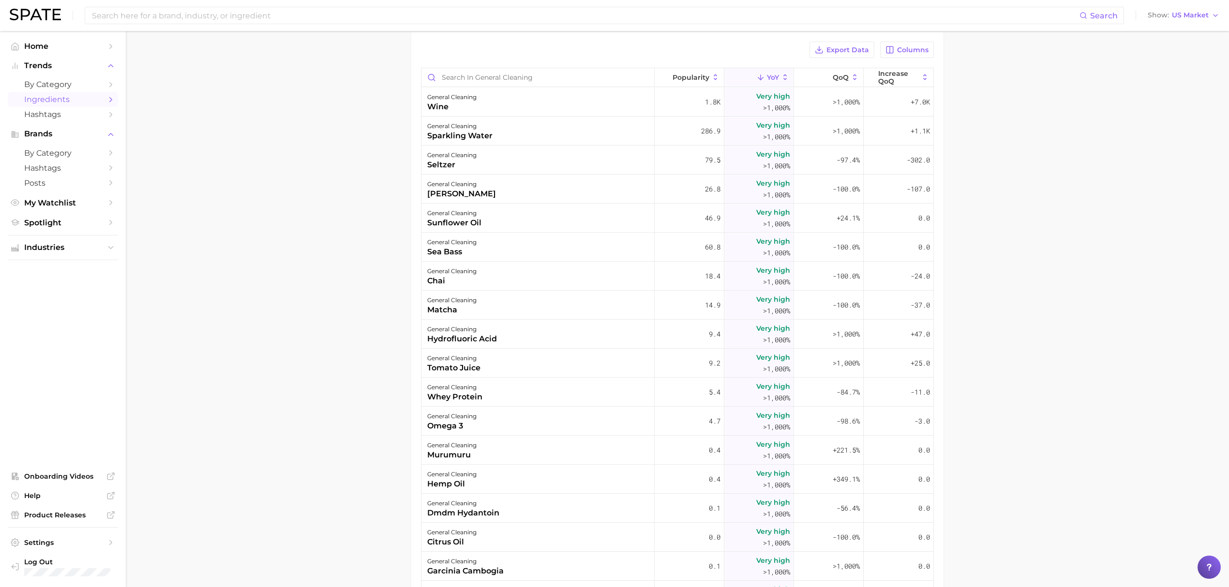
scroll to position [194, 0]
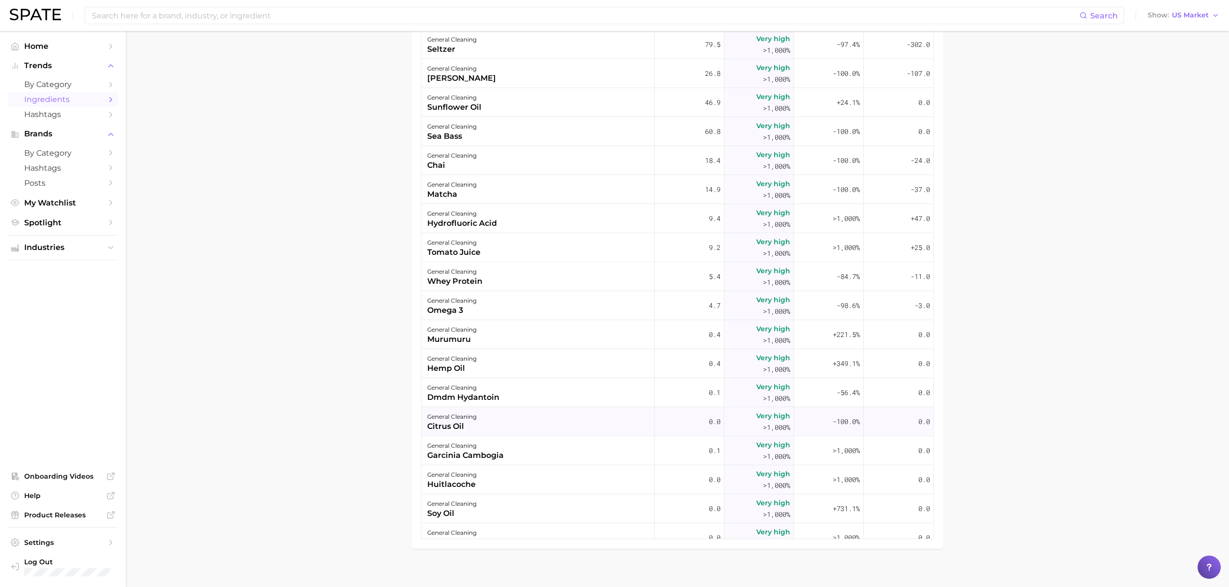
click at [538, 421] on div "general cleaning citrus oil" at bounding box center [538, 421] width 233 height 29
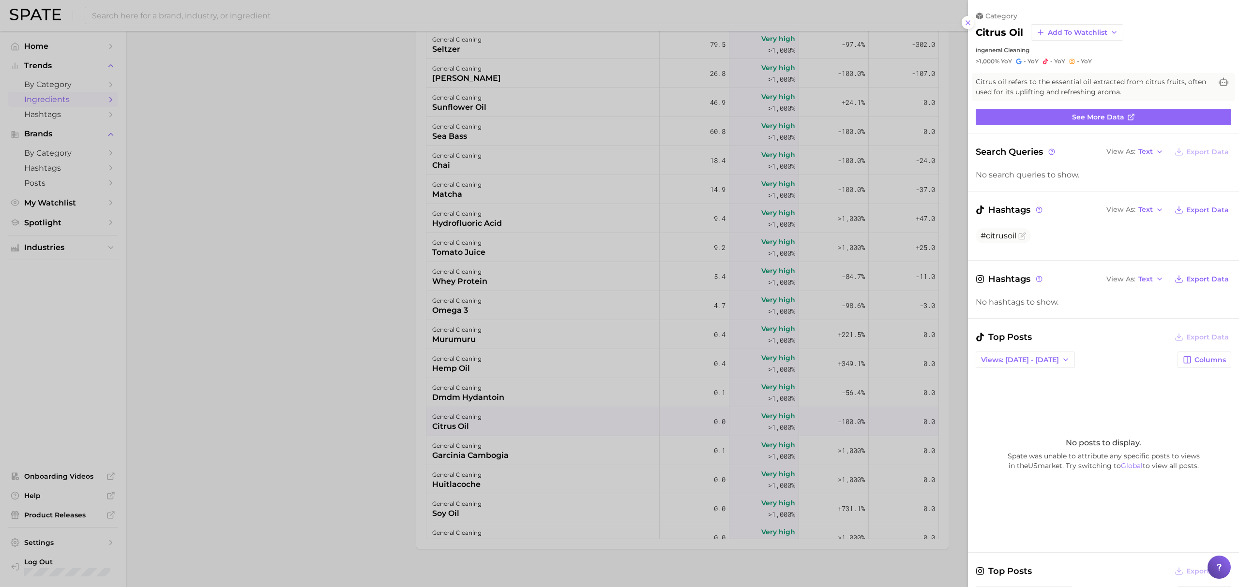
click at [345, 93] on div at bounding box center [619, 293] width 1239 height 587
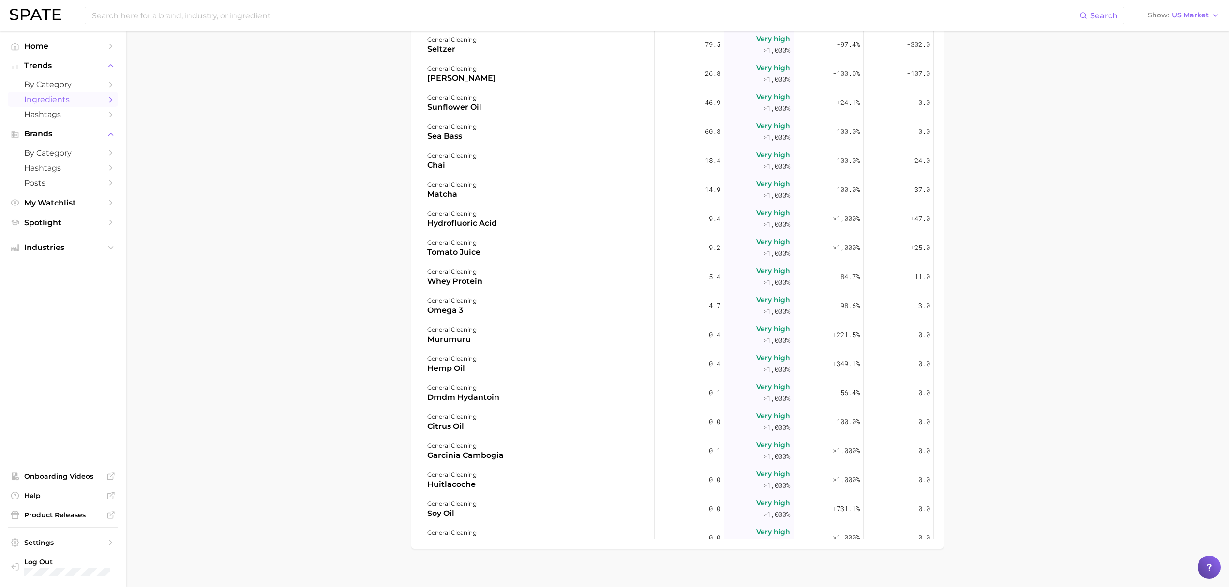
click at [45, 100] on span "Ingredients" at bounding box center [62, 99] width 77 height 9
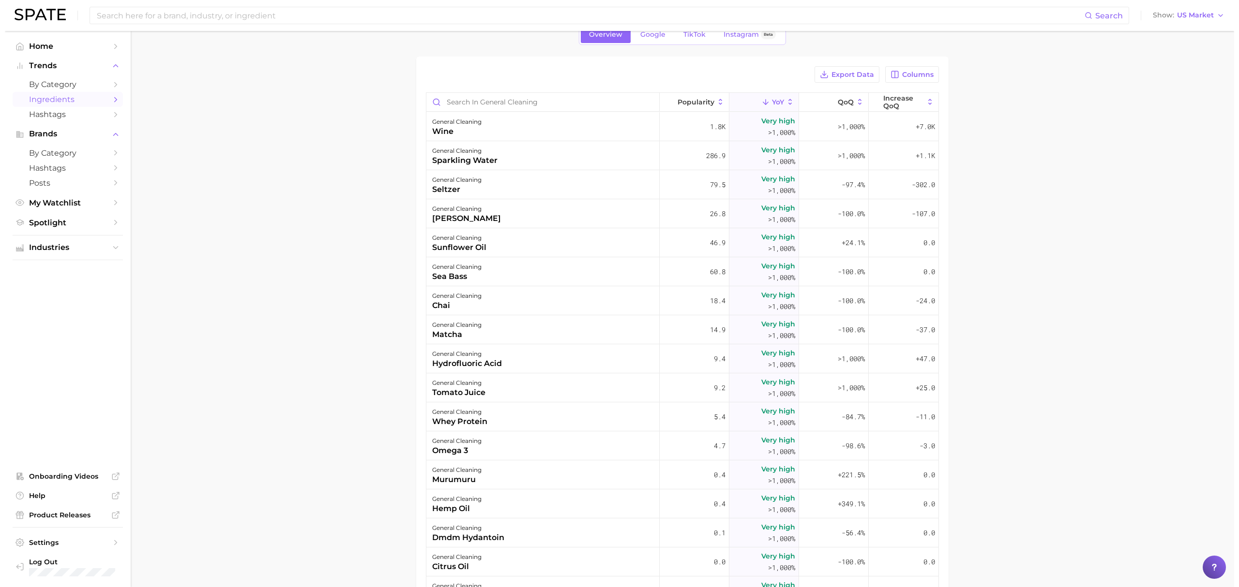
scroll to position [0, 0]
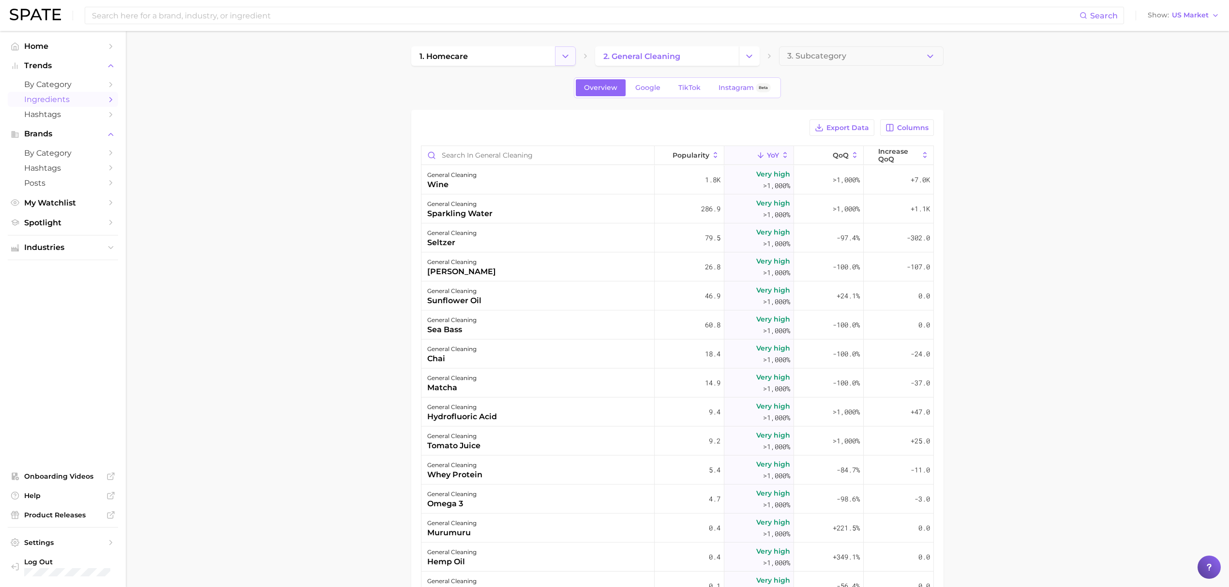
click at [568, 53] on icon "Change Category" at bounding box center [565, 56] width 10 height 10
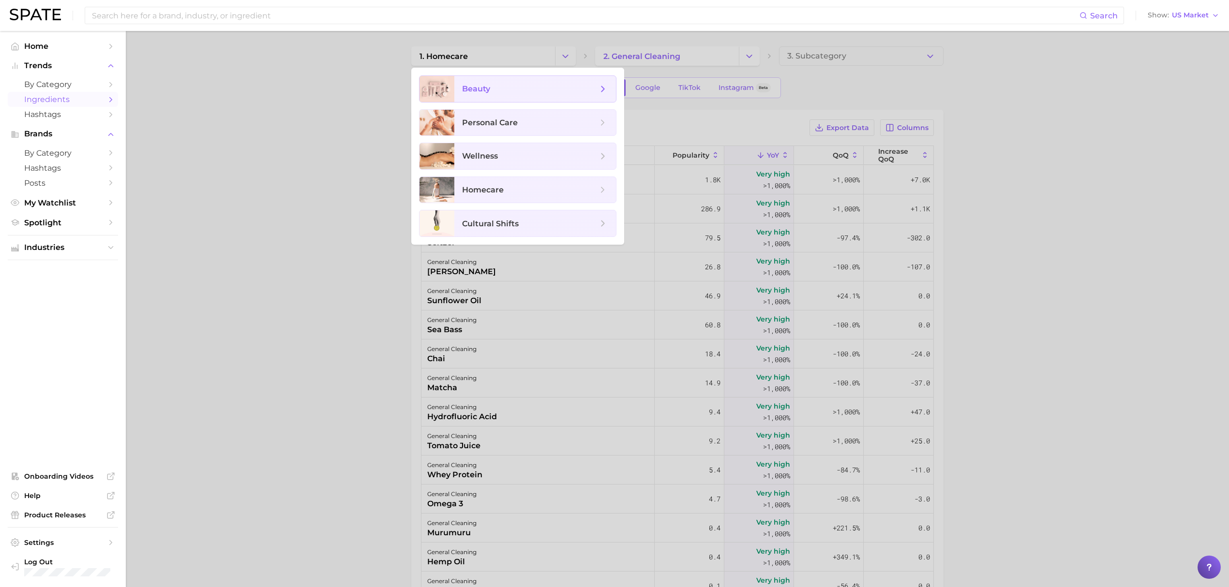
click at [551, 97] on span "beauty" at bounding box center [535, 89] width 162 height 26
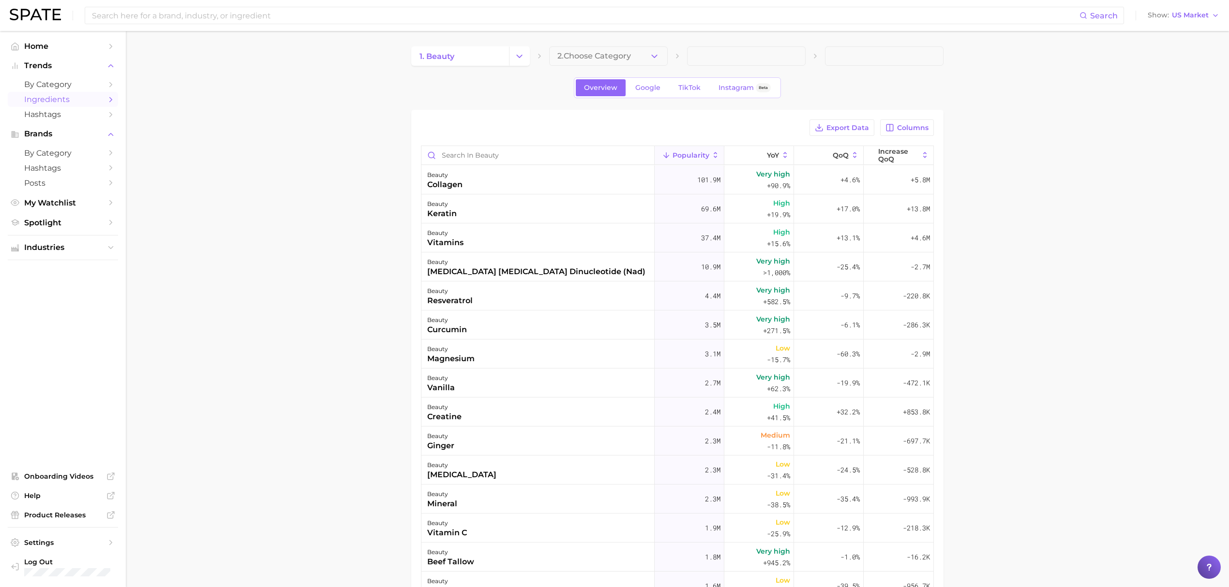
click at [642, 60] on button "2. Choose Category" at bounding box center [608, 55] width 119 height 19
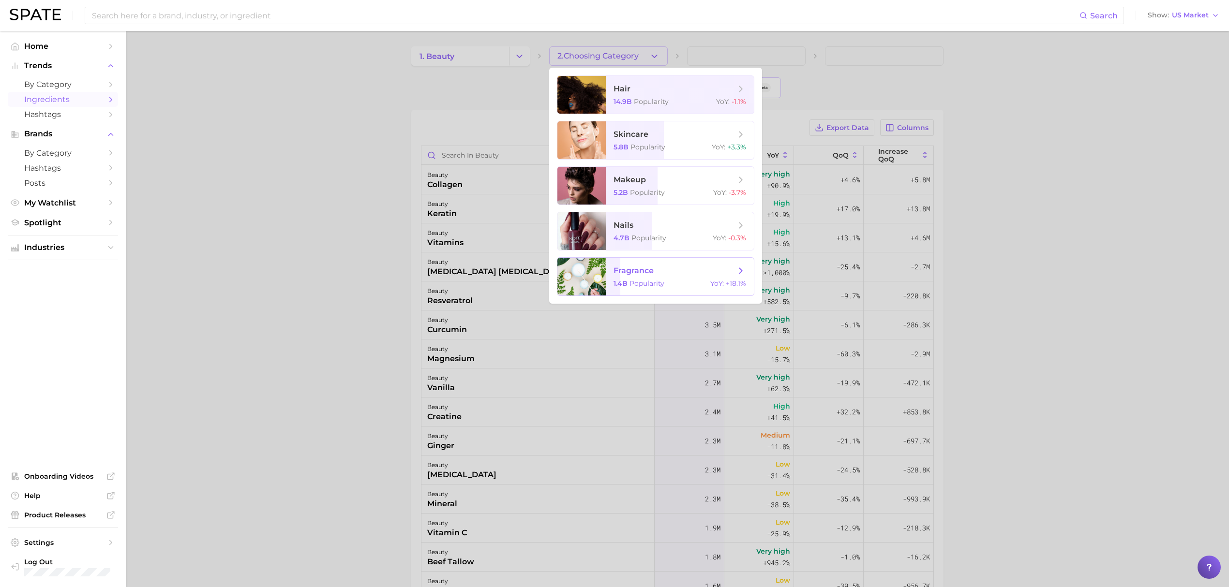
click at [666, 281] on div "1.4b Popularity YoY : +18.1%" at bounding box center [680, 283] width 133 height 9
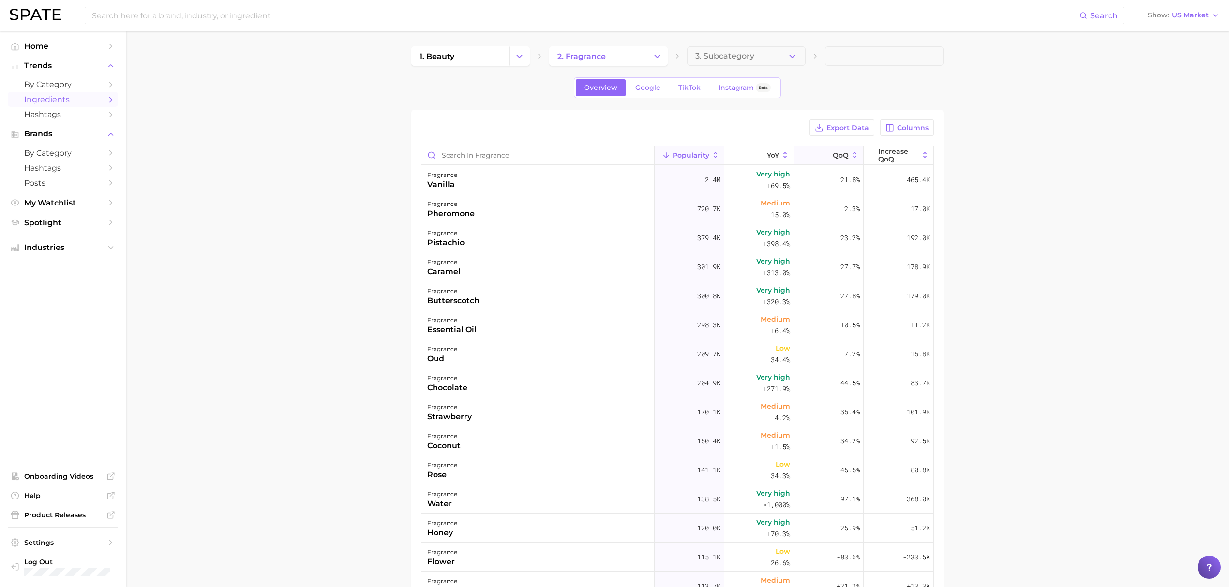
click at [836, 155] on span "QoQ" at bounding box center [841, 155] width 16 height 8
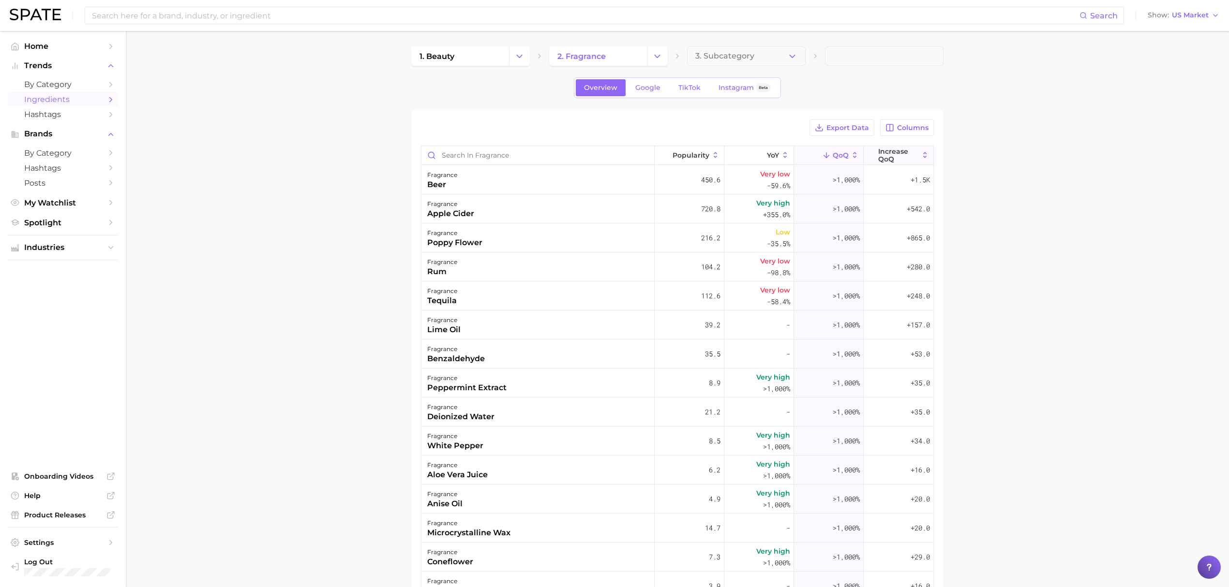
click at [888, 153] on span "Increase QoQ" at bounding box center [898, 155] width 40 height 15
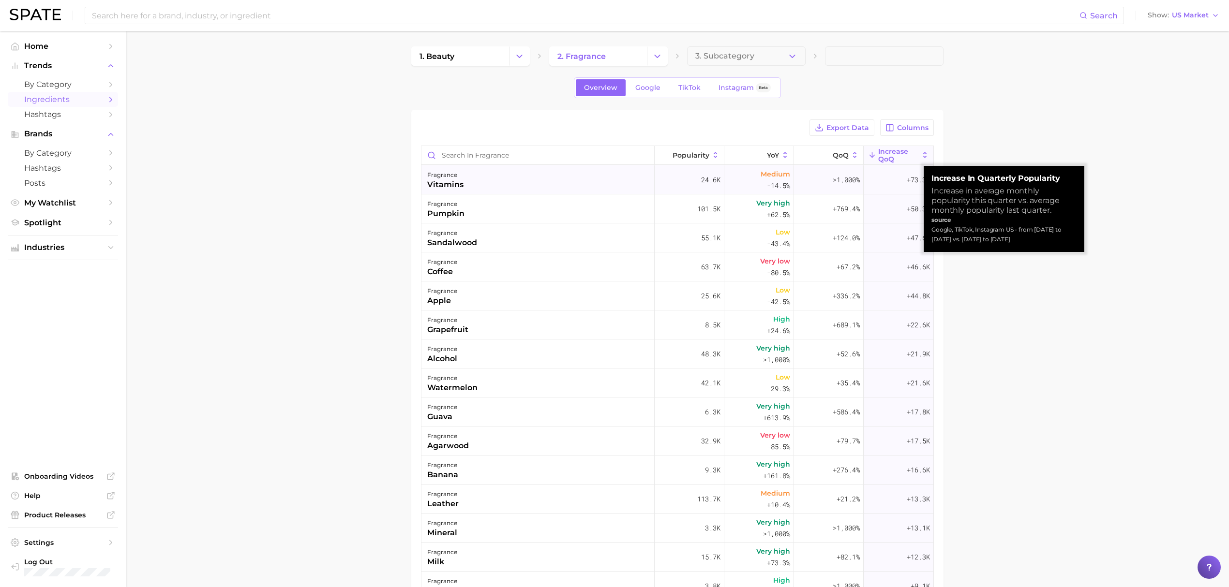
click at [506, 190] on div "fragrance vitamins" at bounding box center [538, 180] width 233 height 29
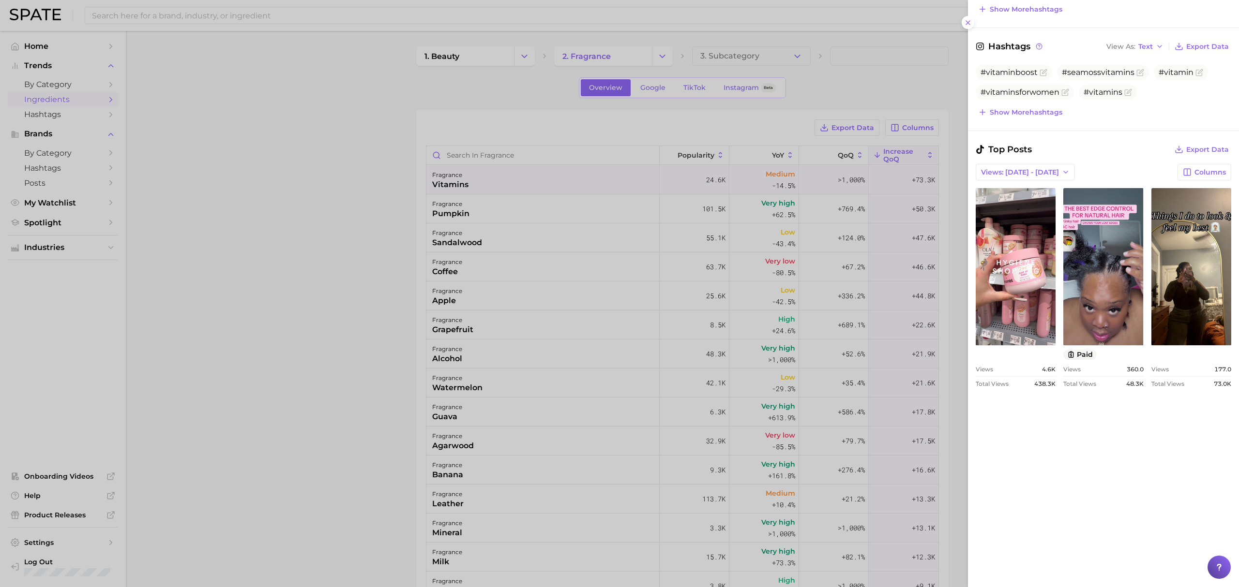
scroll to position [387, 0]
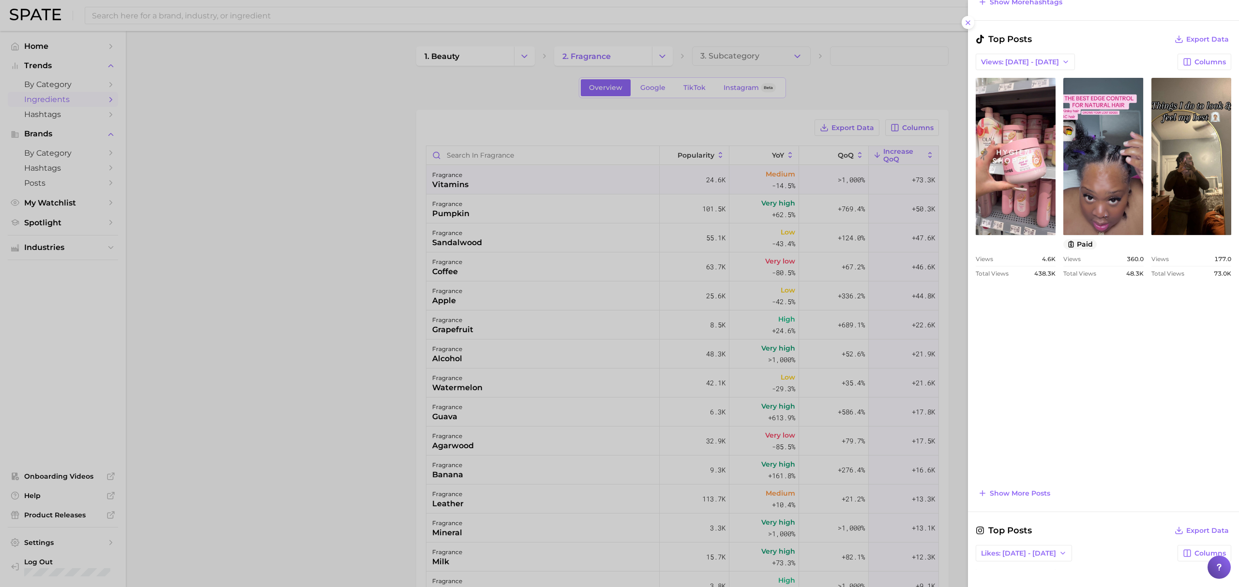
click at [837, 70] on div at bounding box center [619, 293] width 1239 height 587
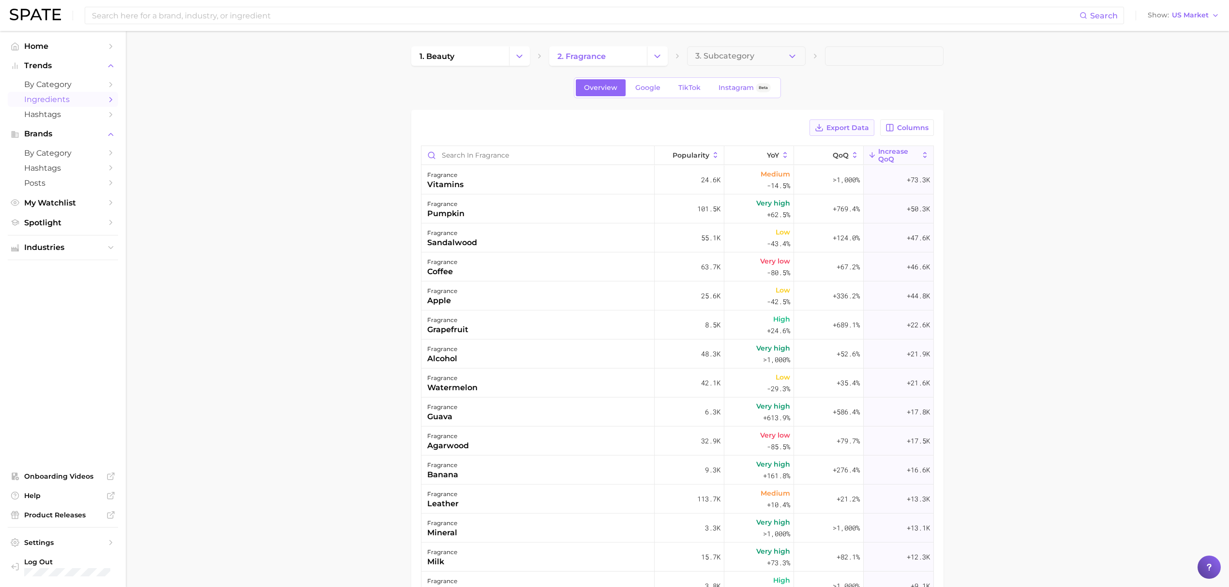
drag, startPoint x: 888, startPoint y: 126, endPoint x: 858, endPoint y: 128, distance: 31.0
click at [858, 128] on div "Export Data Columns" at bounding box center [677, 128] width 513 height 16
click at [858, 128] on span "Export Data" at bounding box center [848, 128] width 43 height 8
click at [469, 304] on div "fragrance apple" at bounding box center [538, 296] width 233 height 29
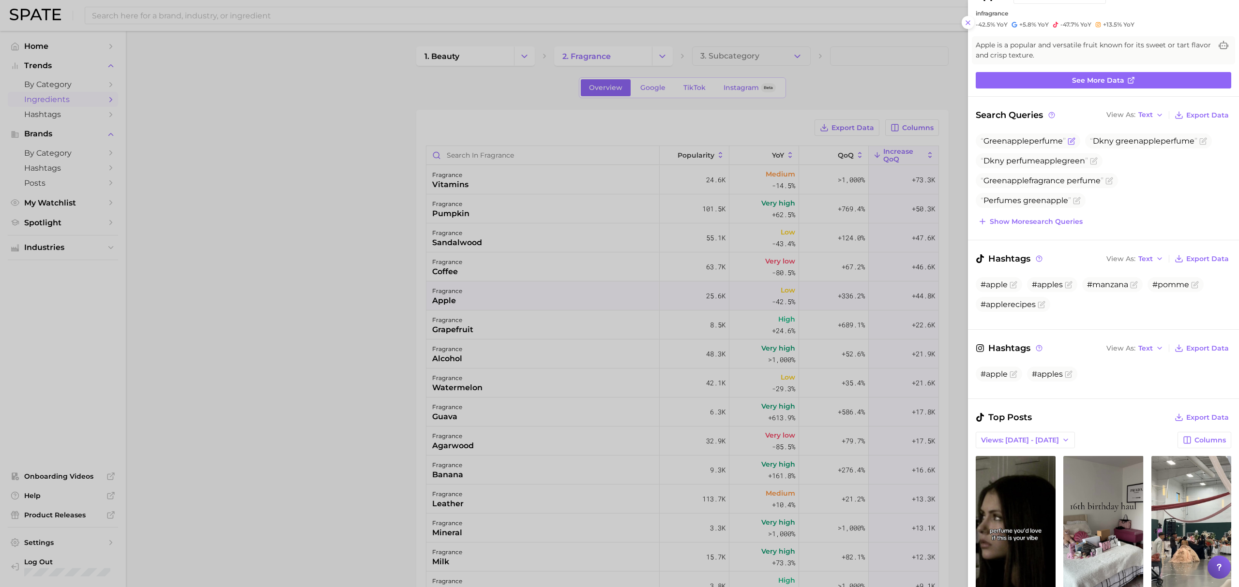
scroll to position [0, 0]
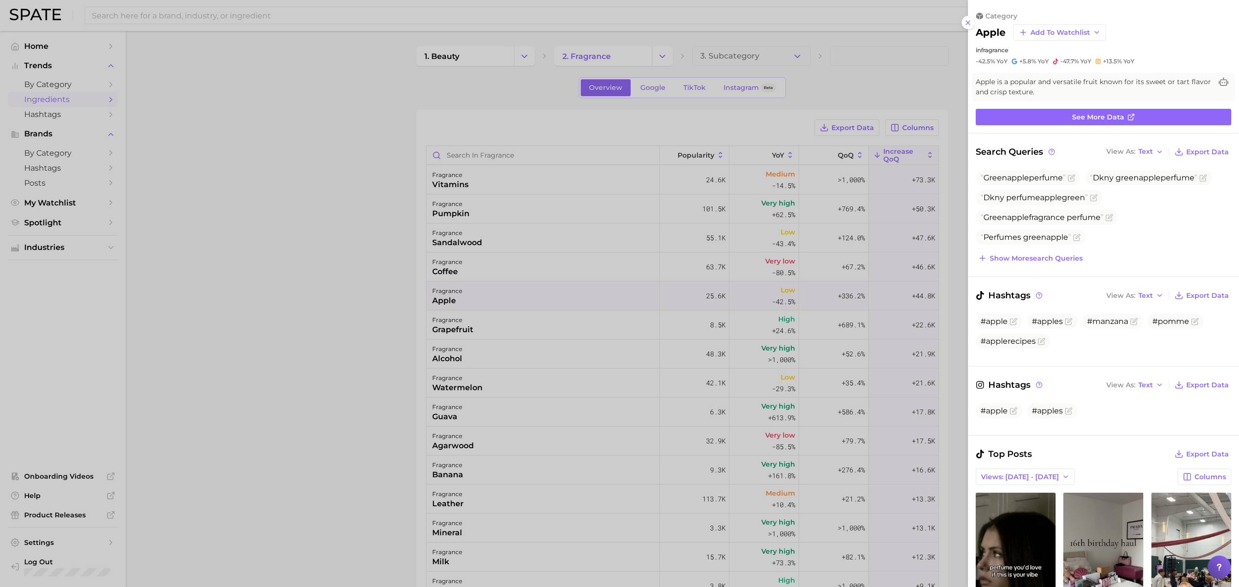
click at [914, 88] on div at bounding box center [619, 293] width 1239 height 587
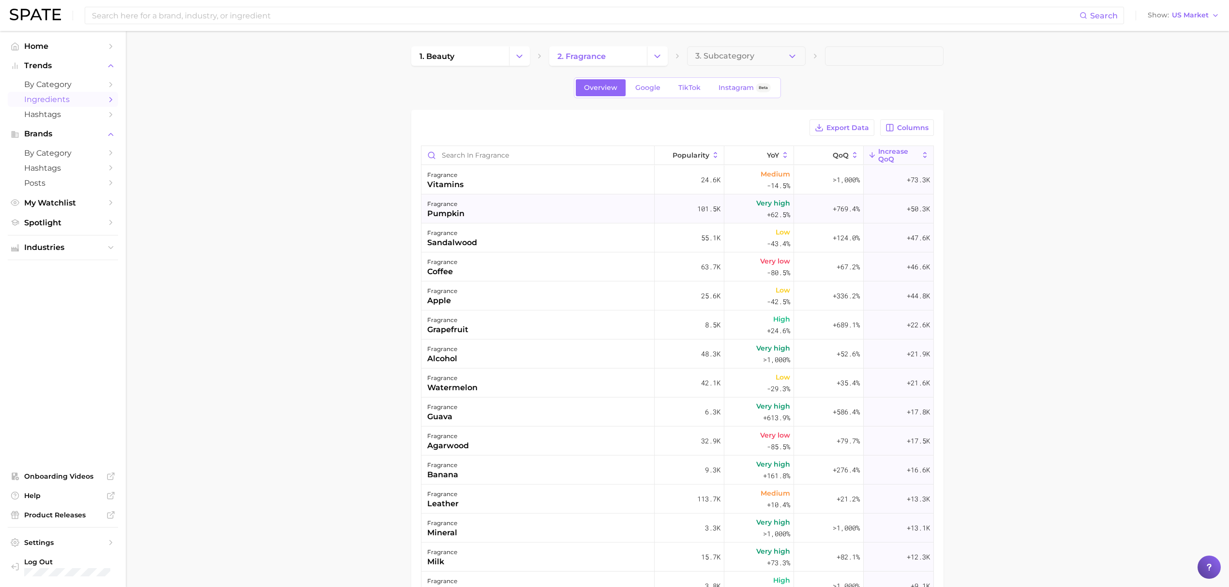
click at [519, 222] on div "fragrance pumpkin" at bounding box center [538, 209] width 233 height 29
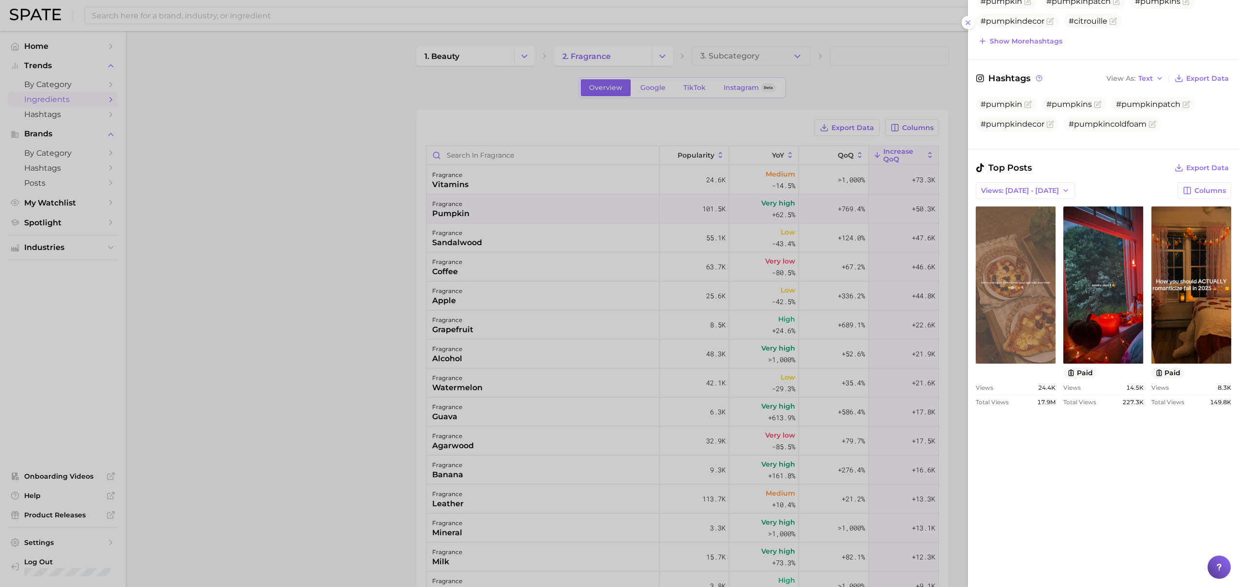
scroll to position [322, 0]
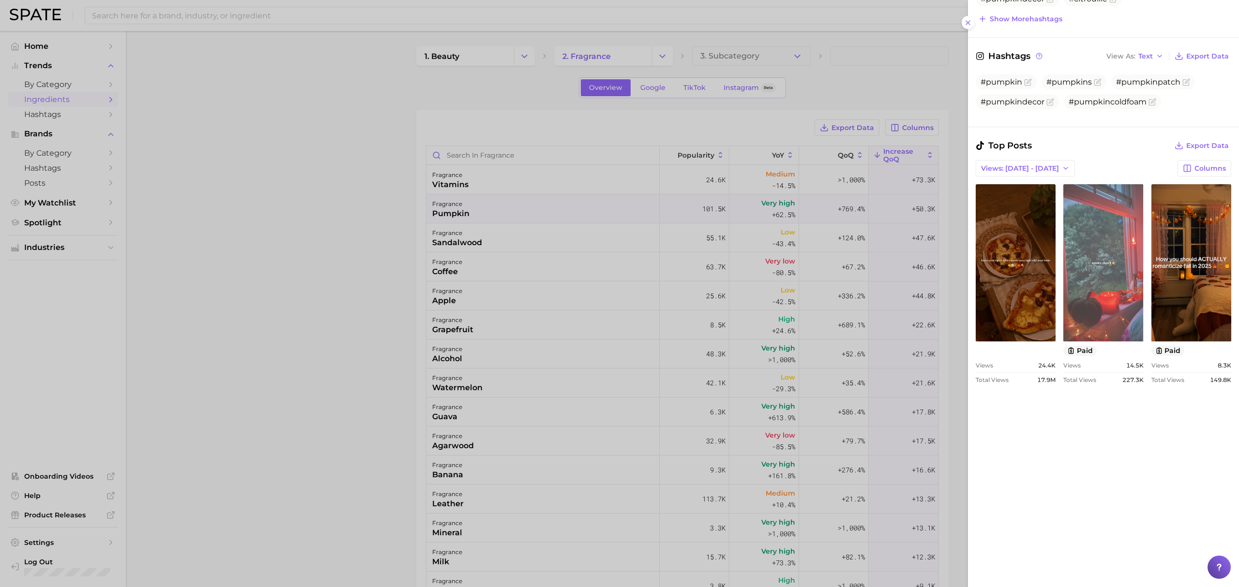
click at [1142, 286] on link "view post on TikTok" at bounding box center [1103, 262] width 80 height 157
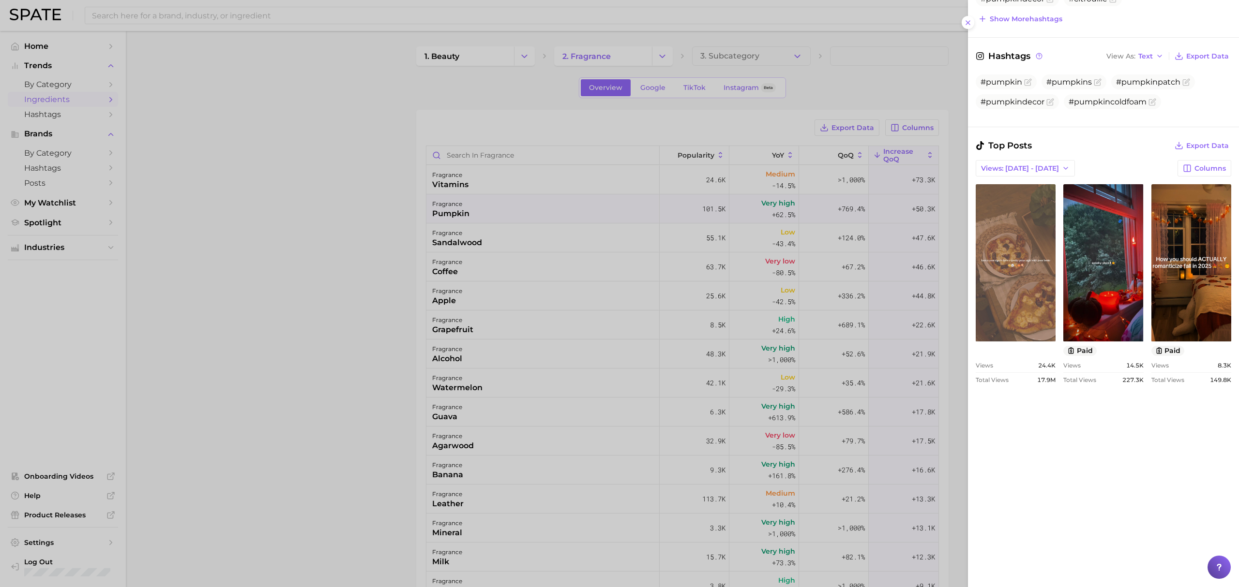
click at [979, 293] on link "view post on TikTok" at bounding box center [1016, 262] width 80 height 157
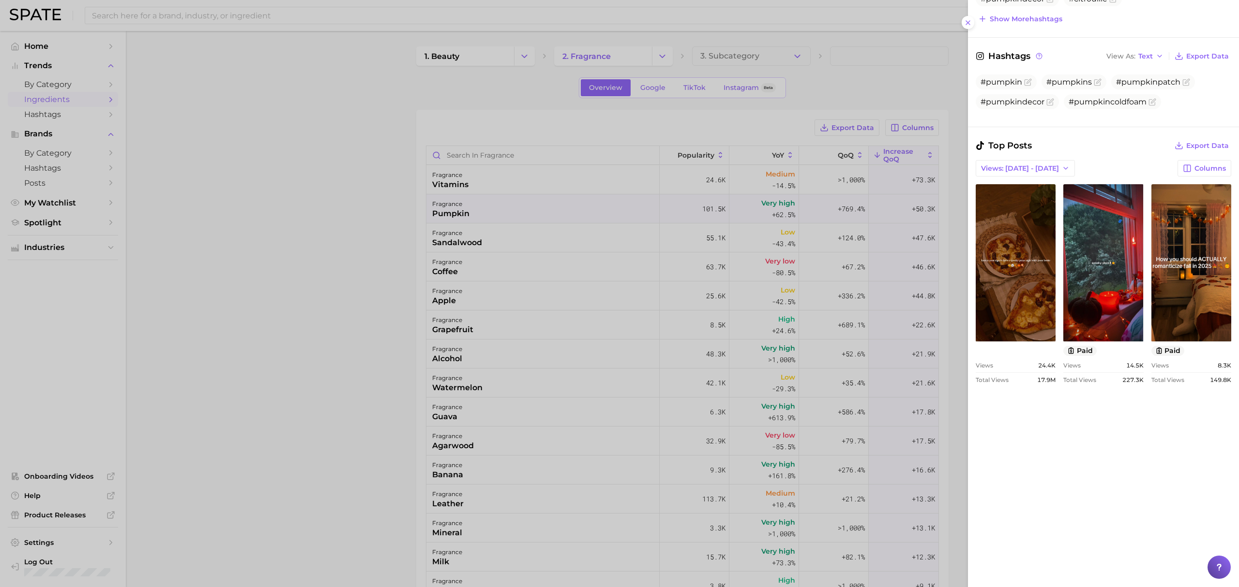
scroll to position [516, 0]
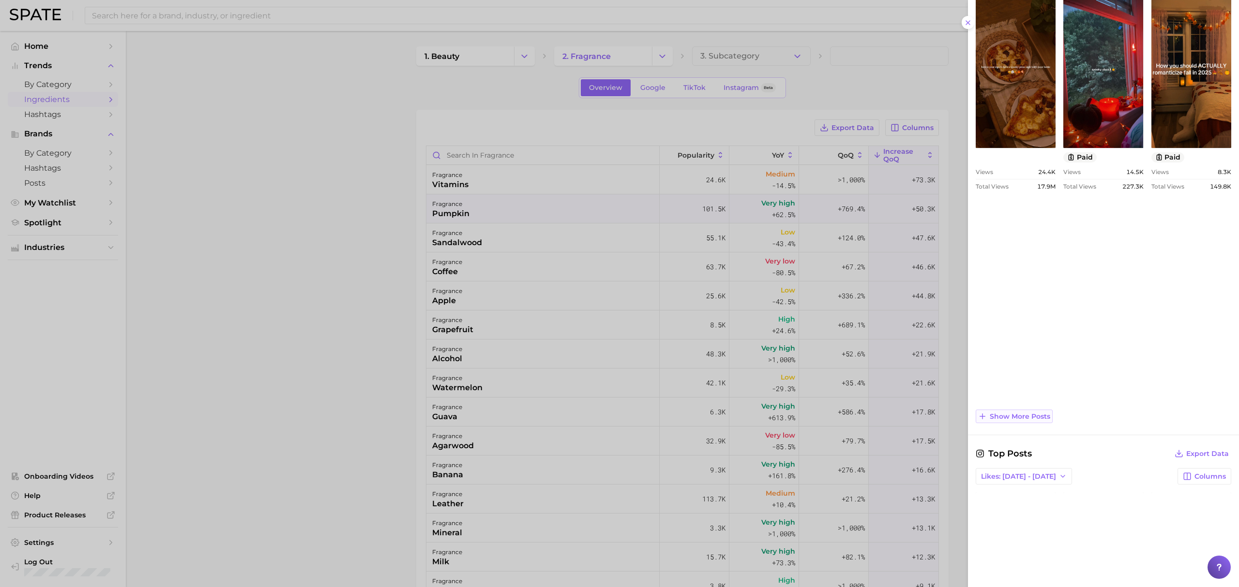
click at [1036, 421] on span "Show more posts" at bounding box center [1020, 417] width 60 height 8
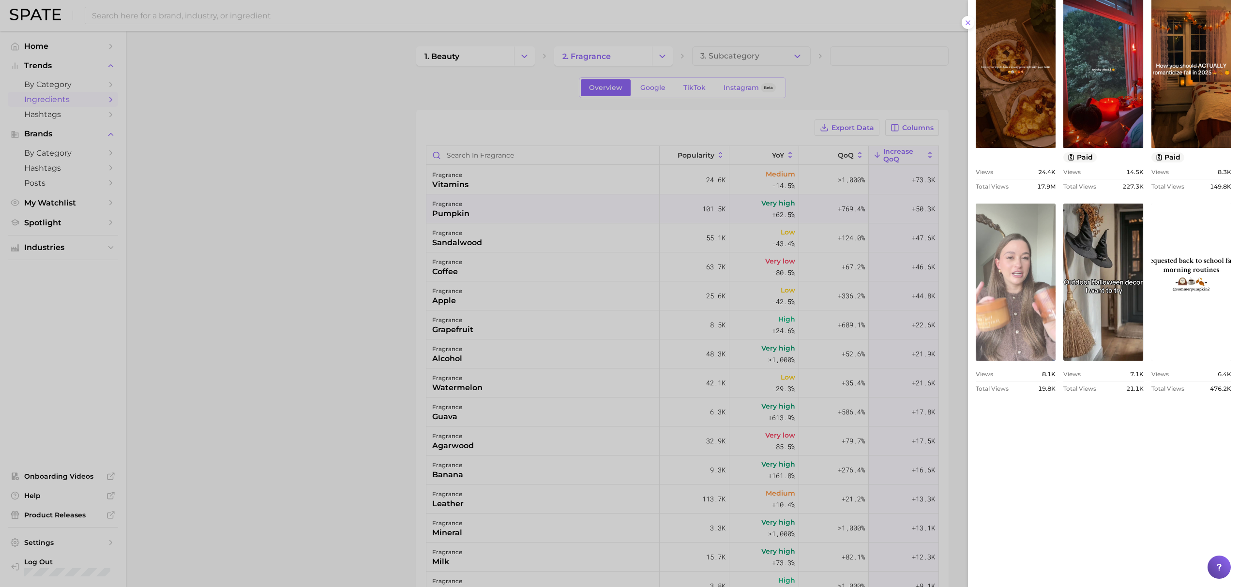
scroll to position [0, 0]
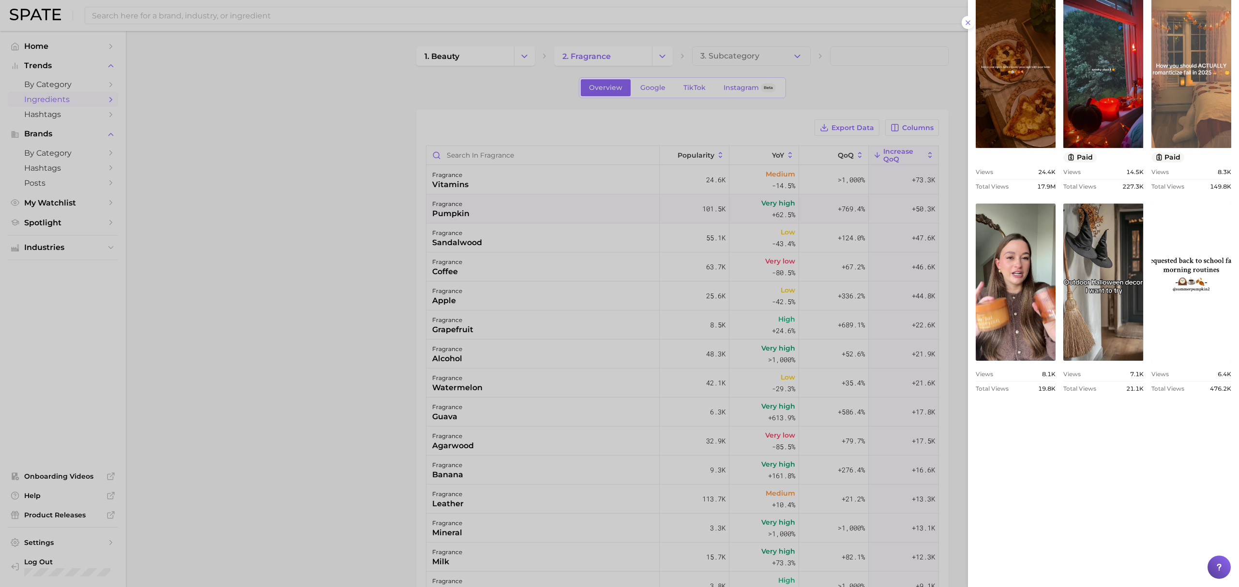
click at [1151, 148] on link "view post on TikTok" at bounding box center [1191, 69] width 80 height 157
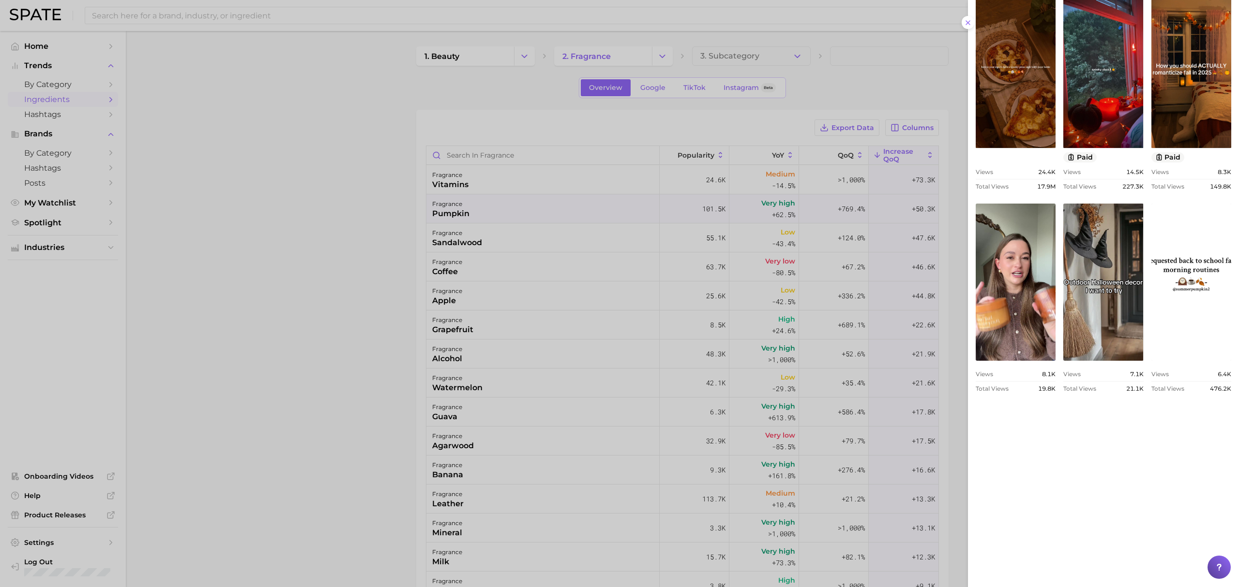
drag, startPoint x: 236, startPoint y: 258, endPoint x: 166, endPoint y: 241, distance: 72.8
click at [235, 258] on div at bounding box center [619, 293] width 1239 height 587
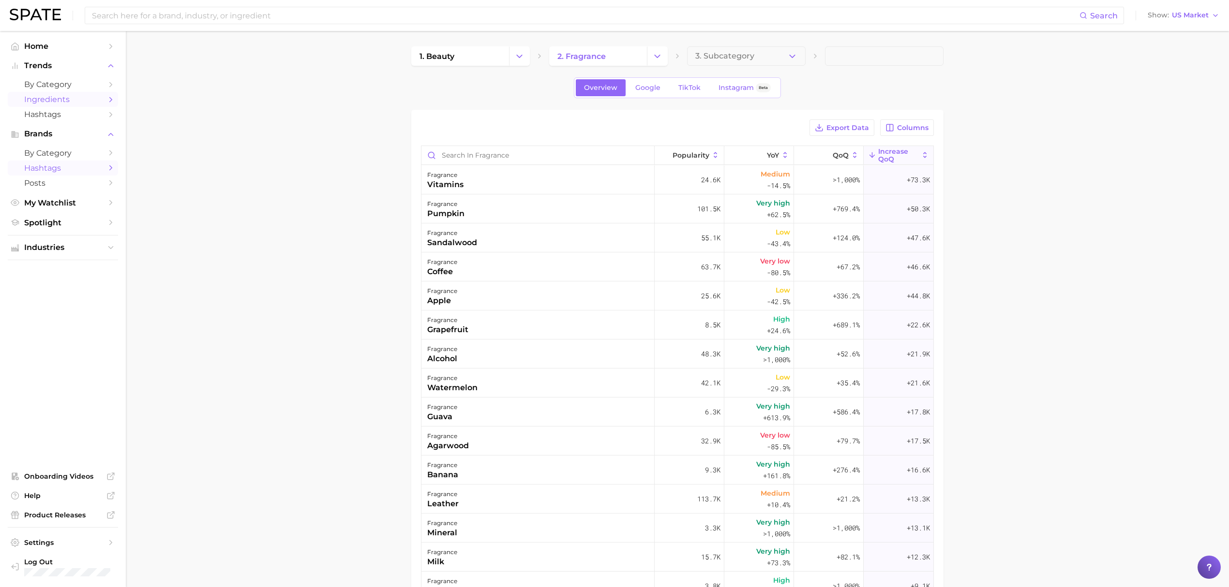
click at [58, 172] on span "Hashtags" at bounding box center [62, 168] width 77 height 9
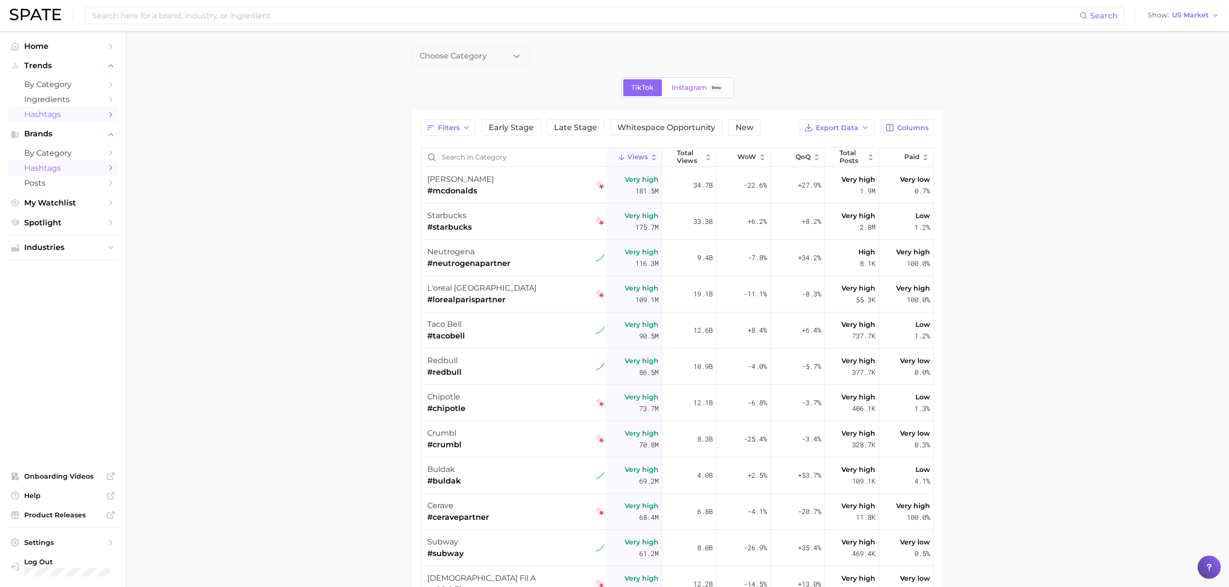
click at [51, 113] on span "Hashtags" at bounding box center [62, 114] width 77 height 9
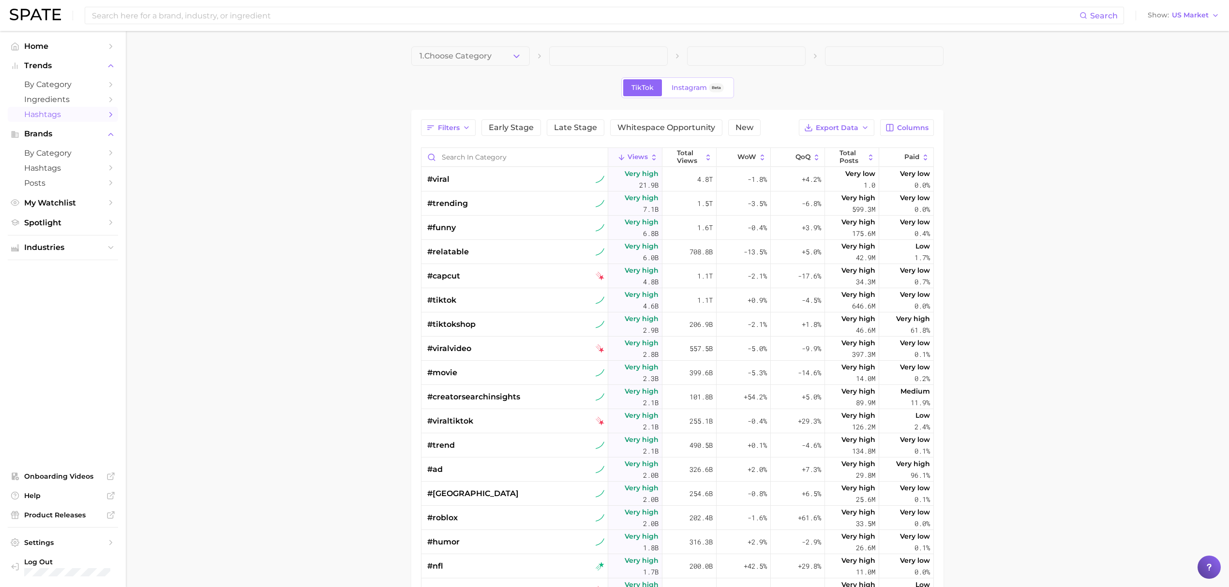
click at [479, 43] on main "1. Choose Category TikTok Instagram Beta Filters Early Stage Late Stage Whitesp…" at bounding box center [677, 412] width 1103 height 762
click at [486, 53] on span "1. Choose Category" at bounding box center [456, 56] width 72 height 9
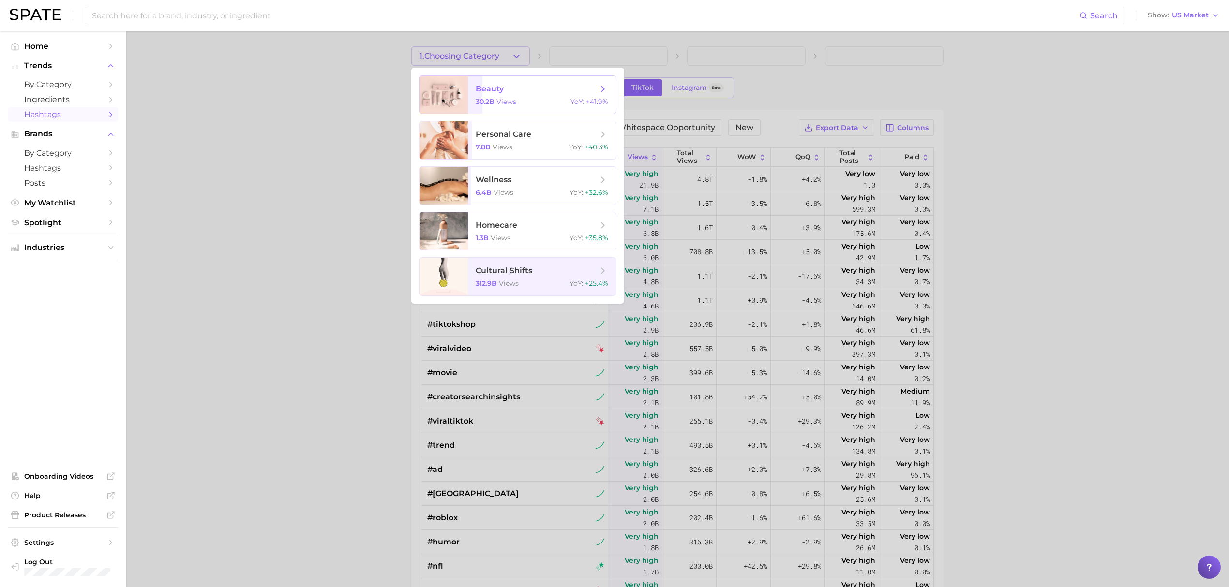
click at [495, 89] on span "beauty" at bounding box center [490, 88] width 28 height 9
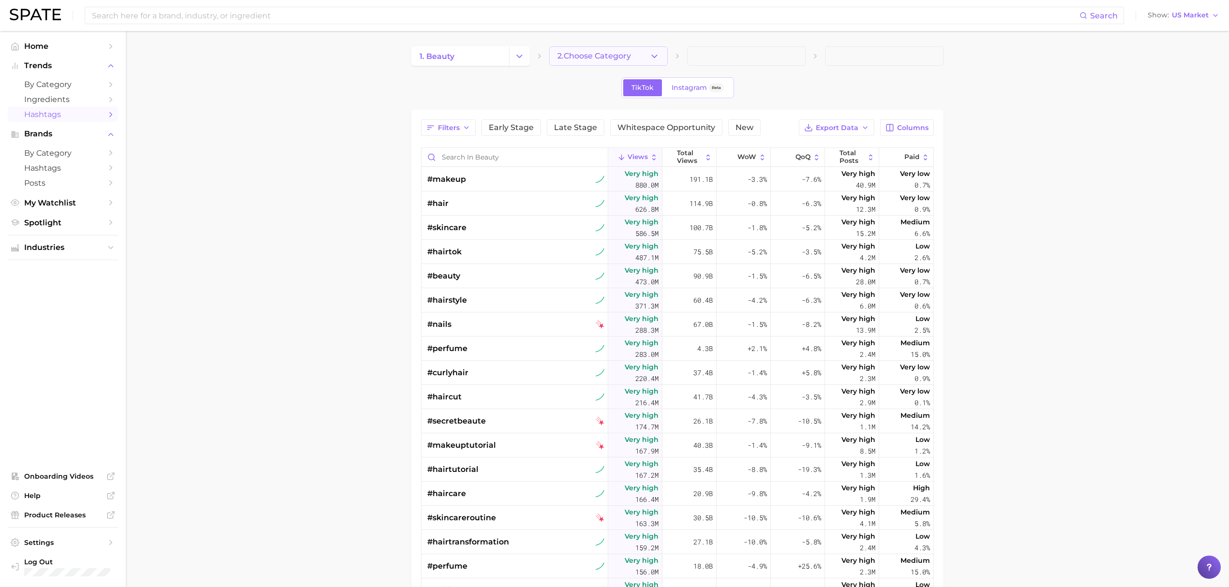
click at [580, 62] on button "2. Choose Category" at bounding box center [608, 55] width 119 height 19
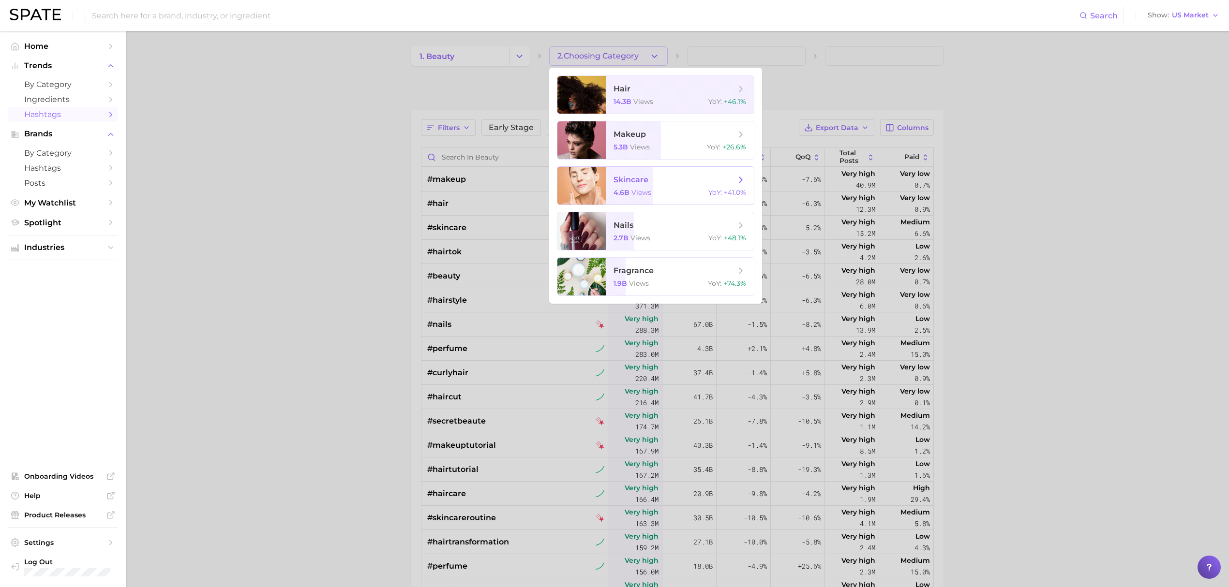
click at [624, 191] on span "4.6b" at bounding box center [622, 192] width 16 height 9
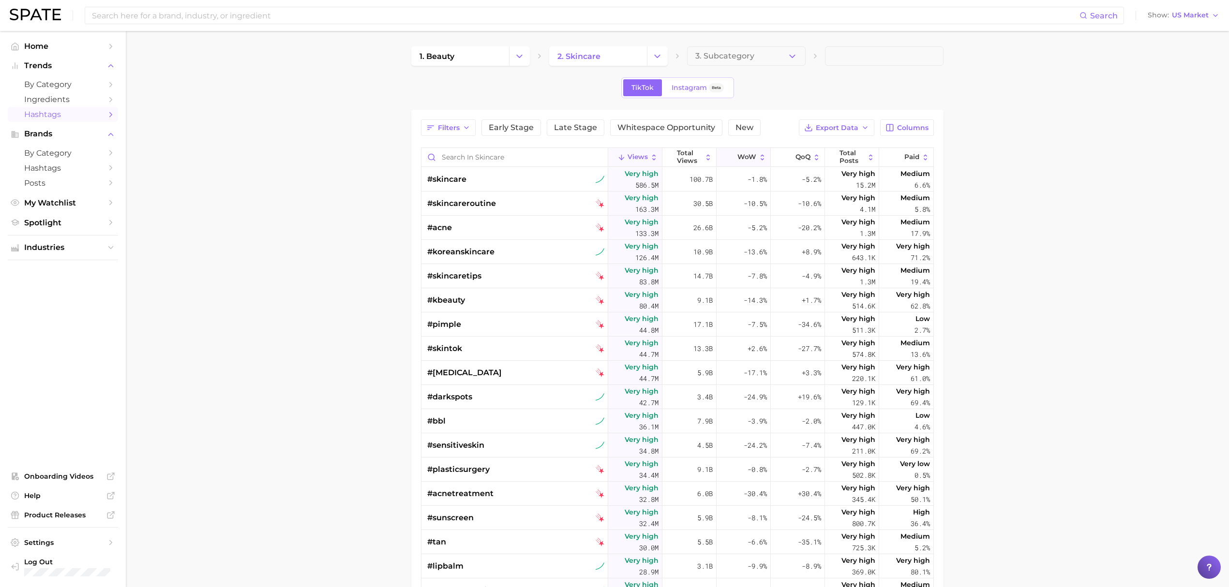
click at [748, 159] on button "WoW" at bounding box center [744, 157] width 54 height 19
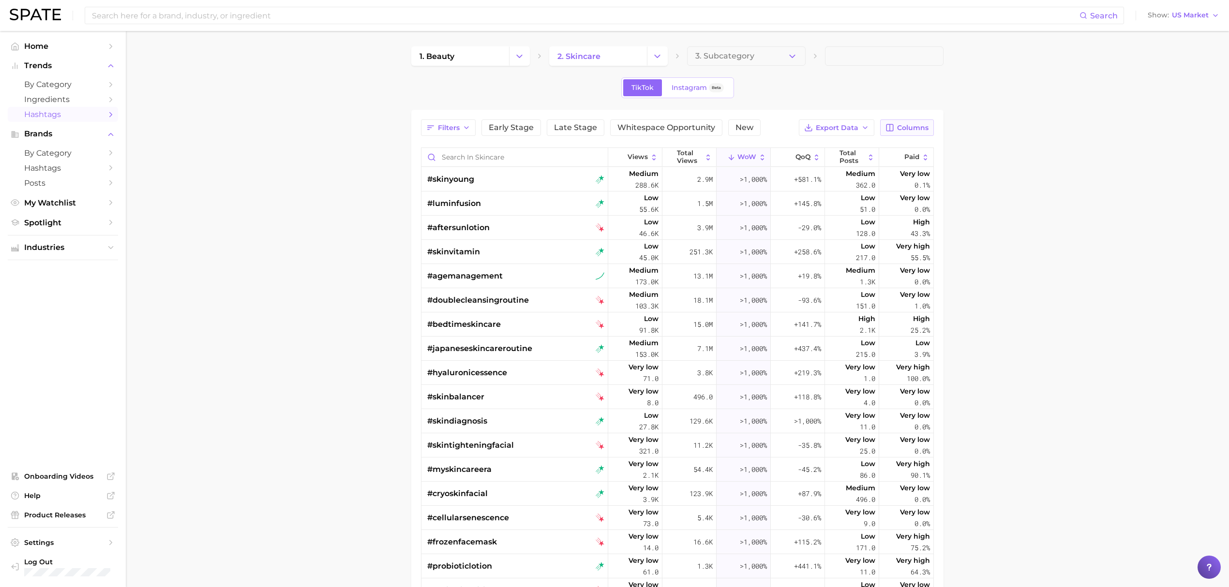
click at [899, 125] on span "Columns" at bounding box center [912, 128] width 31 height 8
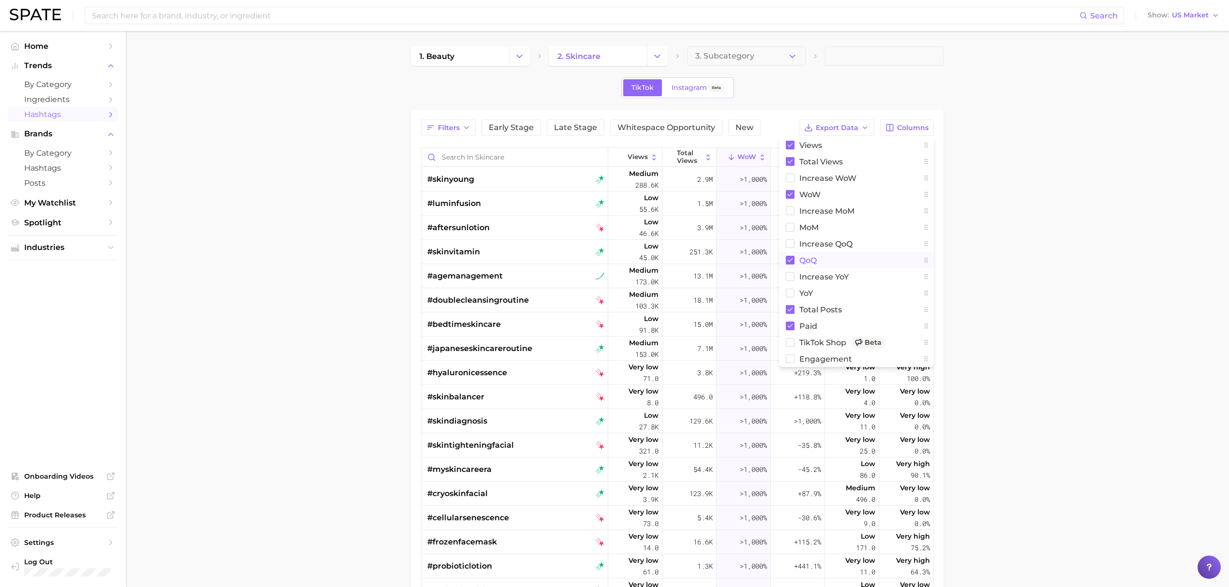
click at [786, 257] on icon at bounding box center [790, 260] width 9 height 9
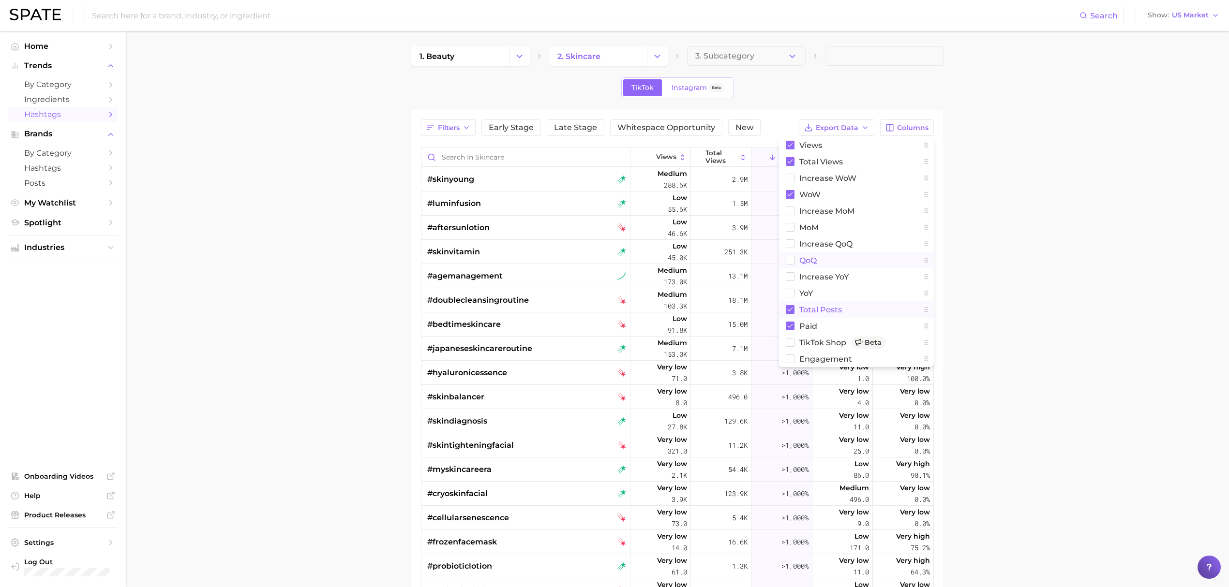
click at [788, 306] on rect at bounding box center [790, 309] width 9 height 9
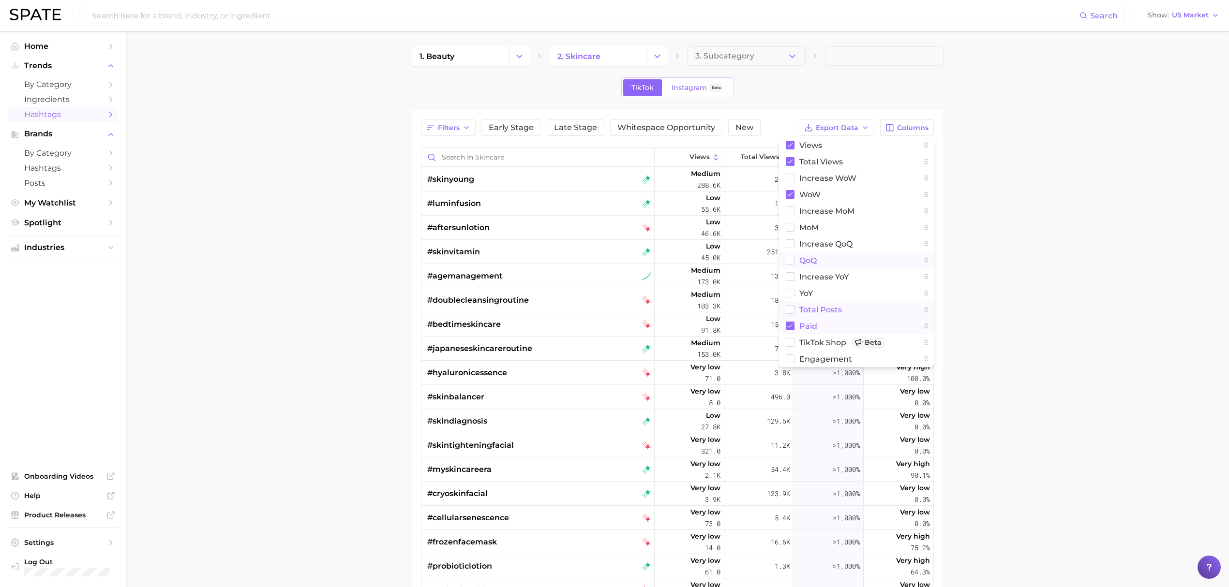
click at [791, 326] on rect at bounding box center [790, 326] width 9 height 9
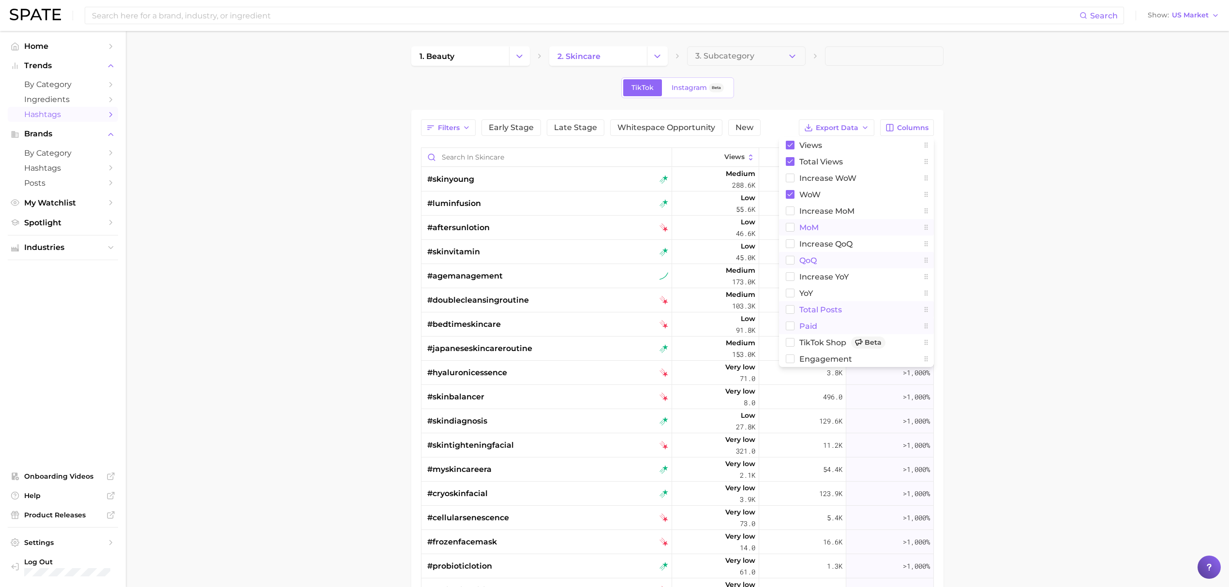
click at [791, 233] on button "MoM" at bounding box center [856, 227] width 155 height 16
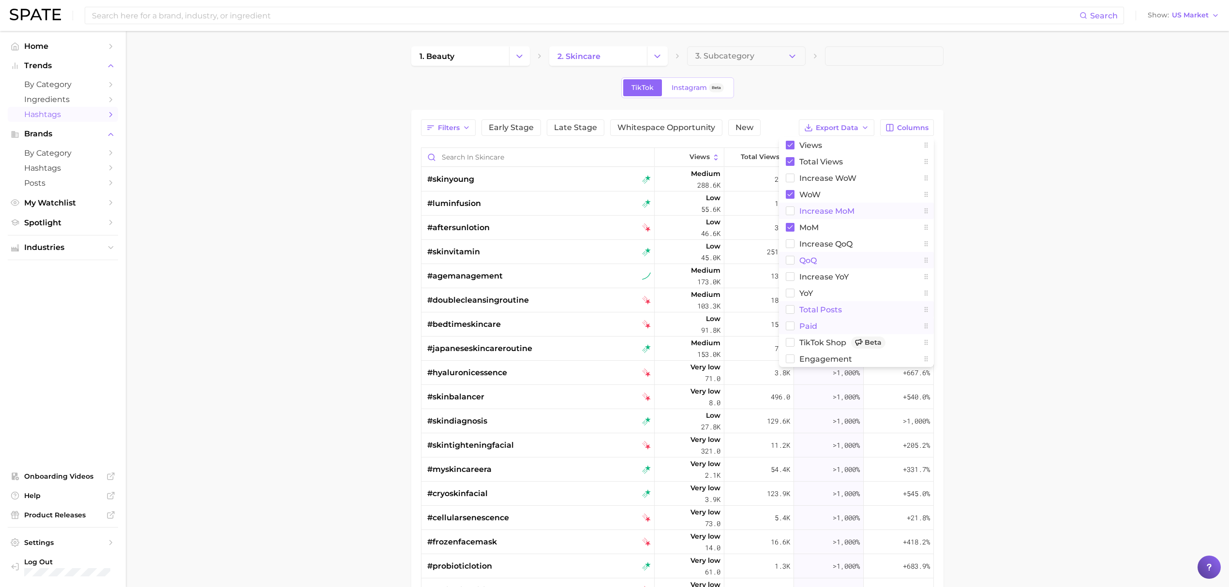
click at [787, 214] on rect at bounding box center [790, 211] width 8 height 8
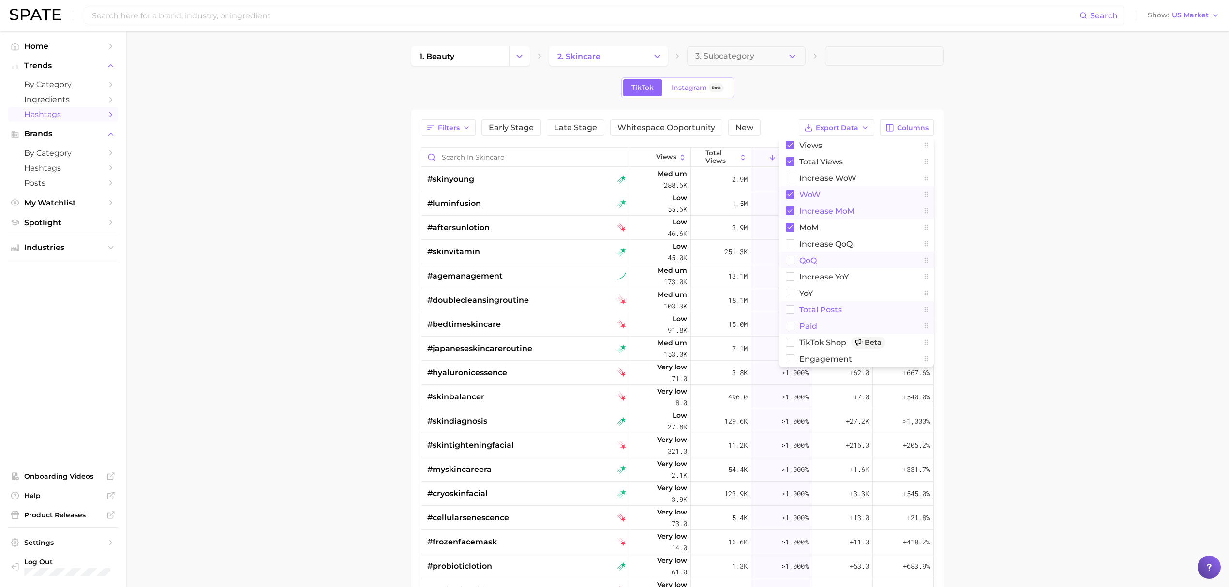
click at [796, 196] on button "WoW" at bounding box center [856, 194] width 155 height 16
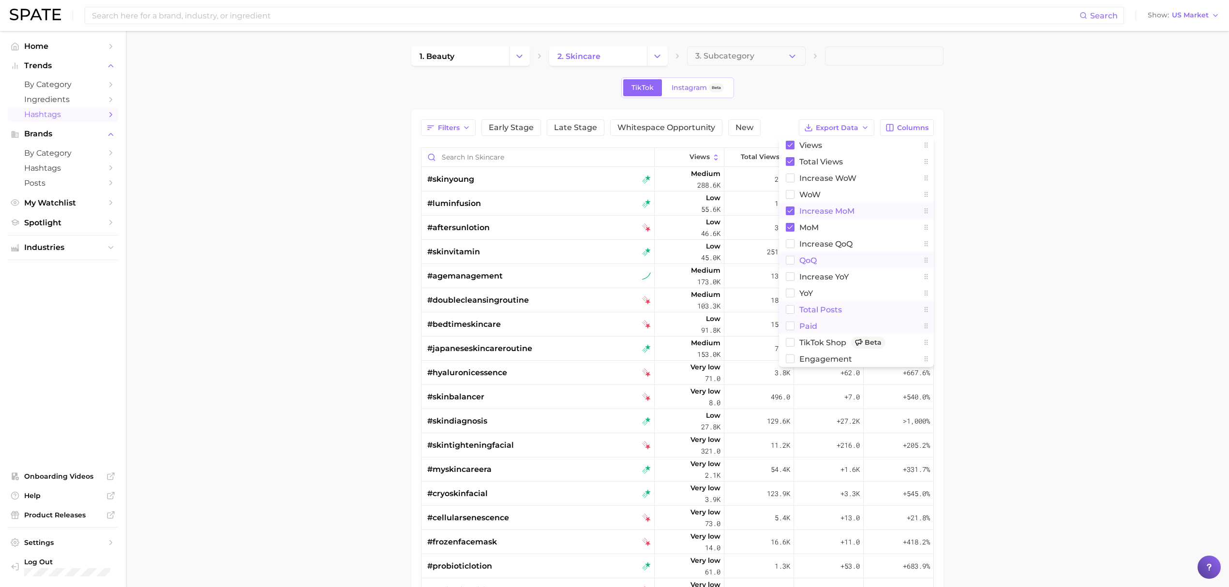
click at [1011, 193] on main "1. beauty 2. skincare 3. Subcategory TikTok Instagram Beta Filters Early Stage …" at bounding box center [677, 412] width 1103 height 762
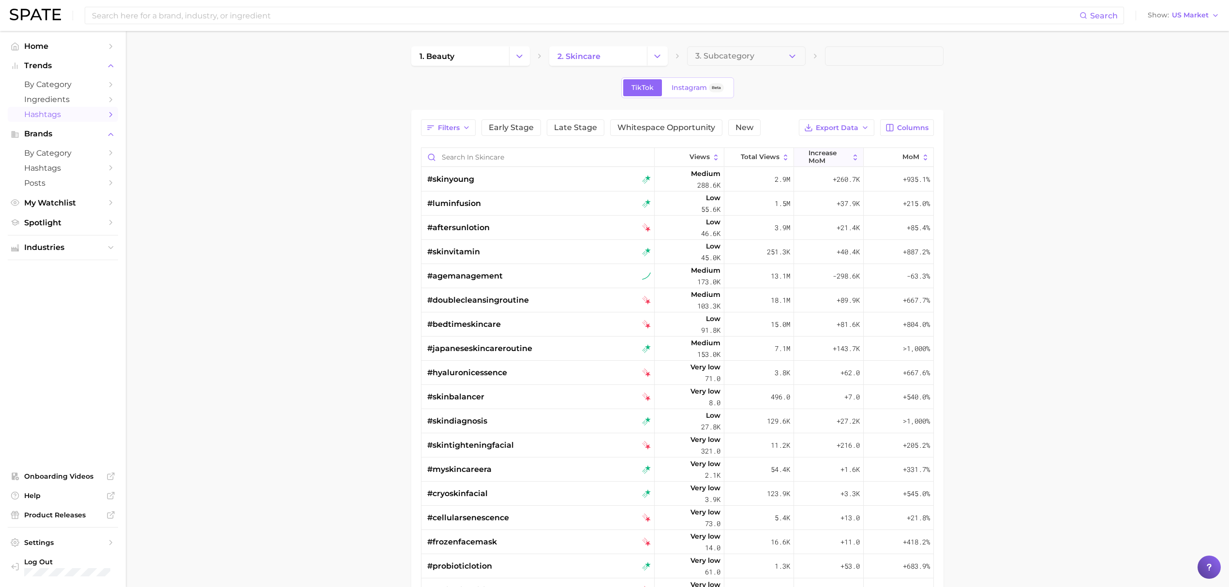
click at [825, 154] on span "increase MoM" at bounding box center [829, 157] width 41 height 15
click at [858, 135] on button "Export Data" at bounding box center [836, 128] width 75 height 16
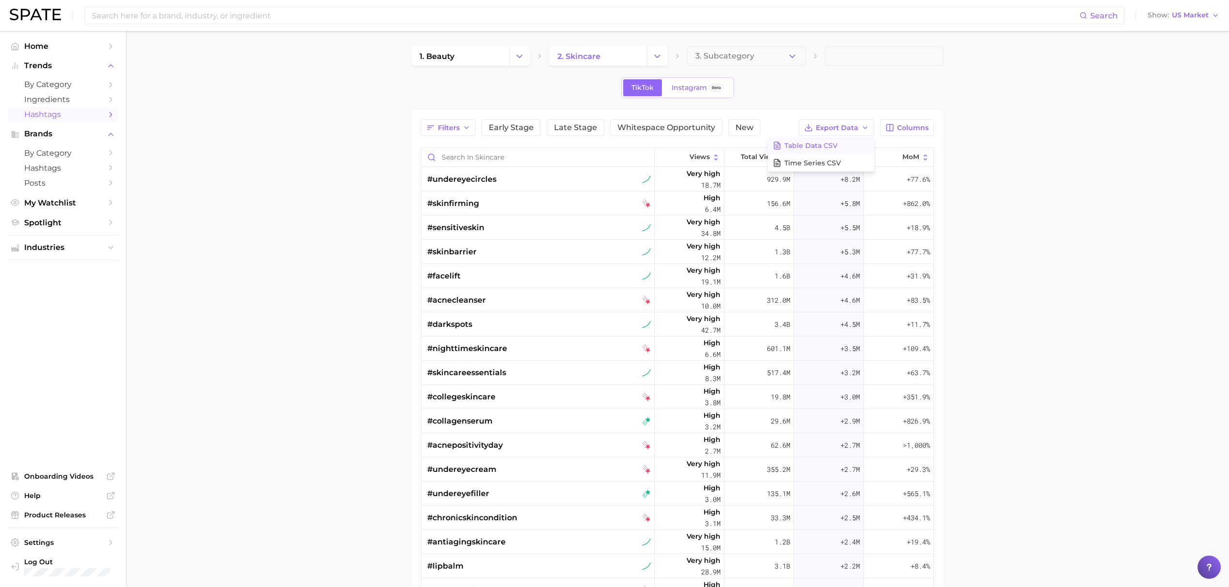
click at [837, 146] on span "Table Data CSV" at bounding box center [810, 146] width 53 height 8
click at [650, 62] on button "Change Category" at bounding box center [657, 55] width 21 height 19
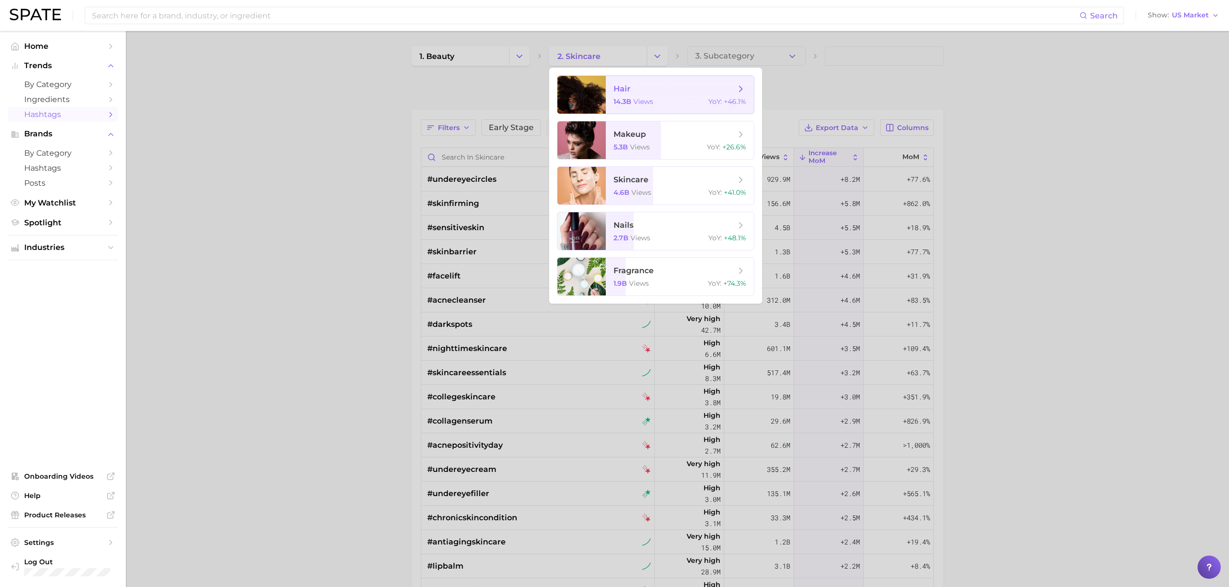
click at [628, 88] on span "hair" at bounding box center [622, 88] width 17 height 9
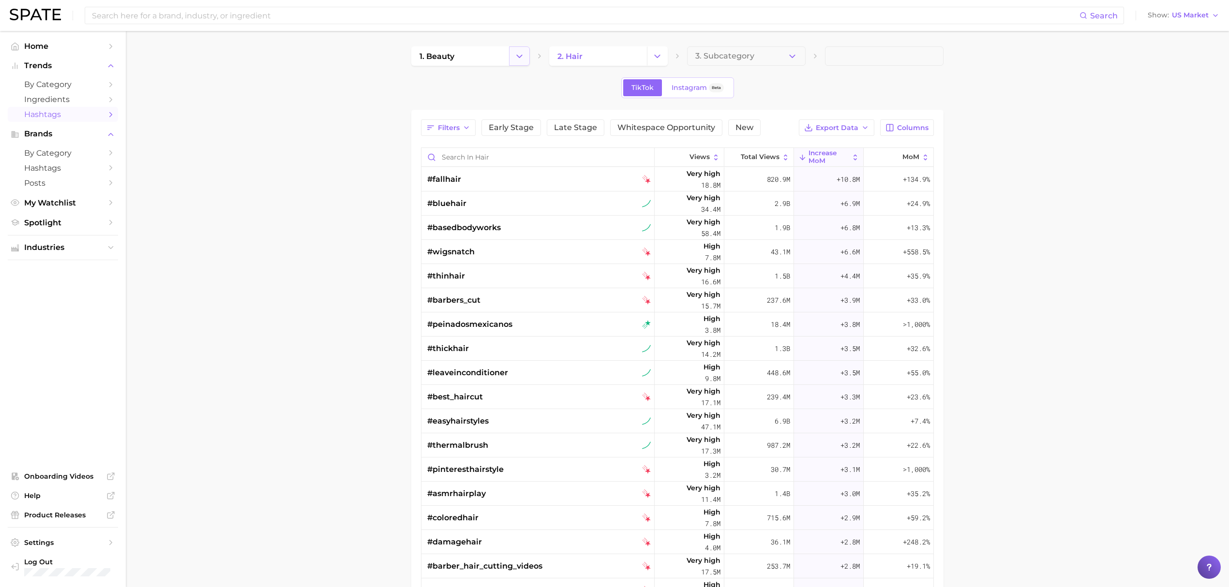
click at [515, 49] on button "Change Category" at bounding box center [519, 55] width 21 height 19
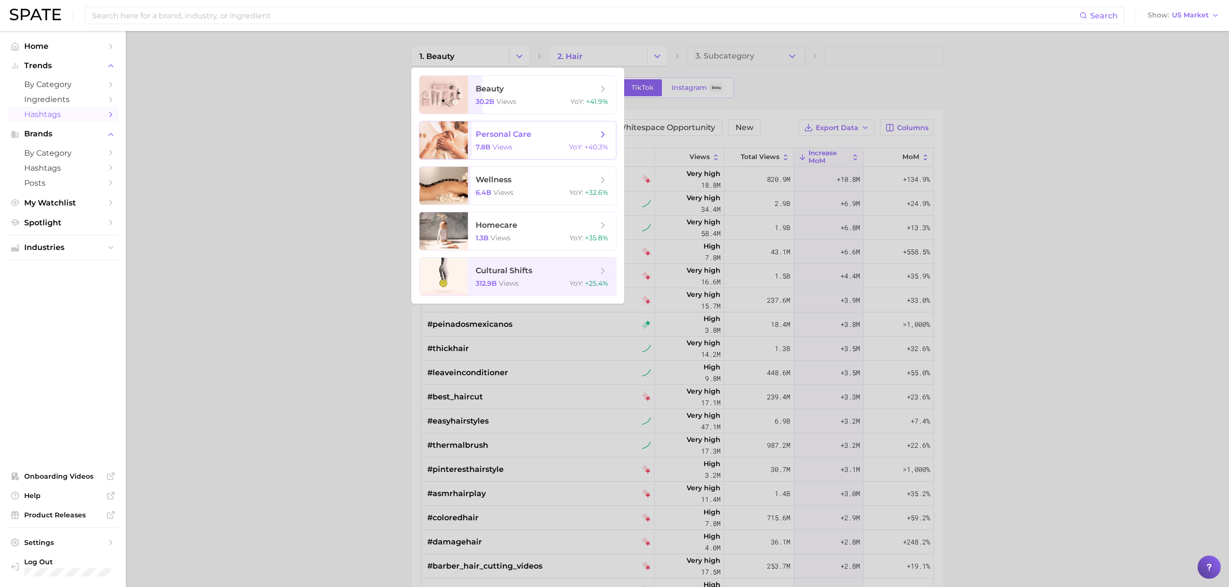
click at [502, 138] on span "personal care" at bounding box center [504, 134] width 56 height 9
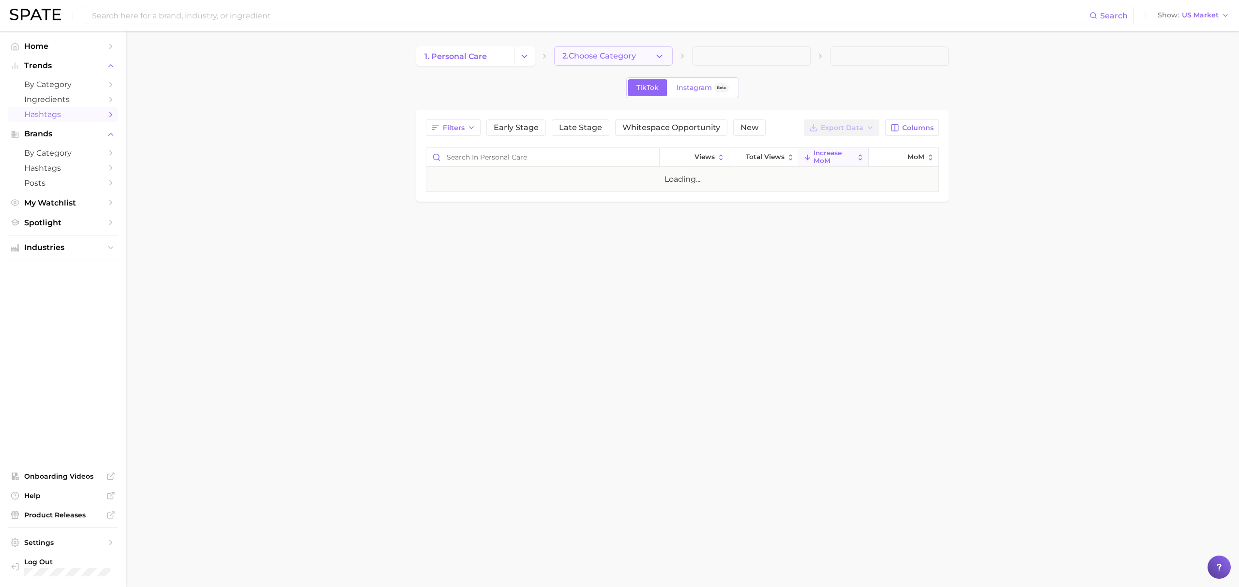
click at [632, 56] on span "2. Choose Category" at bounding box center [599, 56] width 74 height 9
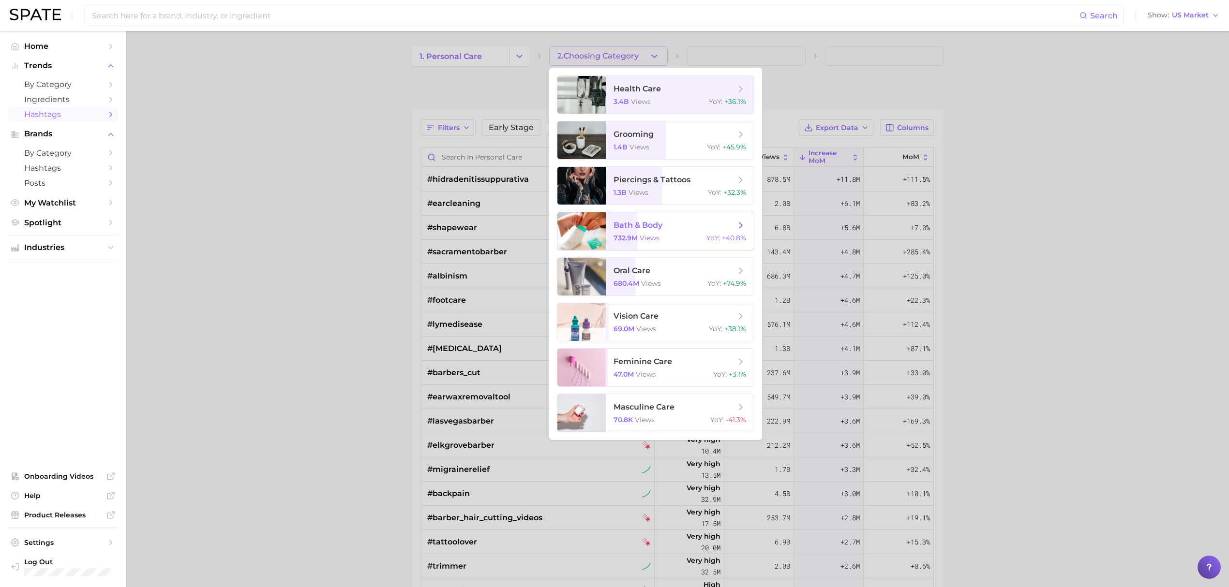
click at [664, 224] on span "bath & body" at bounding box center [675, 225] width 122 height 11
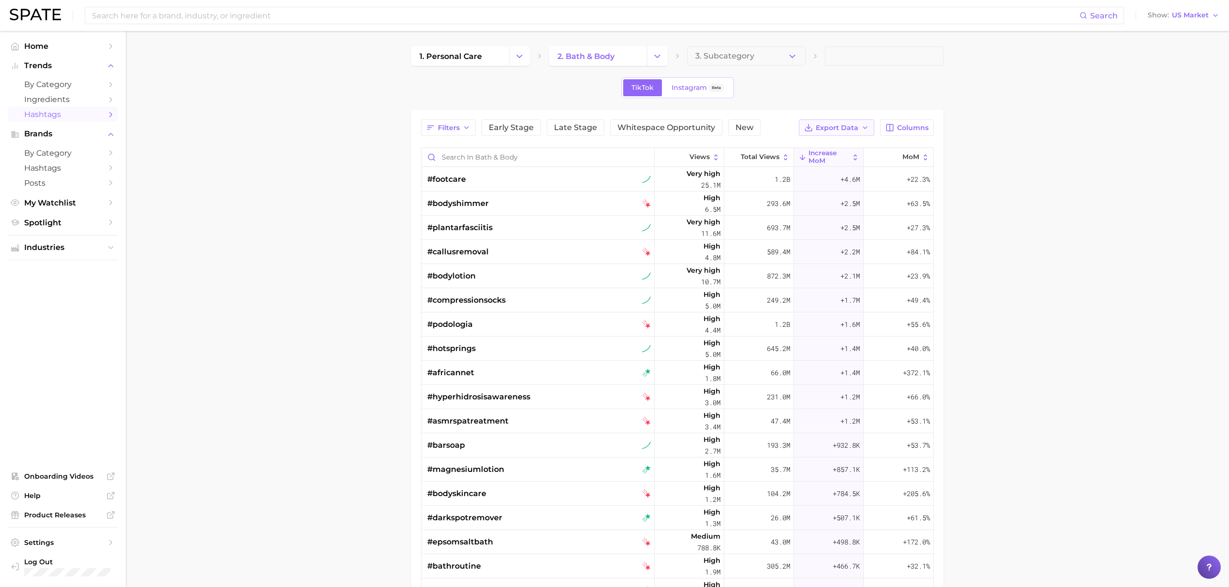
click at [860, 130] on button "Export Data" at bounding box center [836, 128] width 75 height 16
click at [833, 142] on span "Table Data CSV" at bounding box center [810, 146] width 53 height 8
click at [513, 59] on button "Change Category" at bounding box center [519, 55] width 21 height 19
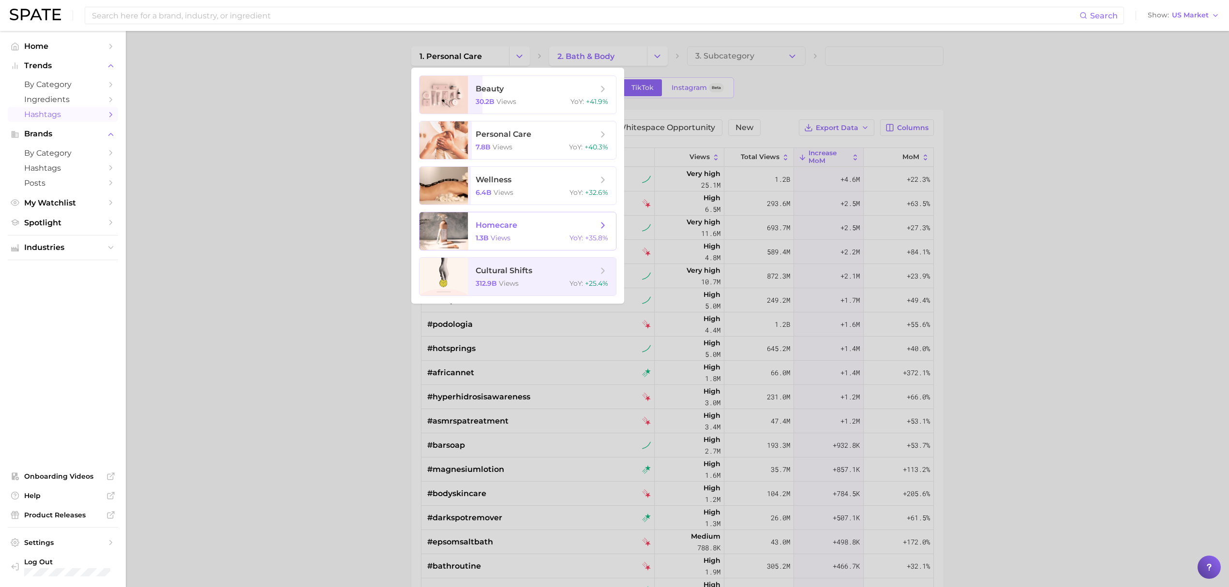
click at [517, 236] on div "1.3b views YoY : +35.8%" at bounding box center [542, 238] width 133 height 9
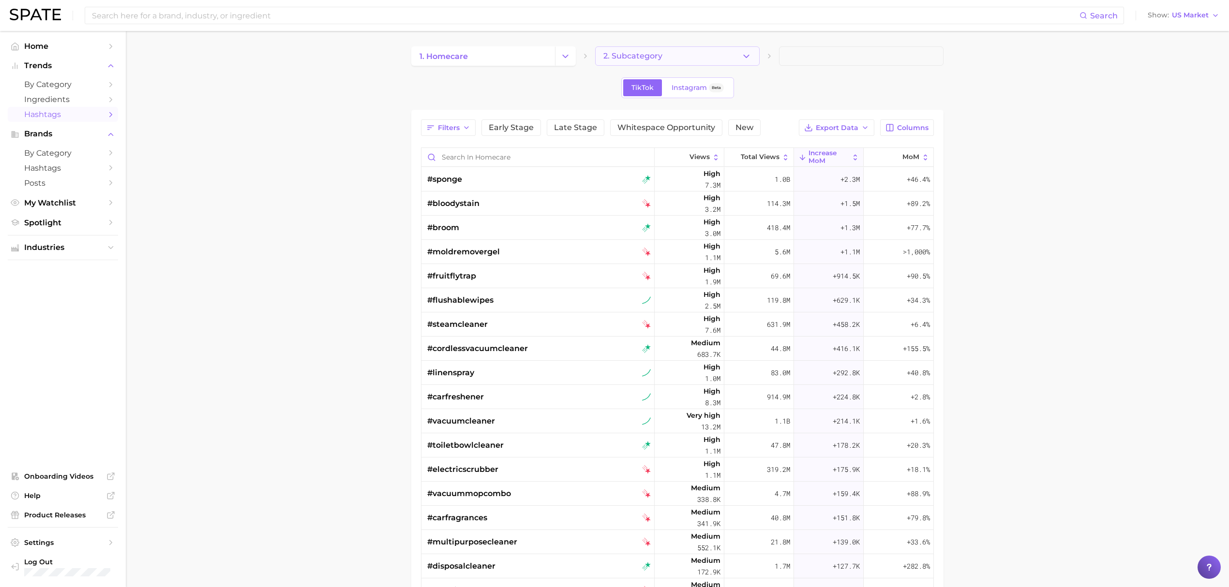
click at [652, 60] on span "2. Subcategory" at bounding box center [632, 56] width 59 height 9
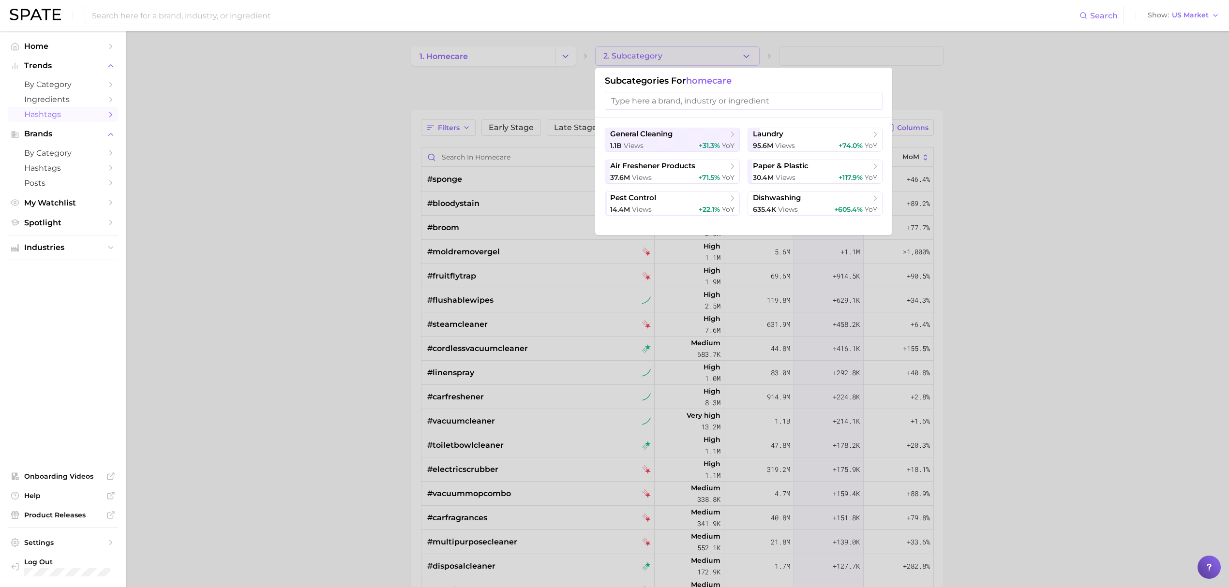
click at [401, 204] on div at bounding box center [614, 293] width 1229 height 587
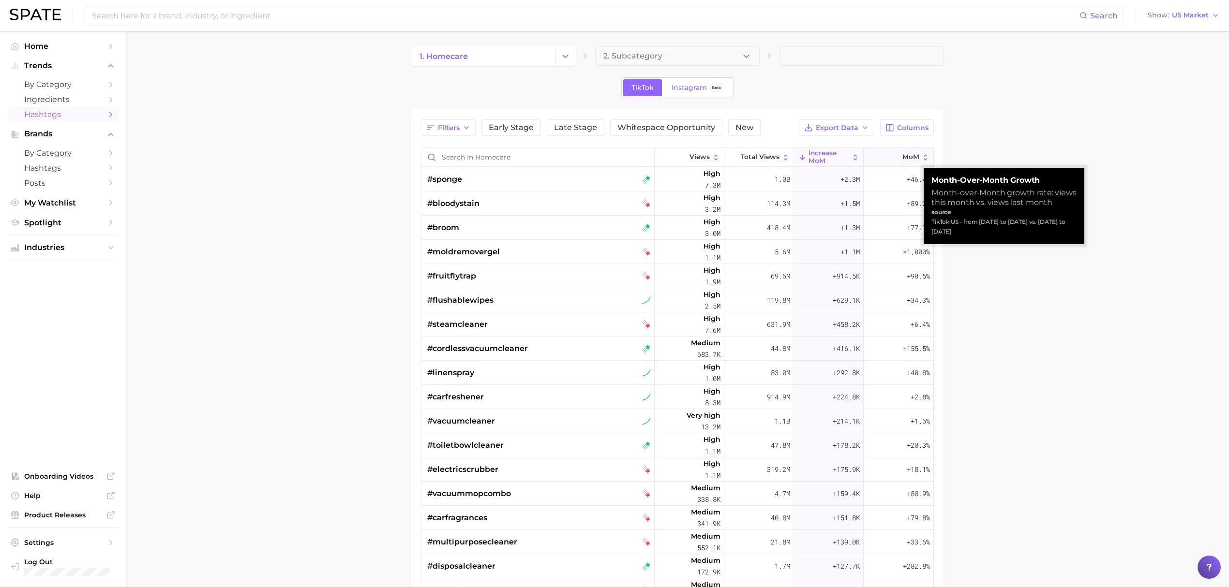
click at [903, 157] on span "MoM" at bounding box center [911, 157] width 17 height 8
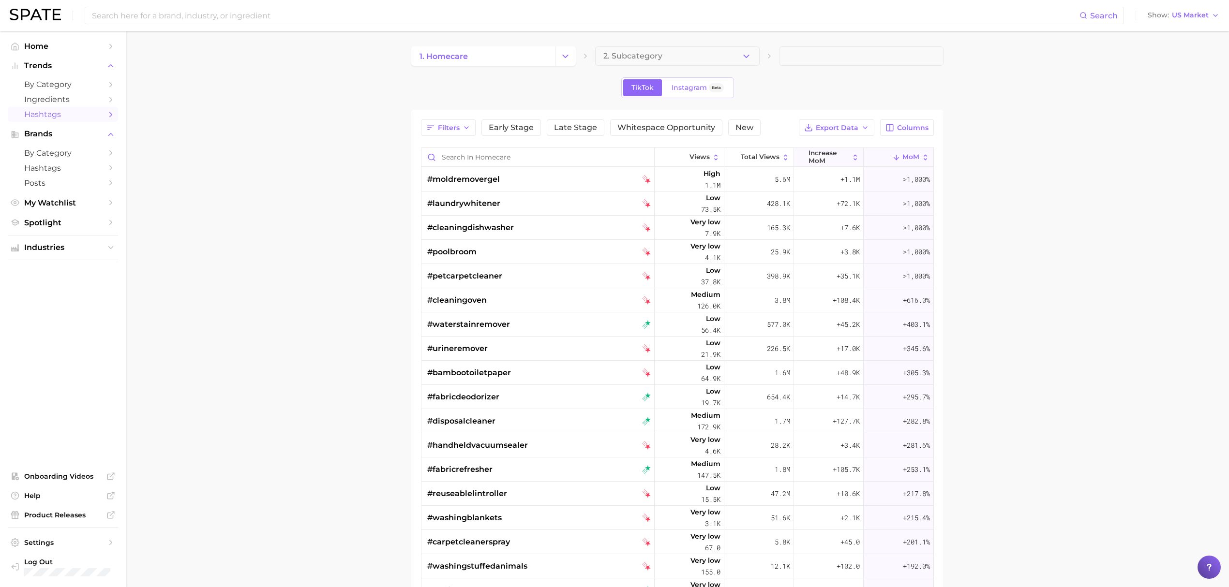
click at [817, 155] on span "increase MoM" at bounding box center [829, 157] width 41 height 15
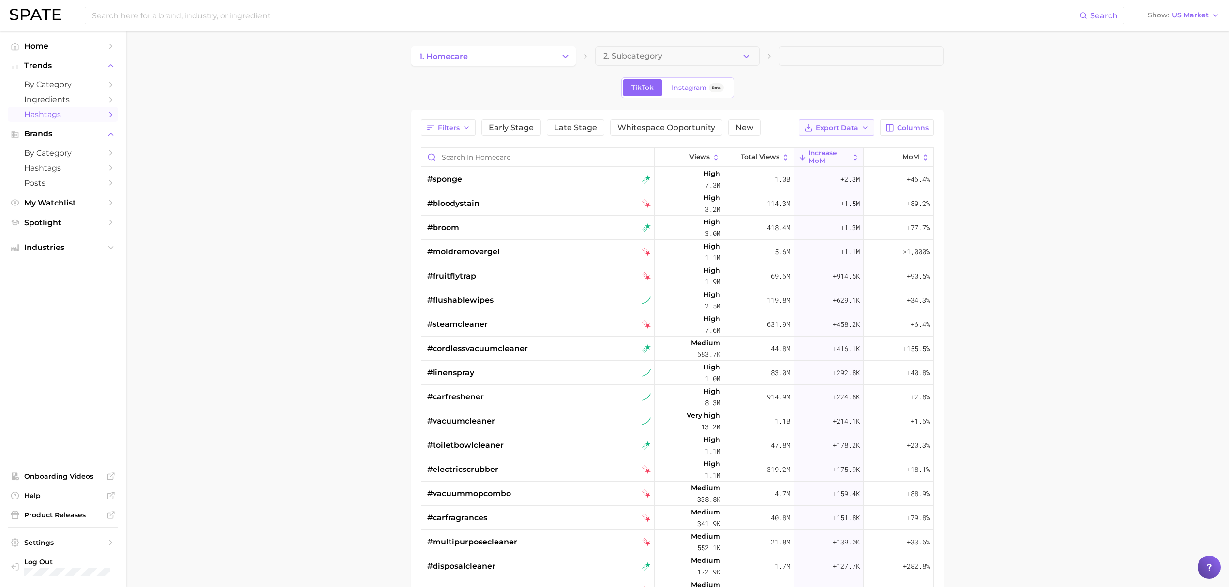
click at [834, 132] on span "Export Data" at bounding box center [837, 128] width 43 height 8
click at [834, 137] on button "Table Data CSV" at bounding box center [821, 145] width 106 height 17
click at [528, 375] on div "#linenspray" at bounding box center [539, 373] width 224 height 24
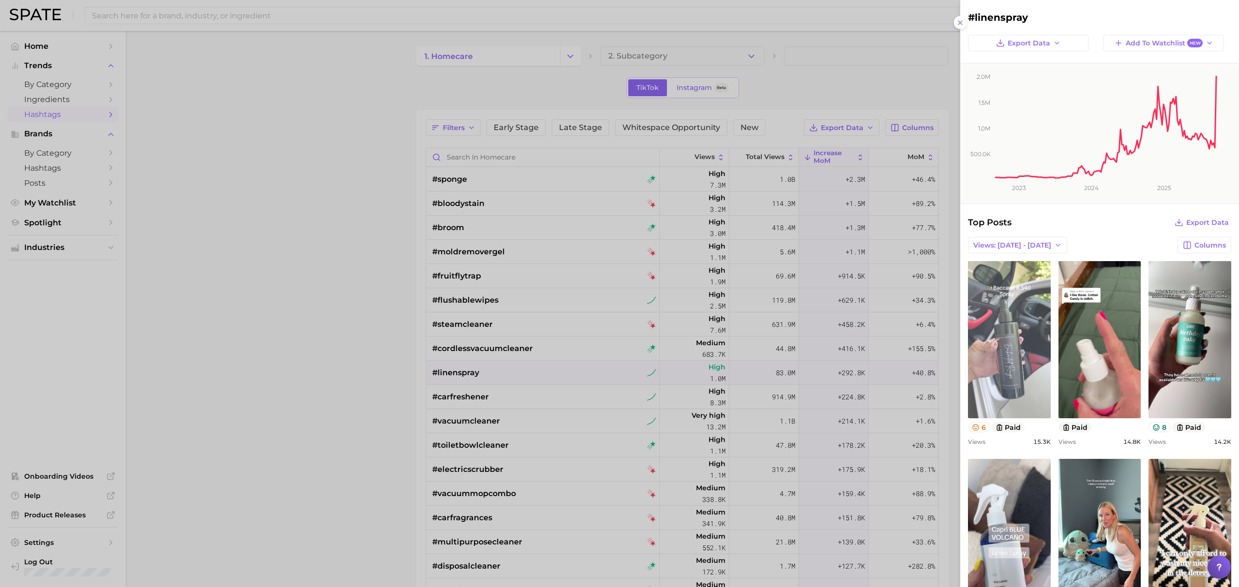
click at [1011, 359] on link "view post on TikTok" at bounding box center [1009, 339] width 83 height 157
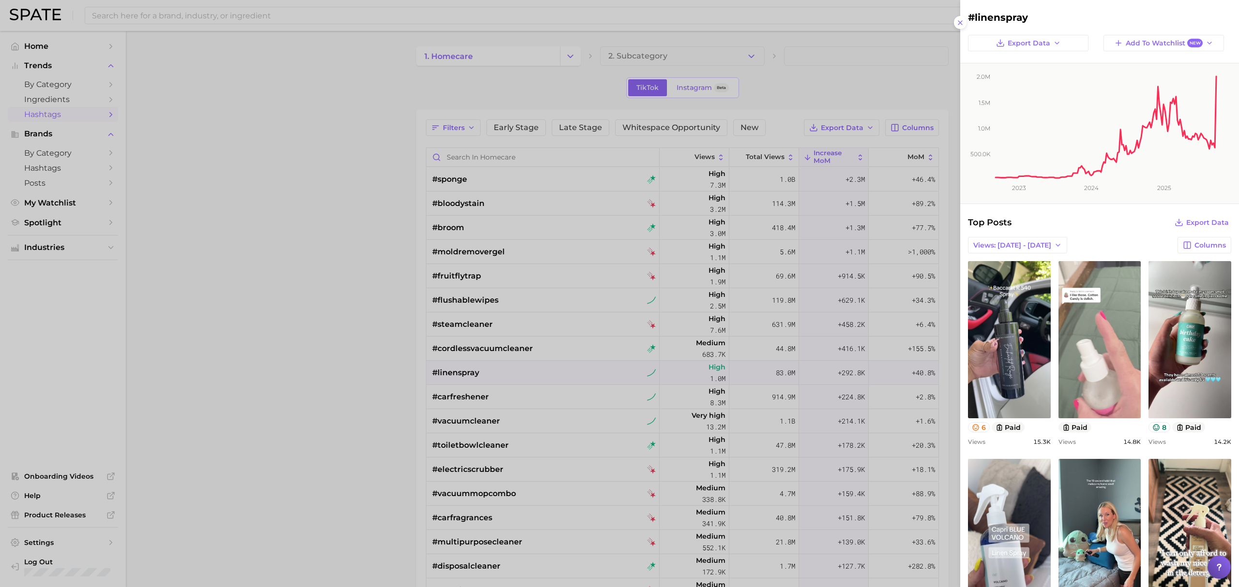
click at [1107, 349] on link "view post on TikTok" at bounding box center [1099, 339] width 83 height 157
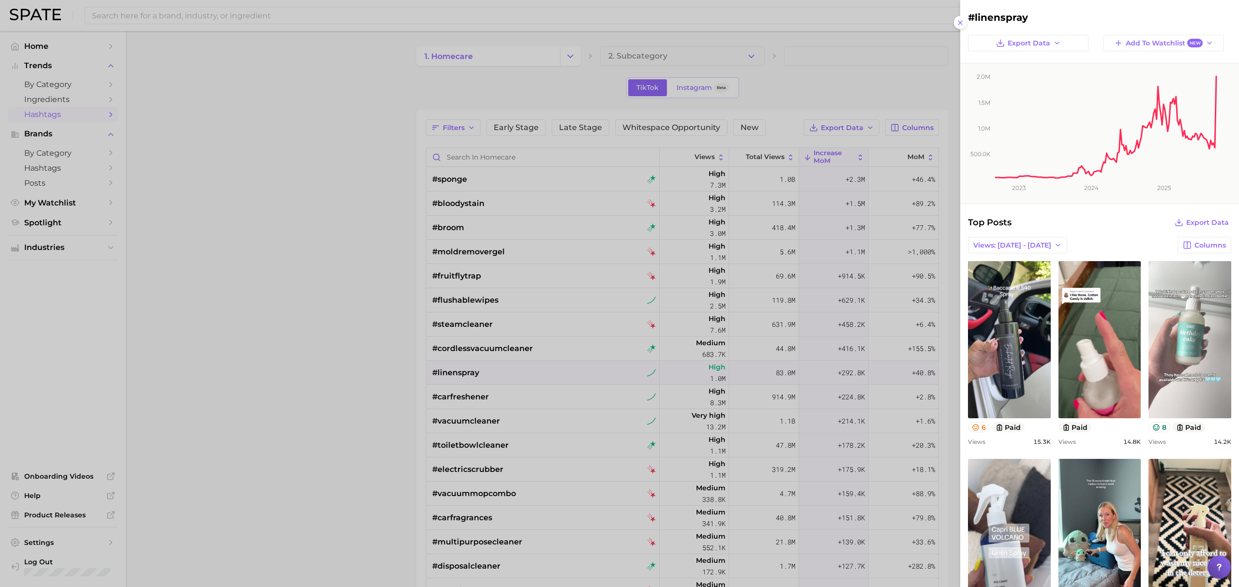
click at [1198, 347] on link "view post on TikTok" at bounding box center [1189, 339] width 83 height 157
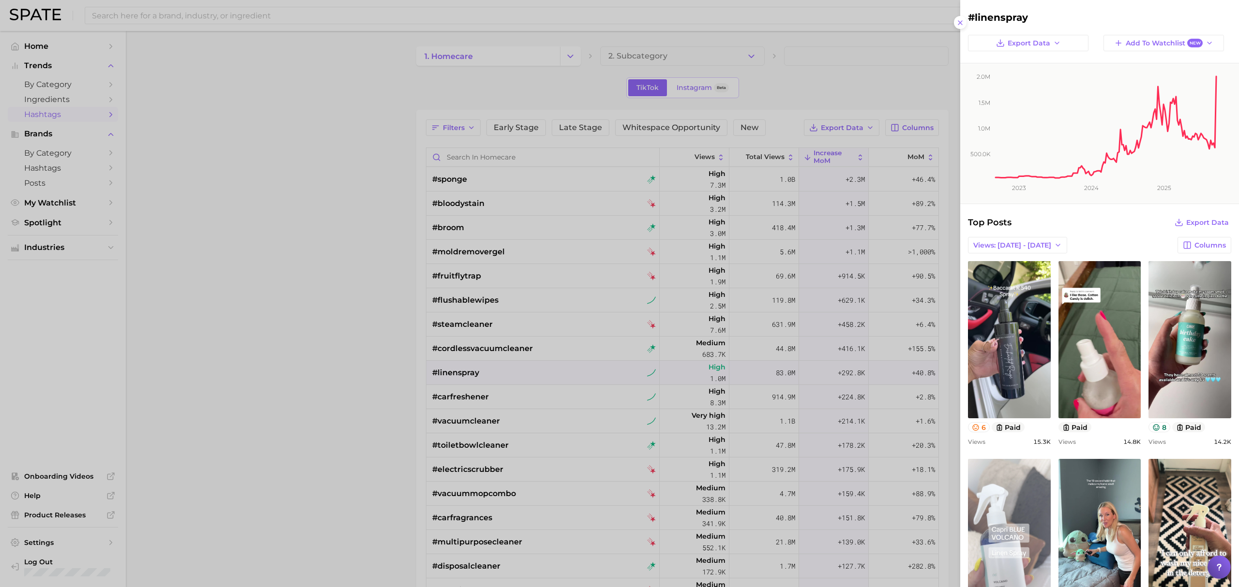
click at [1030, 527] on link "view post on TikTok" at bounding box center [1009, 537] width 83 height 157
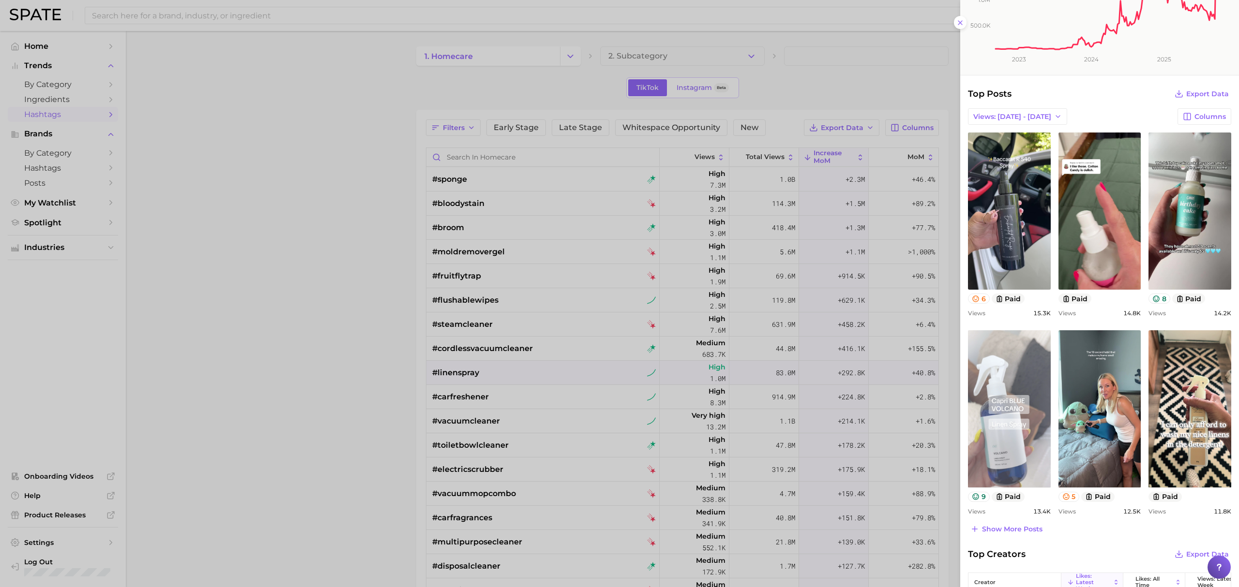
scroll to position [64, 0]
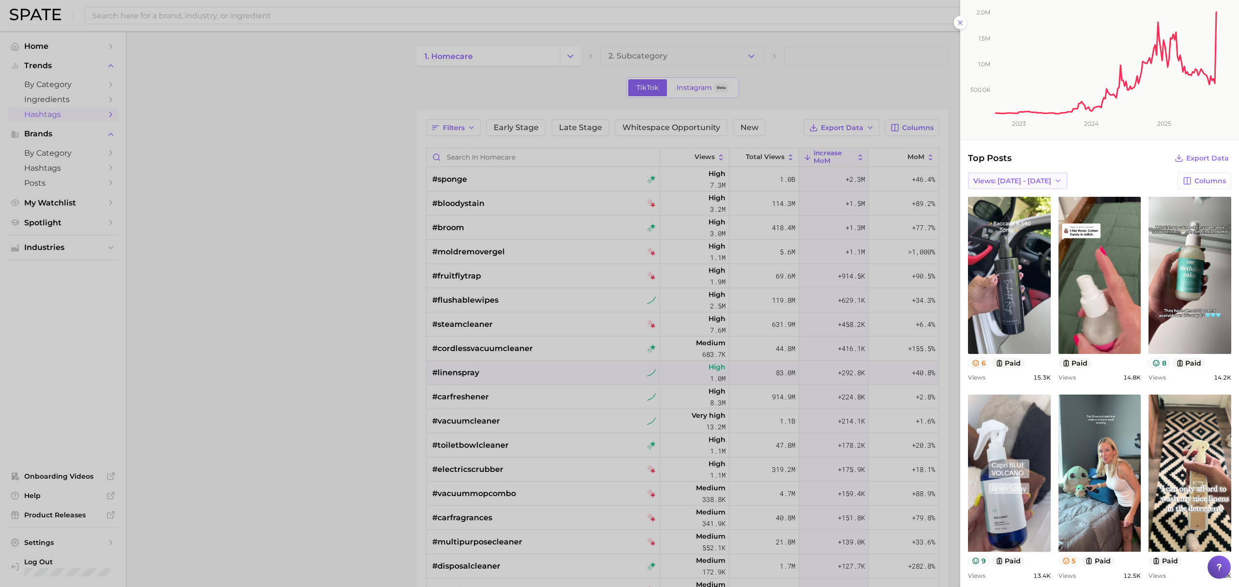
click at [1030, 173] on button "Views: [DATE] - [DATE]" at bounding box center [1017, 181] width 99 height 16
click at [1027, 223] on button "Views: [DATE] - [DATE]" at bounding box center [1021, 216] width 106 height 17
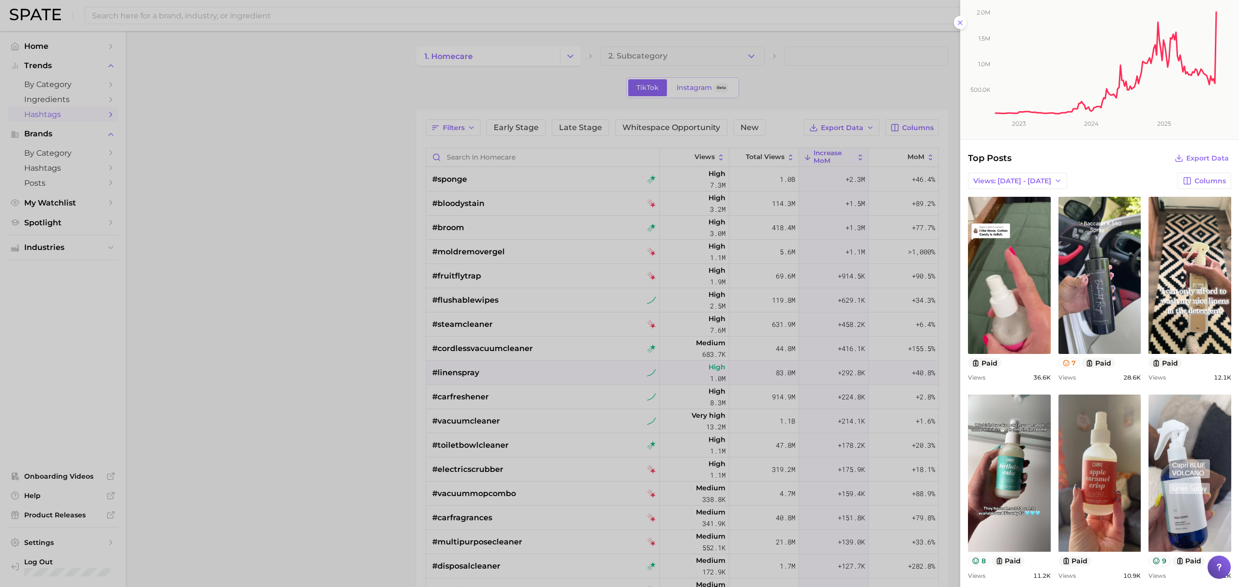
scroll to position [0, 0]
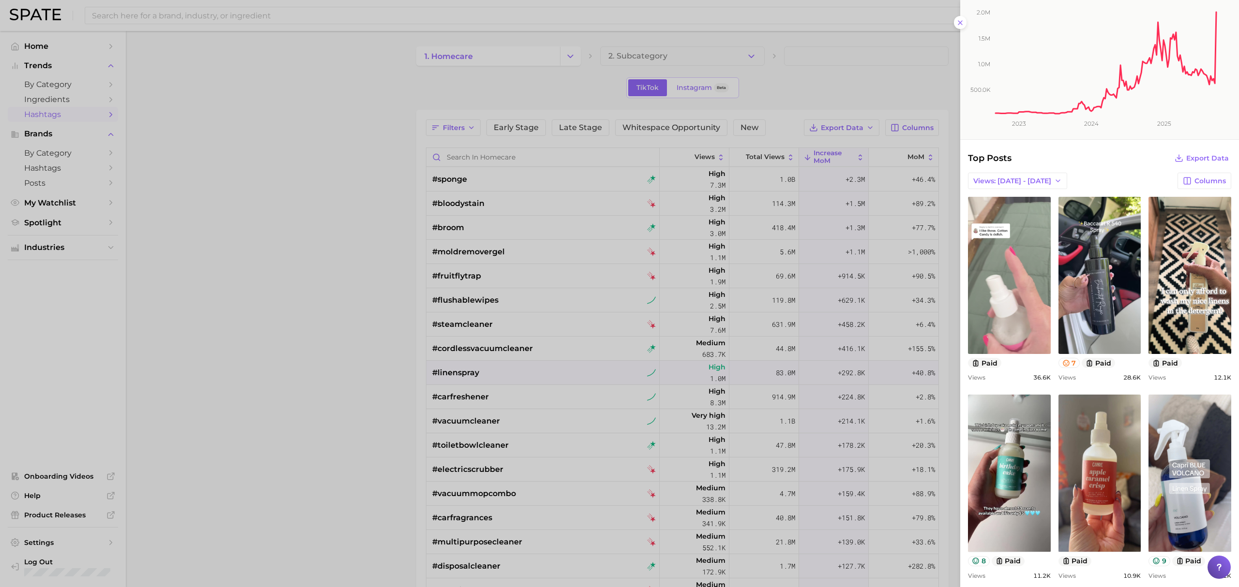
click at [1024, 242] on link "view post on TikTok" at bounding box center [1009, 275] width 83 height 157
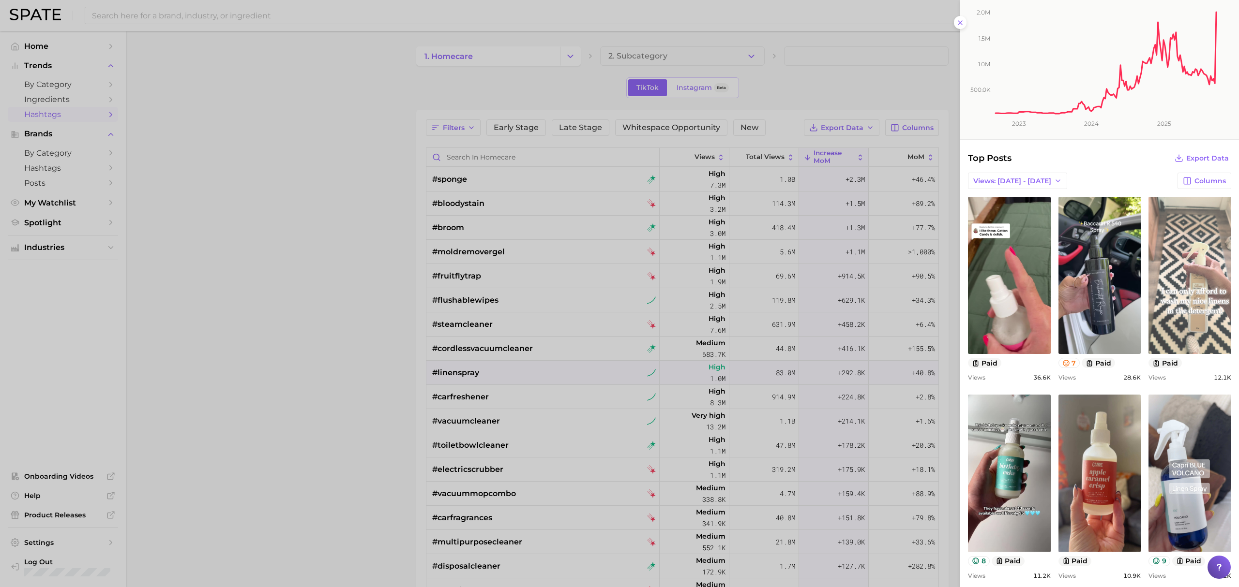
click at [1203, 273] on link "view post on TikTok" at bounding box center [1189, 275] width 83 height 157
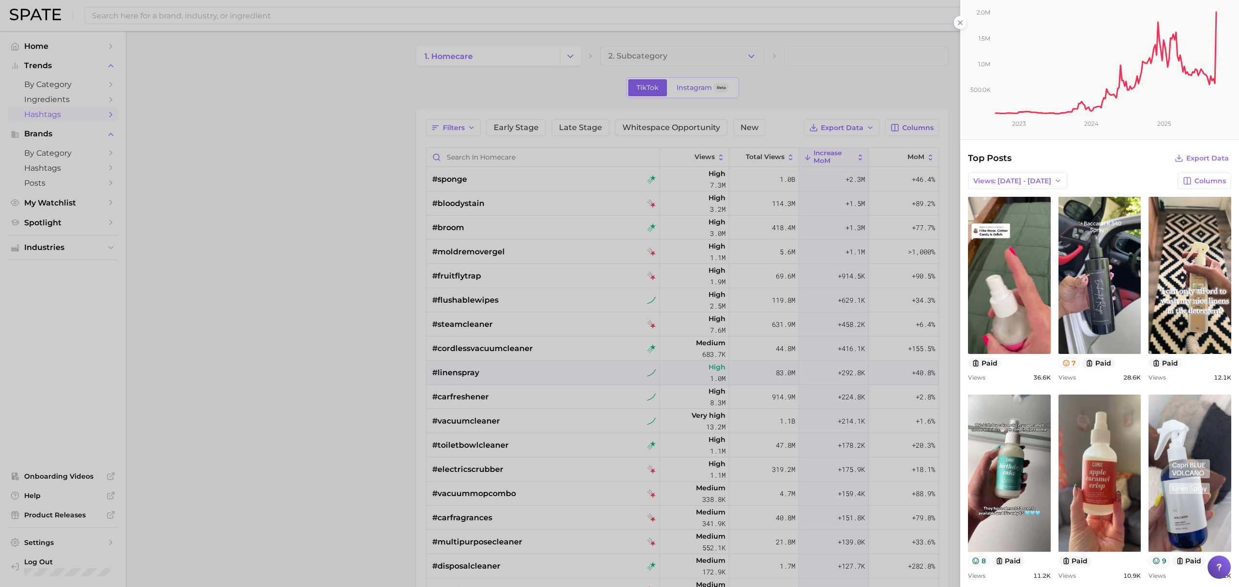
click at [328, 258] on div at bounding box center [619, 293] width 1239 height 587
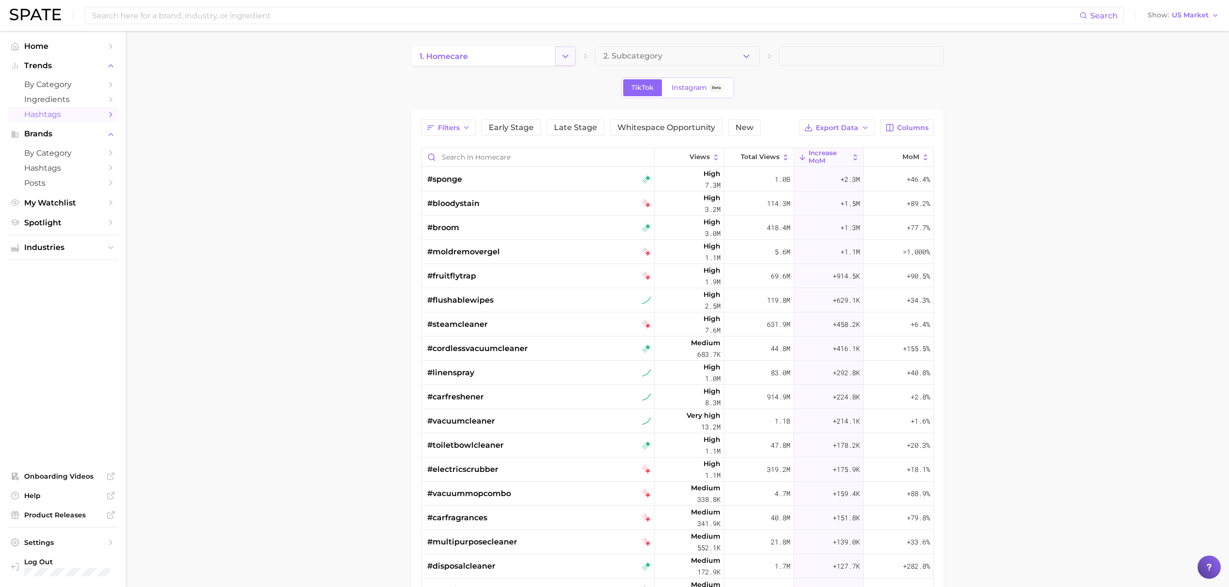
click at [562, 59] on icon "Change Category" at bounding box center [565, 56] width 10 height 10
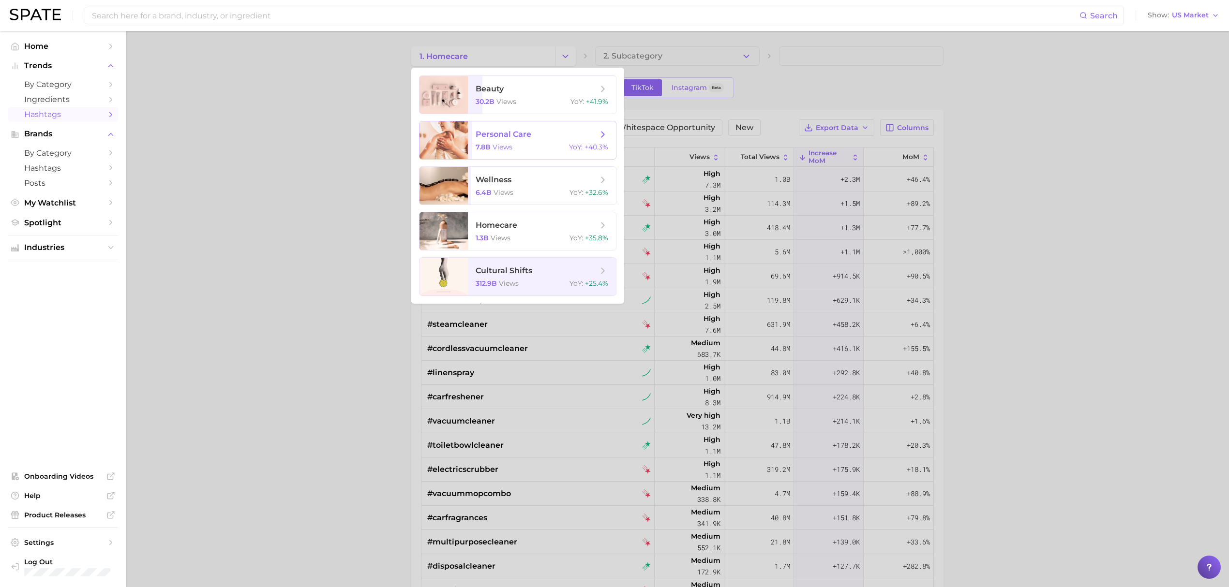
click at [521, 149] on div "7.8b views YoY : +40.3%" at bounding box center [542, 147] width 133 height 9
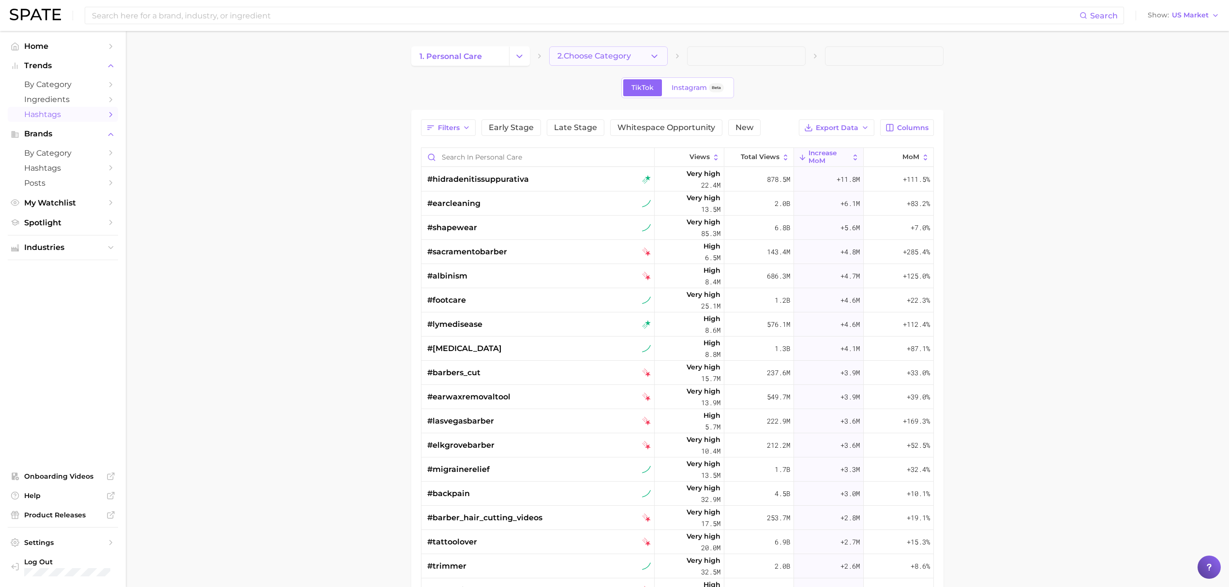
click at [626, 52] on span "2. Choose Category" at bounding box center [594, 56] width 74 height 9
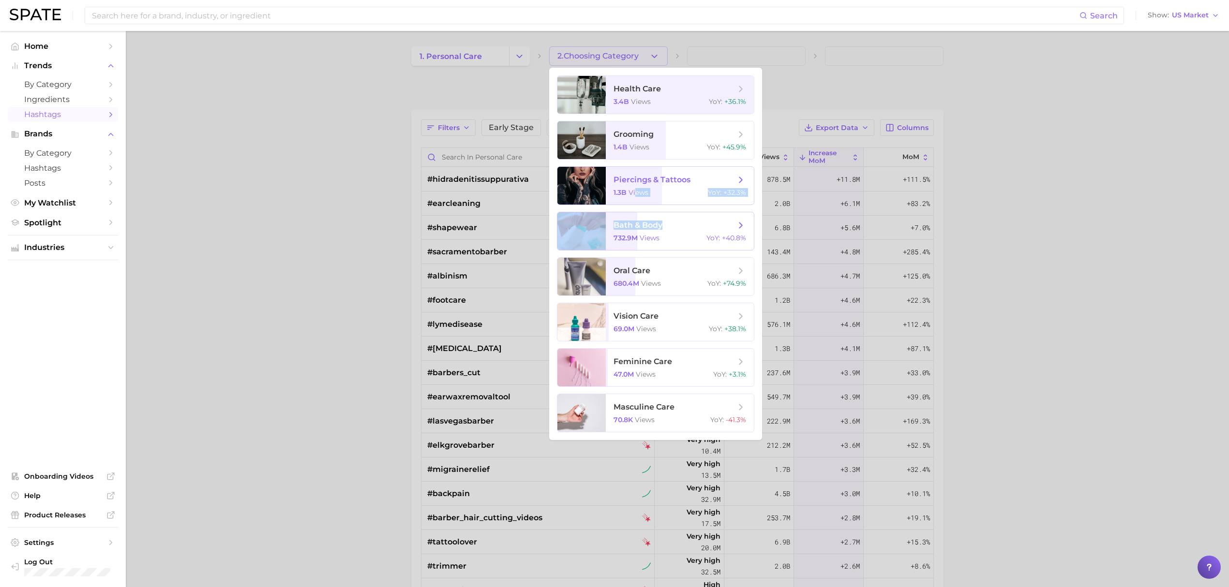
drag, startPoint x: 635, startPoint y: 190, endPoint x: 661, endPoint y: 217, distance: 37.3
click at [662, 215] on ul "health care 3.4b views YoY : +36.1% grooming 1.4b views YoY : +45.9% piercings …" at bounding box center [655, 254] width 213 height 373
click at [649, 237] on span "views" at bounding box center [650, 238] width 20 height 9
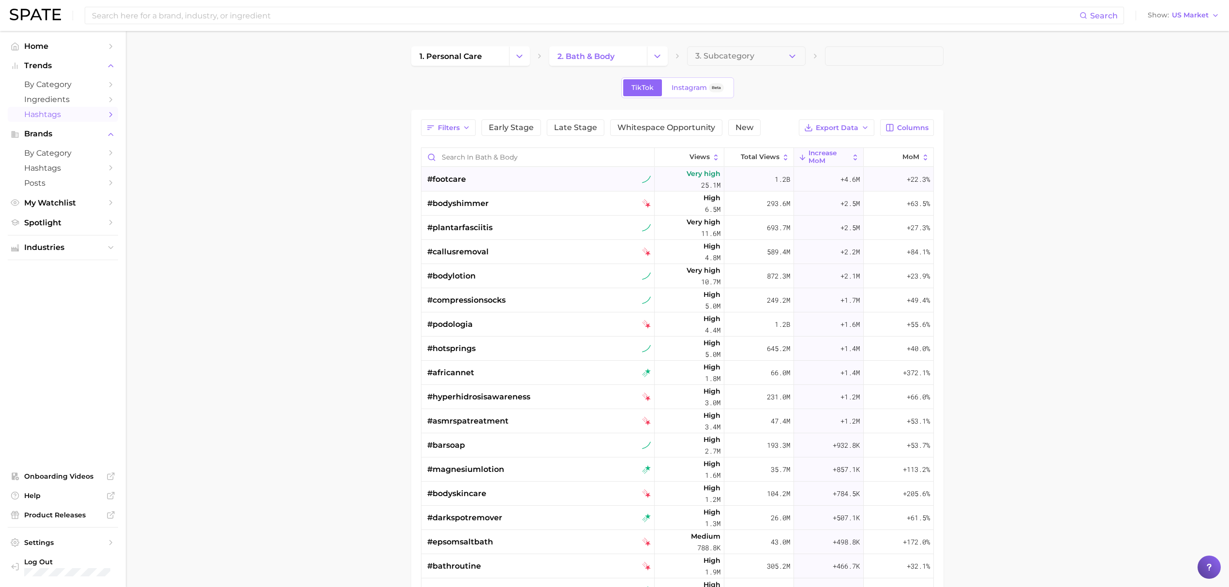
click at [581, 179] on div "#footcare" at bounding box center [539, 179] width 224 height 24
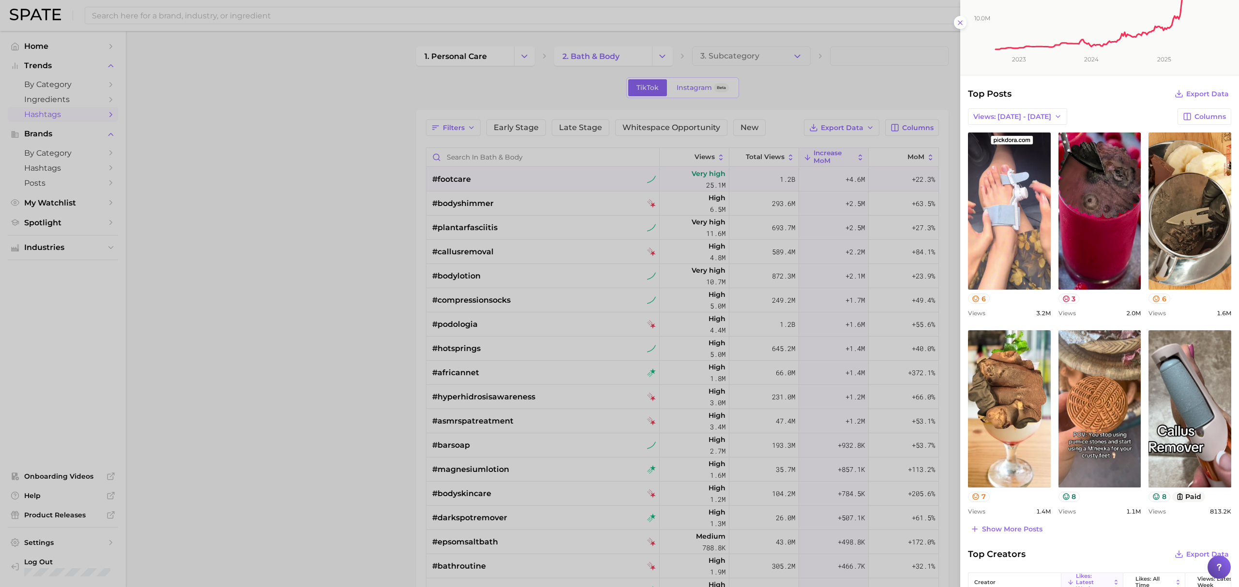
scroll to position [194, 0]
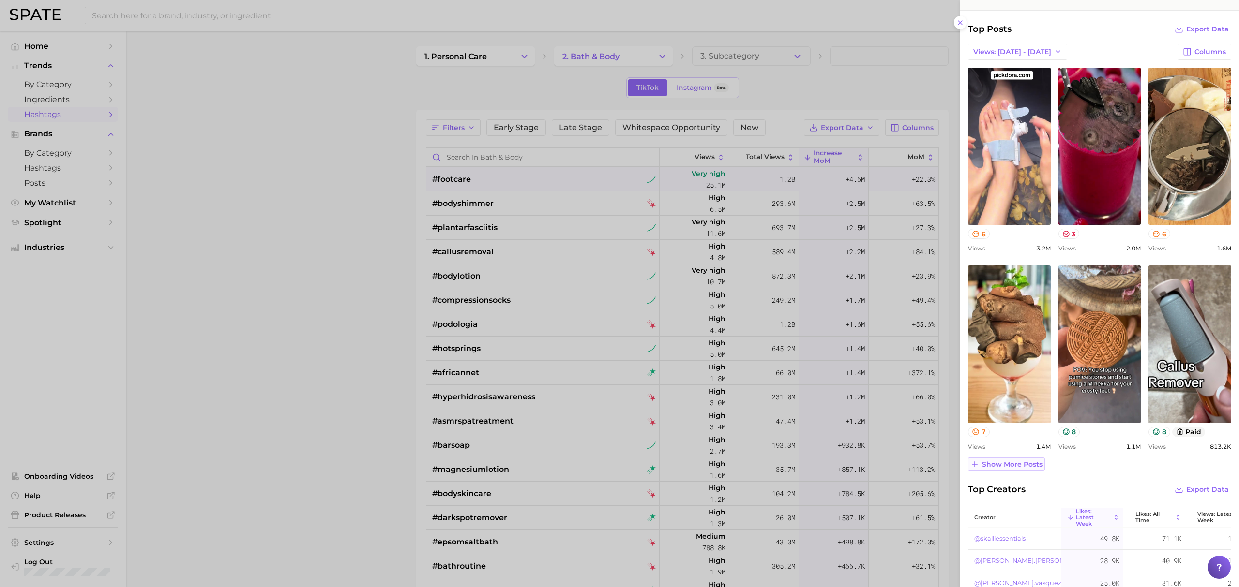
click at [1033, 467] on span "Show more posts" at bounding box center [1012, 465] width 60 height 8
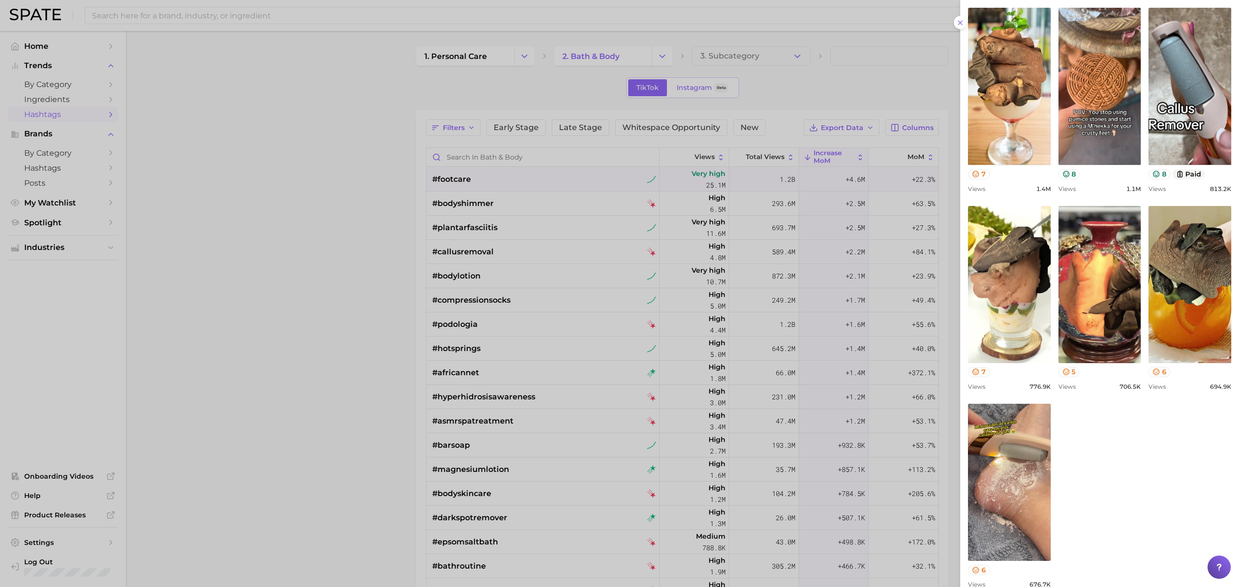
scroll to position [0, 0]
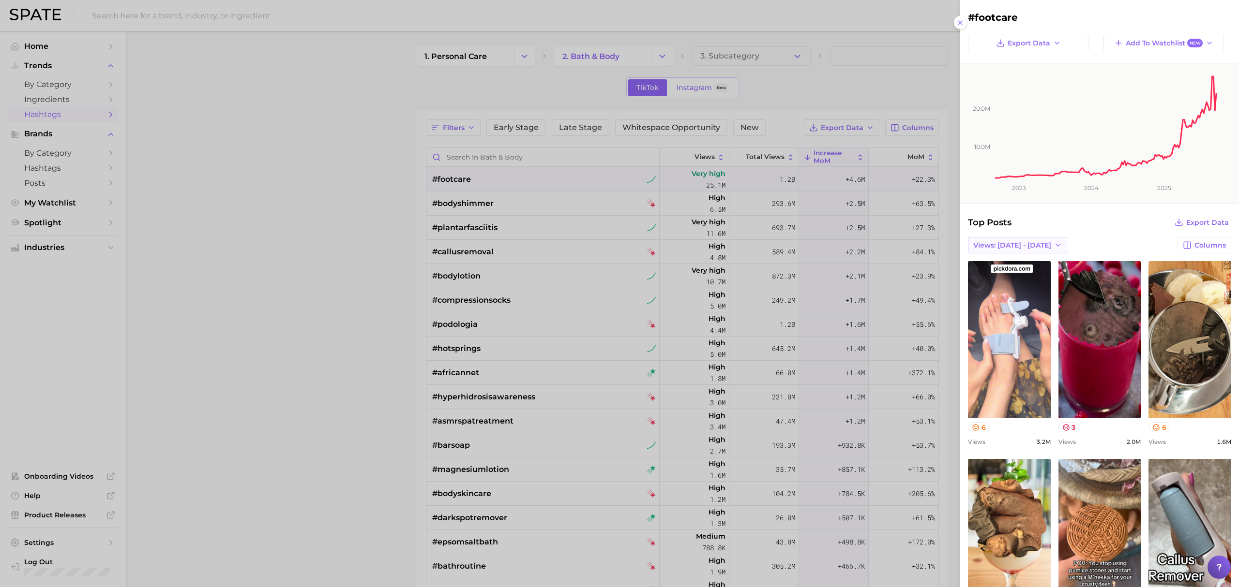
click at [1029, 241] on button "Views: [DATE] - [DATE]" at bounding box center [1017, 245] width 99 height 16
drag, startPoint x: 1039, startPoint y: 268, endPoint x: 1038, endPoint y: 284, distance: 16.1
click at [1038, 285] on ul "Views: [DATE] - [DATE] Views: [DATE] - [DATE] Total Views" at bounding box center [1021, 281] width 106 height 52
click at [1029, 280] on span "Views: [DATE] - [DATE]" at bounding box center [1012, 281] width 78 height 8
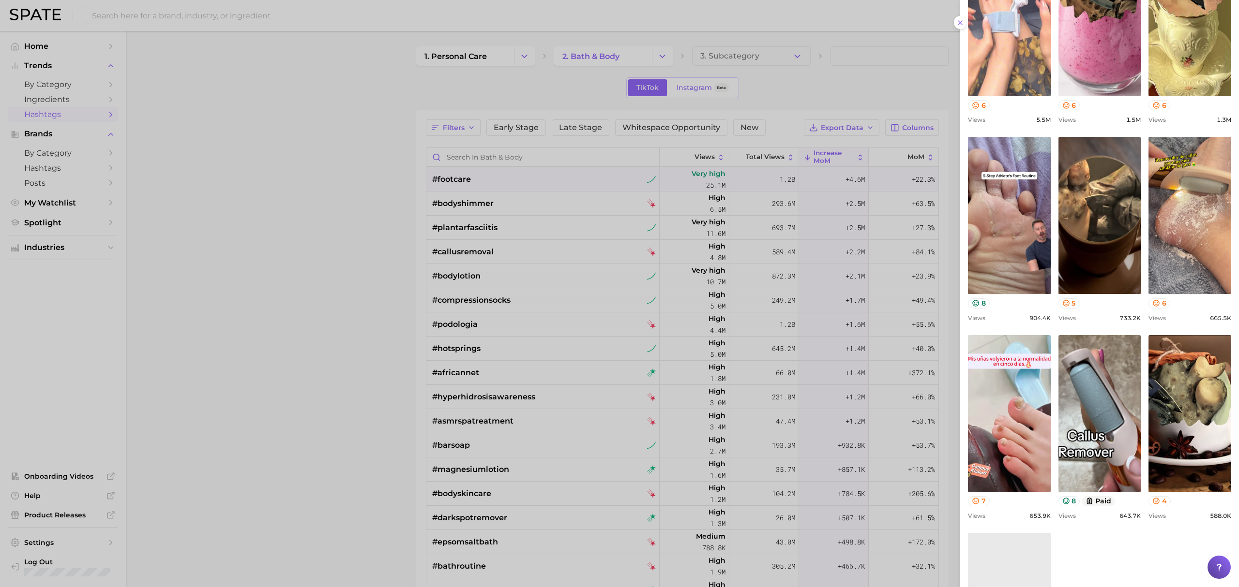
scroll to position [709, 0]
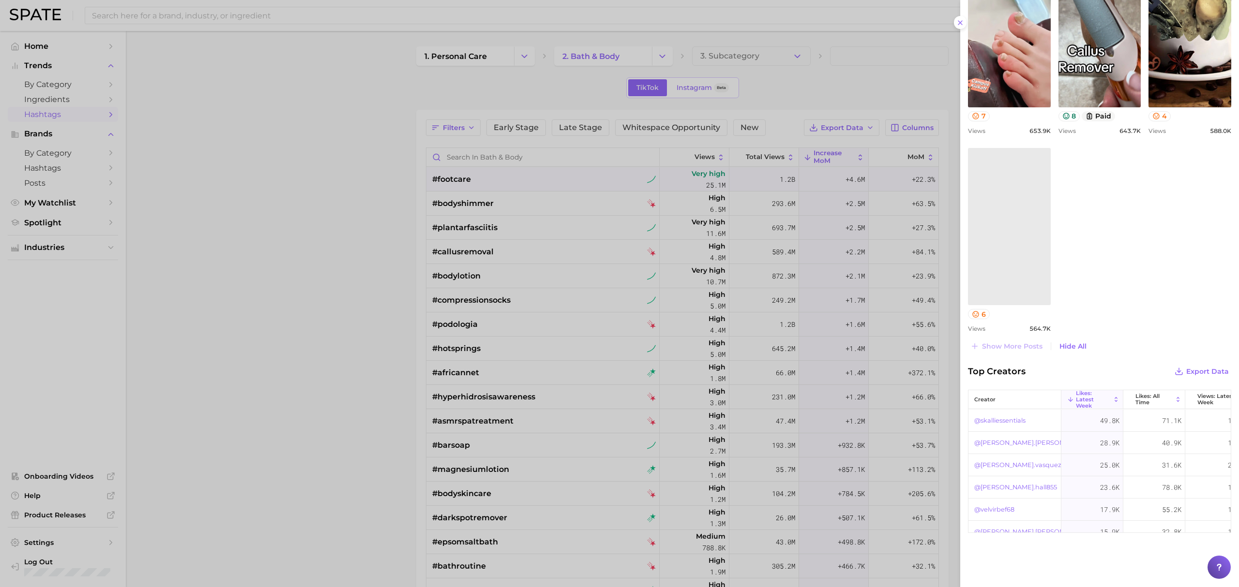
drag, startPoint x: 584, startPoint y: 227, endPoint x: 573, endPoint y: 218, distance: 14.0
click at [583, 227] on div at bounding box center [619, 293] width 1239 height 587
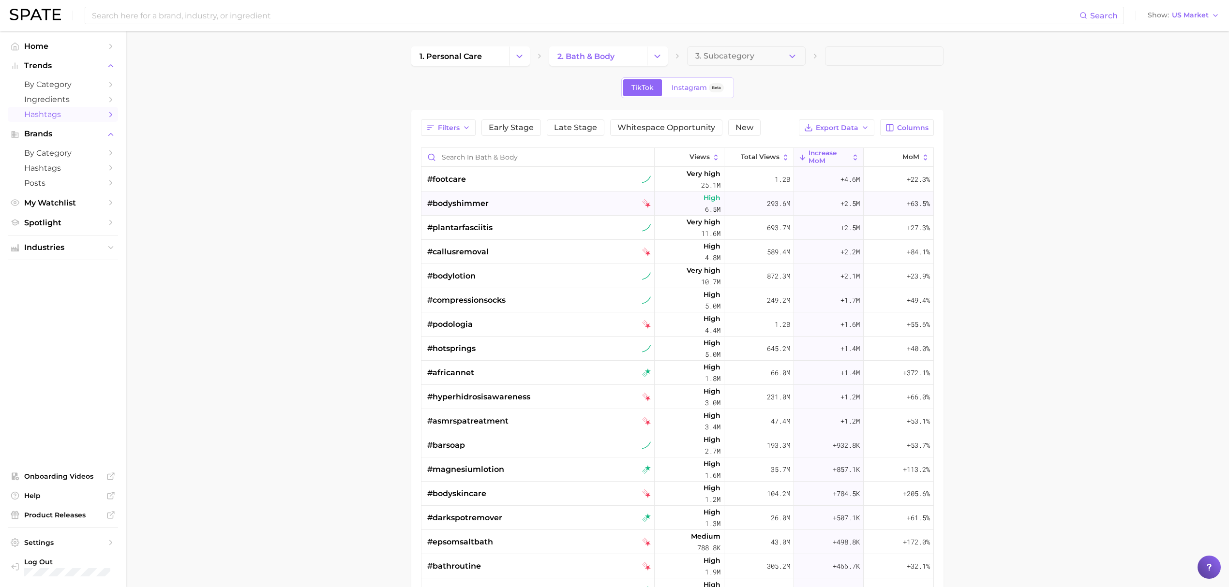
click at [535, 208] on div "#bodyshimmer" at bounding box center [539, 204] width 224 height 24
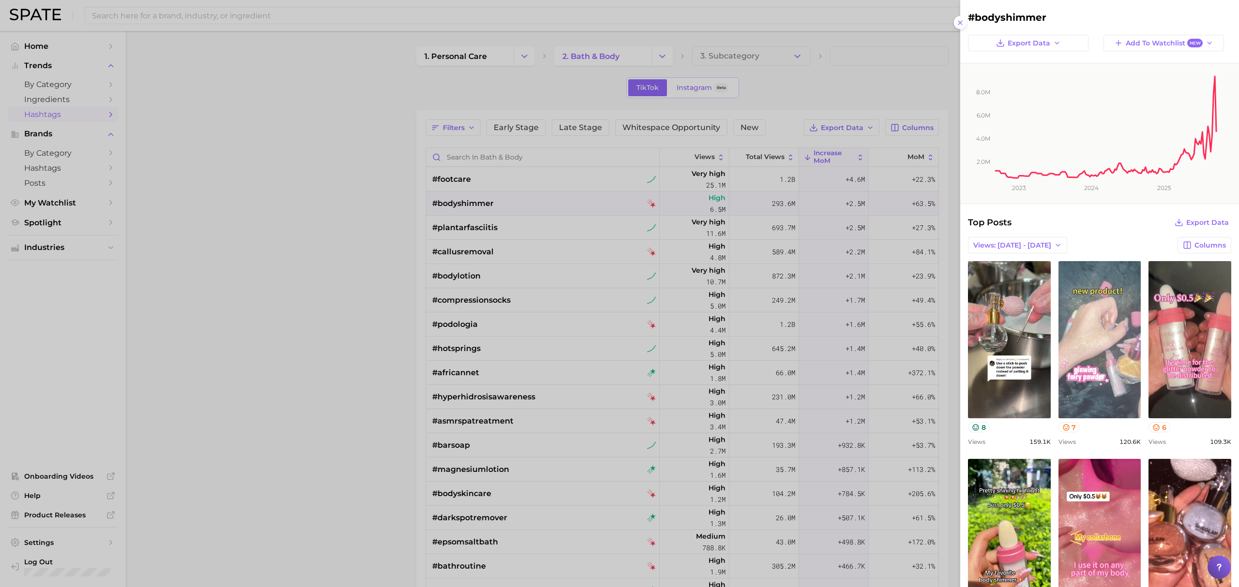
scroll to position [0, 0]
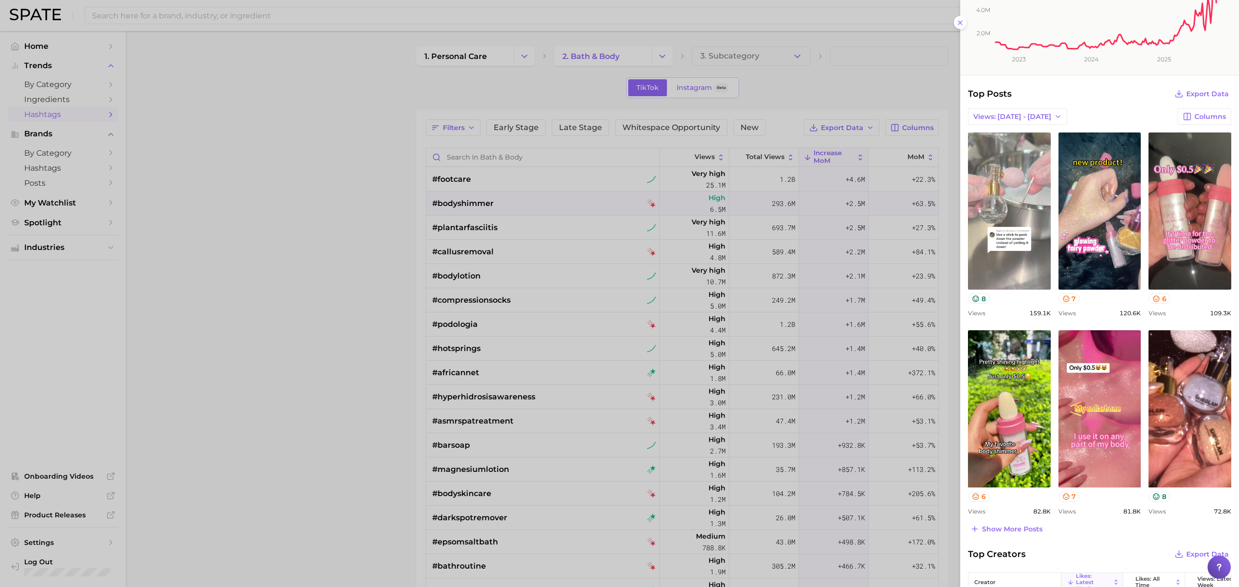
click at [1007, 210] on link "view post on TikTok" at bounding box center [1009, 211] width 83 height 157
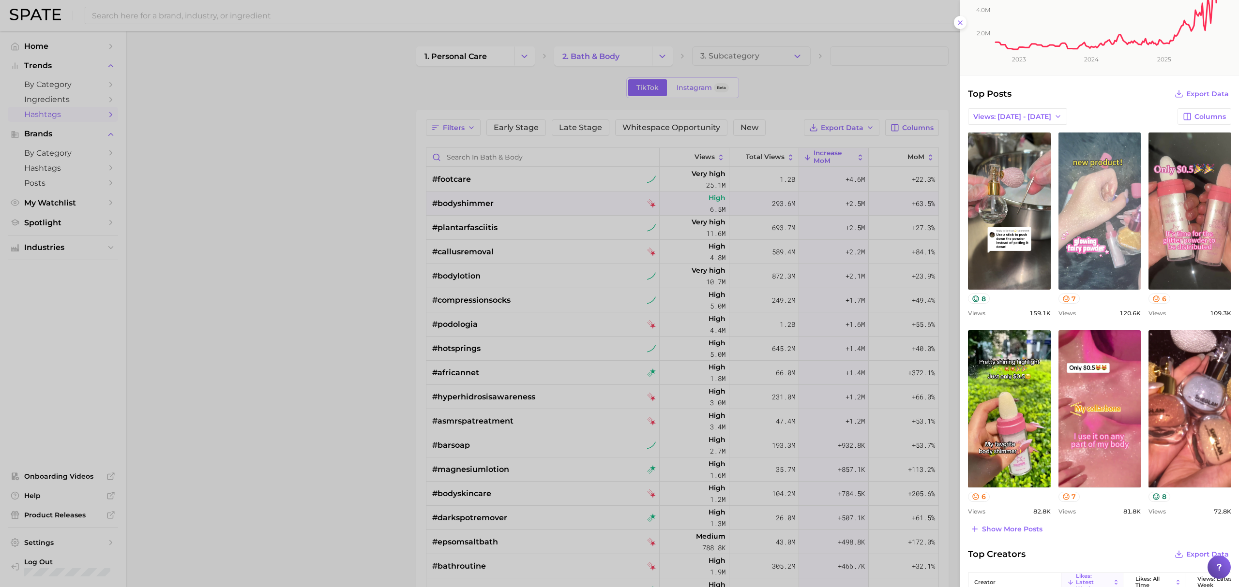
click at [1117, 189] on link "view post on TikTok" at bounding box center [1099, 211] width 83 height 157
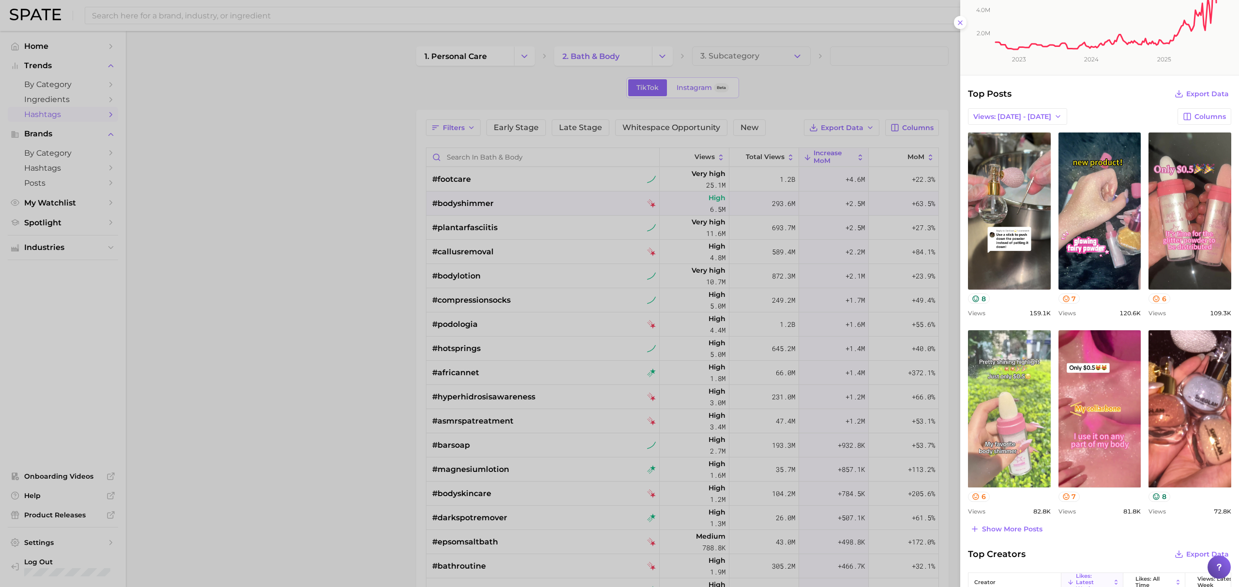
click at [1038, 372] on link "view post on TikTok" at bounding box center [1009, 409] width 83 height 157
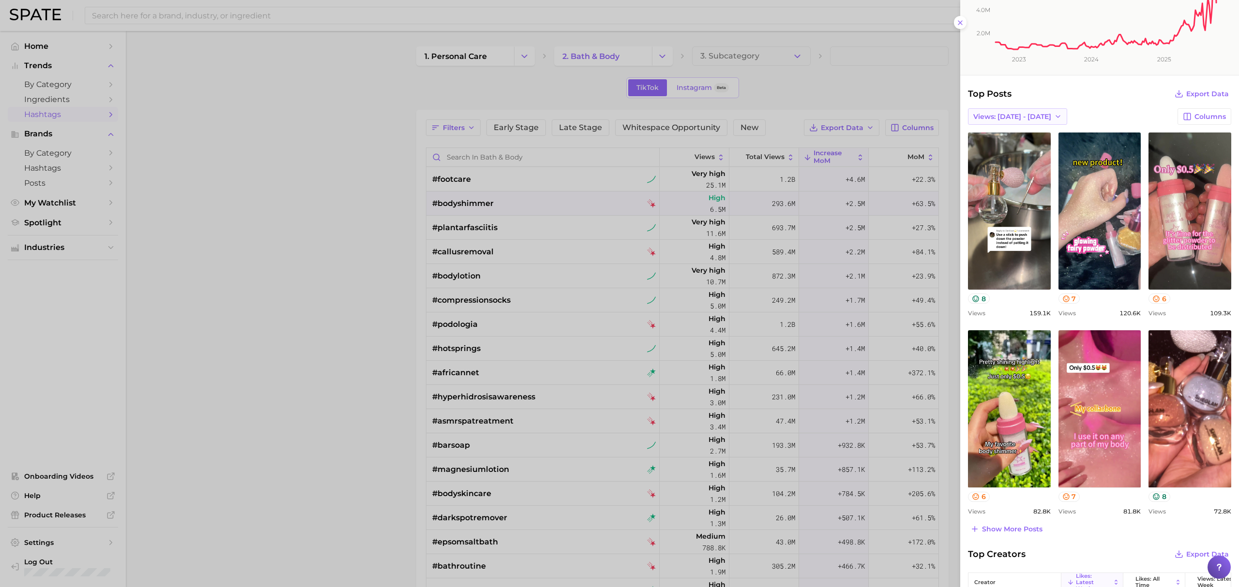
click at [1007, 120] on span "Views: [DATE] - [DATE]" at bounding box center [1012, 117] width 78 height 8
click at [1009, 146] on button "Views: [DATE] - [DATE]" at bounding box center [1021, 151] width 106 height 17
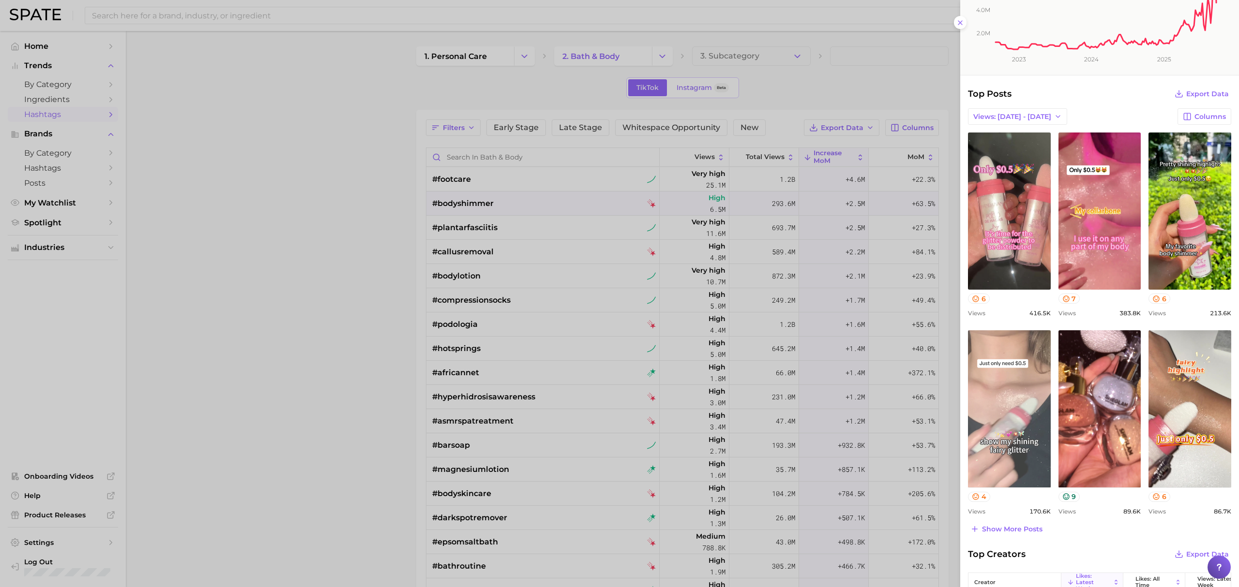
click at [1004, 402] on link "view post on TikTok" at bounding box center [1009, 409] width 83 height 157
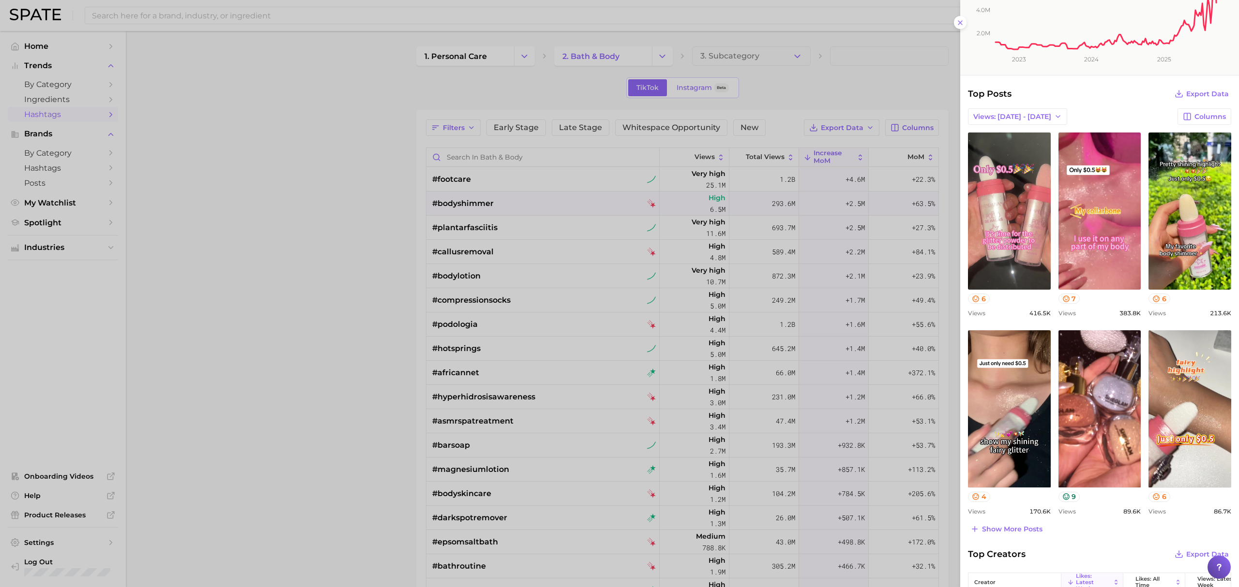
click at [504, 66] on div at bounding box center [619, 293] width 1239 height 587
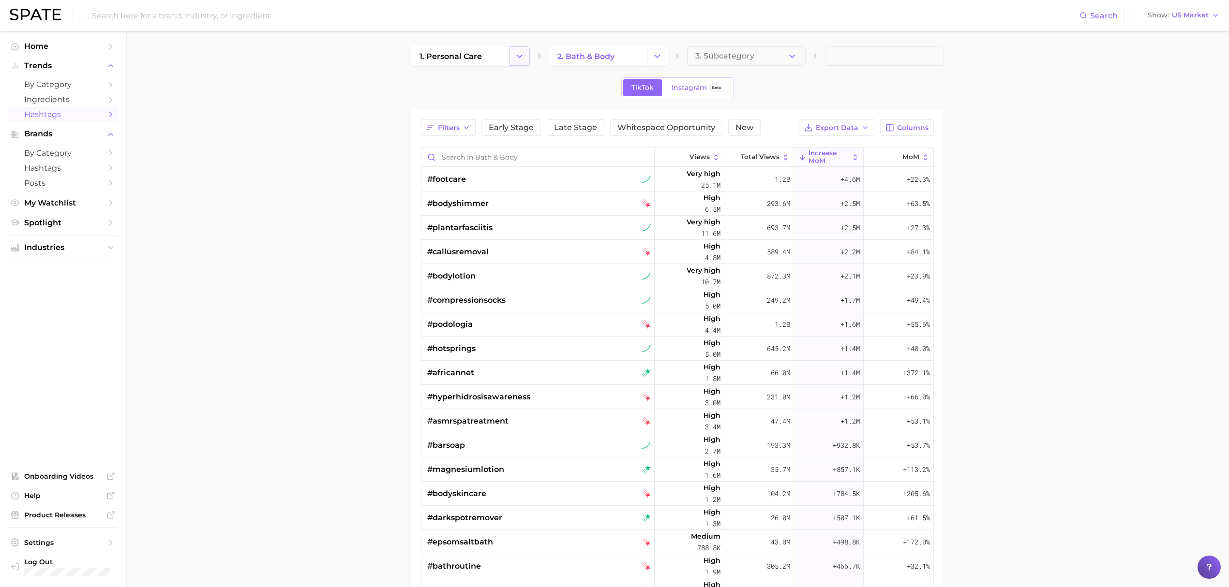
click at [517, 58] on icon "Change Category" at bounding box center [519, 56] width 10 height 10
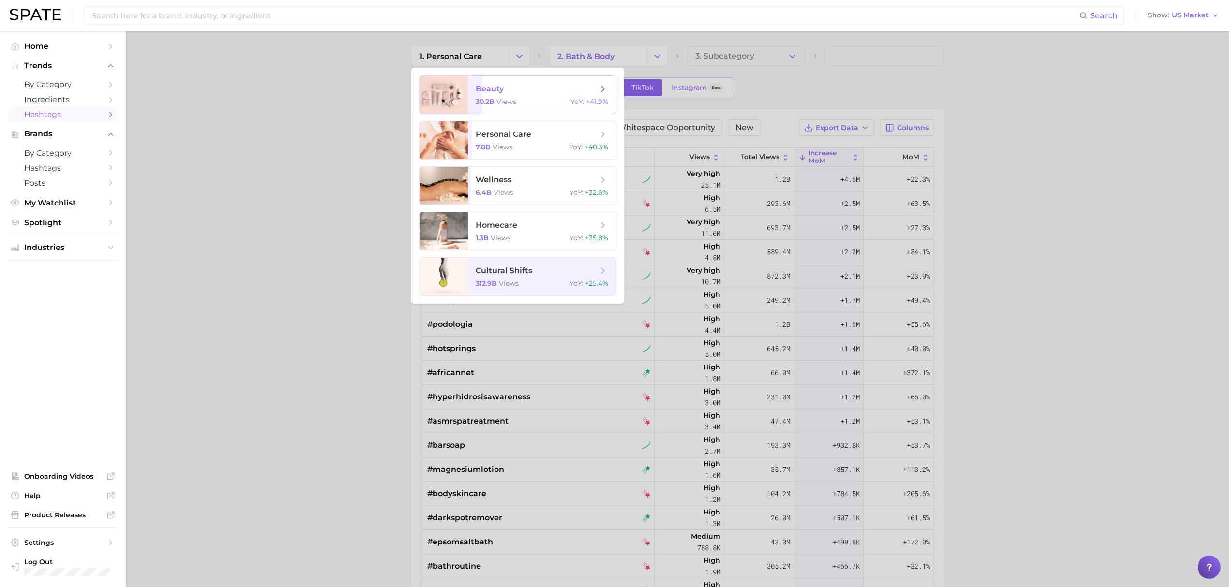
click at [490, 95] on span "beauty 30.2b views YoY : +41.9%" at bounding box center [542, 95] width 148 height 38
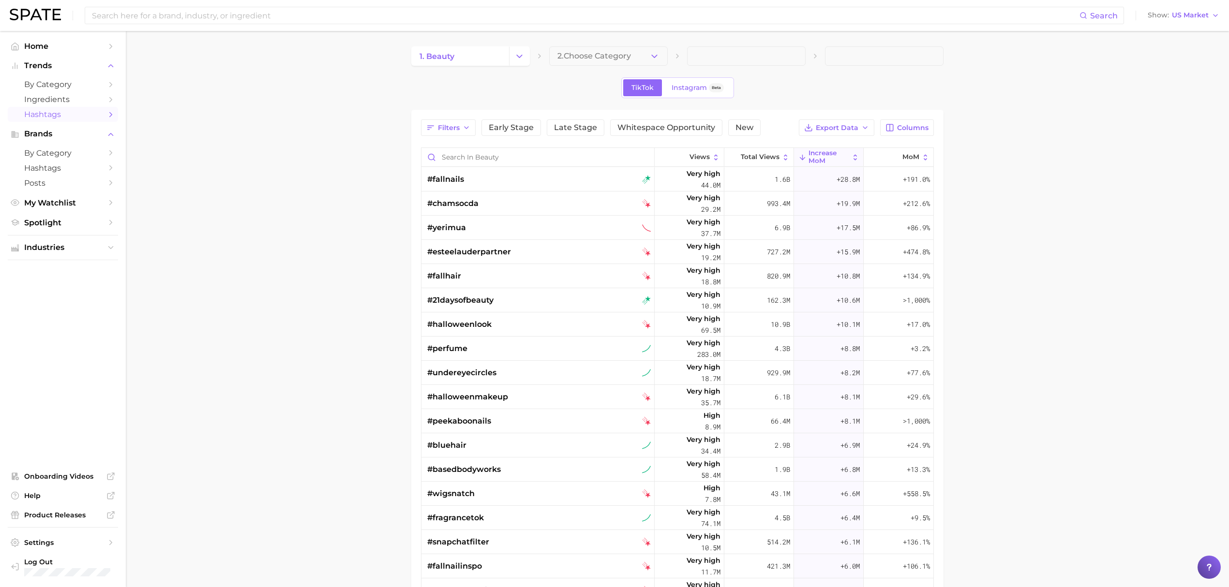
click at [633, 66] on div "1. beauty 2. Choose Category TikTok Instagram Beta Filters Early Stage Late Sta…" at bounding box center [677, 395] width 532 height 698
click at [641, 57] on button "2. Choose Category" at bounding box center [608, 55] width 119 height 19
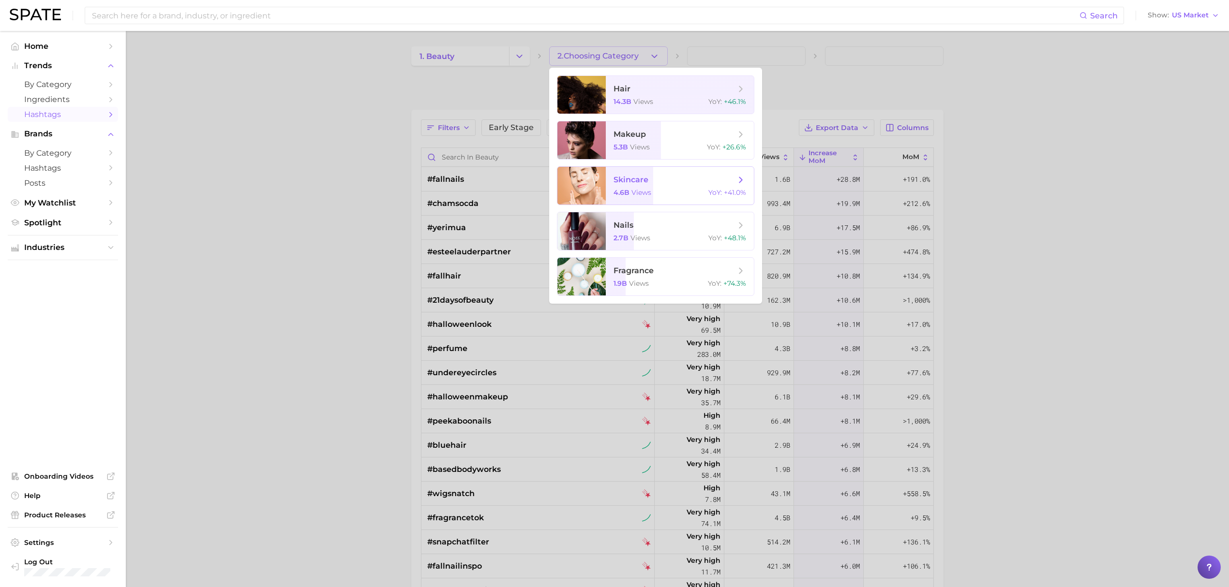
click at [645, 186] on span "skincare 4.6b views YoY : +41.0%" at bounding box center [680, 186] width 148 height 38
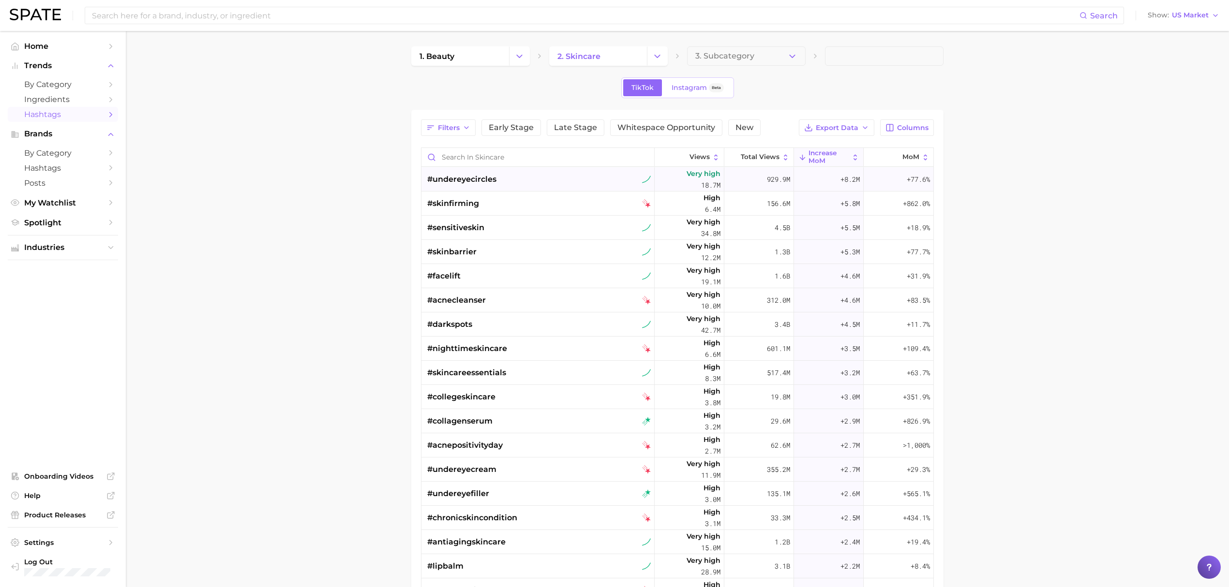
click at [557, 185] on div "#undereyecircles" at bounding box center [539, 179] width 224 height 24
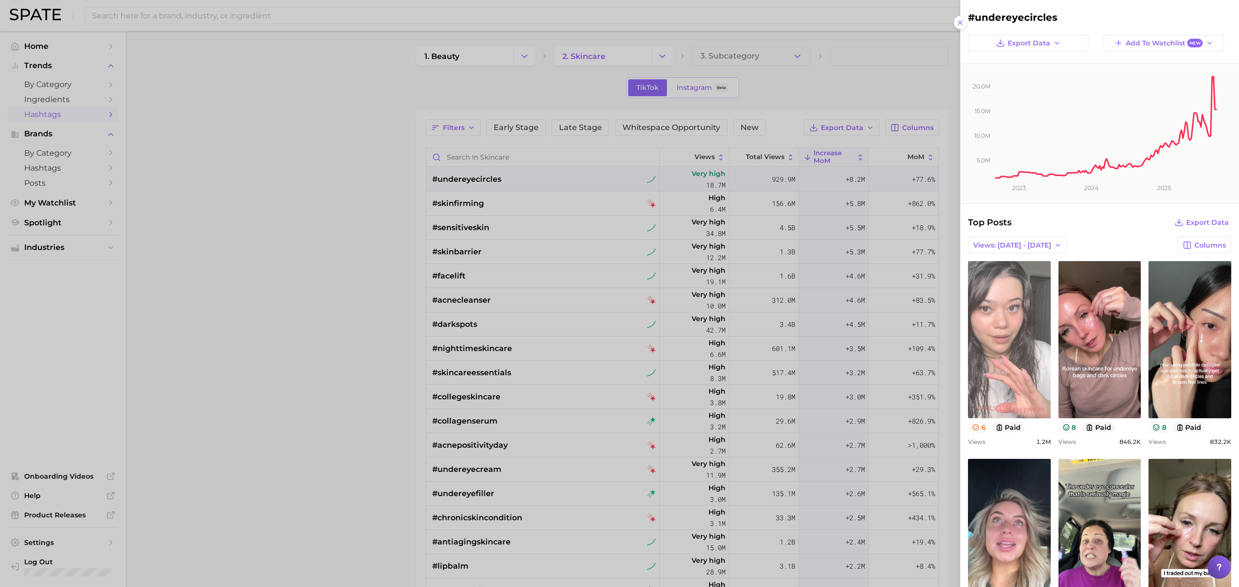
click at [1009, 341] on link "view post on TikTok" at bounding box center [1009, 339] width 83 height 157
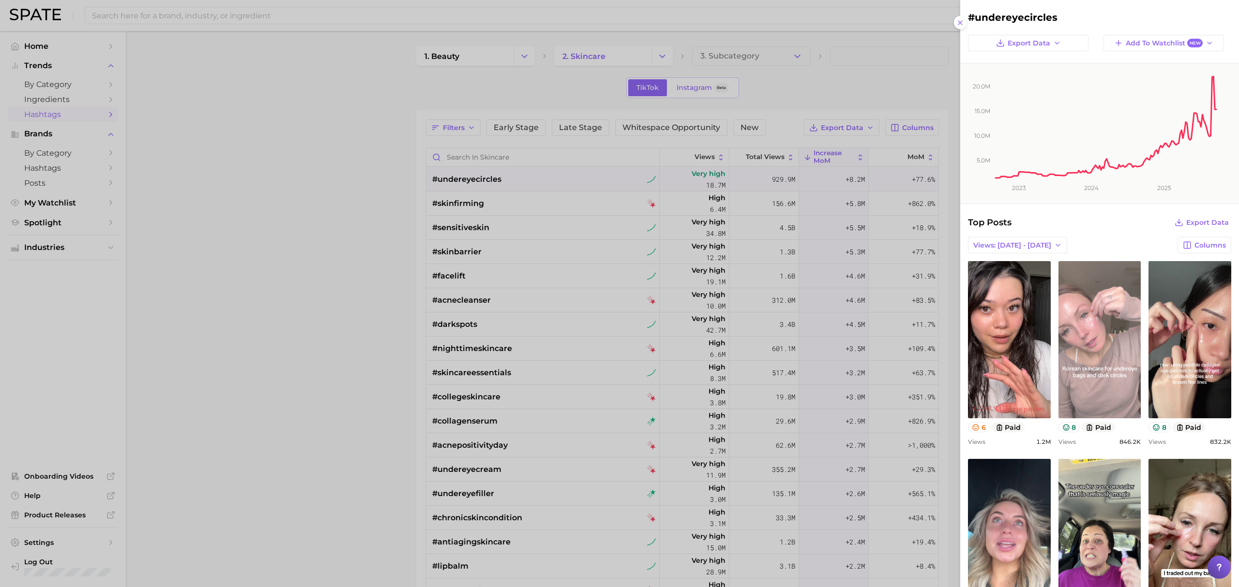
click at [1098, 324] on link "view post on TikTok" at bounding box center [1099, 339] width 83 height 157
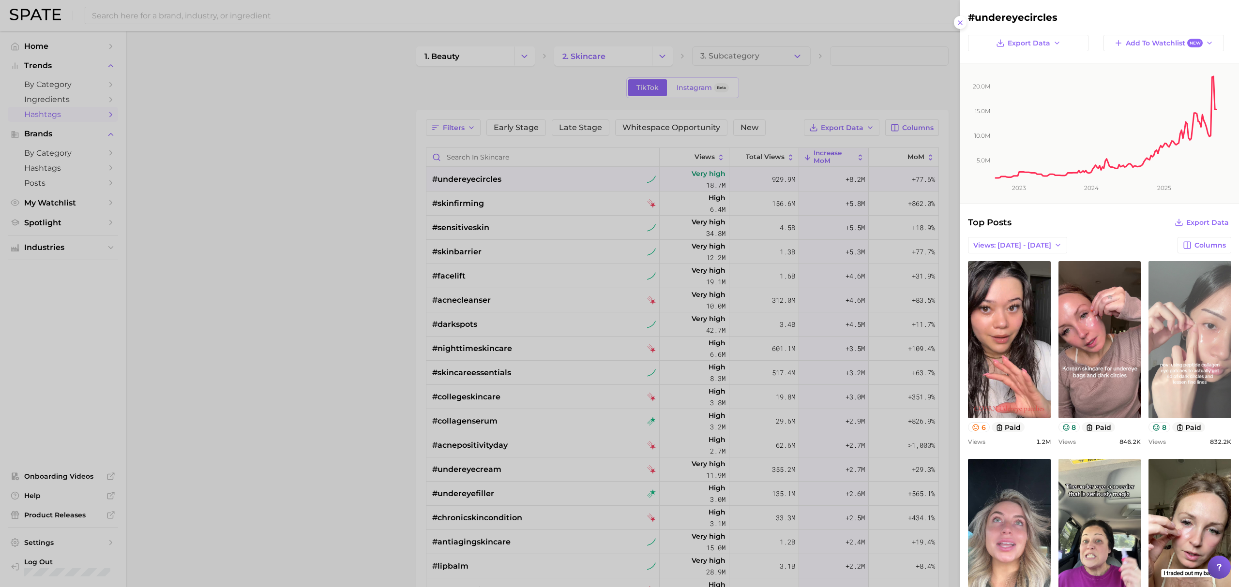
click at [1195, 326] on link "view post on TikTok" at bounding box center [1189, 339] width 83 height 157
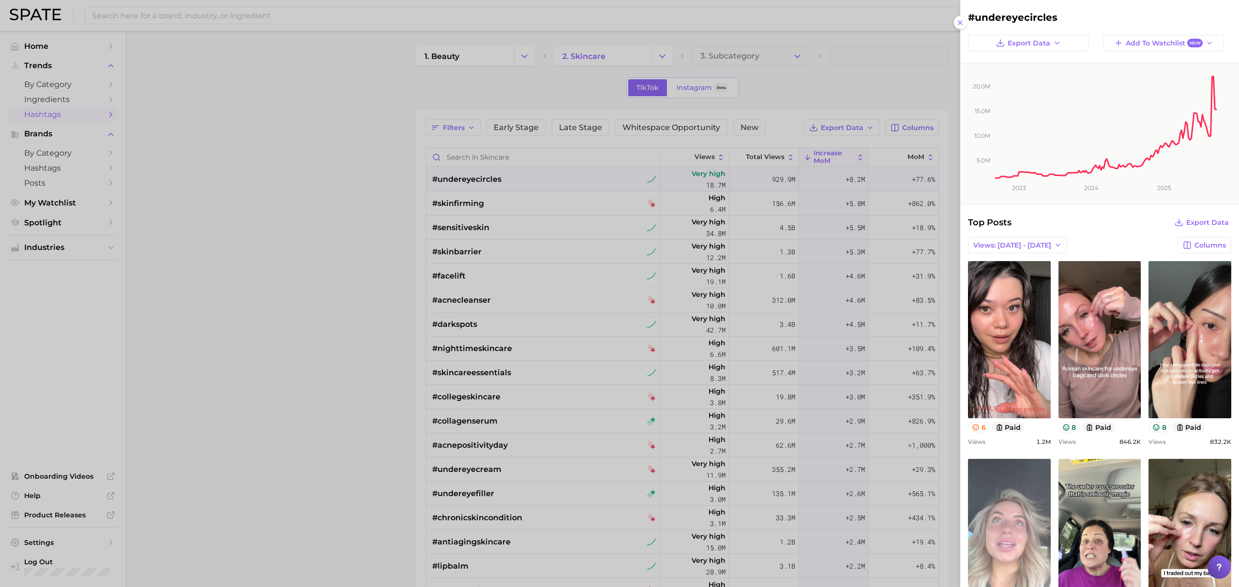
click at [1006, 517] on link "view post on TikTok" at bounding box center [1009, 537] width 83 height 157
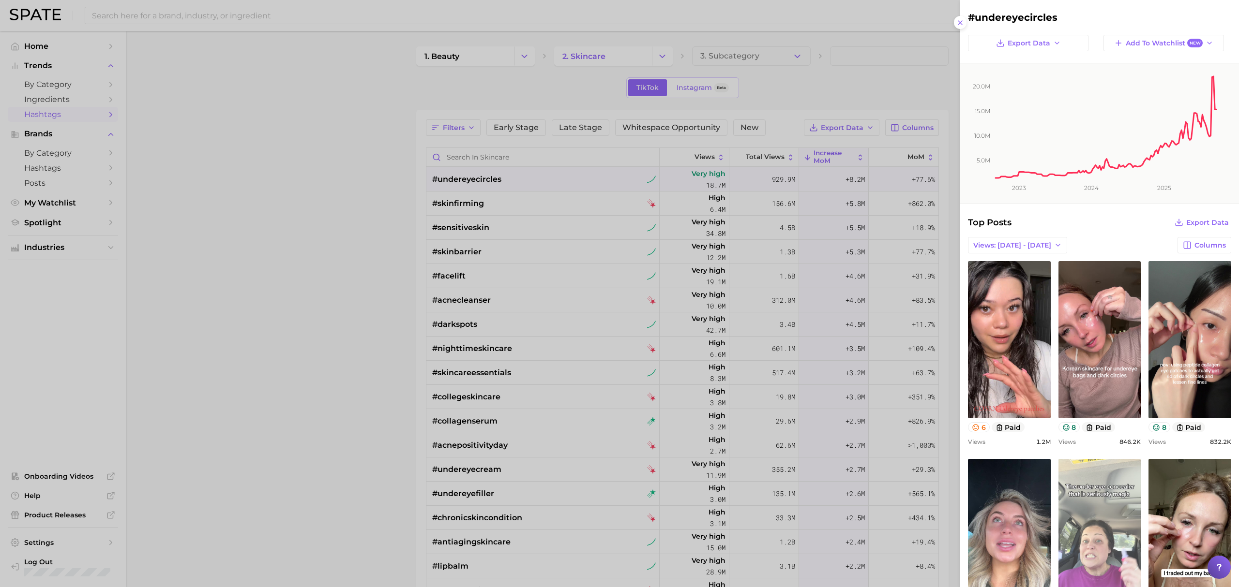
click at [1112, 505] on link "view post on TikTok" at bounding box center [1099, 537] width 83 height 157
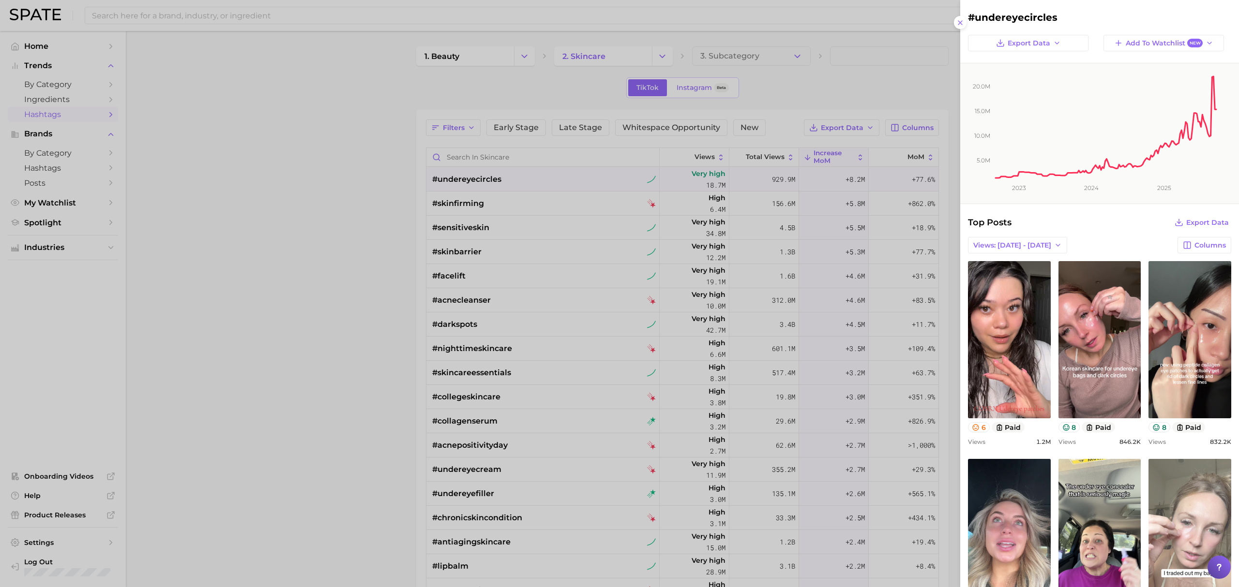
click at [1178, 502] on link "view post on TikTok" at bounding box center [1189, 537] width 83 height 157
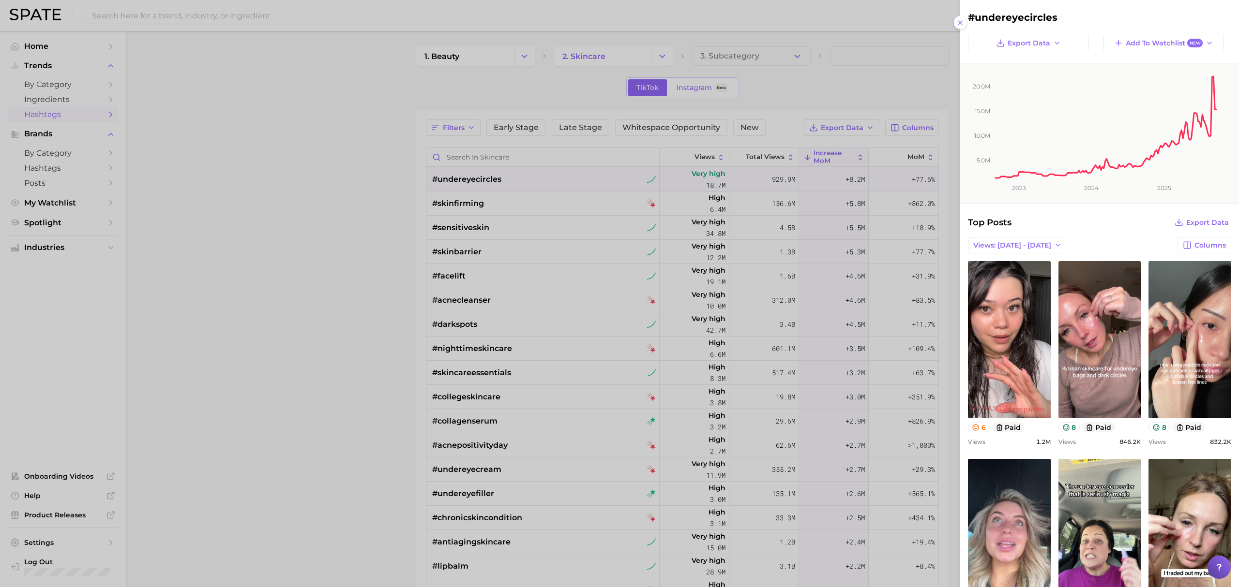
click at [624, 64] on div at bounding box center [619, 293] width 1239 height 587
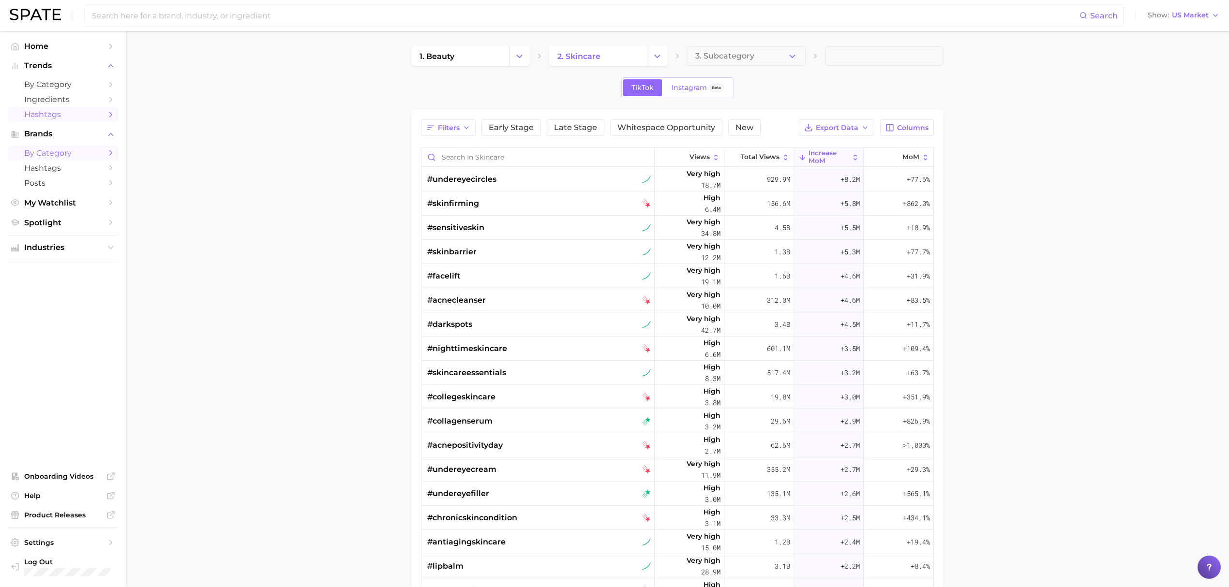
click at [49, 150] on span "by Category" at bounding box center [62, 153] width 77 height 9
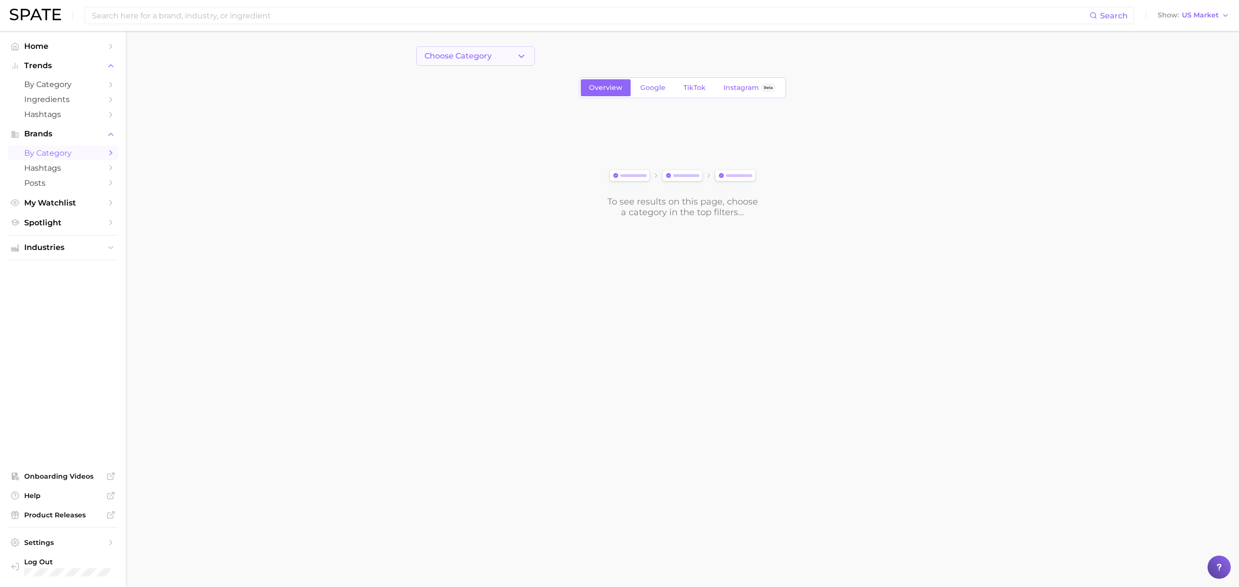
click at [461, 49] on button "Choose Category" at bounding box center [475, 55] width 119 height 19
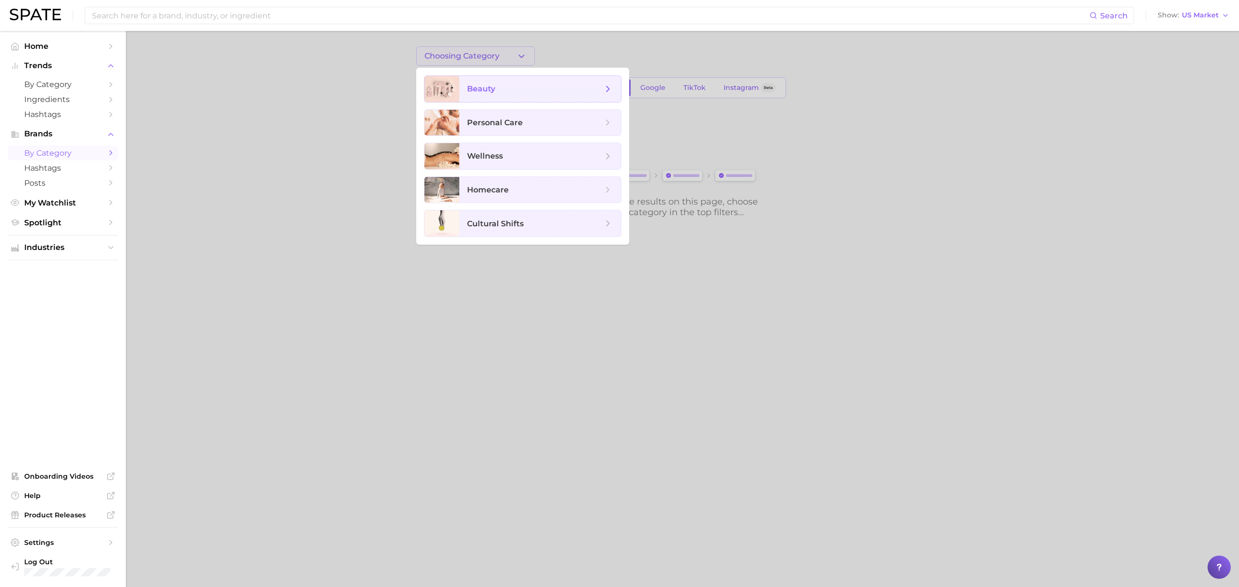
click at [480, 88] on span "beauty" at bounding box center [481, 88] width 28 height 9
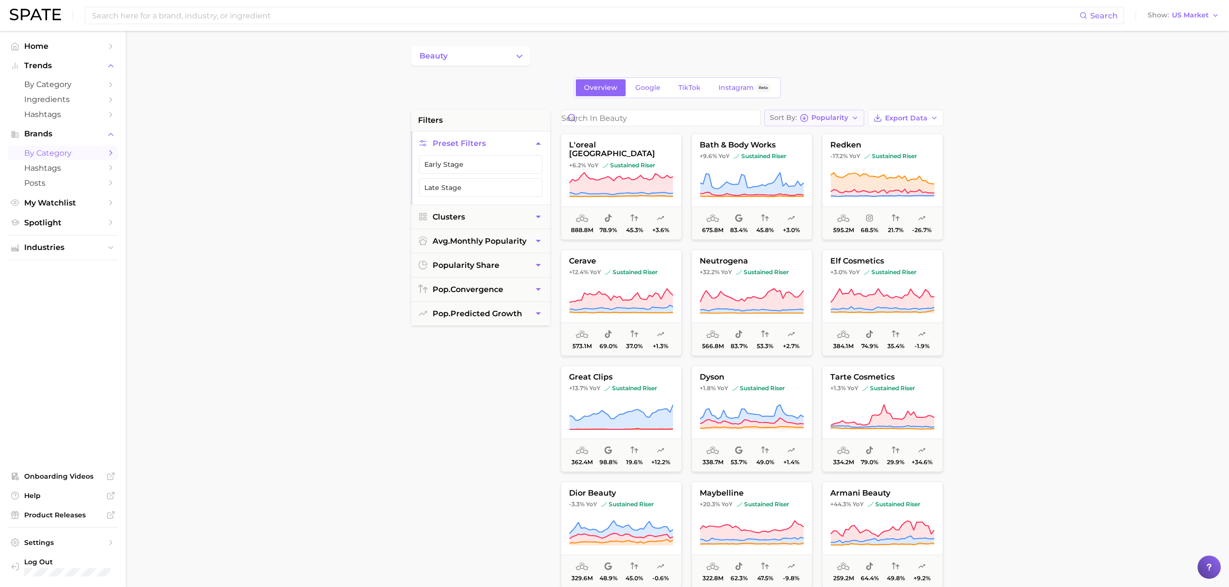
click at [830, 118] on span "Popularity" at bounding box center [830, 117] width 37 height 5
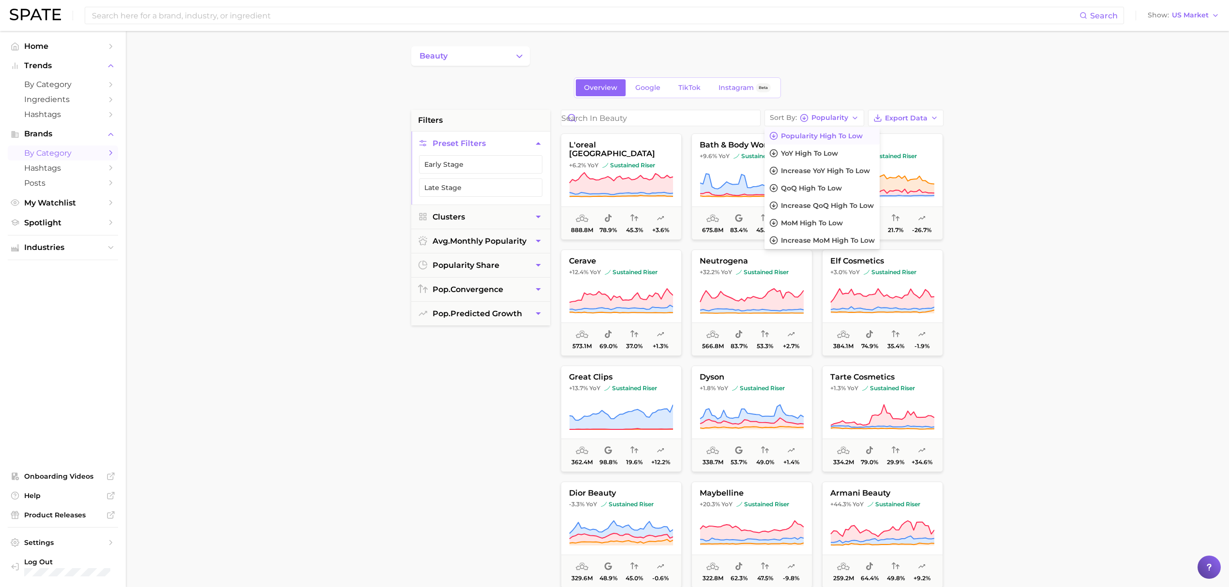
click at [486, 167] on button "Early Stage" at bounding box center [480, 164] width 123 height 18
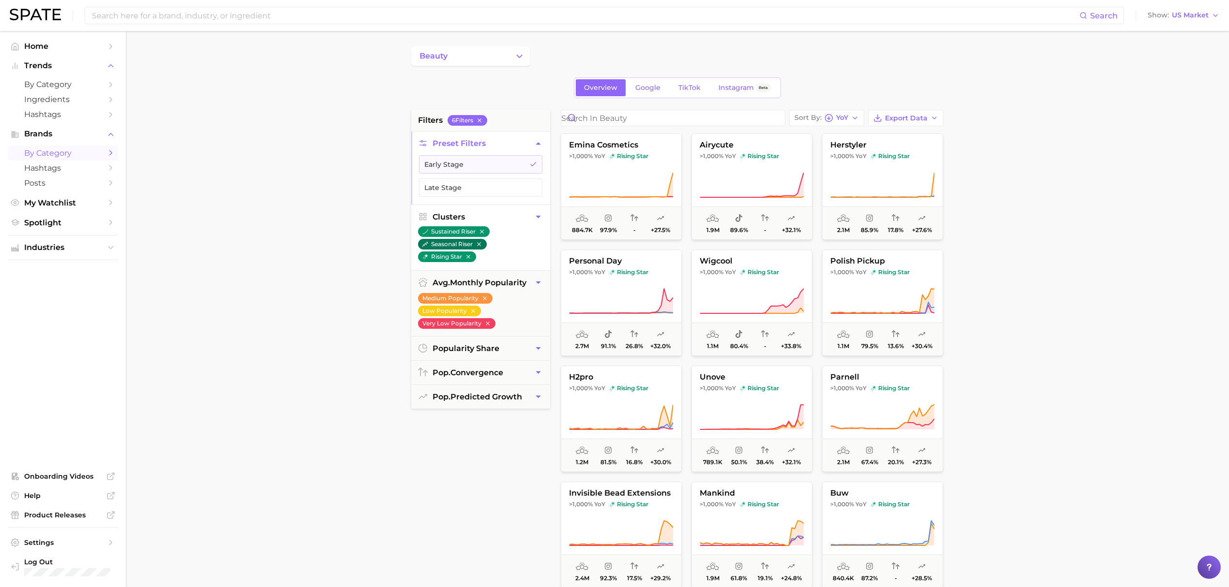
click at [479, 244] on icon "button" at bounding box center [479, 244] width 7 height 7
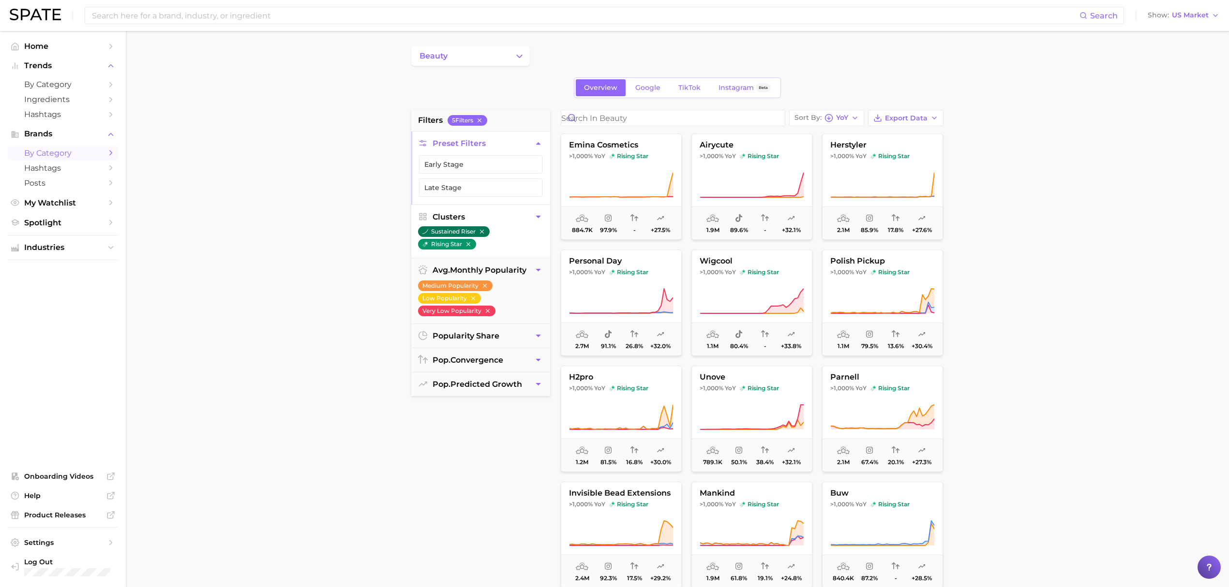
click at [482, 233] on icon "button" at bounding box center [482, 231] width 7 height 7
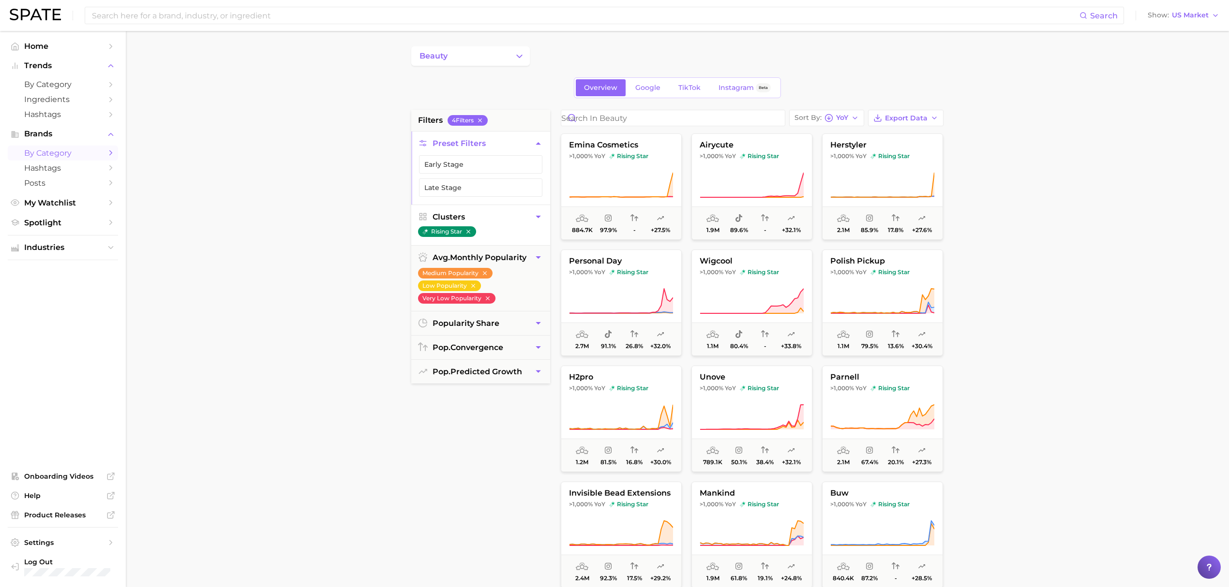
click at [561, 50] on div "beauty" at bounding box center [677, 55] width 532 height 19
click at [626, 291] on icon at bounding box center [621, 301] width 104 height 27
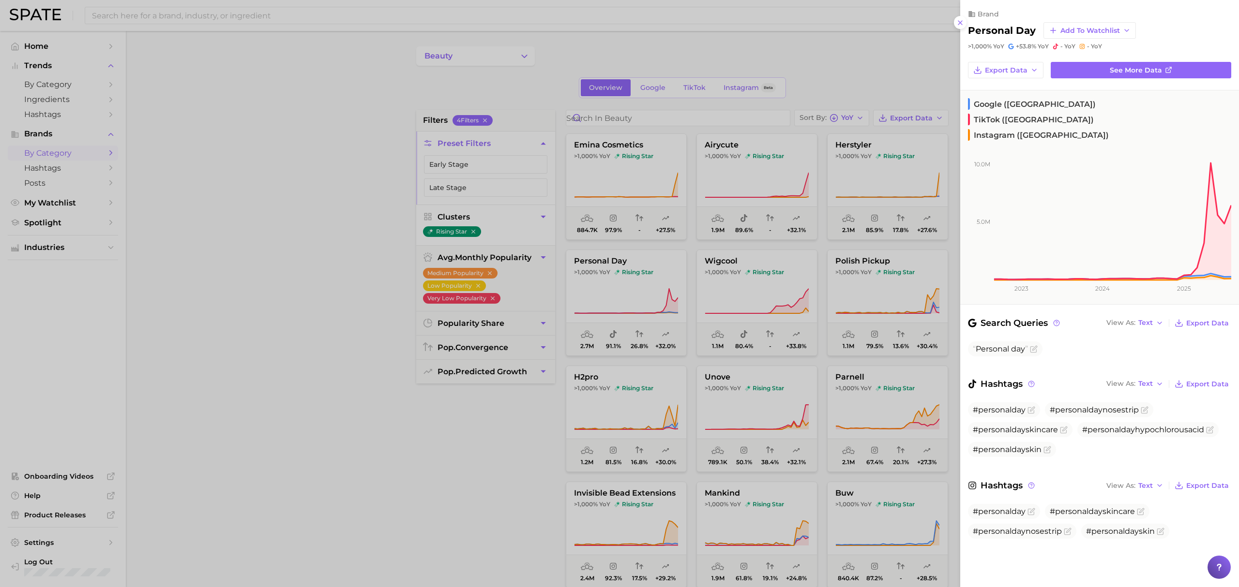
click at [487, 421] on div at bounding box center [619, 293] width 1239 height 587
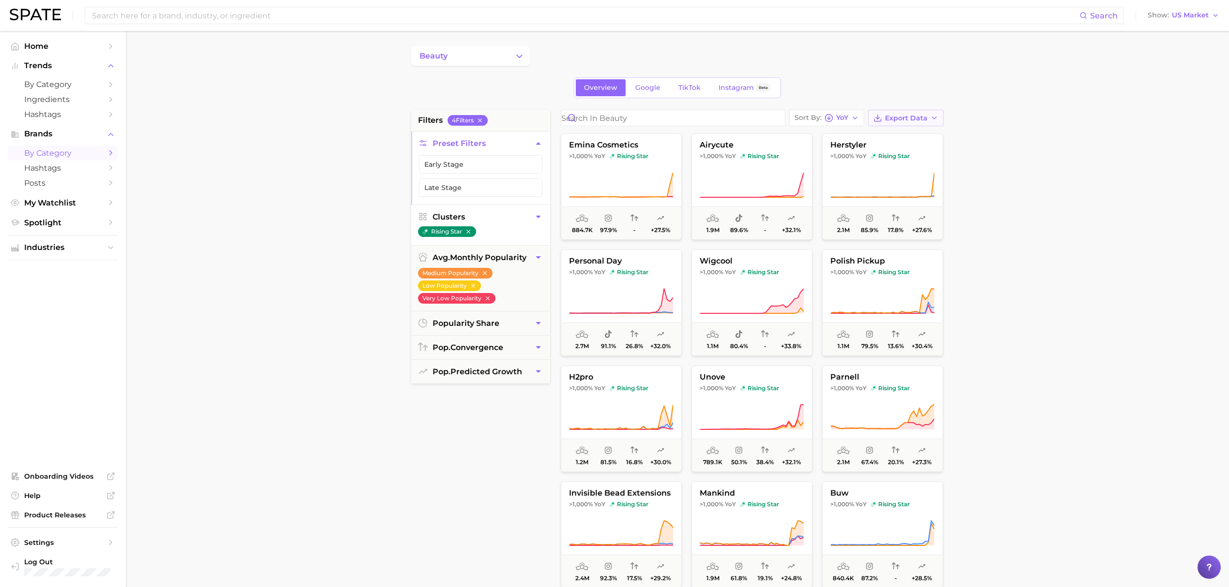
click at [918, 113] on button "Export Data" at bounding box center [905, 118] width 75 height 16
click at [891, 51] on div "beauty" at bounding box center [677, 55] width 532 height 19
click at [910, 119] on span "Export Data" at bounding box center [906, 118] width 43 height 8
click at [875, 128] on button "Card Data CSV" at bounding box center [890, 135] width 106 height 17
click at [654, 308] on icon at bounding box center [621, 301] width 104 height 27
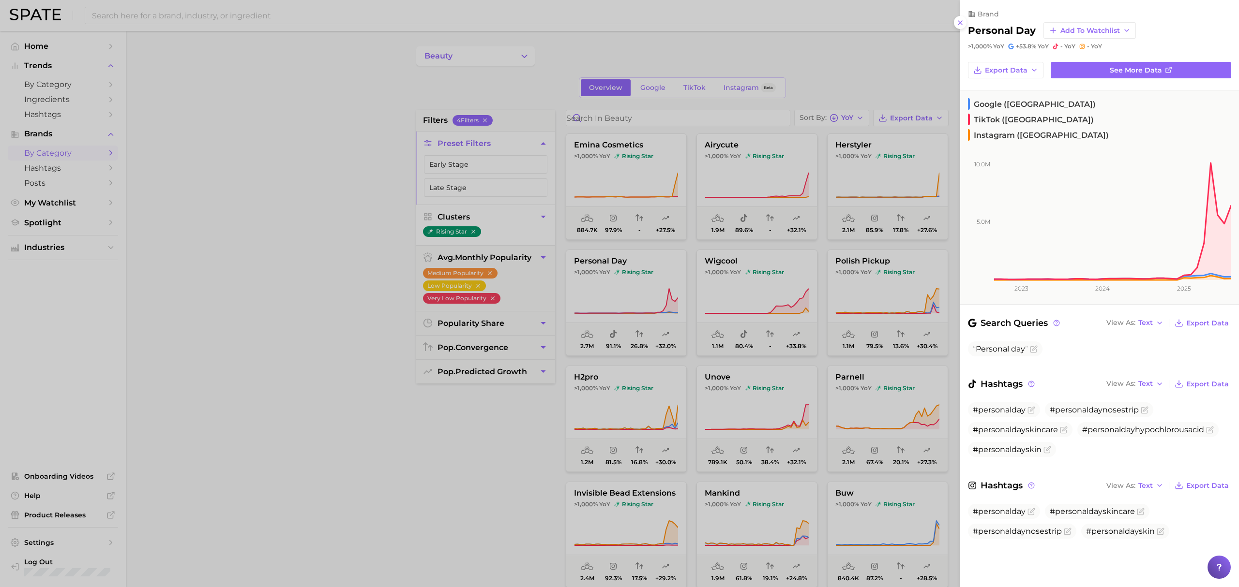
click at [539, 47] on div at bounding box center [619, 293] width 1239 height 587
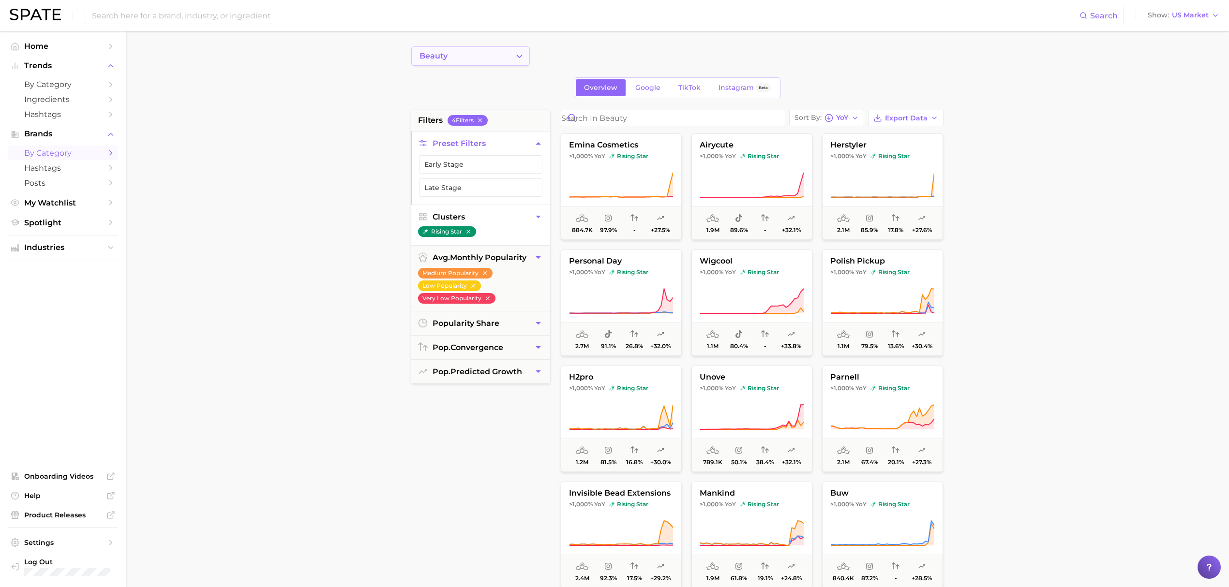
click at [522, 57] on icon "Change Category" at bounding box center [519, 56] width 10 height 10
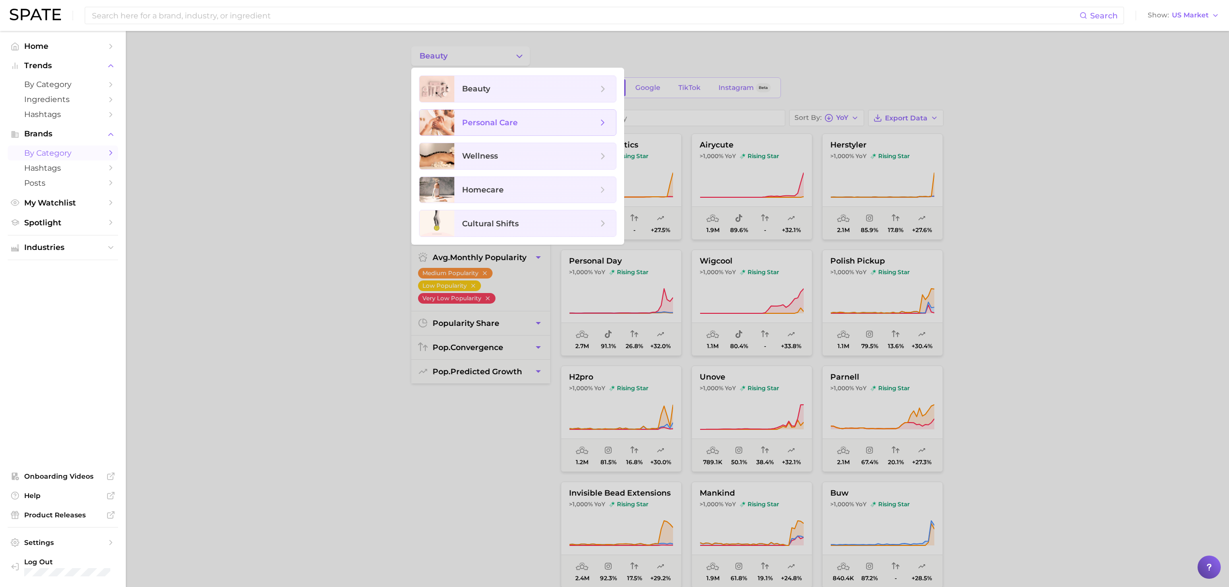
click at [513, 121] on span "personal care" at bounding box center [490, 122] width 56 height 9
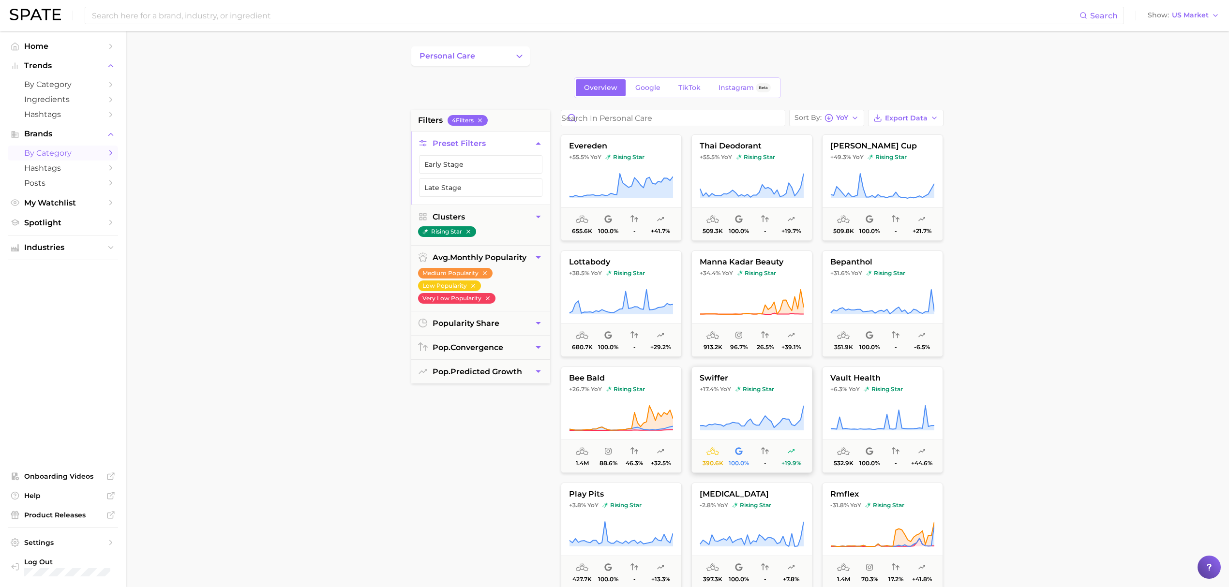
scroll to position [943, 0]
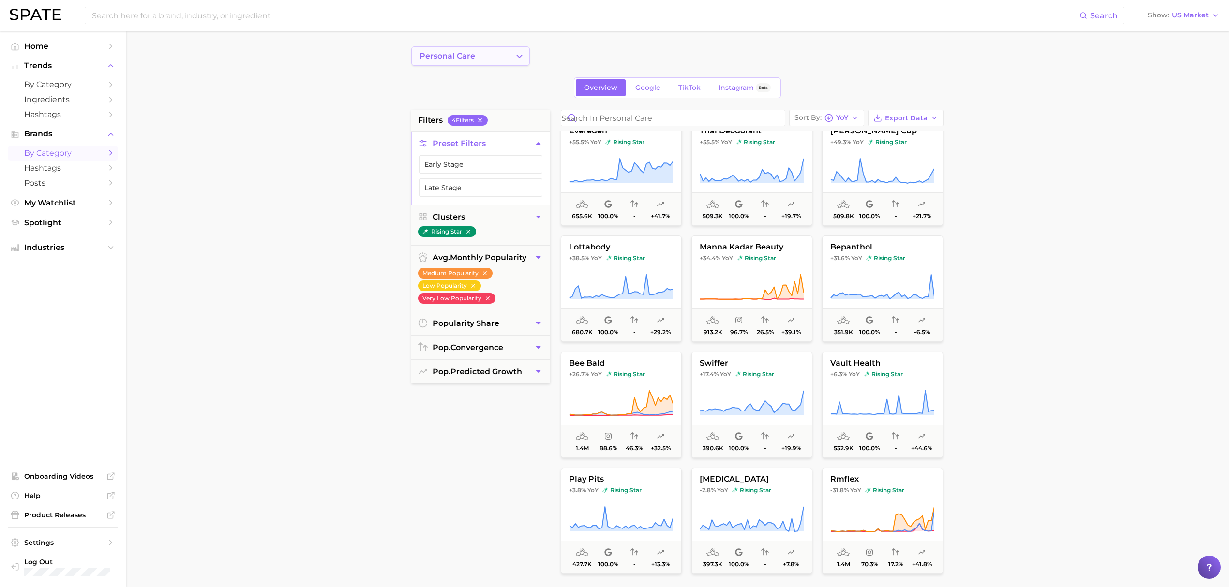
click at [508, 57] on button "personal care" at bounding box center [470, 55] width 119 height 19
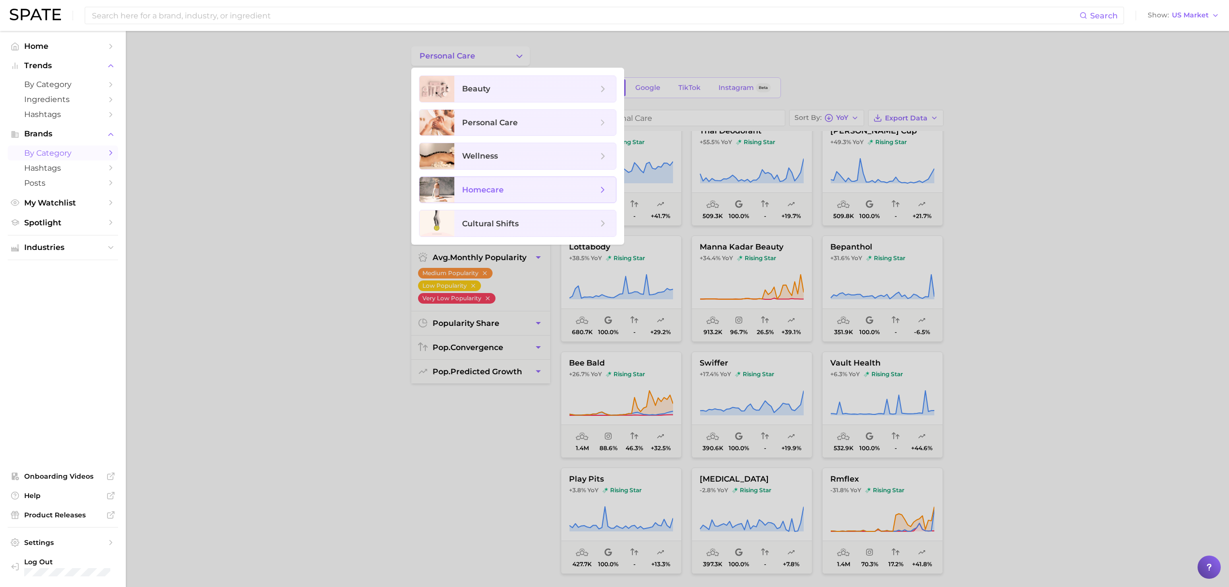
click at [508, 196] on span "homecare" at bounding box center [529, 190] width 135 height 11
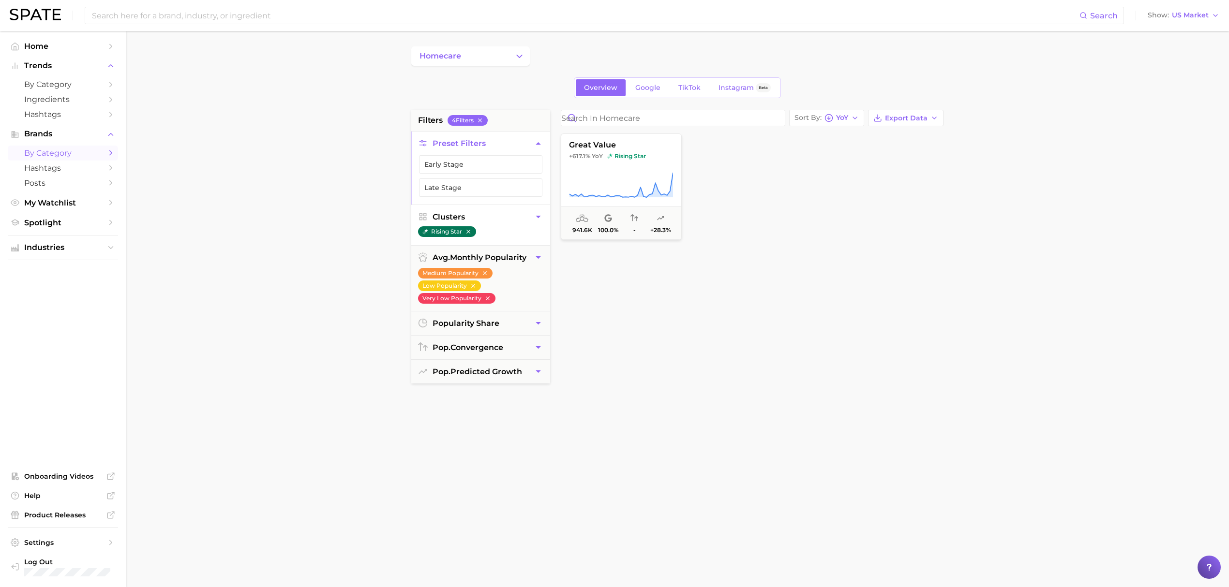
click at [467, 233] on icon "button" at bounding box center [468, 231] width 7 height 7
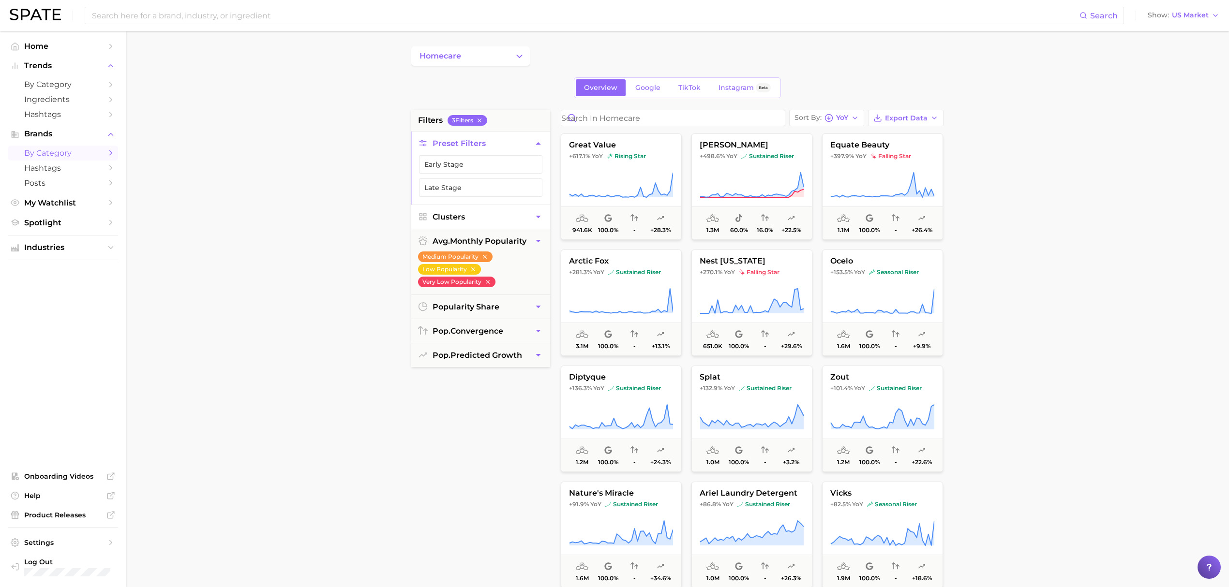
click at [519, 220] on button "Clusters" at bounding box center [480, 217] width 139 height 24
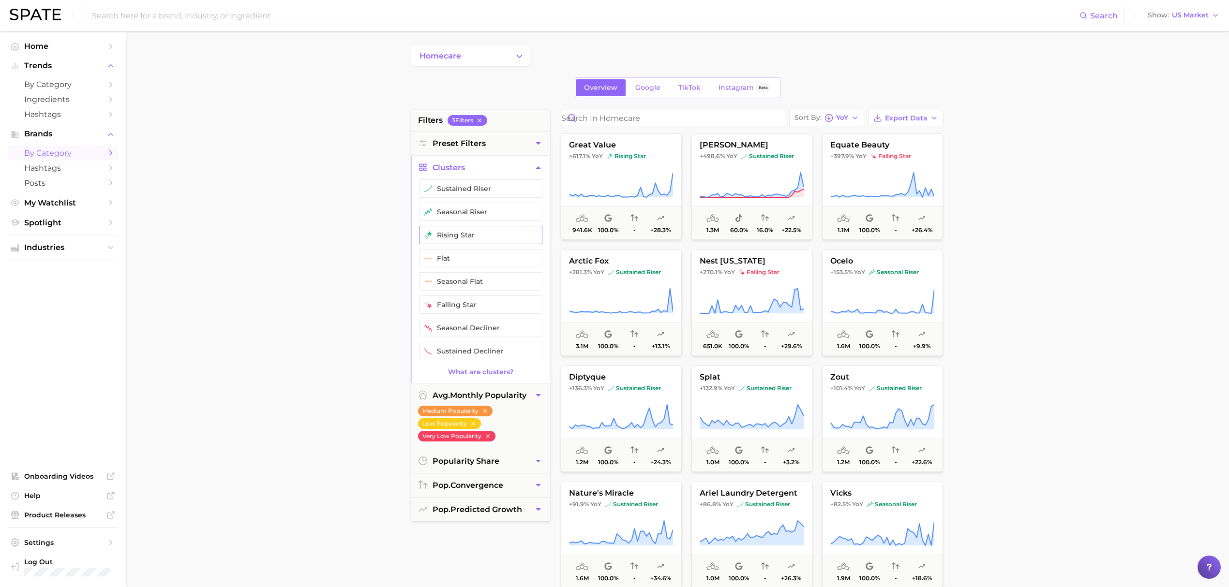
click at [511, 233] on button "rising star" at bounding box center [480, 235] width 123 height 18
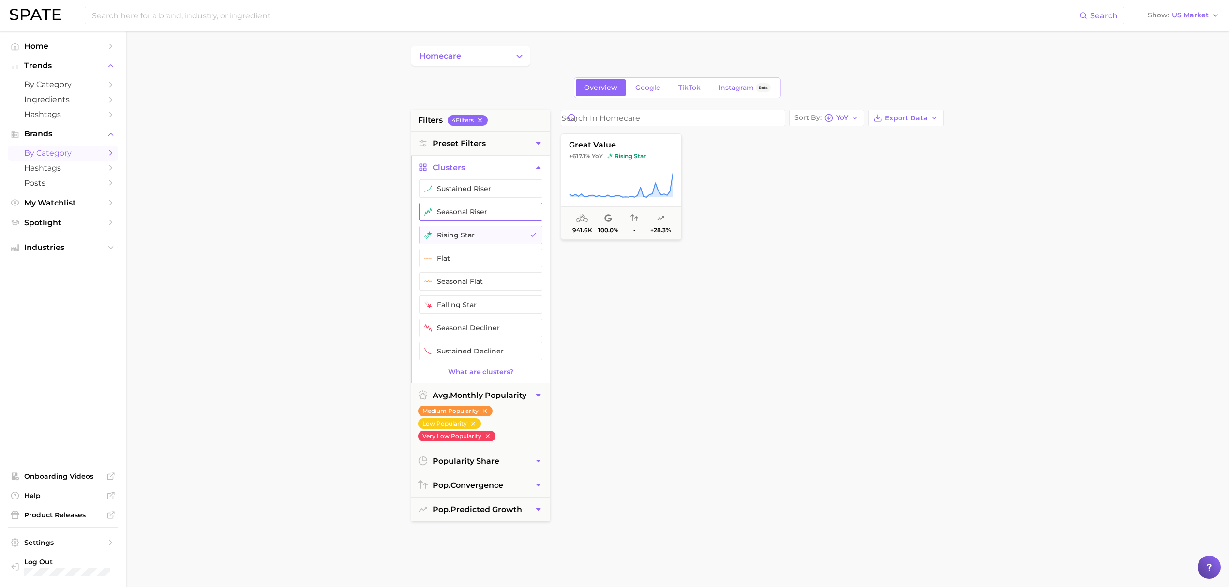
click at [508, 206] on button "seasonal riser" at bounding box center [480, 212] width 123 height 18
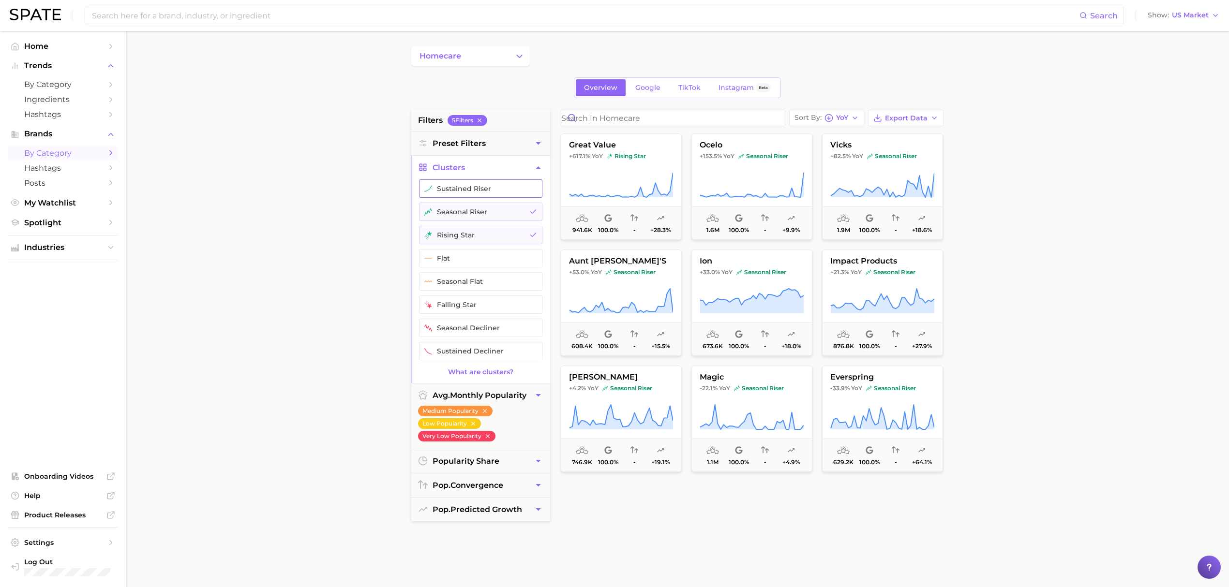
click at [496, 191] on button "sustained riser" at bounding box center [480, 189] width 123 height 18
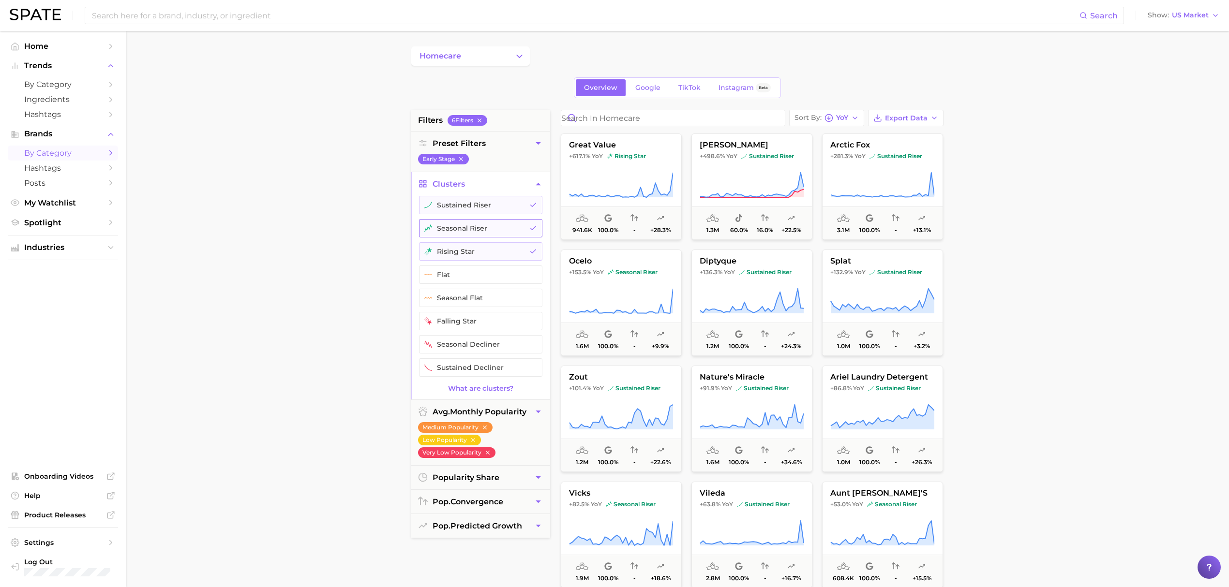
click at [484, 233] on button "seasonal riser" at bounding box center [480, 228] width 123 height 18
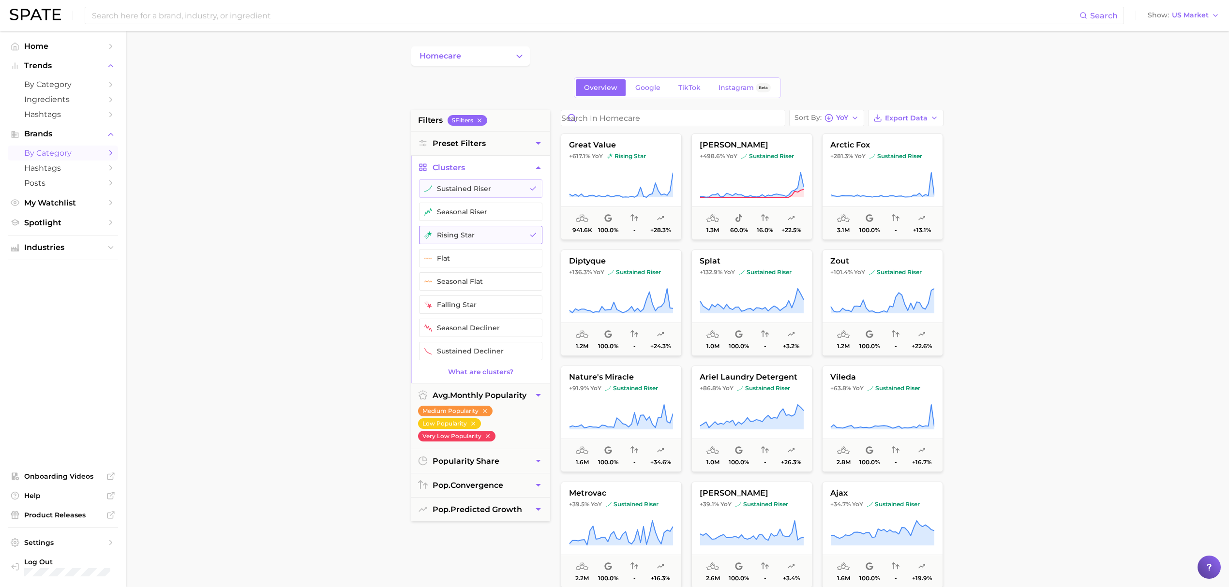
click at [484, 244] on button "rising star" at bounding box center [480, 235] width 123 height 18
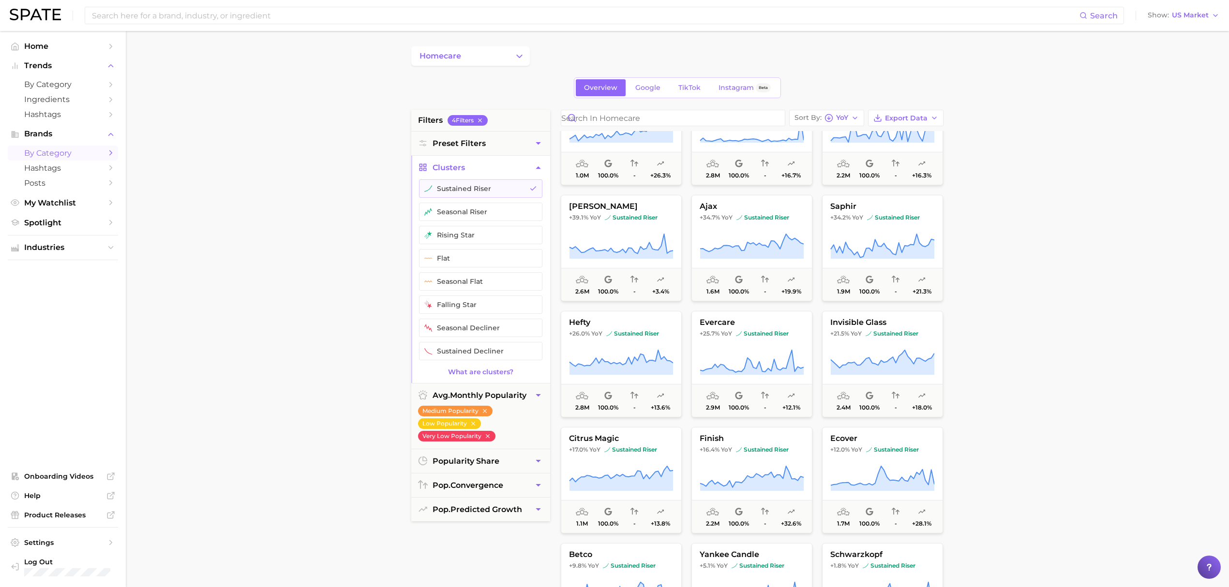
scroll to position [272, 0]
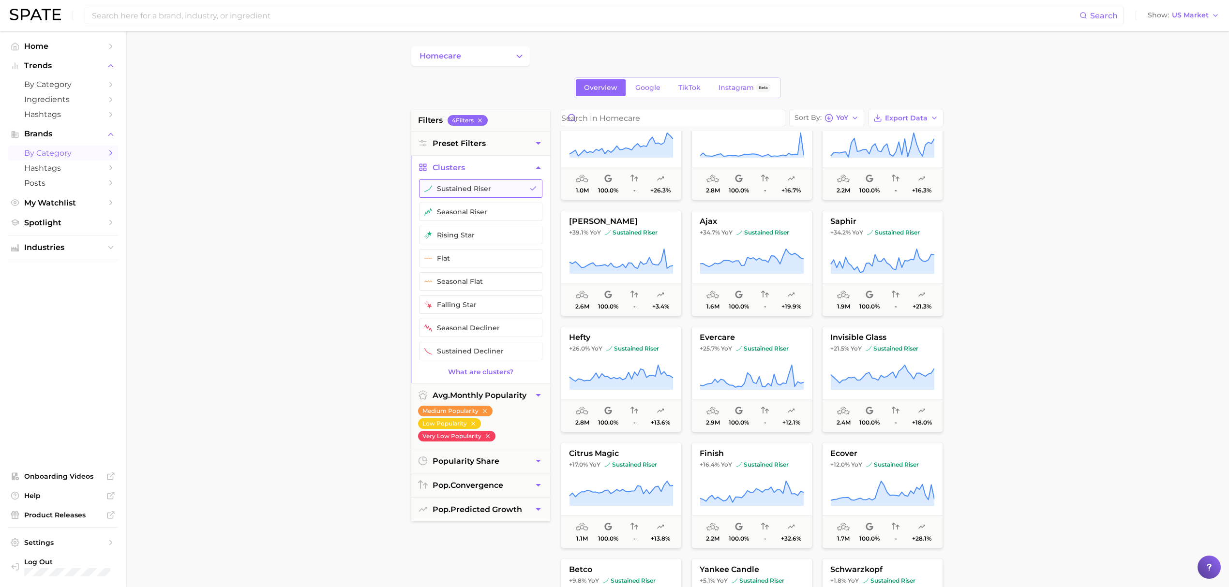
click at [495, 184] on button "sustained riser" at bounding box center [480, 189] width 123 height 18
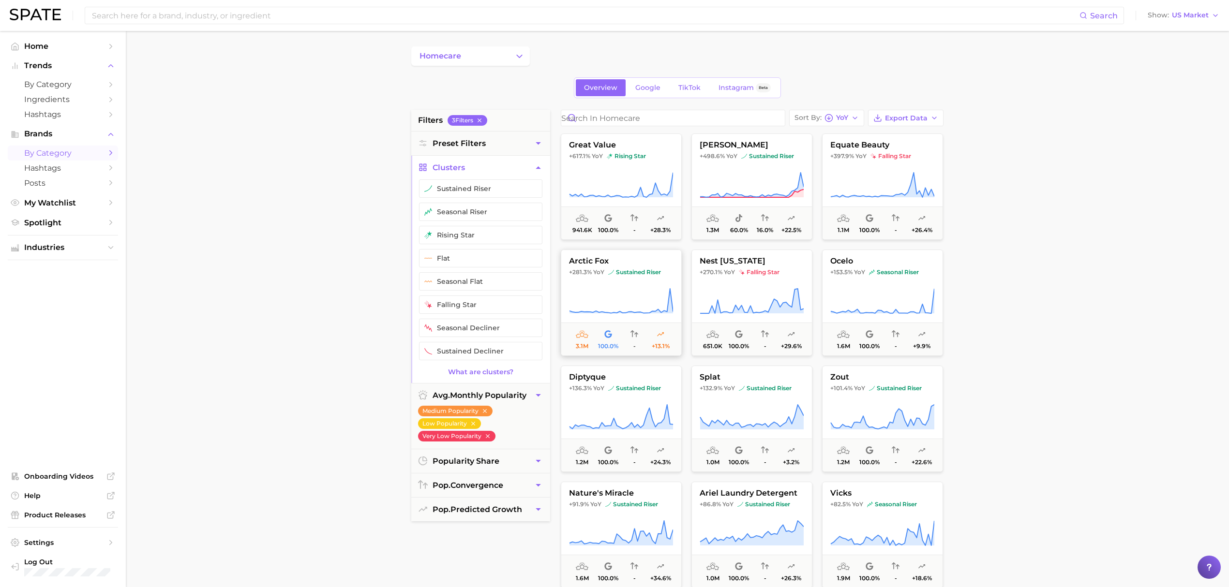
click at [620, 307] on icon at bounding box center [621, 301] width 104 height 27
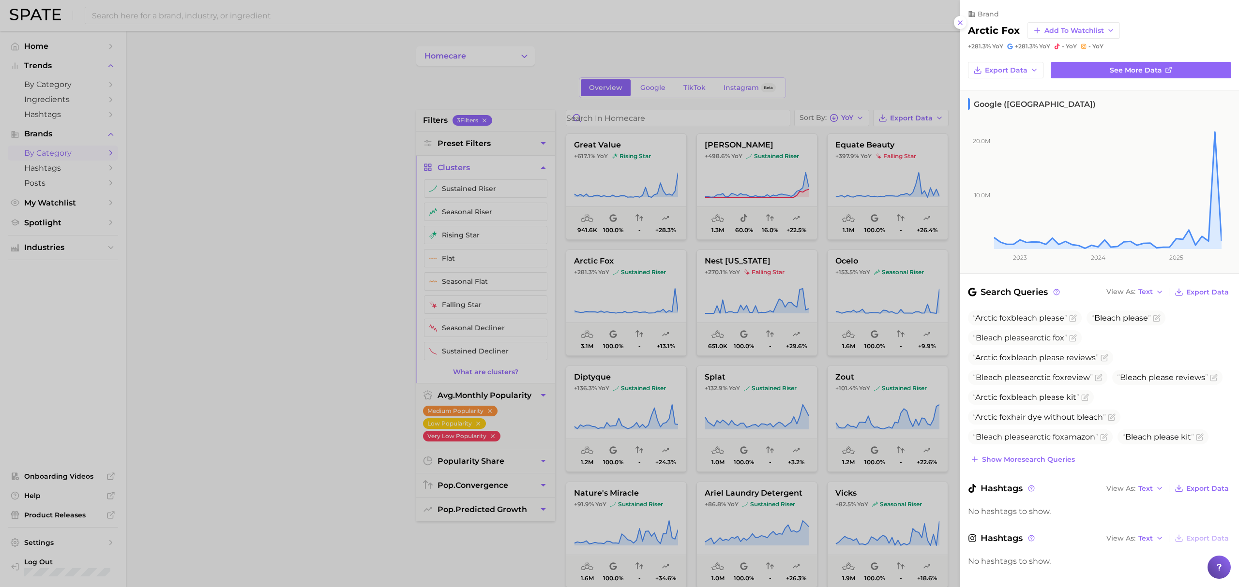
click at [697, 445] on div at bounding box center [619, 293] width 1239 height 587
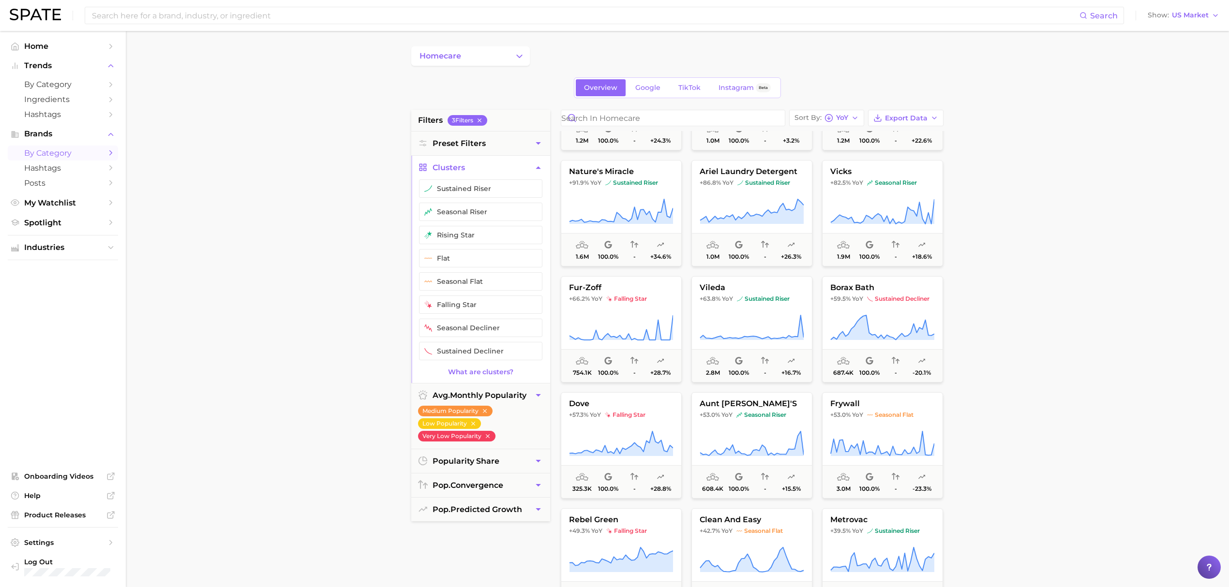
scroll to position [322, 0]
click at [875, 220] on icon at bounding box center [883, 211] width 104 height 25
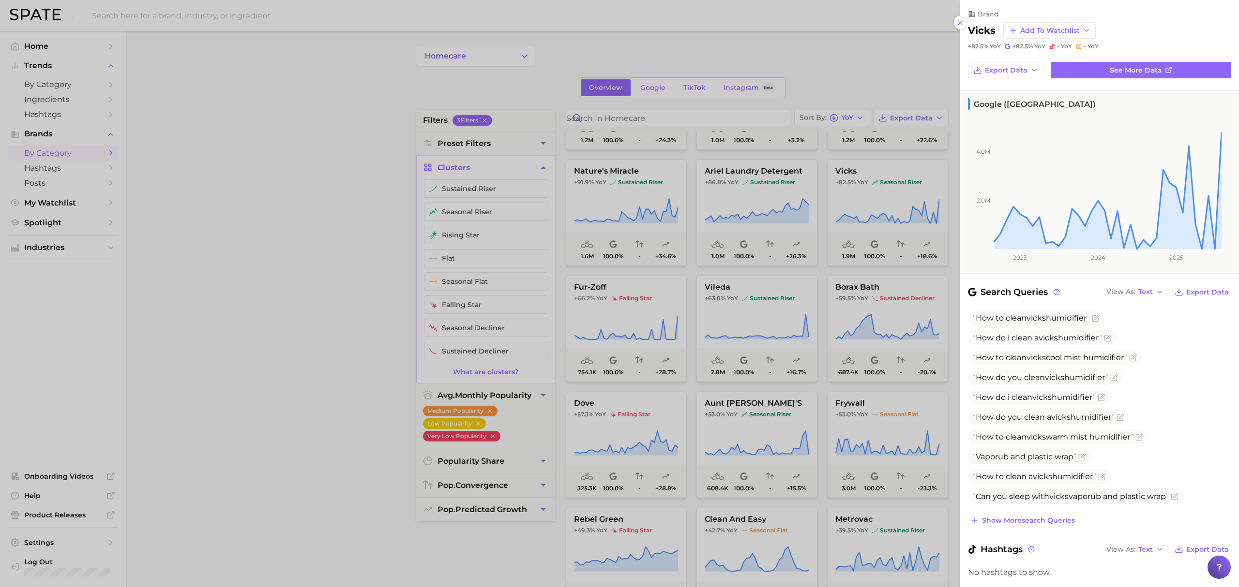
click at [858, 355] on div at bounding box center [619, 293] width 1239 height 587
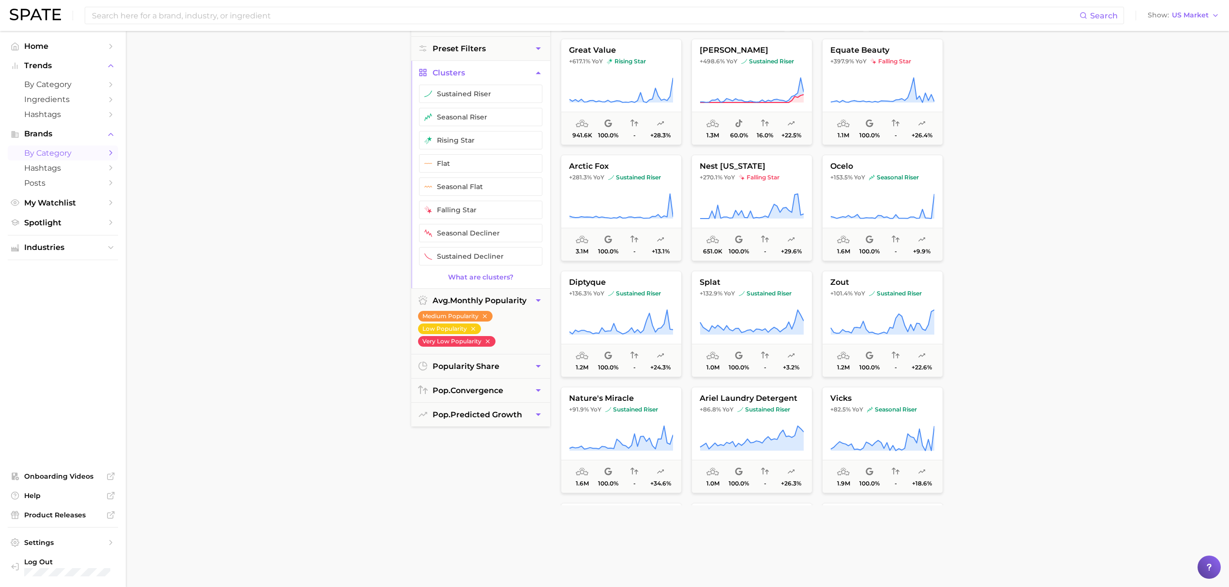
scroll to position [0, 0]
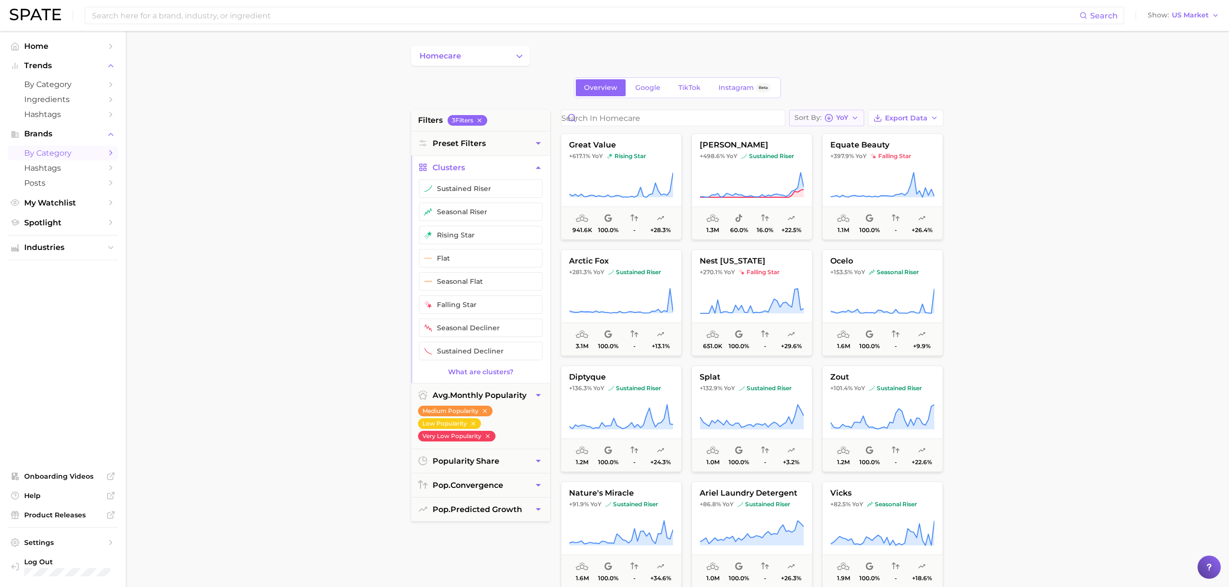
click at [834, 122] on div "Sort By [PERSON_NAME]" at bounding box center [822, 118] width 54 height 9
click at [844, 169] on span "Increase YoY high to low" at bounding box center [850, 171] width 89 height 8
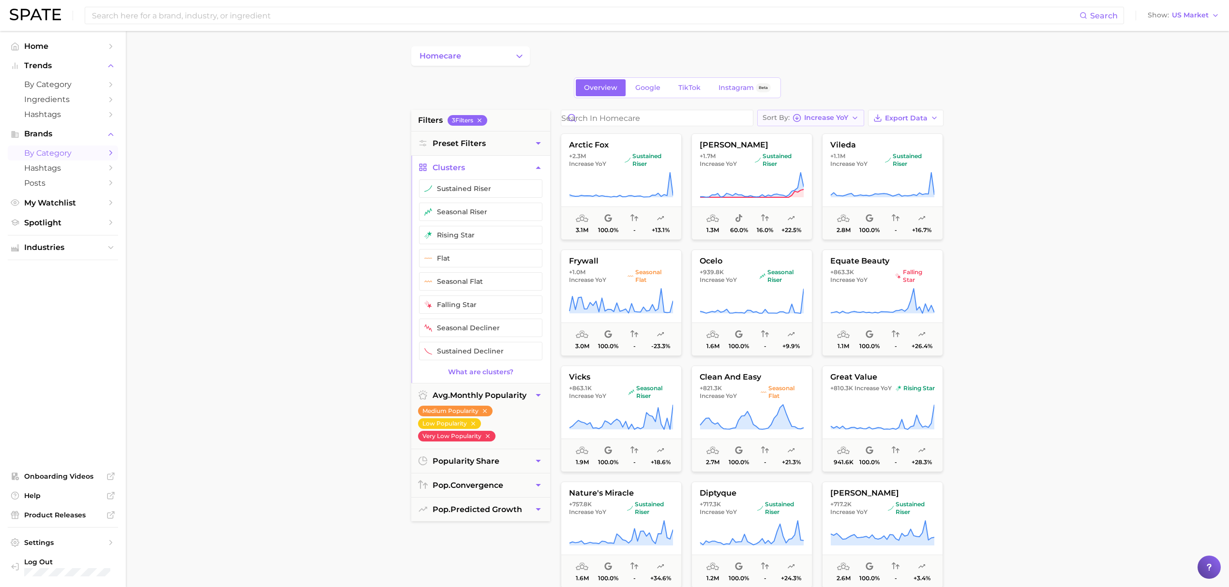
click at [839, 124] on button "Sort By Increase YoY" at bounding box center [810, 118] width 107 height 16
click at [834, 231] on button "MoM high to low" at bounding box center [814, 222] width 115 height 17
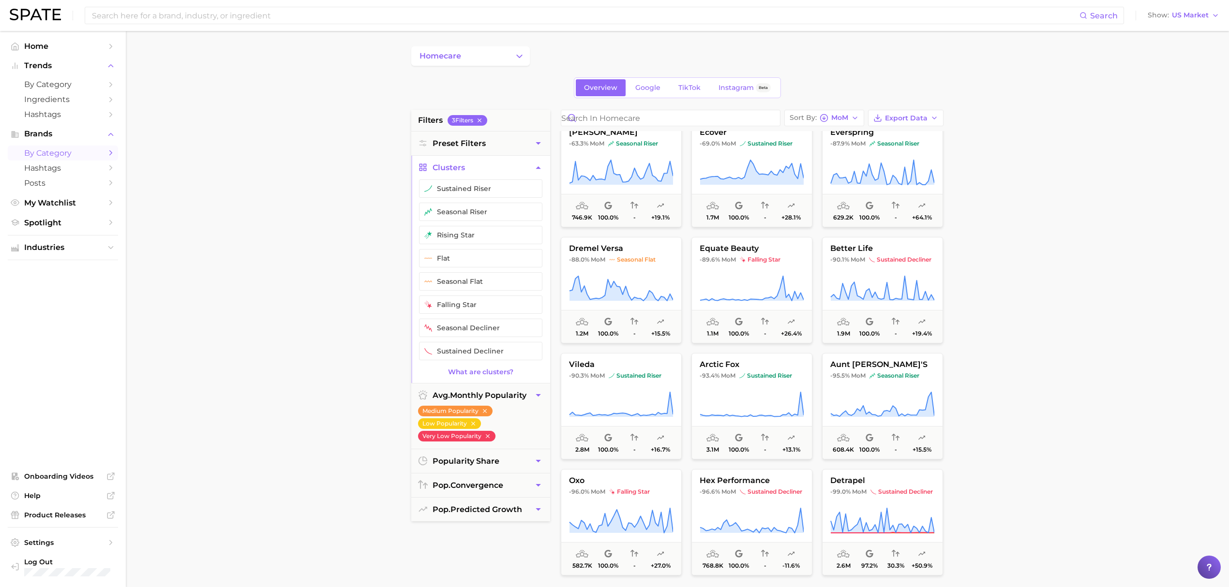
scroll to position [1872, 0]
